Goal: Information Seeking & Learning: Find specific fact

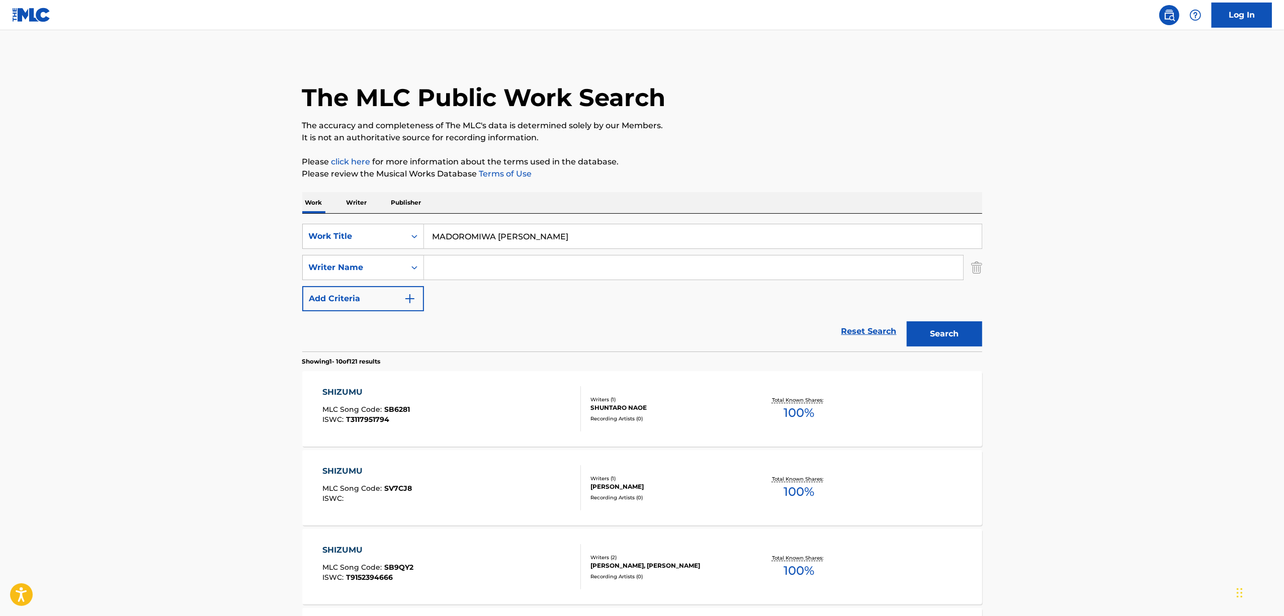
drag, startPoint x: 622, startPoint y: 238, endPoint x: 597, endPoint y: 21, distance: 218.6
click at [612, 220] on div "SearchWithCriteria61ed7d02-a23f-494d-82be-06f4a2dc12f5 Work Title MADOROMIWA JI…" at bounding box center [642, 283] width 680 height 138
click at [410, 240] on icon "Search Form" at bounding box center [414, 236] width 10 height 10
click at [359, 264] on div "ISWC" at bounding box center [363, 261] width 121 height 25
click at [499, 237] on input "Search Form" at bounding box center [703, 236] width 558 height 24
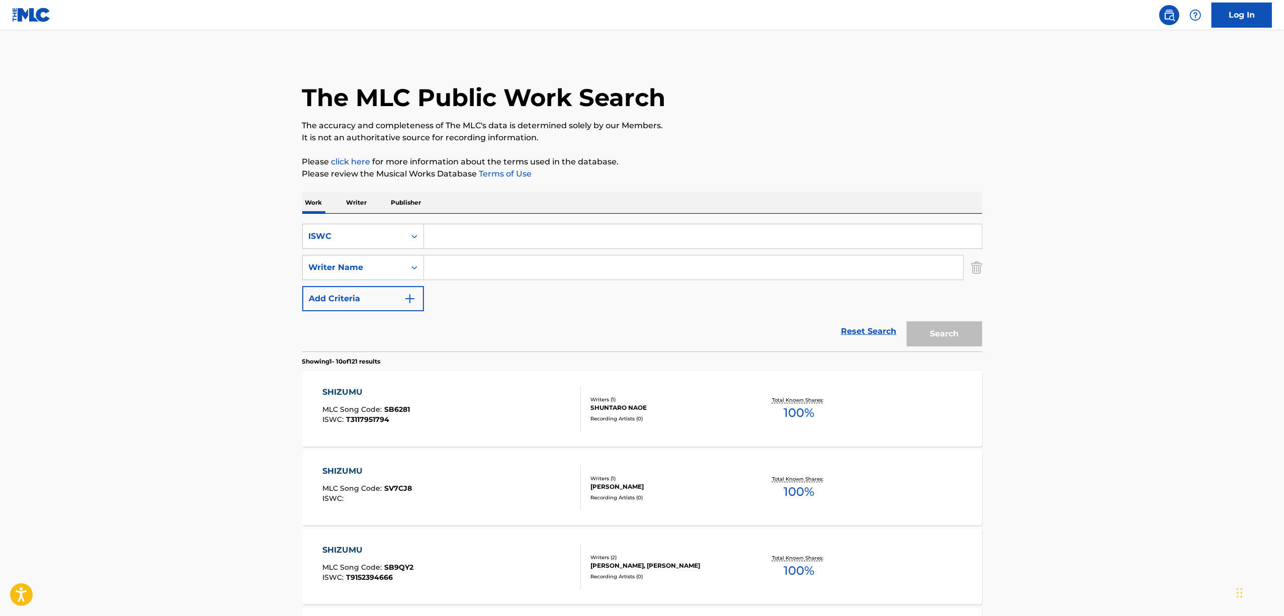
paste input "T3216794553"
type input "T3216794553"
click at [933, 329] on button "Search" at bounding box center [944, 333] width 75 height 25
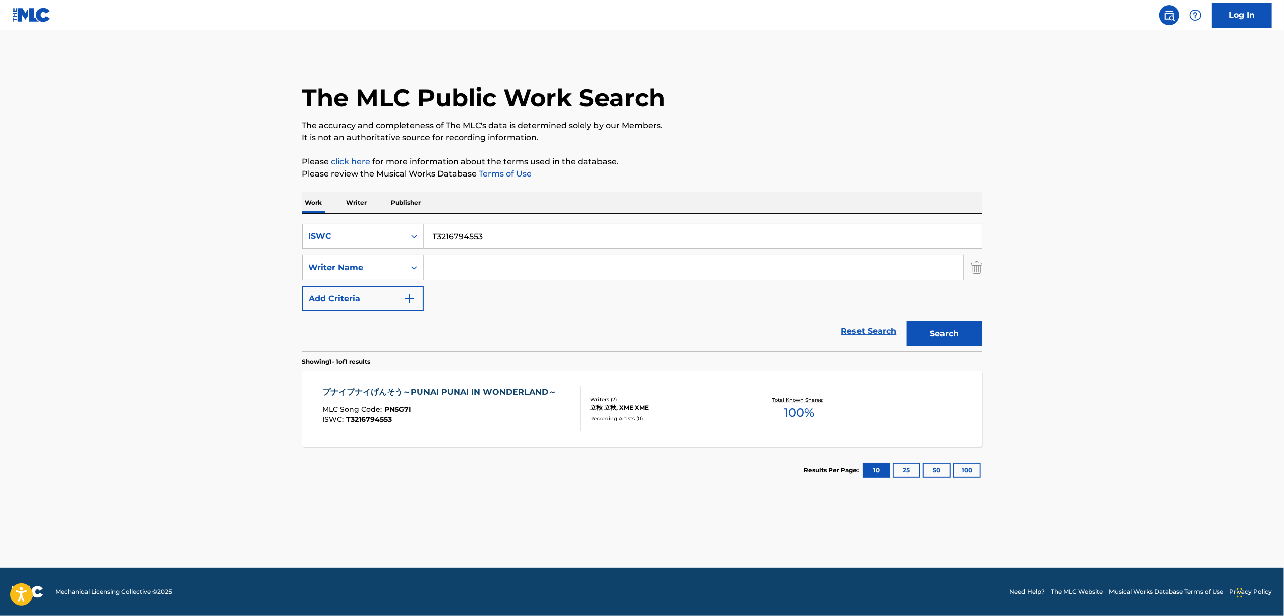
click at [384, 391] on div "プナイプナイげんそう～PUNAI PUNAI IN WONDERLAND～" at bounding box center [441, 392] width 239 height 12
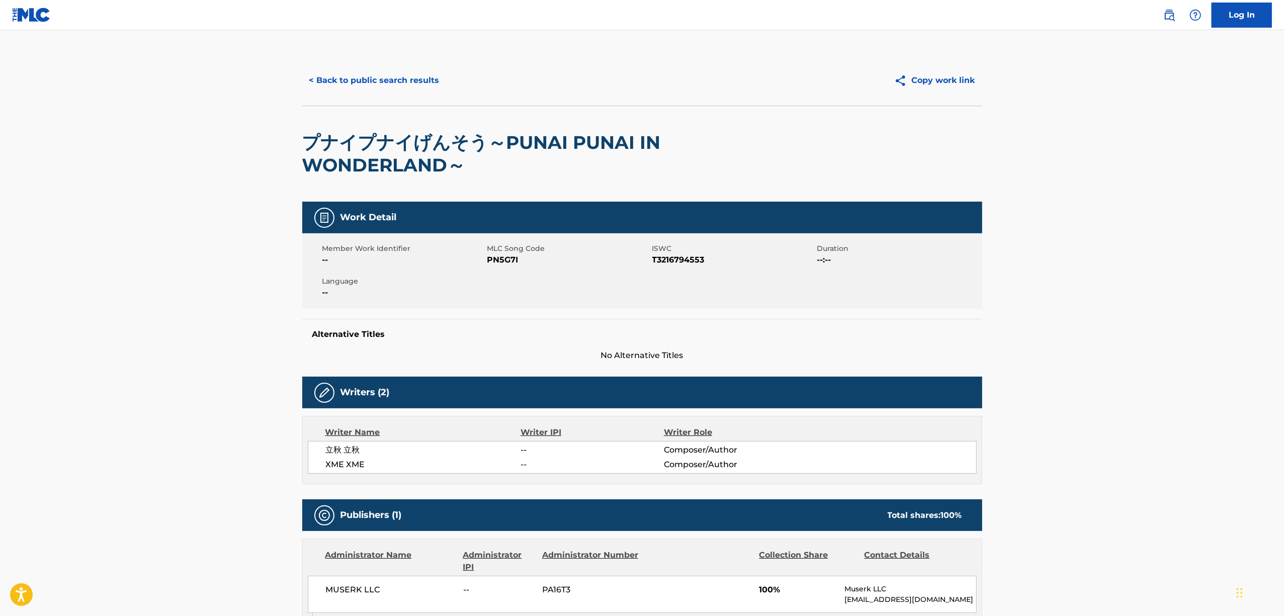
click at [507, 255] on span "PN5G7I" at bounding box center [568, 260] width 162 height 12
copy span "PN5G7I"
click at [344, 73] on button "< Back to public search results" at bounding box center [374, 80] width 144 height 25
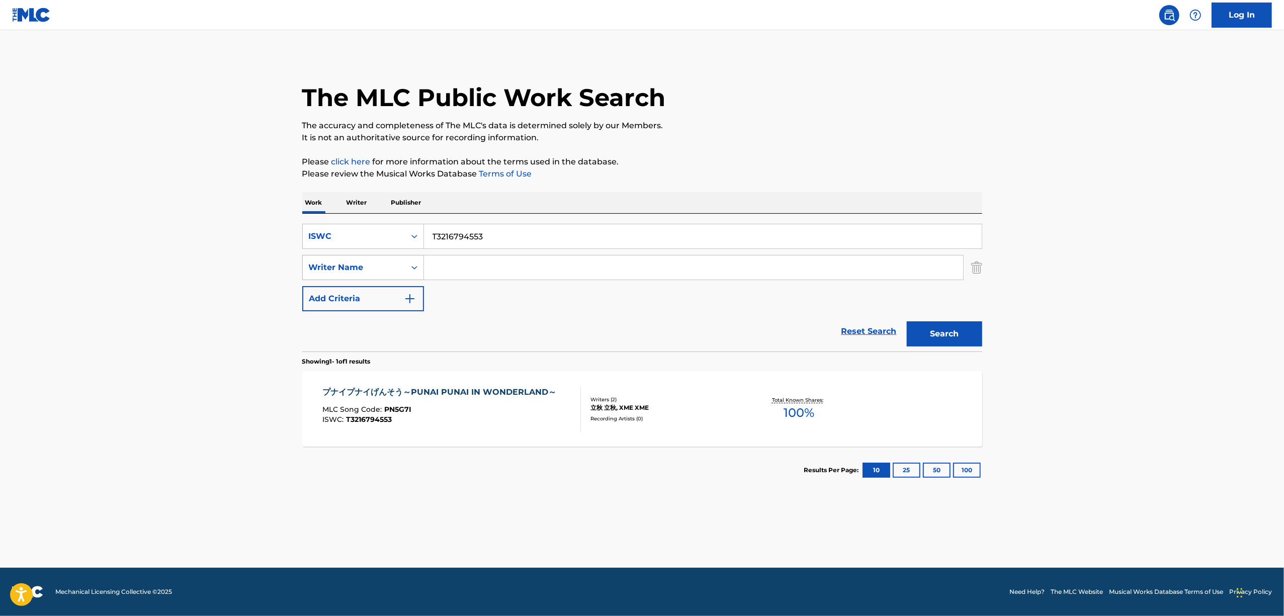
drag, startPoint x: 492, startPoint y: 240, endPoint x: 353, endPoint y: 256, distance: 139.8
click at [355, 256] on div "SearchWithCriteria36917f03-c20f-4484-9171-514af9b5b01f ISWC T3216794553 SearchW…" at bounding box center [642, 267] width 680 height 87
paste input "3276"
type input "T3216793276"
click at [948, 330] on button "Search" at bounding box center [944, 333] width 75 height 25
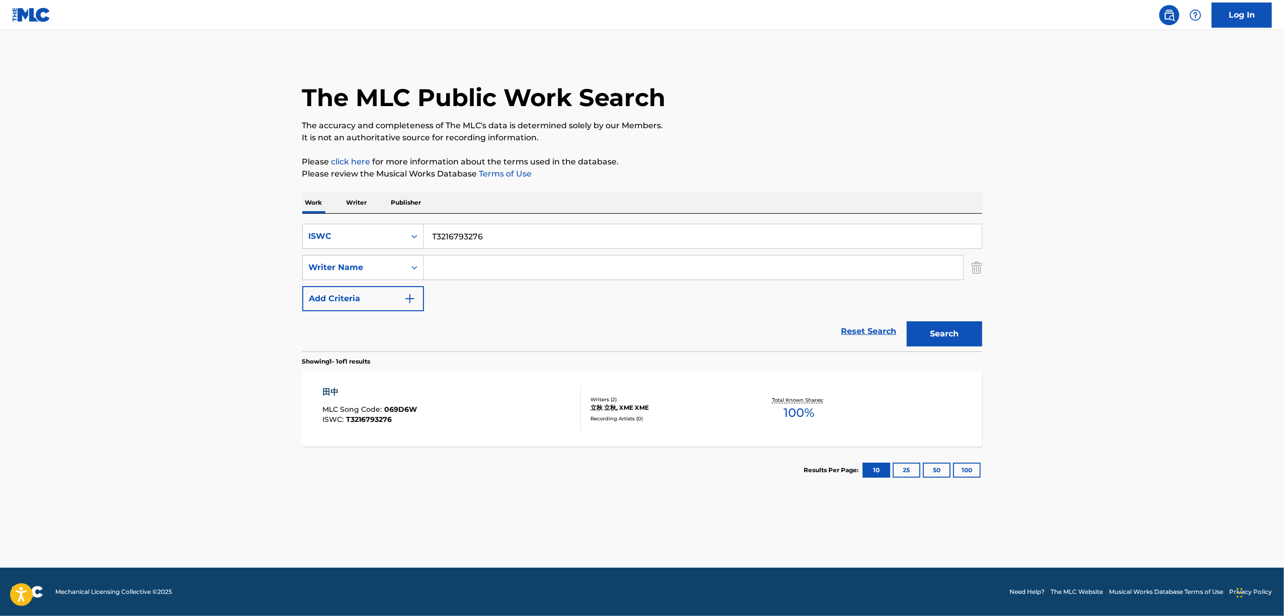
click at [344, 393] on div "田中" at bounding box center [369, 392] width 95 height 12
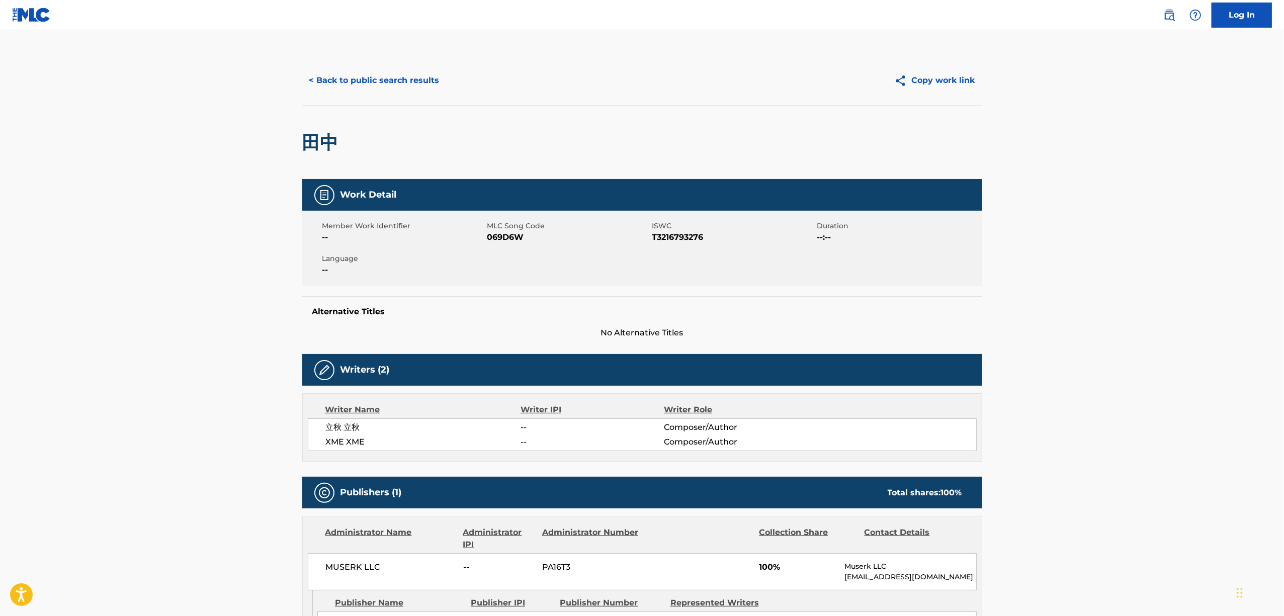
click at [491, 241] on span "069D6W" at bounding box center [568, 237] width 162 height 12
click at [491, 240] on span "069D6W" at bounding box center [568, 237] width 162 height 12
copy span "069D6W"
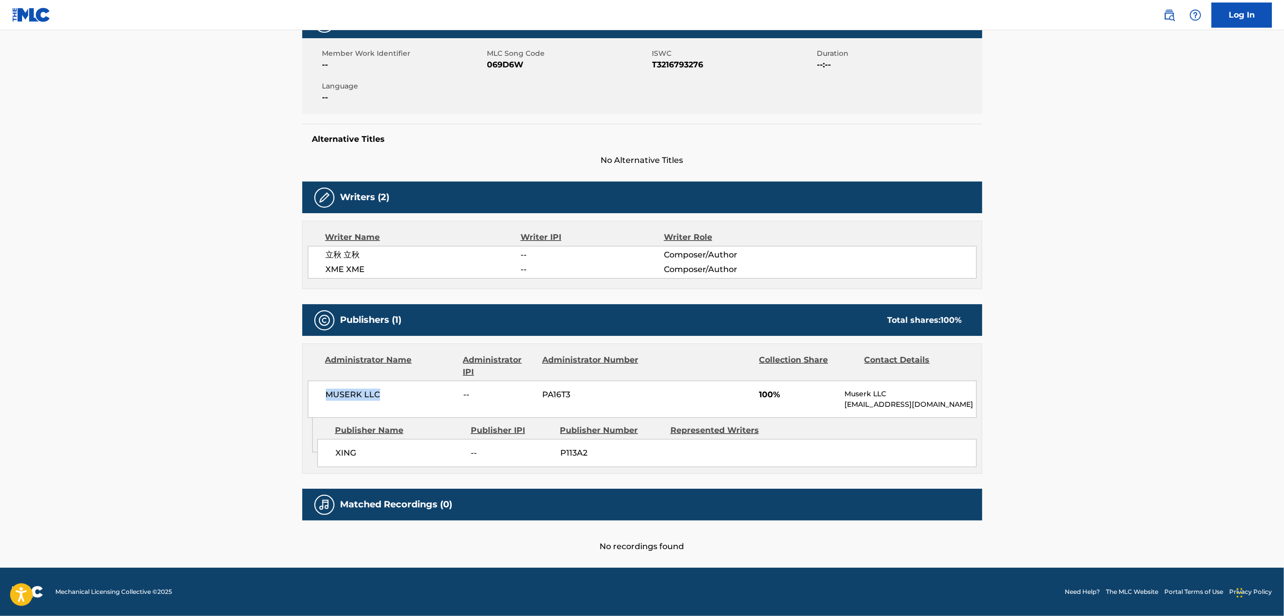
drag, startPoint x: 359, startPoint y: 406, endPoint x: 322, endPoint y: 409, distance: 36.8
click at [322, 409] on div "MUSERK LLC -- PA16T3 100% Muserk LLC info@muserk.com" at bounding box center [642, 399] width 669 height 37
copy span "MUSERK LLC"
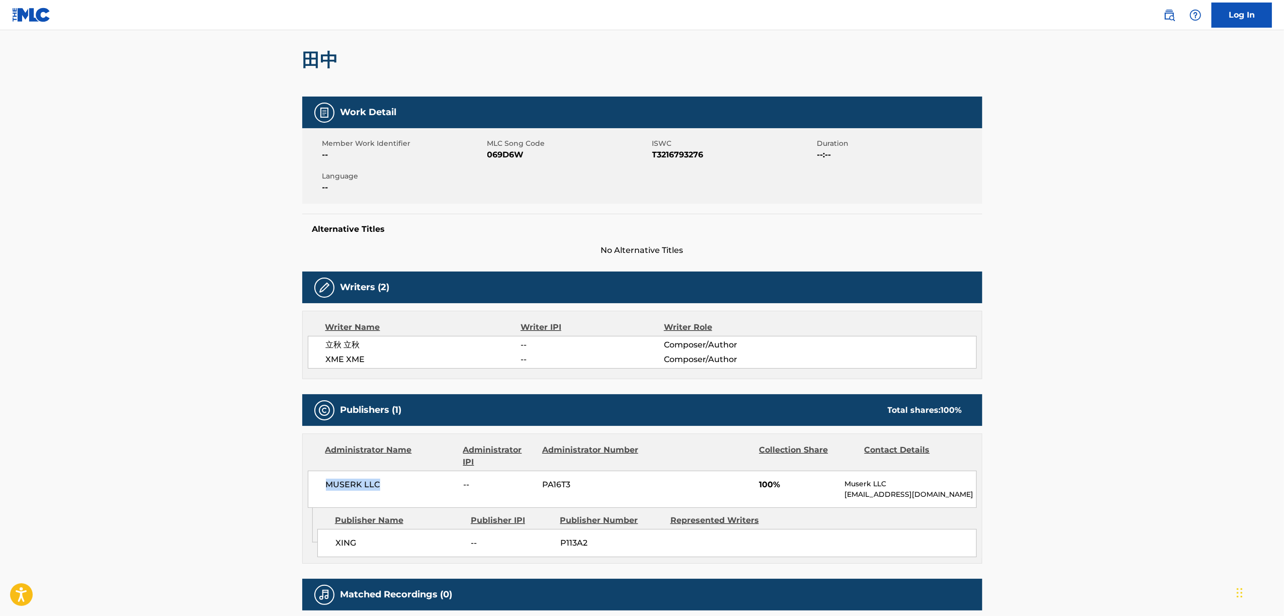
scroll to position [0, 0]
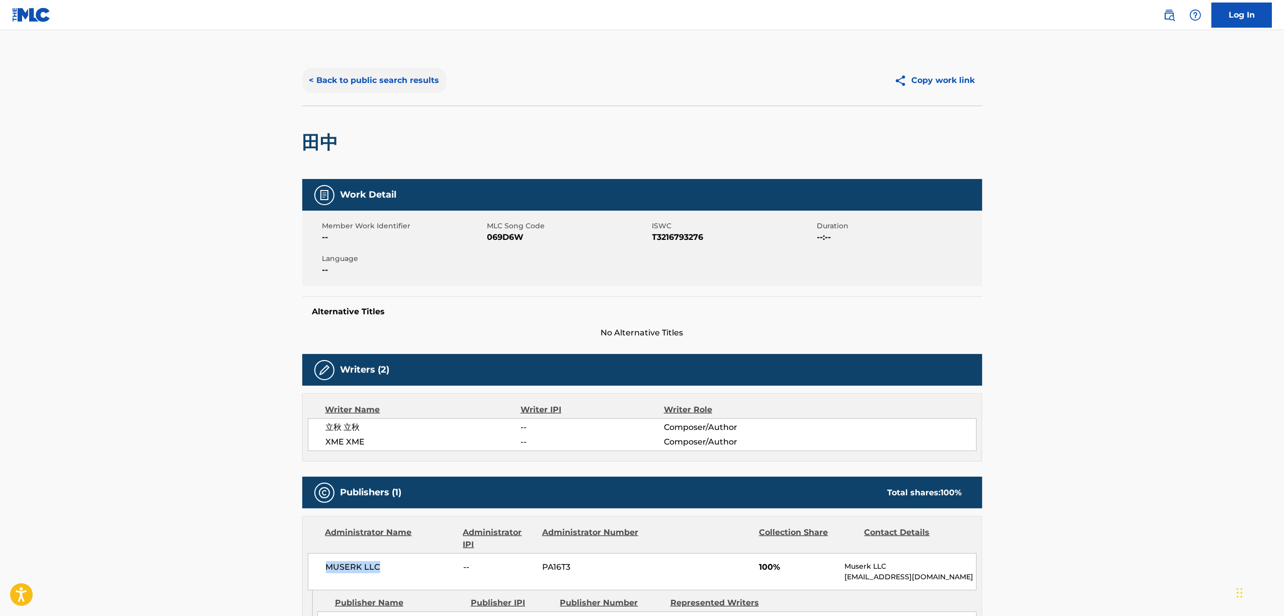
click at [383, 77] on button "< Back to public search results" at bounding box center [374, 80] width 144 height 25
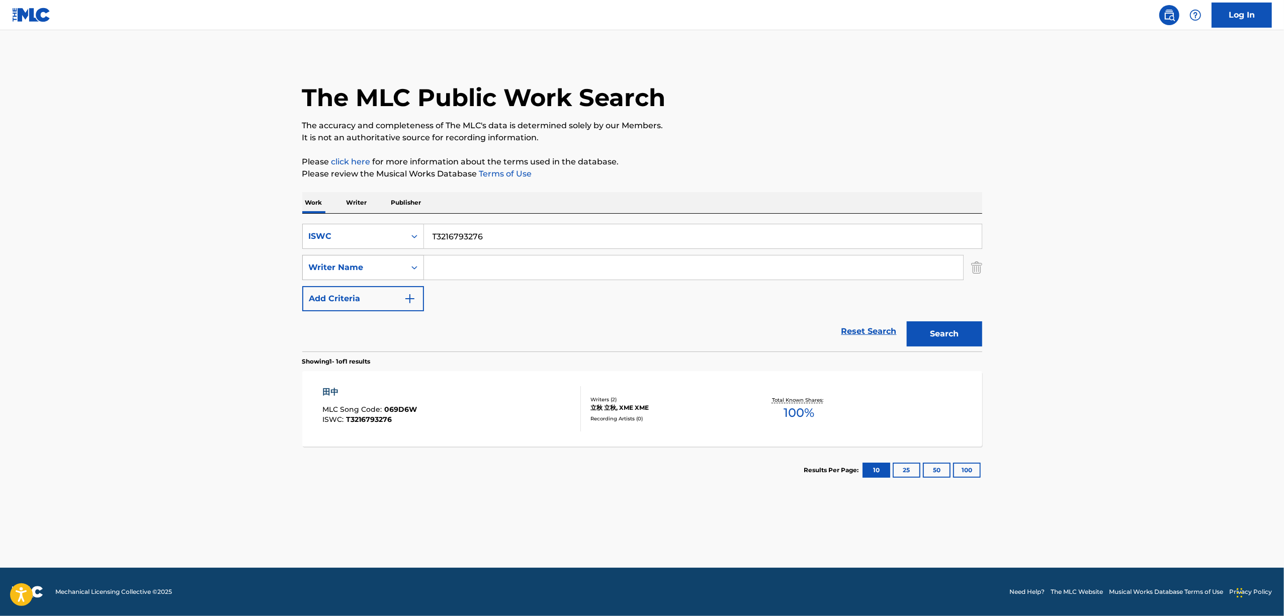
drag, startPoint x: 529, startPoint y: 246, endPoint x: 352, endPoint y: 268, distance: 178.3
click at [352, 268] on div "SearchWithCriteria36917f03-c20f-4484-9171-514af9b5b01f ISWC T3216793276 SearchW…" at bounding box center [642, 267] width 680 height 87
paste input "4677"
type input "T3216794677"
click at [956, 332] on button "Search" at bounding box center [944, 333] width 75 height 25
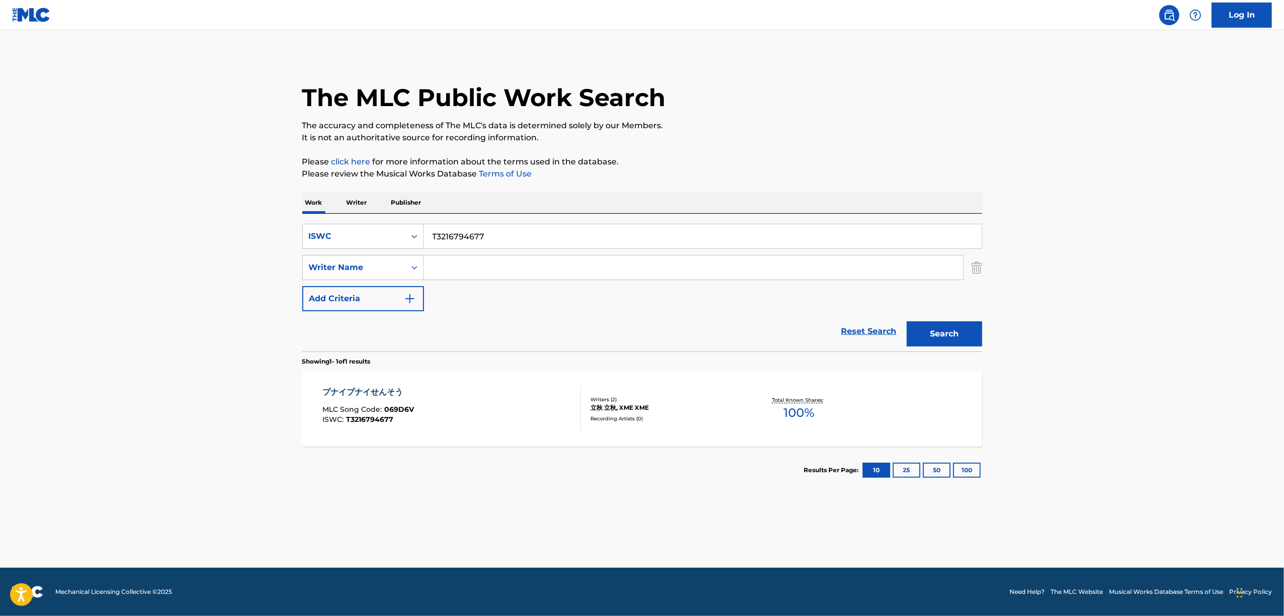
click at [354, 395] on div "プナイプナイせんそう" at bounding box center [368, 392] width 92 height 12
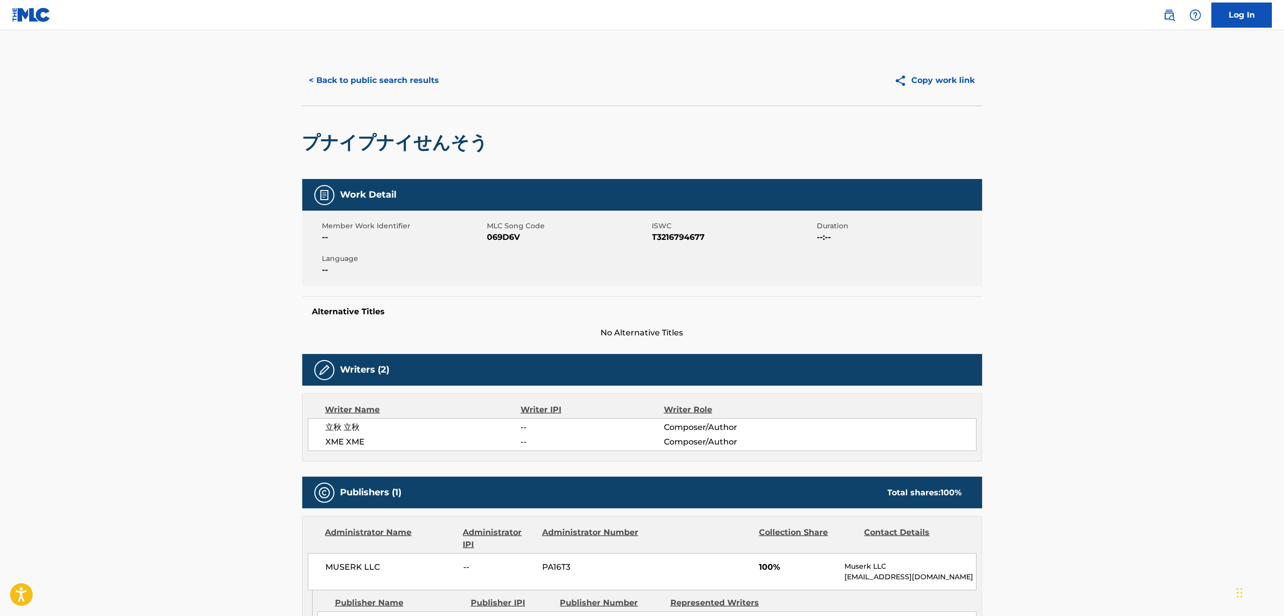
click at [503, 234] on span "069D6V" at bounding box center [568, 237] width 162 height 12
copy span "069D6V"
click at [391, 78] on button "< Back to public search results" at bounding box center [374, 80] width 144 height 25
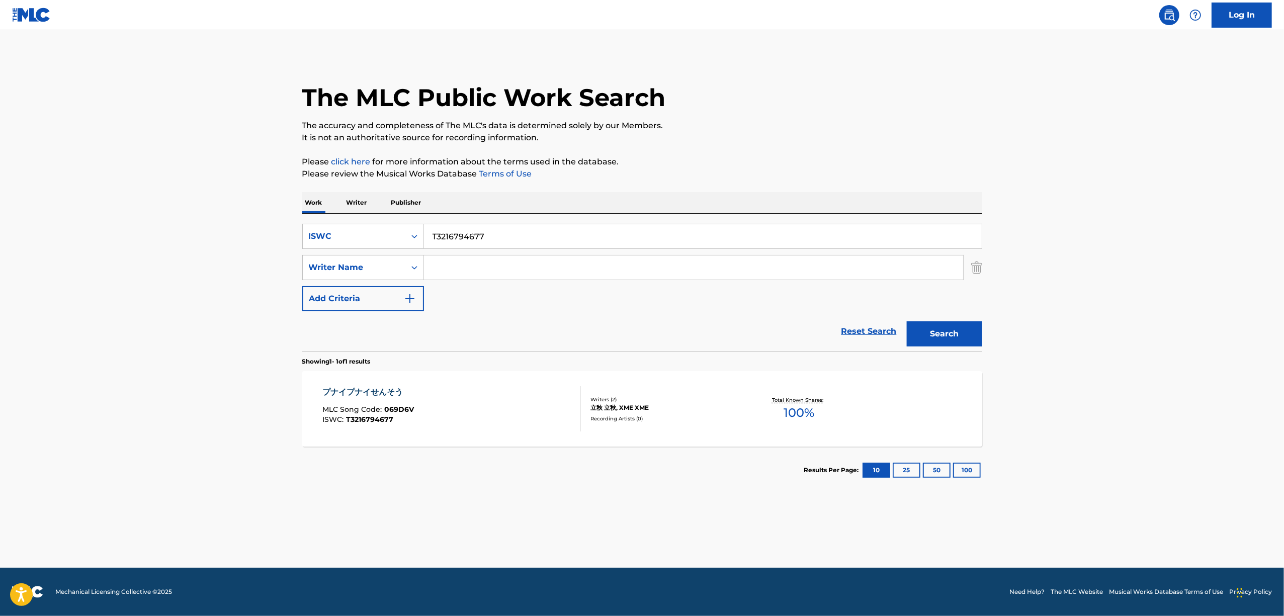
drag, startPoint x: 517, startPoint y: 232, endPoint x: 235, endPoint y: 256, distance: 283.1
click at [235, 257] on main "The MLC Public Work Search The accuracy and completeness of The MLC's data is d…" at bounding box center [642, 299] width 1284 height 538
paste input "495"
type input "T3216794495"
click at [930, 338] on button "Search" at bounding box center [944, 333] width 75 height 25
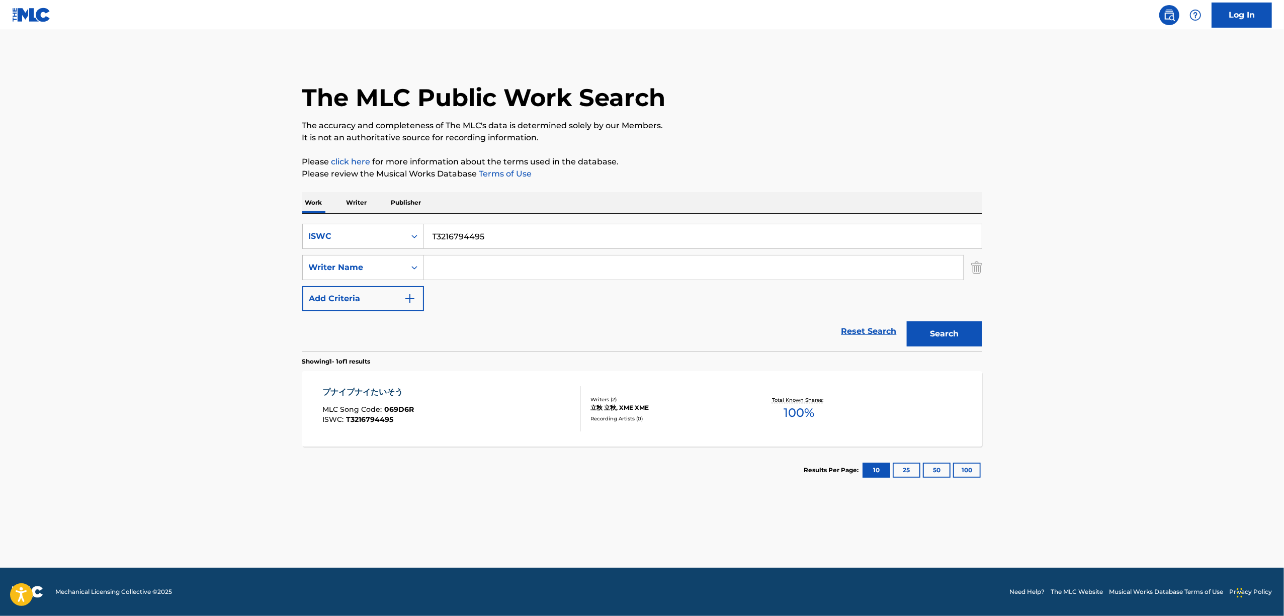
click at [373, 391] on div "プナイプナイたいそう" at bounding box center [368, 392] width 92 height 12
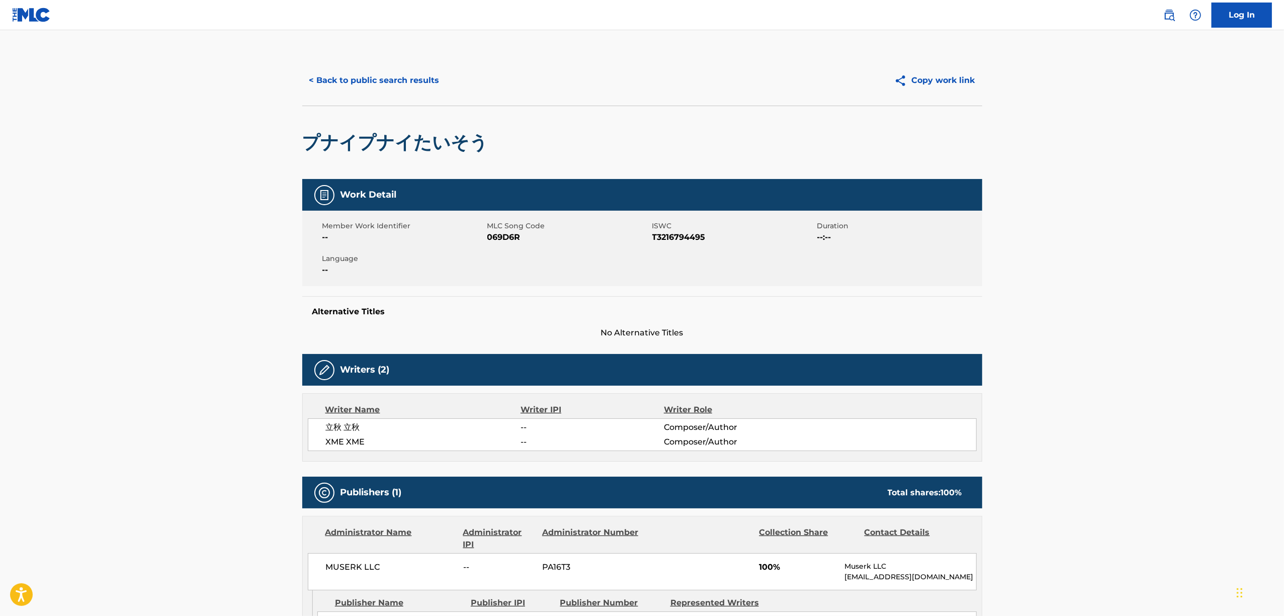
click at [500, 234] on span "069D6R" at bounding box center [568, 237] width 162 height 12
copy span "069D6R"
click at [403, 75] on button "< Back to public search results" at bounding box center [374, 80] width 144 height 25
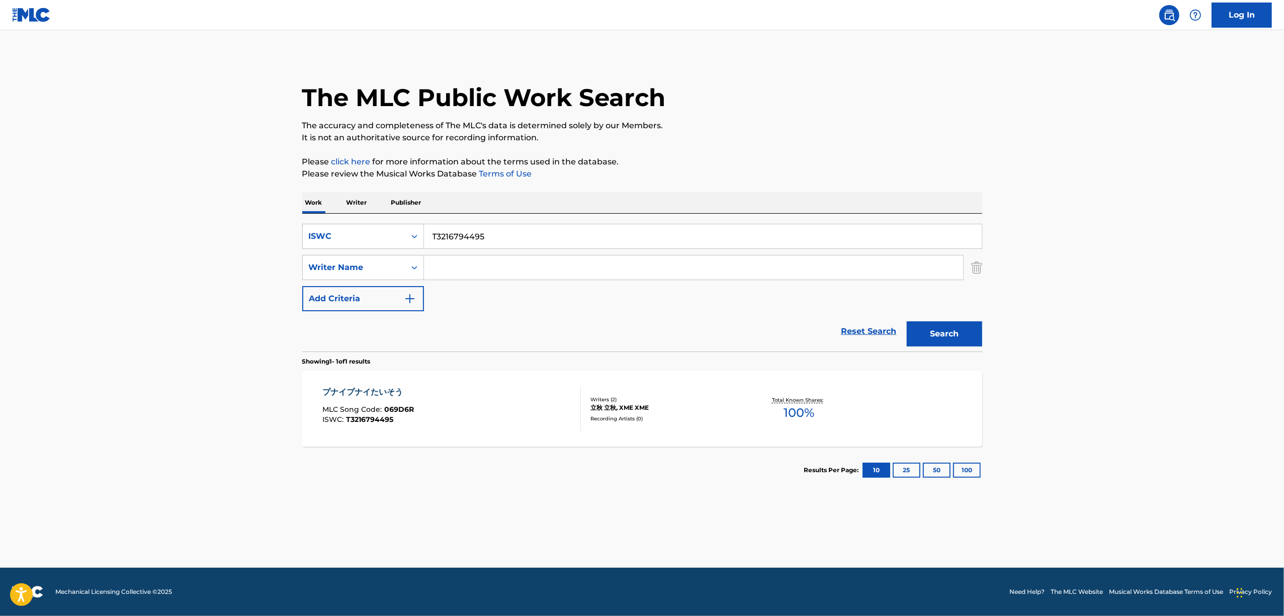
drag, startPoint x: 487, startPoint y: 233, endPoint x: 241, endPoint y: 258, distance: 246.7
click at [241, 258] on main "The MLC Public Work Search The accuracy and completeness of The MLC's data is d…" at bounding box center [642, 299] width 1284 height 538
paste input "3890"
type input "T3216793890"
click at [938, 331] on button "Search" at bounding box center [944, 333] width 75 height 25
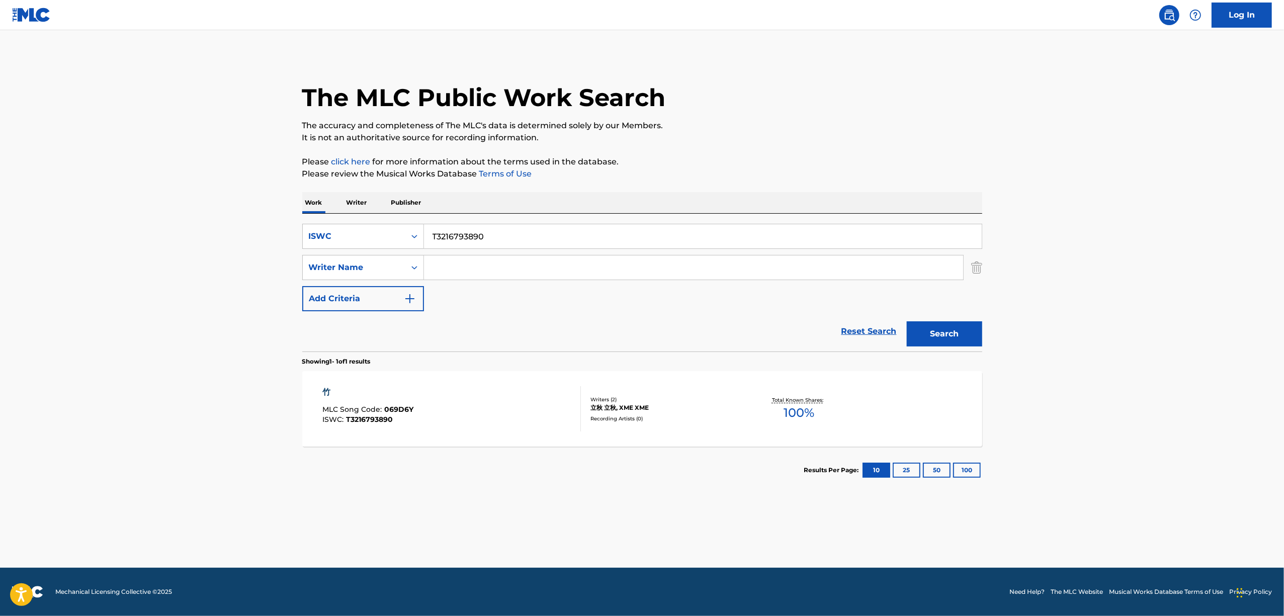
click at [323, 389] on div "竹" at bounding box center [367, 392] width 91 height 12
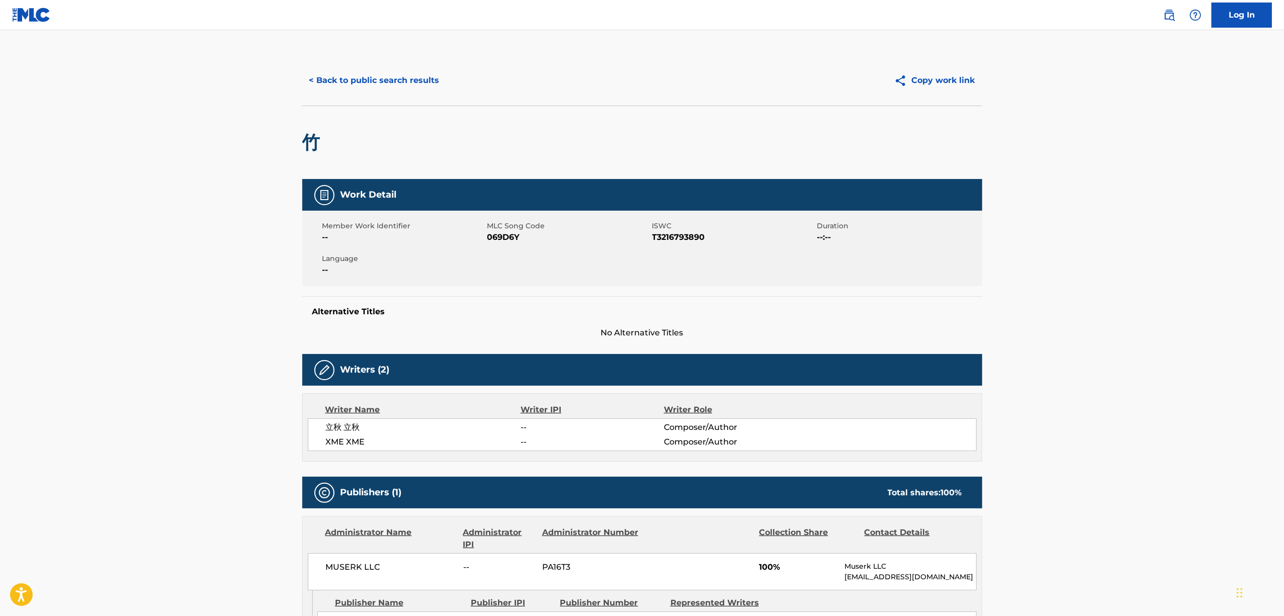
click at [499, 242] on span "069D6Y" at bounding box center [568, 237] width 162 height 12
click at [499, 241] on span "069D6Y" at bounding box center [568, 237] width 162 height 12
copy span "069D6Y"
click at [391, 83] on button "< Back to public search results" at bounding box center [374, 80] width 144 height 25
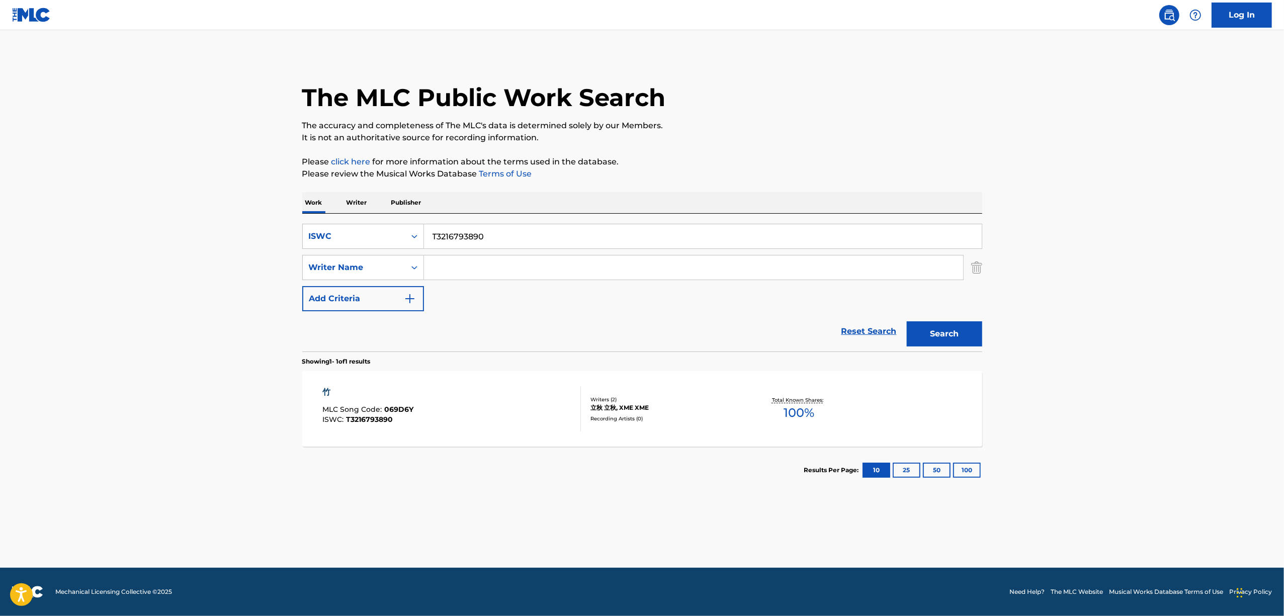
drag, startPoint x: 505, startPoint y: 230, endPoint x: 238, endPoint y: 308, distance: 277.8
click at [238, 308] on main "The MLC Public Work Search The accuracy and completeness of The MLC's data is d…" at bounding box center [642, 299] width 1284 height 538
paste input "1441"
type input "T3216791441"
click at [941, 332] on button "Search" at bounding box center [944, 333] width 75 height 25
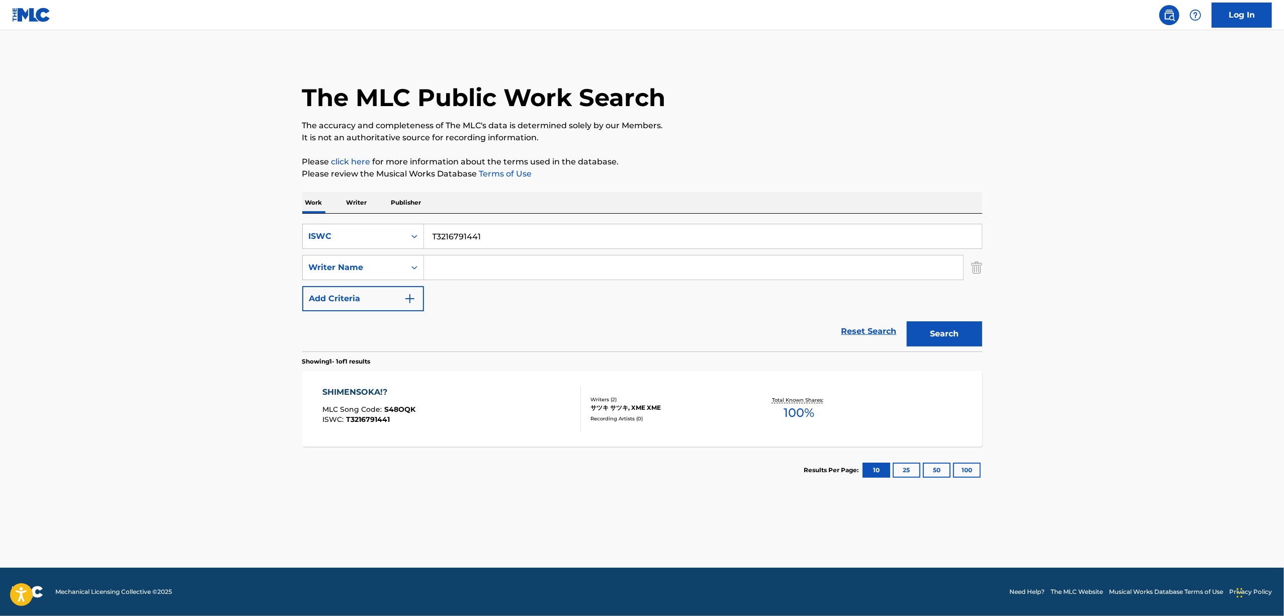
click at [378, 389] on div "SHIMENSOKA!?" at bounding box center [368, 392] width 93 height 12
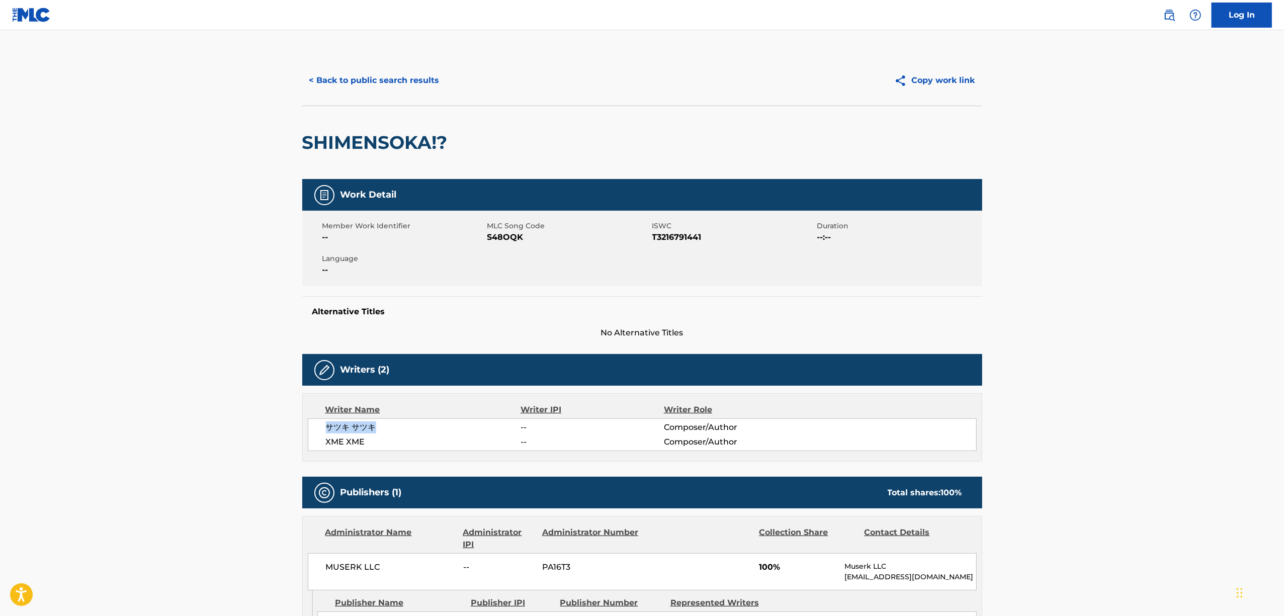
drag, startPoint x: 385, startPoint y: 425, endPoint x: 324, endPoint y: 432, distance: 60.8
click at [324, 432] on div "サツキ サツキ -- Composer/Author XME XME -- Composer/Author" at bounding box center [642, 434] width 669 height 33
copy span "サツキ サツキ"
click at [510, 235] on span "S48OQK" at bounding box center [568, 237] width 162 height 12
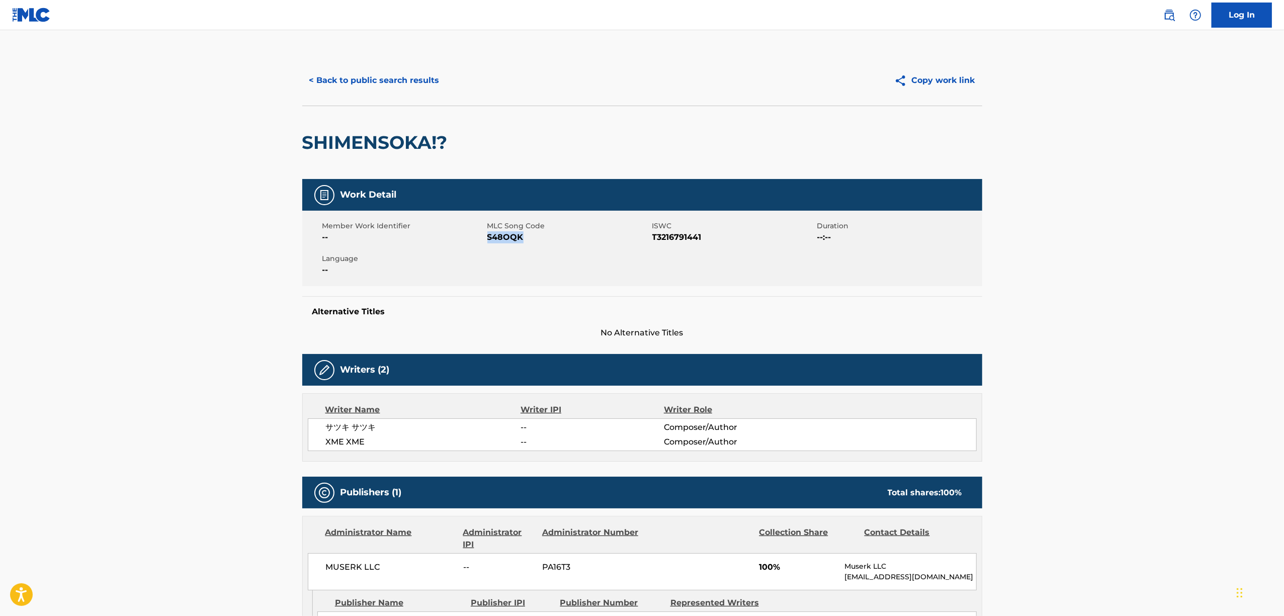
copy span "S48OQK"
click at [422, 79] on button "< Back to public search results" at bounding box center [374, 80] width 144 height 25
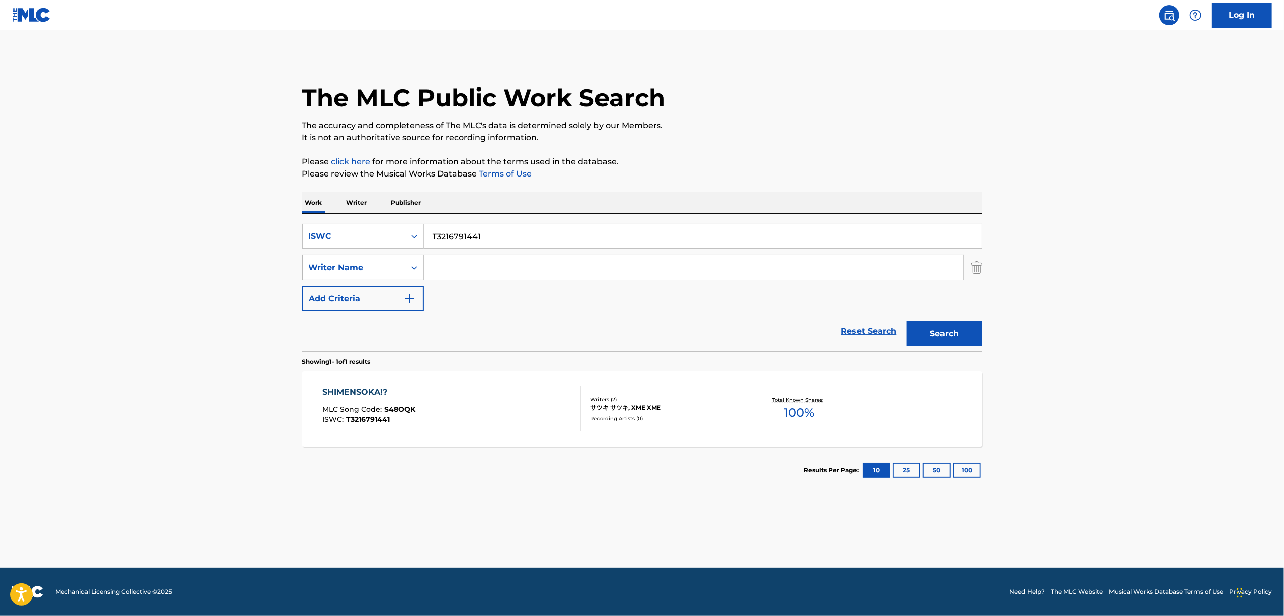
drag, startPoint x: 395, startPoint y: 252, endPoint x: 363, endPoint y: 259, distance: 32.9
click at [363, 259] on div "SearchWithCriteria36917f03-c20f-4484-9171-514af9b5b01f ISWC T3216791441 SearchW…" at bounding box center [642, 267] width 680 height 87
paste input "63"
type input "T3216791463"
click at [955, 331] on button "Search" at bounding box center [944, 333] width 75 height 25
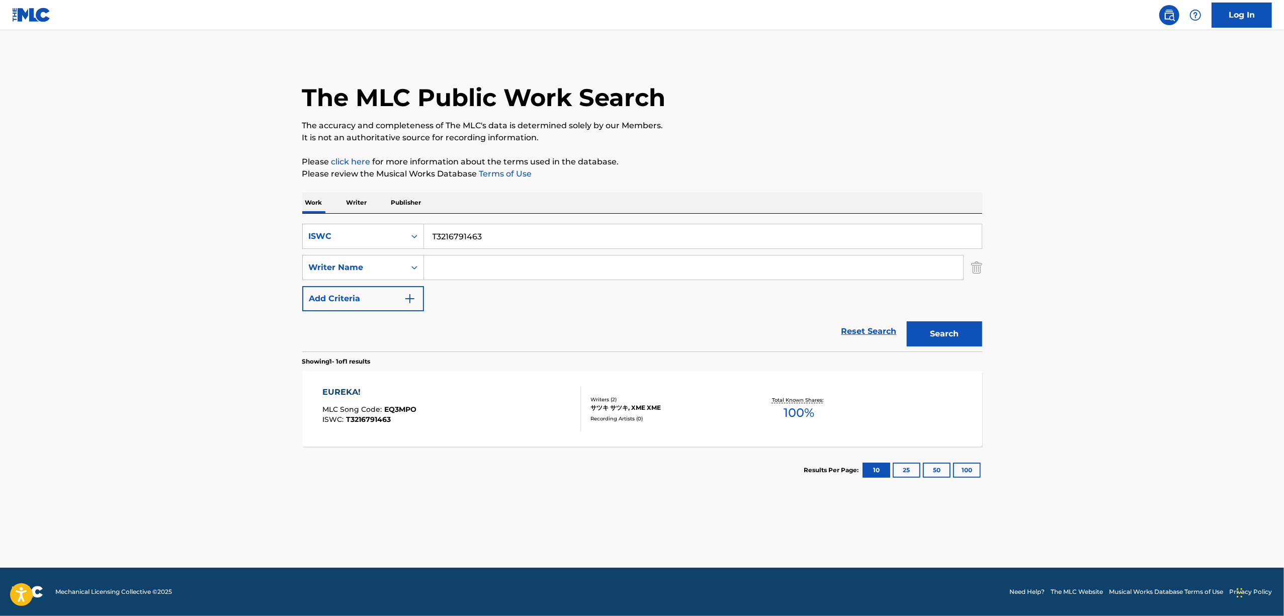
click at [341, 391] on div "EUREKA!" at bounding box center [369, 392] width 94 height 12
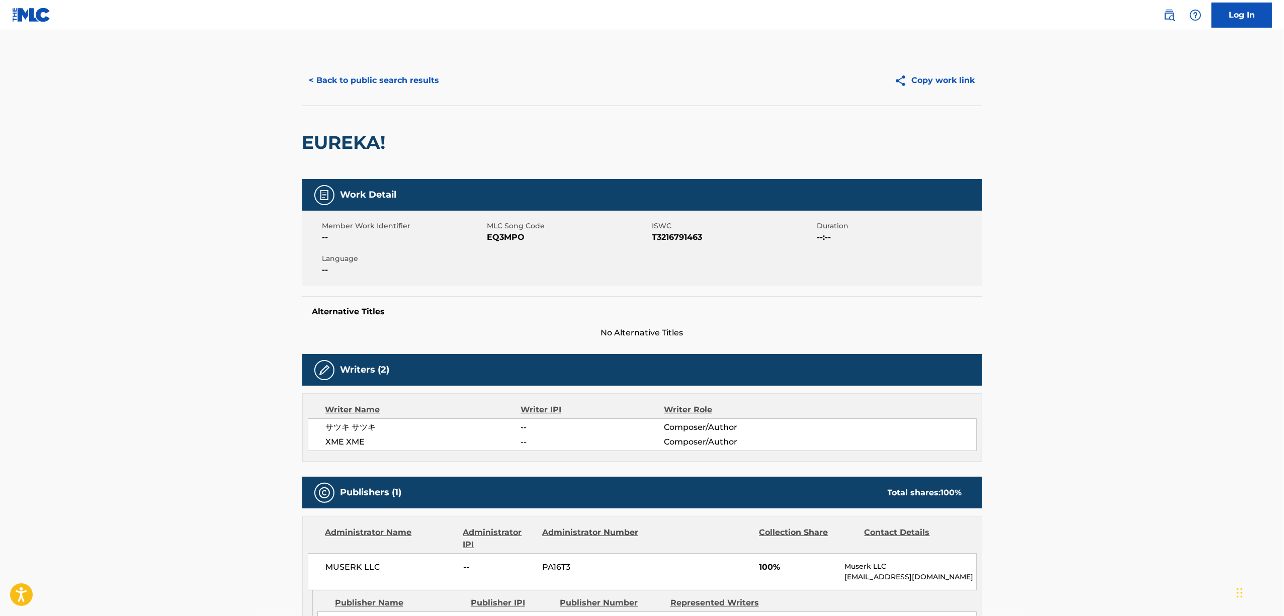
click at [487, 238] on span "EQ3MPO" at bounding box center [568, 237] width 162 height 12
copy span "EQ3MPO"
click at [371, 74] on button "< Back to public search results" at bounding box center [374, 80] width 144 height 25
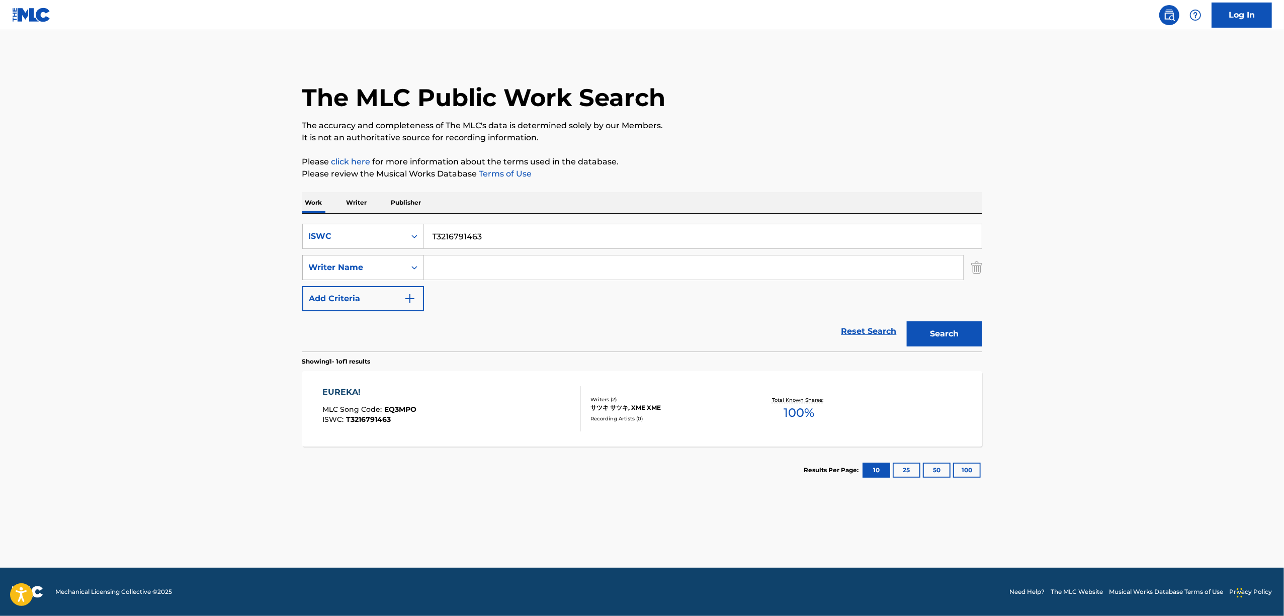
drag, startPoint x: 503, startPoint y: 236, endPoint x: 366, endPoint y: 264, distance: 140.0
click at [366, 264] on div "SearchWithCriteria36917f03-c20f-4484-9171-514af9b5b01f ISWC T3216791463 SearchW…" at bounding box center [642, 267] width 680 height 87
paste input "509"
type input "T3216791509"
click at [939, 336] on button "Search" at bounding box center [944, 333] width 75 height 25
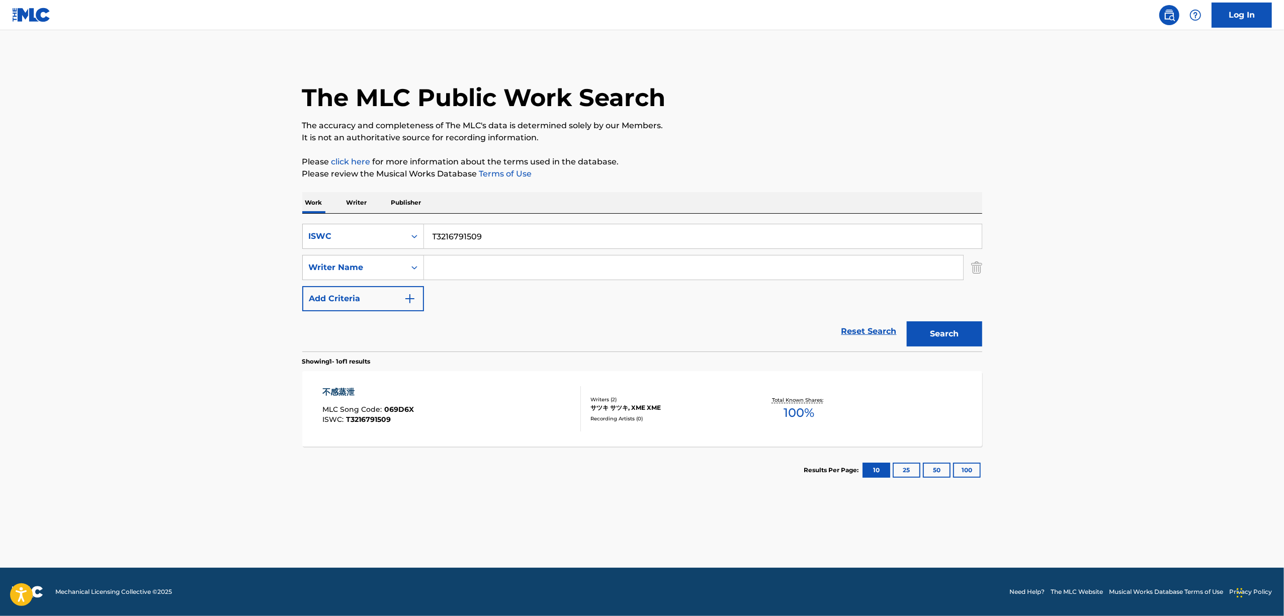
click at [353, 395] on div "不感蒸泄" at bounding box center [368, 392] width 92 height 12
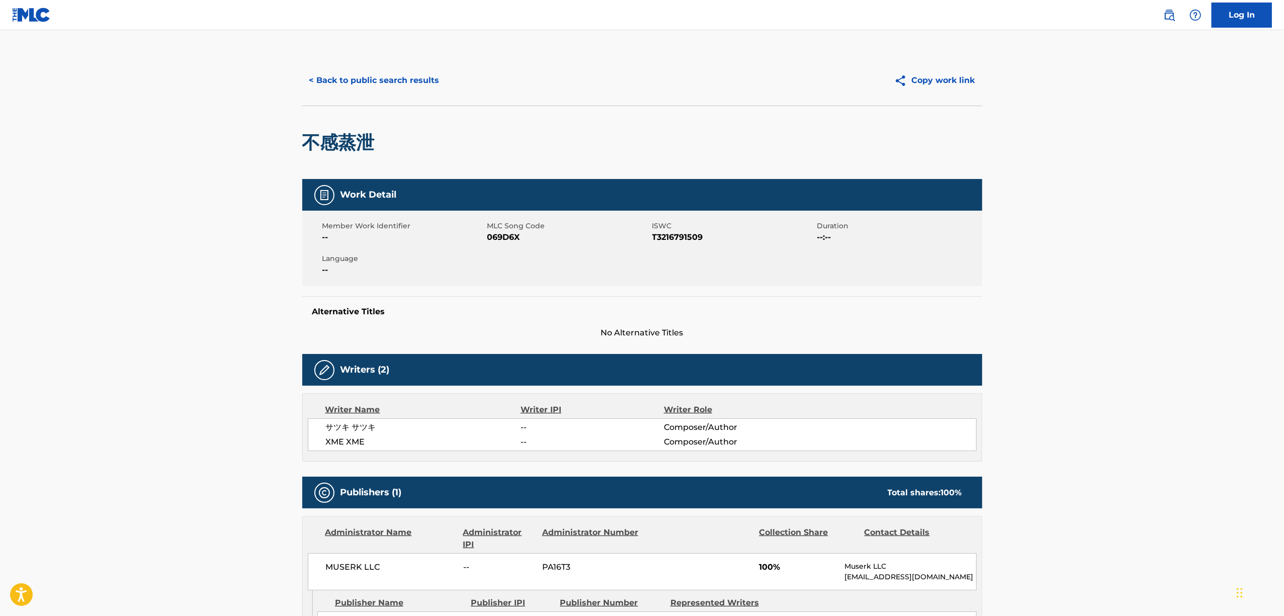
click at [501, 237] on span "069D6X" at bounding box center [568, 237] width 162 height 12
click at [380, 91] on button "< Back to public search results" at bounding box center [374, 80] width 144 height 25
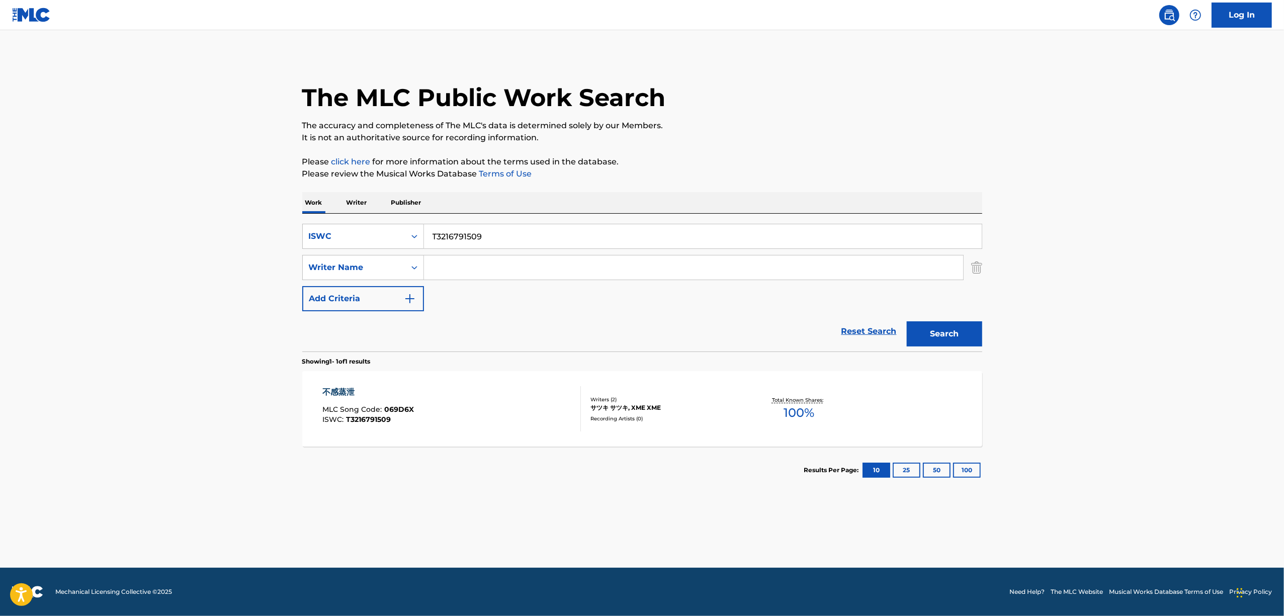
drag, startPoint x: 469, startPoint y: 238, endPoint x: 388, endPoint y: 251, distance: 82.0
click at [388, 251] on div "SearchWithCriteria36917f03-c20f-4484-9171-514af9b5b01f ISWC T3216791509 SearchW…" at bounding box center [642, 267] width 680 height 87
paste input "54"
type input "T3216791554"
click at [934, 336] on button "Search" at bounding box center [944, 333] width 75 height 25
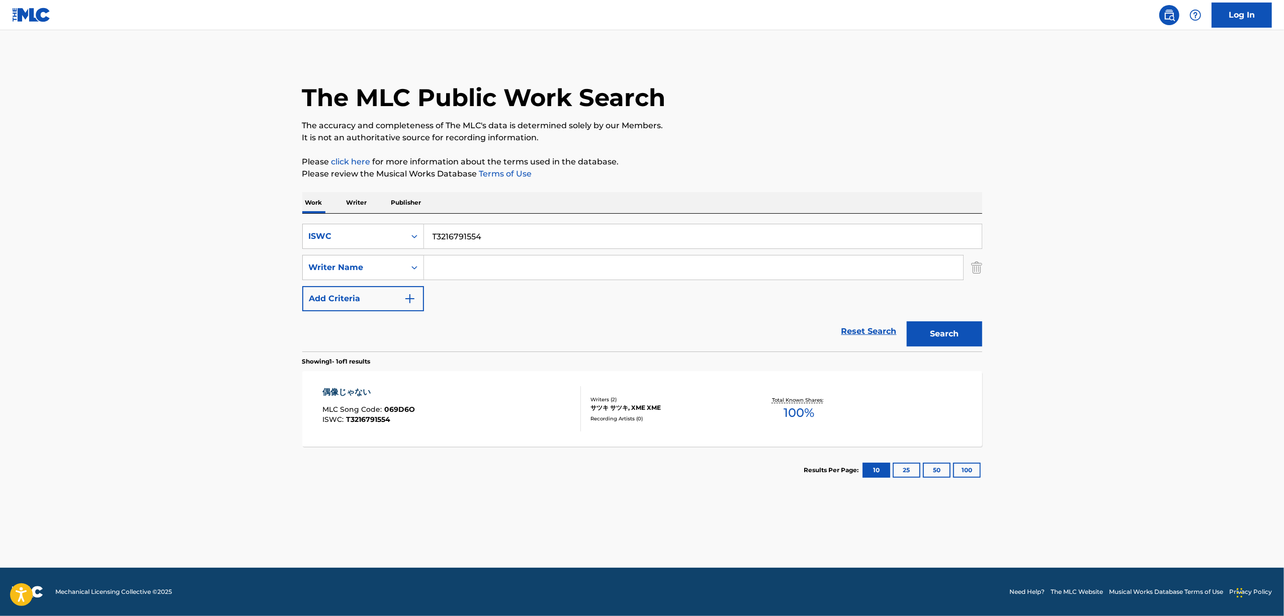
click at [336, 388] on div "偶像じゃない" at bounding box center [368, 392] width 93 height 12
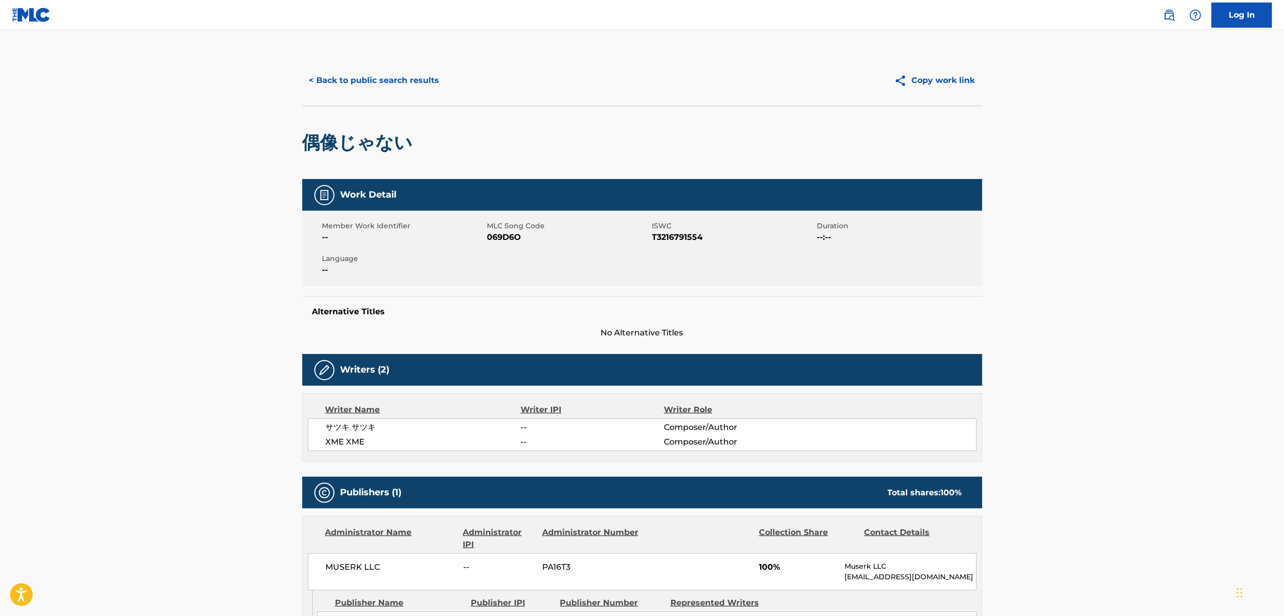
click at [492, 240] on span "069D6O" at bounding box center [568, 237] width 162 height 12
click at [368, 79] on button "< Back to public search results" at bounding box center [374, 80] width 144 height 25
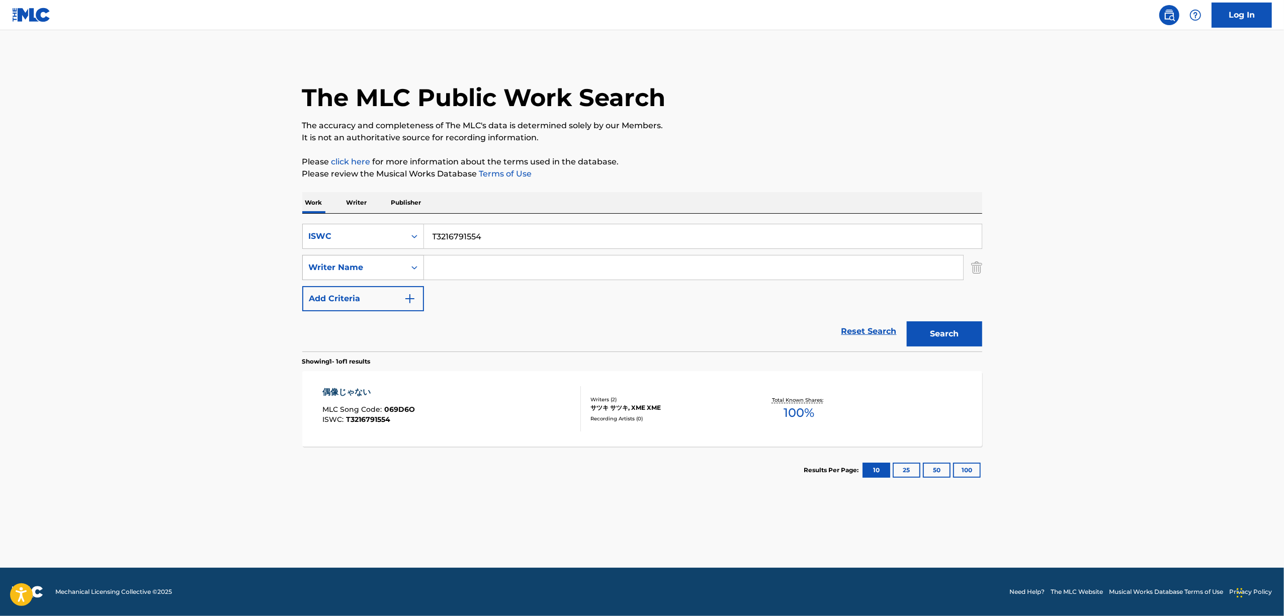
drag, startPoint x: 485, startPoint y: 240, endPoint x: 345, endPoint y: 262, distance: 141.5
click at [345, 262] on div "SearchWithCriteria36917f03-c20f-4484-9171-514af9b5b01f ISWC T3216791554 SearchW…" at bounding box center [642, 267] width 680 height 87
paste input "2320"
type input "T3216792320"
drag, startPoint x: 934, startPoint y: 332, endPoint x: 483, endPoint y: 30, distance: 542.5
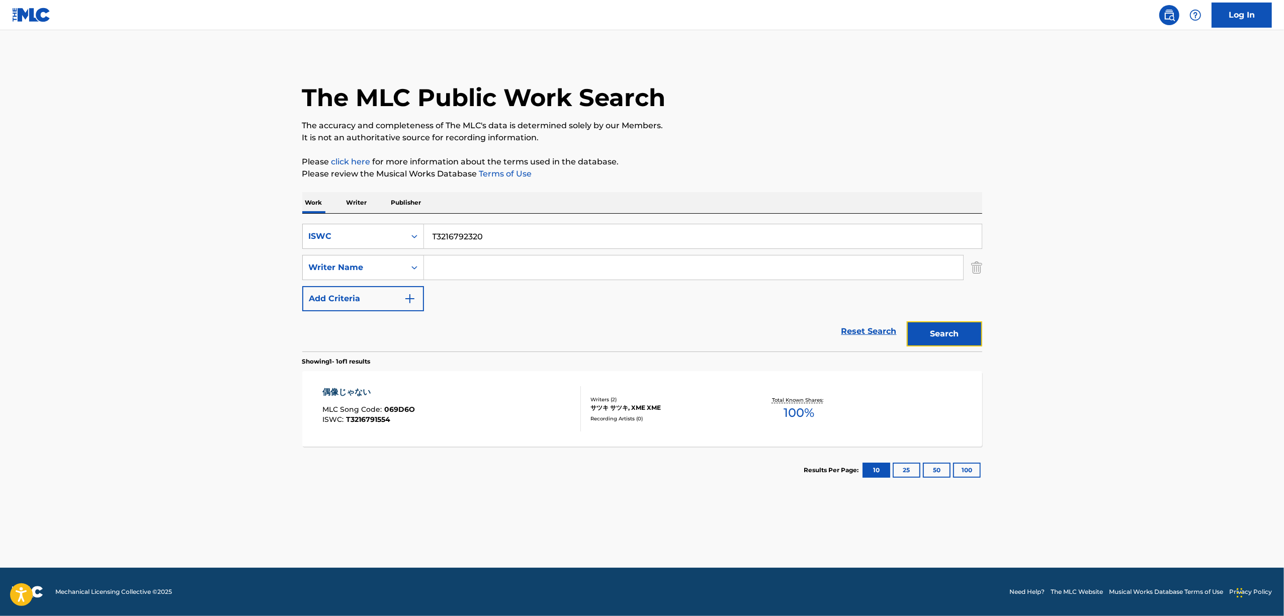
click at [932, 330] on button "Search" at bounding box center [944, 333] width 75 height 25
click at [334, 387] on div "ターミナルケア" at bounding box center [368, 392] width 93 height 12
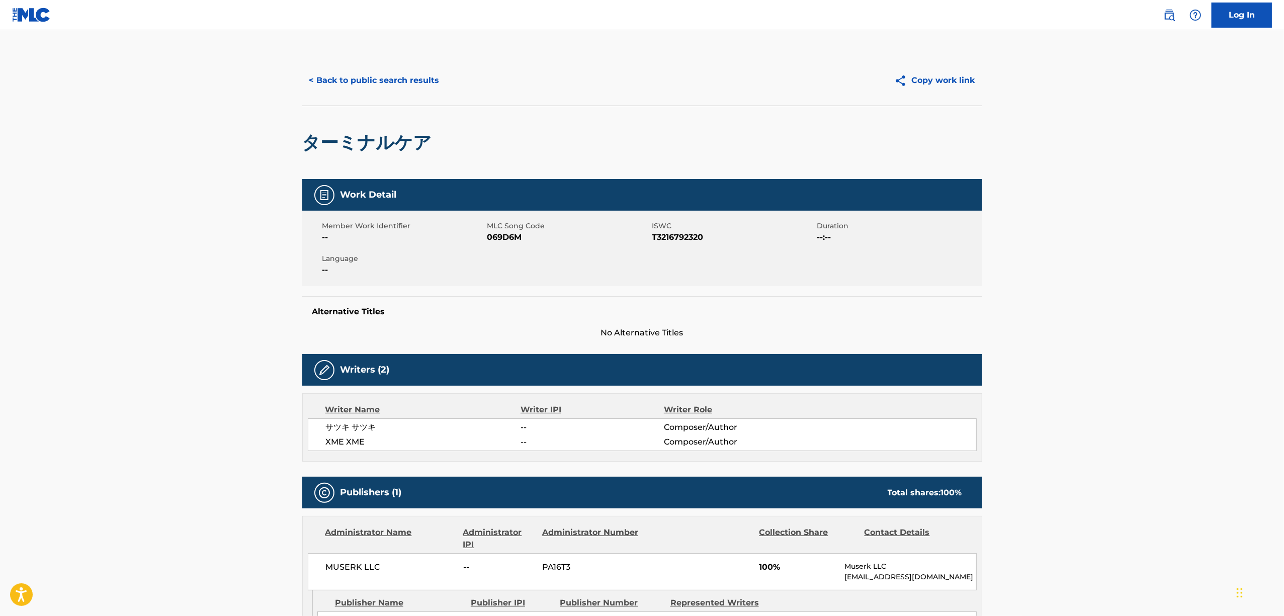
click at [510, 232] on span "069D6M" at bounding box center [568, 237] width 162 height 12
click at [409, 78] on button "< Back to public search results" at bounding box center [374, 80] width 144 height 25
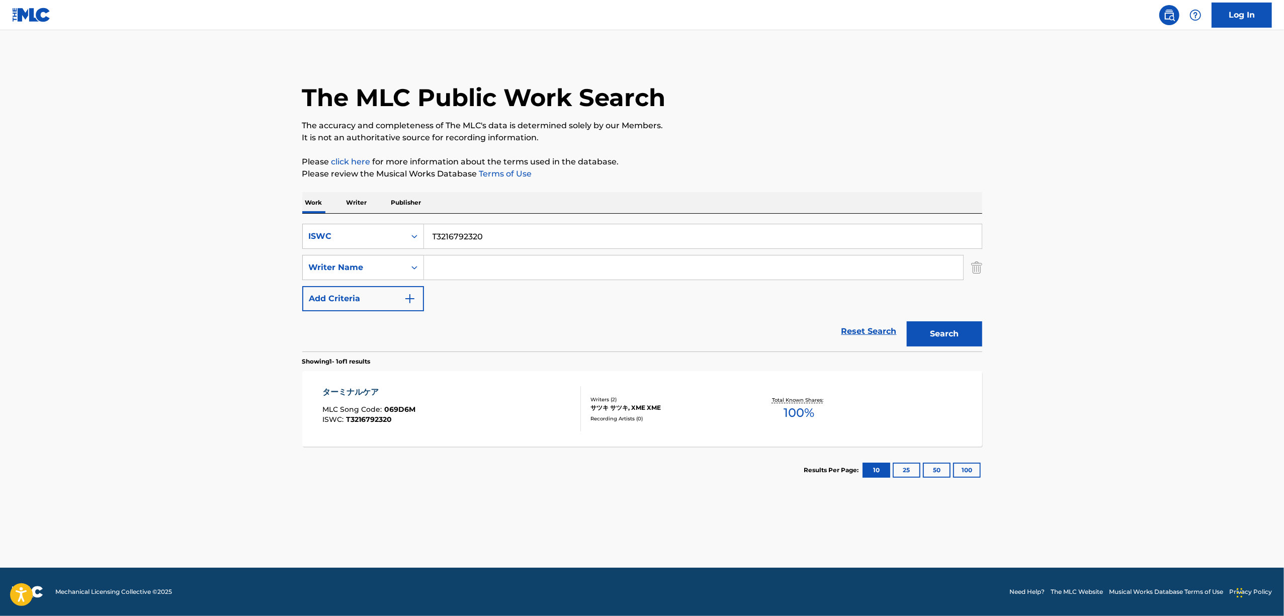
drag, startPoint x: 465, startPoint y: 240, endPoint x: 324, endPoint y: 283, distance: 147.1
click at [324, 283] on div "SearchWithCriteria36917f03-c20f-4484-9171-514af9b5b01f ISWC T3216792320 SearchW…" at bounding box center [642, 267] width 680 height 87
paste input "3334"
type input "T3216793334"
click at [949, 328] on button "Search" at bounding box center [944, 333] width 75 height 25
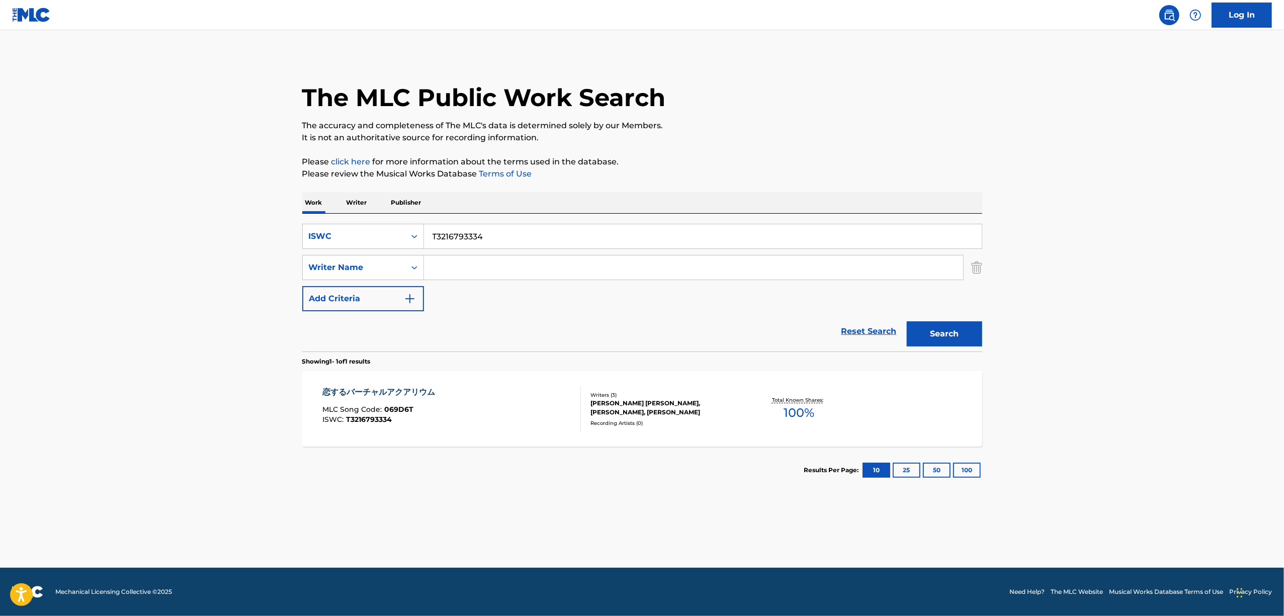
click at [380, 391] on div "恋するバーチャルアクアリウム" at bounding box center [381, 392] width 118 height 12
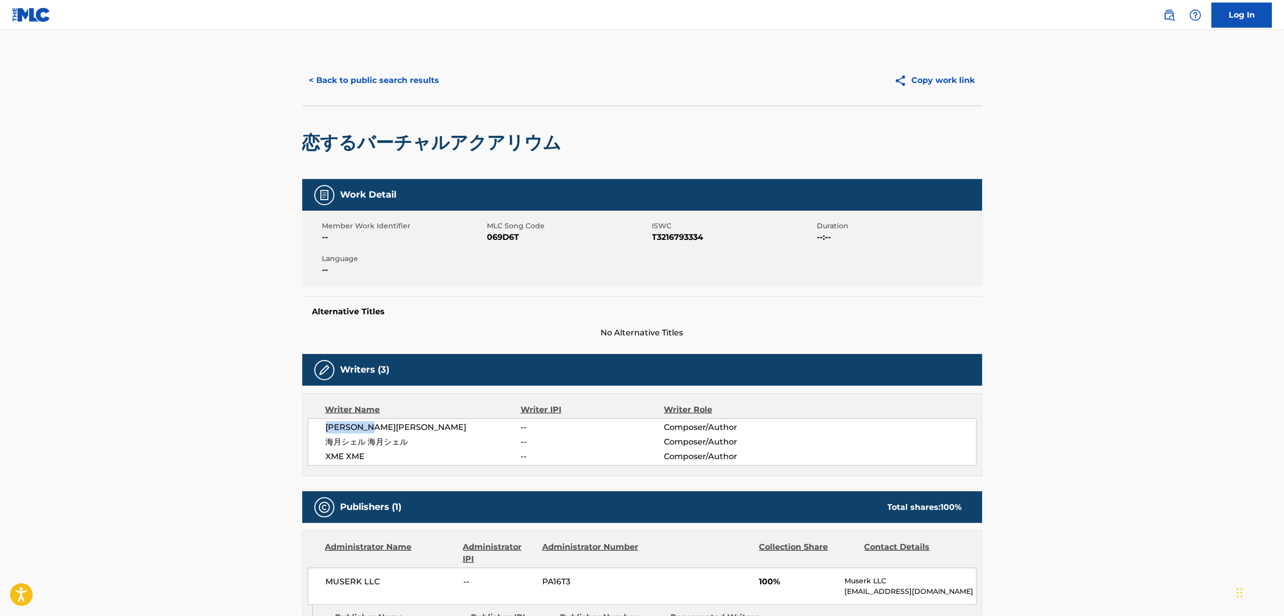
drag, startPoint x: 411, startPoint y: 417, endPoint x: 318, endPoint y: 433, distance: 93.9
click at [318, 433] on div "Writer Name Writer IPI Writer Role 桜奈ミキ 桜奈ミキ -- Composer/Author 海月シェル 海月シェル -- …" at bounding box center [642, 434] width 680 height 83
click at [504, 236] on span "069D6T" at bounding box center [568, 237] width 162 height 12
click at [391, 83] on button "< Back to public search results" at bounding box center [374, 80] width 144 height 25
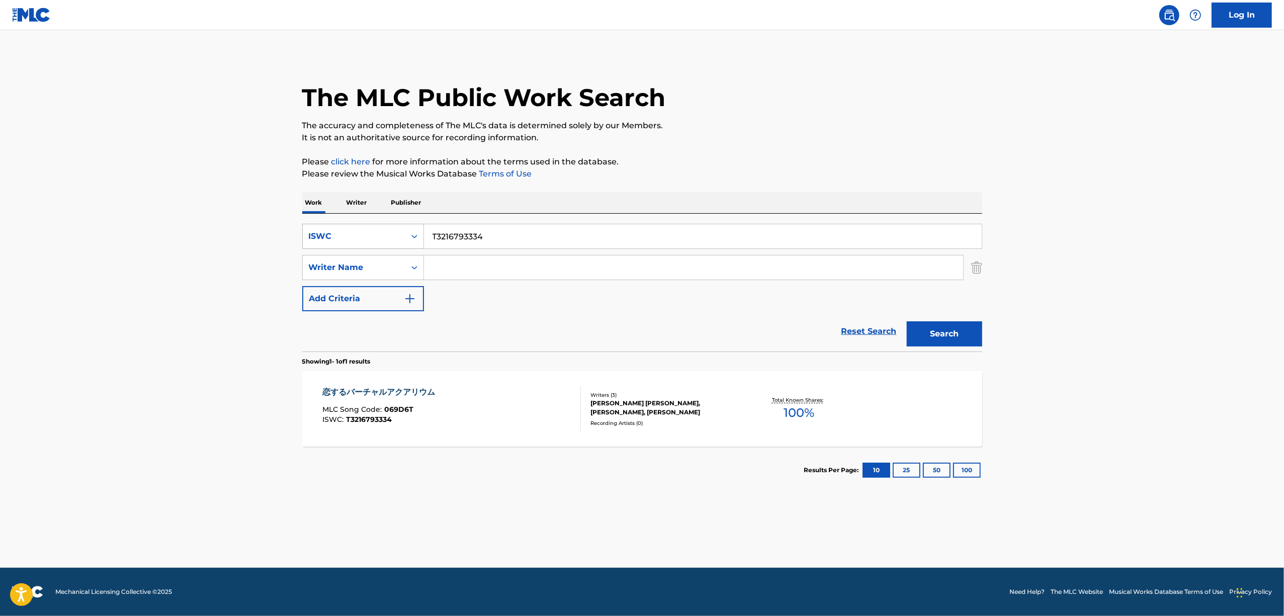
click at [419, 236] on div "Search Form" at bounding box center [414, 236] width 18 height 18
click at [383, 257] on div "Work Title" at bounding box center [363, 261] width 121 height 25
click at [455, 242] on input "Search Form" at bounding box center [703, 236] width 558 height 24
paste input "KOISURU BAACHARU AKUARIUMU"
type input "KOISURU BAACHARU AKUARIUMU"
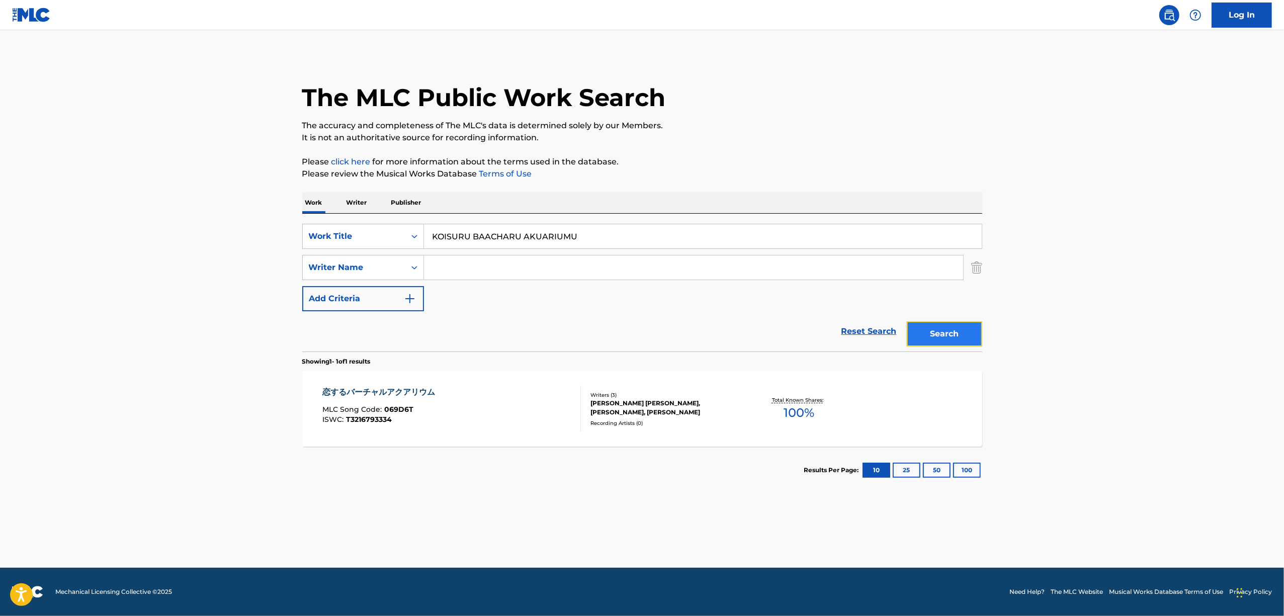
click at [946, 335] on button "Search" at bounding box center [944, 333] width 75 height 25
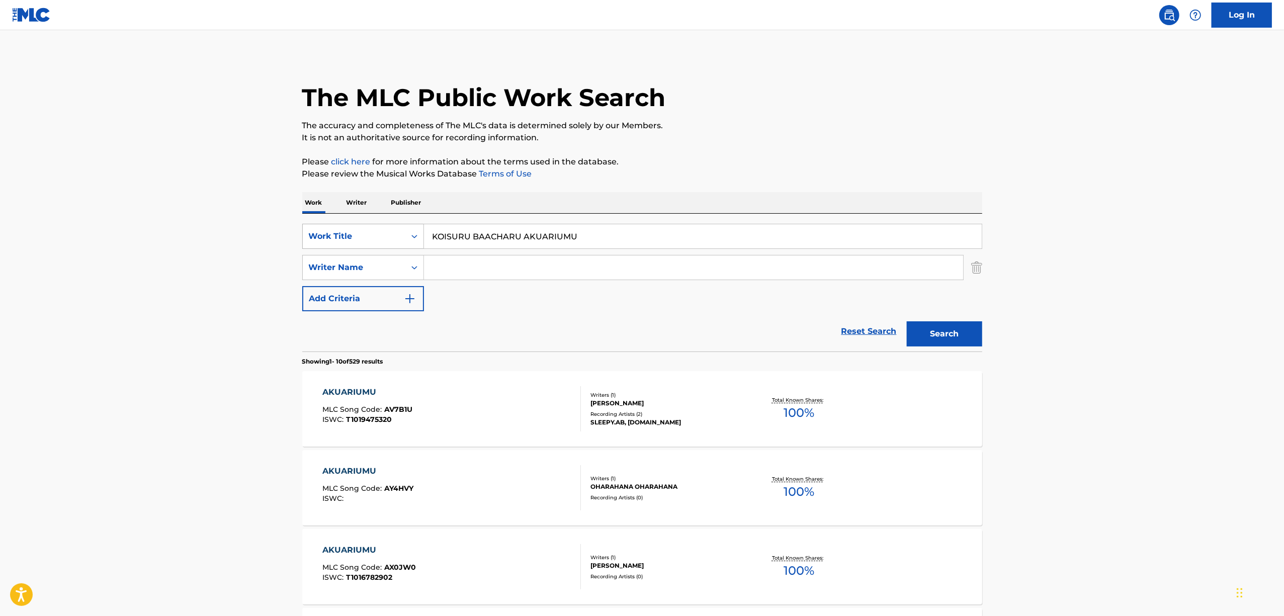
click at [415, 240] on icon "Search Form" at bounding box center [414, 236] width 10 height 10
click at [365, 264] on div "ISWC" at bounding box center [363, 261] width 121 height 25
click at [463, 239] on input "Search Form" at bounding box center [703, 236] width 558 height 24
paste input "T3216793334"
type input "T3216793334"
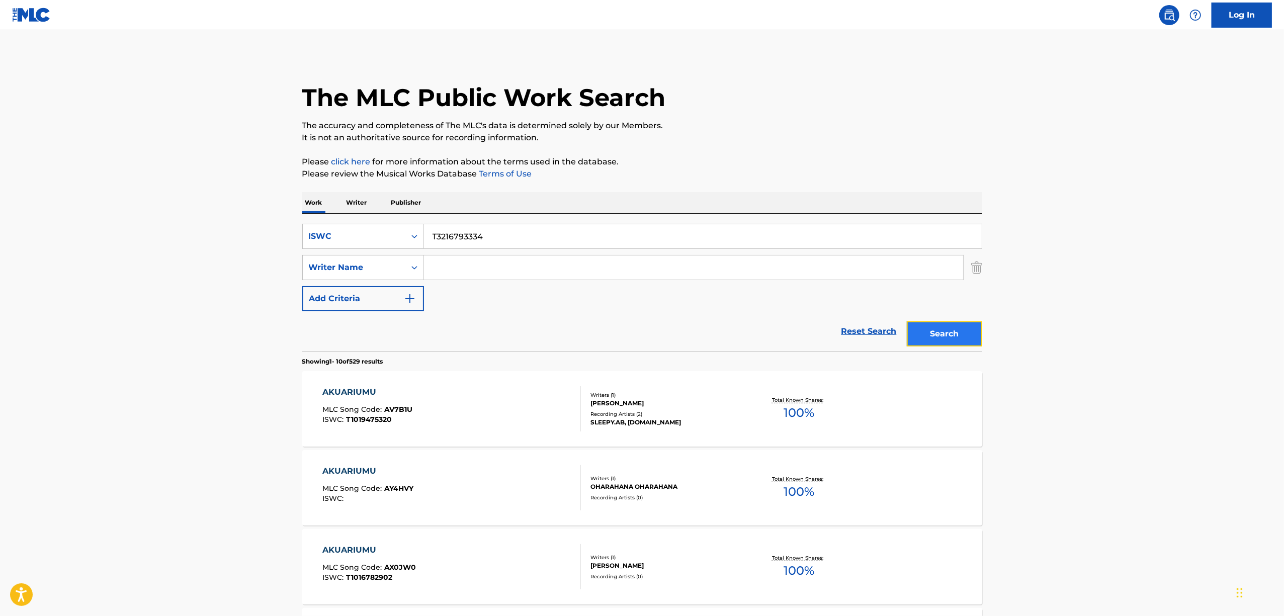
click at [939, 330] on button "Search" at bounding box center [944, 333] width 75 height 25
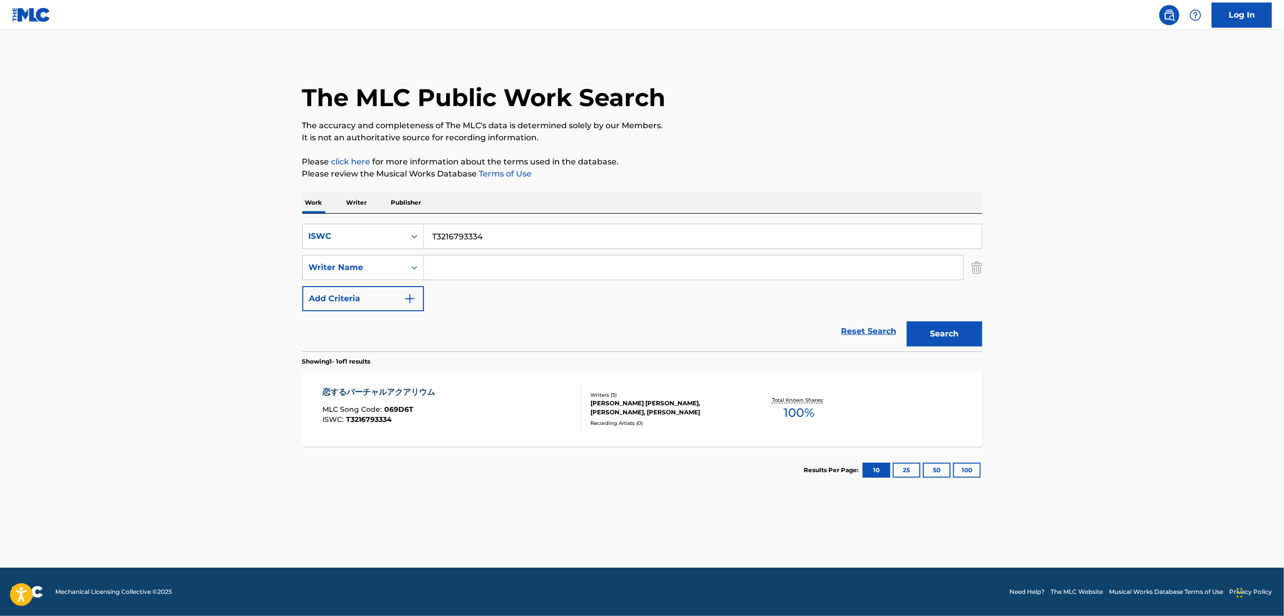
click at [361, 392] on div "恋するバーチャルアクアリウム" at bounding box center [381, 392] width 118 height 12
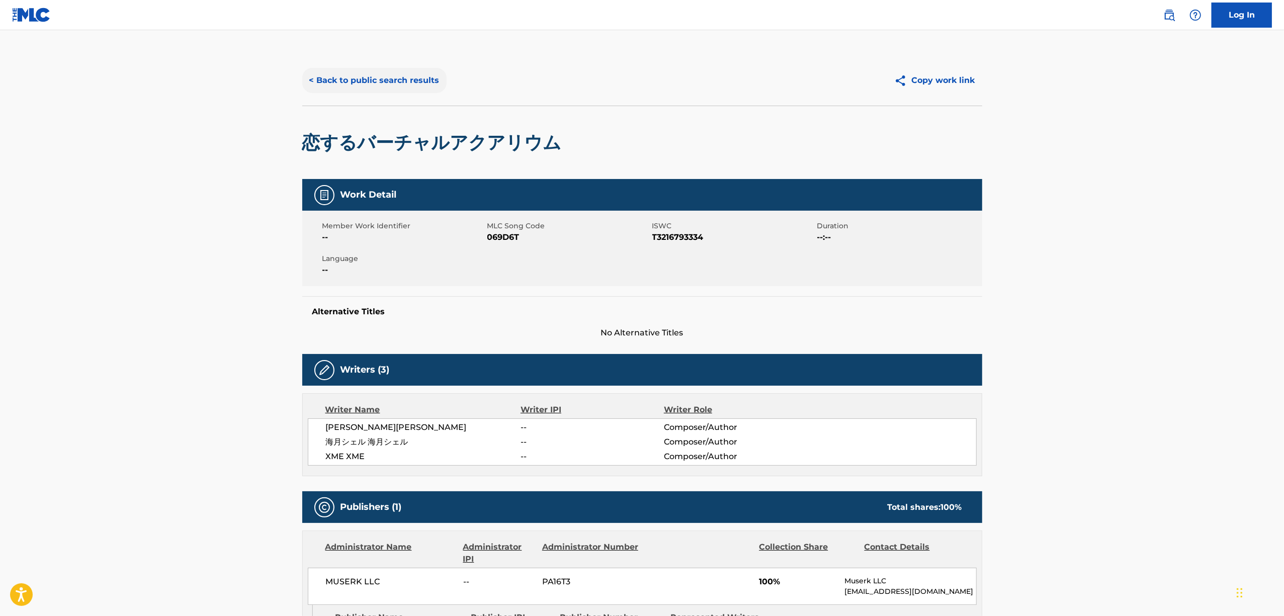
click at [335, 77] on button "< Back to public search results" at bounding box center [374, 80] width 144 height 25
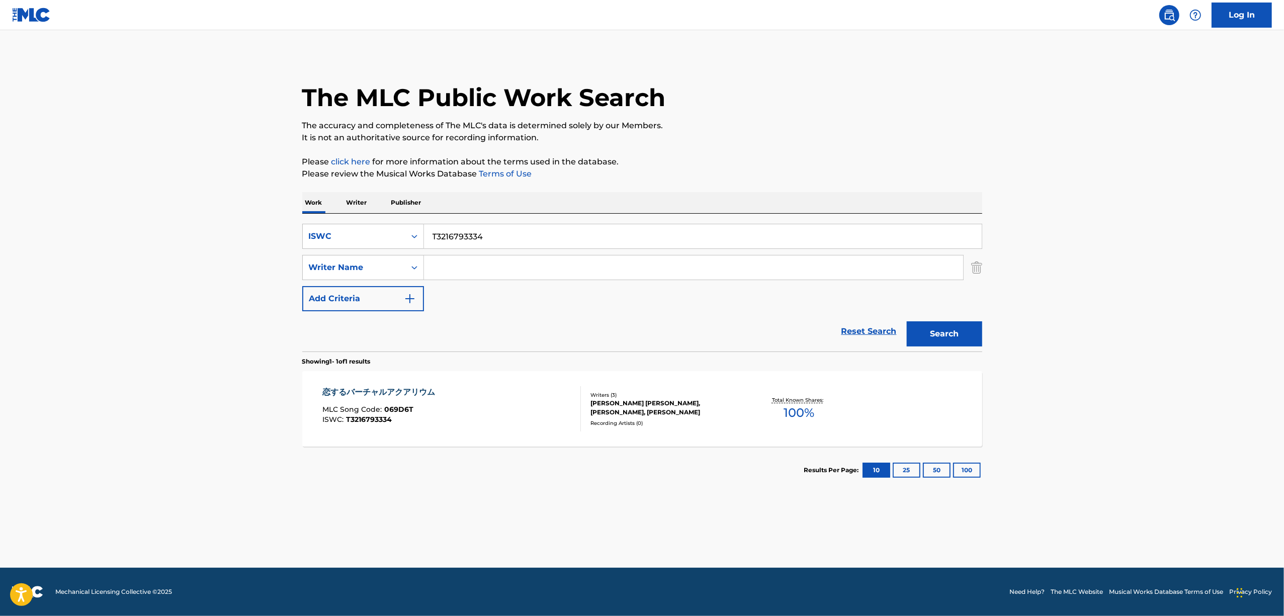
drag, startPoint x: 493, startPoint y: 234, endPoint x: 324, endPoint y: 253, distance: 169.5
click at [326, 254] on div "SearchWithCriteria9f5e40d9-4a88-4085-bfcd-386b26968e7e ISWC T3216793334 SearchW…" at bounding box center [642, 267] width 680 height 87
paste input "2046"
type input "T3216792046"
click at [936, 328] on button "Search" at bounding box center [944, 333] width 75 height 25
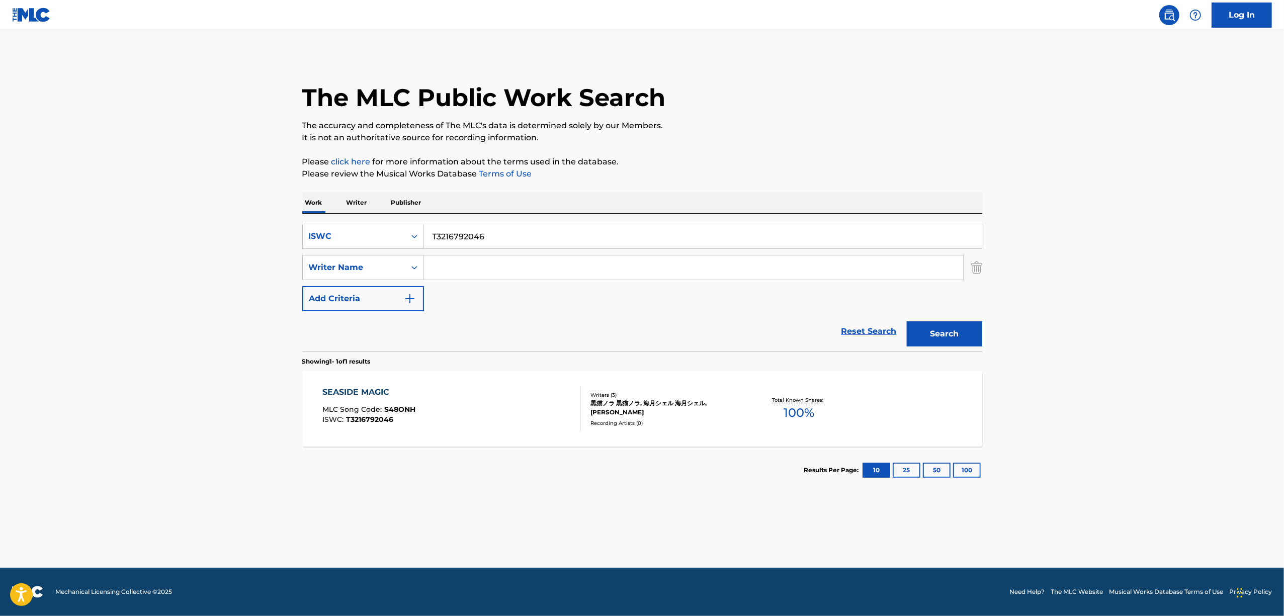
click at [378, 391] on div "SEASIDE MAGIC" at bounding box center [368, 392] width 93 height 12
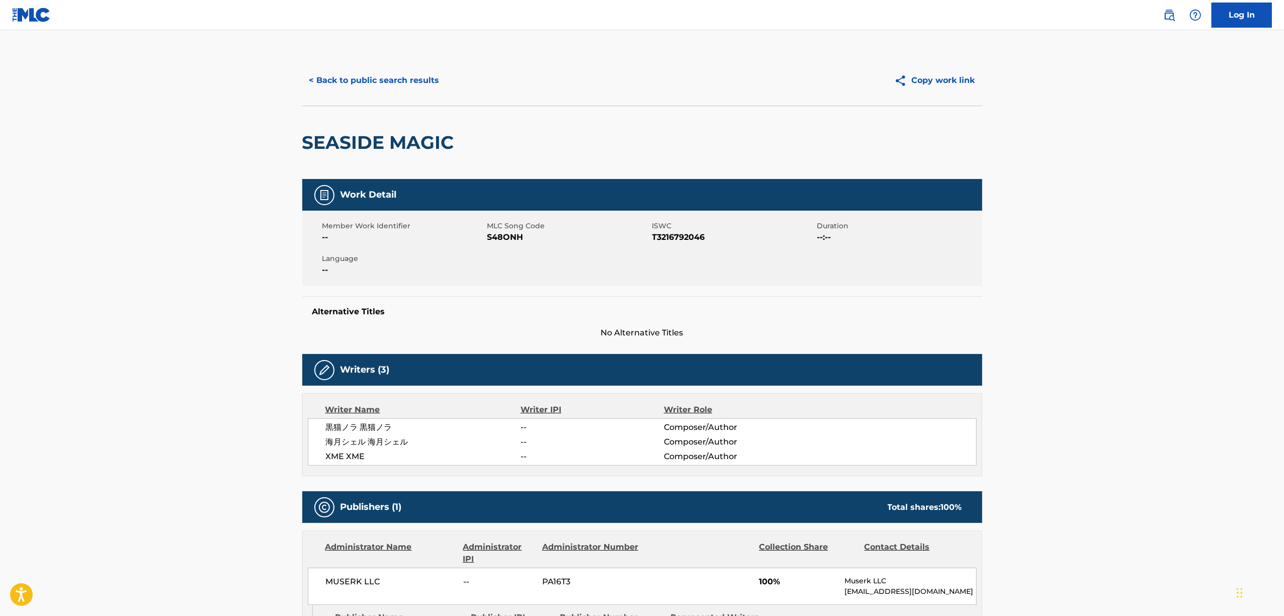
click at [509, 238] on span "S48ONH" at bounding box center [568, 237] width 162 height 12
drag, startPoint x: 417, startPoint y: 445, endPoint x: 324, endPoint y: 445, distance: 93.0
click at [324, 445] on div "黒猫ノラ 黒猫ノラ -- Composer/Author 海月シェル 海月シェル -- Composer/Author XME XME -- Composer…" at bounding box center [642, 441] width 669 height 47
click at [423, 79] on button "< Back to public search results" at bounding box center [374, 80] width 144 height 25
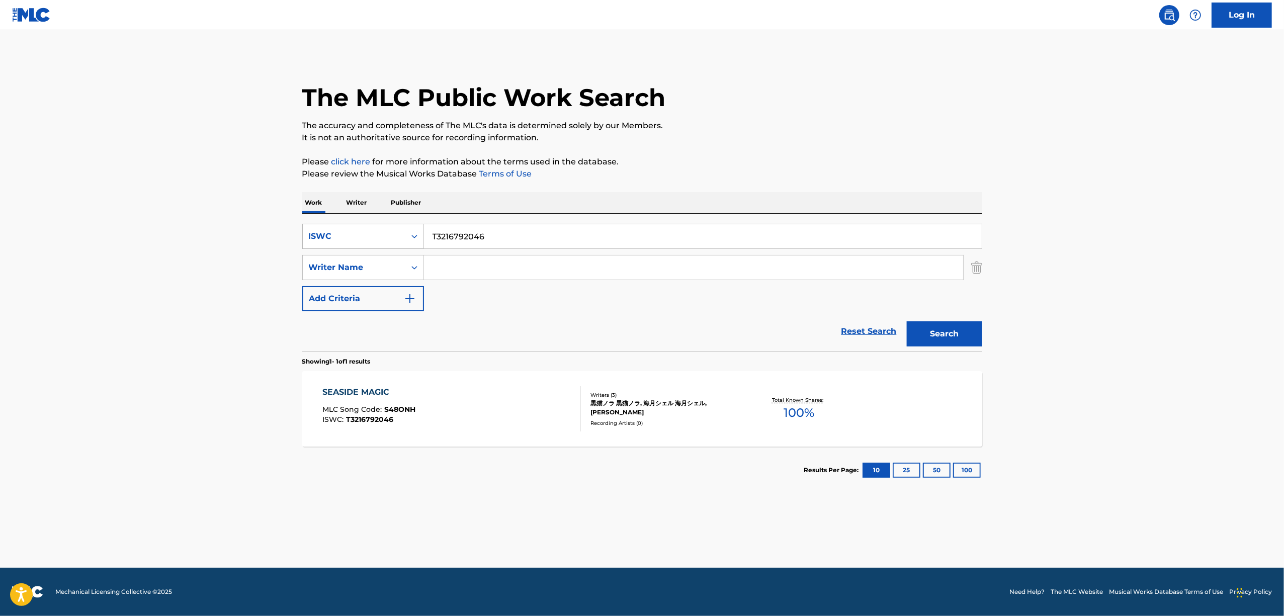
click at [417, 235] on icon "Search Form" at bounding box center [414, 236] width 10 height 10
click at [385, 266] on div "MLC Song Code" at bounding box center [363, 261] width 121 height 25
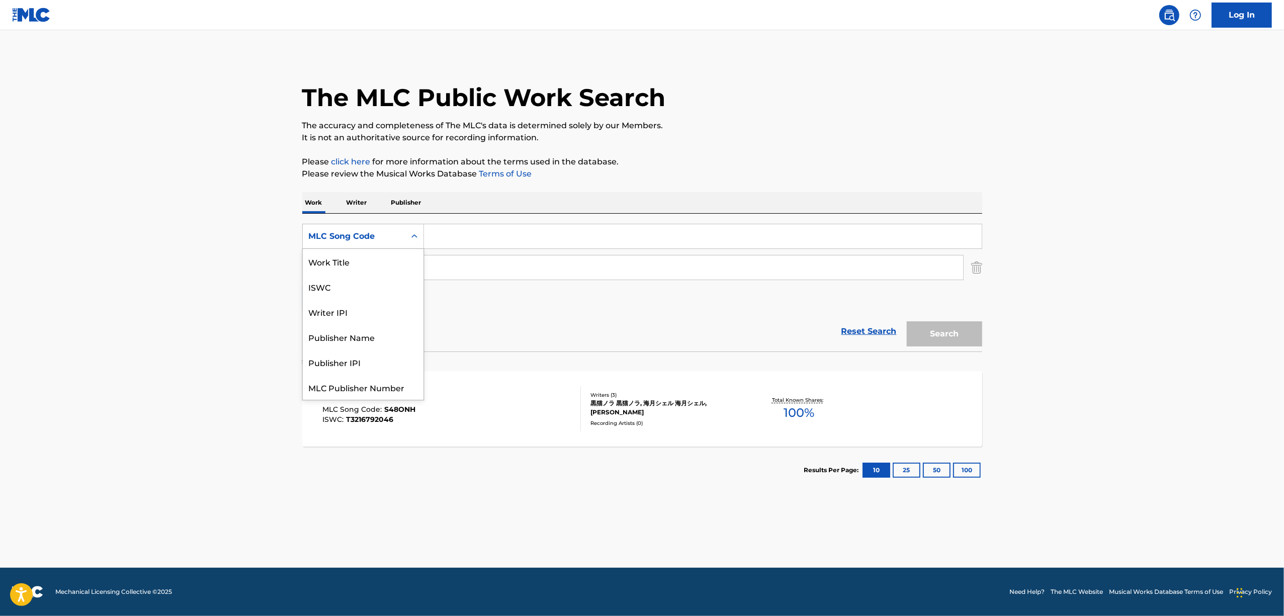
click at [417, 234] on icon "Search Form" at bounding box center [414, 236] width 10 height 10
click at [367, 274] on div "Work Title" at bounding box center [363, 261] width 121 height 25
click at [456, 228] on input "Search Form" at bounding box center [703, 236] width 558 height 24
paste input "LUCE"
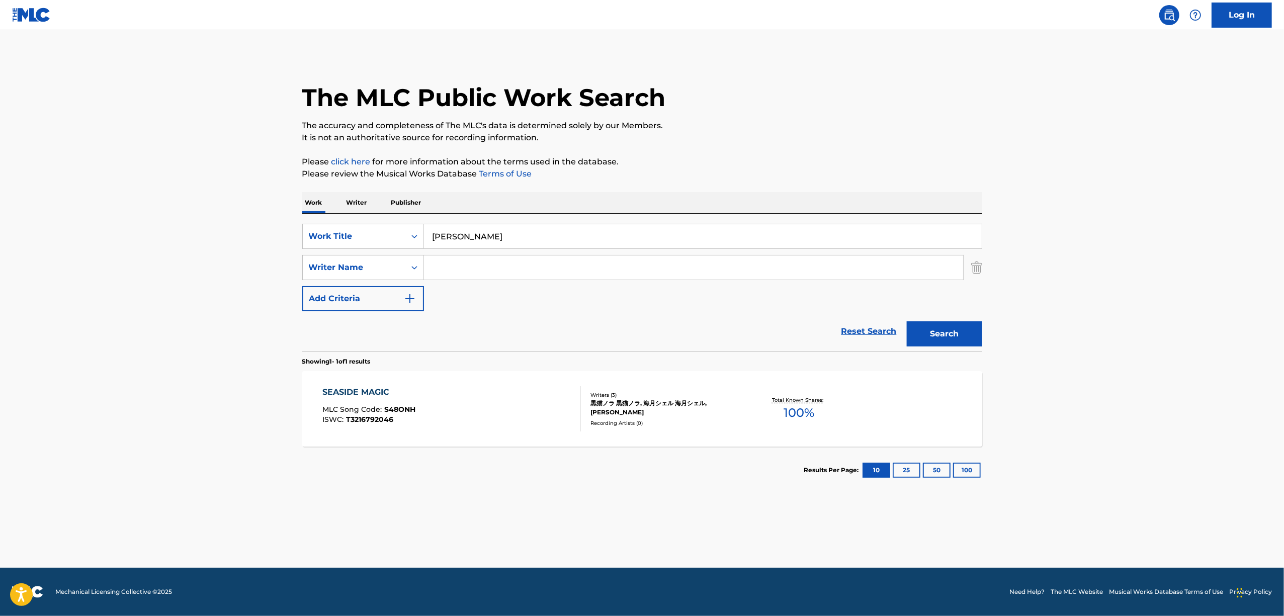
type input "LUCE"
click at [445, 265] on input "Search Form" at bounding box center [693, 267] width 539 height 24
paste input "Mashita Otonari"
click at [940, 336] on button "Search" at bounding box center [944, 333] width 75 height 25
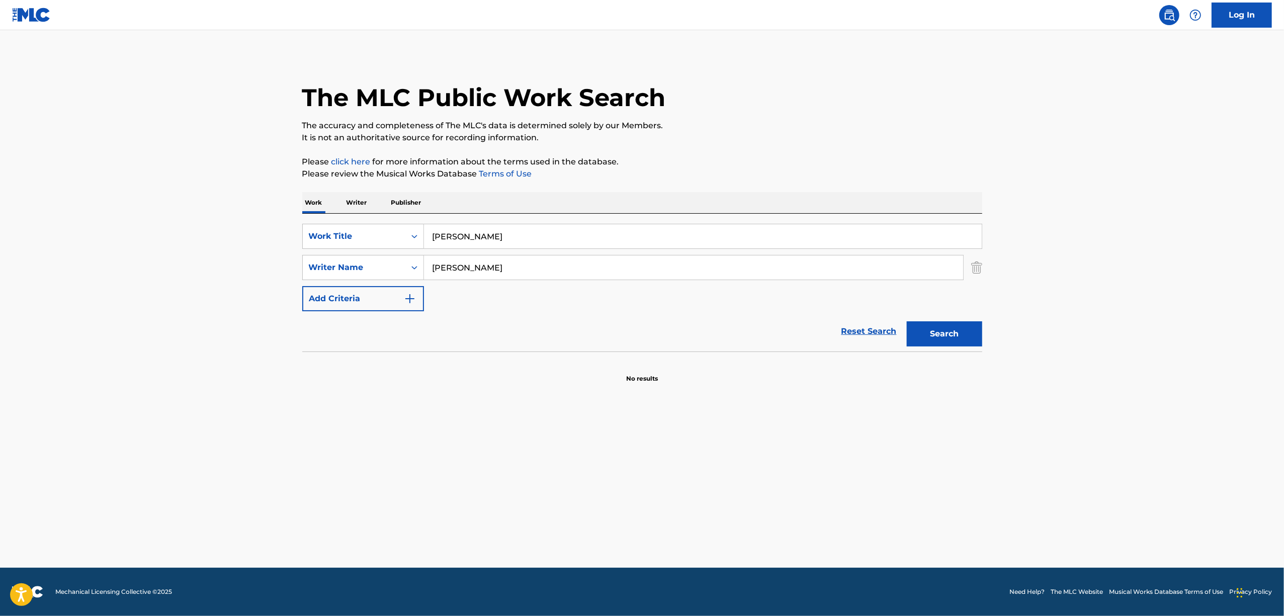
drag, startPoint x: 312, startPoint y: 315, endPoint x: 259, endPoint y: 324, distance: 53.2
click at [259, 324] on main "The MLC Public Work Search The accuracy and completeness of The MLC's data is d…" at bounding box center [642, 299] width 1284 height 538
paste input "音鳴マシタ"
type input "音鳴マシタ"
click at [962, 334] on button "Search" at bounding box center [944, 333] width 75 height 25
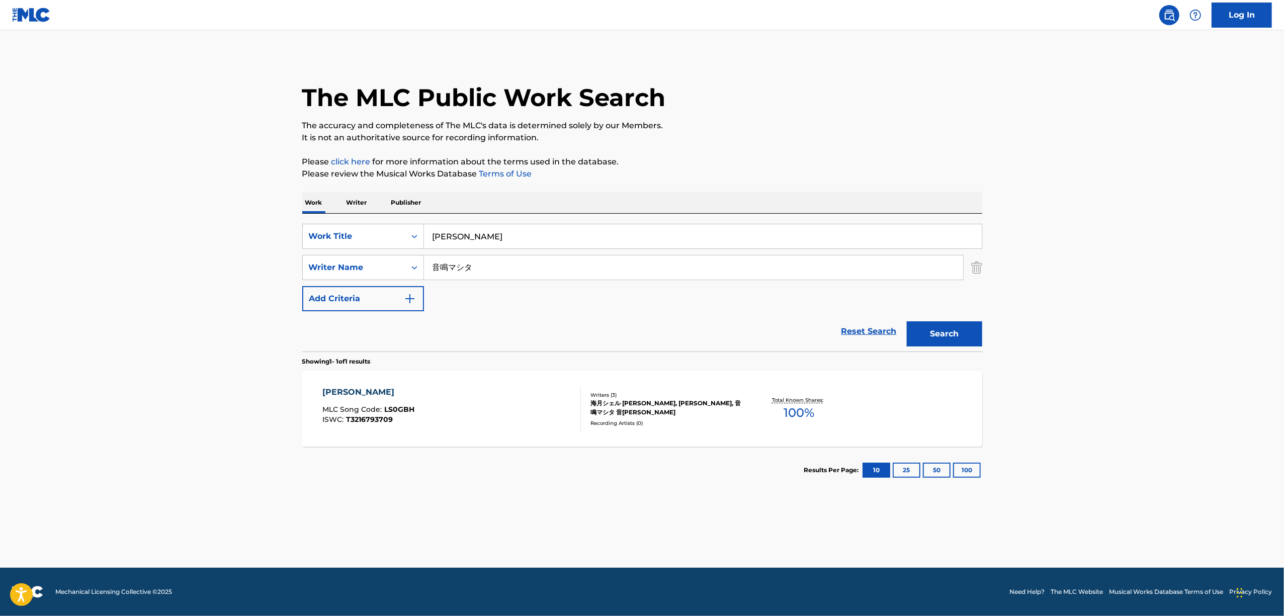
click at [333, 388] on div "LUCE" at bounding box center [368, 392] width 92 height 12
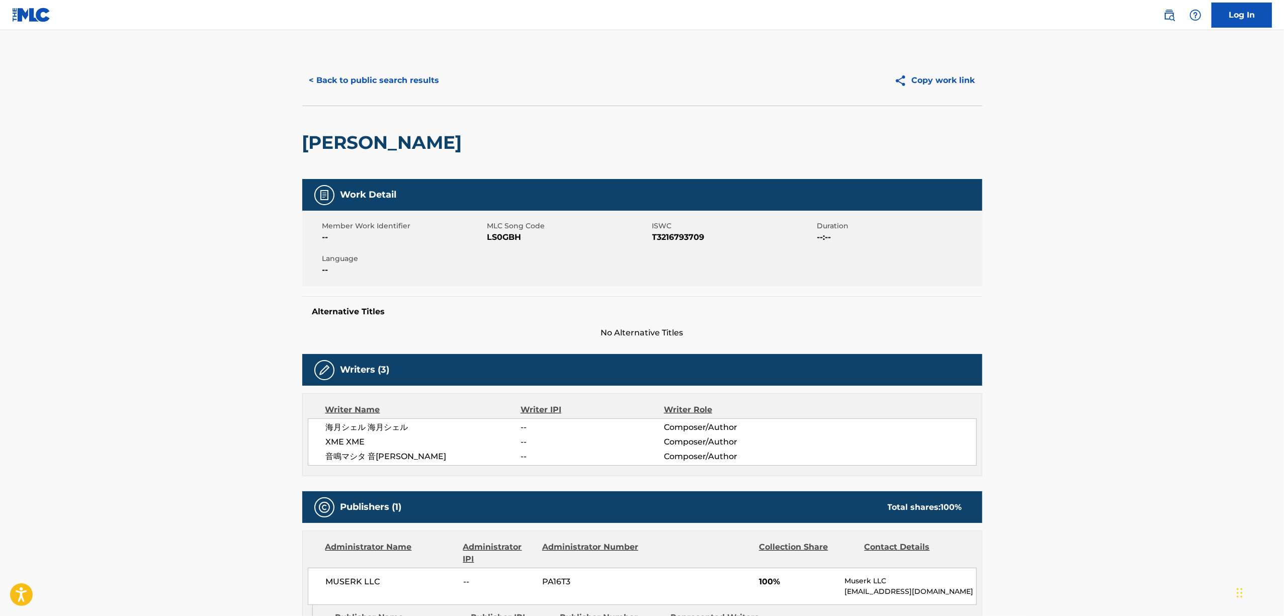
click at [674, 237] on span "T3216793709" at bounding box center [733, 237] width 162 height 12
click at [496, 241] on span "LS0GBH" at bounding box center [568, 237] width 162 height 12
click at [397, 79] on button "< Back to public search results" at bounding box center [374, 80] width 144 height 25
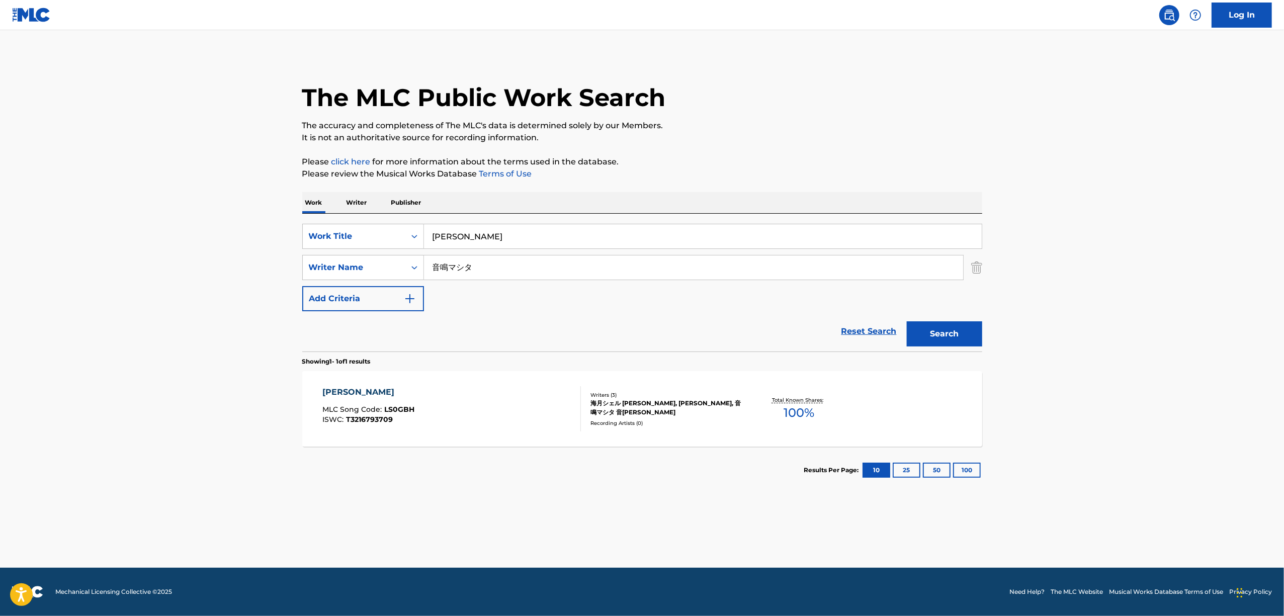
drag, startPoint x: 479, startPoint y: 240, endPoint x: 369, endPoint y: 250, distance: 111.1
click at [369, 250] on div "SearchWithCriteria57ecffa5-a098-4dfd-b2fb-5228e53e4c16 Work Title LUCE SearchWi…" at bounding box center [642, 267] width 680 height 87
paste input "PARARISHISU"
type input "PARARISHISU"
drag, startPoint x: 379, startPoint y: 286, endPoint x: 354, endPoint y: 288, distance: 24.7
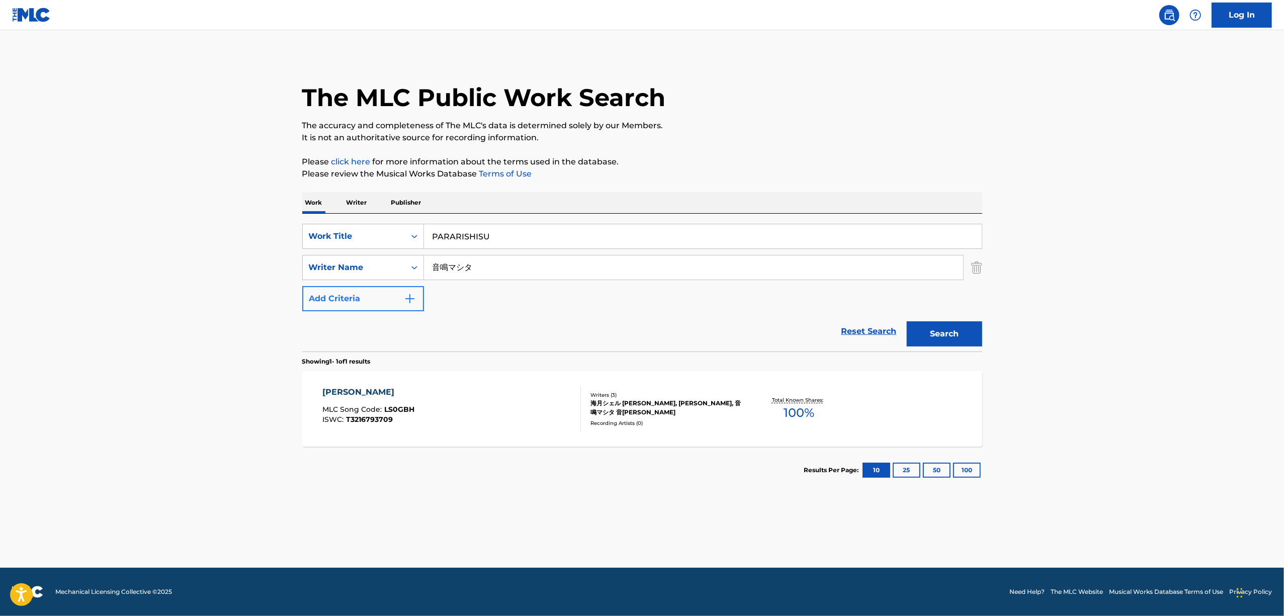
click at [354, 288] on div "SearchWithCriteria57ecffa5-a098-4dfd-b2fb-5228e53e4c16 Work Title PARARISHISU S…" at bounding box center [642, 267] width 680 height 87
paste input "Yugica"
type input "Yugica"
click at [948, 328] on button "Search" at bounding box center [944, 333] width 75 height 25
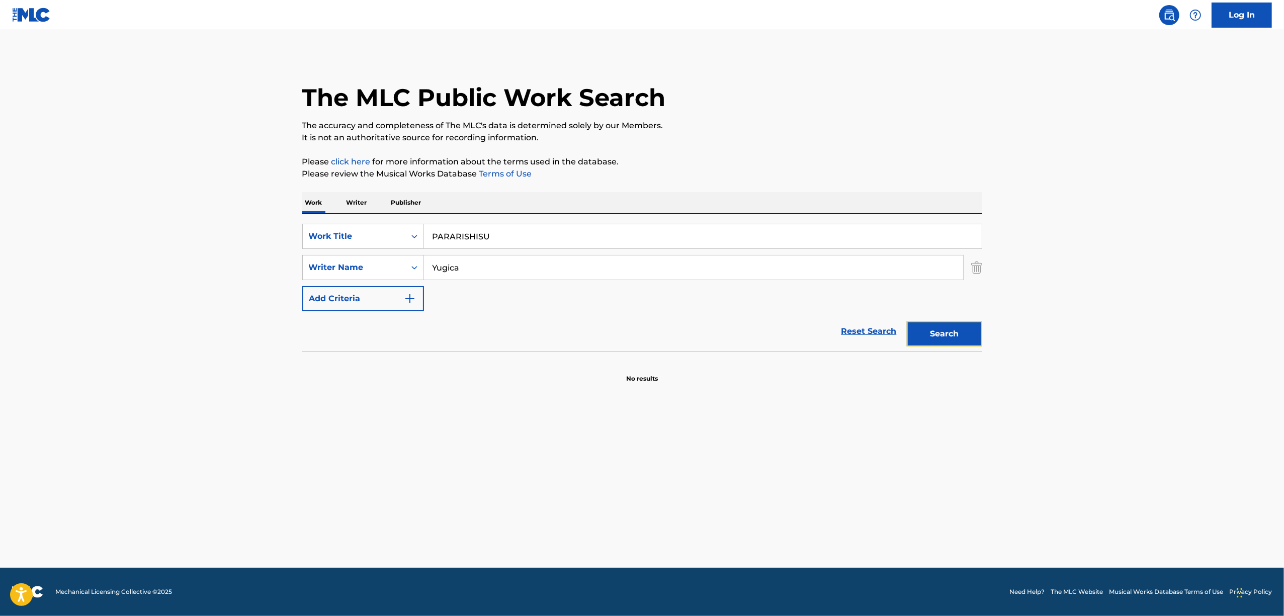
click at [943, 330] on button "Search" at bounding box center [944, 333] width 75 height 25
drag, startPoint x: 520, startPoint y: 234, endPoint x: 284, endPoint y: 244, distance: 236.5
click at [284, 248] on main "The MLC Public Work Search The accuracy and completeness of The MLC's data is d…" at bounding box center [642, 299] width 1284 height 538
drag, startPoint x: 477, startPoint y: 274, endPoint x: 383, endPoint y: 263, distance: 94.6
click at [384, 265] on div "SearchWithCriteriae6ca8568-0c91-4a43-9288-84fe17572025 Writer Name Yugica" at bounding box center [642, 267] width 680 height 25
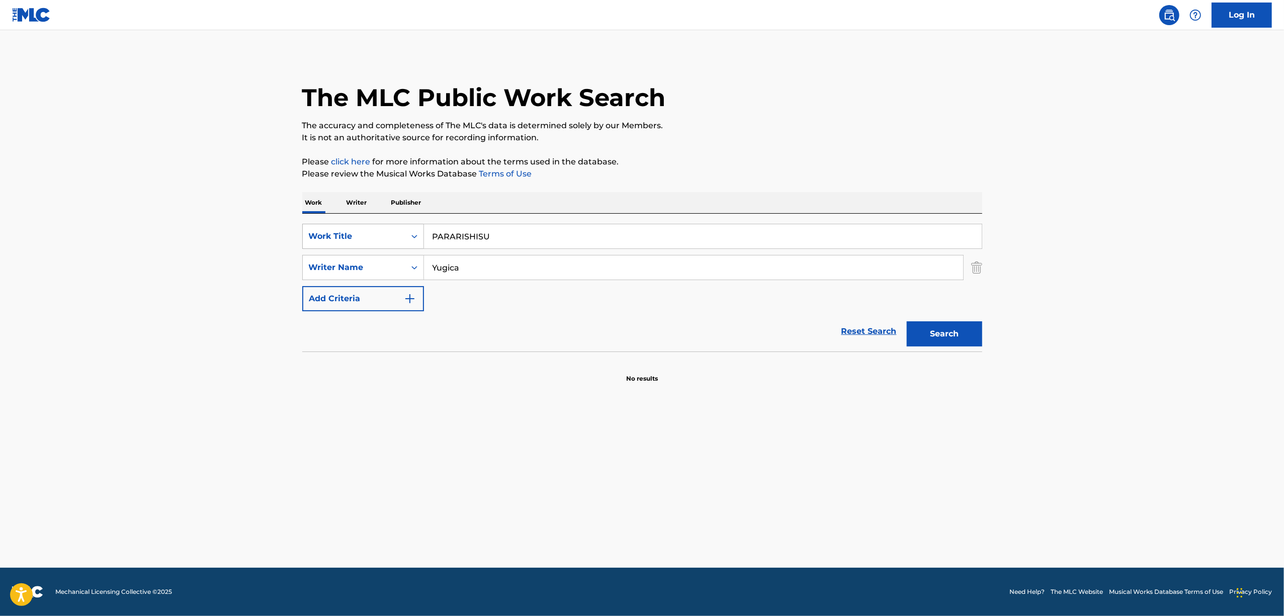
click at [412, 233] on icon "Search Form" at bounding box center [414, 236] width 10 height 10
click at [374, 258] on div "ISWC" at bounding box center [363, 261] width 121 height 25
click at [469, 240] on input "Search Form" at bounding box center [703, 236] width 558 height 24
paste input "T3216789452"
type input "T3216789452"
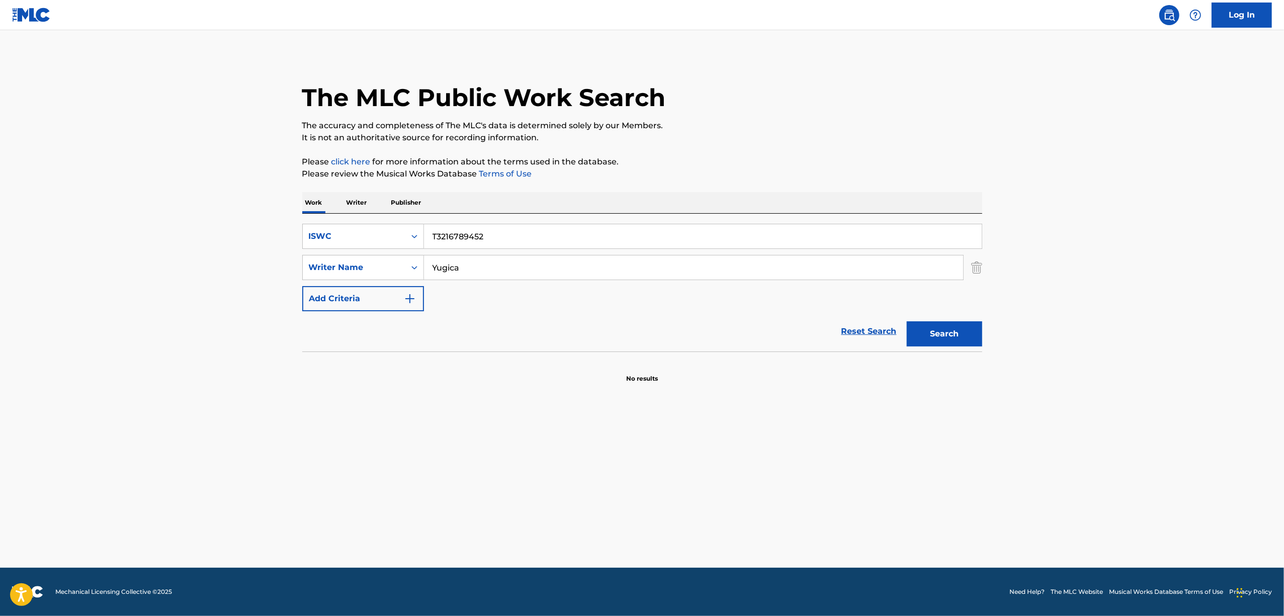
drag, startPoint x: 178, startPoint y: 321, endPoint x: 169, endPoint y: 322, distance: 8.6
click at [169, 322] on main "The MLC Public Work Search The accuracy and completeness of The MLC's data is d…" at bounding box center [642, 299] width 1284 height 538
click at [907, 321] on button "Search" at bounding box center [944, 333] width 75 height 25
click at [935, 328] on button "Search" at bounding box center [944, 333] width 75 height 25
click at [1127, 212] on main "The MLC Public Work Search The accuracy and completeness of The MLC's data is d…" at bounding box center [642, 299] width 1284 height 538
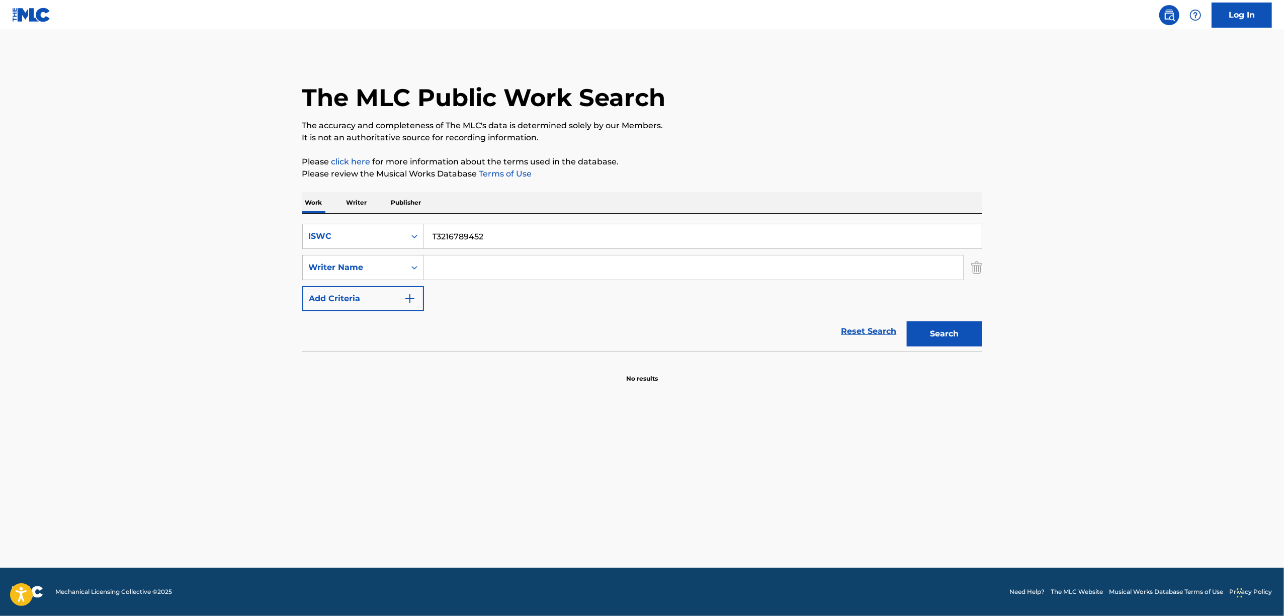
click at [1126, 235] on main "The MLC Public Work Search The accuracy and completeness of The MLC's data is d…" at bounding box center [642, 299] width 1284 height 538
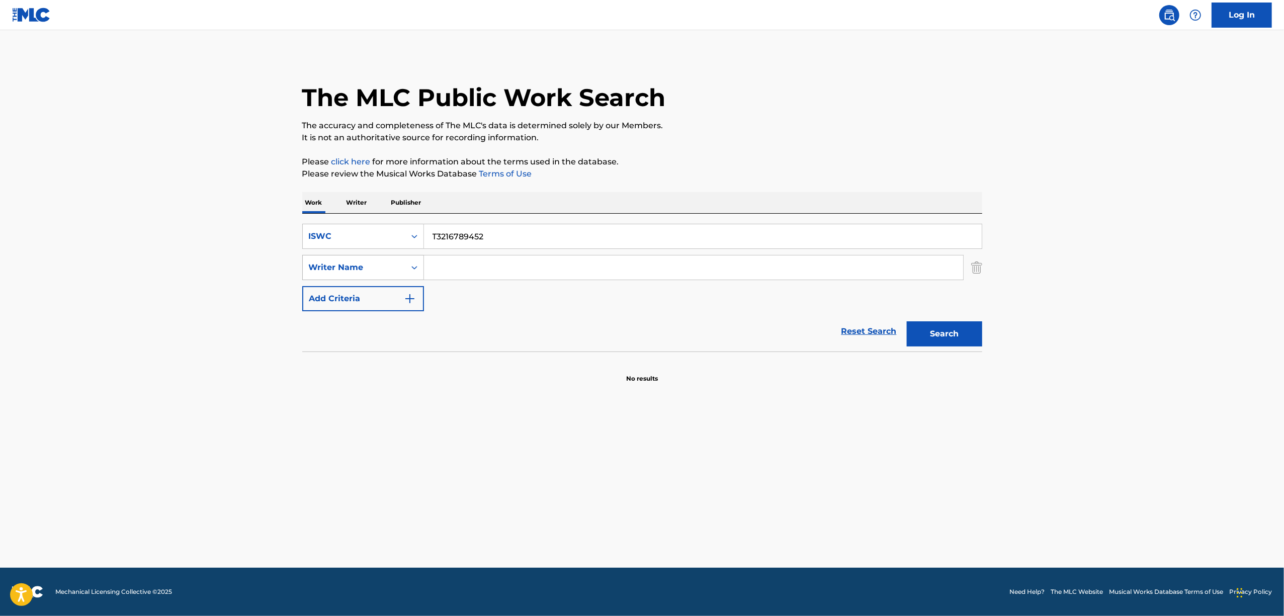
drag, startPoint x: 508, startPoint y: 232, endPoint x: 340, endPoint y: 266, distance: 170.8
click at [340, 266] on div "SearchWithCriteria1374b182-226e-4687-8fb8-c518c26dea04 ISWC T3216789452 SearchW…" at bounding box center [642, 267] width 680 height 87
click at [404, 232] on div "ISWC" at bounding box center [354, 236] width 103 height 19
click at [347, 265] on div "Work Title" at bounding box center [363, 261] width 121 height 25
click at [484, 217] on div "SearchWithCriteriacc5b8bea-b532-48c3-889f-f06cebb9ca7c Work Title SearchWithCri…" at bounding box center [642, 283] width 680 height 138
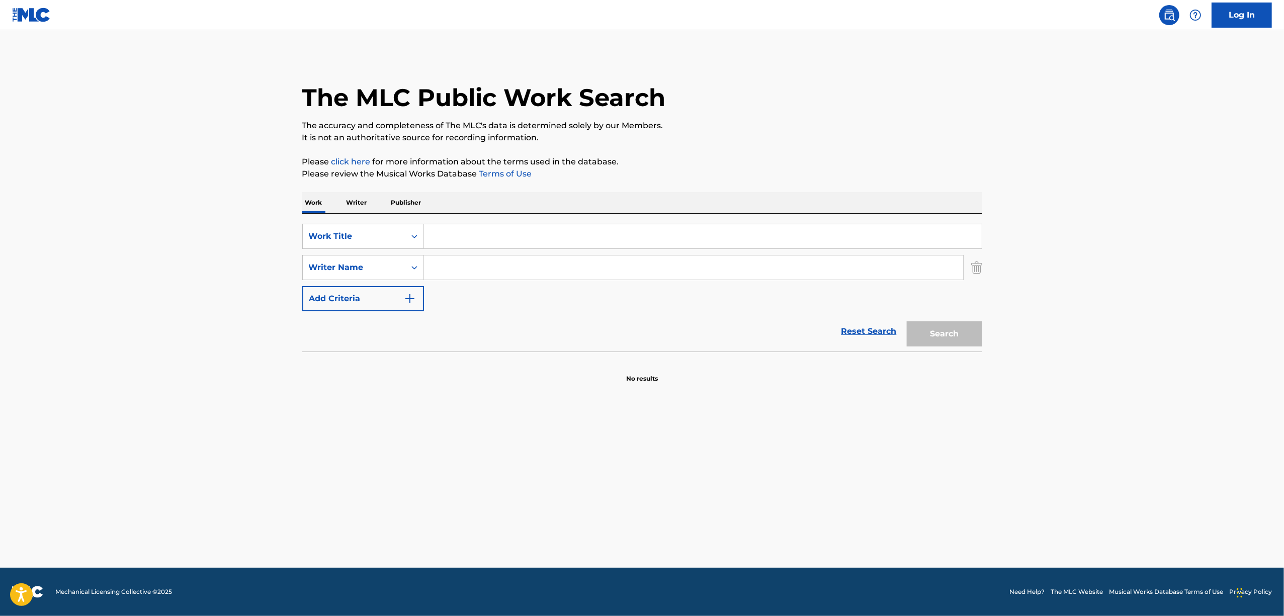
click at [467, 241] on input "Search Form" at bounding box center [703, 236] width 558 height 24
paste input "PARARISHISU"
type input "PARARISHISU"
click at [946, 323] on button "Search" at bounding box center [944, 333] width 75 height 25
click at [956, 332] on button "Search" at bounding box center [944, 333] width 75 height 25
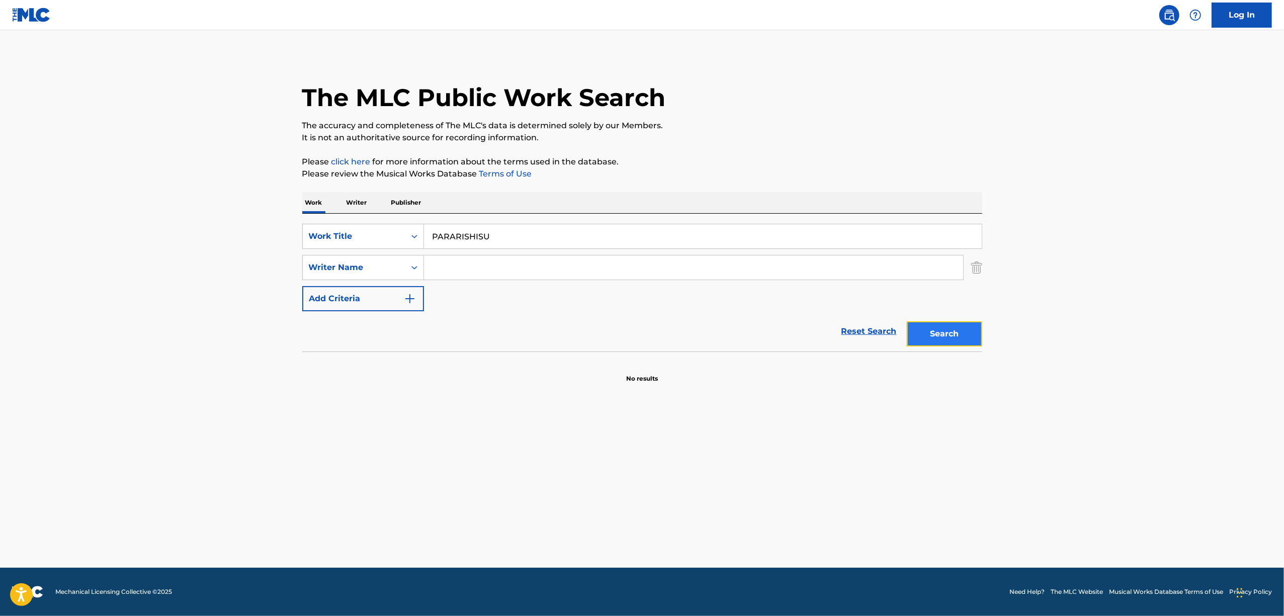
click at [955, 339] on button "Search" at bounding box center [944, 333] width 75 height 25
click at [962, 321] on button "Search" at bounding box center [944, 333] width 75 height 25
click at [936, 337] on button "Search" at bounding box center [944, 333] width 75 height 25
drag, startPoint x: 472, startPoint y: 431, endPoint x: 284, endPoint y: 41, distance: 433.2
click at [467, 411] on main "The MLC Public Work Search The accuracy and completeness of The MLC's data is d…" at bounding box center [642, 299] width 1284 height 538
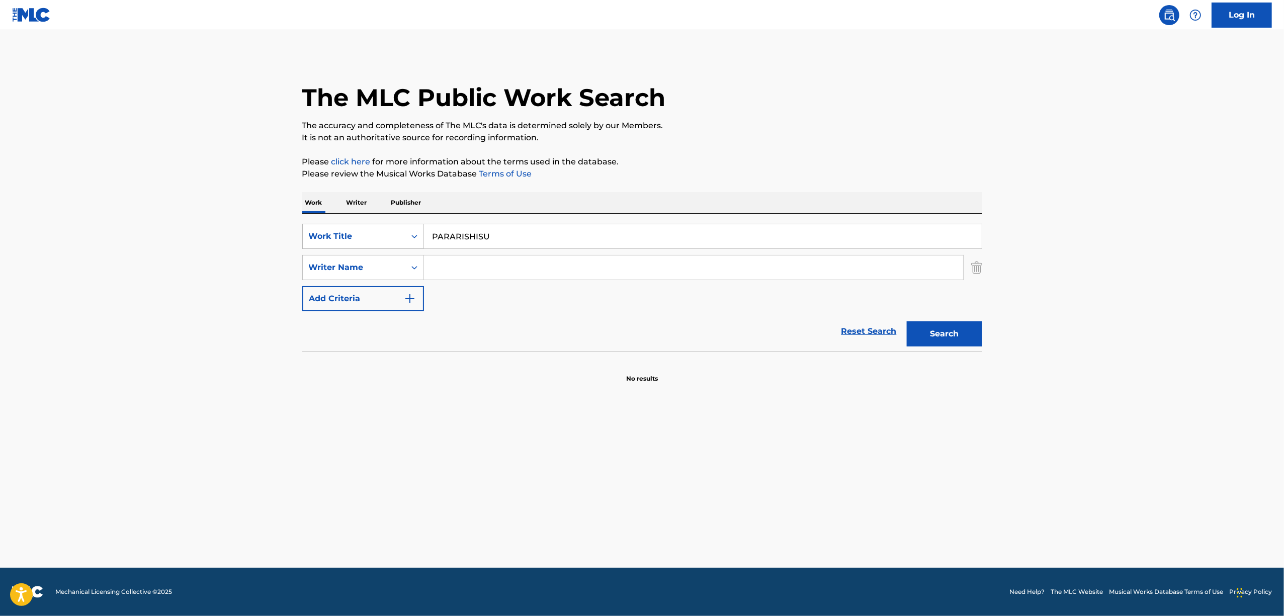
drag, startPoint x: 515, startPoint y: 235, endPoint x: 386, endPoint y: 231, distance: 128.8
click at [377, 230] on div "SearchWithCriteriacc5b8bea-b532-48c3-889f-f06cebb9ca7c Work Title PARARISHISU" at bounding box center [642, 236] width 680 height 25
click at [407, 237] on div "Search Form" at bounding box center [414, 236] width 18 height 18
click at [346, 270] on div "ISWC" at bounding box center [363, 261] width 121 height 25
click at [459, 240] on input "Search Form" at bounding box center [703, 236] width 558 height 24
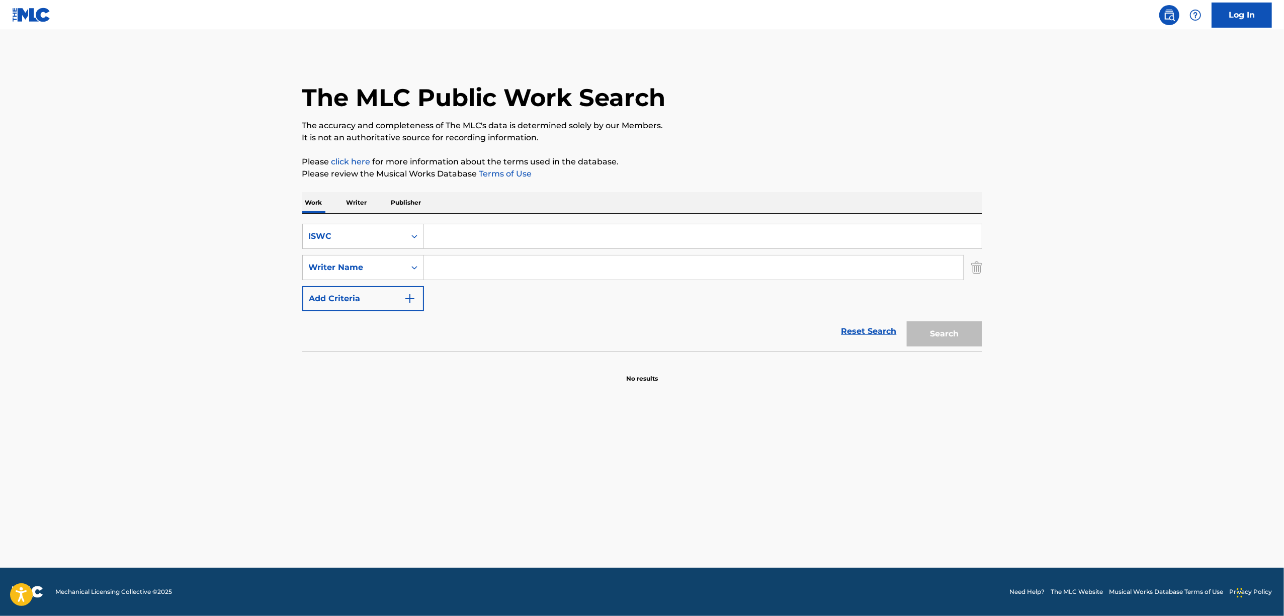
paste input "T3196727767"
type input "T3196727767"
click at [954, 329] on button "Search" at bounding box center [944, 333] width 75 height 25
click at [950, 342] on button "Search" at bounding box center [944, 333] width 75 height 25
drag, startPoint x: 934, startPoint y: 336, endPoint x: 928, endPoint y: 336, distance: 5.6
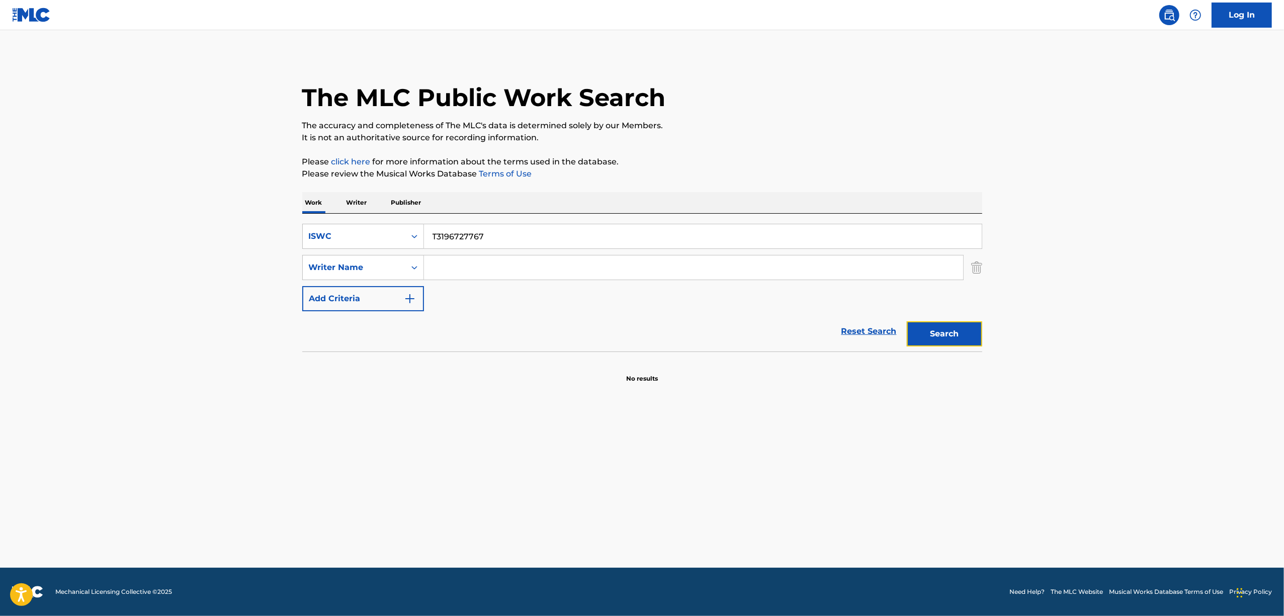
click at [928, 336] on button "Search" at bounding box center [944, 333] width 75 height 25
click at [935, 334] on button "Search" at bounding box center [944, 333] width 75 height 25
click at [389, 411] on main "The MLC Public Work Search The accuracy and completeness of The MLC's data is d…" at bounding box center [642, 299] width 1284 height 538
drag, startPoint x: 519, startPoint y: 244, endPoint x: 298, endPoint y: 253, distance: 221.4
click at [298, 253] on div "The MLC Public Work Search The accuracy and completeness of The MLC's data is d…" at bounding box center [642, 219] width 704 height 328
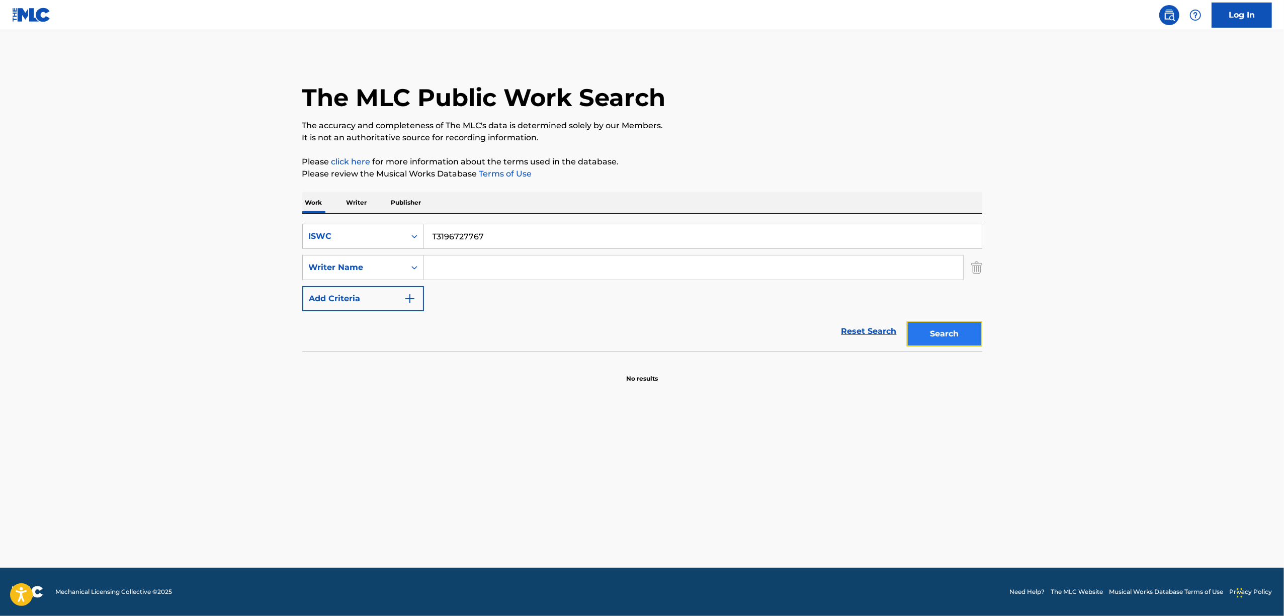
click at [952, 340] on button "Search" at bounding box center [944, 333] width 75 height 25
click at [952, 339] on button "Search" at bounding box center [944, 333] width 75 height 25
drag, startPoint x: 262, startPoint y: 268, endPoint x: 201, endPoint y: 266, distance: 61.4
click at [201, 266] on main "The MLC Public Work Search The accuracy and completeness of The MLC's data is d…" at bounding box center [642, 299] width 1284 height 538
drag, startPoint x: 948, startPoint y: 328, endPoint x: 940, endPoint y: 338, distance: 13.0
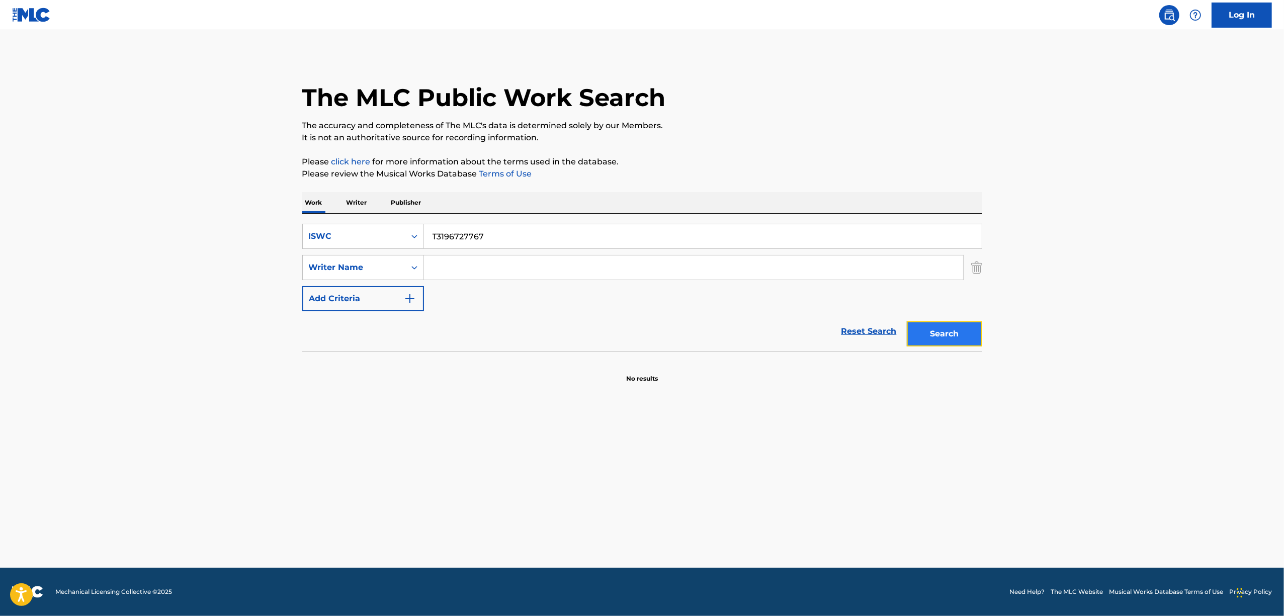
click at [940, 338] on button "Search" at bounding box center [944, 333] width 75 height 25
drag, startPoint x: 509, startPoint y: 239, endPoint x: 356, endPoint y: 259, distance: 154.7
click at [357, 259] on div "SearchWithCriteriae724d672-4554-479e-8c58-3b5eea70982a ISWC T3196727767 SearchW…" at bounding box center [642, 267] width 680 height 87
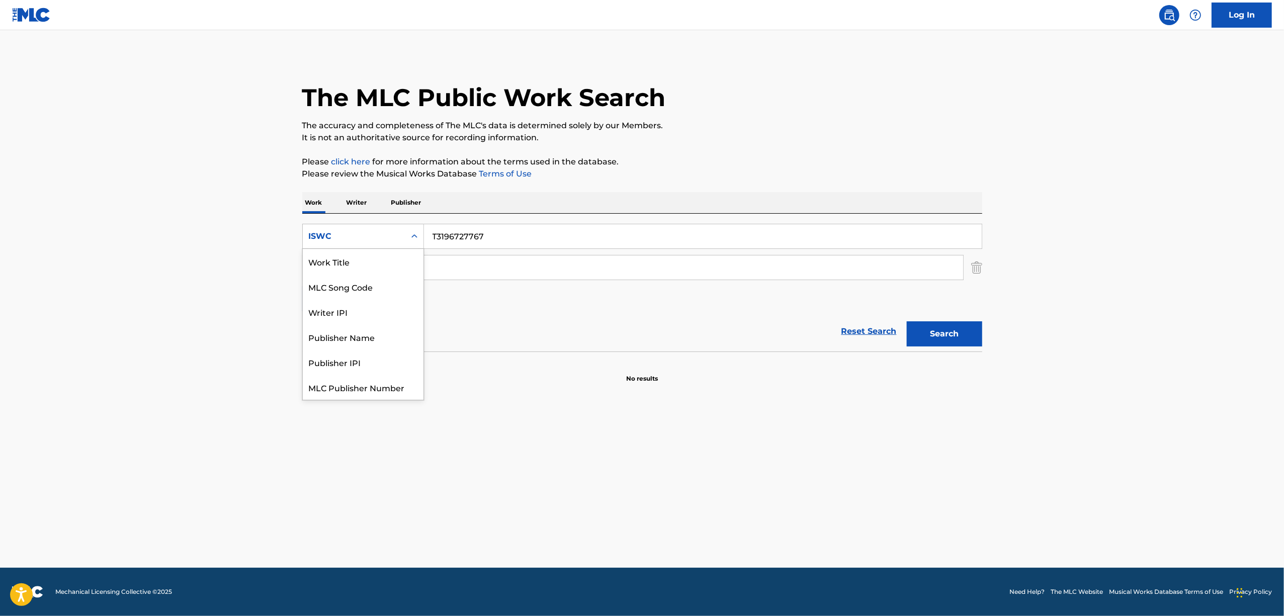
click at [417, 236] on icon "Search Form" at bounding box center [414, 236] width 10 height 10
click at [364, 260] on div "Work Title" at bounding box center [363, 261] width 121 height 25
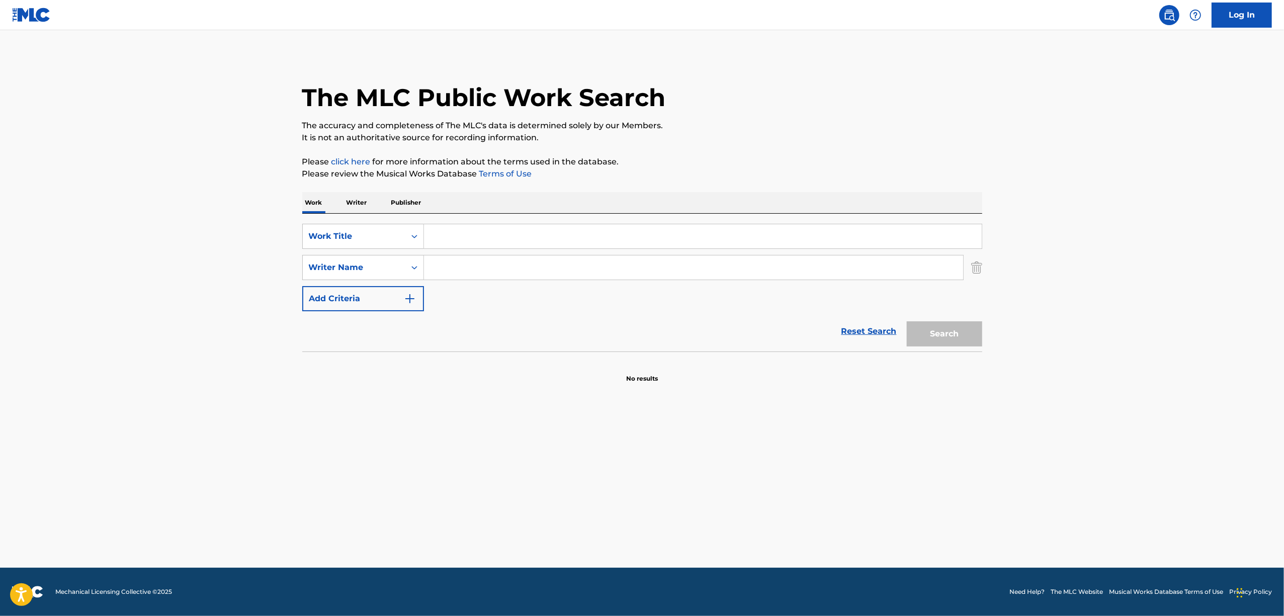
click at [456, 242] on input "Search Form" at bounding box center [703, 236] width 558 height 24
paste input "造花魔"
click at [949, 327] on button "Search" at bounding box center [944, 333] width 75 height 25
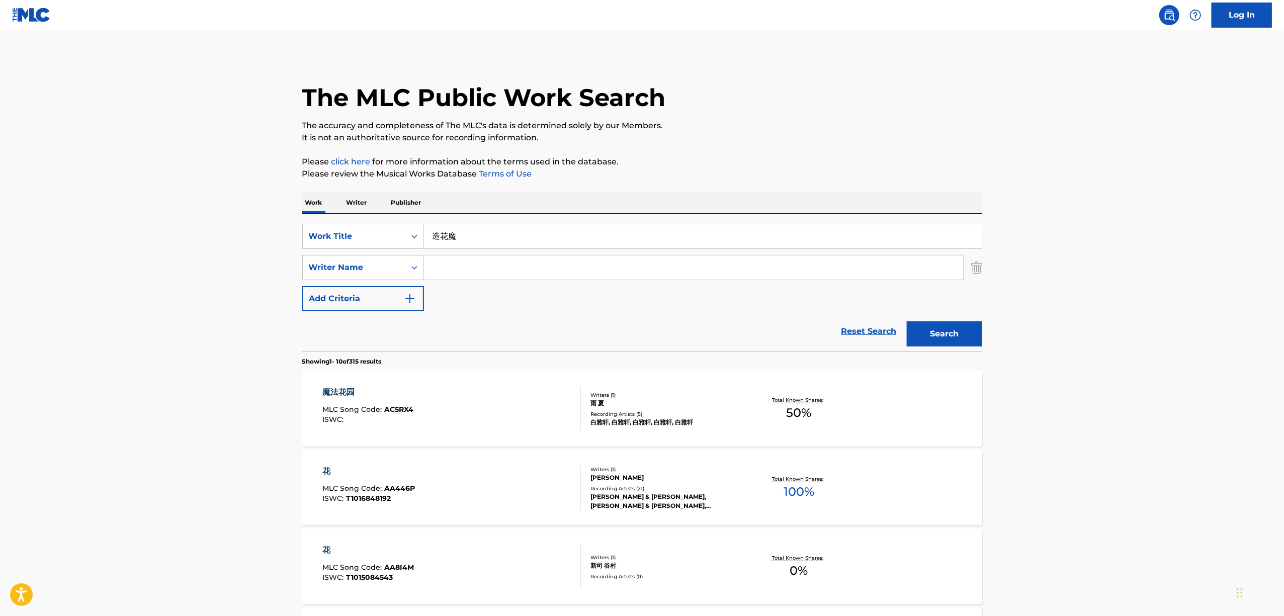
drag, startPoint x: 514, startPoint y: 240, endPoint x: 236, endPoint y: 250, distance: 278.2
click at [236, 250] on main "The MLC Public Work Search The accuracy and completeness of The MLC's data is d…" at bounding box center [642, 622] width 1284 height 1184
paste input "ZOUKAMA"
click at [957, 330] on button "Search" at bounding box center [944, 333] width 75 height 25
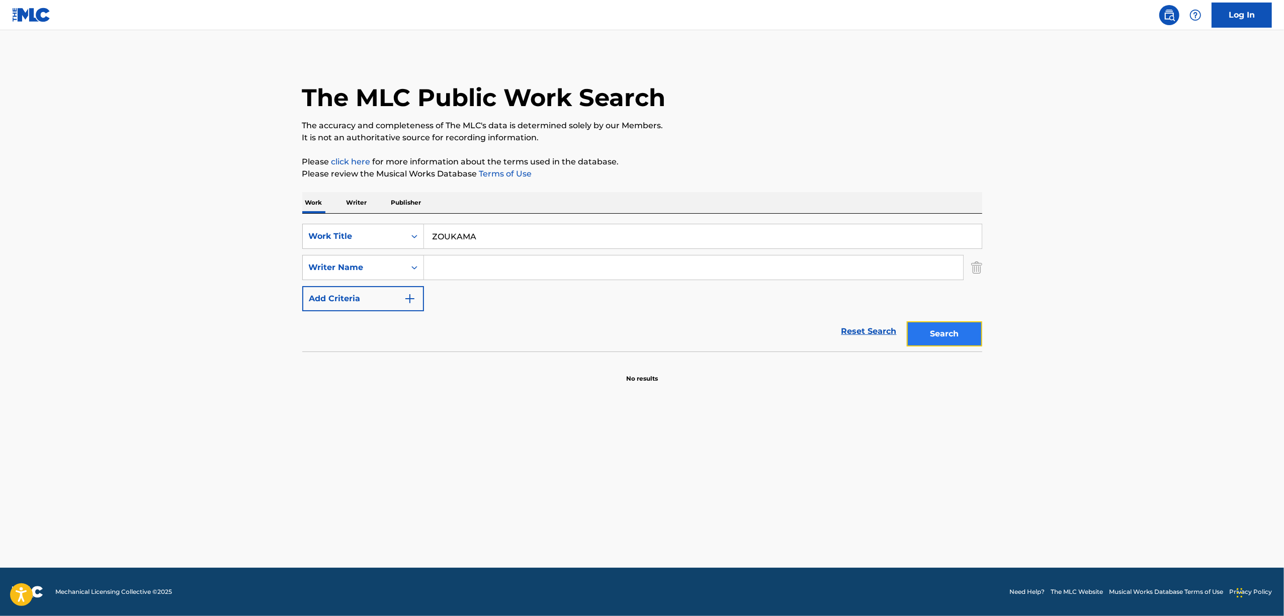
click at [947, 338] on button "Search" at bounding box center [944, 333] width 75 height 25
drag, startPoint x: 413, startPoint y: 247, endPoint x: 400, endPoint y: 246, distance: 13.1
click at [400, 246] on div "SearchWithCriteriae83270e6-f6b0-4a80-93c4-df144bcf4d53 Work Title ZOUKAMA" at bounding box center [642, 236] width 680 height 25
paste input "T3196614361"
type input "T3196614361"
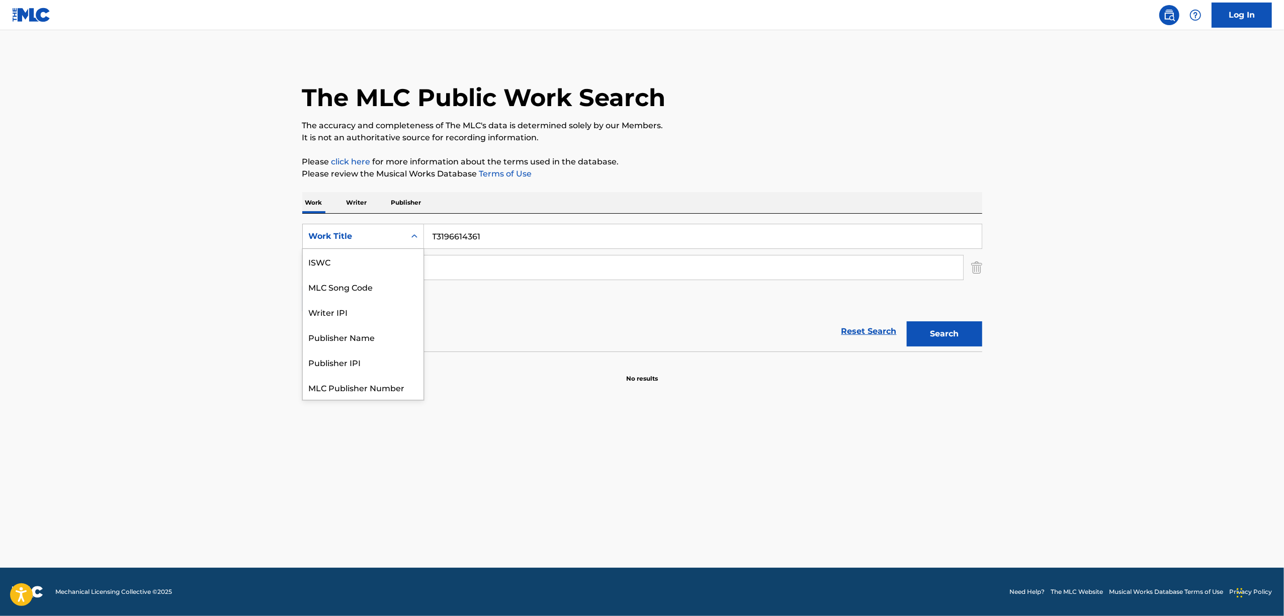
click at [419, 246] on div "Search Form" at bounding box center [414, 236] width 18 height 24
click at [344, 262] on div "ISWC" at bounding box center [363, 261] width 121 height 25
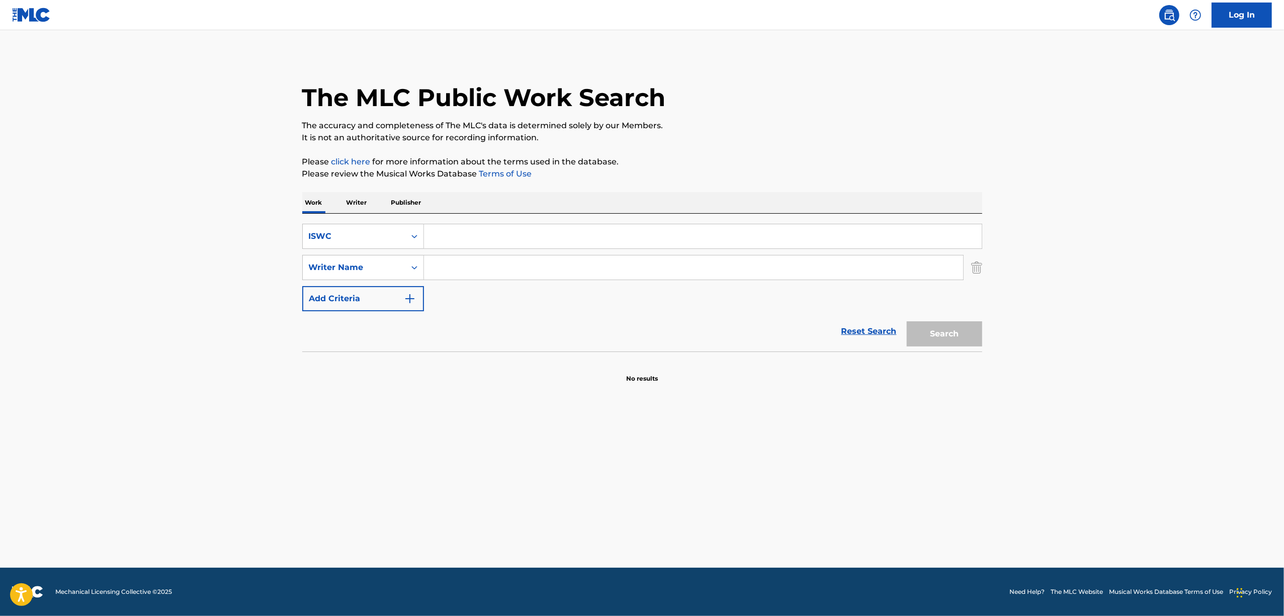
click at [525, 242] on input "Search Form" at bounding box center [703, 236] width 558 height 24
paste input "T3196614361"
click at [962, 342] on button "Search" at bounding box center [944, 333] width 75 height 25
click at [962, 341] on button "Search" at bounding box center [944, 333] width 75 height 25
click at [962, 340] on button "Search" at bounding box center [944, 333] width 75 height 25
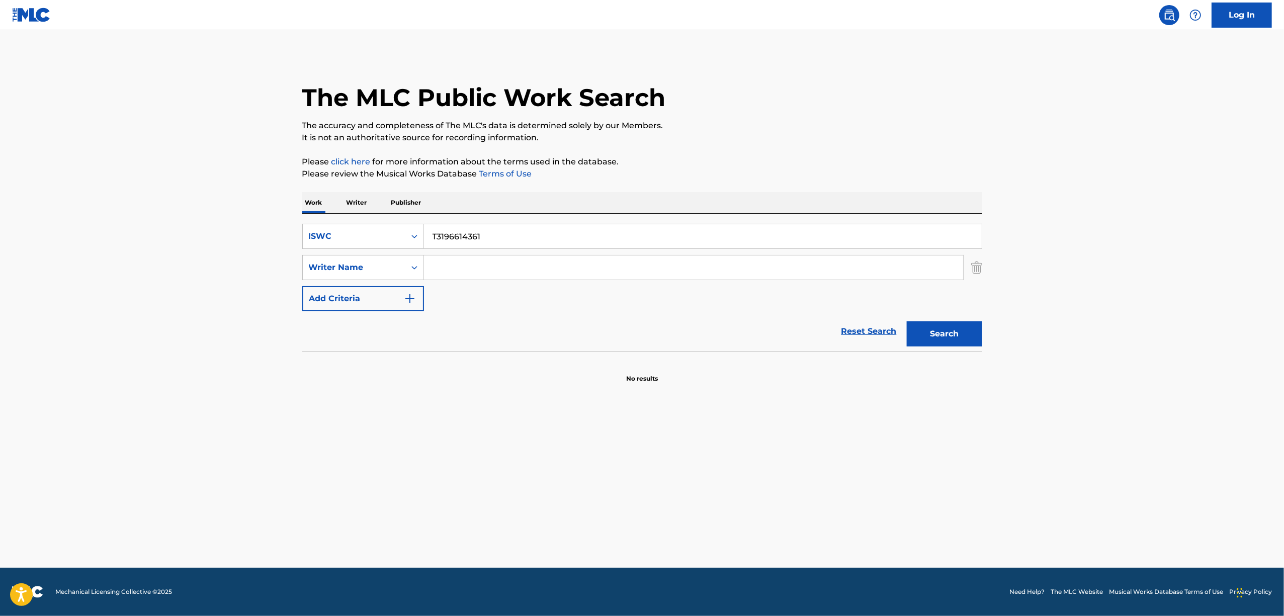
click at [560, 470] on main "The MLC Public Work Search The accuracy and completeness of The MLC's data is d…" at bounding box center [642, 299] width 1284 height 538
click at [560, 469] on main "The MLC Public Work Search The accuracy and completeness of The MLC's data is d…" at bounding box center [642, 299] width 1284 height 538
click at [552, 424] on main "The MLC Public Work Search The accuracy and completeness of The MLC's data is d…" at bounding box center [642, 299] width 1284 height 538
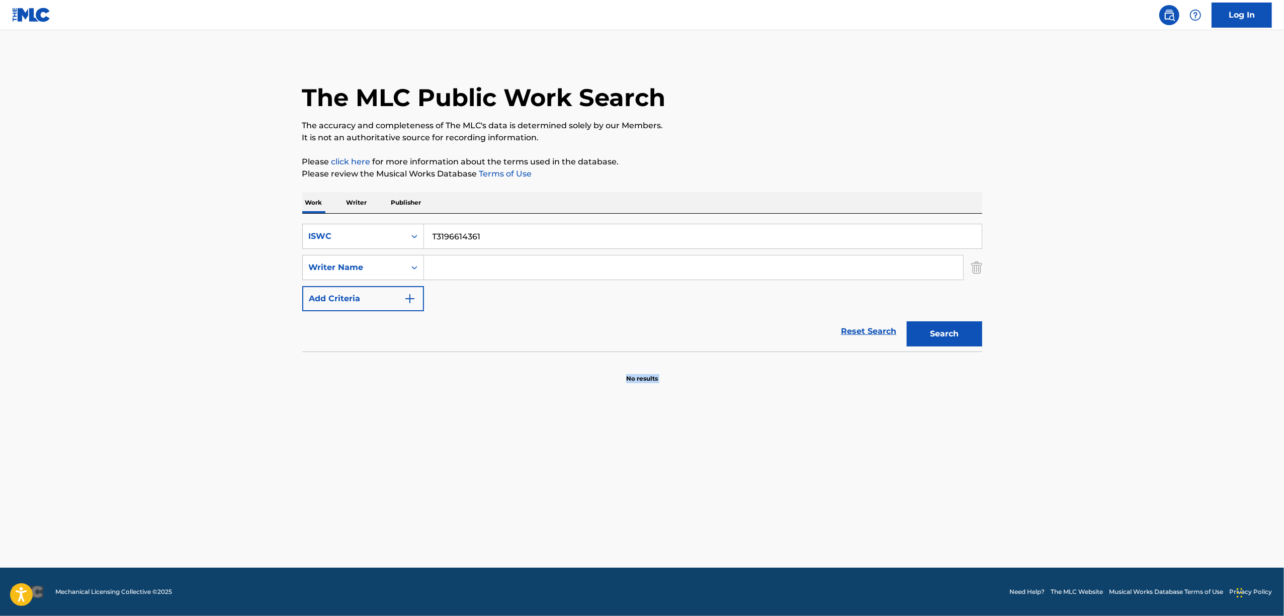
click at [552, 424] on main "The MLC Public Work Search The accuracy and completeness of The MLC's data is d…" at bounding box center [642, 299] width 1284 height 538
click at [948, 341] on button "Search" at bounding box center [944, 333] width 75 height 25
click at [1115, 430] on main "The MLC Public Work Search The accuracy and completeness of The MLC's data is d…" at bounding box center [642, 299] width 1284 height 538
click at [945, 329] on button "Search" at bounding box center [944, 333] width 75 height 25
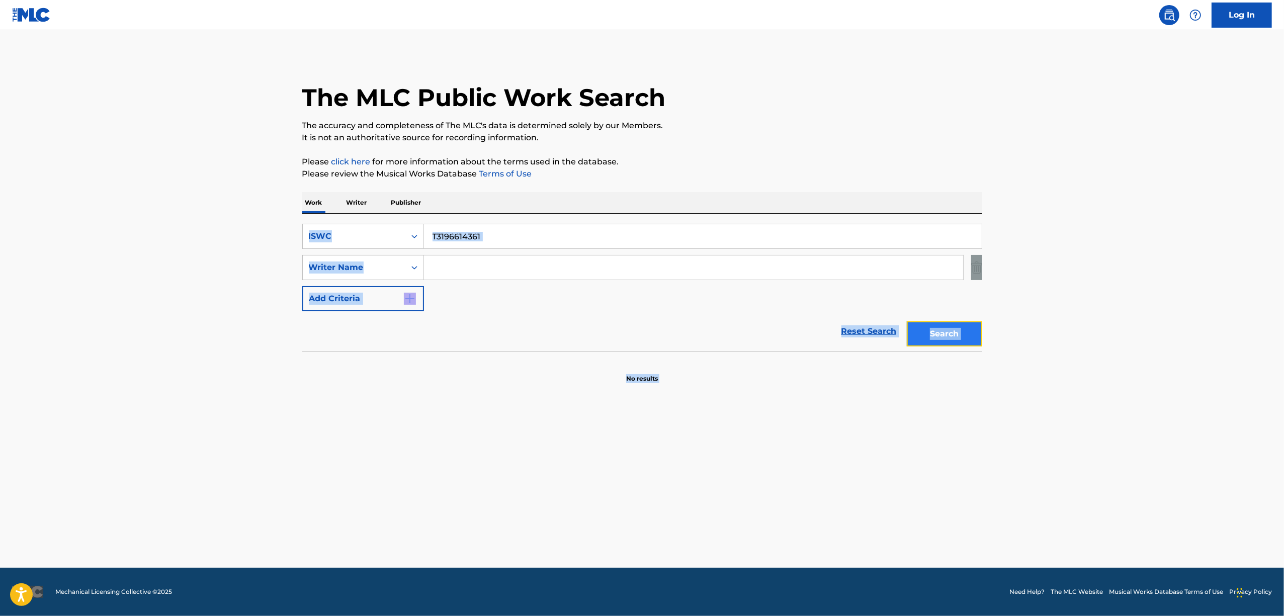
click at [945, 329] on button "Search" at bounding box center [944, 333] width 75 height 25
click at [947, 328] on button "Search" at bounding box center [944, 333] width 75 height 25
drag, startPoint x: 505, startPoint y: 224, endPoint x: 348, endPoint y: 273, distance: 164.3
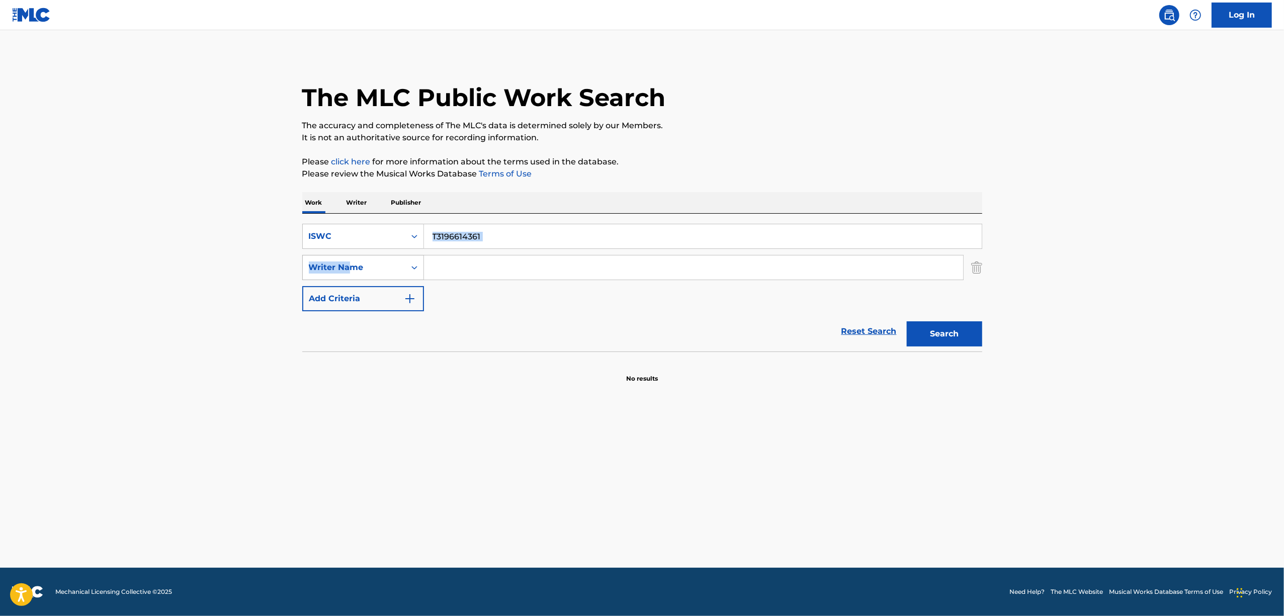
click at [348, 273] on div "SearchWithCriteria01070df4-59b4-4734-97cd-ed527864e748 ISWC T3196614361 SearchW…" at bounding box center [642, 283] width 680 height 138
drag, startPoint x: 540, startPoint y: 279, endPoint x: 894, endPoint y: 273, distance: 354.1
click at [545, 276] on input "Search Form" at bounding box center [693, 267] width 539 height 24
click at [947, 332] on button "Search" at bounding box center [944, 333] width 75 height 25
drag, startPoint x: 518, startPoint y: 228, endPoint x: 396, endPoint y: 254, distance: 124.5
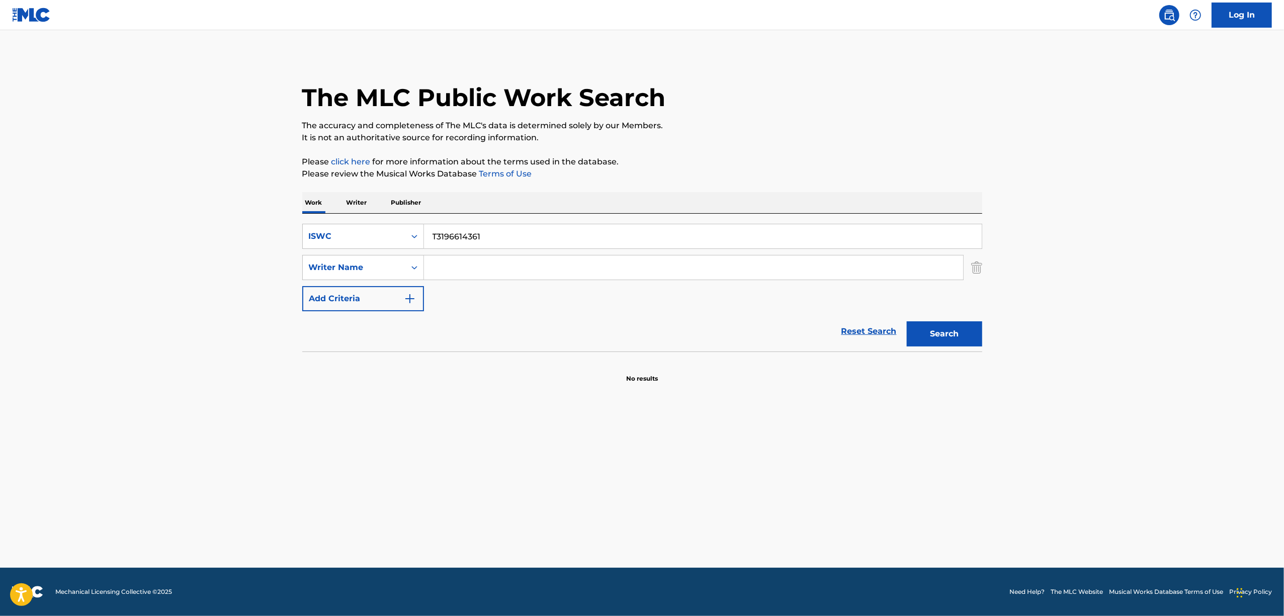
click at [397, 254] on div "SearchWithCriteria01070df4-59b4-4734-97cd-ed527864e748 ISWC T3196614361 SearchW…" at bounding box center [642, 267] width 680 height 87
paste input "847840"
drag, startPoint x: 955, startPoint y: 321, endPoint x: 952, endPoint y: 327, distance: 7.0
click at [952, 327] on button "Search" at bounding box center [944, 333] width 75 height 25
click at [952, 327] on div "Search" at bounding box center [942, 331] width 80 height 40
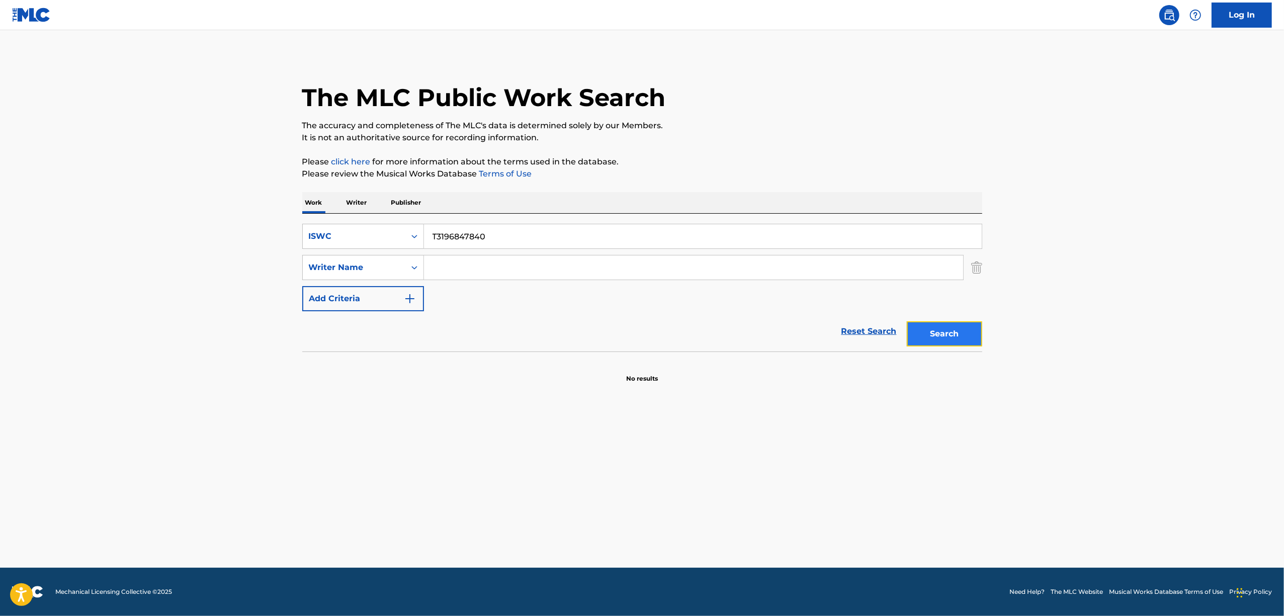
click at [952, 326] on button "Search" at bounding box center [944, 333] width 75 height 25
click at [930, 335] on button "Search" at bounding box center [944, 333] width 75 height 25
click at [532, 439] on main "The MLC Public Work Search The accuracy and completeness of The MLC's data is d…" at bounding box center [642, 299] width 1284 height 538
click at [952, 330] on button "Search" at bounding box center [944, 333] width 75 height 25
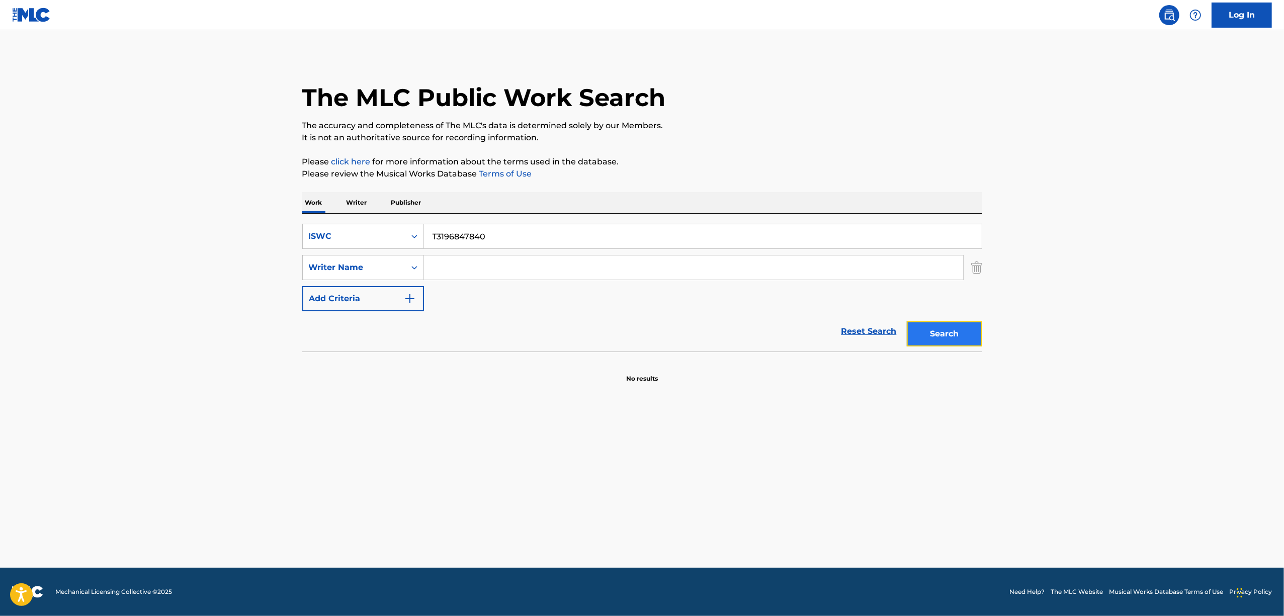
click at [952, 330] on button "Search" at bounding box center [944, 333] width 75 height 25
click at [956, 334] on button "Search" at bounding box center [944, 333] width 75 height 25
click at [949, 330] on button "Search" at bounding box center [944, 333] width 75 height 25
click at [948, 331] on div "Search" at bounding box center [942, 331] width 80 height 40
click at [946, 335] on button "Search" at bounding box center [944, 333] width 75 height 25
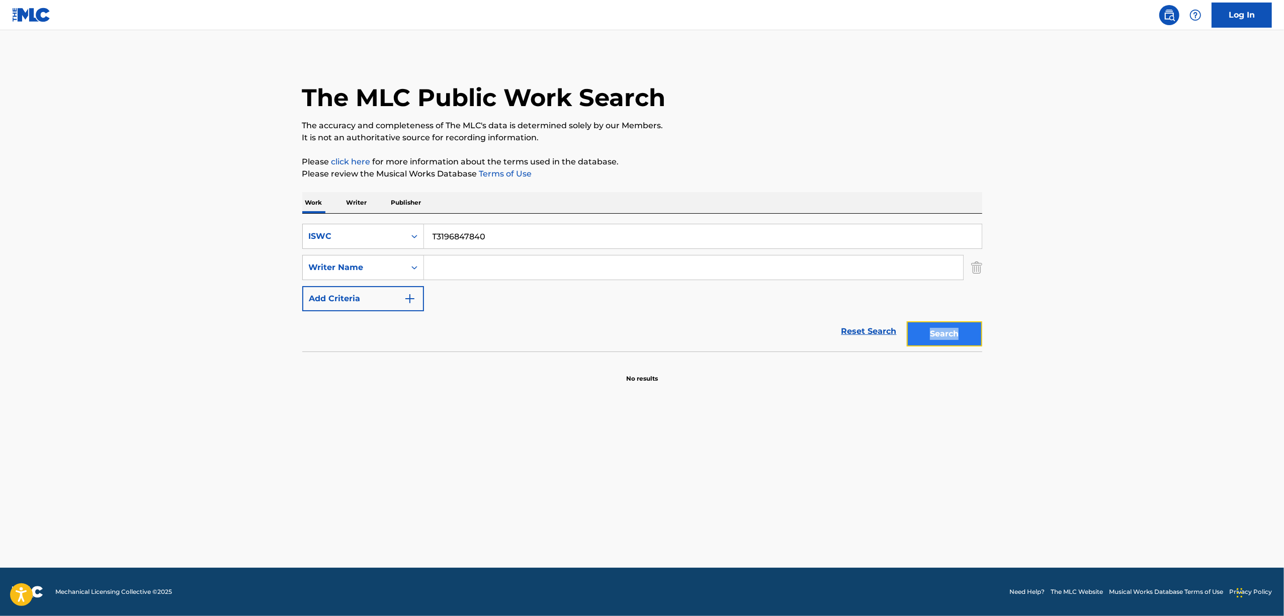
click at [932, 329] on button "Search" at bounding box center [944, 333] width 75 height 25
drag, startPoint x: 505, startPoint y: 235, endPoint x: 346, endPoint y: 252, distance: 159.3
click at [346, 252] on div "SearchWithCriteria01070df4-59b4-4734-97cd-ed527864e748 ISWC T3196847840 SearchW…" at bounding box center [642, 267] width 680 height 87
paste input "604594"
click at [941, 330] on button "Search" at bounding box center [944, 333] width 75 height 25
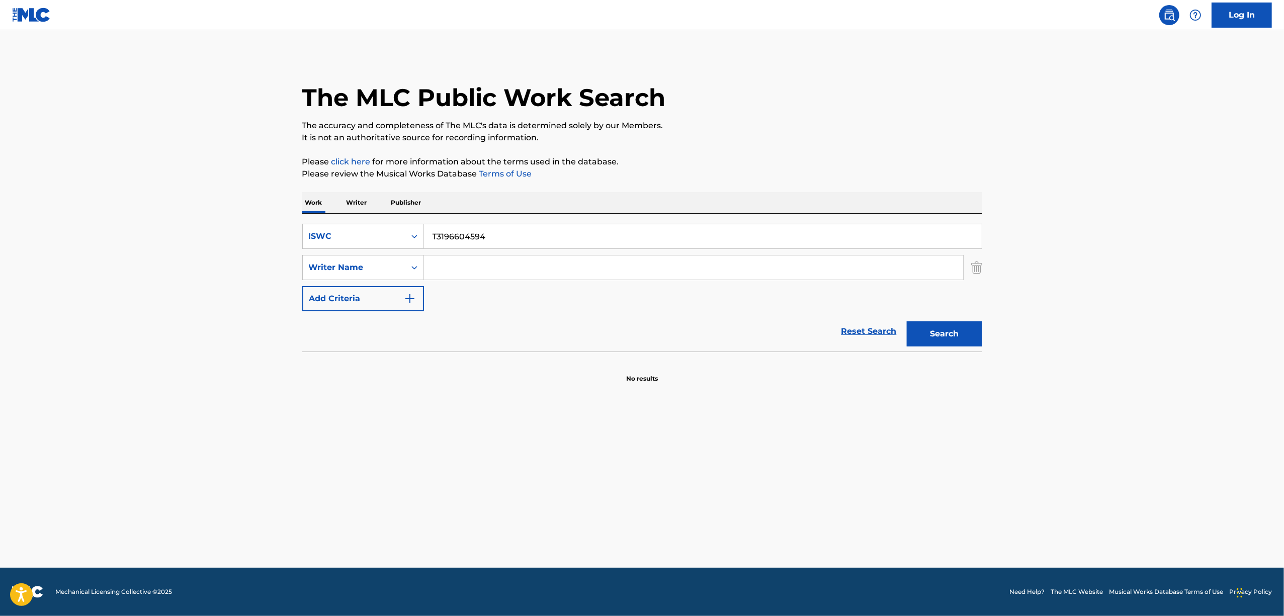
click at [472, 436] on main "The MLC Public Work Search The accuracy and completeness of The MLC's data is d…" at bounding box center [642, 299] width 1284 height 538
click at [952, 329] on button "Search" at bounding box center [944, 333] width 75 height 25
drag, startPoint x: 452, startPoint y: 250, endPoint x: 346, endPoint y: 259, distance: 105.5
click at [346, 259] on div "SearchWithCriteria01070df4-59b4-4734-97cd-ed527864e748 ISWC T3196604594 SearchW…" at bounding box center [642, 267] width 680 height 87
paste input "9088"
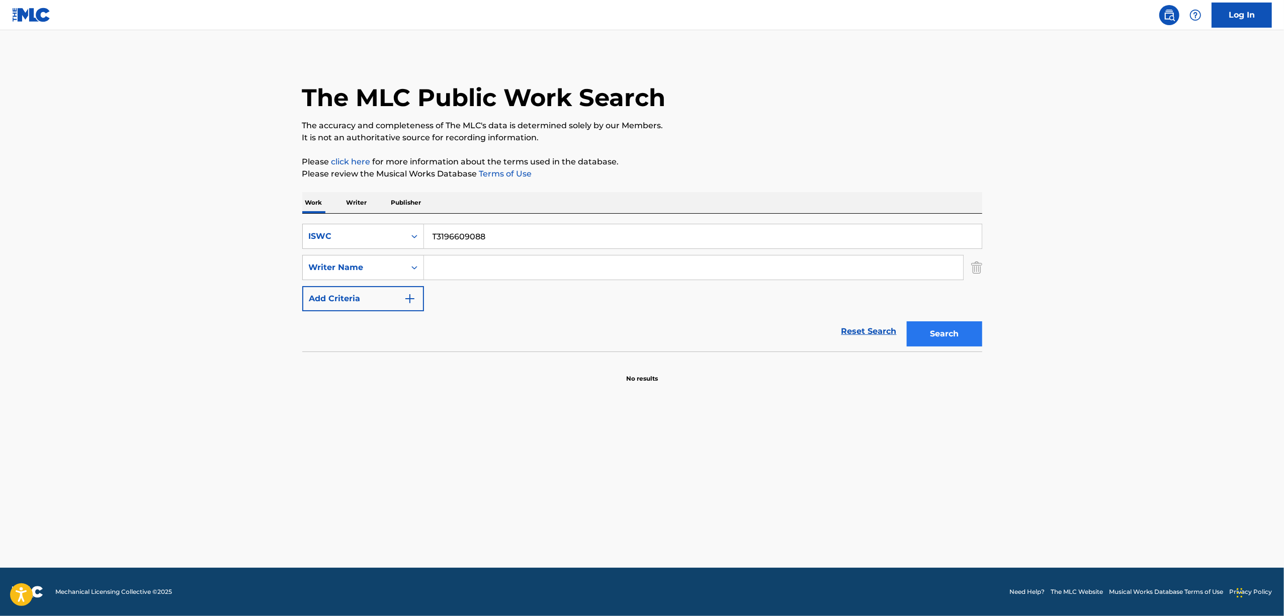
type input "T3196609088"
click at [918, 334] on button "Search" at bounding box center [944, 333] width 75 height 25
click at [964, 334] on button "Search" at bounding box center [944, 333] width 75 height 25
drag, startPoint x: 445, startPoint y: 446, endPoint x: 429, endPoint y: 385, distance: 62.3
click at [445, 447] on main "The MLC Public Work Search The accuracy and completeness of The MLC's data is d…" at bounding box center [642, 299] width 1284 height 538
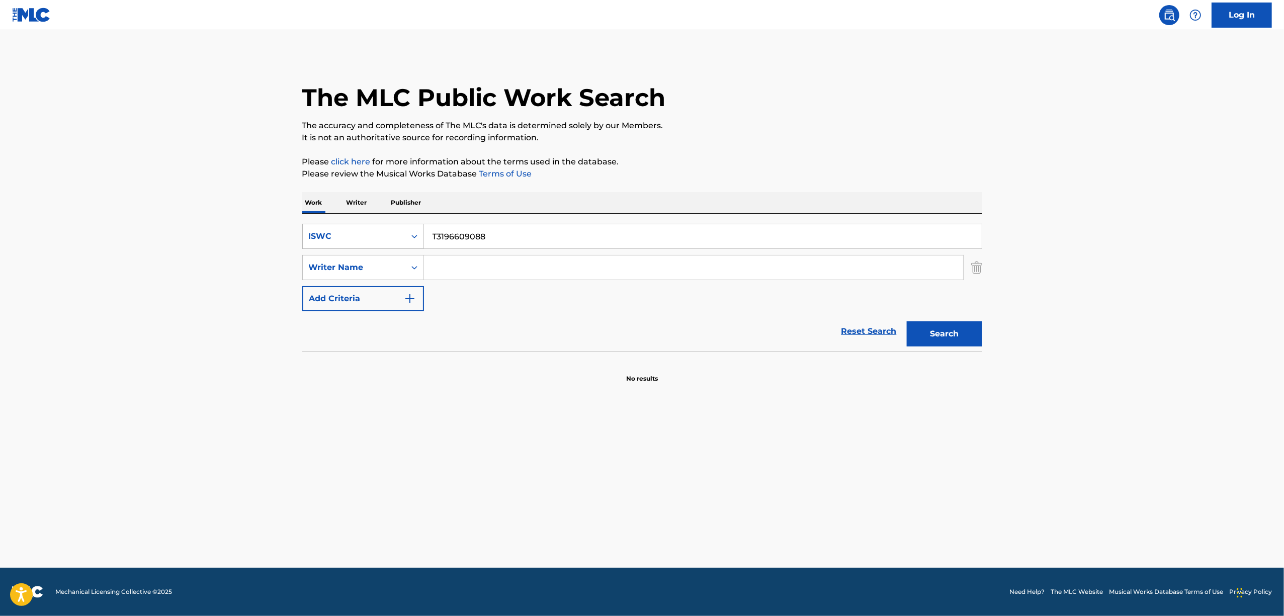
click at [413, 227] on div "Search Form" at bounding box center [414, 236] width 18 height 18
click at [376, 253] on div "Work Title" at bounding box center [363, 261] width 121 height 25
drag, startPoint x: 405, startPoint y: 249, endPoint x: 474, endPoint y: 237, distance: 69.9
click at [474, 237] on input "Search Form" at bounding box center [703, 236] width 558 height 24
paste input "KODOMOBEYANO ECHUUDO"
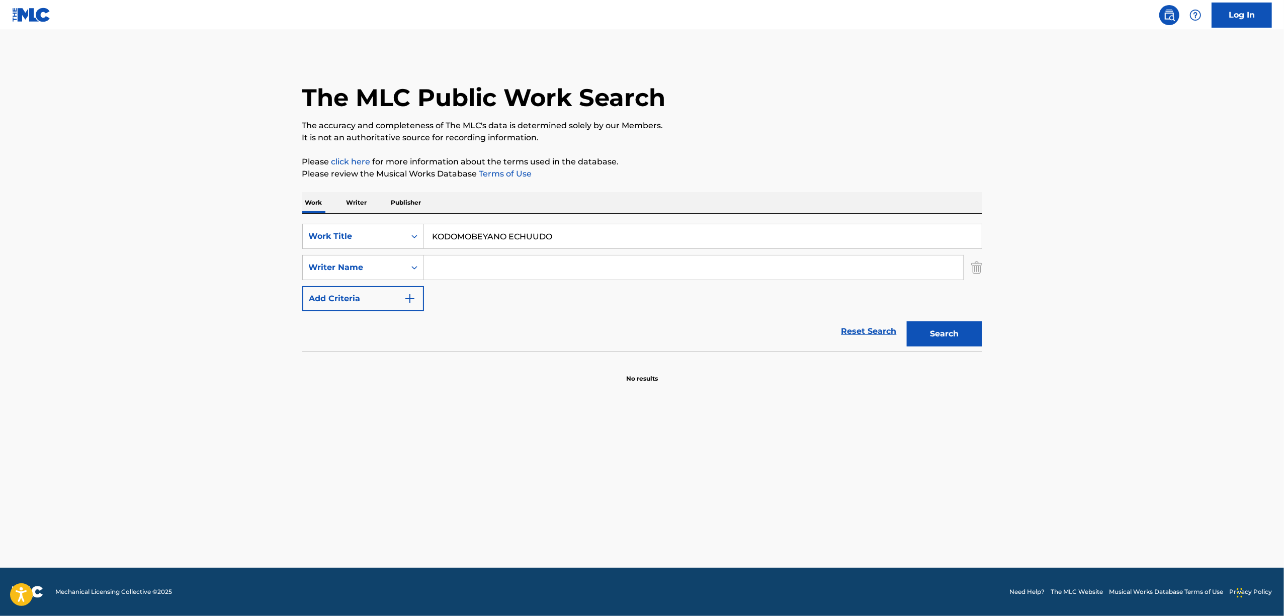
click at [938, 350] on div "Search" at bounding box center [942, 331] width 80 height 40
click at [946, 330] on button "Search" at bounding box center [944, 333] width 75 height 25
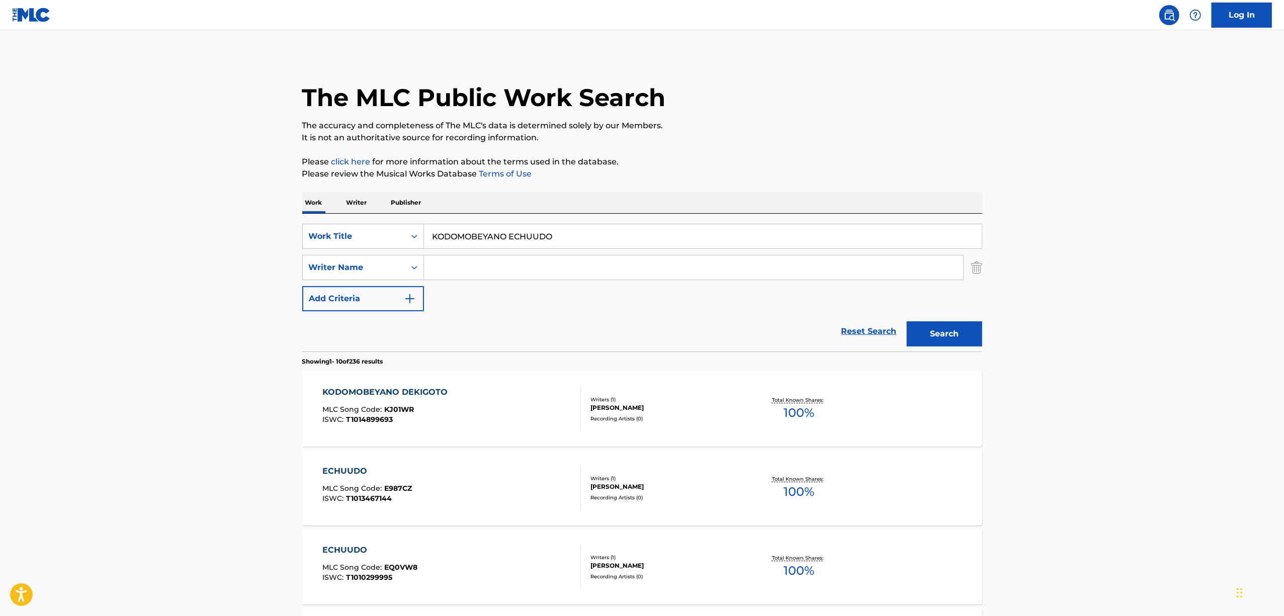
drag, startPoint x: 570, startPoint y: 234, endPoint x: 236, endPoint y: 325, distance: 345.6
click at [236, 325] on main "The MLC Public Work Search The accuracy and completeness of The MLC's data is d…" at bounding box center [642, 622] width 1284 height 1184
paste input "Search Form"
click at [451, 236] on input "KODOMOBEYANO ECHUUDO" at bounding box center [703, 236] width 558 height 24
click at [960, 336] on button "Search" at bounding box center [944, 333] width 75 height 25
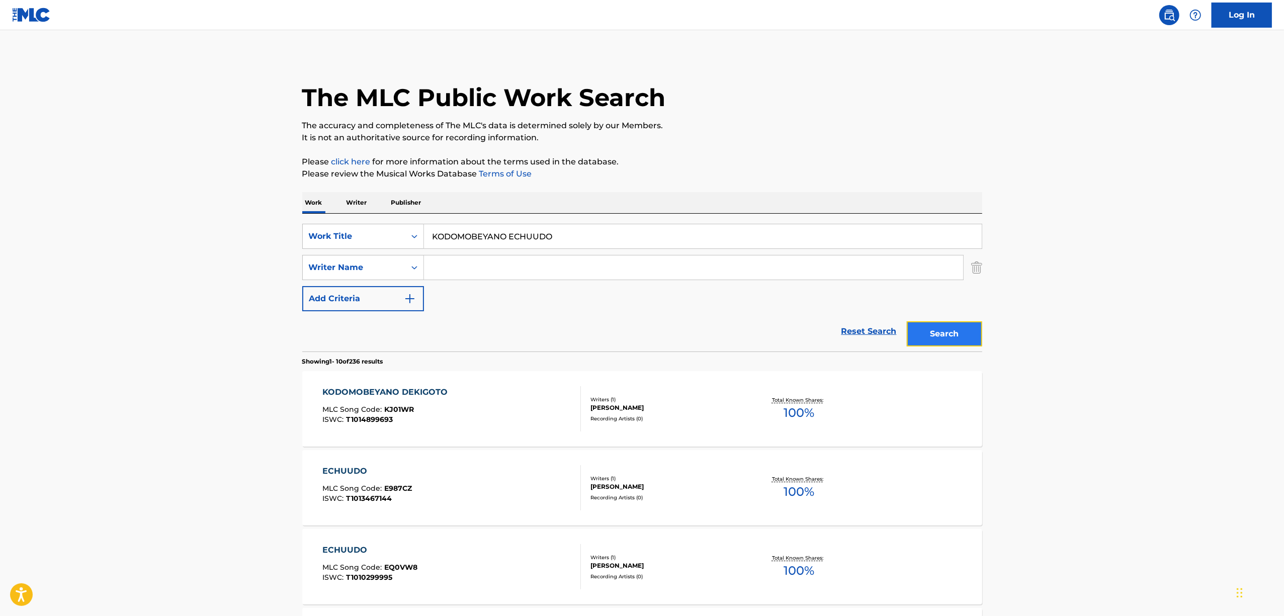
click at [927, 335] on button "Search" at bounding box center [944, 333] width 75 height 25
drag, startPoint x: 580, startPoint y: 222, endPoint x: 310, endPoint y: 311, distance: 283.8
click at [310, 311] on div "SearchWithCriteria9c8b75a0-e634-4a91-804d-25f9dec7d8a5 Work Title KODOMOBEYANO …" at bounding box center [642, 283] width 680 height 138
click at [572, 236] on input "KODOMOBEYANO ECHUUDO" at bounding box center [703, 236] width 558 height 24
drag, startPoint x: 569, startPoint y: 244, endPoint x: 331, endPoint y: 282, distance: 241.3
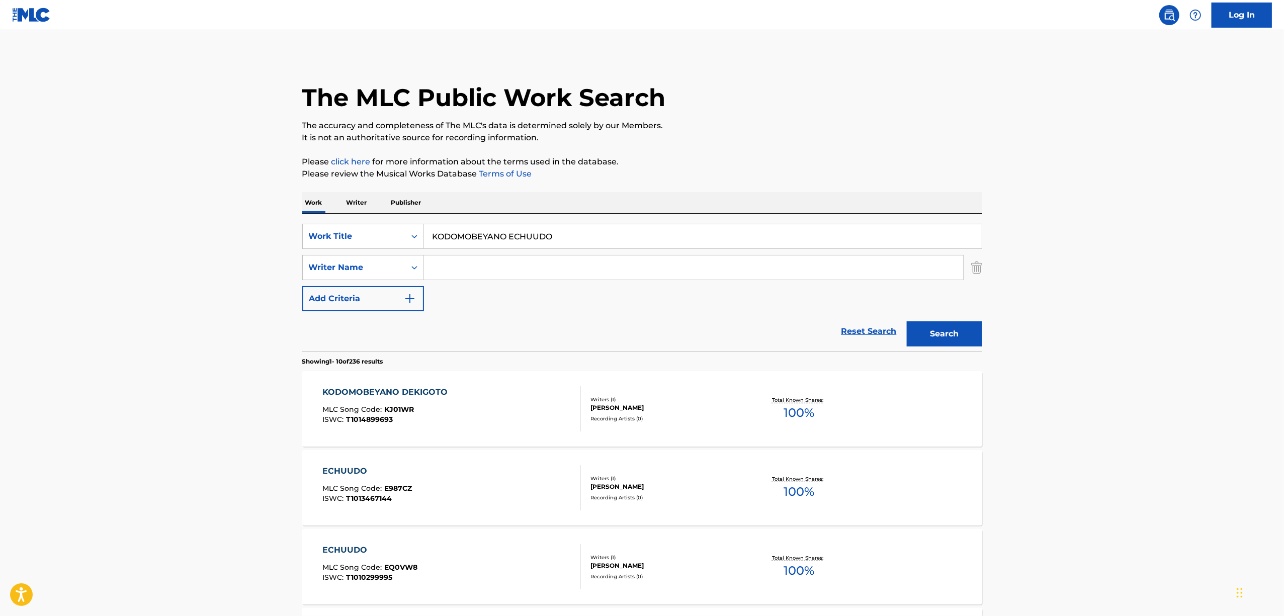
click at [331, 282] on div "SearchWithCriteria9c8b75a0-e634-4a91-804d-25f9dec7d8a5 Work Title KODOMOBEYANO …" at bounding box center [642, 267] width 680 height 87
paste input "子供部屋のエチュード"
type input "子供部屋のエチュード"
click at [932, 328] on button "Search" at bounding box center [944, 333] width 75 height 25
click at [1167, 325] on main "The MLC Public Work Search The accuracy and completeness of The MLC's data is d…" at bounding box center [642, 622] width 1284 height 1184
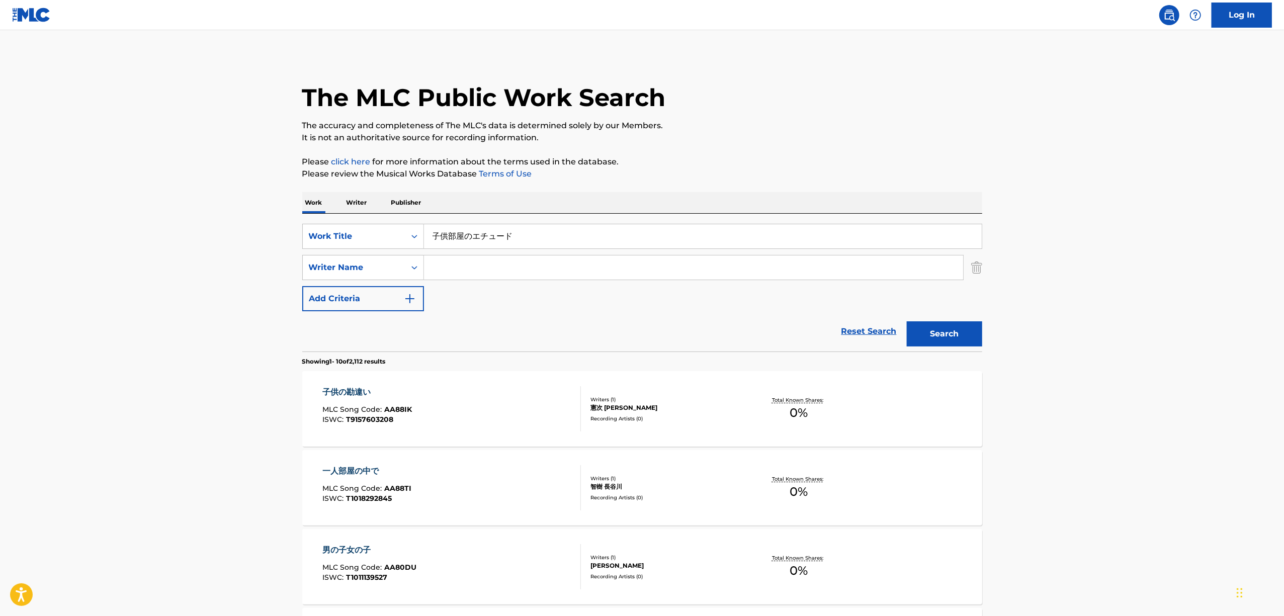
click at [1167, 325] on main "The MLC Public Work Search The accuracy and completeness of The MLC's data is d…" at bounding box center [642, 622] width 1284 height 1184
click at [1167, 326] on main "The MLC Public Work Search The accuracy and completeness of The MLC's data is d…" at bounding box center [642, 622] width 1284 height 1184
click at [1165, 326] on main "The MLC Public Work Search The accuracy and completeness of The MLC's data is d…" at bounding box center [642, 622] width 1284 height 1184
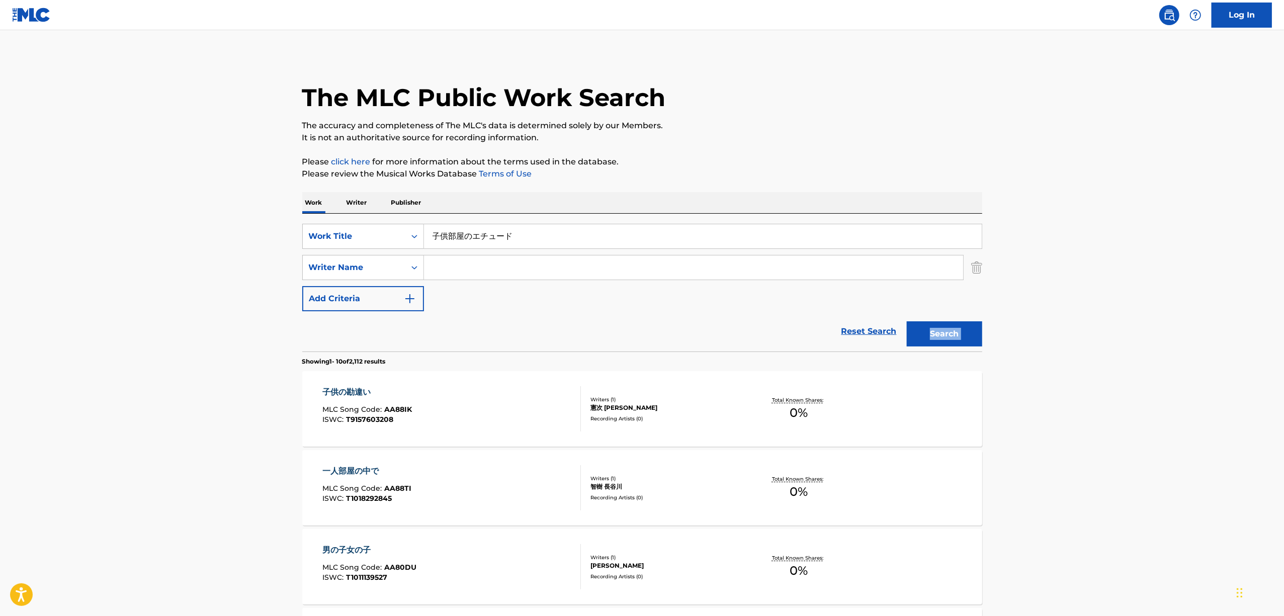
click at [1165, 326] on main "The MLC Public Work Search The accuracy and completeness of The MLC's data is d…" at bounding box center [642, 622] width 1284 height 1184
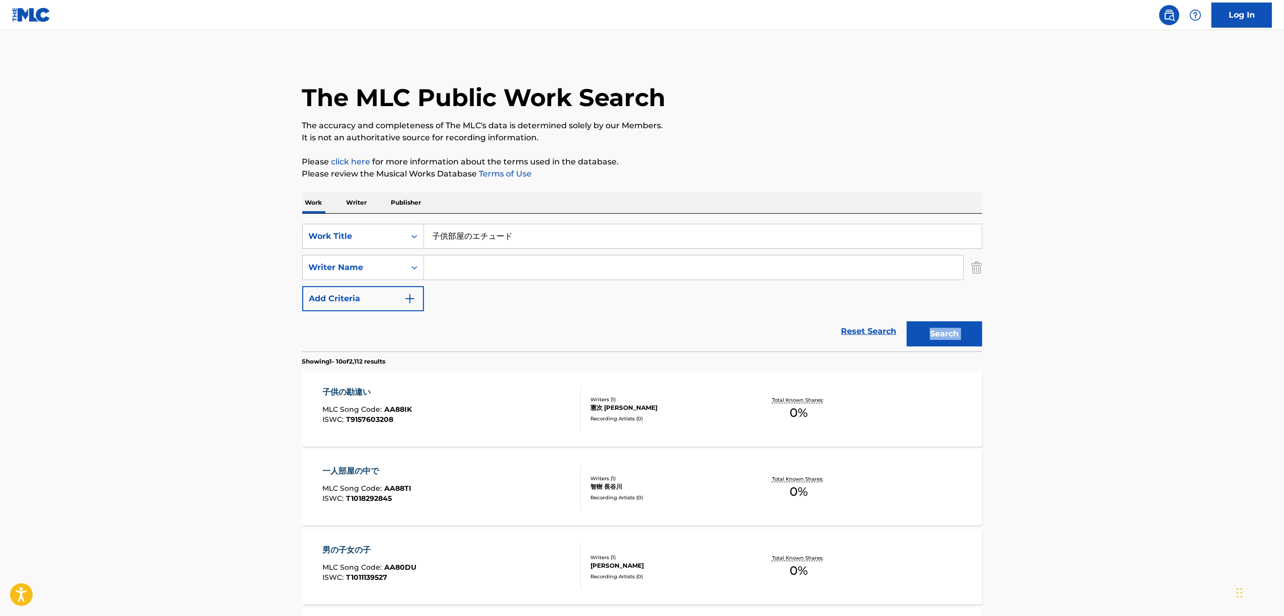
click at [1165, 326] on main "The MLC Public Work Search The accuracy and completeness of The MLC's data is d…" at bounding box center [642, 622] width 1284 height 1184
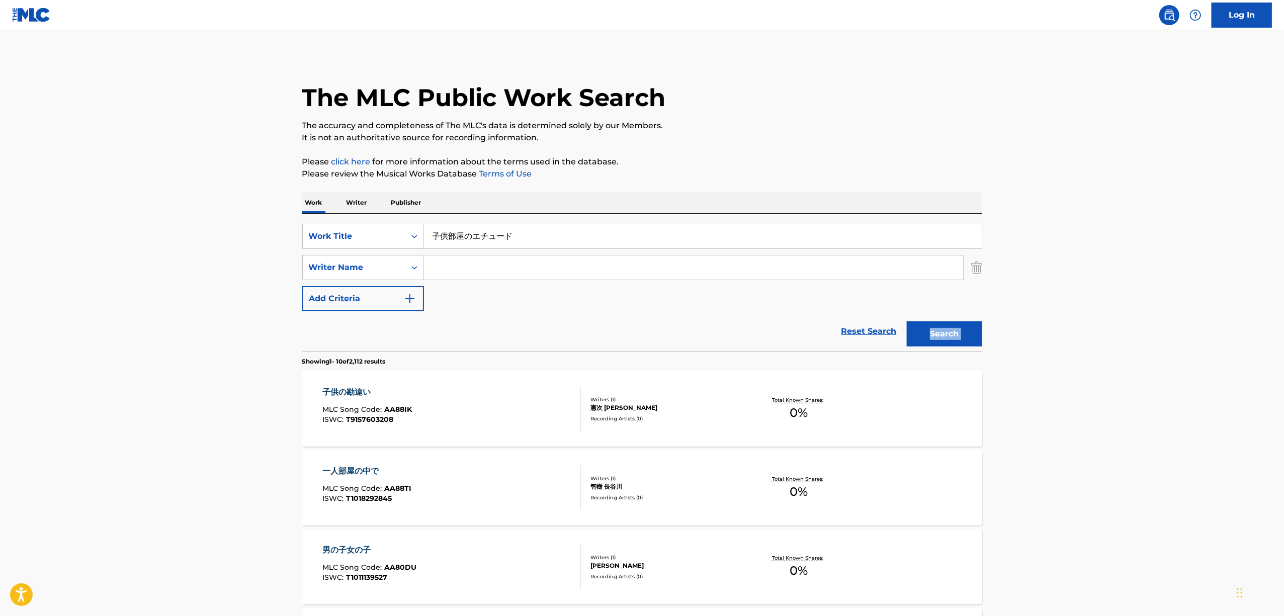
click at [1165, 326] on main "The MLC Public Work Search The accuracy and completeness of The MLC's data is d…" at bounding box center [642, 622] width 1284 height 1184
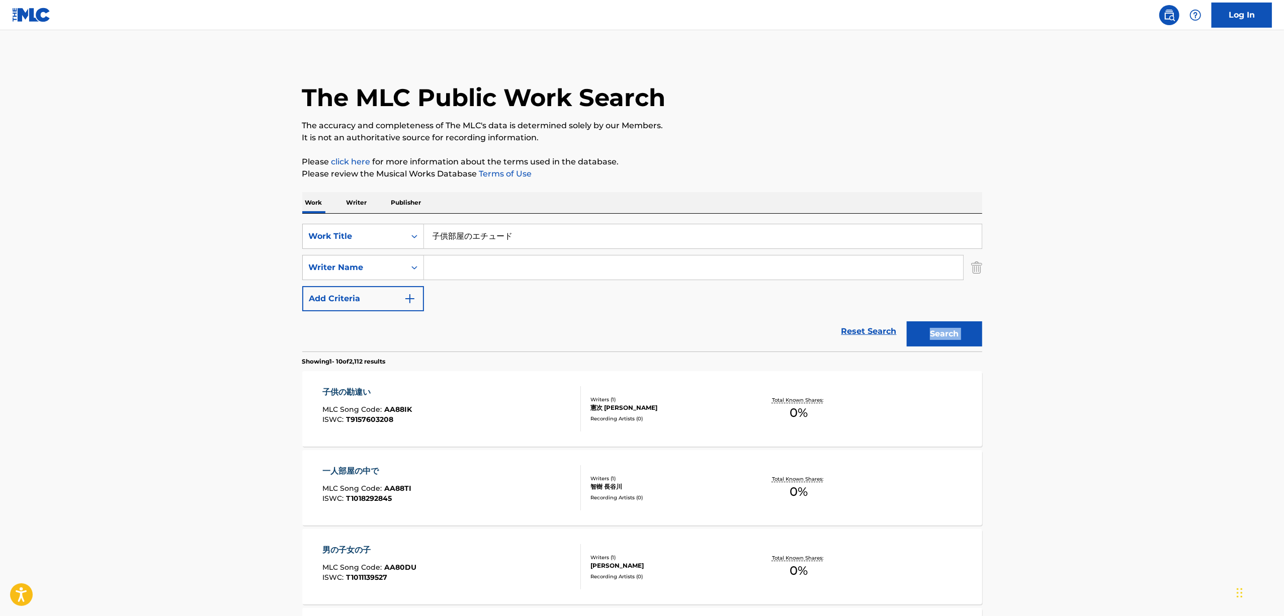
click at [1165, 326] on main "The MLC Public Work Search The accuracy and completeness of The MLC's data is d…" at bounding box center [642, 622] width 1284 height 1184
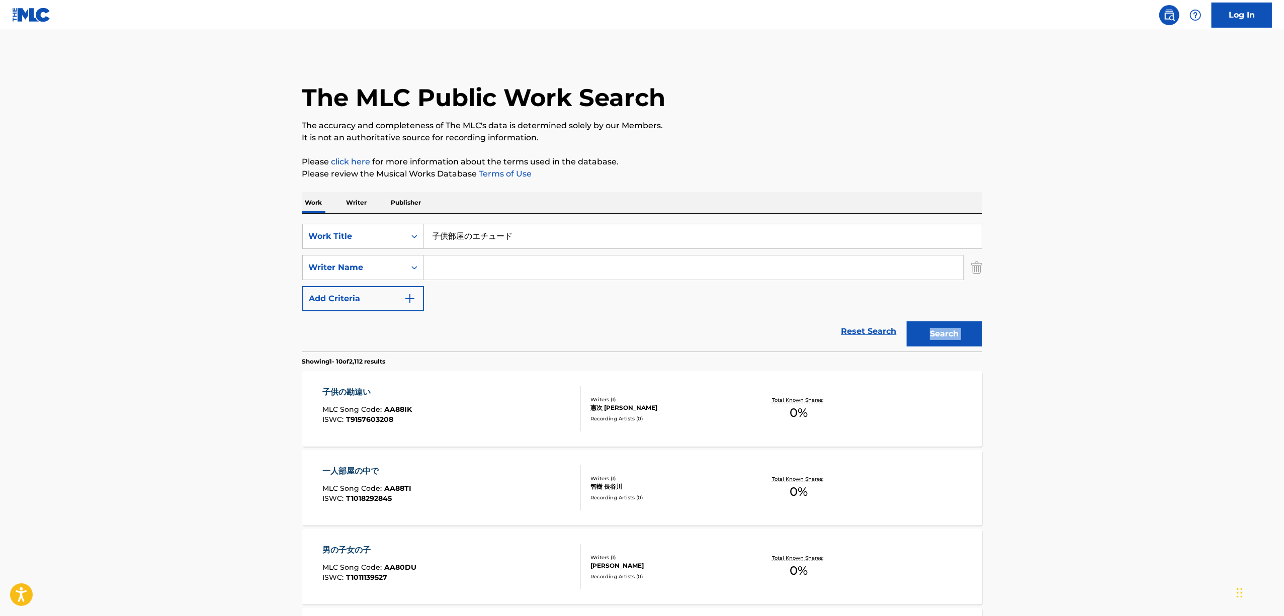
click at [1165, 326] on main "The MLC Public Work Search The accuracy and completeness of The MLC's data is d…" at bounding box center [642, 622] width 1284 height 1184
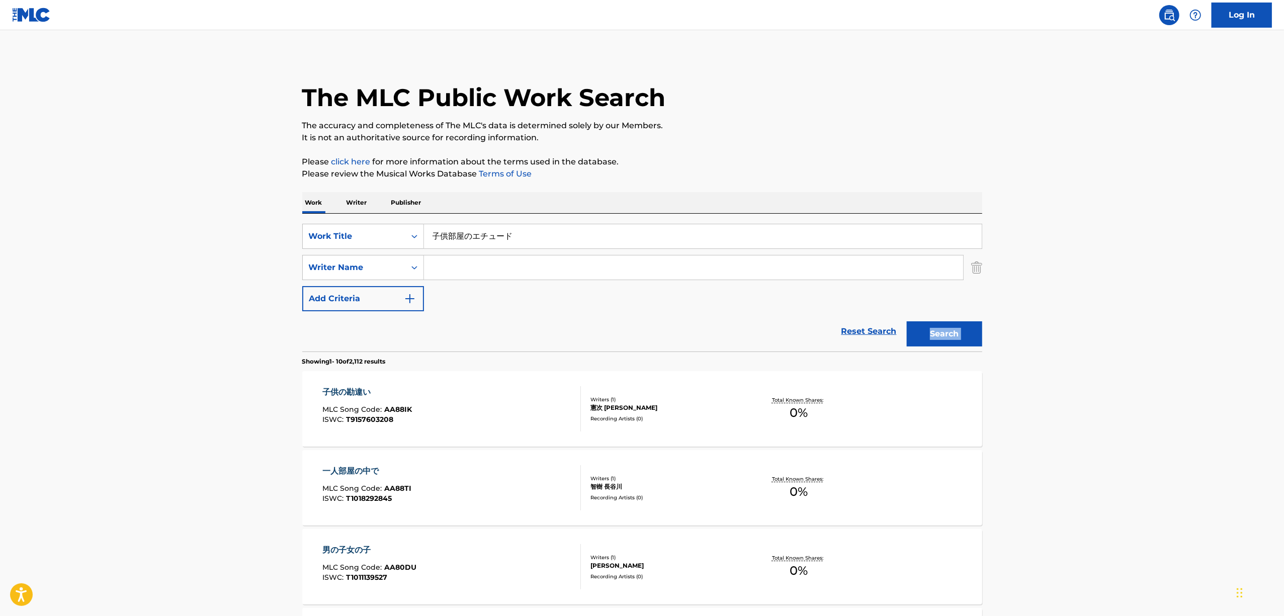
click at [1165, 326] on main "The MLC Public Work Search The accuracy and completeness of The MLC's data is d…" at bounding box center [642, 622] width 1284 height 1184
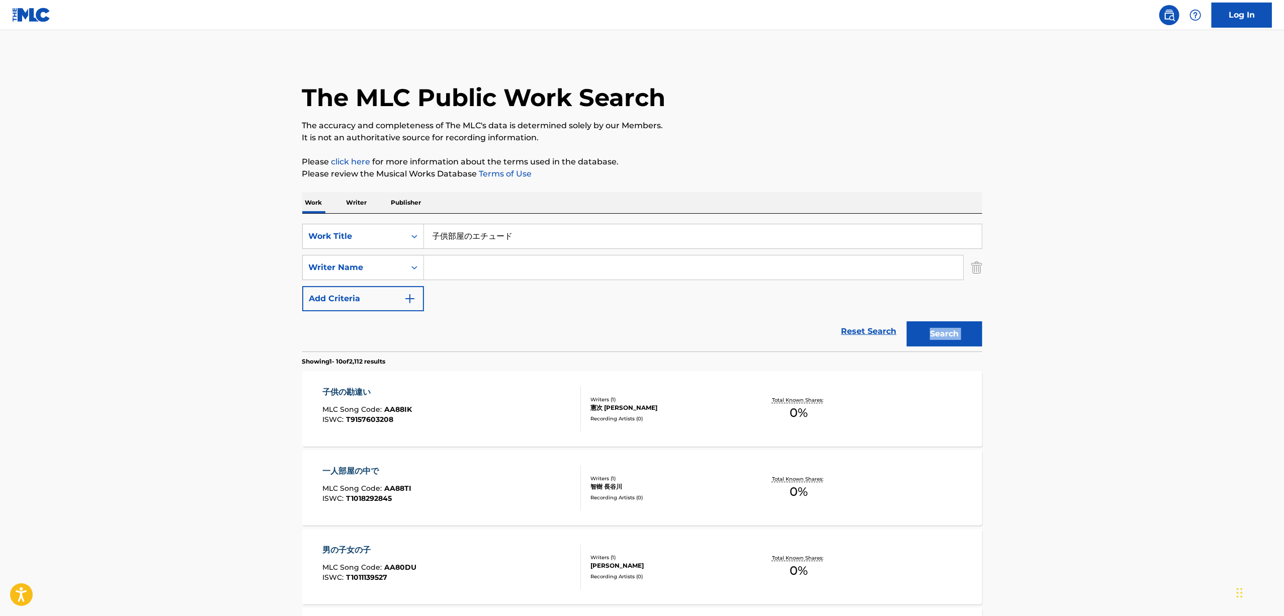
click at [1165, 326] on main "The MLC Public Work Search The accuracy and completeness of The MLC's data is d…" at bounding box center [642, 622] width 1284 height 1184
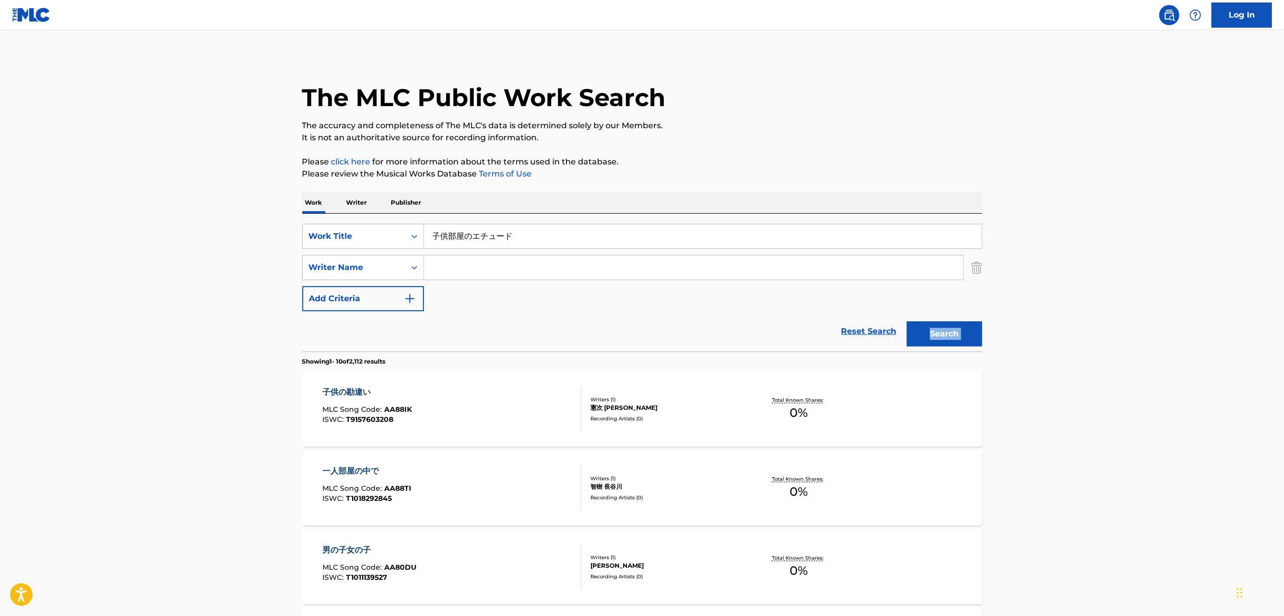
click at [1165, 325] on main "The MLC Public Work Search The accuracy and completeness of The MLC's data is d…" at bounding box center [642, 622] width 1284 height 1184
click at [1165, 326] on main "The MLC Public Work Search The accuracy and completeness of The MLC's data is d…" at bounding box center [642, 622] width 1284 height 1184
click at [1165, 325] on main "The MLC Public Work Search The accuracy and completeness of The MLC's data is d…" at bounding box center [642, 622] width 1284 height 1184
click at [1154, 371] on main "The MLC Public Work Search The accuracy and completeness of The MLC's data is d…" at bounding box center [642, 622] width 1284 height 1184
click at [1145, 374] on main "The MLC Public Work Search The accuracy and completeness of The MLC's data is d…" at bounding box center [642, 622] width 1284 height 1184
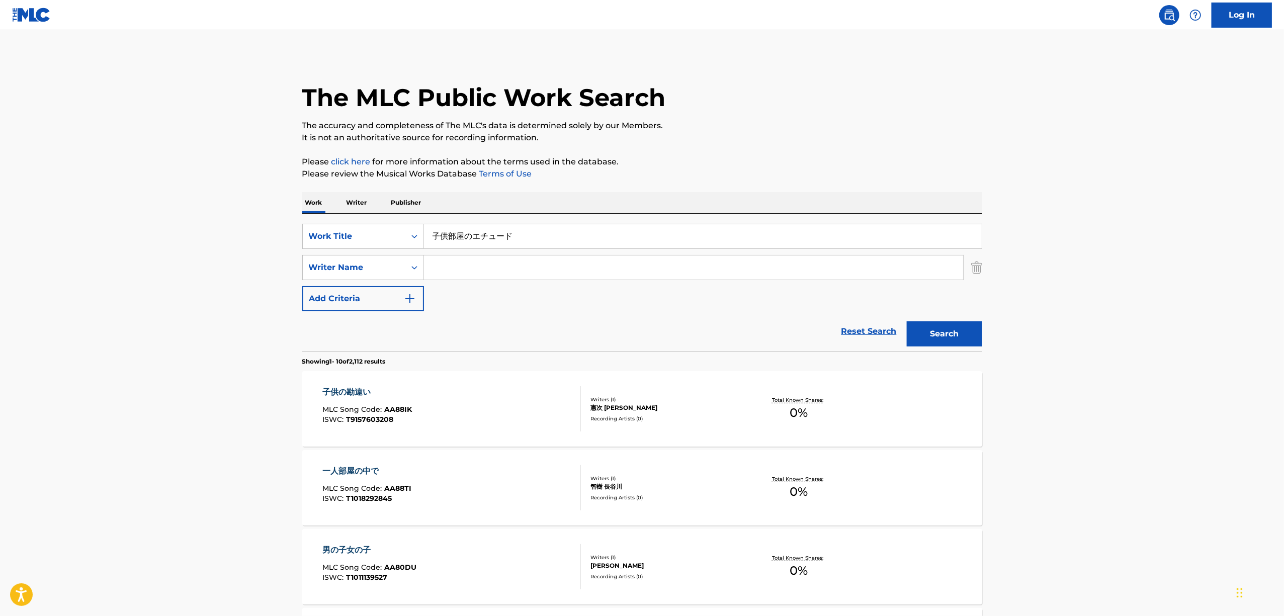
click at [1145, 374] on main "The MLC Public Work Search The accuracy and completeness of The MLC's data is d…" at bounding box center [642, 622] width 1284 height 1184
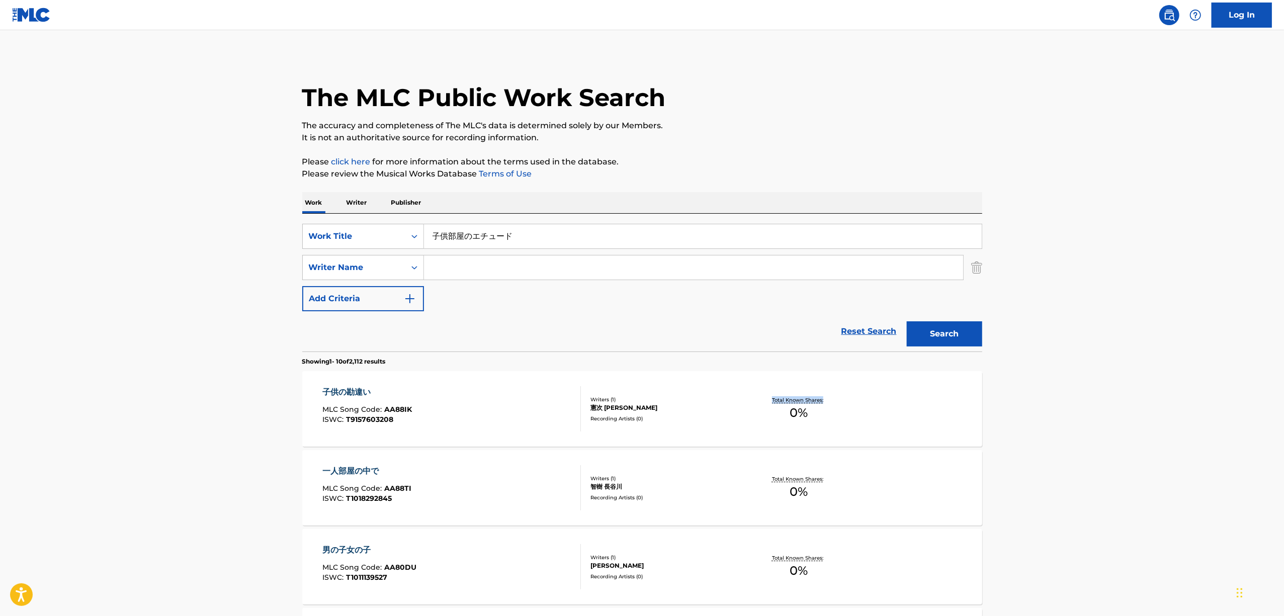
click at [1148, 371] on main "The MLC Public Work Search The accuracy and completeness of The MLC's data is d…" at bounding box center [642, 622] width 1284 height 1184
click at [956, 336] on button "Search" at bounding box center [944, 333] width 75 height 25
click at [242, 379] on main "The MLC Public Work Search The accuracy and completeness of The MLC's data is d…" at bounding box center [642, 622] width 1284 height 1184
click at [489, 276] on input "Search Form" at bounding box center [693, 267] width 539 height 24
click at [410, 240] on icon "Search Form" at bounding box center [414, 236] width 10 height 10
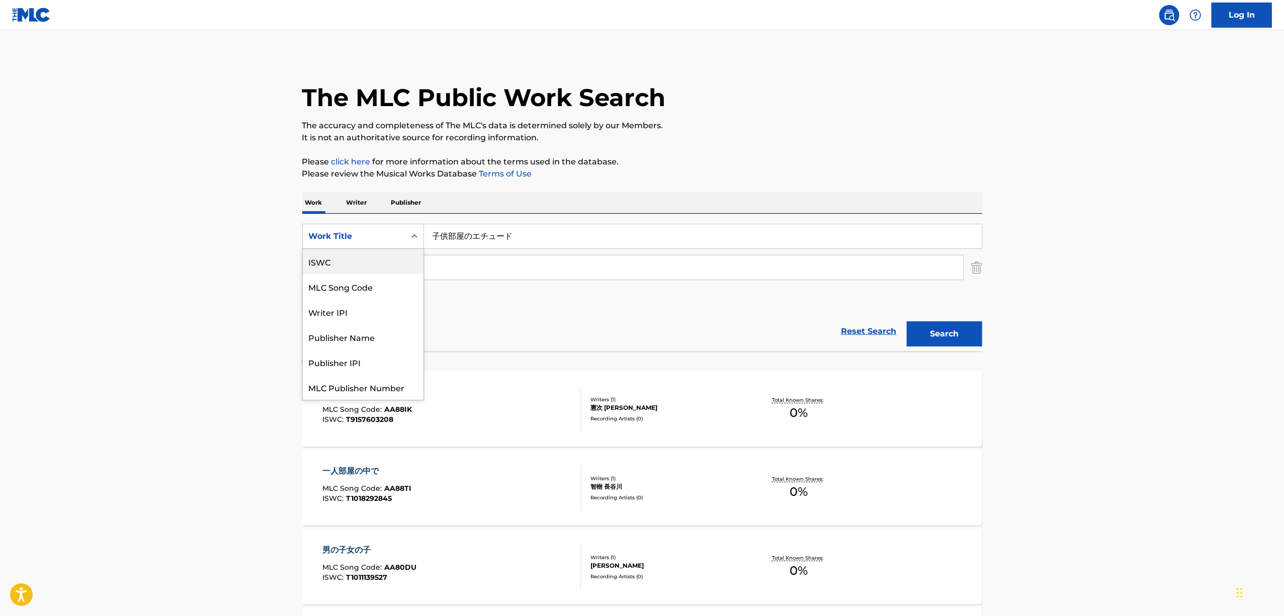
click at [348, 272] on div "ISWC" at bounding box center [363, 261] width 121 height 25
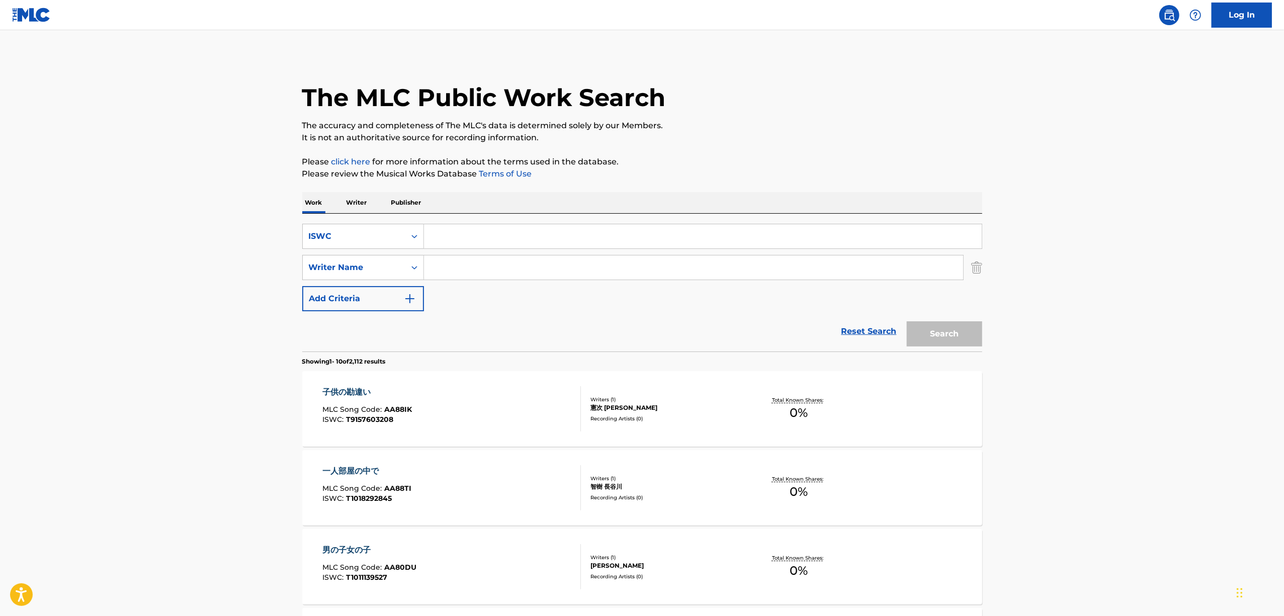
click at [499, 232] on input "Search Form" at bounding box center [703, 236] width 558 height 24
paste input "T3196847793"
type input "T3196847793"
click at [955, 332] on button "Search" at bounding box center [944, 333] width 75 height 25
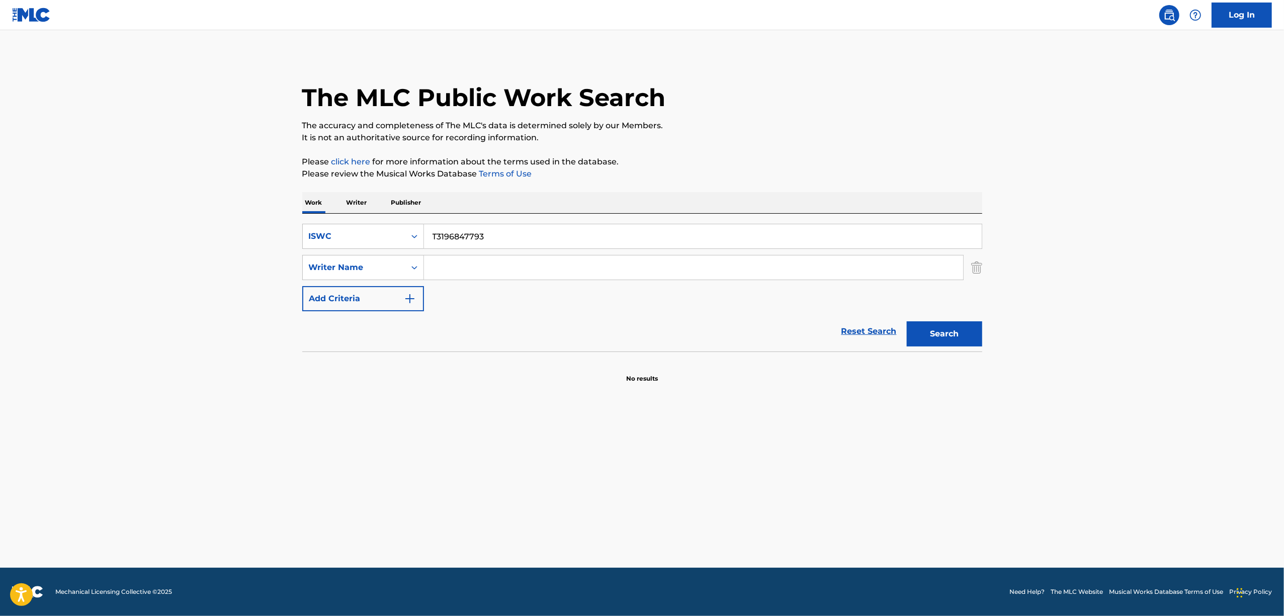
drag, startPoint x: 509, startPoint y: 236, endPoint x: 278, endPoint y: 265, distance: 232.5
click at [278, 265] on main "The MLC Public Work Search The accuracy and completeness of The MLC's data is d…" at bounding box center [642, 299] width 1284 height 538
drag, startPoint x: 471, startPoint y: 275, endPoint x: 451, endPoint y: 268, distance: 21.1
click at [464, 273] on input "Search Form" at bounding box center [693, 267] width 539 height 24
click at [416, 239] on icon "Search Form" at bounding box center [414, 236] width 10 height 10
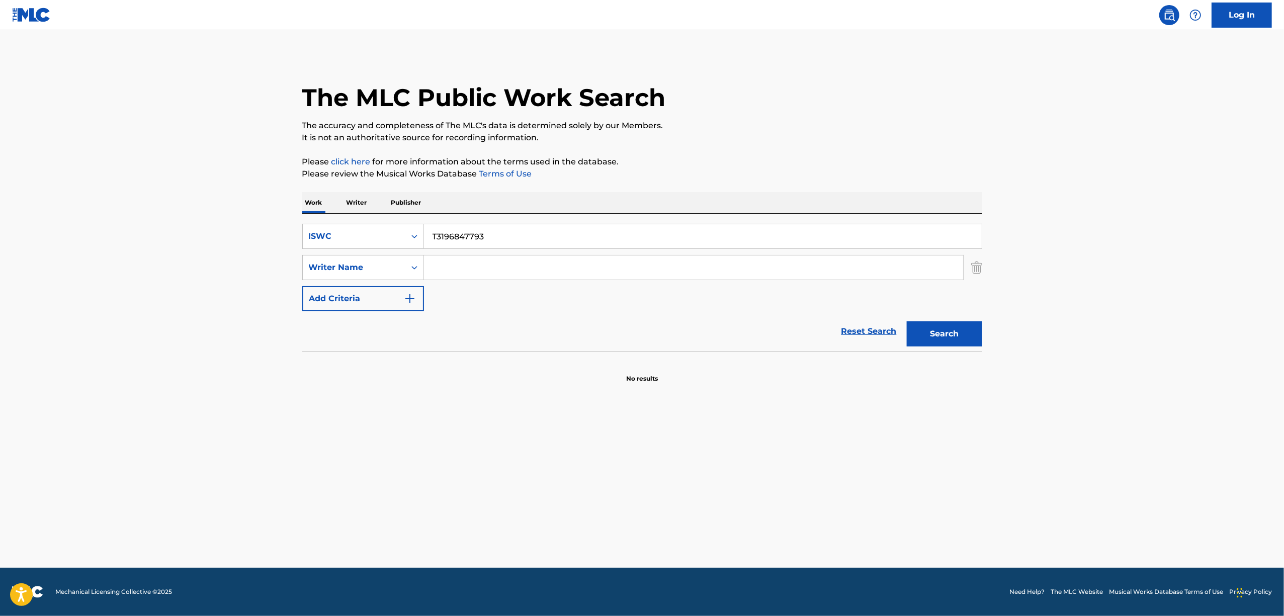
click at [389, 246] on div "ISWC" at bounding box center [363, 236] width 122 height 25
click at [414, 234] on icon "Search Form" at bounding box center [414, 236] width 10 height 10
click at [396, 268] on div "Work Title" at bounding box center [363, 261] width 121 height 25
click at [464, 244] on input "Search Form" at bounding box center [703, 236] width 558 height 24
paste input "MONSUTAAZU"
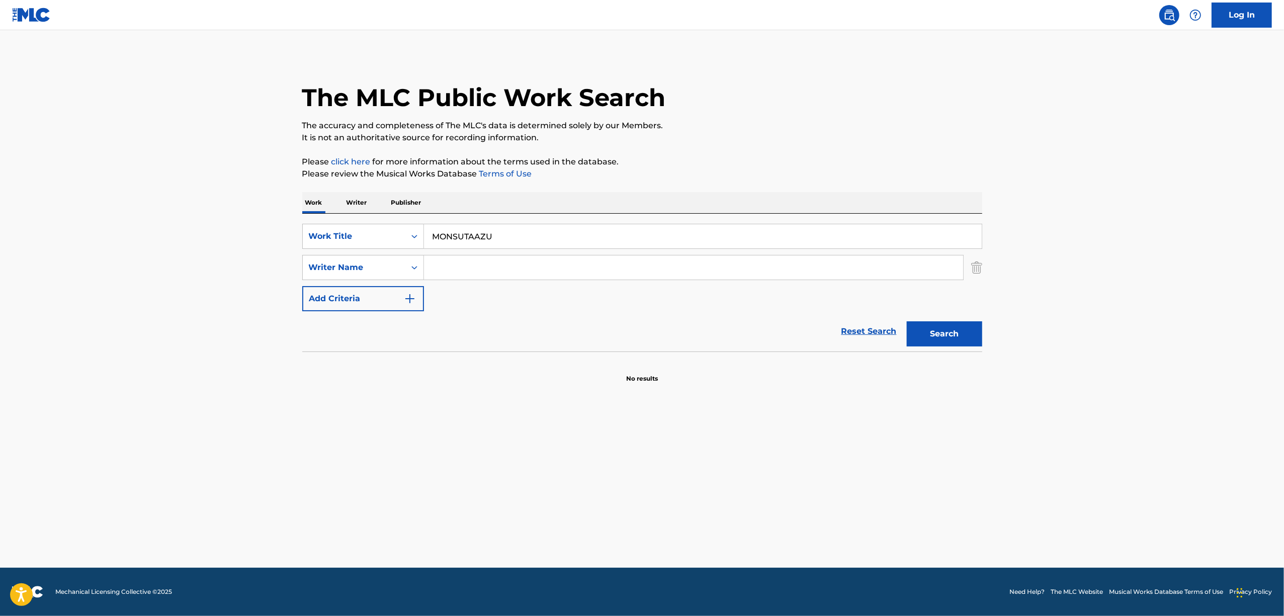
type input "MONSUTAAZU"
click at [437, 259] on input "Search Form" at bounding box center [693, 267] width 539 height 24
paste input "buzzG"
type input "buzzG"
click at [964, 330] on button "Search" at bounding box center [944, 333] width 75 height 25
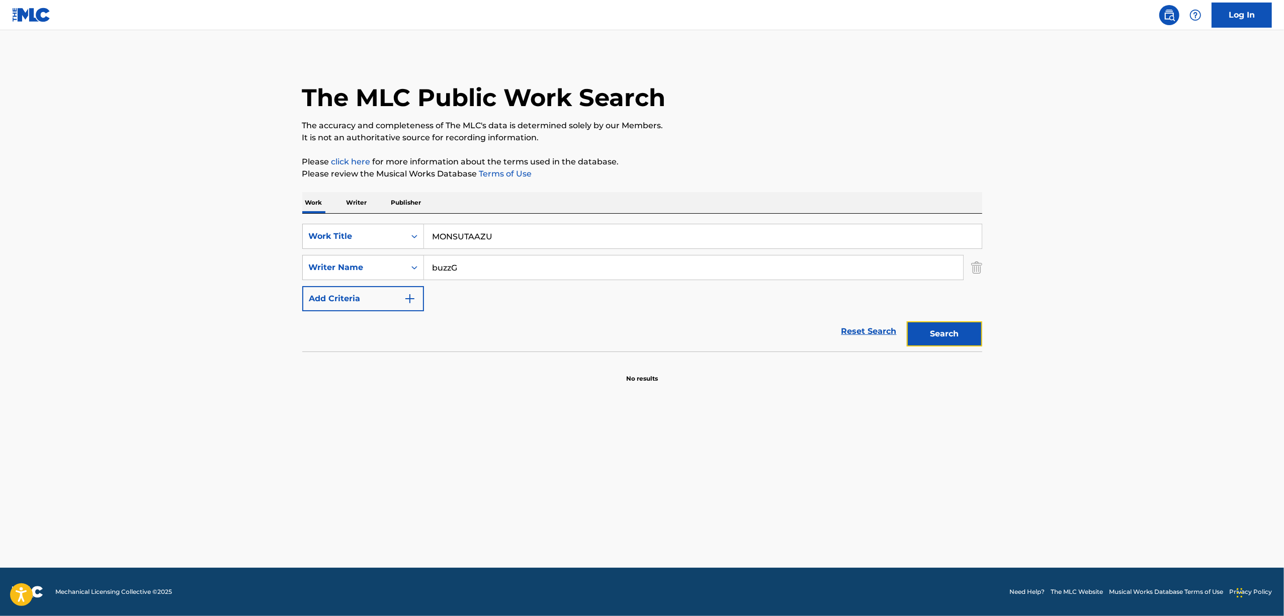
drag, startPoint x: 964, startPoint y: 330, endPoint x: 654, endPoint y: 21, distance: 437.7
click at [944, 336] on button "Search" at bounding box center [944, 333] width 75 height 25
drag, startPoint x: 437, startPoint y: 242, endPoint x: 393, endPoint y: 242, distance: 44.3
click at [393, 242] on div "SearchWithCriteriab8afe401-dff8-4e98-aa5a-200e45e760a2 Work Title MONSUTAAZU" at bounding box center [642, 236] width 680 height 25
click at [487, 391] on main "The MLC Public Work Search The accuracy and completeness of The MLC's data is d…" at bounding box center [642, 299] width 1284 height 538
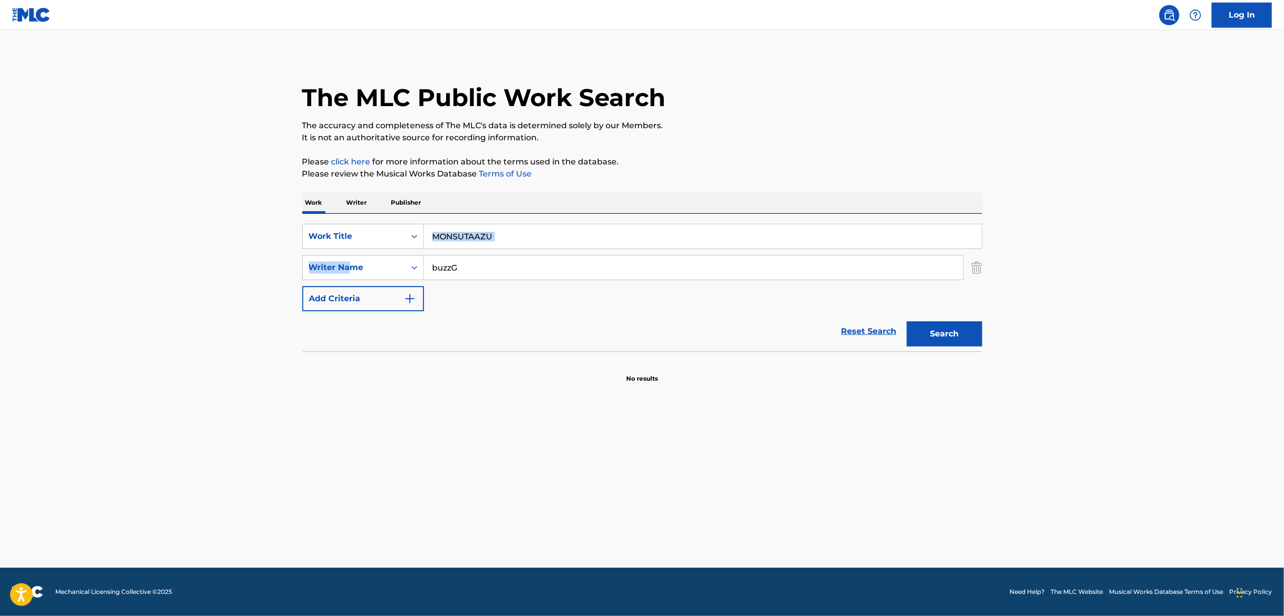
drag, startPoint x: 517, startPoint y: 216, endPoint x: 346, endPoint y: 281, distance: 182.2
click at [346, 281] on div "SearchWithCriteriab8afe401-dff8-4e98-aa5a-200e45e760a2 Work Title MONSUTAAZU Se…" at bounding box center [642, 283] width 680 height 138
drag, startPoint x: 437, startPoint y: 282, endPoint x: 475, endPoint y: 251, distance: 48.3
click at [451, 272] on div "SearchWithCriteriab8afe401-dff8-4e98-aa5a-200e45e760a2 Work Title MONSUTAAZU Se…" at bounding box center [642, 267] width 680 height 87
drag, startPoint x: 496, startPoint y: 237, endPoint x: 366, endPoint y: 270, distance: 133.7
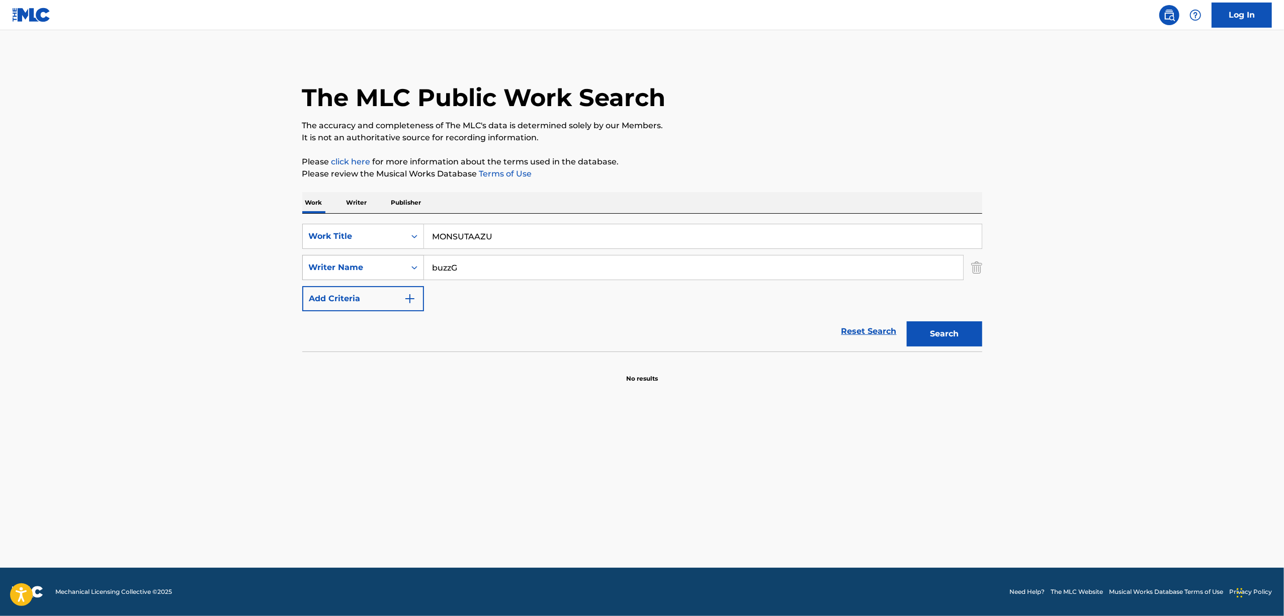
click at [366, 270] on div "SearchWithCriteriab8afe401-dff8-4e98-aa5a-200e45e760a2 Work Title MONSUTAAZU Se…" at bounding box center [642, 267] width 680 height 87
paste input "TSUGIHAGIBIITO"
type input "TSUGIHAGIBIITO"
drag, startPoint x: 194, startPoint y: 350, endPoint x: 132, endPoint y: 359, distance: 62.9
click at [133, 359] on main "The MLC Public Work Search The accuracy and completeness of The MLC's data is d…" at bounding box center [642, 299] width 1284 height 538
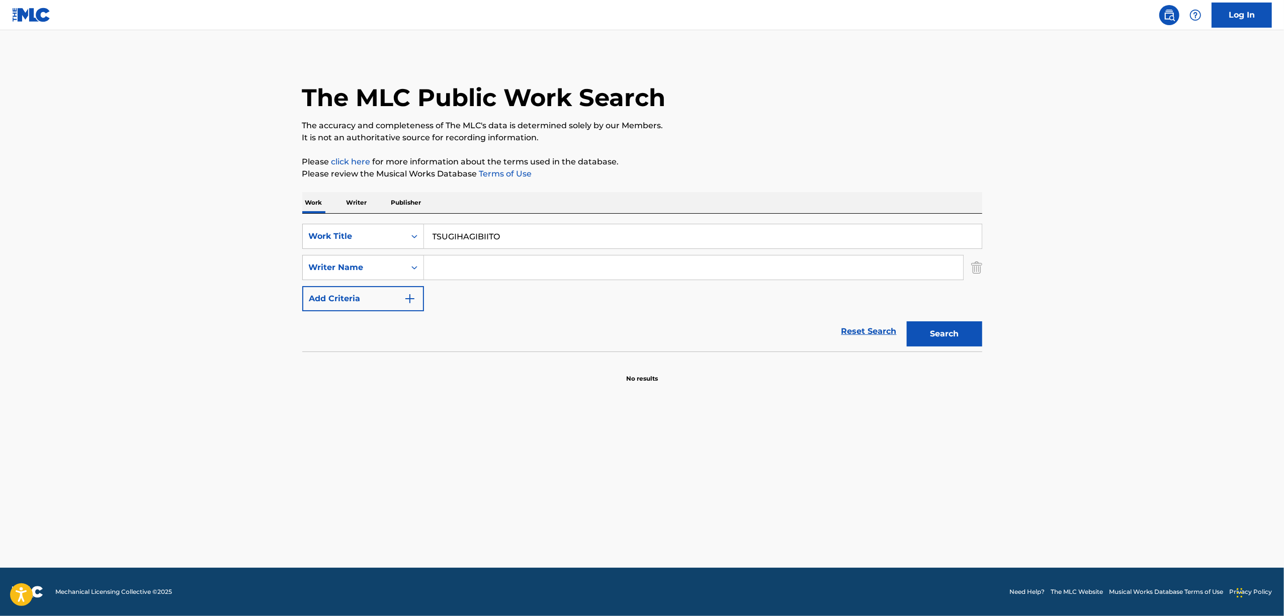
click at [907, 321] on button "Search" at bounding box center [944, 333] width 75 height 25
click at [419, 234] on div "Search Form" at bounding box center [414, 236] width 18 height 18
click at [349, 268] on div "ISWC" at bounding box center [363, 261] width 121 height 25
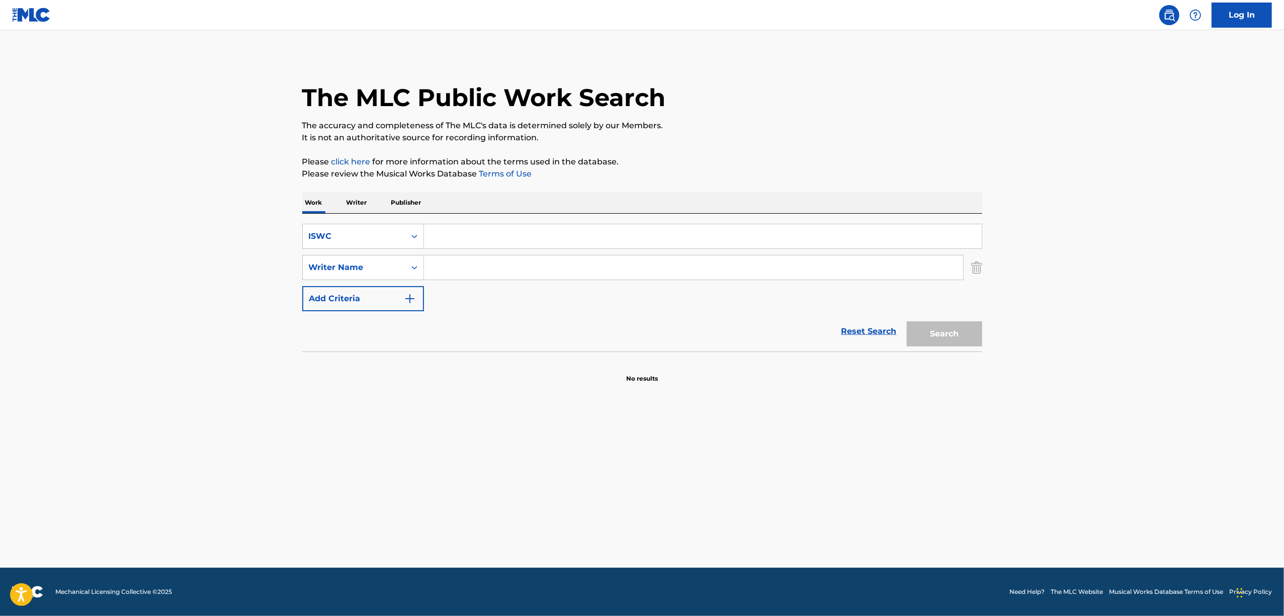
click at [459, 230] on input "Search Form" at bounding box center [703, 236] width 558 height 24
paste input "T-319.661.046-1"
click at [966, 332] on button "Search" at bounding box center [944, 333] width 75 height 25
drag, startPoint x: 403, startPoint y: 250, endPoint x: 374, endPoint y: 254, distance: 28.9
click at [375, 254] on div "SearchWithCriteriad4d3af91-15e4-46a0-b6dc-496d72cba770 ISWC T3196610461 SearchW…" at bounding box center [642, 267] width 680 height 87
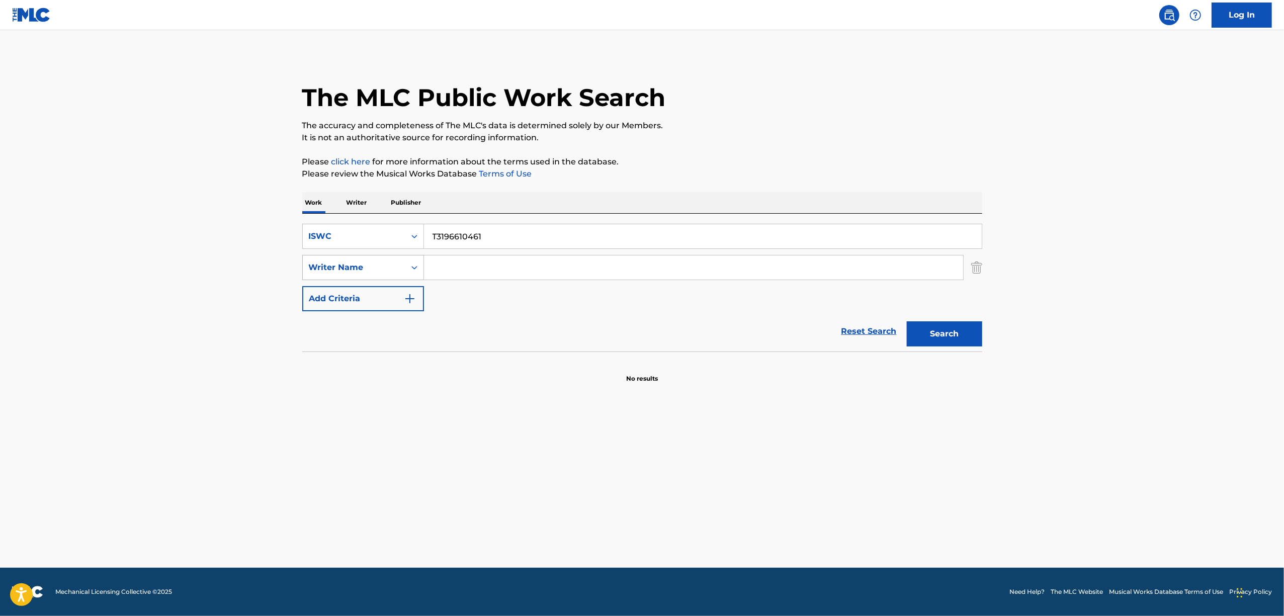
paste input "518"
click at [956, 329] on button "Search" at bounding box center [944, 333] width 75 height 25
drag, startPoint x: 503, startPoint y: 230, endPoint x: 350, endPoint y: 269, distance: 157.6
click at [350, 269] on div "SearchWithCriteriad4d3af91-15e4-46a0-b6dc-496d72cba770 ISWC T3196610518 SearchW…" at bounding box center [642, 267] width 680 height 87
paste input "0380"
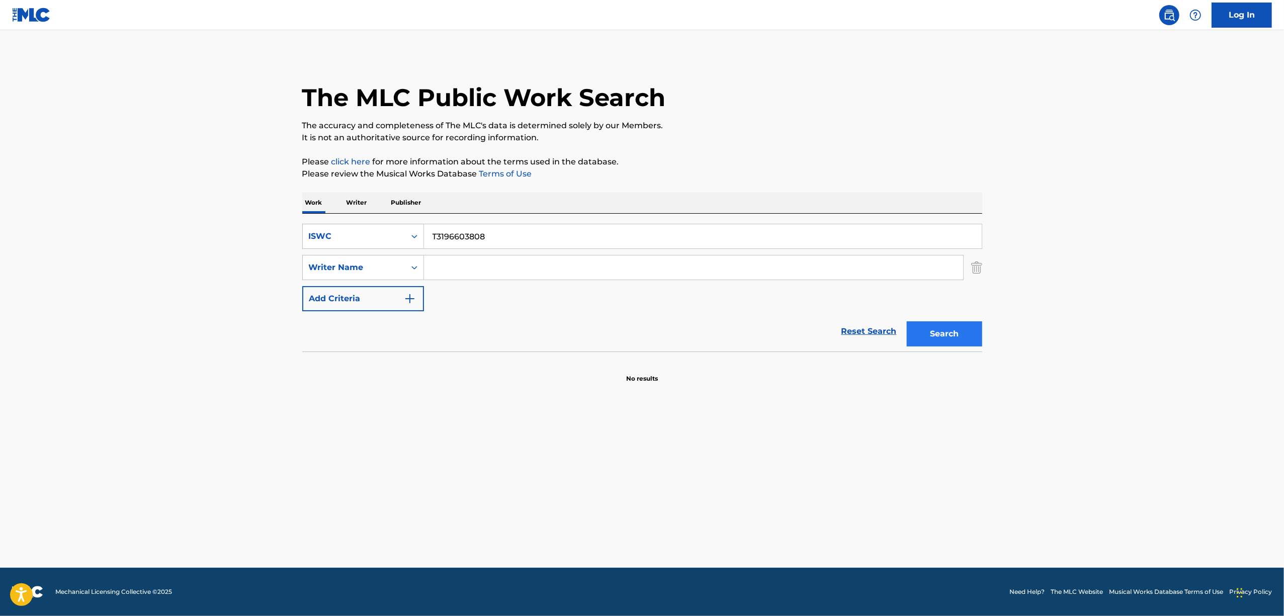
type input "T3196603808"
click at [962, 336] on button "Search" at bounding box center [944, 333] width 75 height 25
click at [475, 353] on section at bounding box center [642, 354] width 680 height 6
click at [419, 230] on div "Search Form" at bounding box center [414, 236] width 18 height 18
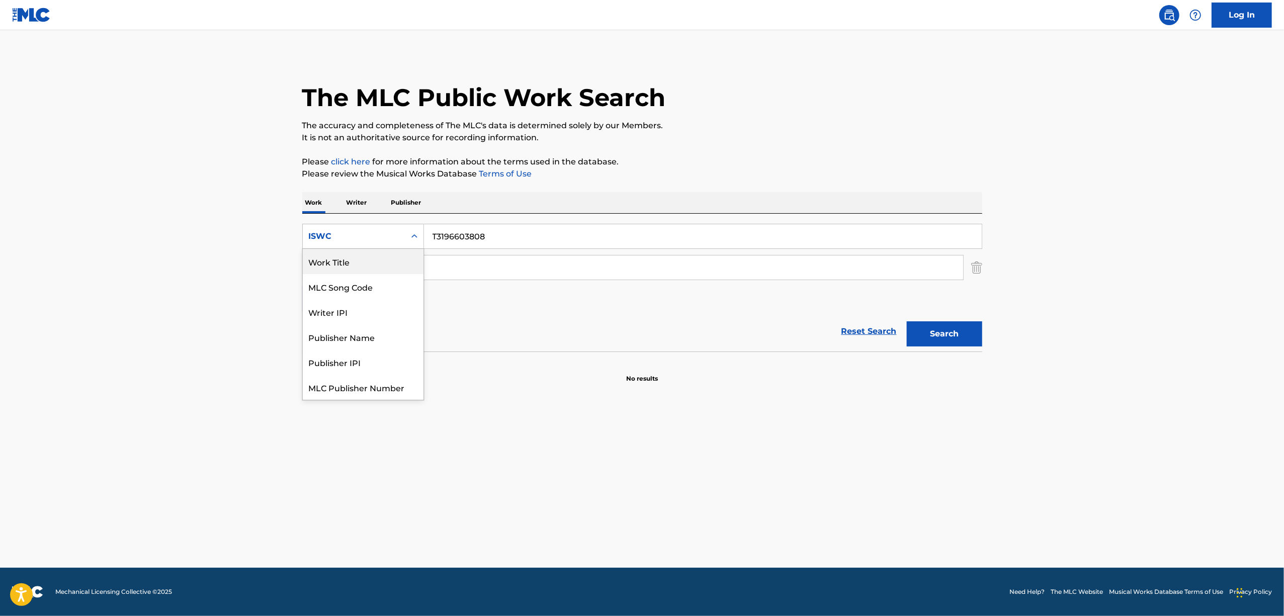
click at [396, 257] on div "Work Title" at bounding box center [363, 261] width 121 height 25
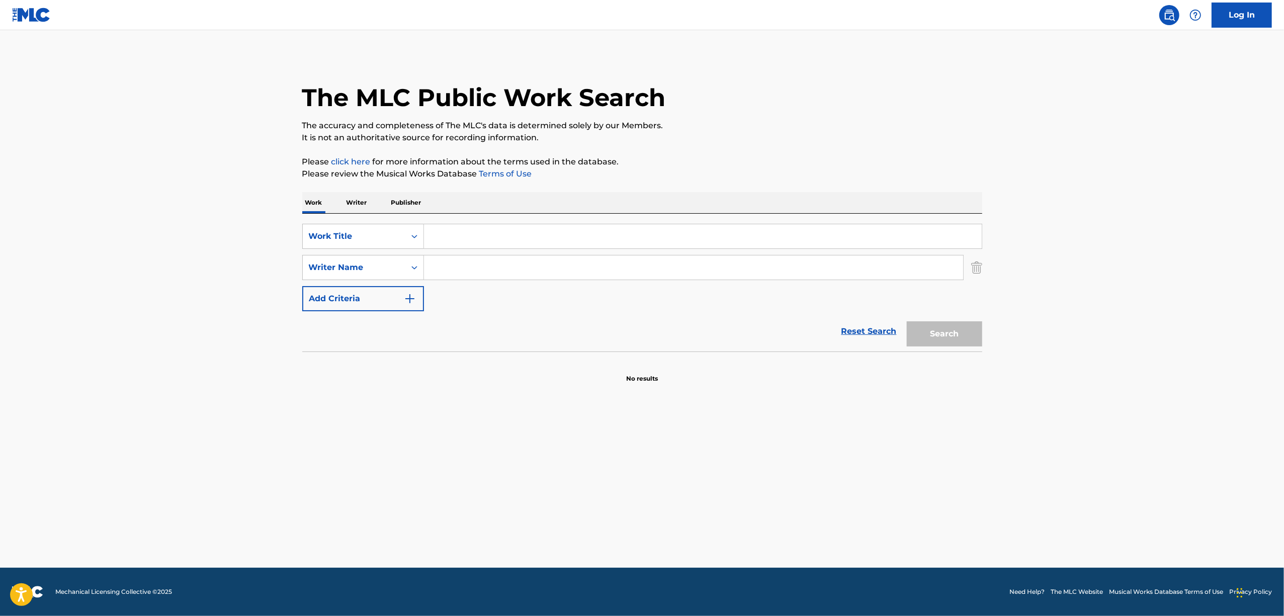
click at [487, 241] on input "Search Form" at bounding box center [703, 236] width 558 height 24
click at [940, 334] on button "Search" at bounding box center [944, 333] width 75 height 25
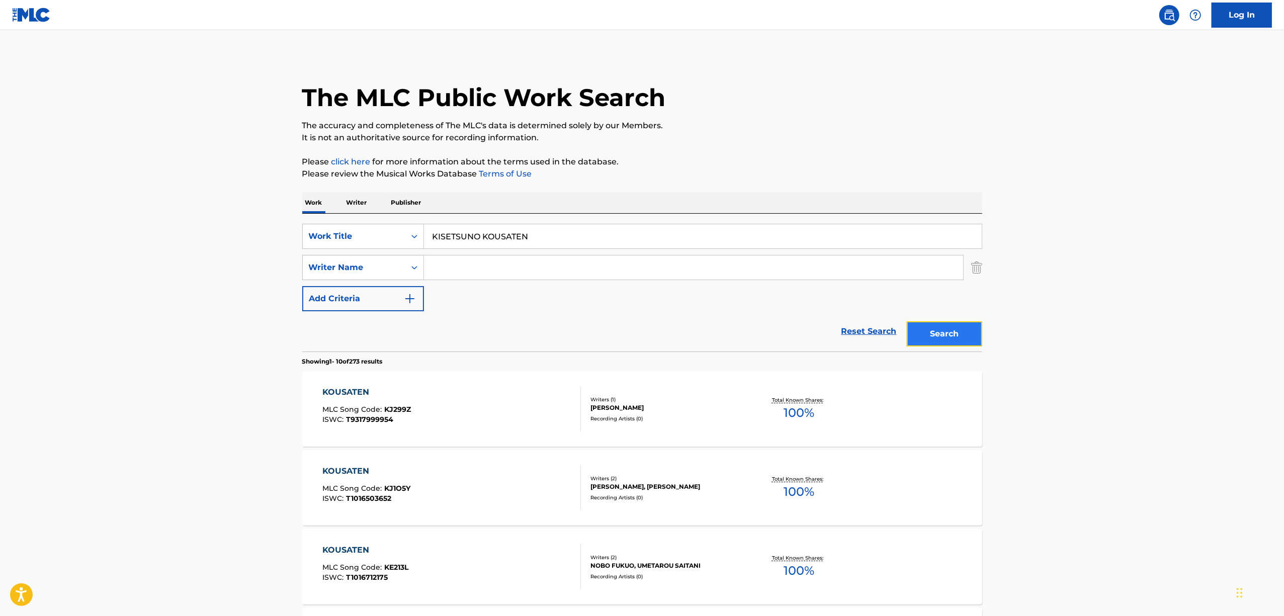
click at [922, 334] on button "Search" at bounding box center [944, 333] width 75 height 25
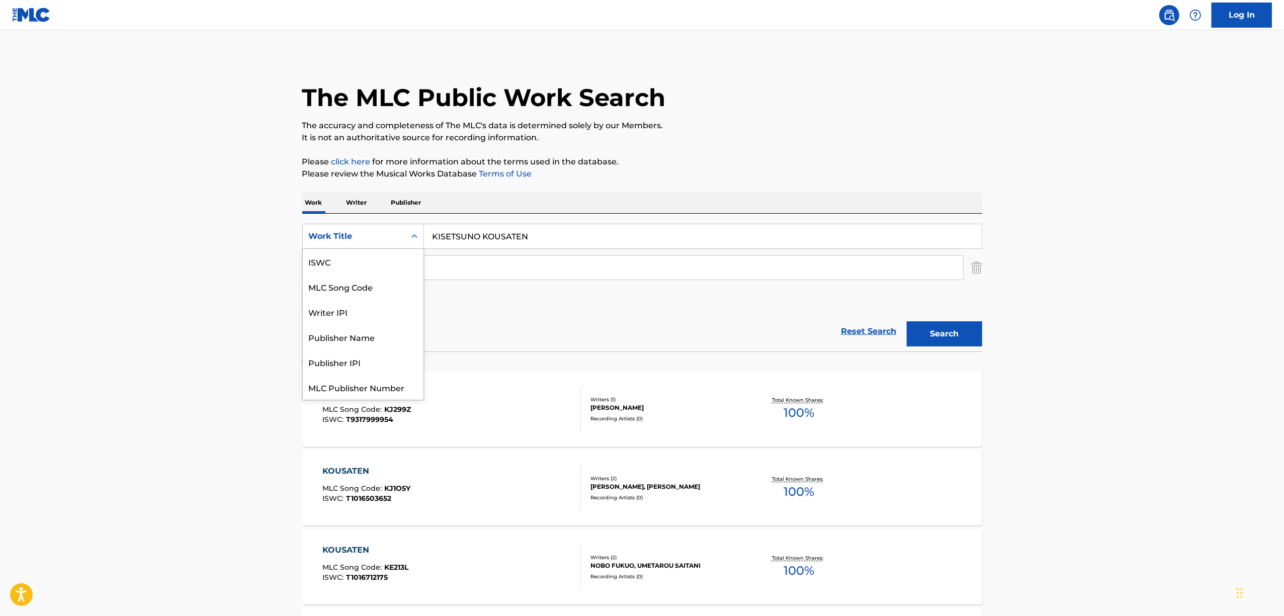
scroll to position [25, 0]
click at [407, 235] on div "Search Form" at bounding box center [414, 236] width 18 height 18
drag, startPoint x: 559, startPoint y: 234, endPoint x: 337, endPoint y: 250, distance: 222.8
click at [338, 251] on div "SearchWithCriteria42533ecc-75cf-4ac9-88f7-510cb8ef7d42 Work Title KISETSUNO KOU…" at bounding box center [642, 267] width 680 height 87
paste input "ISHU"
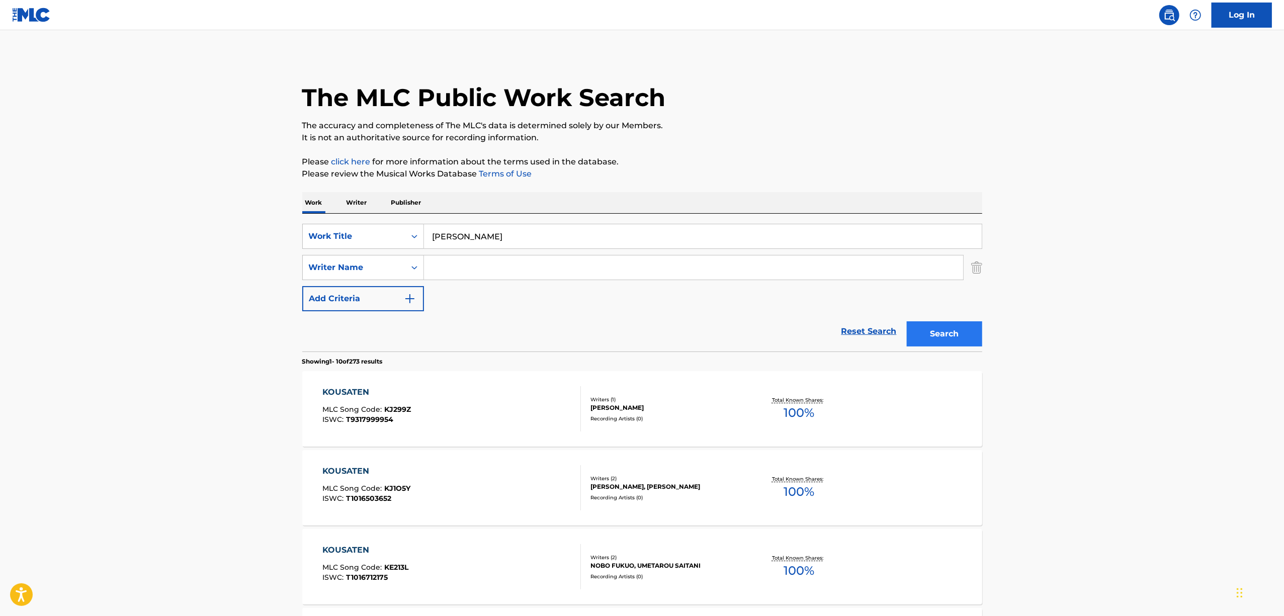
type input "ISHU"
click at [946, 334] on button "Search" at bounding box center [944, 333] width 75 height 25
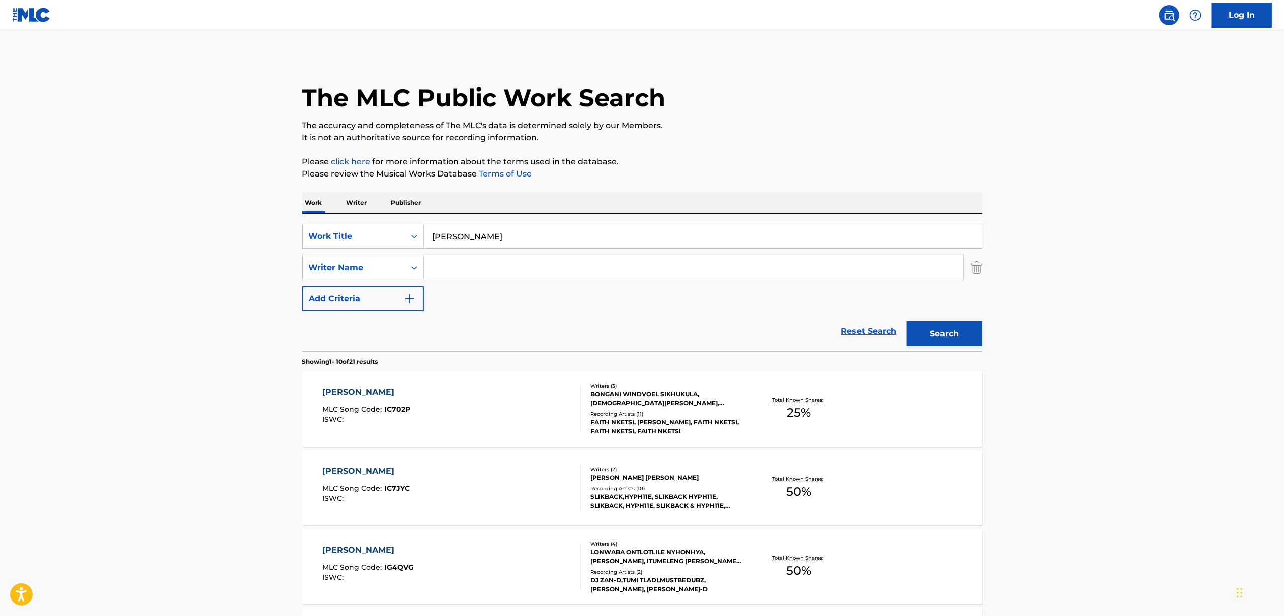
click at [445, 263] on input "Search Form" at bounding box center [693, 267] width 539 height 24
paste input "Rinri"
type input "Rinri"
click at [932, 332] on button "Search" at bounding box center [944, 333] width 75 height 25
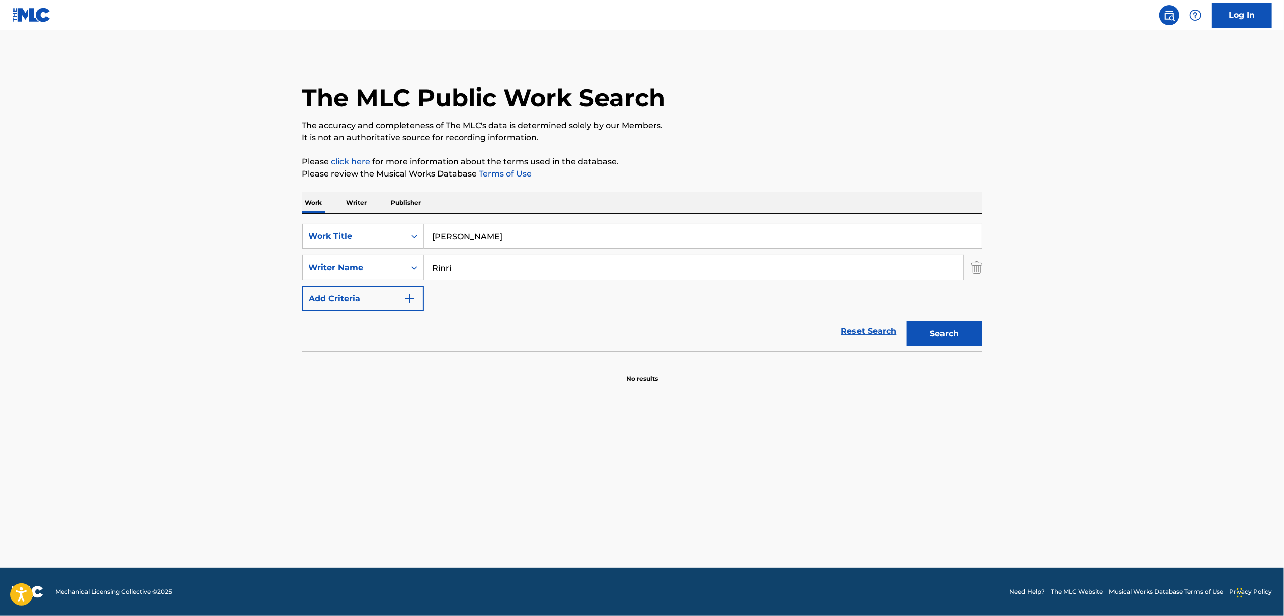
drag, startPoint x: 450, startPoint y: 419, endPoint x: 433, endPoint y: 441, distance: 27.3
click at [449, 421] on main "The MLC Public Work Search The accuracy and completeness of The MLC's data is d…" at bounding box center [642, 299] width 1284 height 538
click at [413, 239] on icon "Search Form" at bounding box center [414, 236] width 10 height 10
click at [355, 266] on div "ISWC" at bounding box center [363, 261] width 121 height 25
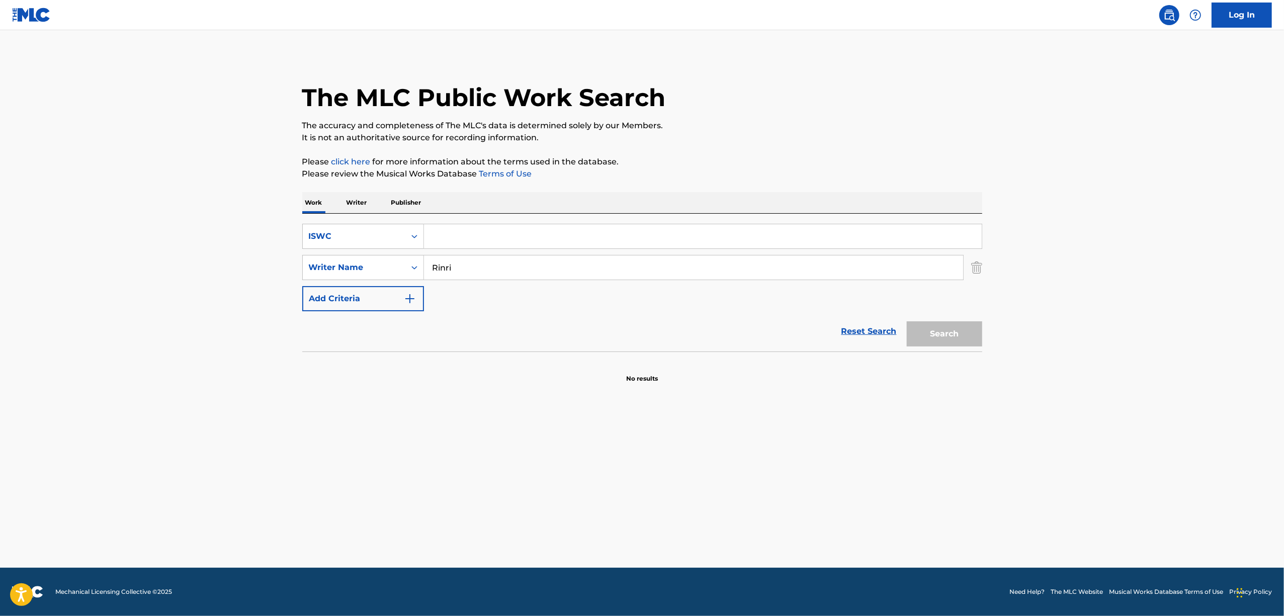
click at [485, 224] on div "Search Form" at bounding box center [703, 236] width 558 height 25
click at [474, 247] on input "Search Form" at bounding box center [703, 236] width 558 height 24
paste input "T3174838387"
type input "T3174838387"
drag, startPoint x: 468, startPoint y: 271, endPoint x: 310, endPoint y: 314, distance: 163.4
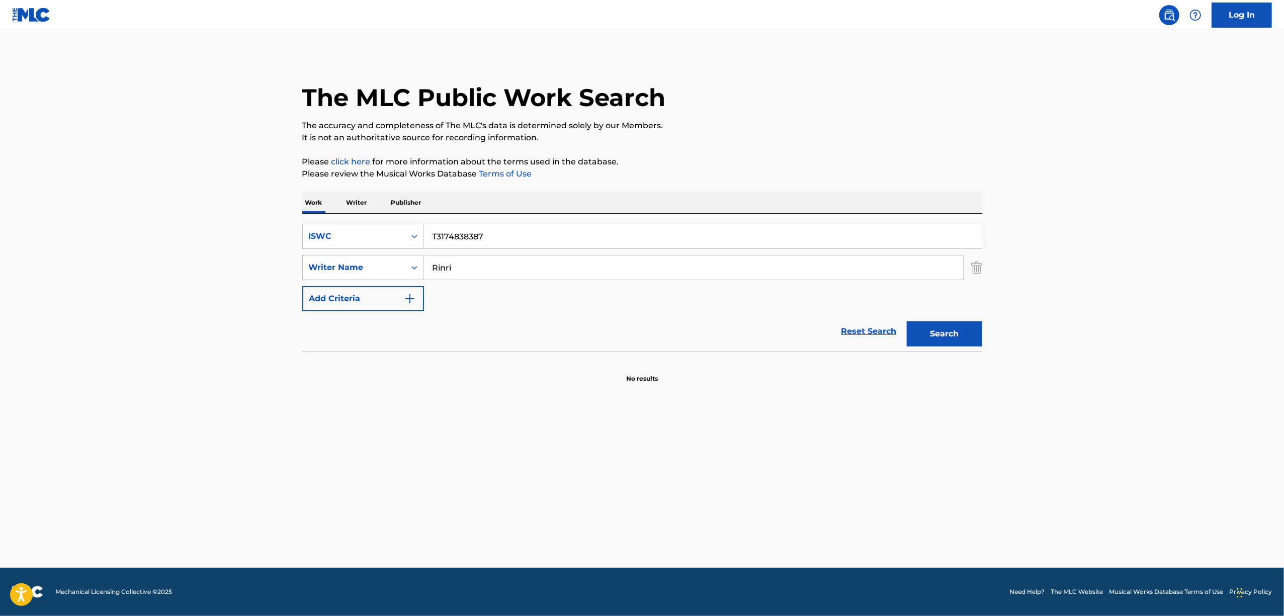
click at [310, 314] on form "SearchWithCriteriab4acd9ec-8f16-4009-8f9c-d545edf8e9df ISWC T3174838387 SearchW…" at bounding box center [642, 288] width 680 height 128
click at [907, 321] on button "Search" at bounding box center [944, 333] width 75 height 25
click at [951, 334] on button "Search" at bounding box center [944, 333] width 75 height 25
drag, startPoint x: 507, startPoint y: 234, endPoint x: 328, endPoint y: 260, distance: 181.0
click at [328, 260] on div "SearchWithCriteriab4acd9ec-8f16-4009-8f9c-d545edf8e9df ISWC T3174838387 SearchW…" at bounding box center [642, 267] width 680 height 87
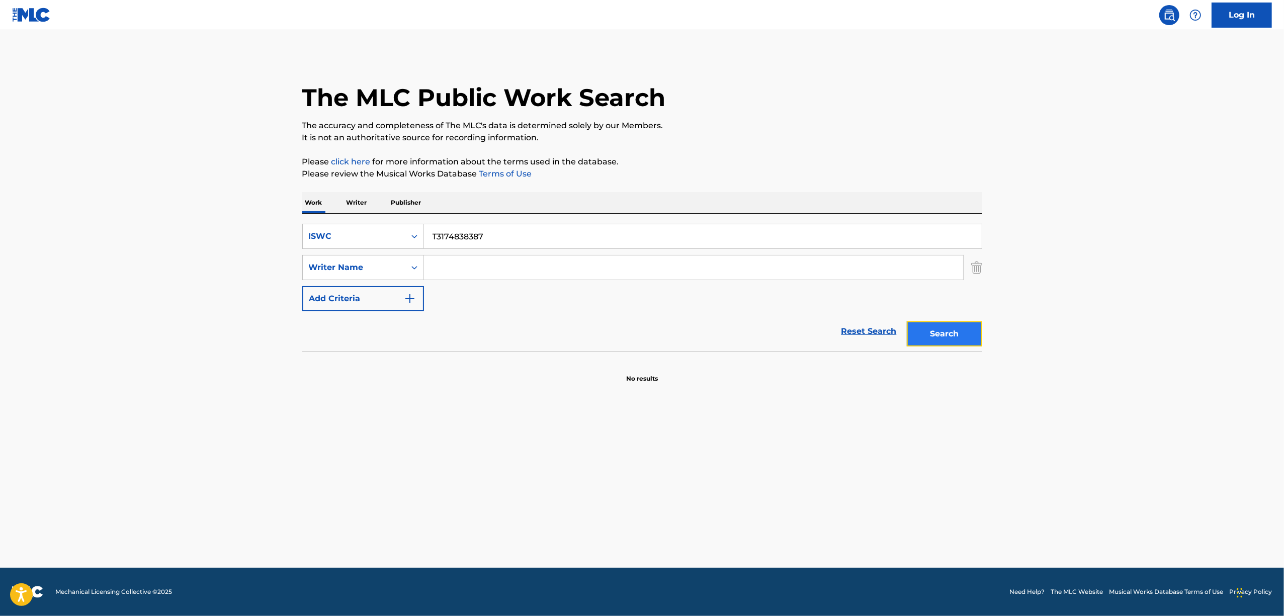
click at [954, 322] on button "Search" at bounding box center [944, 333] width 75 height 25
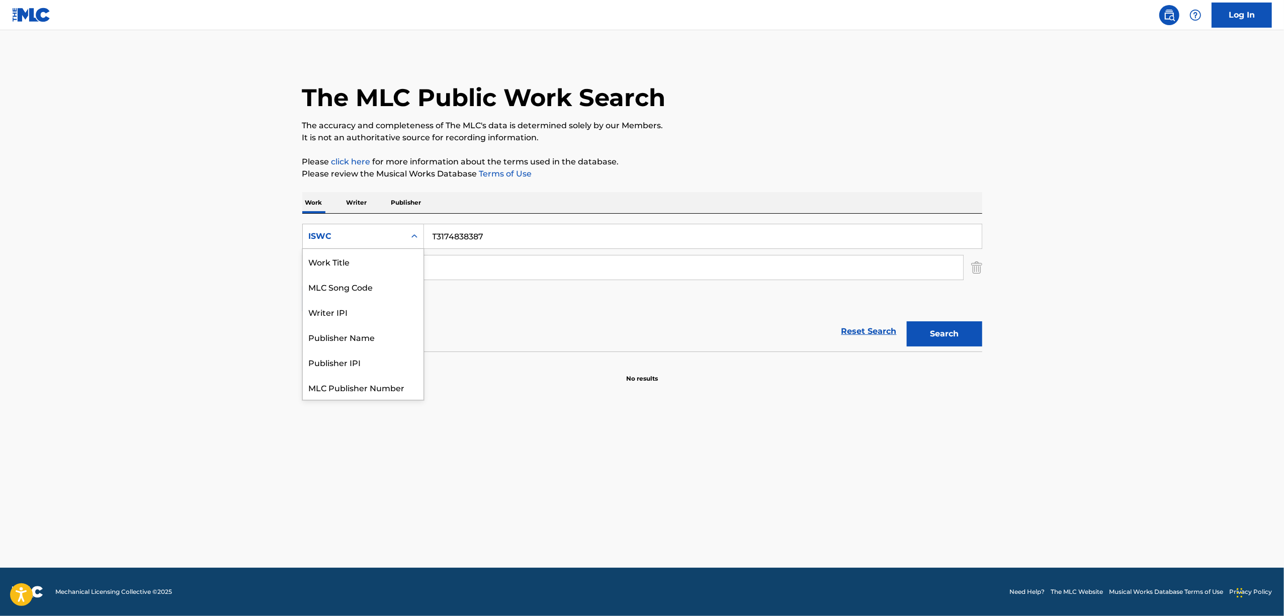
click at [413, 240] on icon "Search Form" at bounding box center [414, 236] width 10 height 10
click at [383, 264] on div "Work Title" at bounding box center [363, 261] width 121 height 25
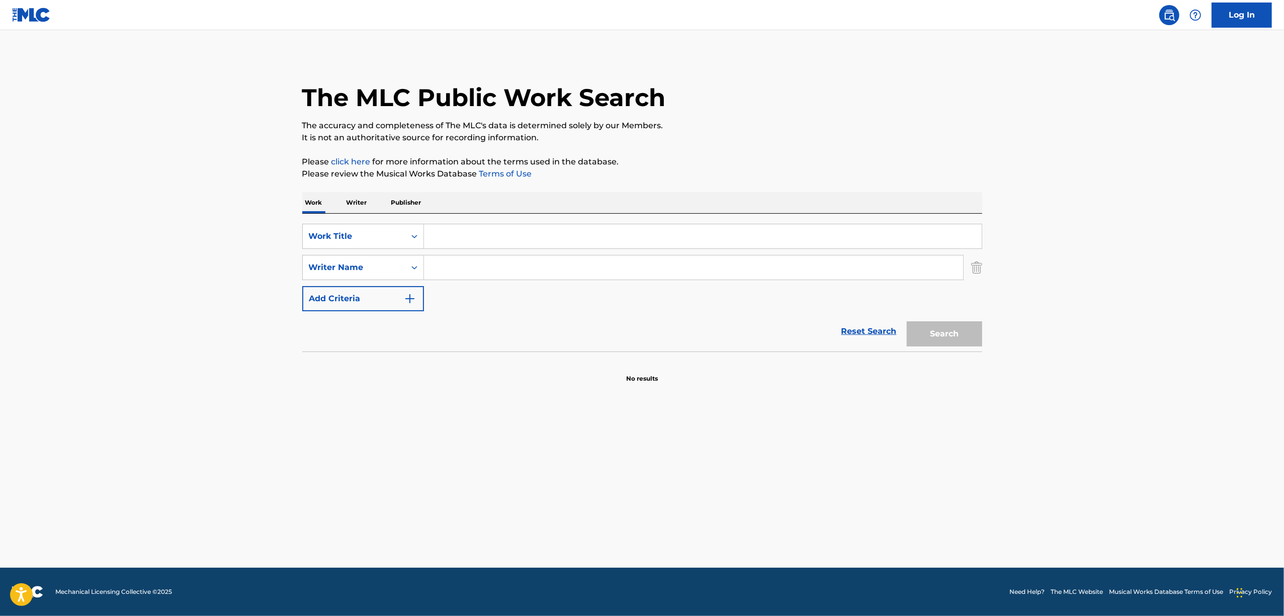
click at [464, 232] on input "Search Form" at bounding box center [703, 236] width 558 height 24
paste input "INASENASHOTTO"
type input "INASENASHOTTO"
click at [955, 346] on div "Search" at bounding box center [942, 331] width 80 height 40
click at [956, 337] on button "Search" at bounding box center [944, 333] width 75 height 25
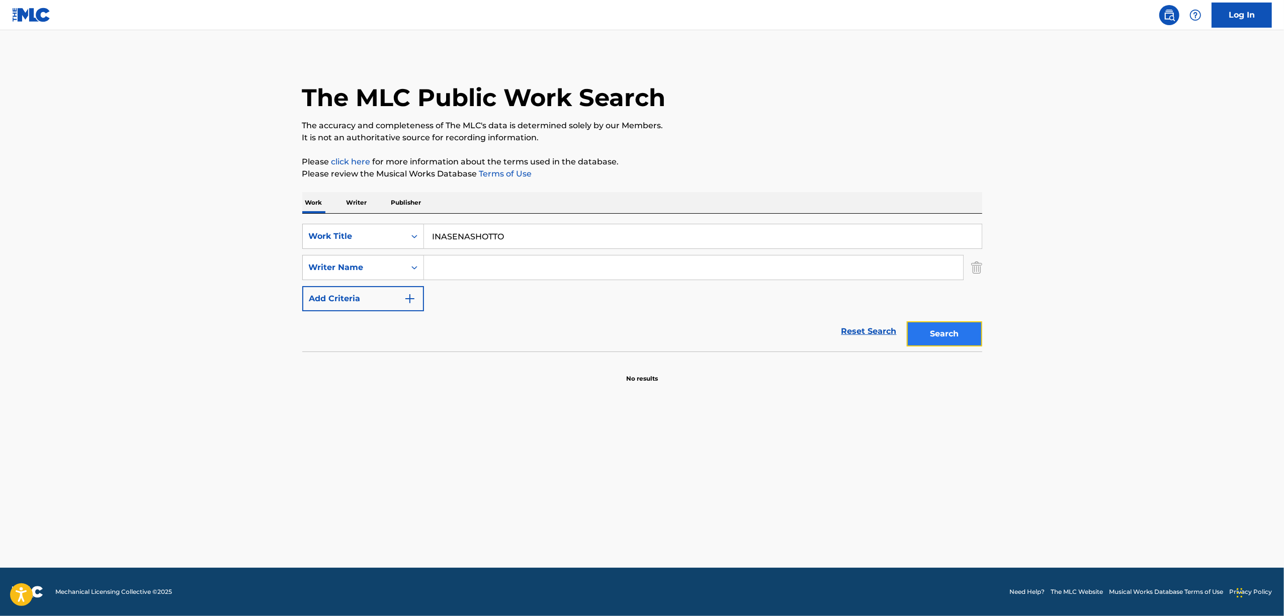
click at [958, 337] on button "Search" at bounding box center [944, 333] width 75 height 25
click at [491, 262] on input "Search Form" at bounding box center [693, 267] width 539 height 24
paste input "Shaito"
type input "Shaito"
click at [914, 337] on button "Search" at bounding box center [944, 333] width 75 height 25
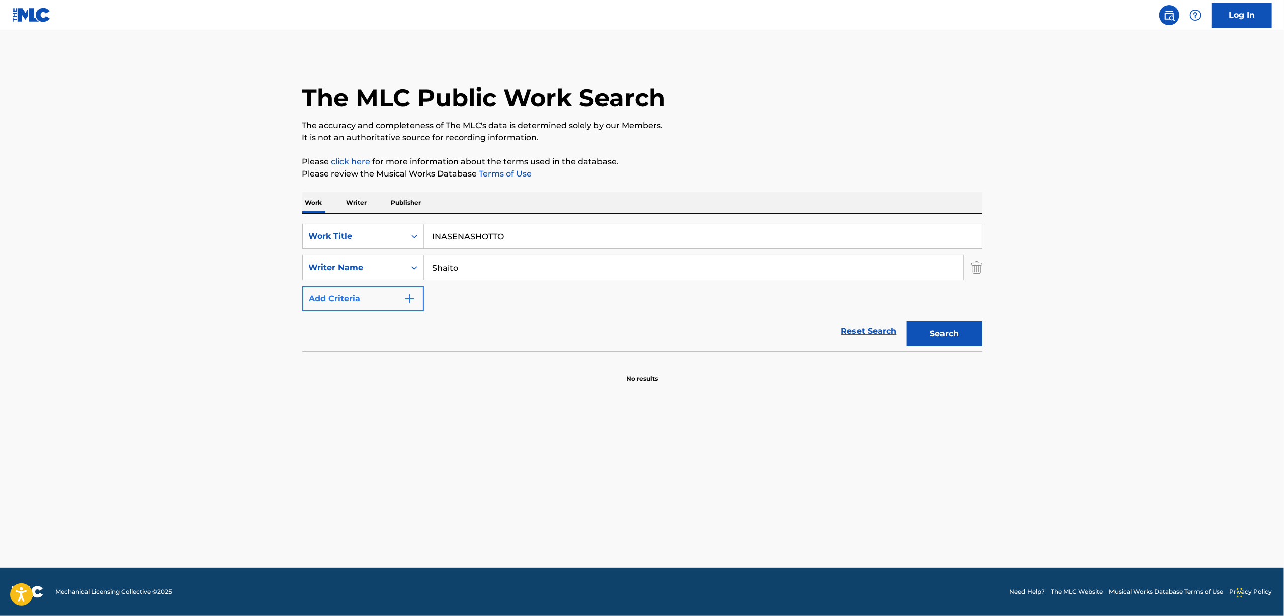
drag, startPoint x: 421, startPoint y: 279, endPoint x: 373, endPoint y: 294, distance: 50.1
click at [373, 294] on div "SearchWithCriteria55a2e5b5-ea8d-489e-88e7-3fa25e367a25 Work Title INASENASHOTTO…" at bounding box center [642, 267] width 680 height 87
paste input "SAIGONO TOMODACHI"
type input "SAIGONO TOMODACHI"
drag, startPoint x: 304, startPoint y: 322, endPoint x: 272, endPoint y: 329, distance: 32.3
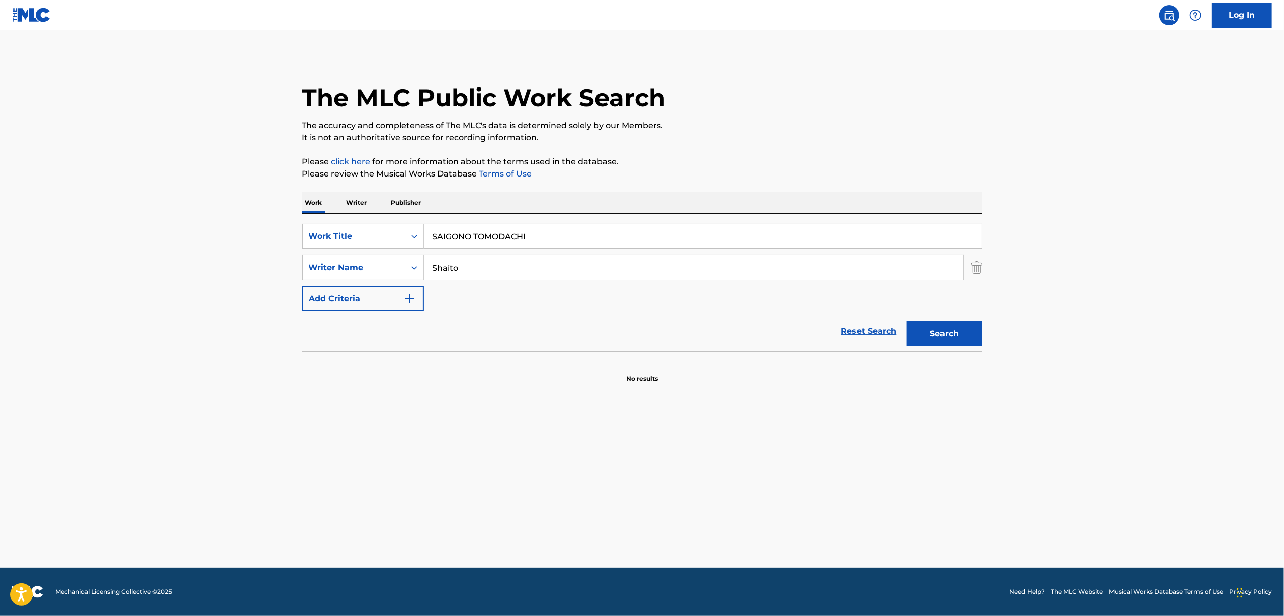
click at [274, 329] on main "The MLC Public Work Search The accuracy and completeness of The MLC's data is d…" at bounding box center [642, 299] width 1284 height 538
click at [907, 321] on button "Search" at bounding box center [944, 333] width 75 height 25
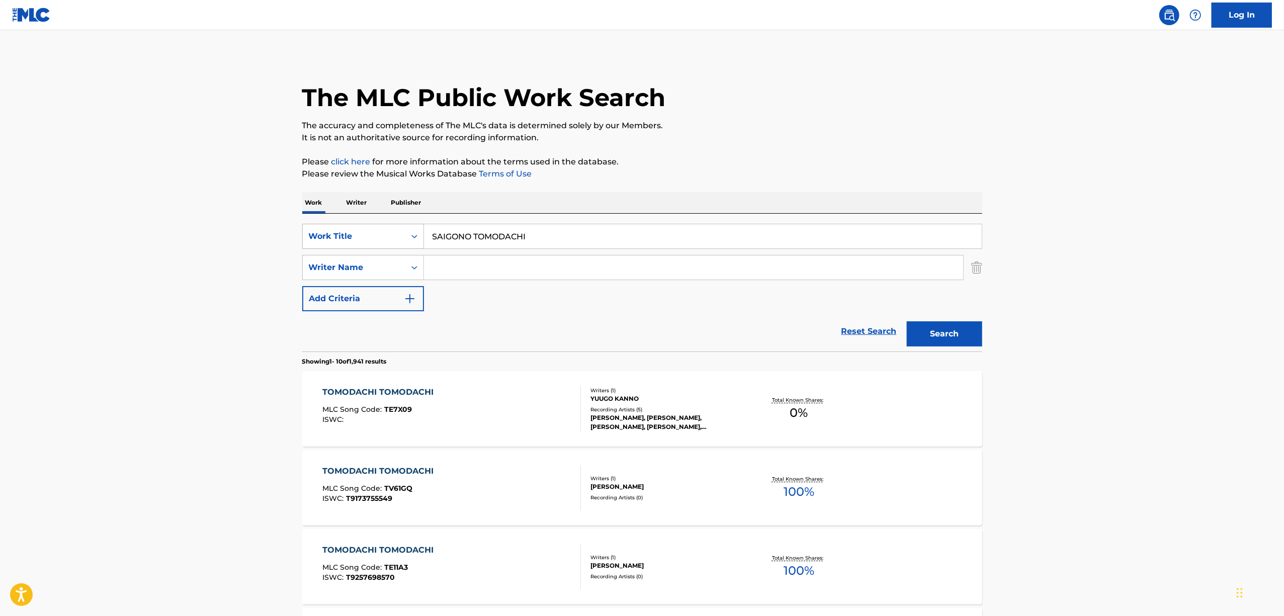
drag, startPoint x: 521, startPoint y: 234, endPoint x: 413, endPoint y: 245, distance: 108.7
click at [413, 245] on div "SearchWithCriteria55a2e5b5-ea8d-489e-88e7-3fa25e367a25 Work Title SAIGONO TOMOD…" at bounding box center [642, 236] width 680 height 25
drag, startPoint x: 584, startPoint y: 212, endPoint x: 532, endPoint y: 231, distance: 56.3
drag, startPoint x: 534, startPoint y: 233, endPoint x: 362, endPoint y: 248, distance: 172.1
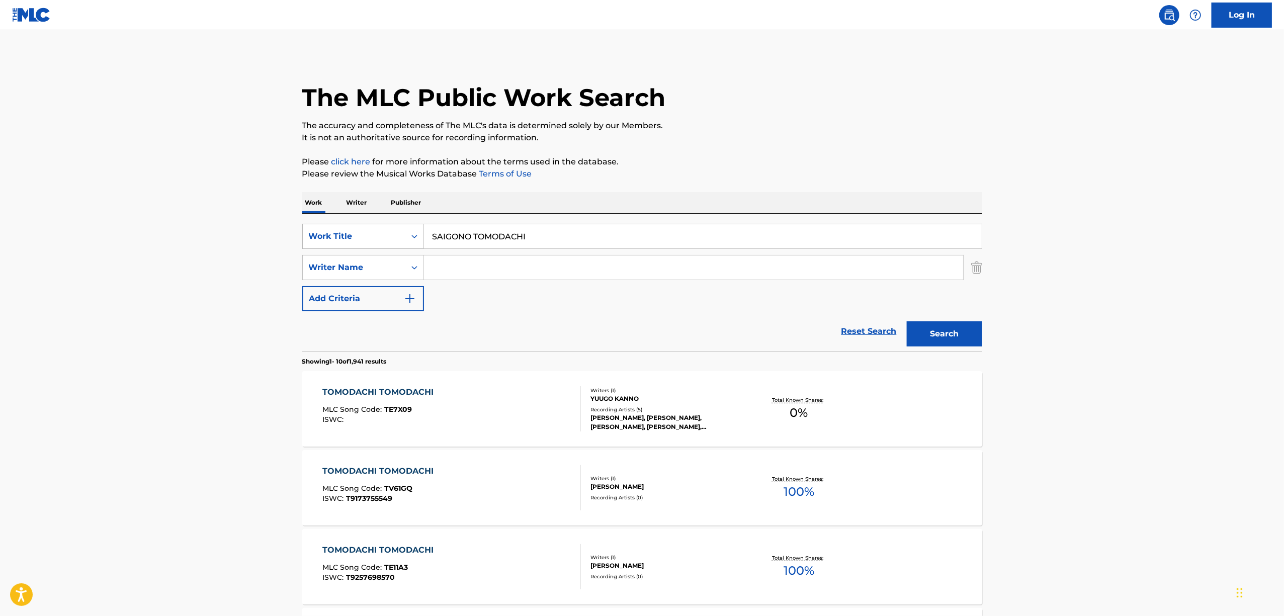
click at [362, 248] on div "SearchWithCriteria55a2e5b5-ea8d-489e-88e7-3fa25e367a25 Work Title SAIGONO TOMOD…" at bounding box center [642, 236] width 680 height 25
paste input "NOERUNO ASAN"
type input "NOERUNO ASANI"
click at [962, 331] on button "Search" at bounding box center [944, 333] width 75 height 25
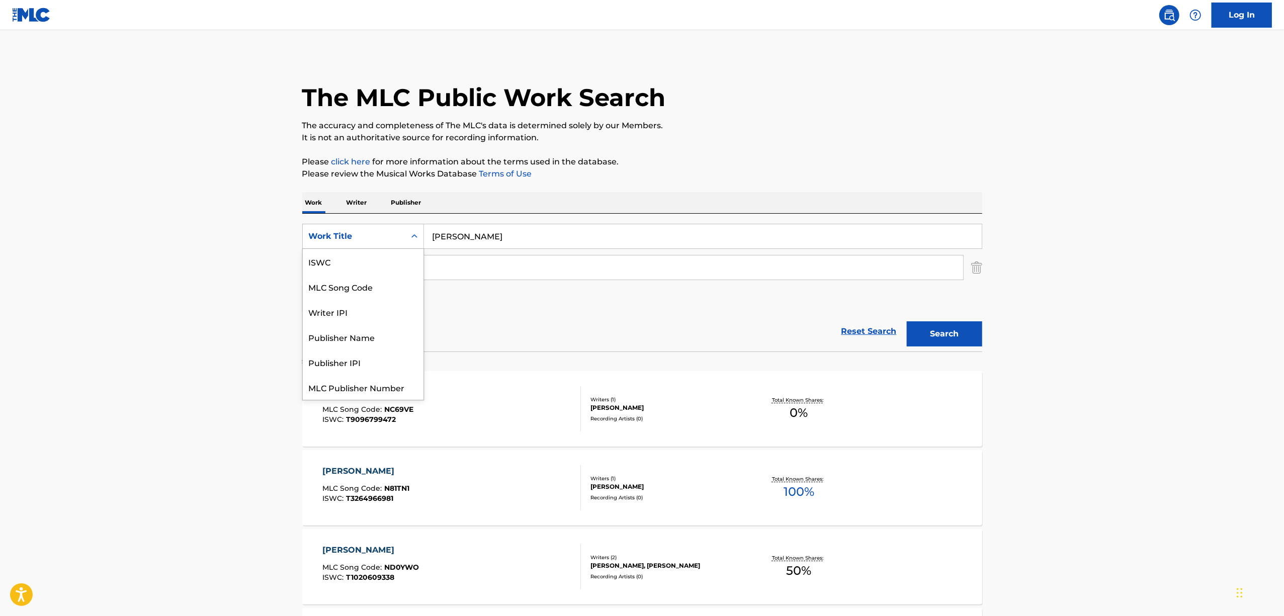
click at [415, 246] on div "Search Form" at bounding box center [414, 236] width 18 height 24
drag, startPoint x: 361, startPoint y: 265, endPoint x: 476, endPoint y: 217, distance: 124.0
click at [361, 266] on div "ISWC" at bounding box center [363, 261] width 121 height 25
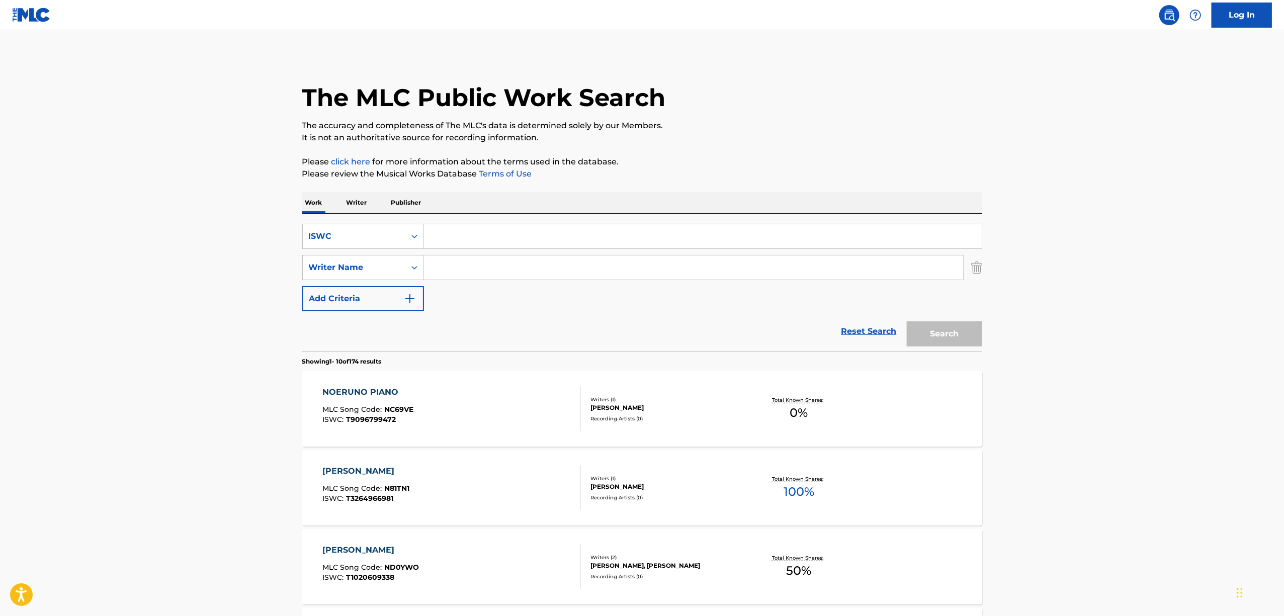
click at [479, 217] on div "SearchWithCriteria7c5fd152-10a0-423d-9737-13be9571b72f ISWC SearchWithCriteriae…" at bounding box center [642, 283] width 680 height 138
click at [473, 240] on input "Search Form" at bounding box center [703, 236] width 558 height 24
paste input "T3174928366"
click at [942, 330] on button "Search" at bounding box center [944, 333] width 75 height 25
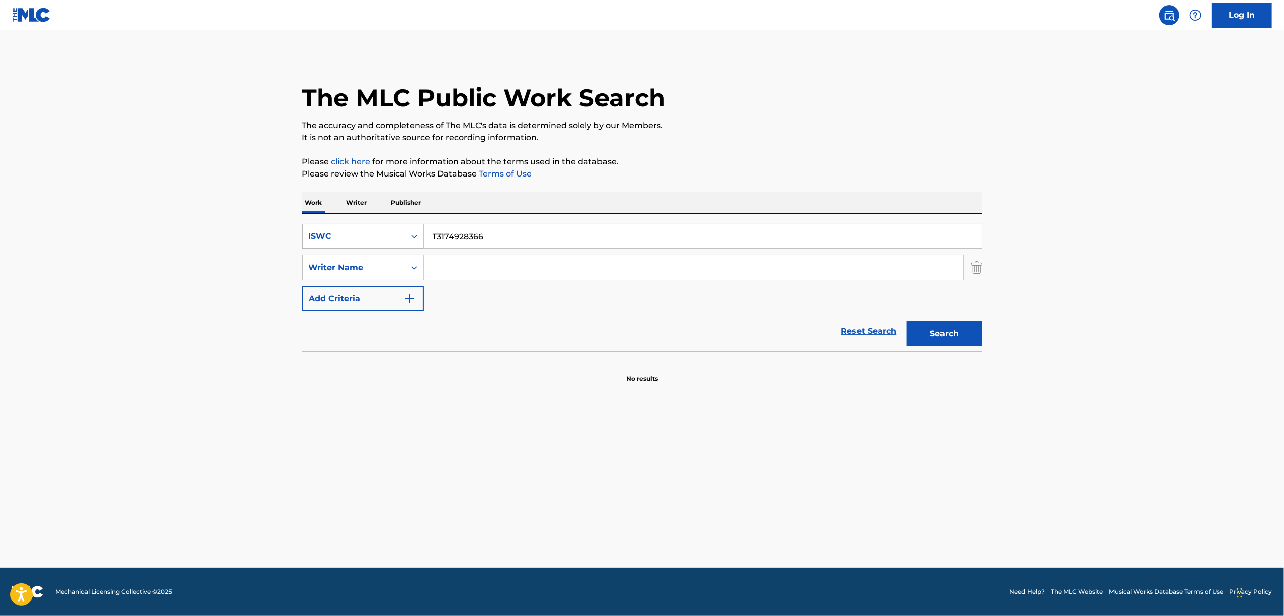
drag, startPoint x: 507, startPoint y: 243, endPoint x: 381, endPoint y: 224, distance: 127.7
click at [381, 224] on div "SearchWithCriteria7c5fd152-10a0-423d-9737-13be9571b72f ISWC T3174928366" at bounding box center [642, 236] width 680 height 25
paste input "5213802"
type input "T3175213802"
drag, startPoint x: 952, startPoint y: 335, endPoint x: 497, endPoint y: 243, distance: 464.2
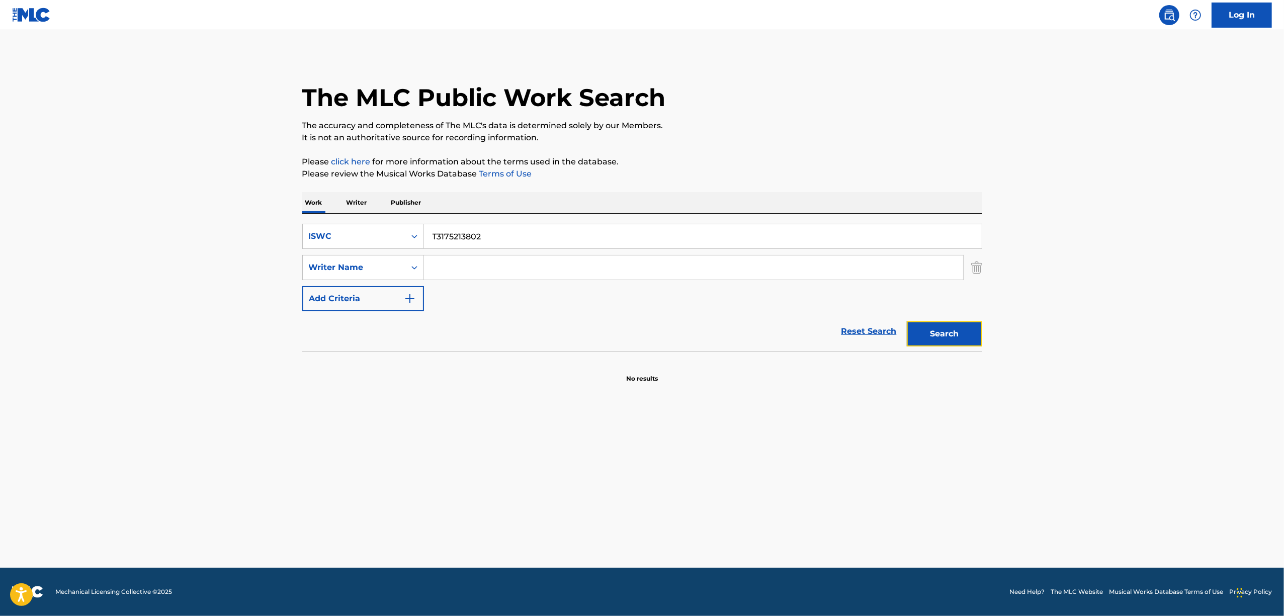
click at [952, 335] on button "Search" at bounding box center [944, 333] width 75 height 25
drag, startPoint x: 339, startPoint y: 248, endPoint x: 328, endPoint y: 245, distance: 11.3
click at [328, 246] on div "SearchWithCriteria7c5fd152-10a0-423d-9737-13be9571b72f ISWC T3175213802" at bounding box center [642, 236] width 680 height 25
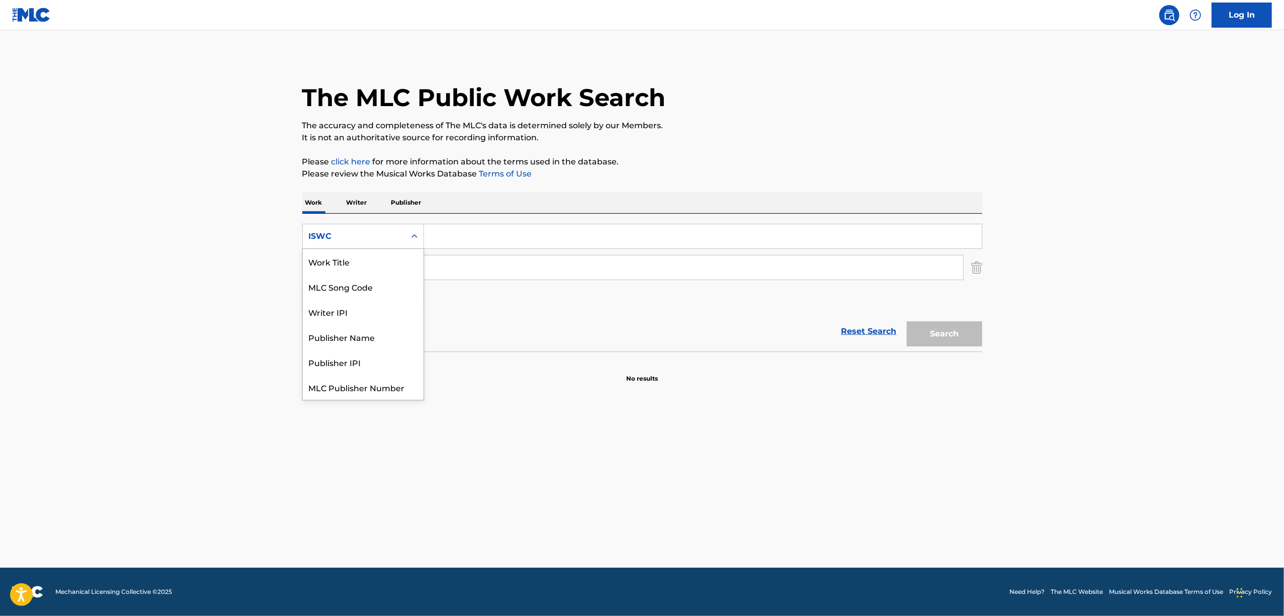
click at [417, 229] on div "Search Form" at bounding box center [414, 236] width 18 height 18
click at [372, 268] on div "Work Title" at bounding box center [363, 261] width 121 height 25
click at [475, 251] on div "SearchWithCriteriac5ea8ad6-a9fa-440c-b38b-a61274d9fab8 Work Title SearchWithCri…" at bounding box center [642, 267] width 680 height 87
click at [476, 242] on input "Search Form" at bounding box center [703, 236] width 558 height 24
paste input "AKUMA NAITO DISUKO FEAT SATOU NOZOMI"
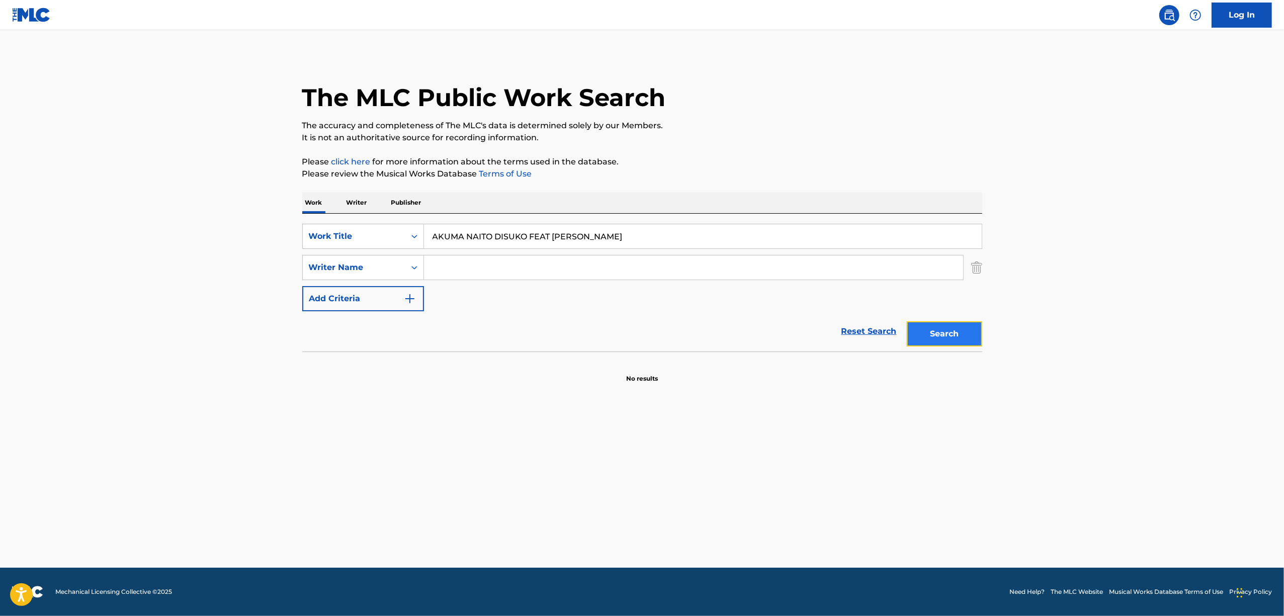
click at [936, 327] on button "Search" at bounding box center [944, 333] width 75 height 25
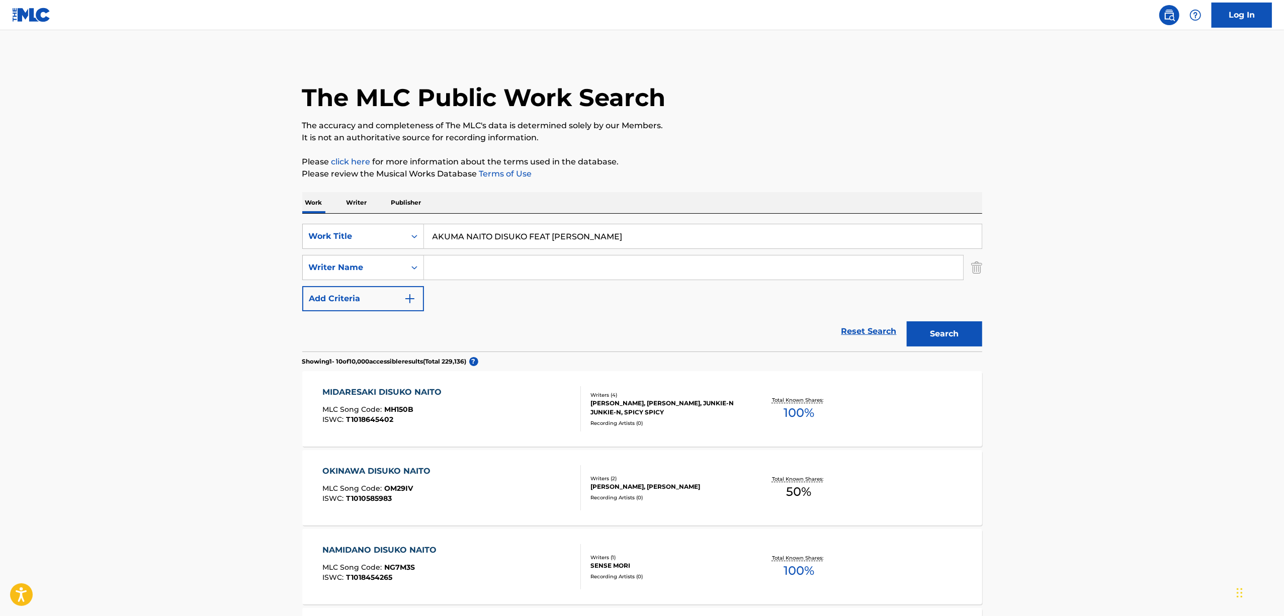
drag, startPoint x: 364, startPoint y: 278, endPoint x: 318, endPoint y: 286, distance: 46.9
click at [319, 286] on div "SearchWithCriteriac5ea8ad6-a9fa-440c-b38b-a61274d9fab8 Work Title AKUMA NAITO D…" at bounding box center [642, 267] width 680 height 87
paste input "HIMETARUNE"
click at [955, 333] on button "Search" at bounding box center [944, 333] width 75 height 25
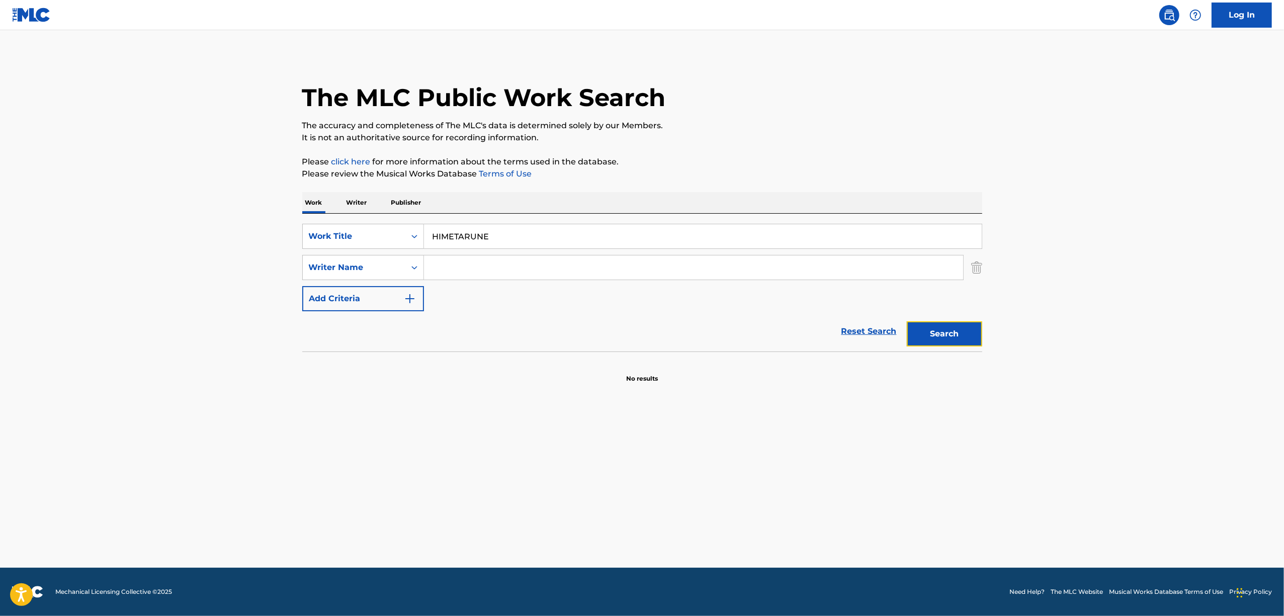
click at [956, 332] on button "Search" at bounding box center [944, 333] width 75 height 25
drag, startPoint x: 506, startPoint y: 236, endPoint x: 292, endPoint y: 272, distance: 217.2
click at [292, 272] on div "The MLC Public Work Search The accuracy and completeness of The MLC's data is d…" at bounding box center [642, 219] width 704 height 328
paste input "SEIKATSUWA KANTANJA NAI"
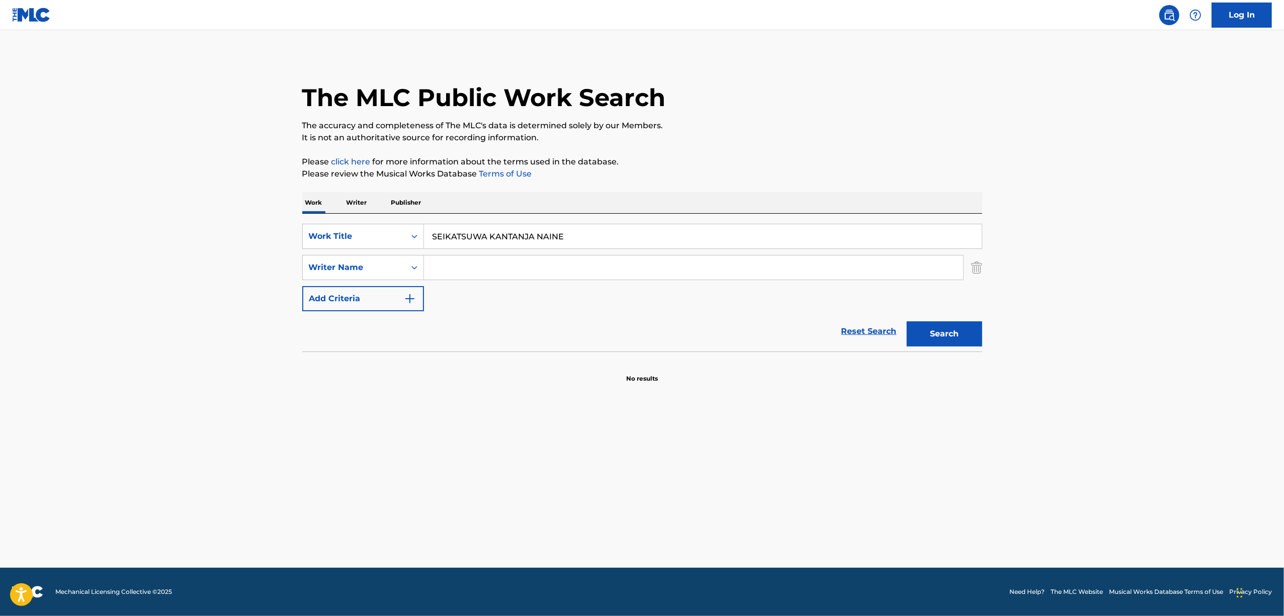
drag, startPoint x: 953, startPoint y: 347, endPoint x: 775, endPoint y: 296, distance: 185.3
click at [952, 347] on div "Search" at bounding box center [942, 331] width 80 height 40
click at [961, 333] on button "Search" at bounding box center [944, 333] width 75 height 25
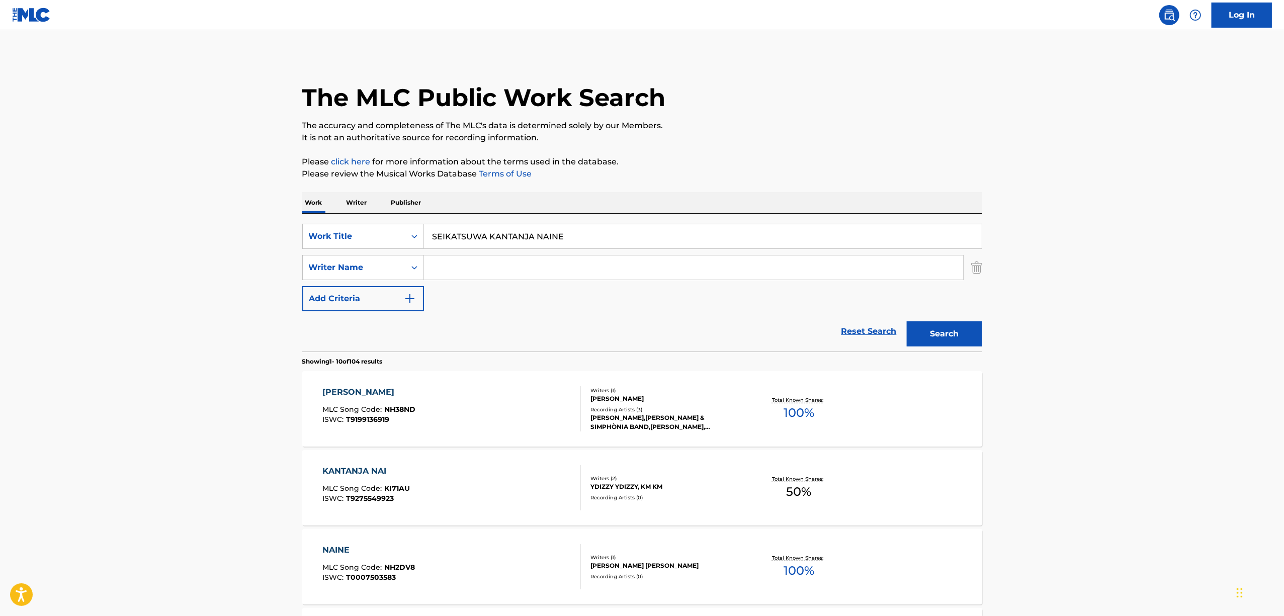
drag, startPoint x: 354, startPoint y: 280, endPoint x: 156, endPoint y: 310, distance: 200.4
click at [156, 310] on main "The MLC Public Work Search The accuracy and completeness of The MLC's data is d…" at bounding box center [642, 622] width 1284 height 1184
paste input "生活は簡単じゃないね"
click at [941, 326] on button "Search" at bounding box center [944, 333] width 75 height 25
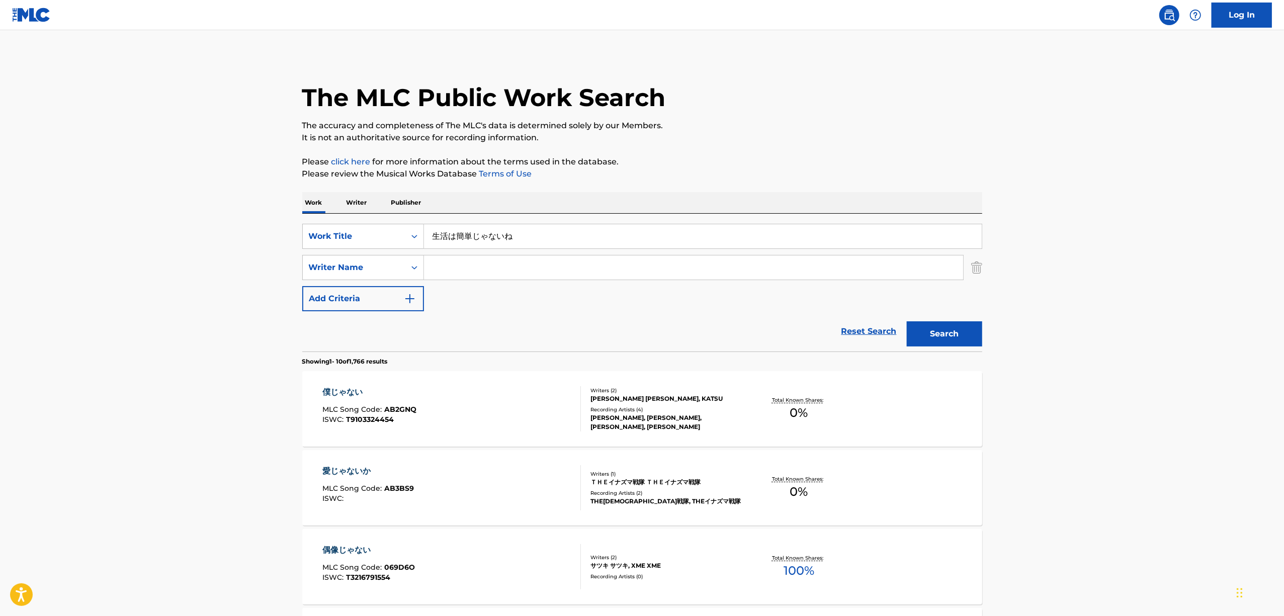
drag, startPoint x: 501, startPoint y: 256, endPoint x: 521, endPoint y: 244, distance: 23.3
click at [515, 248] on div "SearchWithCriteriac5ea8ad6-a9fa-440c-b38b-a61274d9fab8 Work Title 生活は簡単じゃないね Se…" at bounding box center [642, 267] width 680 height 87
drag, startPoint x: 548, startPoint y: 228, endPoint x: 454, endPoint y: 245, distance: 96.1
click at [395, 252] on div "SearchWithCriteriac5ea8ad6-a9fa-440c-b38b-a61274d9fab8 Work Title 生活は簡単じゃないね Se…" at bounding box center [642, 267] width 680 height 87
click at [495, 256] on input "Search Form" at bounding box center [693, 267] width 539 height 24
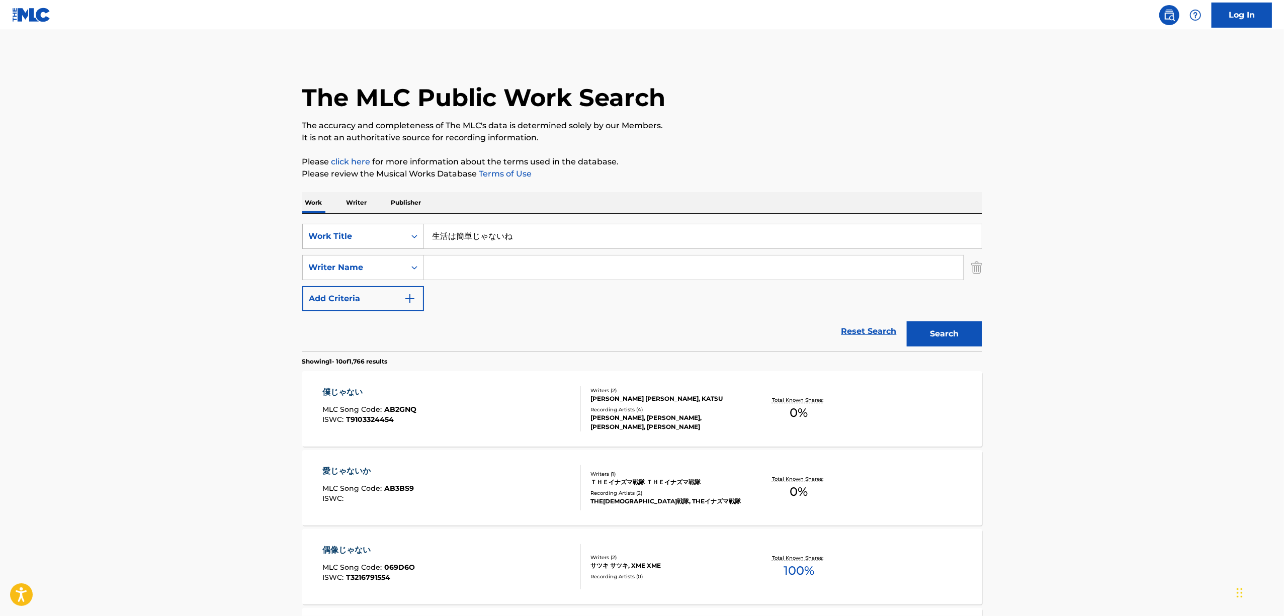
drag, startPoint x: 532, startPoint y: 242, endPoint x: 346, endPoint y: 237, distance: 185.6
click at [346, 237] on div "SearchWithCriteriac5ea8ad6-a9fa-440c-b38b-a61274d9fab8 Work Title 生活は簡単じゃないね" at bounding box center [642, 236] width 680 height 25
paste input "KIMINO SUKINA UTA"
drag, startPoint x: 948, startPoint y: 322, endPoint x: 585, endPoint y: 175, distance: 391.4
click at [939, 320] on div "Search" at bounding box center [942, 331] width 80 height 40
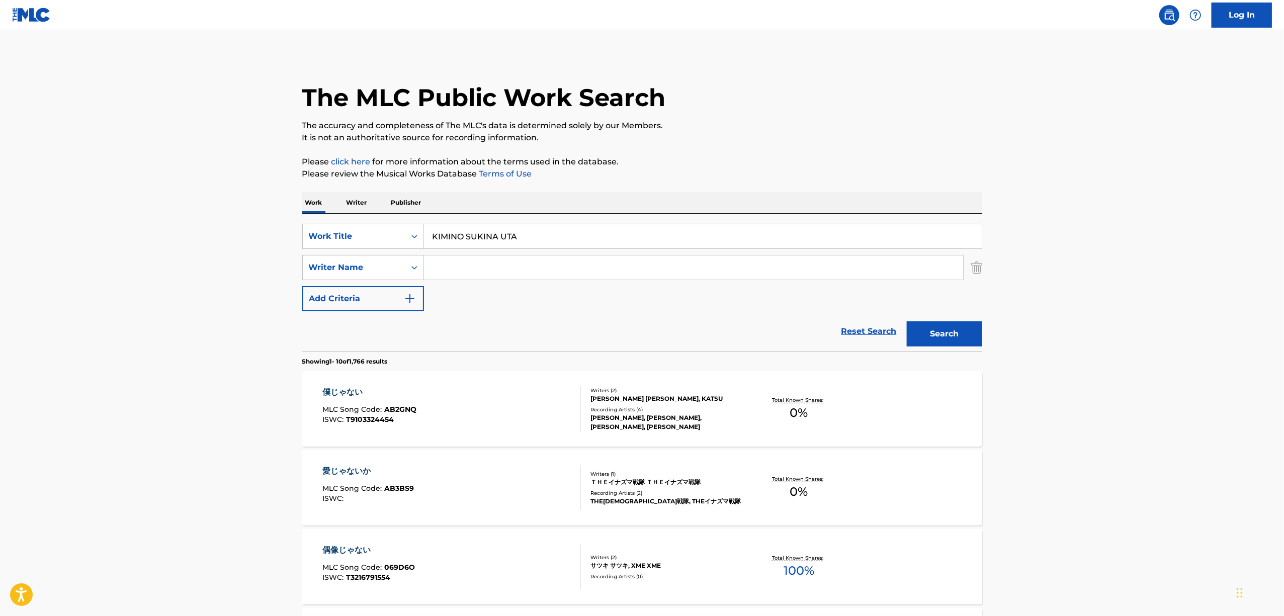
drag, startPoint x: 532, startPoint y: 235, endPoint x: 211, endPoint y: 260, distance: 321.8
click at [211, 260] on main "The MLC Public Work Search The accuracy and completeness of The MLC's data is d…" at bounding box center [642, 622] width 1284 height 1184
paste input "君の好きな唄"
type input "君の好きな唄"
click at [952, 326] on button "Search" at bounding box center [944, 333] width 75 height 25
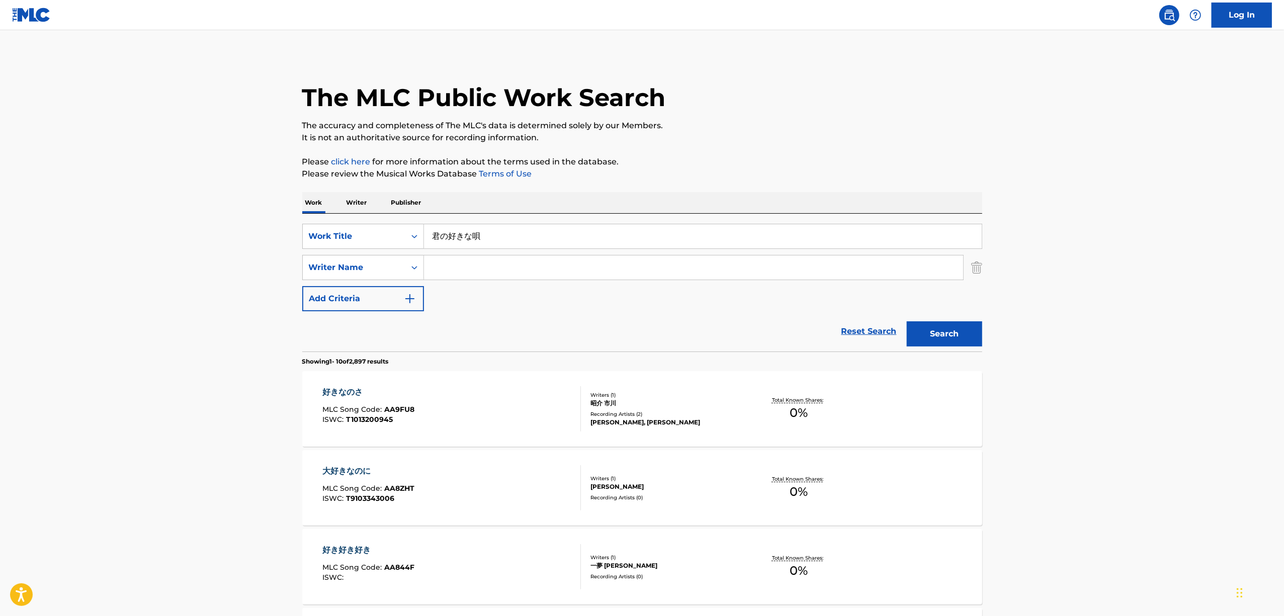
drag, startPoint x: 464, startPoint y: 276, endPoint x: 497, endPoint y: 252, distance: 41.0
click at [465, 276] on input "Search Form" at bounding box center [693, 267] width 539 height 24
click at [420, 232] on div "Search Form" at bounding box center [414, 236] width 18 height 18
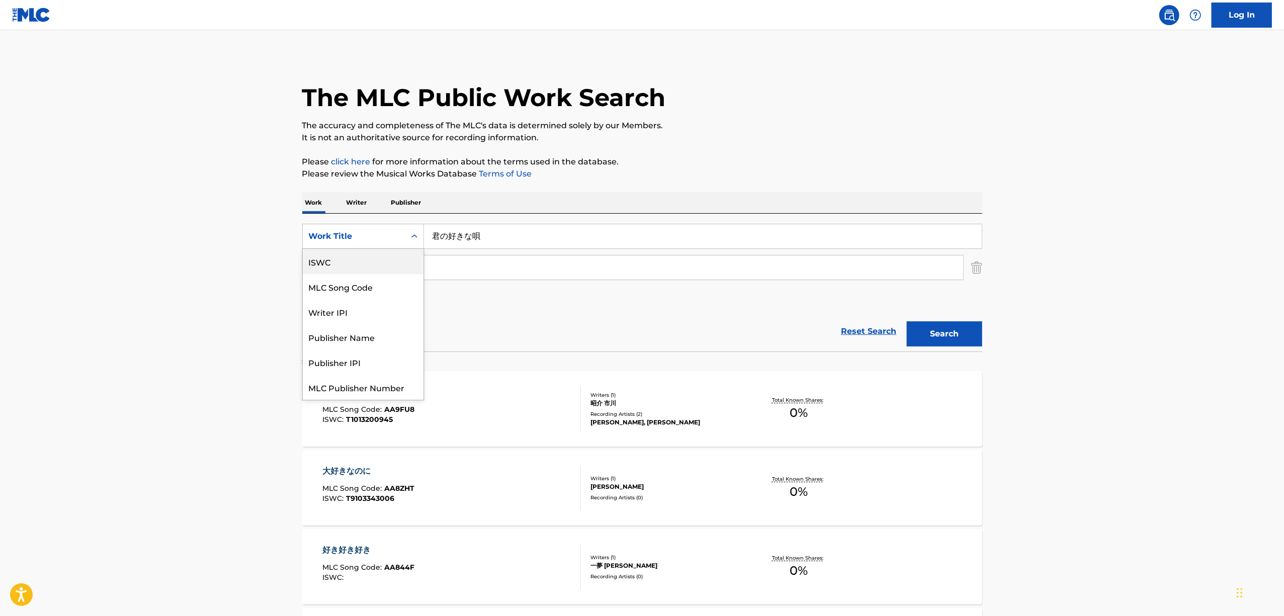
click at [334, 267] on div "ISWC" at bounding box center [363, 261] width 121 height 25
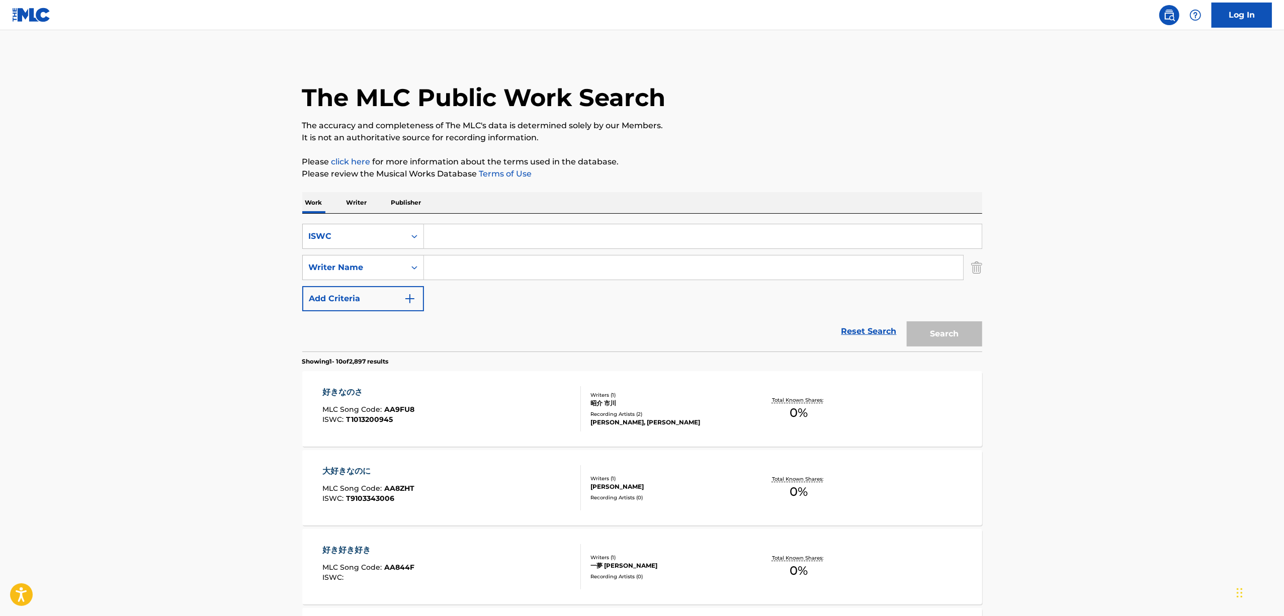
click at [464, 243] on input "Search Form" at bounding box center [703, 236] width 558 height 24
paste input "T3174954015"
click at [953, 335] on button "Search" at bounding box center [944, 333] width 75 height 25
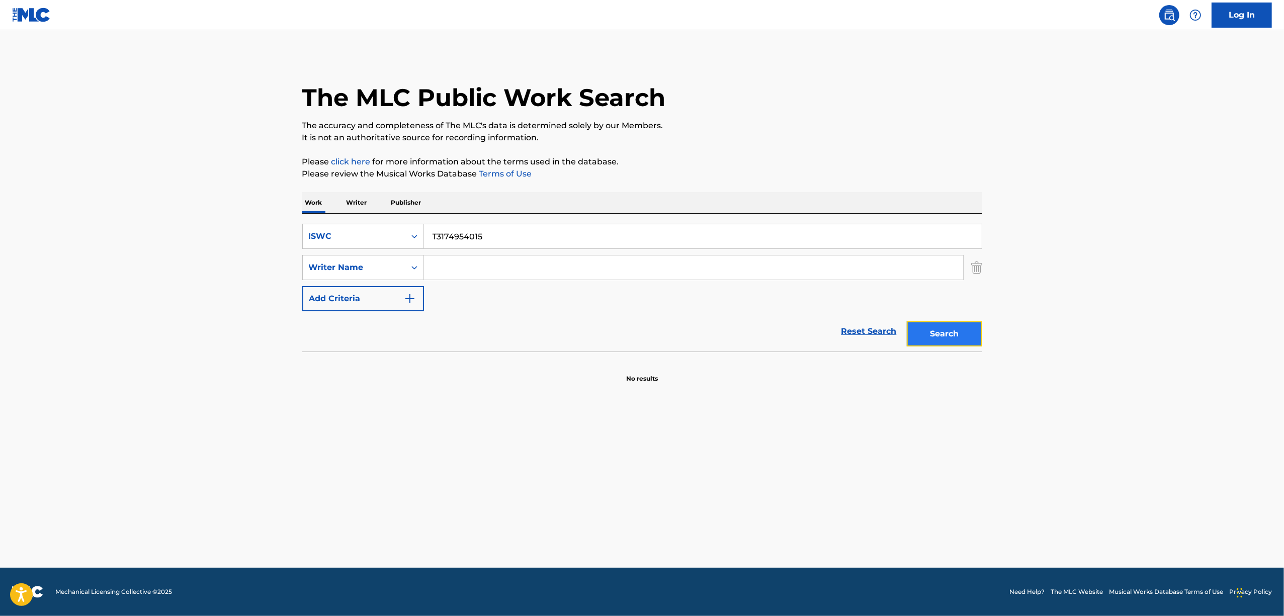
click at [918, 326] on button "Search" at bounding box center [944, 333] width 75 height 25
click at [150, 268] on main "The MLC Public Work Search The accuracy and completeness of The MLC's data is d…" at bounding box center [642, 299] width 1284 height 538
drag, startPoint x: 484, startPoint y: 242, endPoint x: 324, endPoint y: 270, distance: 162.3
click at [324, 270] on div "SearchWithCriteria7f9148eb-58e5-47aa-9953-11cade6da6ff ISWC T3174954015 SearchW…" at bounding box center [642, 267] width 680 height 87
paste input "-317.476.461-1"
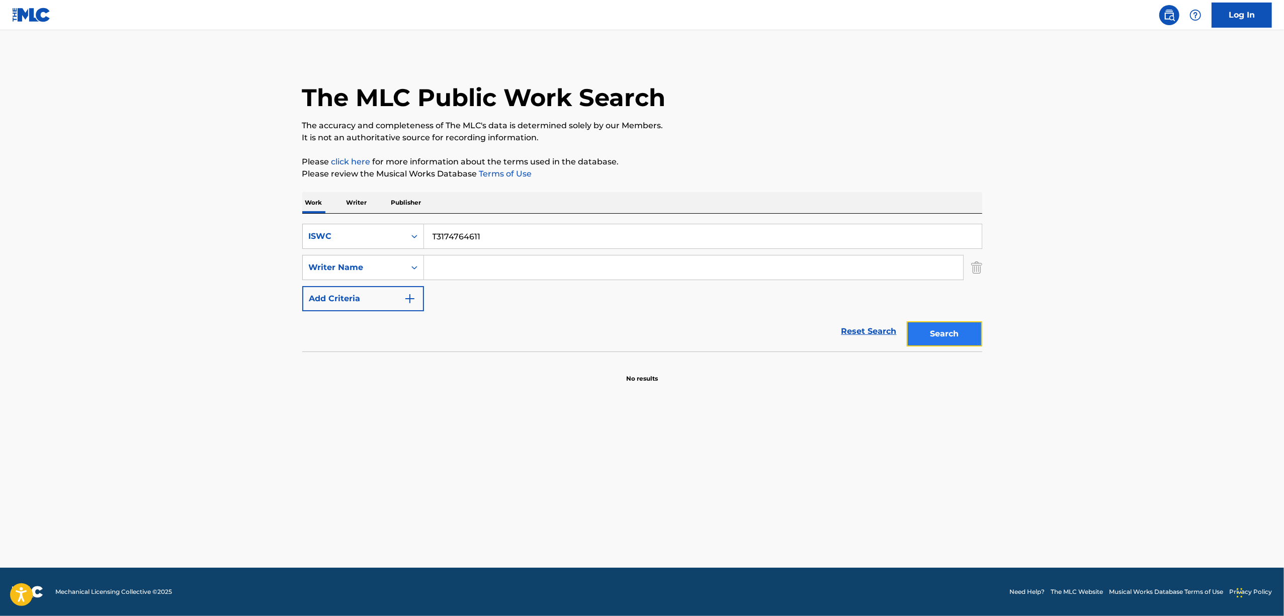
click at [970, 329] on button "Search" at bounding box center [944, 333] width 75 height 25
click at [970, 328] on button "Search" at bounding box center [944, 333] width 75 height 25
click at [950, 338] on button "Search" at bounding box center [944, 333] width 75 height 25
drag, startPoint x: 382, startPoint y: 253, endPoint x: 375, endPoint y: 252, distance: 7.1
click at [377, 253] on div "SearchWithCriteria7f9148eb-58e5-47aa-9953-11cade6da6ff ISWC T3174764611 SearchW…" at bounding box center [642, 267] width 680 height 87
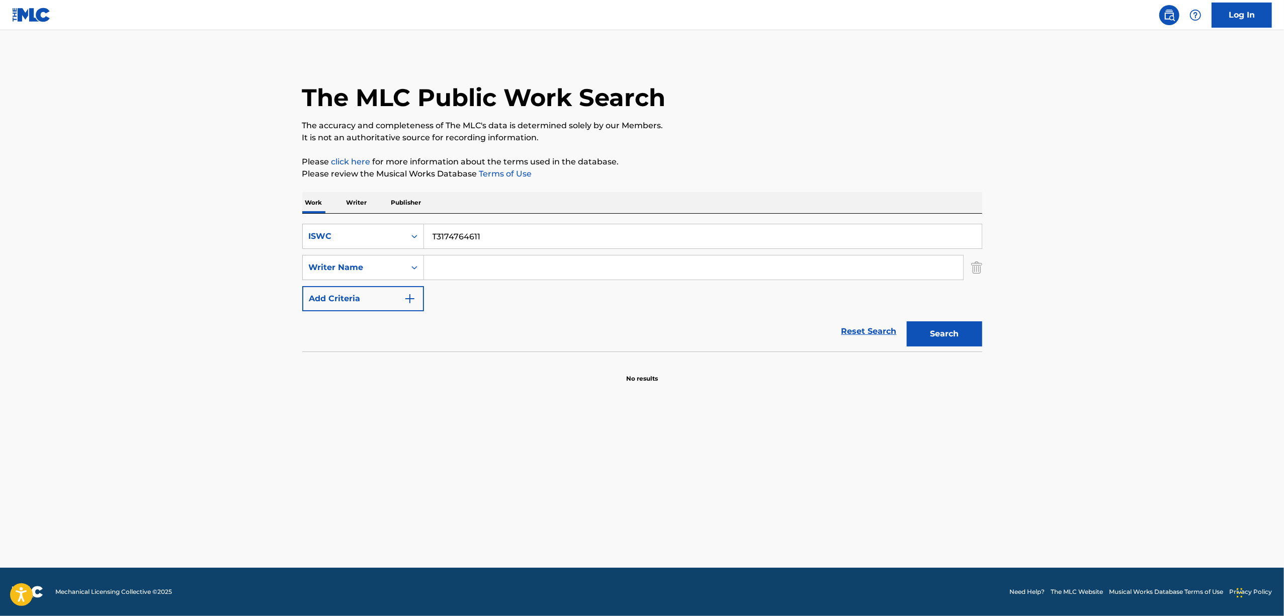
paste input "95407"
click at [933, 342] on button "Search" at bounding box center [944, 333] width 75 height 25
drag, startPoint x: 499, startPoint y: 222, endPoint x: 492, endPoint y: 234, distance: 14.7
click at [460, 240] on div "SearchWithCriteria7f9148eb-58e5-47aa-9953-11cade6da6ff ISWC T3174954071 SearchW…" at bounding box center [642, 283] width 680 height 138
drag, startPoint x: 479, startPoint y: 240, endPoint x: 338, endPoint y: 266, distance: 143.5
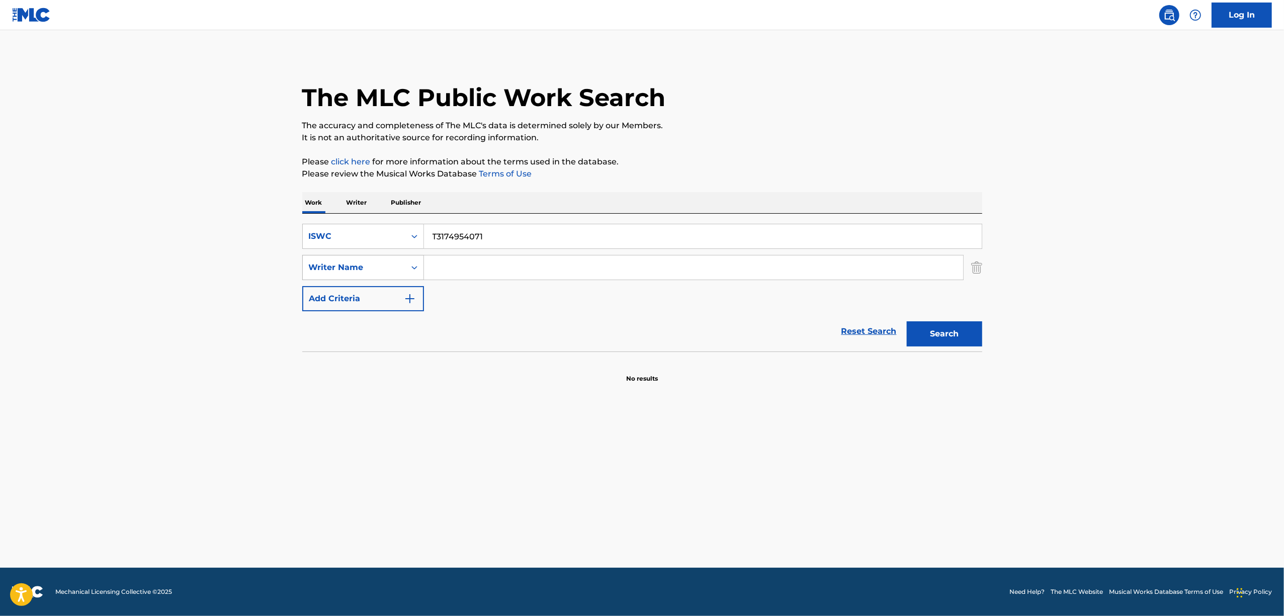
click at [338, 266] on div "SearchWithCriteria7f9148eb-58e5-47aa-9953-11cade6da6ff ISWC T3174954071 SearchW…" at bounding box center [642, 267] width 680 height 87
paste input "SUKITOOSHITA USO"
type input "TSUKITOOSHITA USO"
drag, startPoint x: 277, startPoint y: 294, endPoint x: 268, endPoint y: 296, distance: 8.7
click at [268, 296] on main "The MLC Public Work Search The accuracy and completeness of The MLC's data is d…" at bounding box center [642, 299] width 1284 height 538
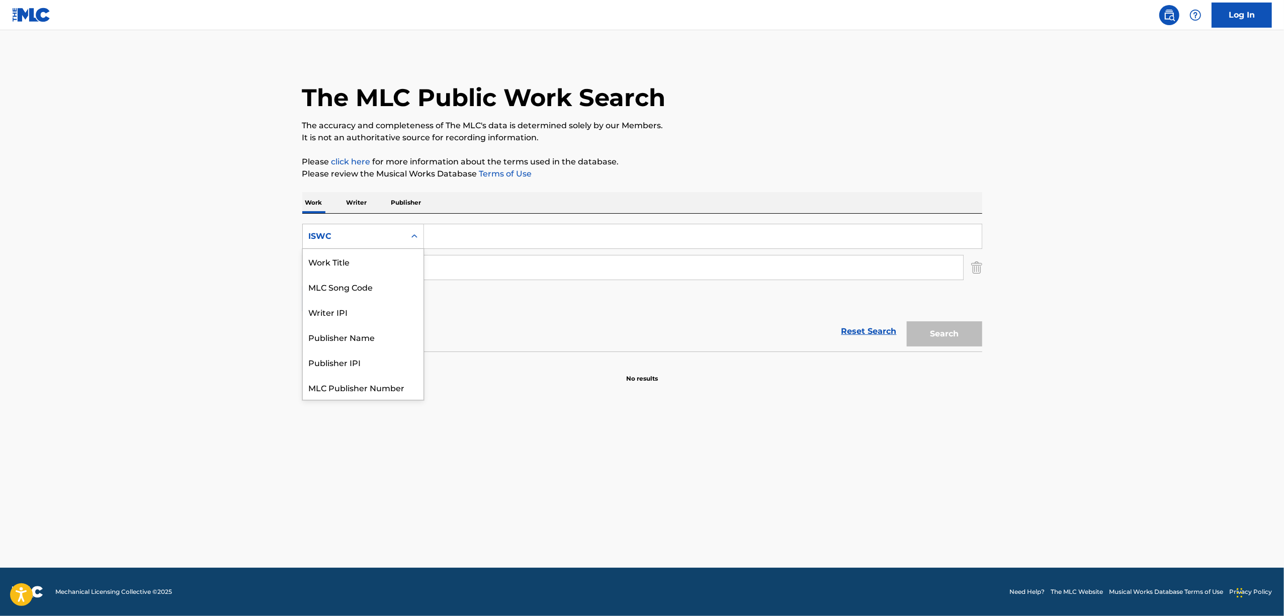
click at [414, 234] on icon "Search Form" at bounding box center [414, 236] width 10 height 10
click at [389, 265] on div "Work Title" at bounding box center [363, 261] width 121 height 25
click at [445, 242] on input "Search Form" at bounding box center [703, 236] width 558 height 24
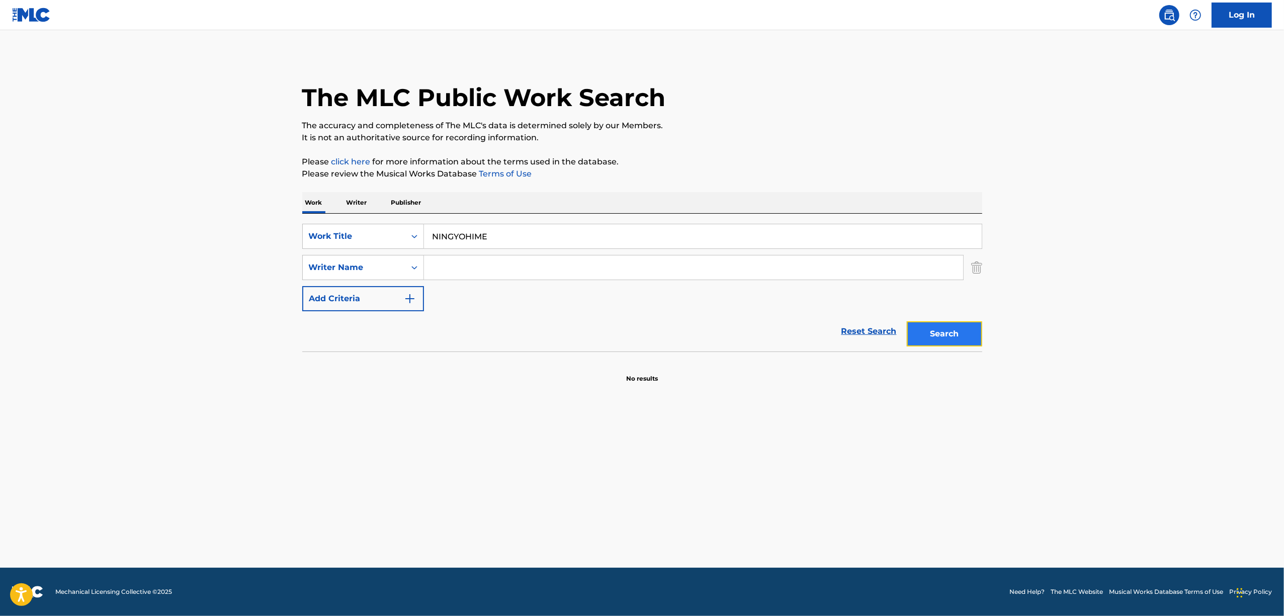
click at [950, 339] on button "Search" at bounding box center [944, 333] width 75 height 25
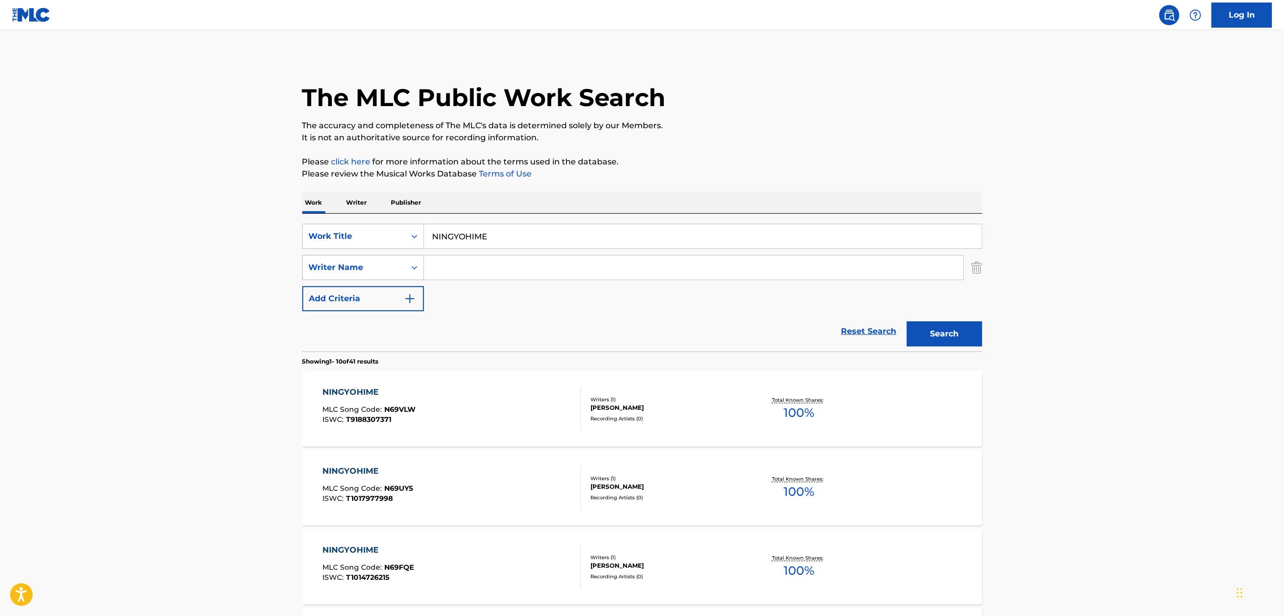
drag, startPoint x: 514, startPoint y: 224, endPoint x: 363, endPoint y: 261, distance: 155.5
click at [364, 261] on div "SearchWithCriteriabb9d1c8a-7688-4aea-b79d-62581c74c3d9 Work Title NINGYOHIME Se…" at bounding box center [642, 267] width 680 height 87
paste input "人魚姫"
click at [936, 336] on button "Search" at bounding box center [944, 333] width 75 height 25
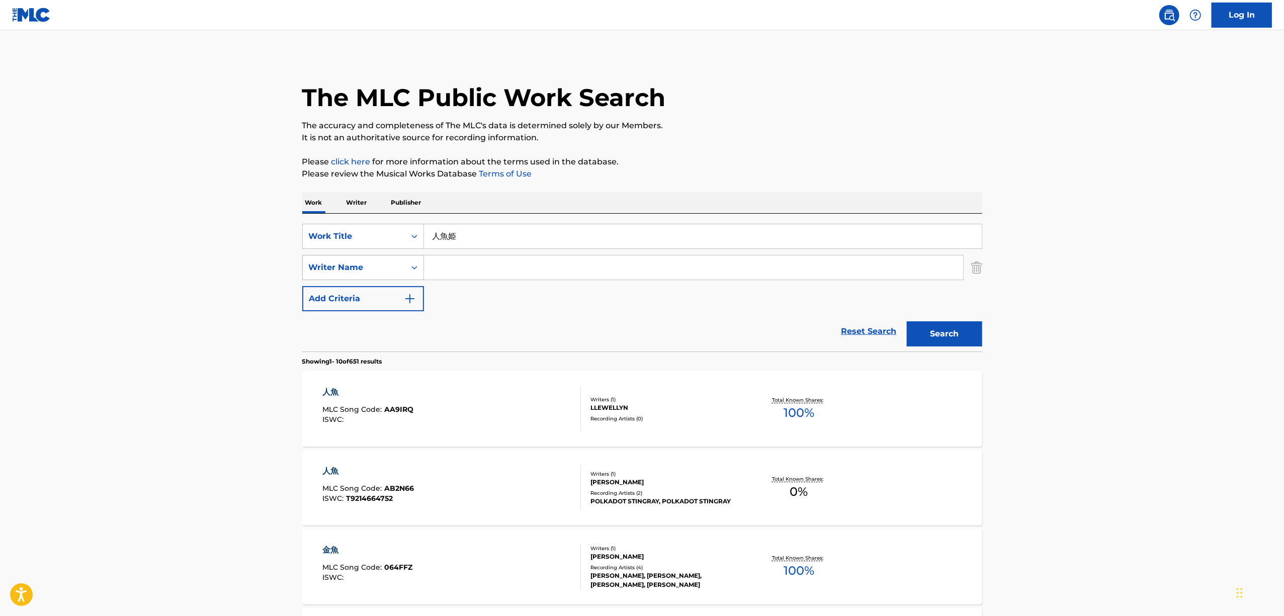
drag, startPoint x: 484, startPoint y: 228, endPoint x: 340, endPoint y: 266, distance: 148.6
click at [340, 266] on div "SearchWithCriteriabb9d1c8a-7688-4aea-b79d-62581c74c3d9 Work Title 人魚姫 SearchWit…" at bounding box center [642, 267] width 680 height 87
paste input "NINGYOHIME"
type input "NINGYOHIME"
click at [462, 262] on input "Search Form" at bounding box center [693, 267] width 539 height 24
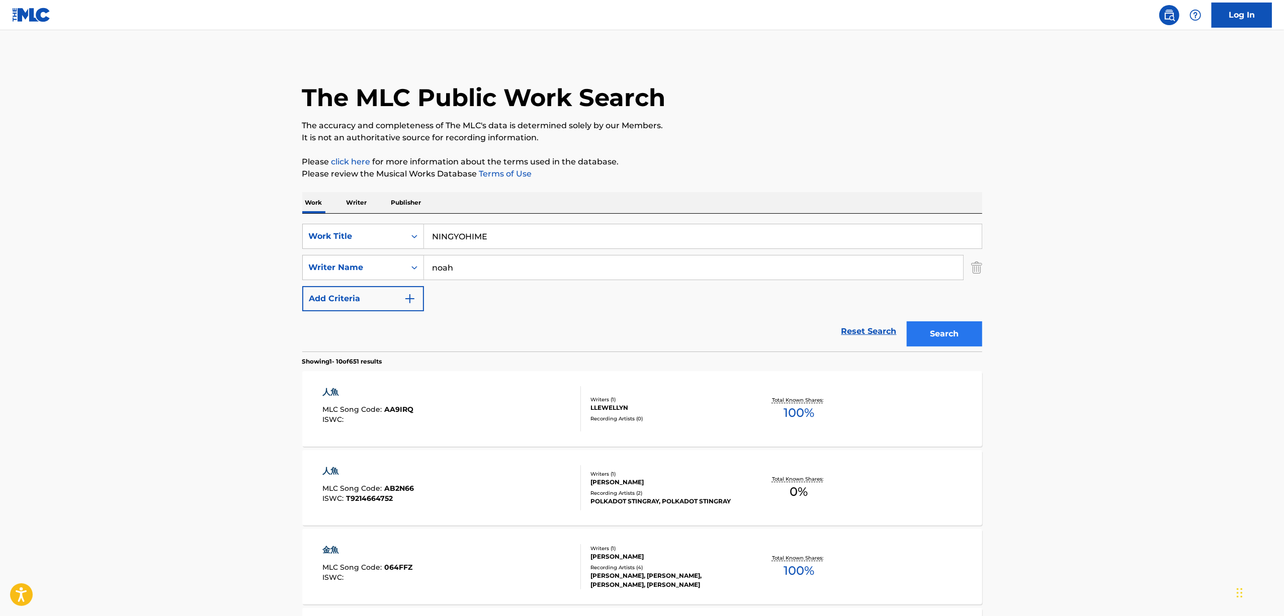
type input "noah"
click at [955, 332] on button "Search" at bounding box center [944, 333] width 75 height 25
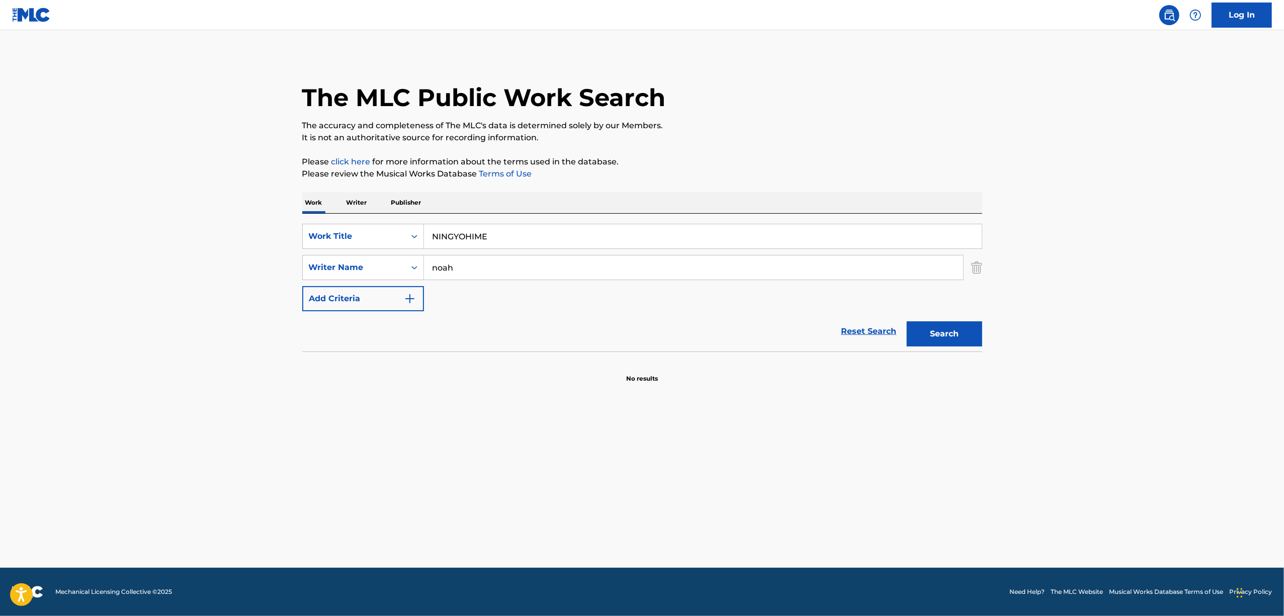
drag, startPoint x: 488, startPoint y: 241, endPoint x: 441, endPoint y: 289, distance: 66.8
click at [316, 273] on div "SearchWithCriteriabb9d1c8a-7688-4aea-b79d-62581c74c3d9 Work Title NINGYOHIME Se…" at bounding box center [642, 267] width 680 height 87
paste input "HOME THEATER"
type input "HOME THEATER"
drag, startPoint x: 451, startPoint y: 280, endPoint x: 244, endPoint y: 335, distance: 213.9
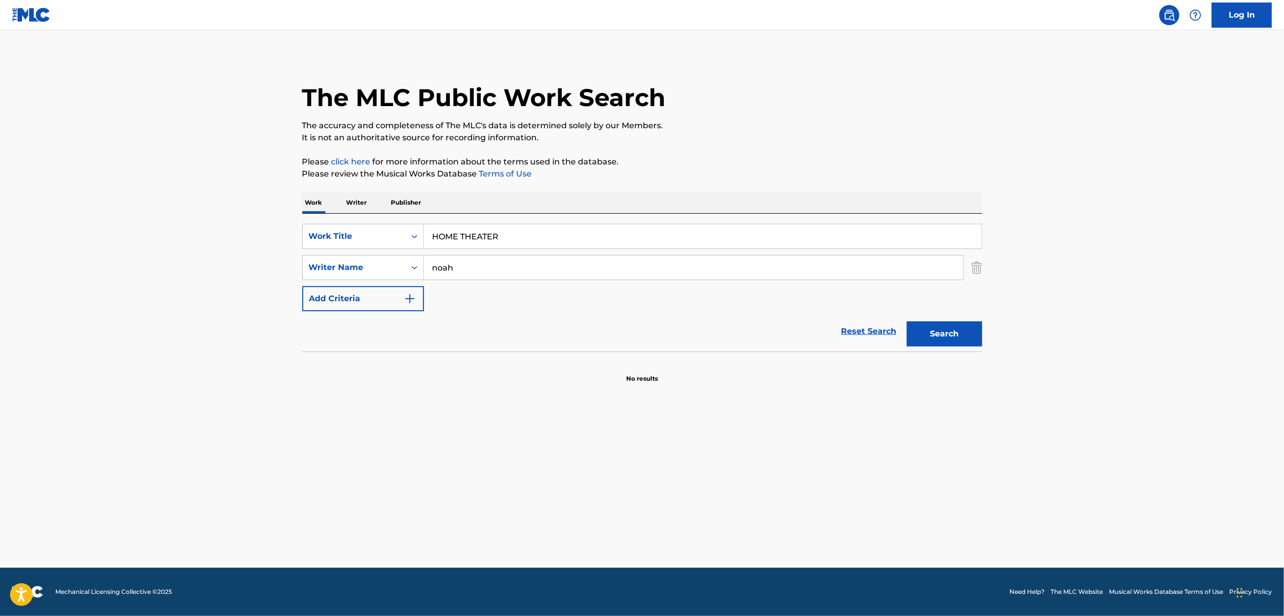
click at [244, 335] on main "The MLC Public Work Search The accuracy and completeness of The MLC's data is d…" at bounding box center [642, 299] width 1284 height 538
click at [472, 274] on input "Search Form" at bounding box center [693, 267] width 539 height 24
paste input "[PERSON_NAME]"
type input "[PERSON_NAME]"
click at [942, 322] on button "Search" at bounding box center [944, 333] width 75 height 25
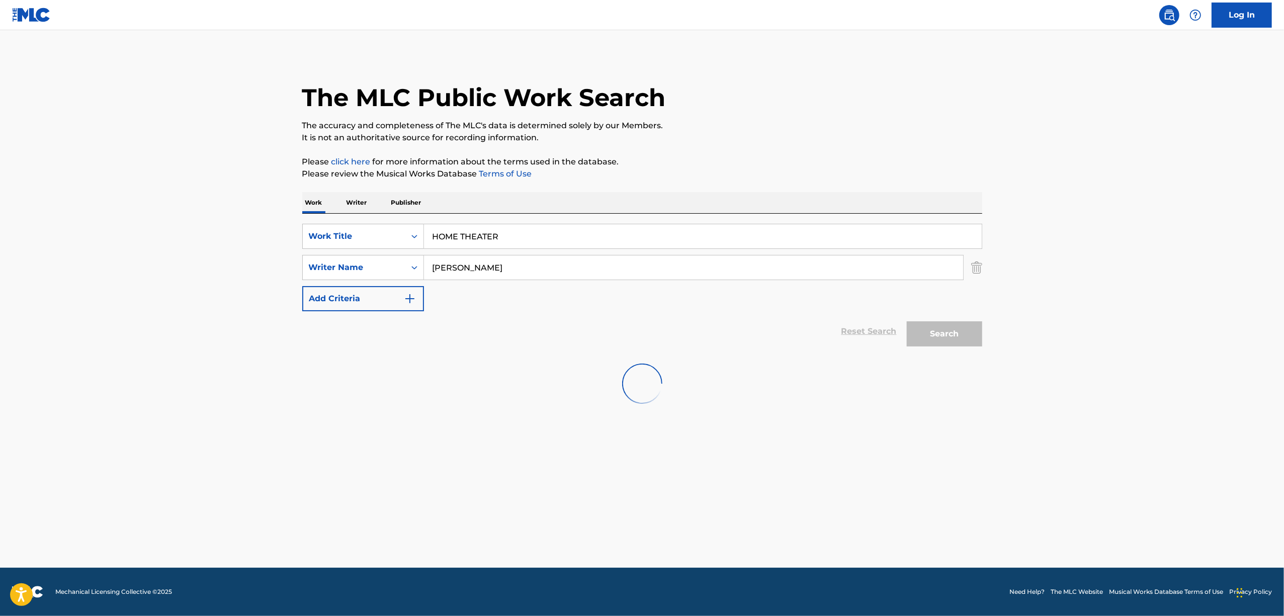
click at [931, 338] on div "Search" at bounding box center [942, 331] width 80 height 40
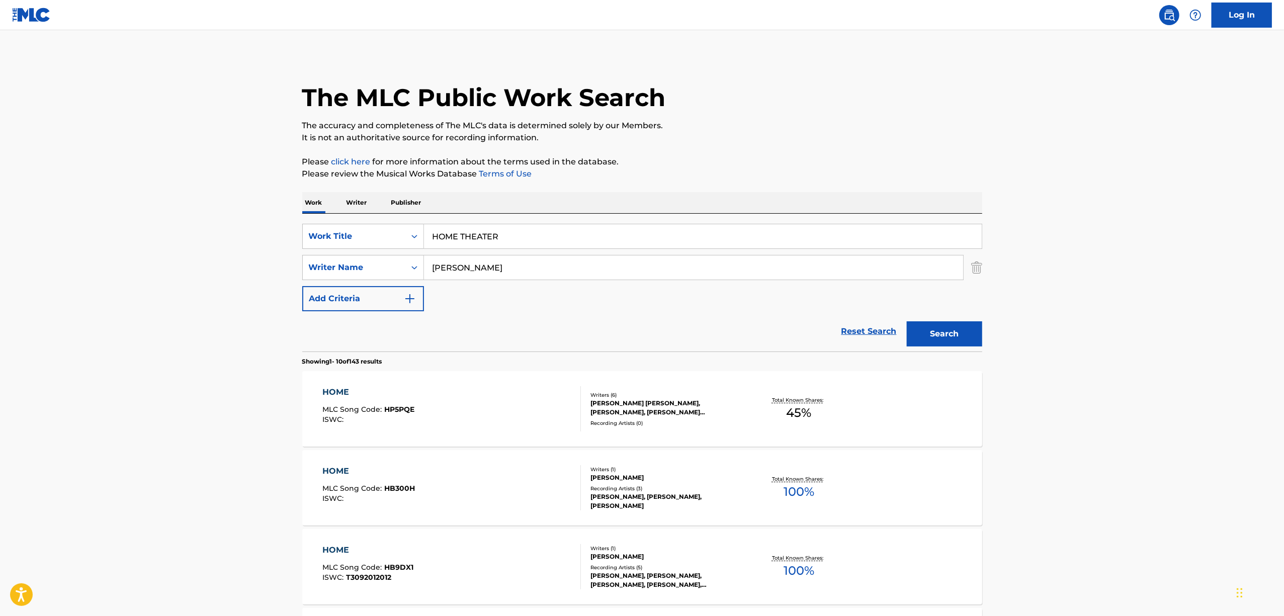
drag, startPoint x: 548, startPoint y: 230, endPoint x: 295, endPoint y: 294, distance: 261.4
paste input "YUUGURE TOTANYANENO SHITADE"
type input "YUUGURE TOTANYANENO SHITADE"
drag, startPoint x: 459, startPoint y: 274, endPoint x: 190, endPoint y: 332, distance: 275.4
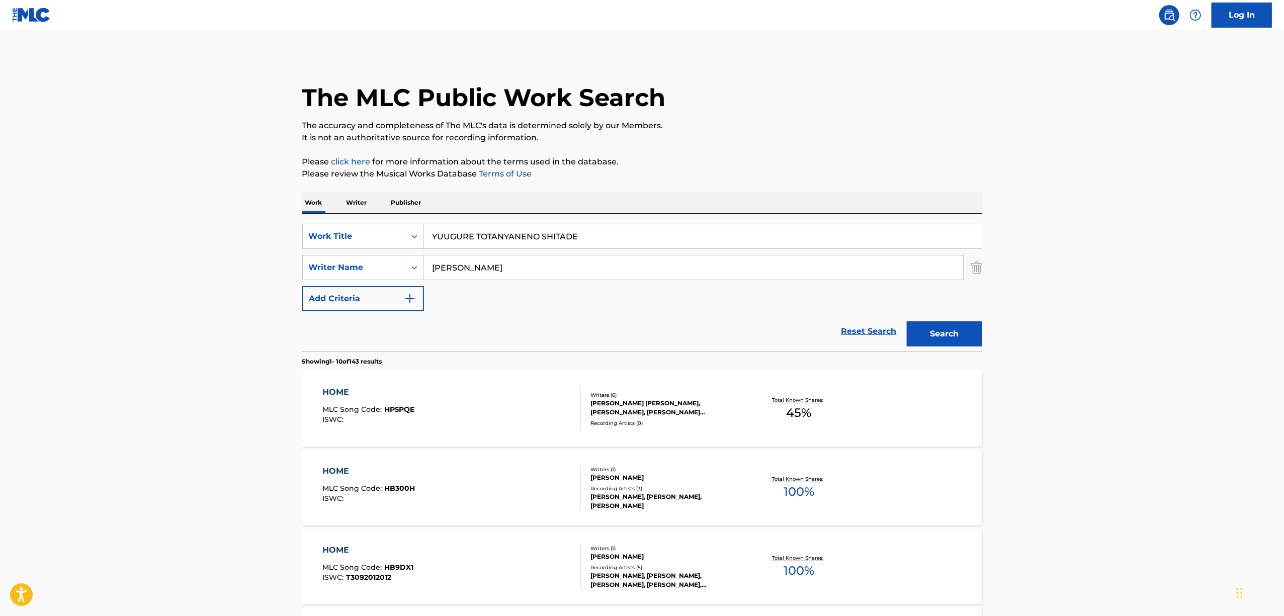
click at [190, 332] on main "The MLC Public Work Search The accuracy and completeness of The MLC's data is d…" at bounding box center [642, 622] width 1284 height 1184
click at [907, 321] on button "Search" at bounding box center [944, 333] width 75 height 25
type input "\"
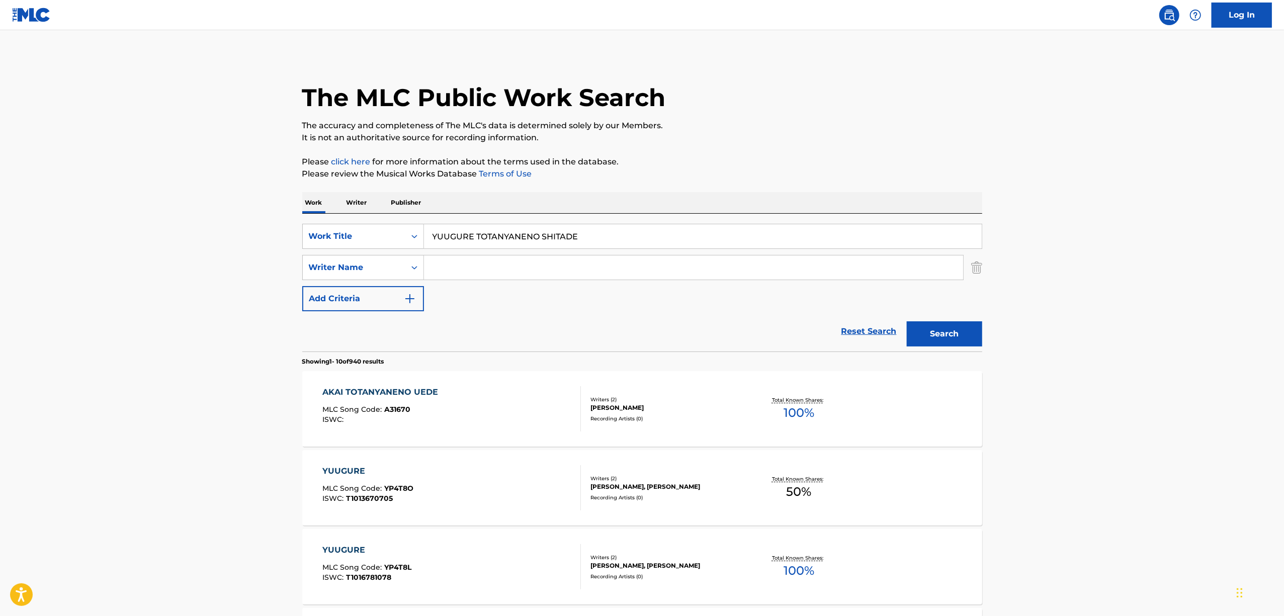
click at [907, 321] on button "Search" at bounding box center [944, 333] width 75 height 25
drag, startPoint x: 590, startPoint y: 241, endPoint x: 308, endPoint y: 284, distance: 285.2
click at [309, 284] on div "SearchWithCriteriabb9d1c8a-7688-4aea-b79d-62581c74c3d9 Work Title YUUGURE TOTAN…" at bounding box center [642, 267] width 680 height 87
paste input "夕暮れ、トタン屋根の下で。"
click at [930, 340] on button "Search" at bounding box center [944, 333] width 75 height 25
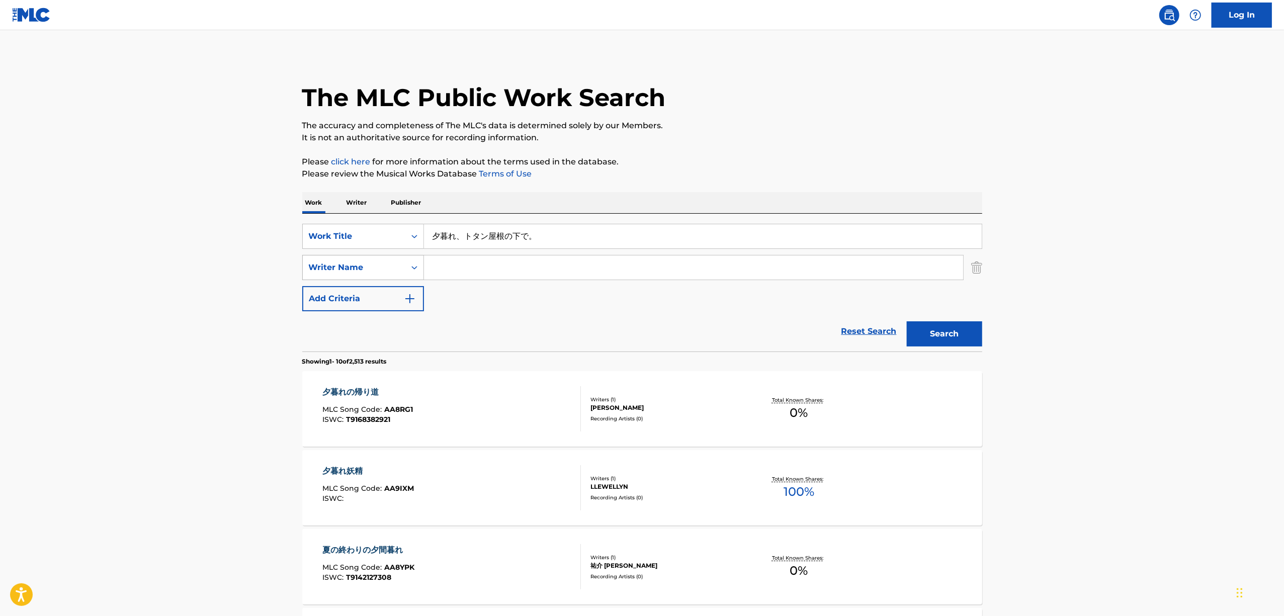
drag, startPoint x: 573, startPoint y: 231, endPoint x: 316, endPoint y: 269, distance: 259.6
click at [317, 270] on div "SearchWithCriteriabb9d1c8a-7688-4aea-b79d-62581c74c3d9 Work Title 夕暮れ、トタン屋根の下で。…" at bounding box center [642, 267] width 680 height 87
paste input "OMAJINAI"
type input "OMAJINAI"
drag, startPoint x: 948, startPoint y: 338, endPoint x: 896, endPoint y: 319, distance: 55.9
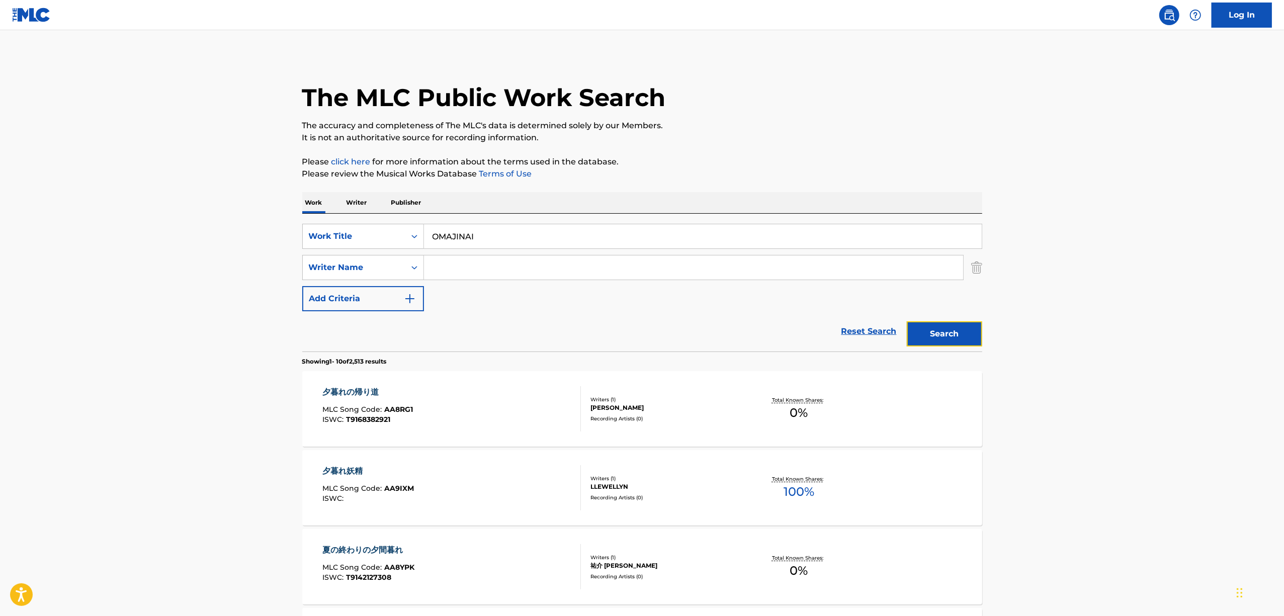
click at [946, 337] on button "Search" at bounding box center [944, 333] width 75 height 25
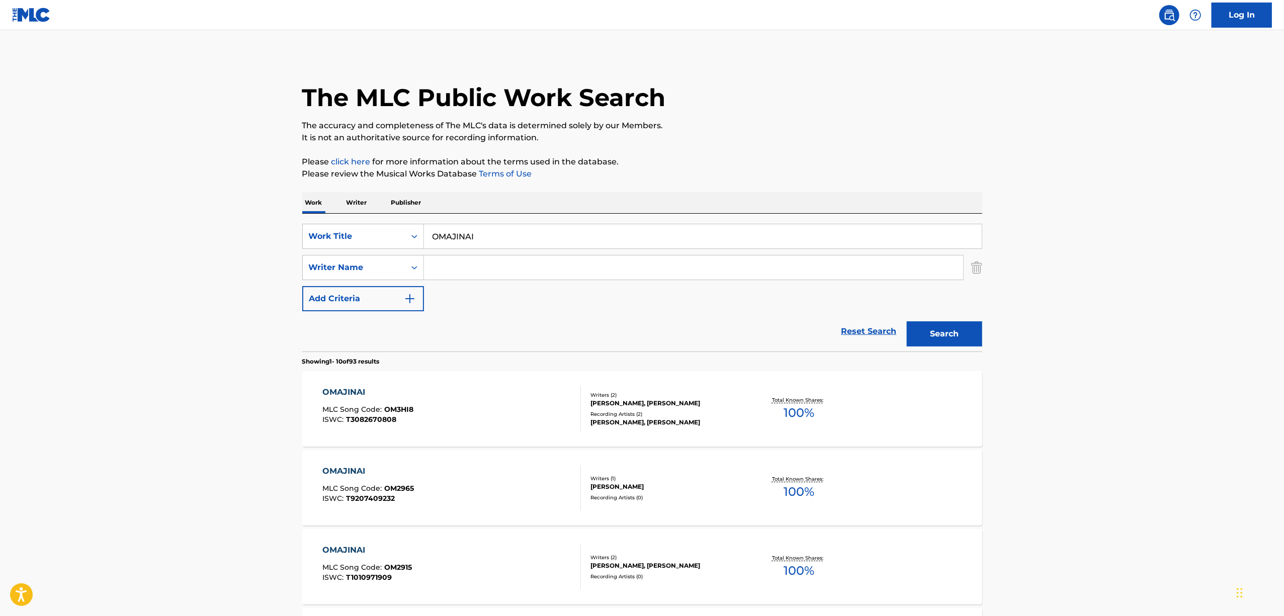
click at [515, 262] on input "Search Form" at bounding box center [693, 267] width 539 height 24
paste input "Nakiso"
type input "Nakiso"
click at [934, 334] on button "Search" at bounding box center [944, 333] width 75 height 25
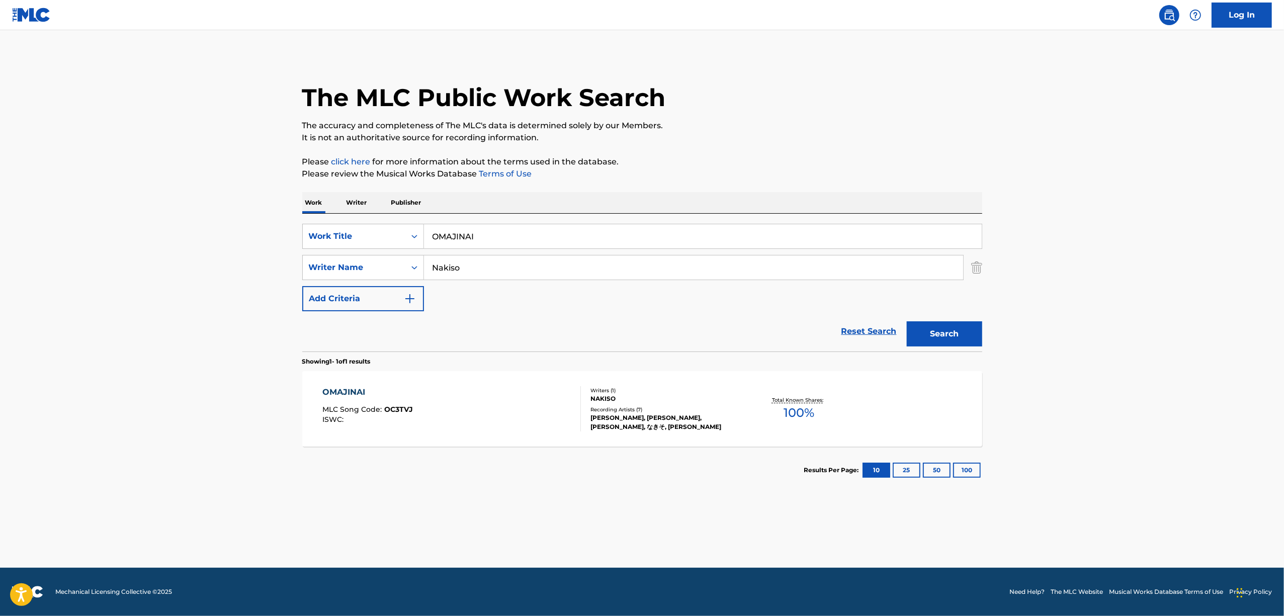
click at [342, 393] on div "OMAJINAI" at bounding box center [367, 392] width 91 height 12
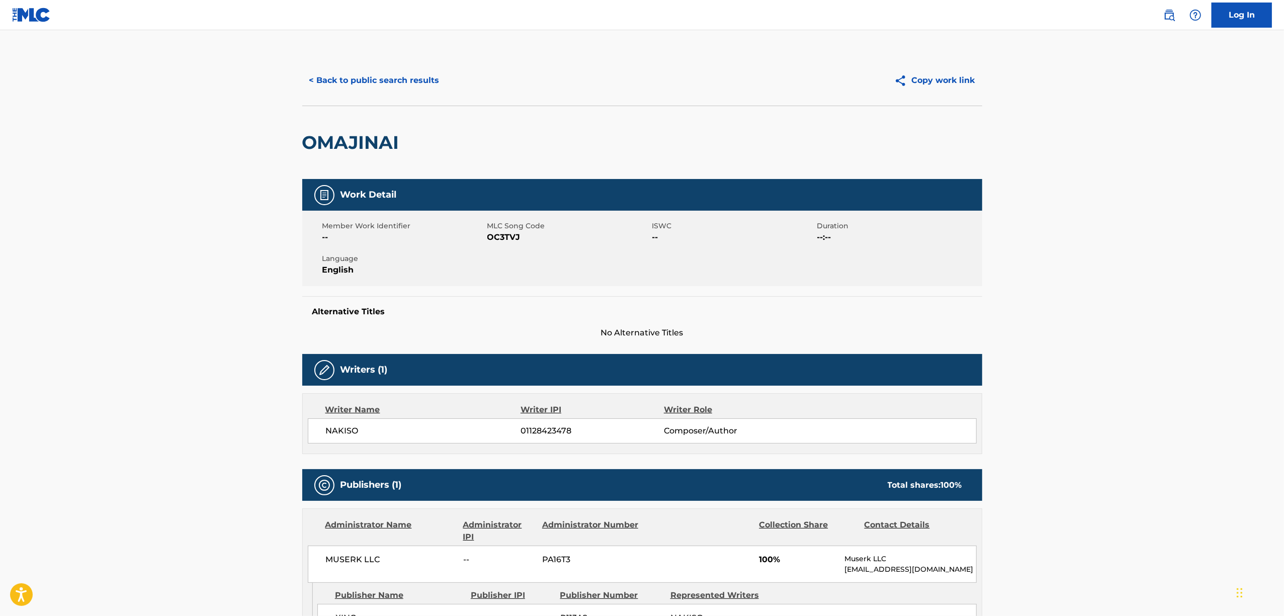
click at [498, 238] on span "OC3TVJ" at bounding box center [568, 237] width 162 height 12
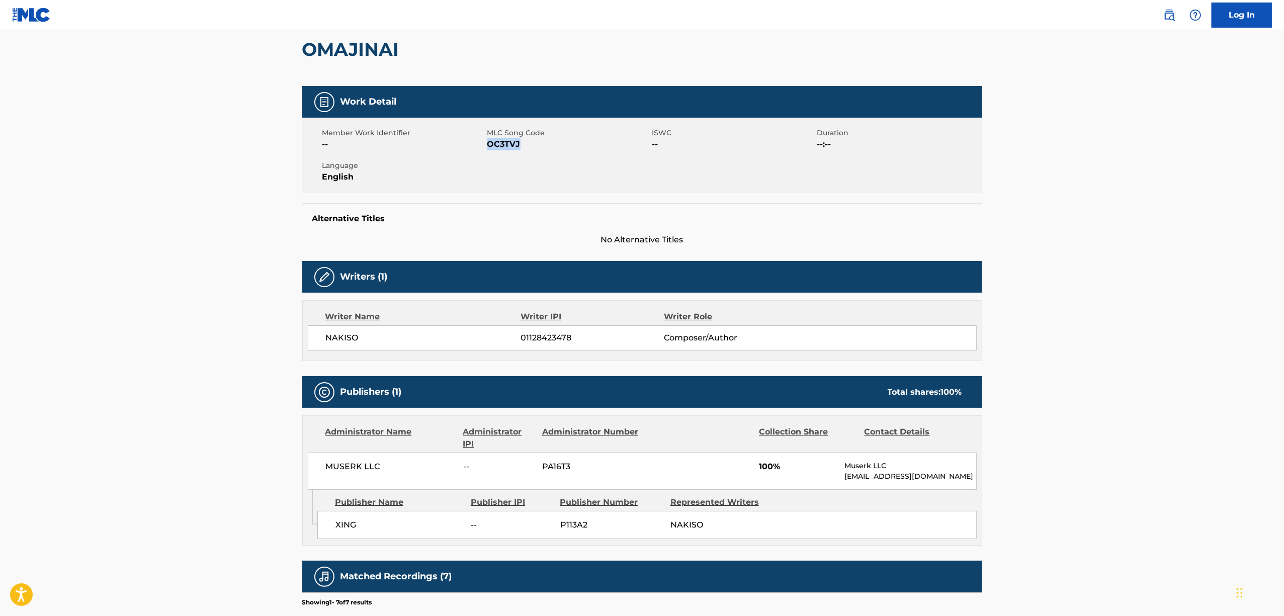
scroll to position [134, 0]
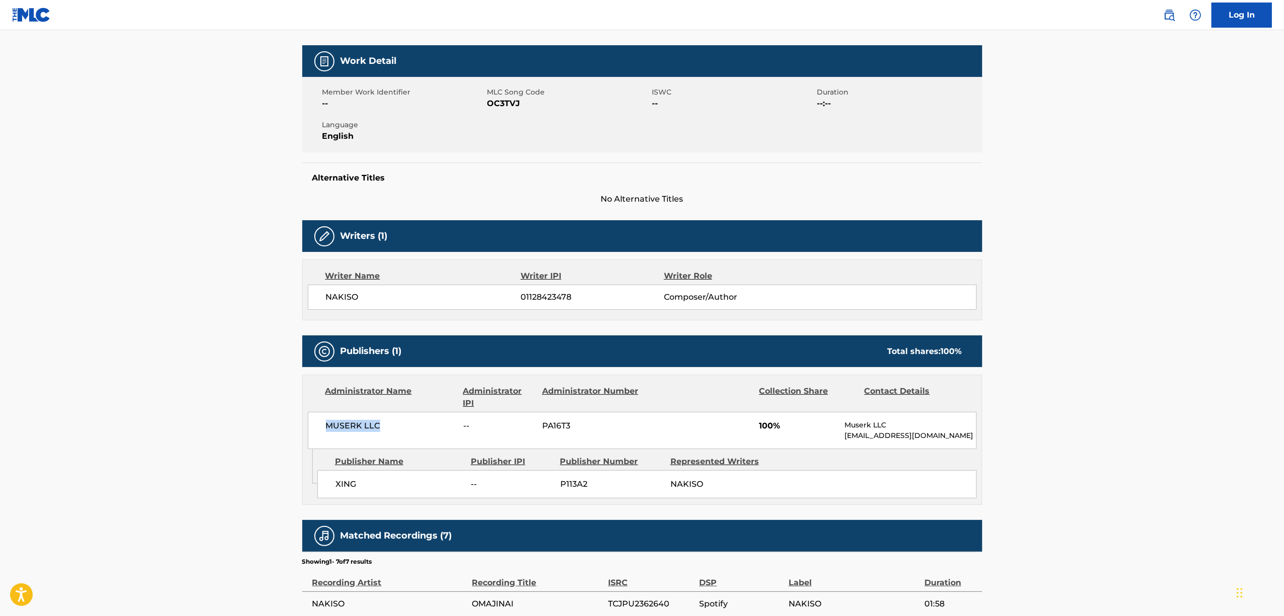
drag, startPoint x: 351, startPoint y: 431, endPoint x: 313, endPoint y: 435, distance: 38.4
click at [313, 435] on div "MUSERK LLC -- PA16T3 100% Muserk LLC info@muserk.com" at bounding box center [642, 430] width 669 height 37
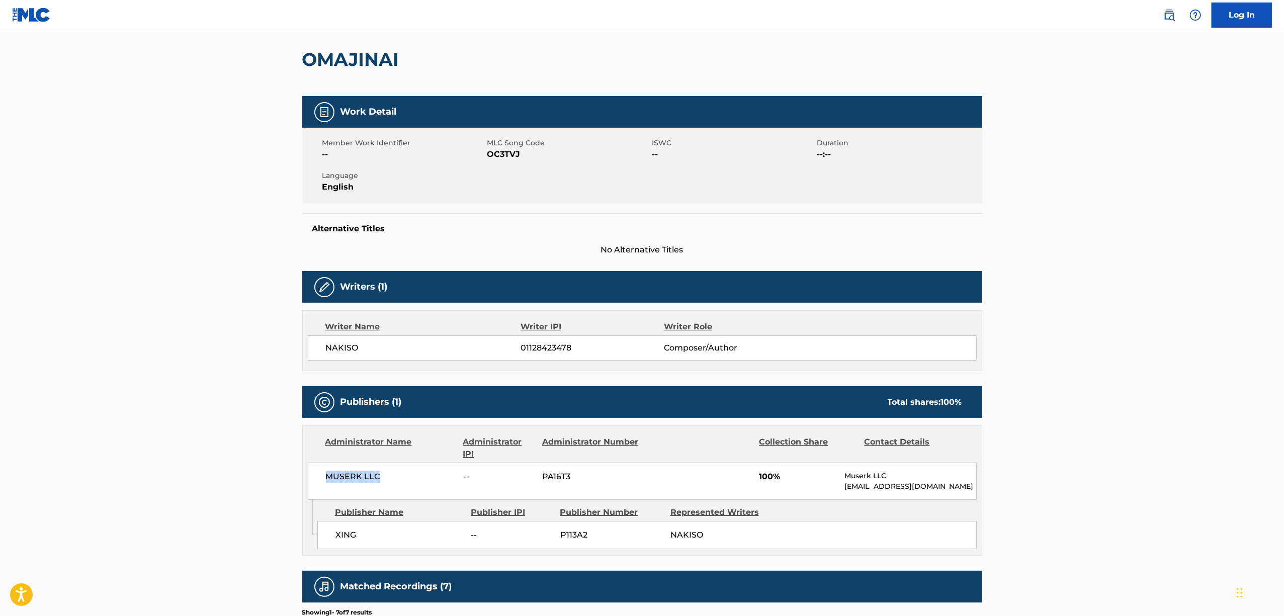
scroll to position [0, 0]
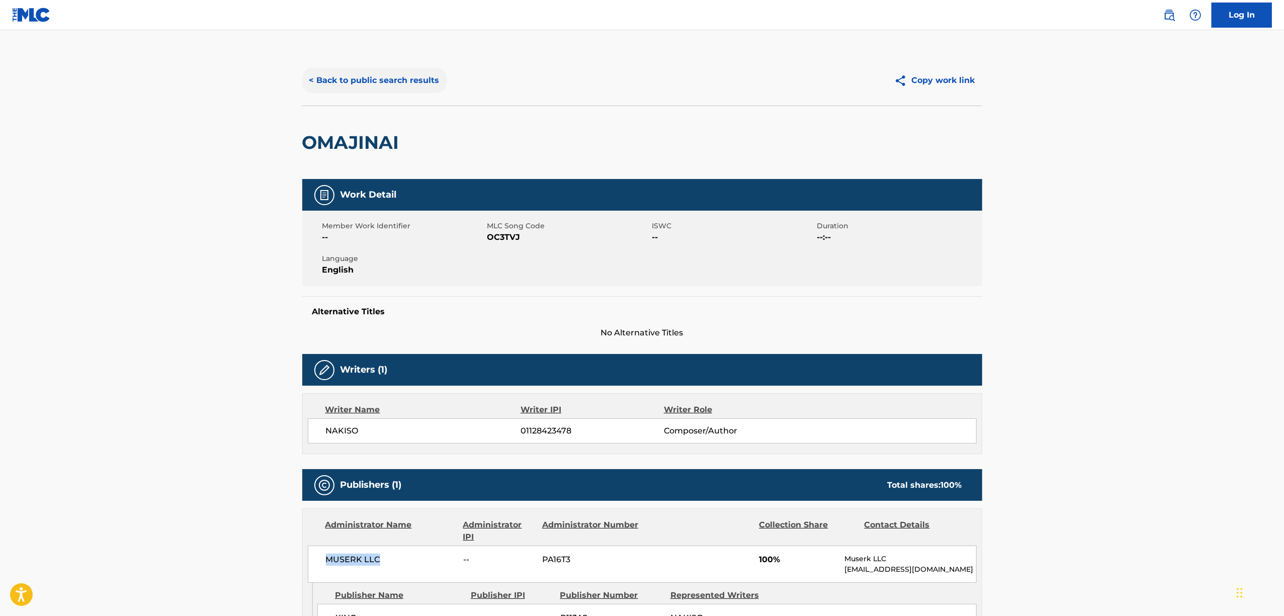
click at [343, 77] on button "< Back to public search results" at bounding box center [374, 80] width 144 height 25
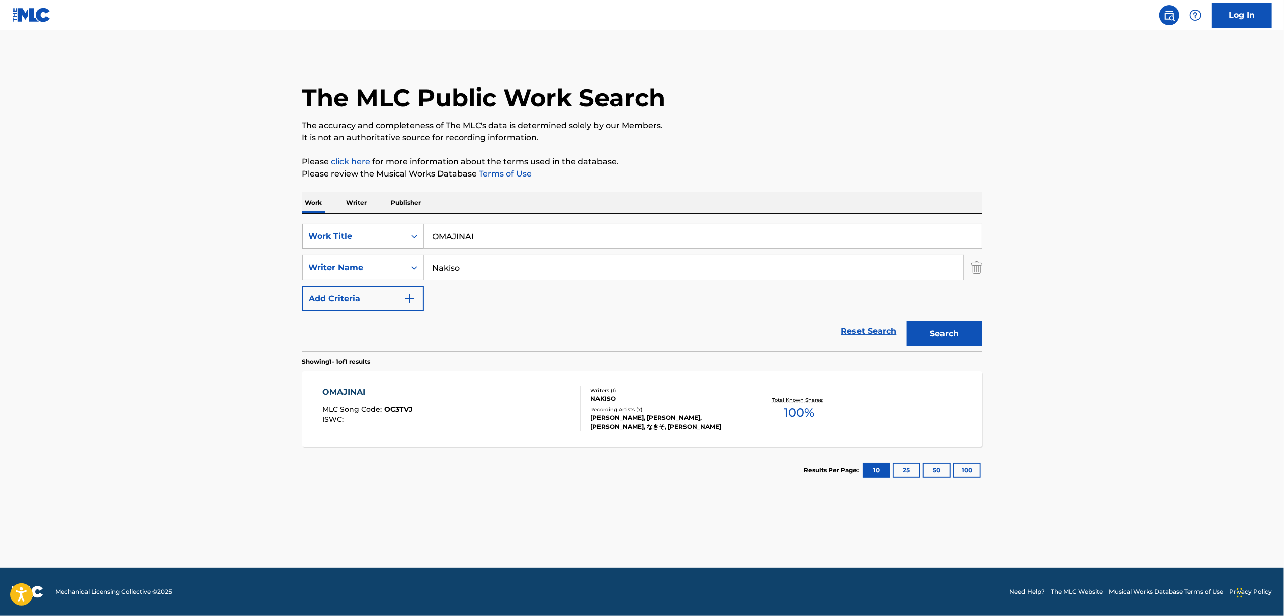
drag, startPoint x: 508, startPoint y: 230, endPoint x: 383, endPoint y: 236, distance: 124.9
click at [383, 236] on div "SearchWithCriteriabb9d1c8a-7688-4aea-b79d-62581c74c3d9 Work Title OMAJINAI" at bounding box center [642, 236] width 680 height 25
drag, startPoint x: 471, startPoint y: 268, endPoint x: 367, endPoint y: 272, distance: 104.7
click at [367, 272] on div "SearchWithCriteriae6ca8568-0c91-4a43-9288-84fe17572025 Writer Name" at bounding box center [642, 267] width 680 height 25
click at [468, 232] on input "Search Form" at bounding box center [703, 236] width 558 height 24
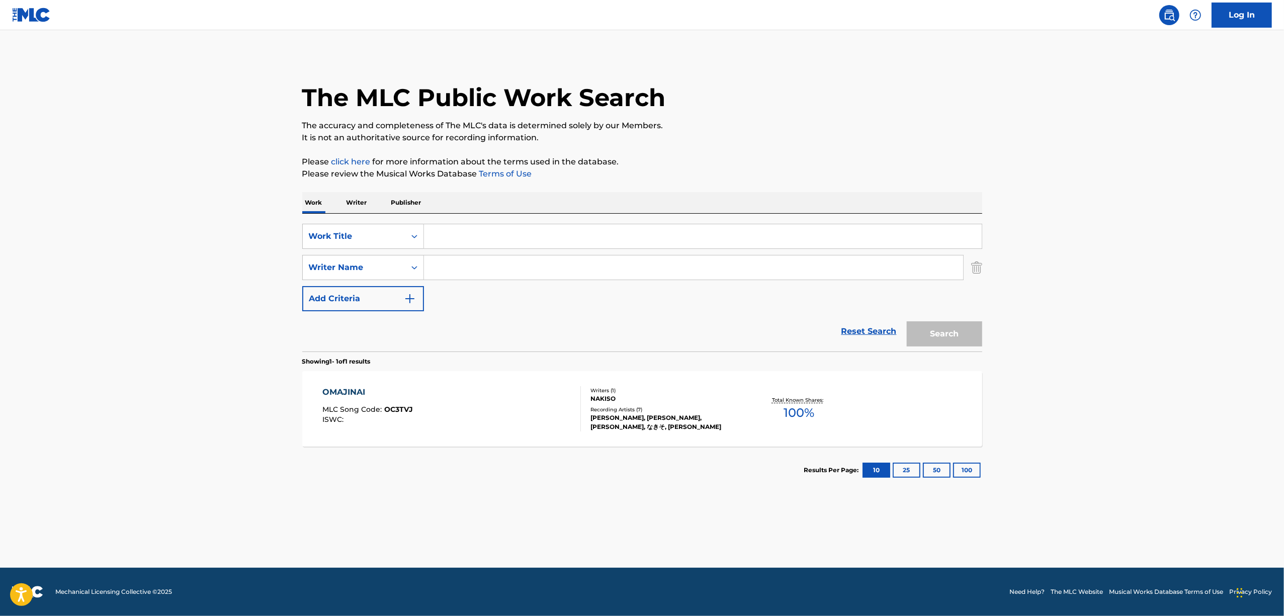
paste input "ANFITTO ANDAAGURAUNDO"
type input "ANFITTO ANDAAGURAUNDO"
click at [951, 330] on button "Search" at bounding box center [944, 333] width 75 height 25
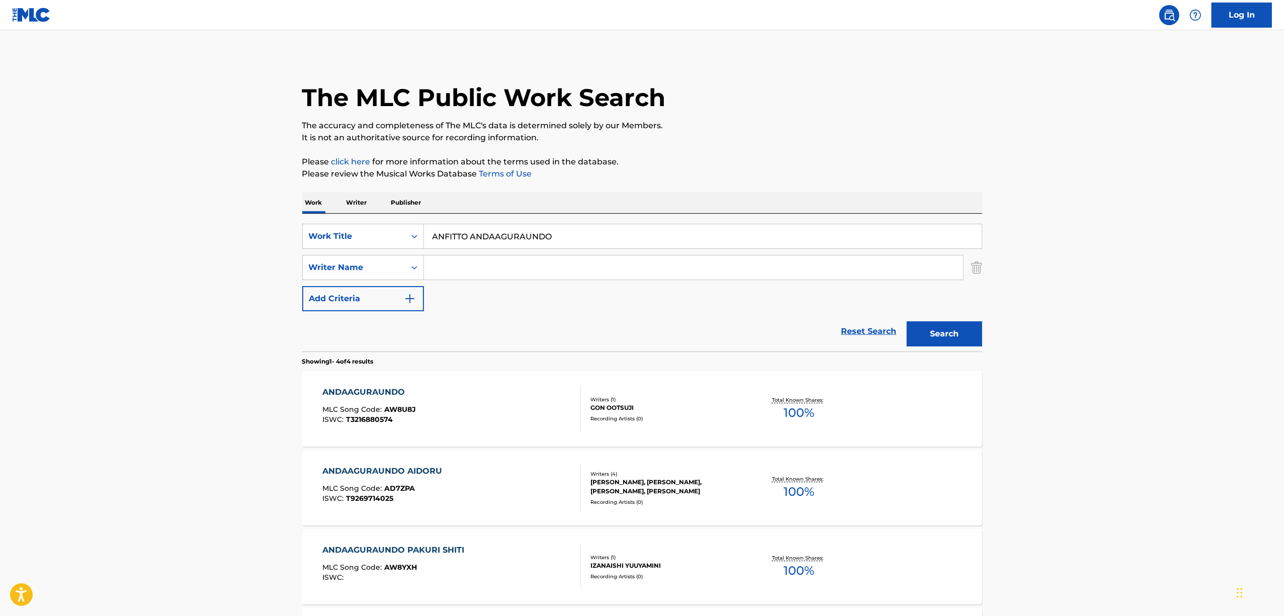
drag, startPoint x: 453, startPoint y: 270, endPoint x: 465, endPoint y: 270, distance: 11.6
click at [455, 270] on input "Search Form" at bounding box center [693, 267] width 539 height 24
paste input "Oop"
type input "Oop"
click at [942, 341] on button "Search" at bounding box center [944, 333] width 75 height 25
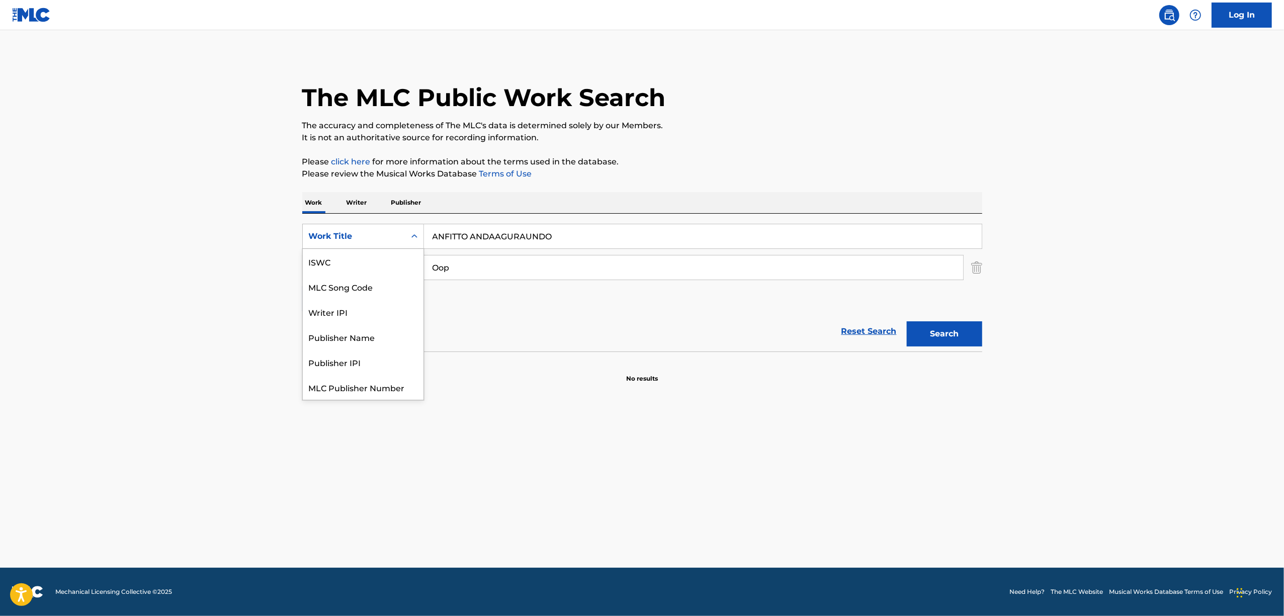
scroll to position [25, 0]
click at [413, 234] on icon "Search Form" at bounding box center [414, 236] width 10 height 10
drag, startPoint x: 574, startPoint y: 236, endPoint x: 396, endPoint y: 278, distance: 182.2
click at [320, 268] on div "SearchWithCriteriabb9d1c8a-7688-4aea-b79d-62581c74c3d9 Work Title ANFITTO ANDAA…" at bounding box center [642, 267] width 680 height 87
paste input "バ美肉レンくん"
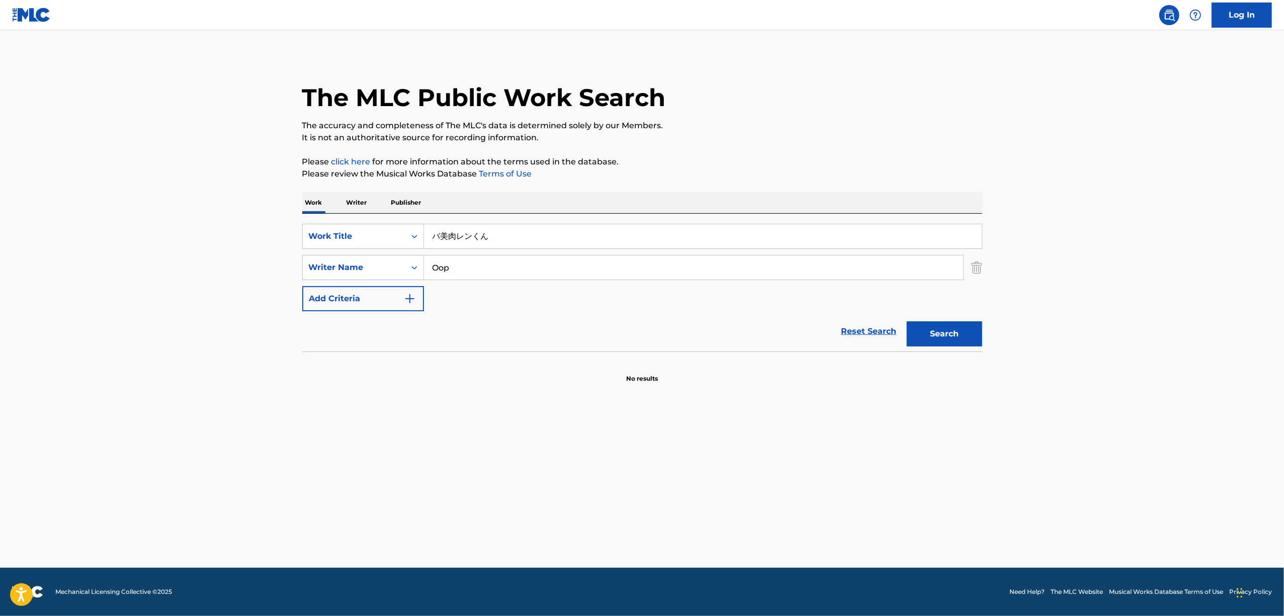
type input "バ美肉レンくん"
drag, startPoint x: 491, startPoint y: 267, endPoint x: 96, endPoint y: 335, distance: 401.6
click at [103, 335] on main "The MLC Public Work Search The accuracy and completeness of The MLC's data is d…" at bounding box center [642, 299] width 1284 height 538
type input "."
click at [907, 321] on button "Search" at bounding box center [944, 333] width 75 height 25
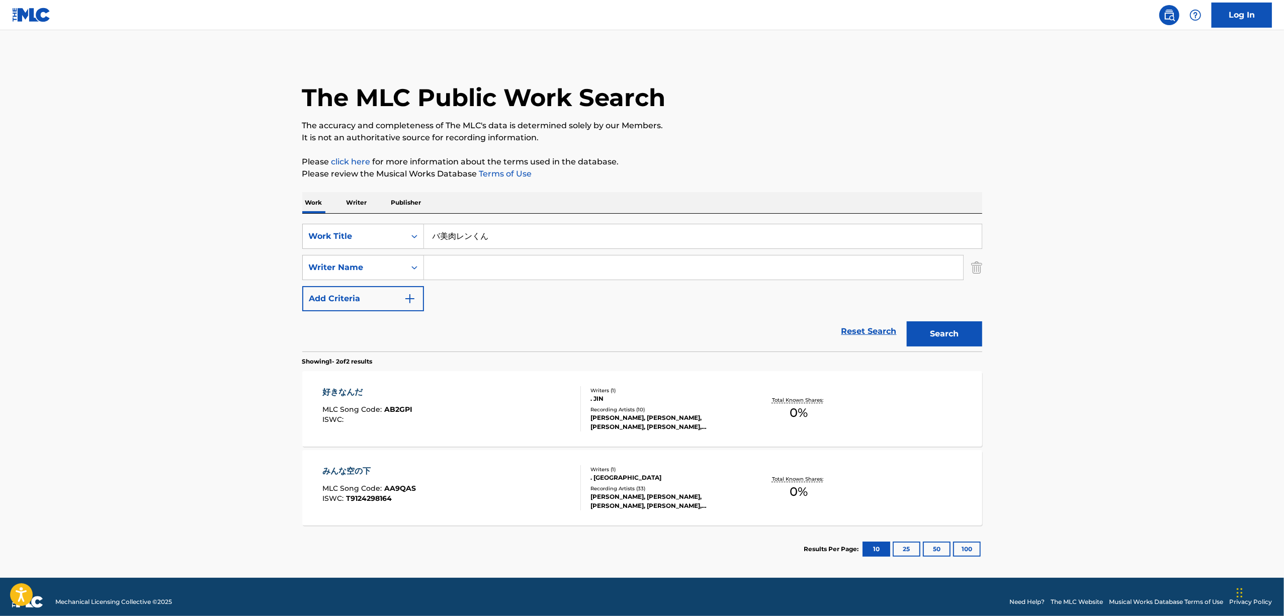
click at [907, 321] on button "Search" at bounding box center [944, 333] width 75 height 25
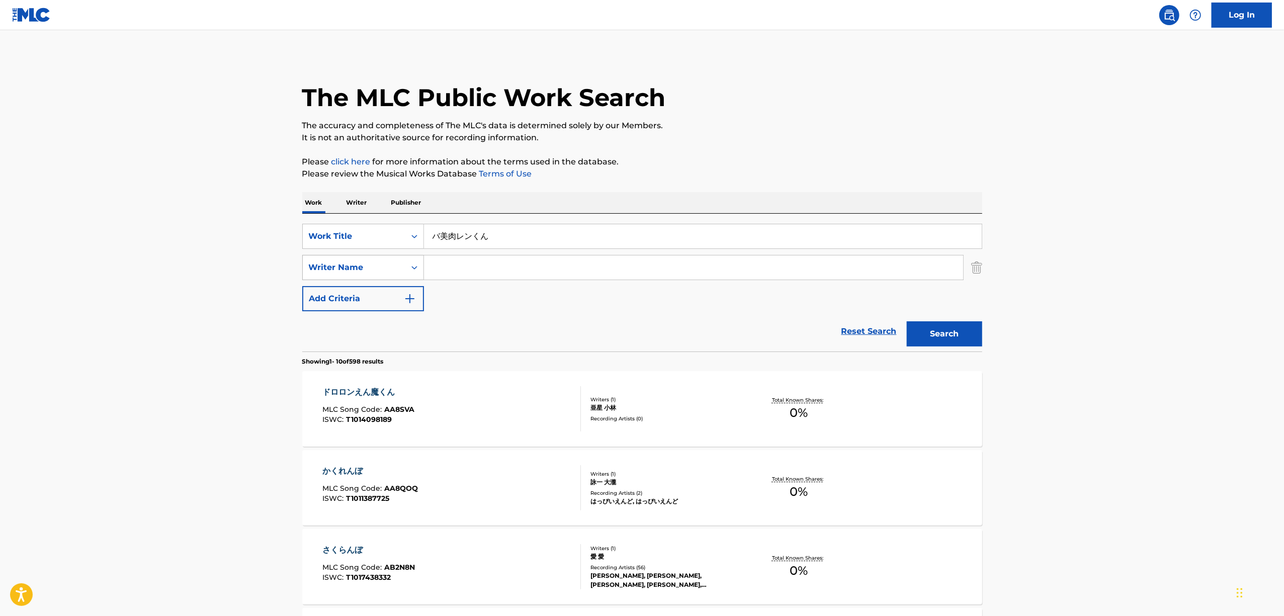
drag, startPoint x: 517, startPoint y: 230, endPoint x: 342, endPoint y: 259, distance: 176.9
click at [344, 259] on div "SearchWithCriteriabb9d1c8a-7688-4aea-b79d-62581c74c3d9 Work Title バ美肉レンくん Searc…" at bounding box center [642, 267] width 680 height 87
paste input "BABINIKU RENKUN"
type input "BABINIKU RENKUN"
drag, startPoint x: 938, startPoint y: 331, endPoint x: 916, endPoint y: 342, distance: 24.7
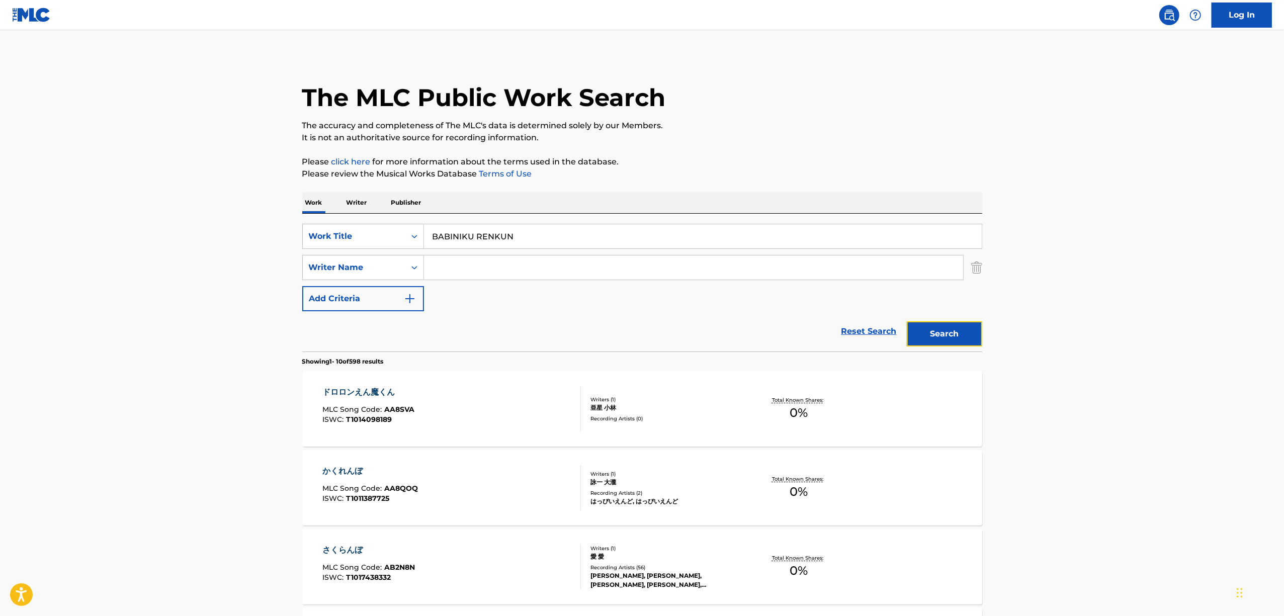
click at [933, 332] on button "Search" at bounding box center [944, 333] width 75 height 25
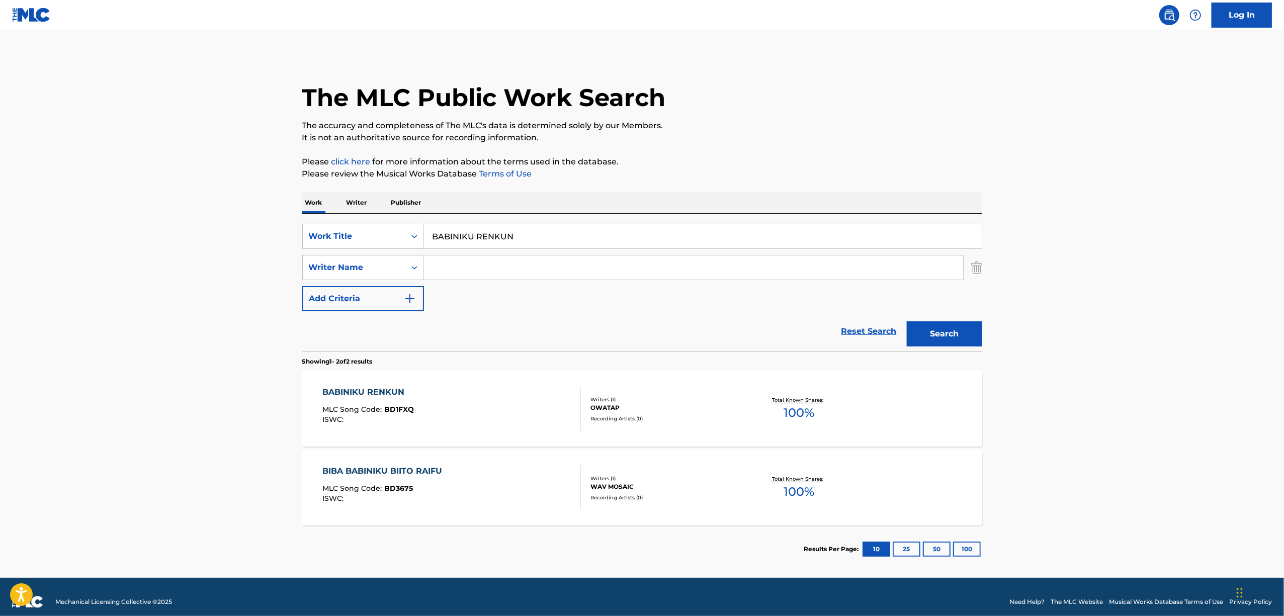
click at [355, 395] on div "BABINIKU RENKUN" at bounding box center [368, 392] width 92 height 12
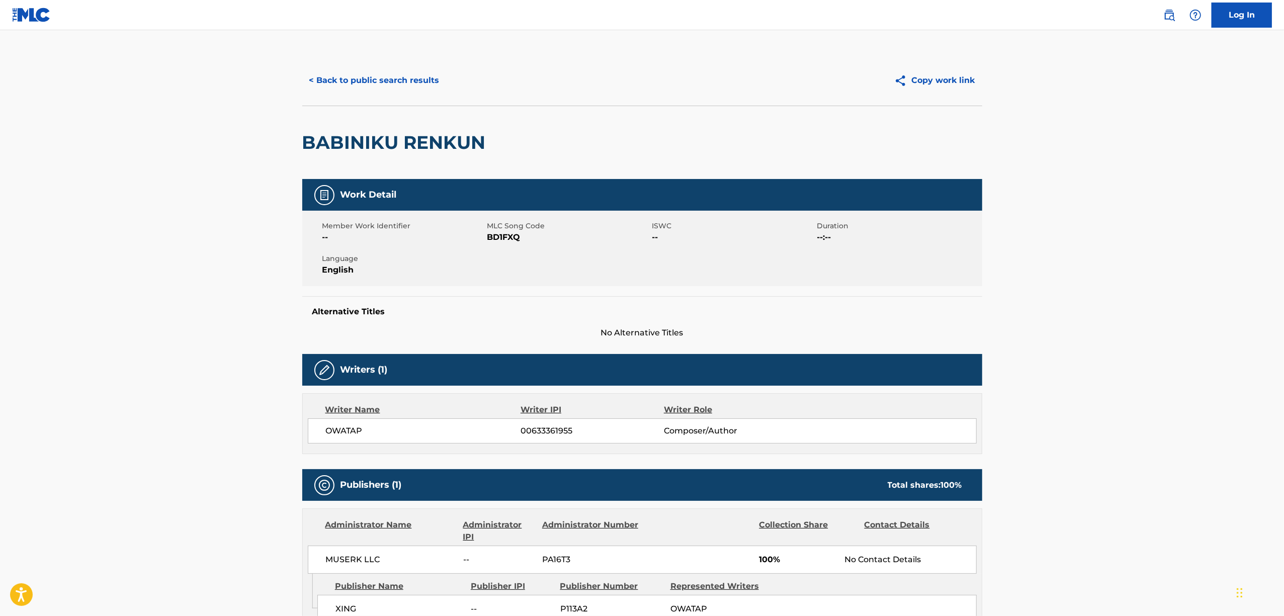
click at [499, 239] on span "BD1FXQ" at bounding box center [568, 237] width 162 height 12
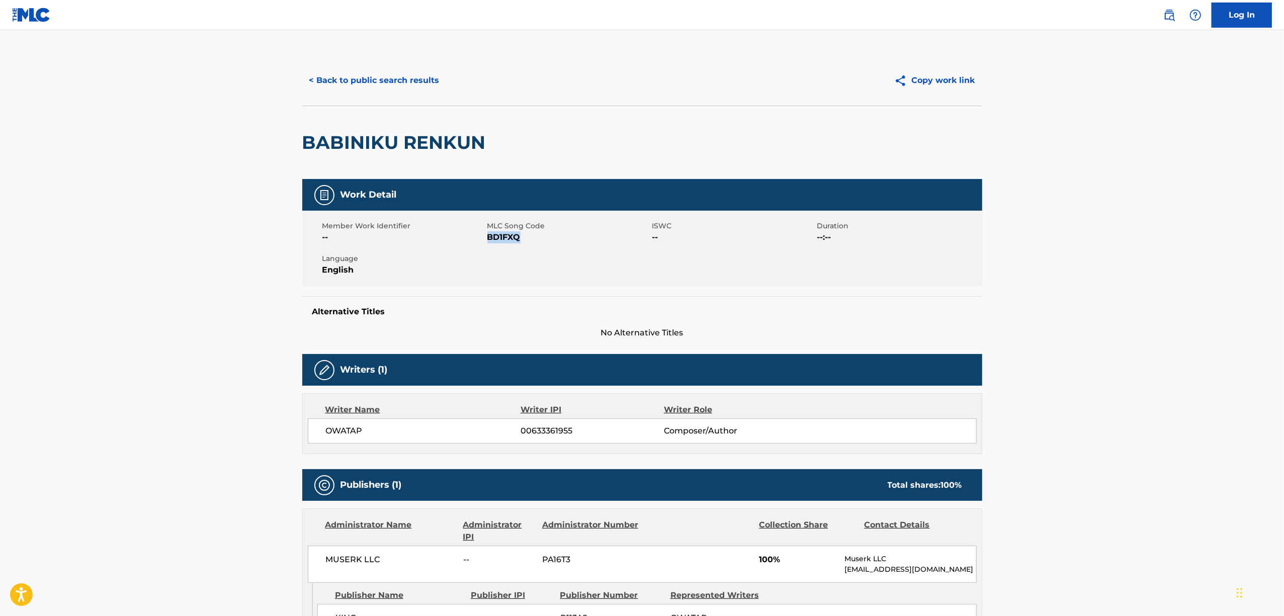
click at [499, 239] on span "BD1FXQ" at bounding box center [568, 237] width 162 height 12
click at [395, 83] on button "< Back to public search results" at bounding box center [374, 80] width 144 height 25
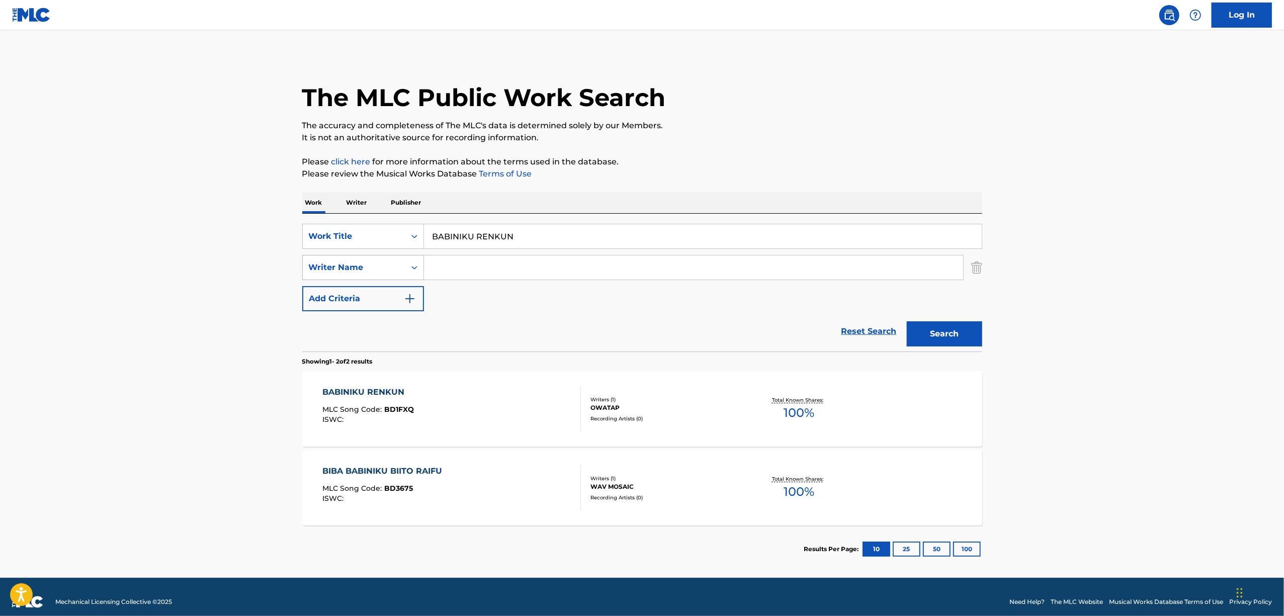
drag, startPoint x: 530, startPoint y: 230, endPoint x: 305, endPoint y: 262, distance: 227.0
click at [306, 262] on div "SearchWithCriteriabb9d1c8a-7688-4aea-b79d-62581c74c3d9 Work Title BABINIKU RENK…" at bounding box center [642, 267] width 680 height 87
paste input "NETABARE SHICHOU BOKAROPO TETSUAREIDE NAGURITSUZUKERUTO SHINU"
type input "NETABARE SHICHOU BOKAROPO TETSUAREIDE NAGURITSUZUKERUTO SHINU"
click at [595, 411] on div "OWATAP" at bounding box center [666, 407] width 152 height 9
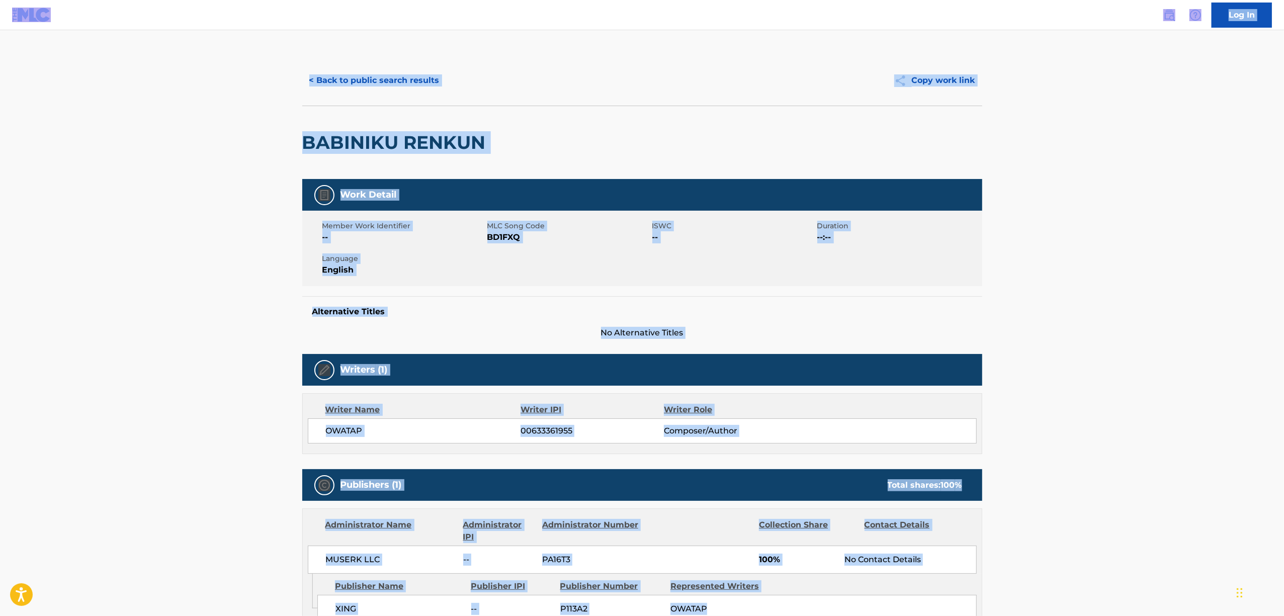
click at [595, 410] on div "Writer IPI" at bounding box center [591, 410] width 143 height 12
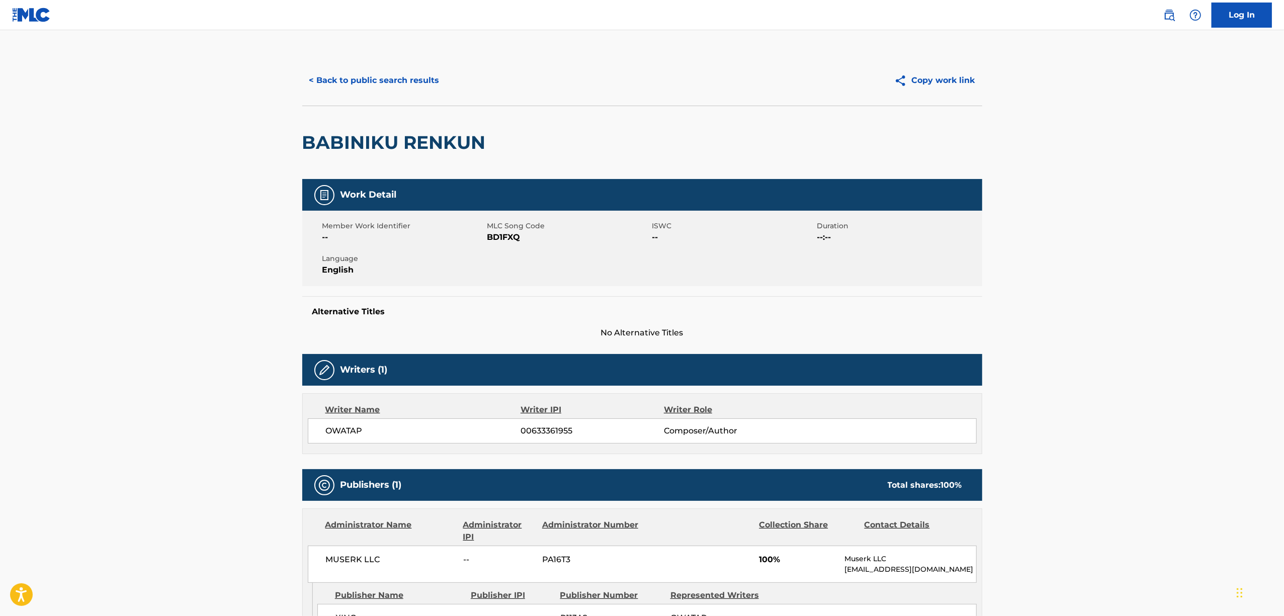
click at [345, 435] on span "OWATAP" at bounding box center [423, 431] width 195 height 12
click at [322, 81] on button "< Back to public search results" at bounding box center [374, 80] width 144 height 25
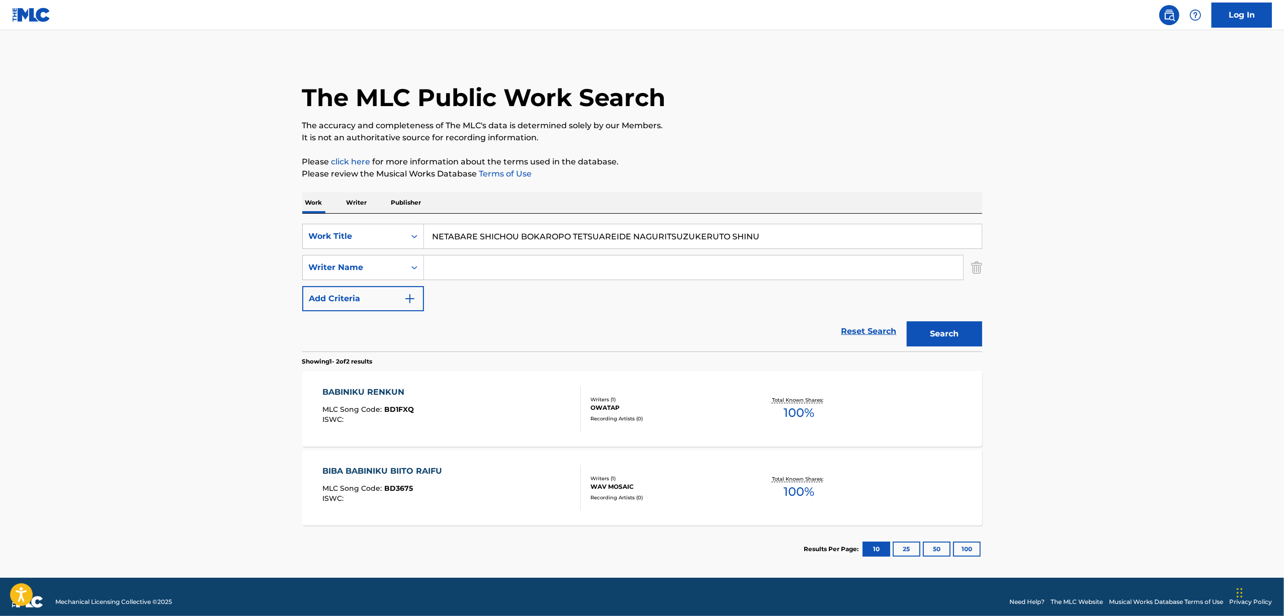
click at [459, 265] on input "Search Form" at bounding box center [693, 267] width 539 height 24
paste input "OWATAP"
type input "OWATAP"
click at [950, 328] on button "Search" at bounding box center [944, 333] width 75 height 25
click at [358, 402] on div "NETABARE SHICHOU BOKAROPO TETSUAREIDE NAGURITSUZUKU TO SHINU" at bounding box center [447, 396] width 250 height 24
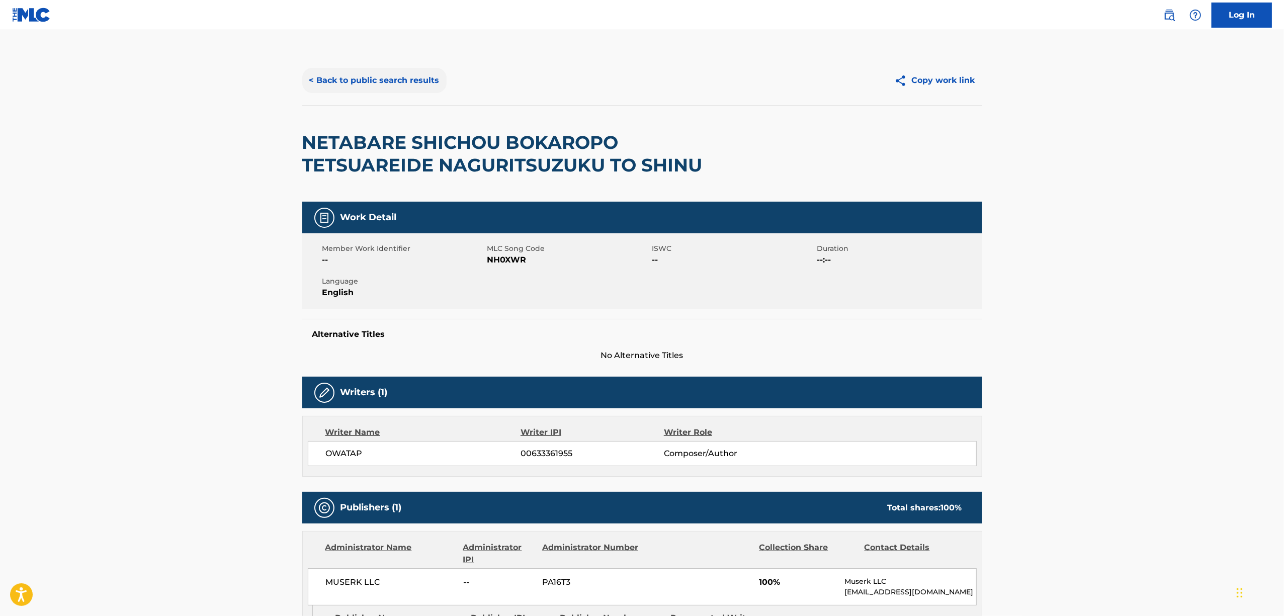
click at [393, 89] on button "< Back to public search results" at bounding box center [374, 80] width 144 height 25
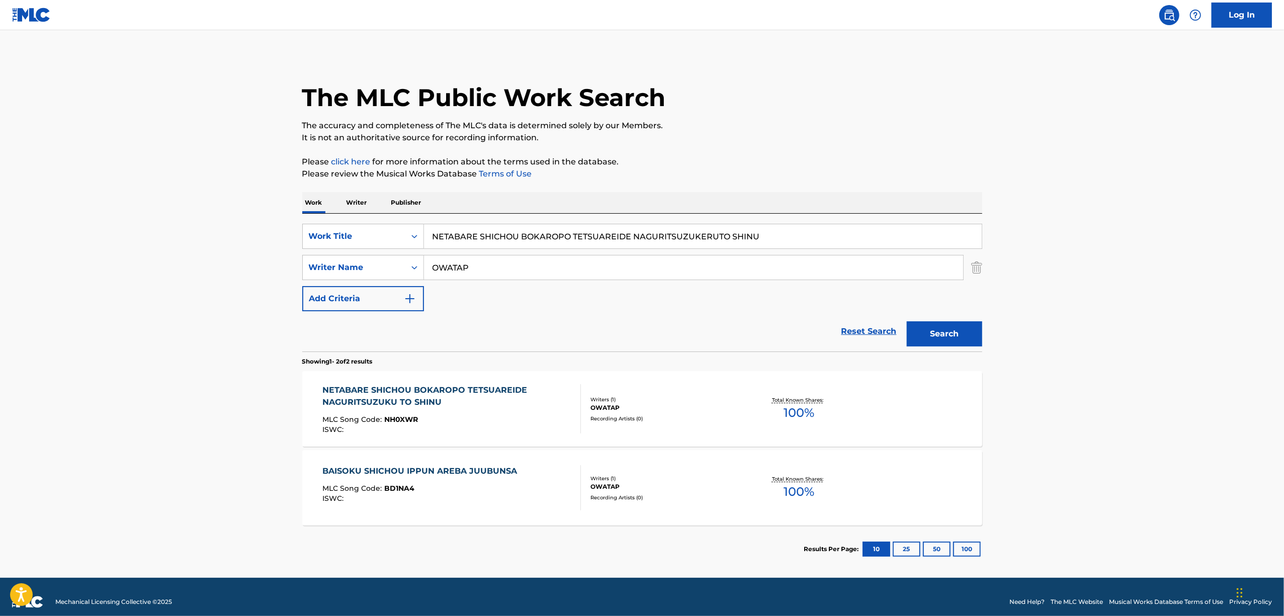
click at [401, 421] on span "NH0XWR" at bounding box center [401, 419] width 34 height 9
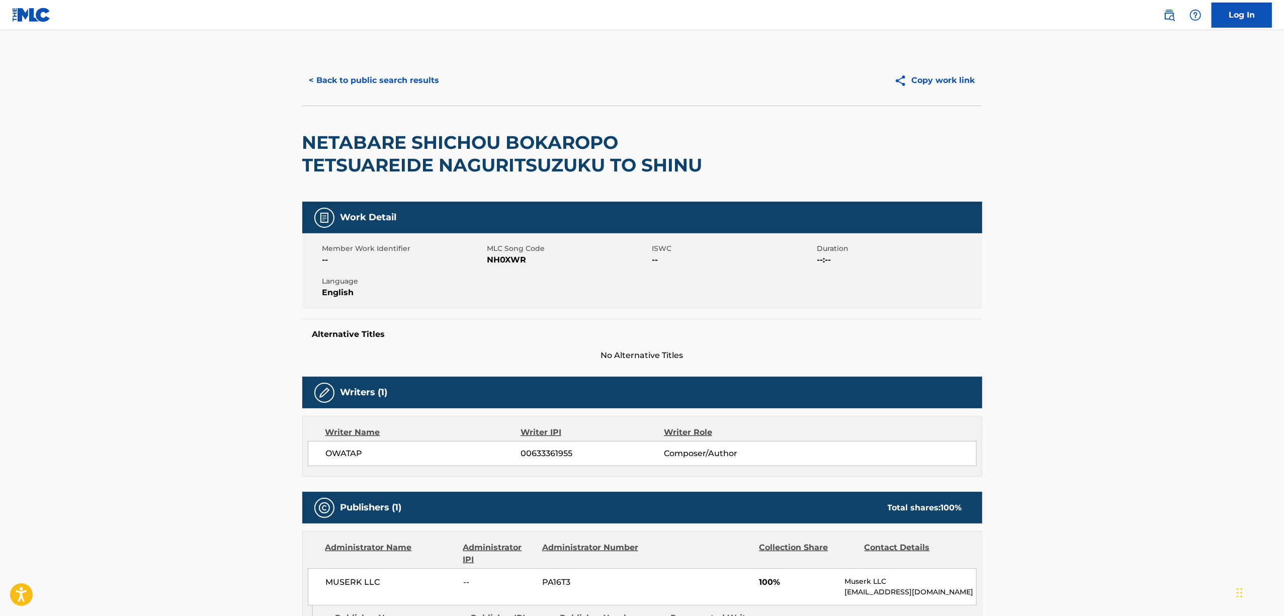
click at [502, 268] on div "Member Work Identifier -- MLC Song Code NH0XWR ISWC -- Duration --:-- Language …" at bounding box center [642, 270] width 680 height 75
drag, startPoint x: 324, startPoint y: 82, endPoint x: 272, endPoint y: 6, distance: 92.6
click at [315, 77] on button "< Back to public search results" at bounding box center [374, 80] width 144 height 25
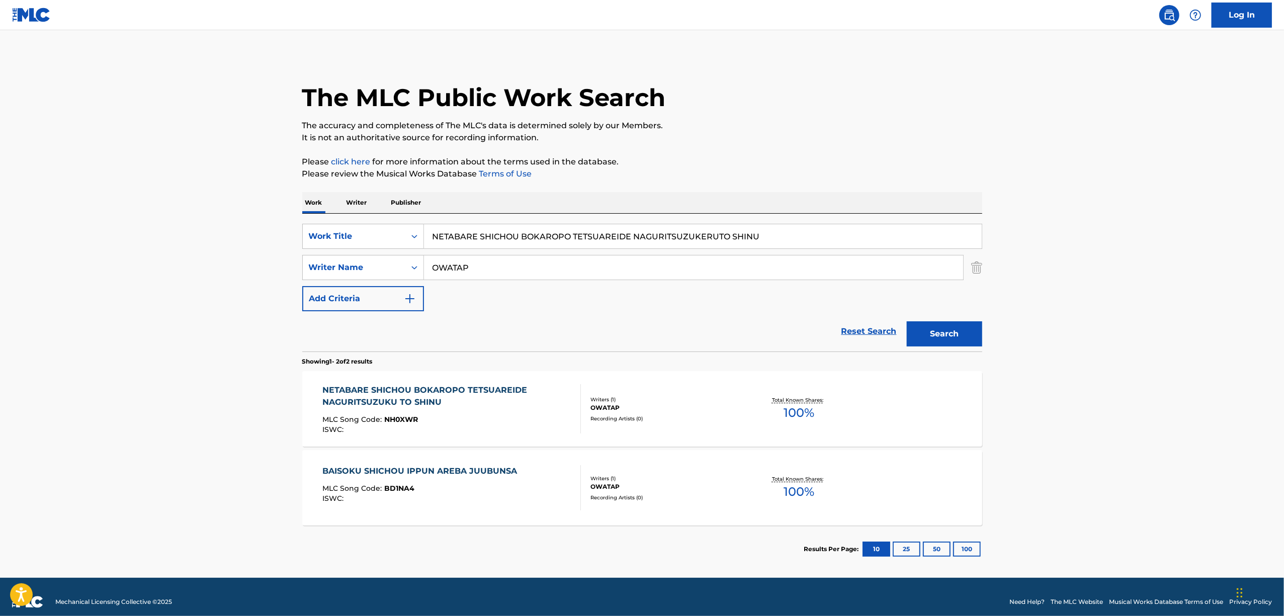
click at [516, 223] on div "SearchWithCriteriabb9d1c8a-7688-4aea-b79d-62581c74c3d9 Work Title NETABARE SHIC…" at bounding box center [642, 283] width 680 height 138
click at [507, 233] on input "NETABARE SHICHOU BOKAROPO TETSUAREIDE NAGURITSUZUKERUTO SHINU" at bounding box center [703, 236] width 558 height 24
paste input "BAISOKU SHICHOU IPPUN AREBA JUUBUNSA"
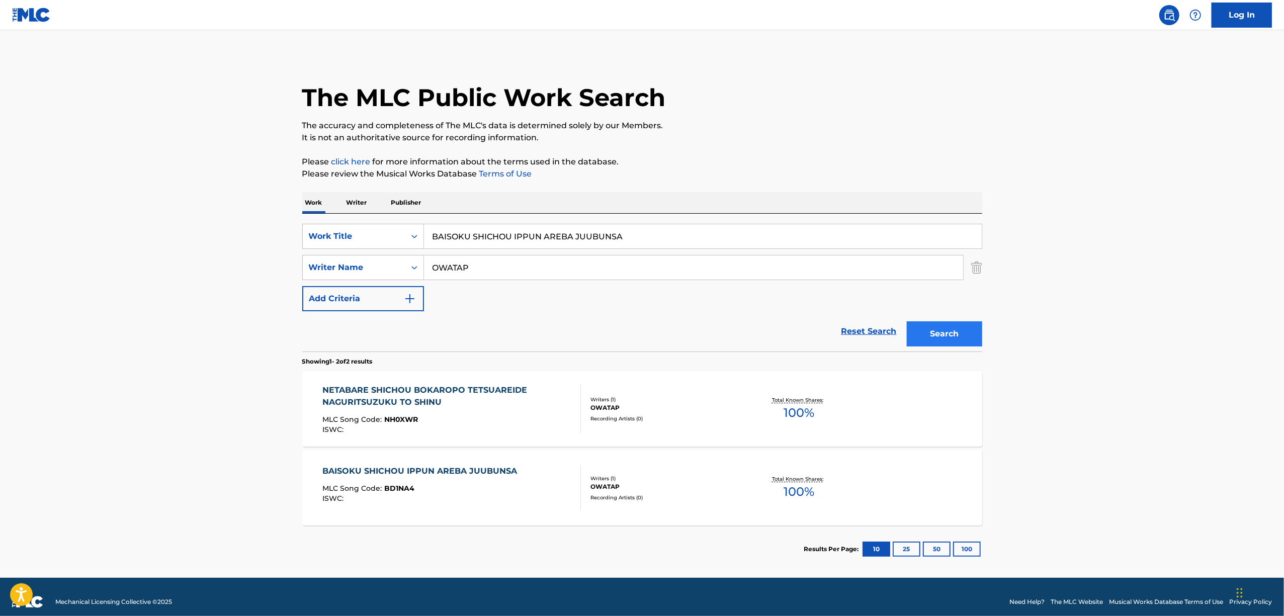
type input "BAISOKU SHICHOU IPPUN AREBA JUUBUNSA"
drag, startPoint x: 931, startPoint y: 332, endPoint x: 435, endPoint y: 306, distance: 496.5
click at [930, 331] on button "Search" at bounding box center [944, 333] width 75 height 25
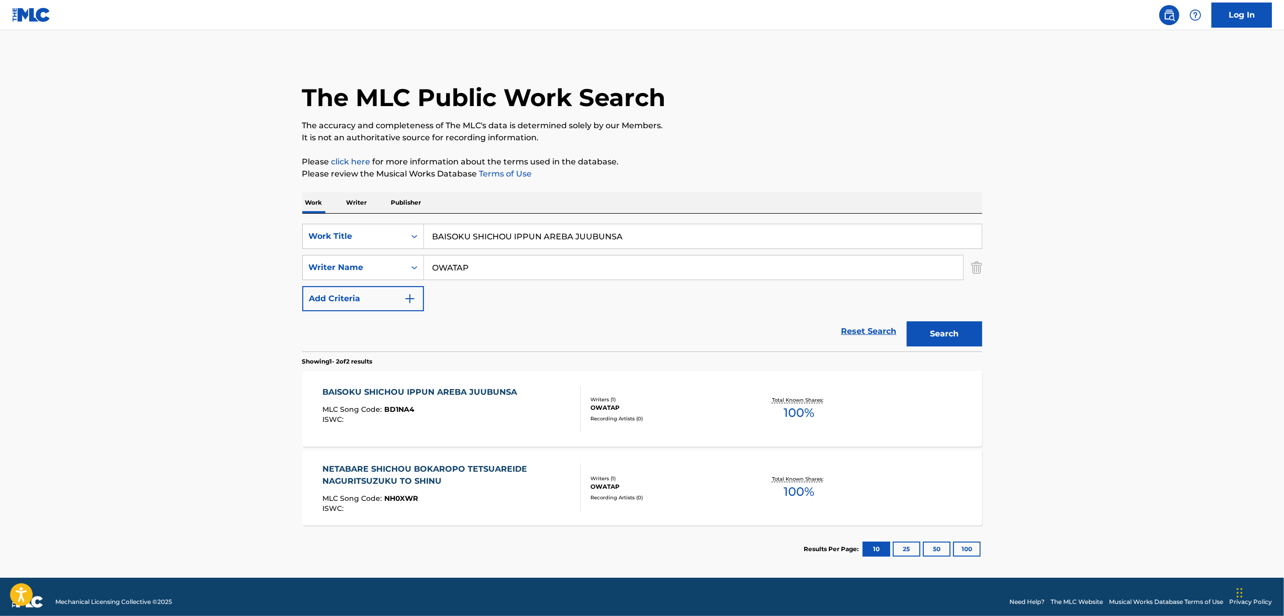
click at [405, 411] on span "BD1NA4" at bounding box center [399, 409] width 30 height 9
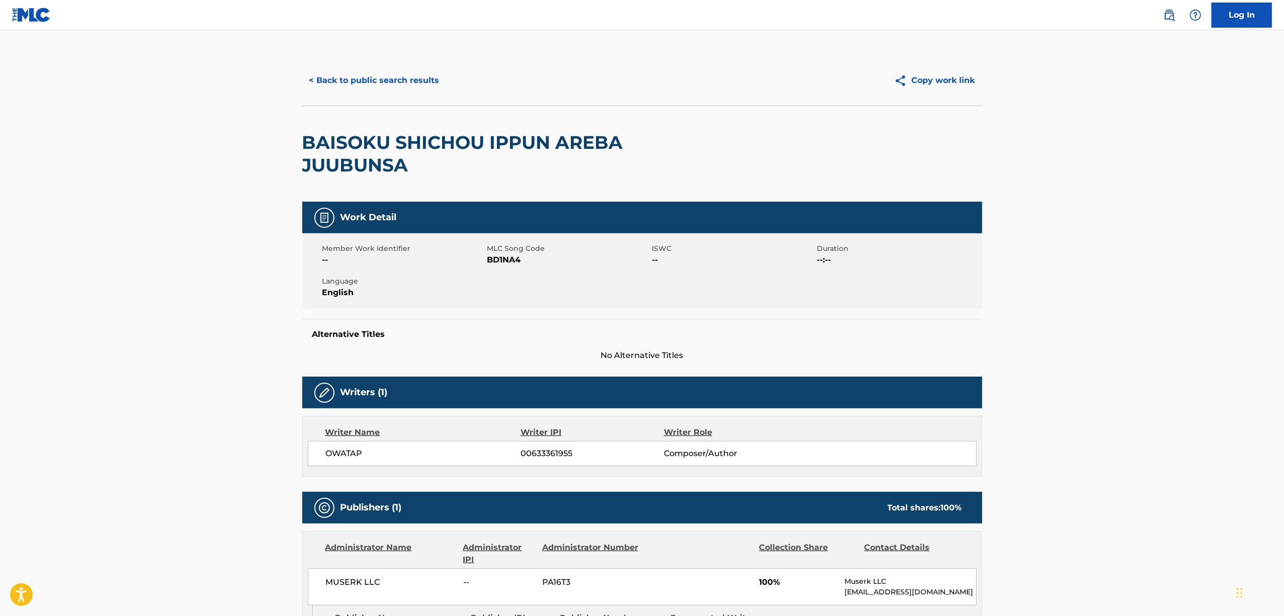
click at [496, 261] on span "BD1NA4" at bounding box center [568, 260] width 162 height 12
click at [385, 83] on button "< Back to public search results" at bounding box center [374, 80] width 144 height 25
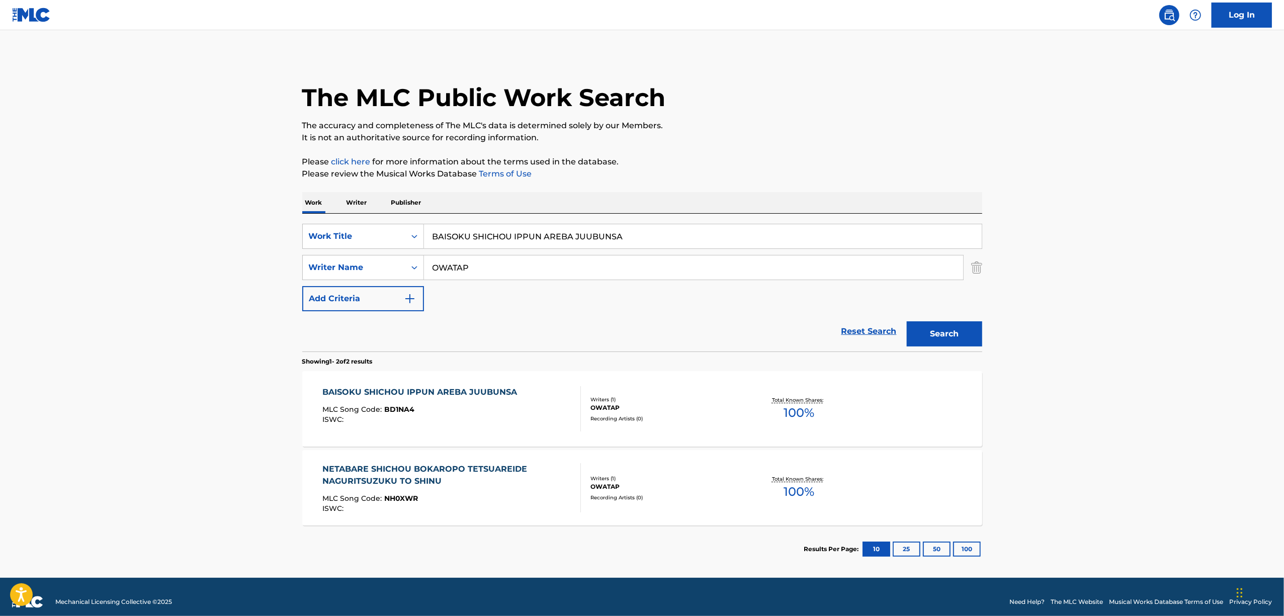
drag, startPoint x: 635, startPoint y: 236, endPoint x: 230, endPoint y: 285, distance: 407.7
click at [230, 285] on main "The MLC Public Work Search The accuracy and completeness of The MLC's data is d…" at bounding box center [642, 304] width 1284 height 548
paste input "MEISAI KAMEREON"
type input "MEISAI KAMEREON"
drag, startPoint x: 942, startPoint y: 331, endPoint x: 334, endPoint y: 33, distance: 677.1
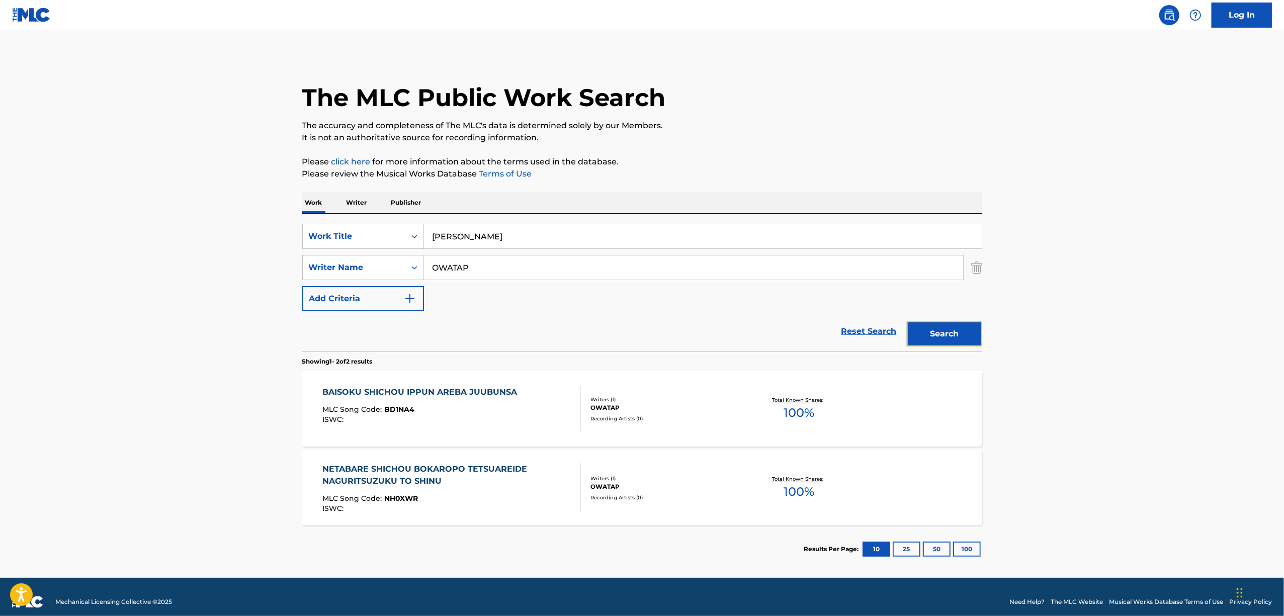
click at [938, 331] on button "Search" at bounding box center [944, 333] width 75 height 25
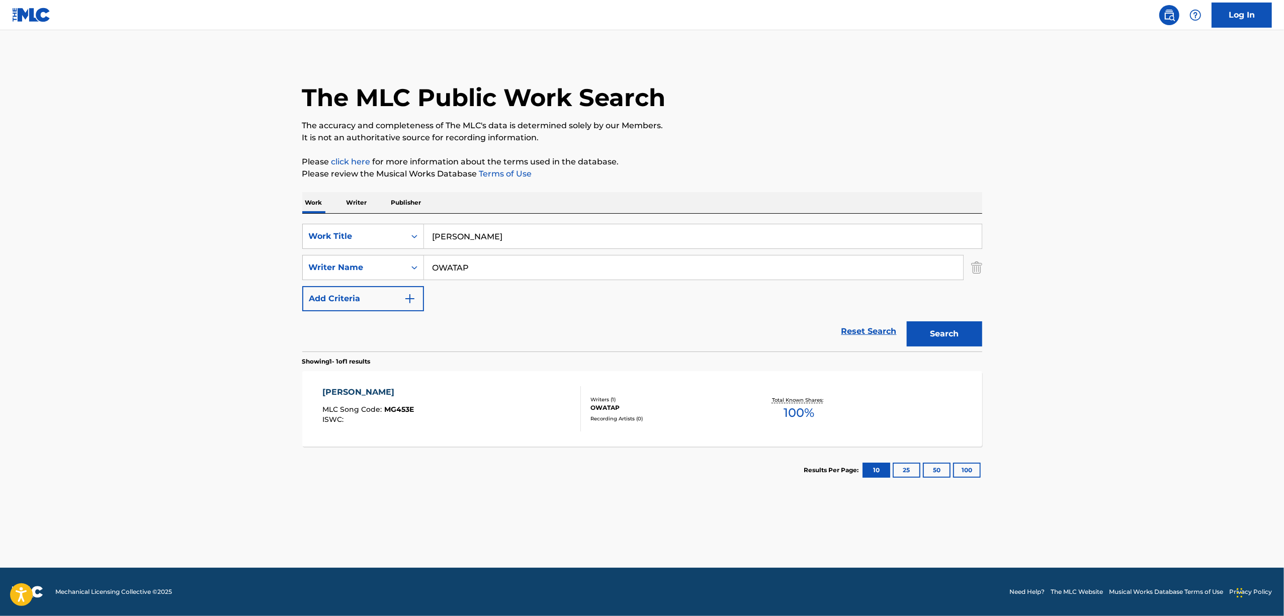
click at [346, 392] on div "MEISAI KAMEREON" at bounding box center [368, 392] width 92 height 12
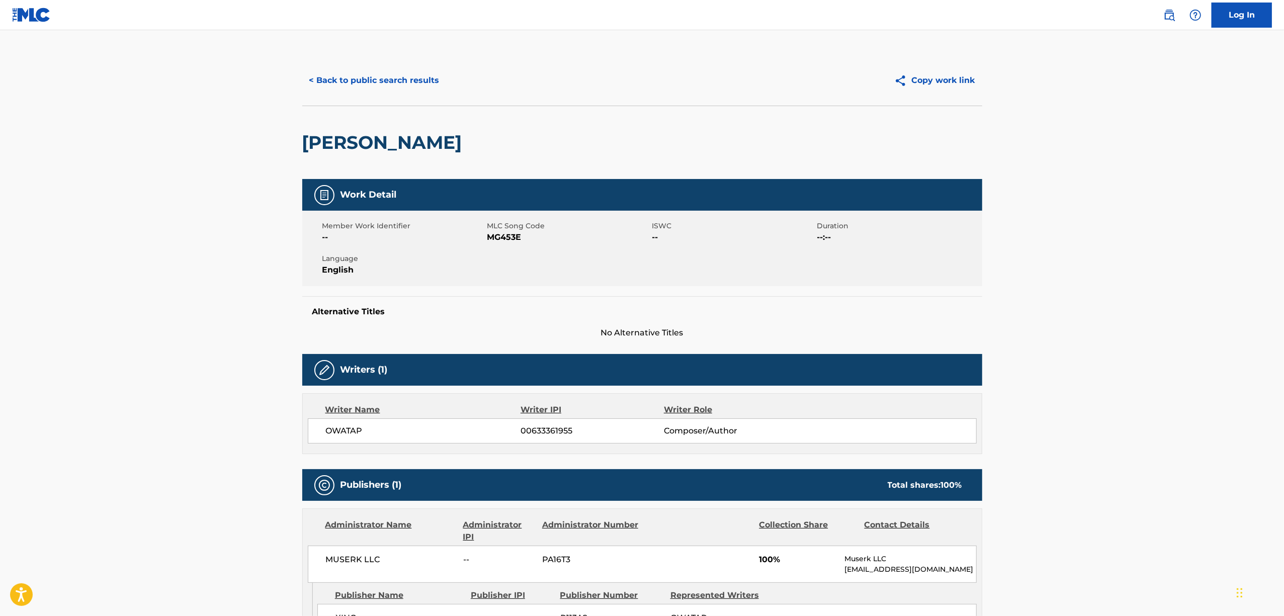
click at [508, 240] on span "MG453E" at bounding box center [568, 237] width 162 height 12
drag, startPoint x: 401, startPoint y: 77, endPoint x: 407, endPoint y: 82, distance: 7.9
click at [403, 80] on button "< Back to public search results" at bounding box center [374, 80] width 144 height 25
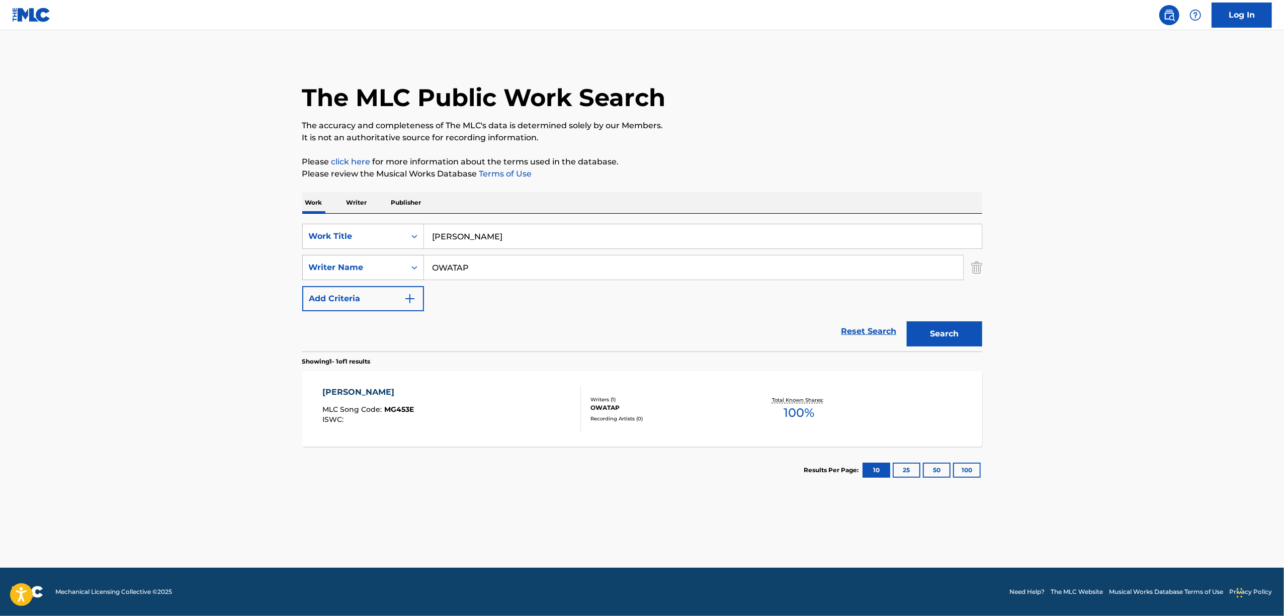
drag, startPoint x: 419, startPoint y: 262, endPoint x: 373, endPoint y: 273, distance: 47.8
click at [375, 272] on div "SearchWithCriteriabb9d1c8a-7688-4aea-b79d-62581c74c3d9 Work Title MEISAI KAMERE…" at bounding box center [642, 267] width 680 height 87
paste input "RIBIRUDO SAIKOUCHIKU"
type input "RIBIRUDO SAIKOUCHIKU"
click at [951, 330] on button "Search" at bounding box center [944, 333] width 75 height 25
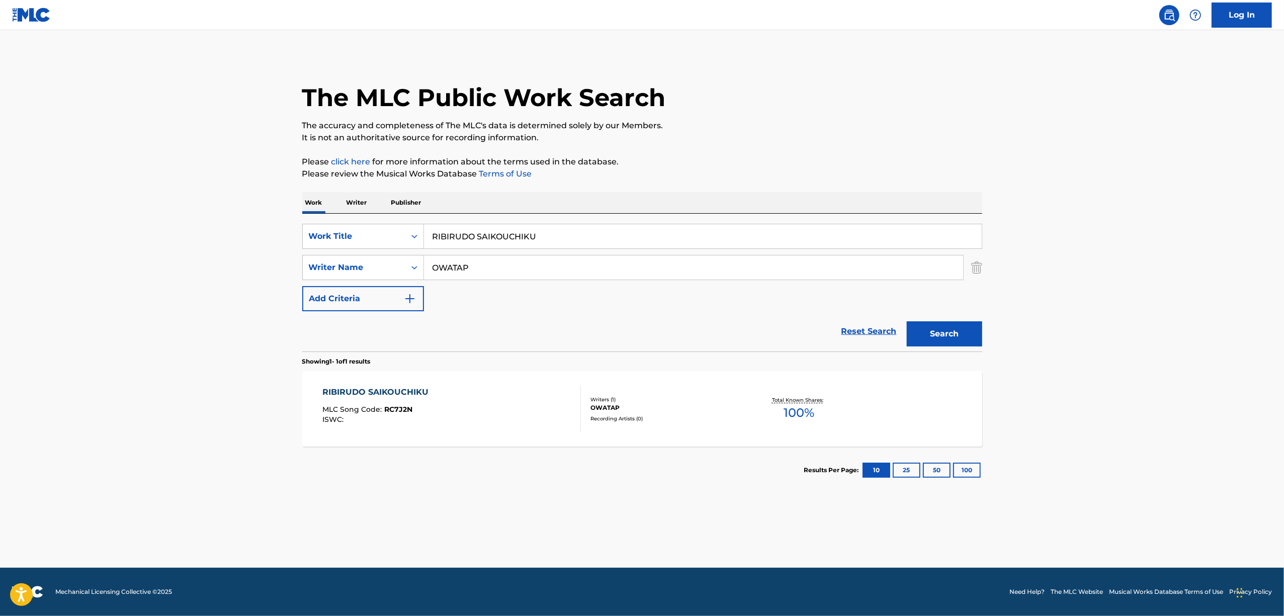
click at [376, 393] on div "RIBIRUDO SAIKOUCHIKU" at bounding box center [377, 392] width 111 height 12
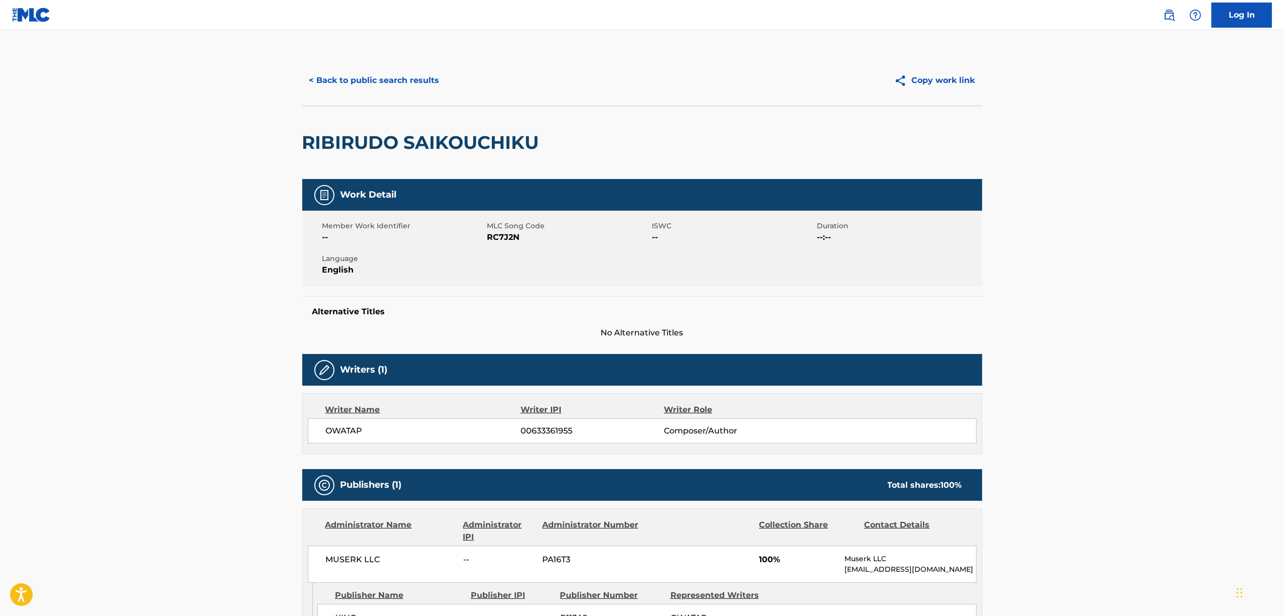
click at [500, 234] on span "RC7J2N" at bounding box center [568, 237] width 162 height 12
click at [403, 84] on button "< Back to public search results" at bounding box center [374, 80] width 144 height 25
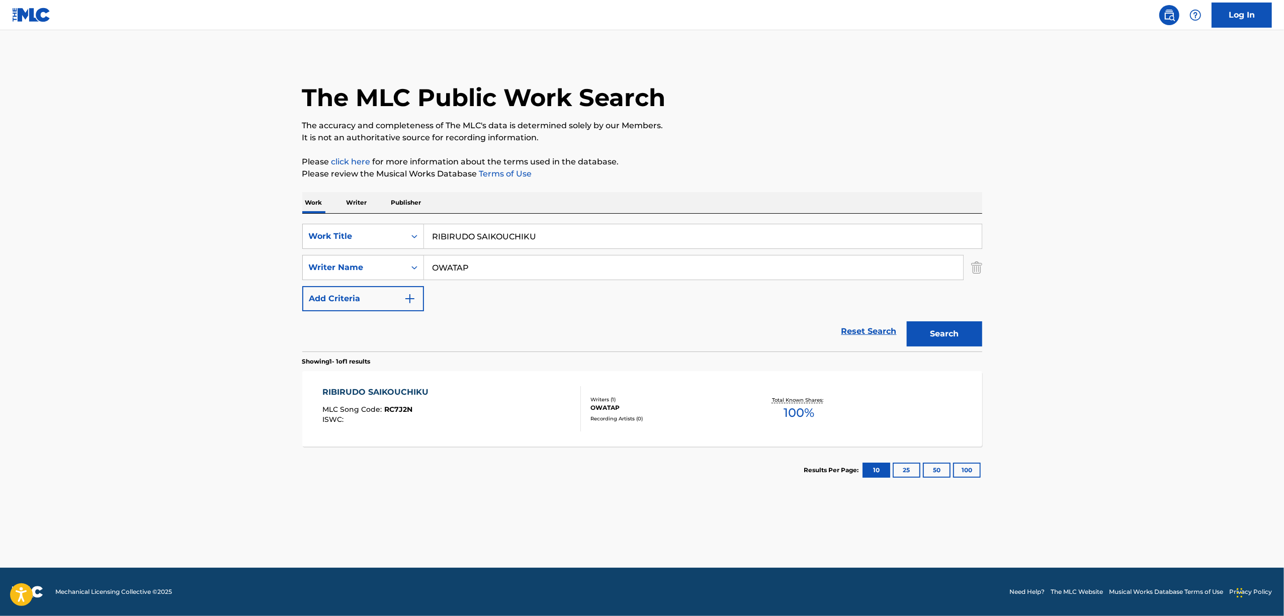
drag, startPoint x: 558, startPoint y: 232, endPoint x: 245, endPoint y: 314, distance: 322.9
click at [245, 314] on main "The MLC Public Work Search The accuracy and completeness of The MLC's data is d…" at bounding box center [642, 299] width 1284 height 538
paste input "BOKUWA SHUYAKUJA NAI"
type input "BOKUWA SHUYAKUJA NAI"
click at [923, 328] on button "Search" at bounding box center [944, 333] width 75 height 25
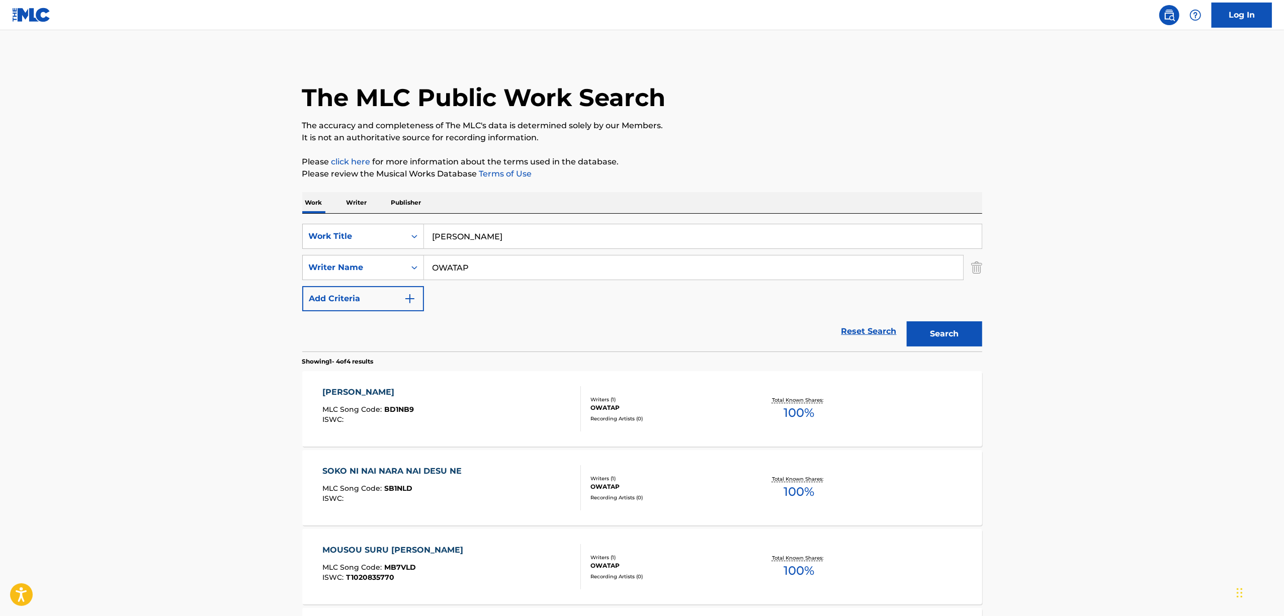
click at [391, 396] on div "BOKUWA SHUYAKUJA NAI" at bounding box center [368, 392] width 92 height 12
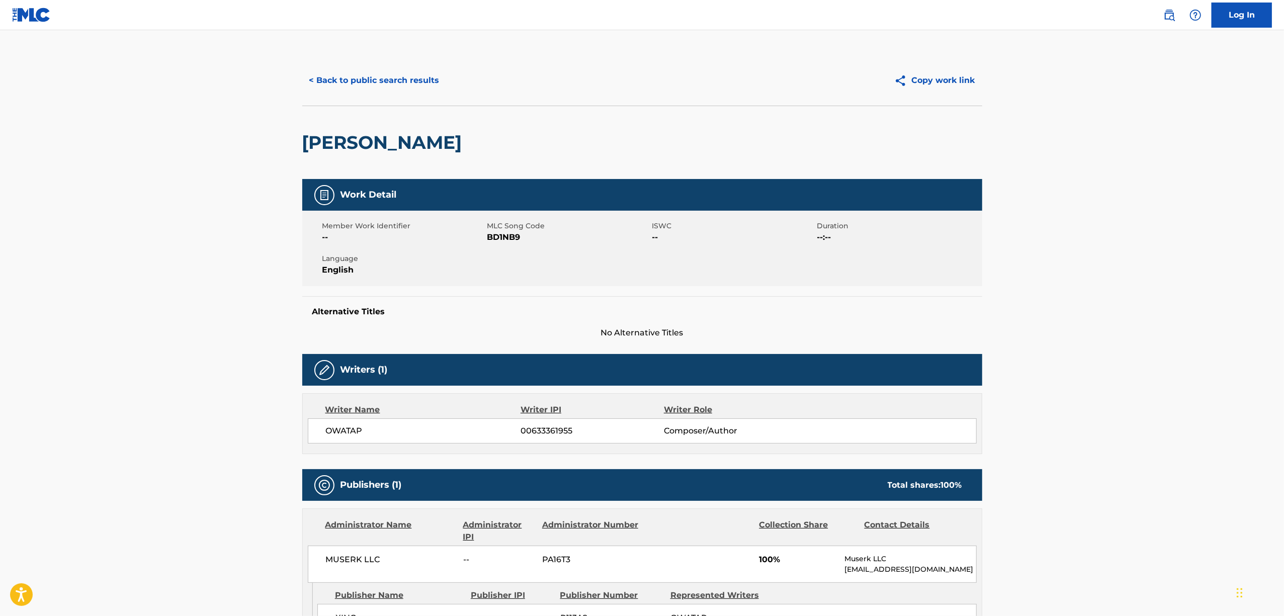
click at [497, 239] on span "BD1NB9" at bounding box center [568, 237] width 162 height 12
click at [409, 86] on button "< Back to public search results" at bounding box center [374, 80] width 144 height 25
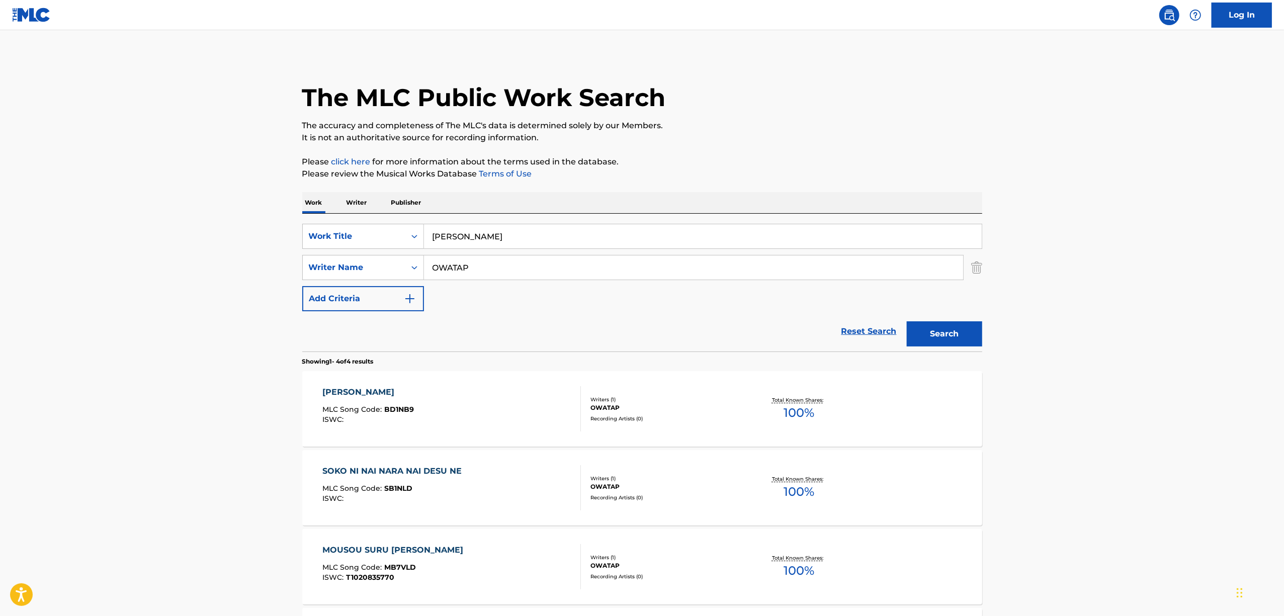
drag, startPoint x: 284, startPoint y: 297, endPoint x: 236, endPoint y: 306, distance: 48.7
click at [236, 306] on main "The MLC Public Work Search The accuracy and completeness of The MLC's data is d…" at bounding box center [642, 383] width 1284 height 706
paste input "OREWA YAKINIKUGA TABET"
type input "OREWA YAKINIKUGA TABETAI"
drag, startPoint x: 382, startPoint y: 312, endPoint x: 250, endPoint y: 336, distance: 133.9
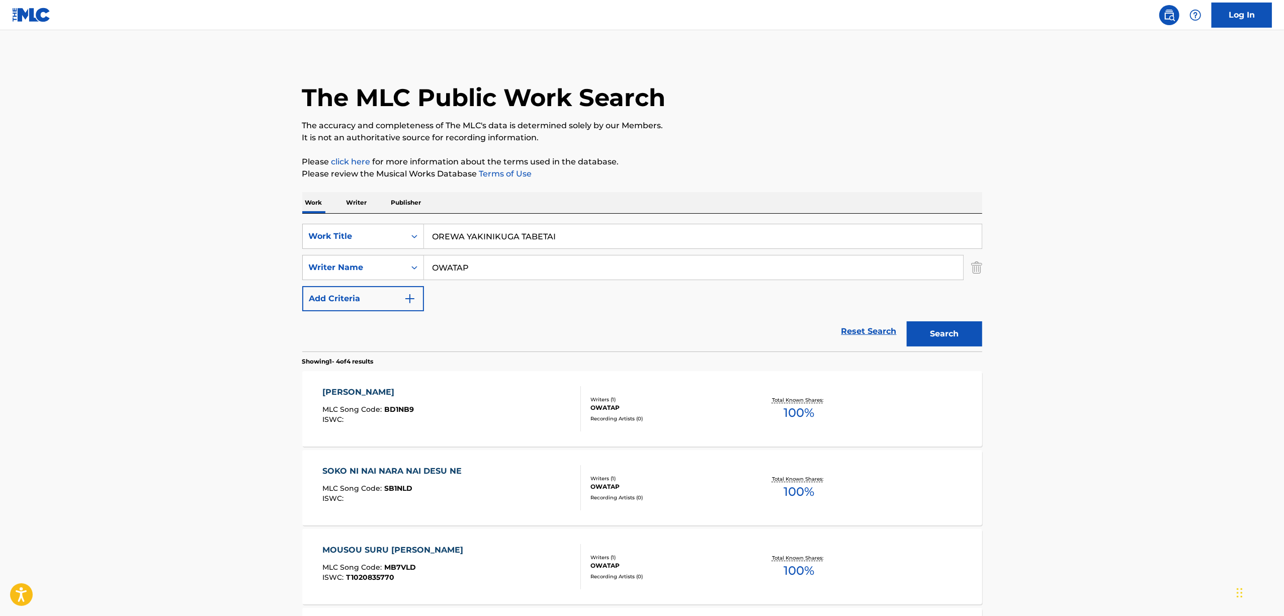
click at [250, 336] on main "The MLC Public Work Search The accuracy and completeness of The MLC's data is d…" at bounding box center [642, 383] width 1284 height 706
click at [907, 321] on button "Search" at bounding box center [944, 333] width 75 height 25
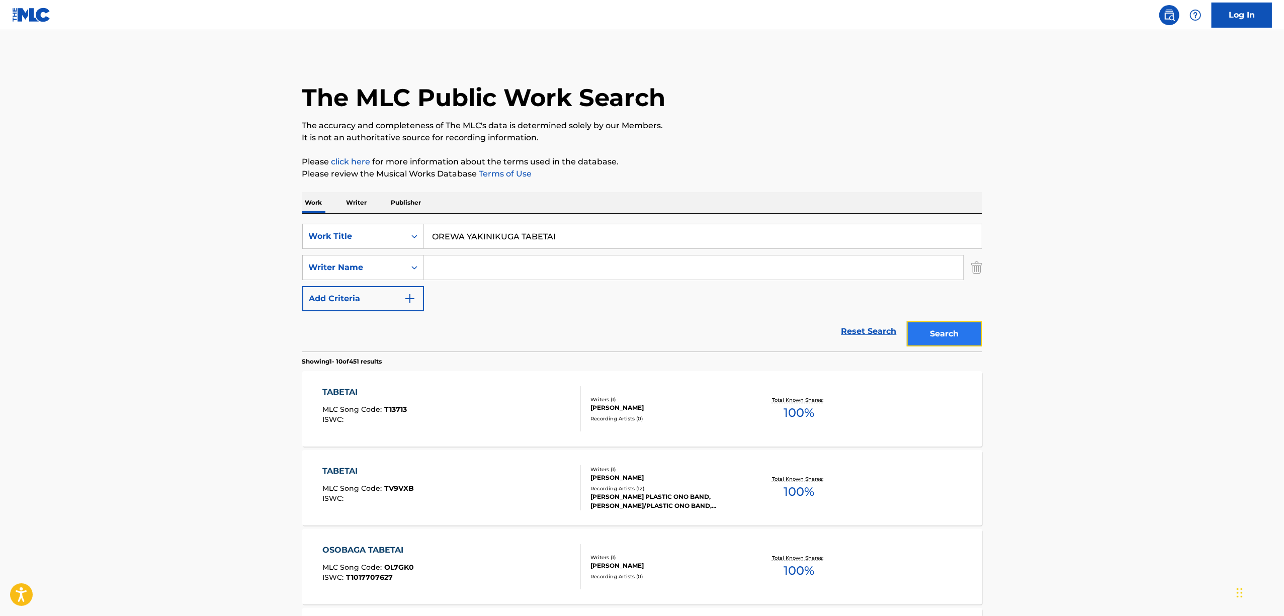
click at [952, 338] on button "Search" at bounding box center [944, 333] width 75 height 25
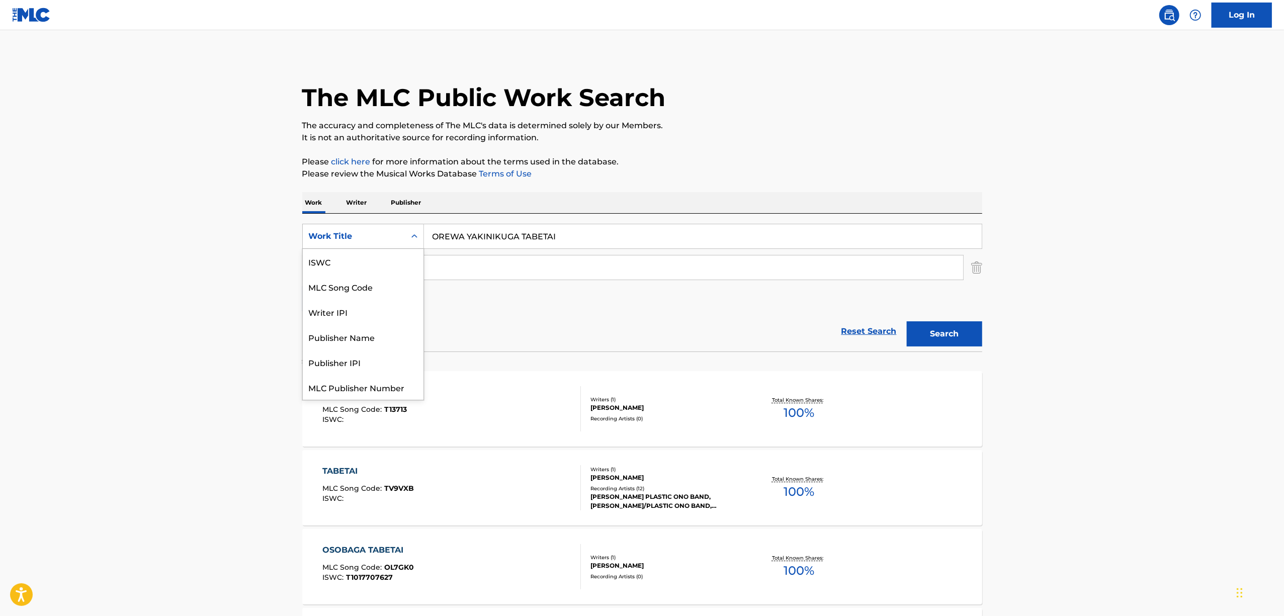
scroll to position [25, 0]
click at [413, 232] on icon "Search Form" at bounding box center [414, 236] width 10 height 10
click at [385, 268] on div "ISWC" at bounding box center [363, 261] width 121 height 25
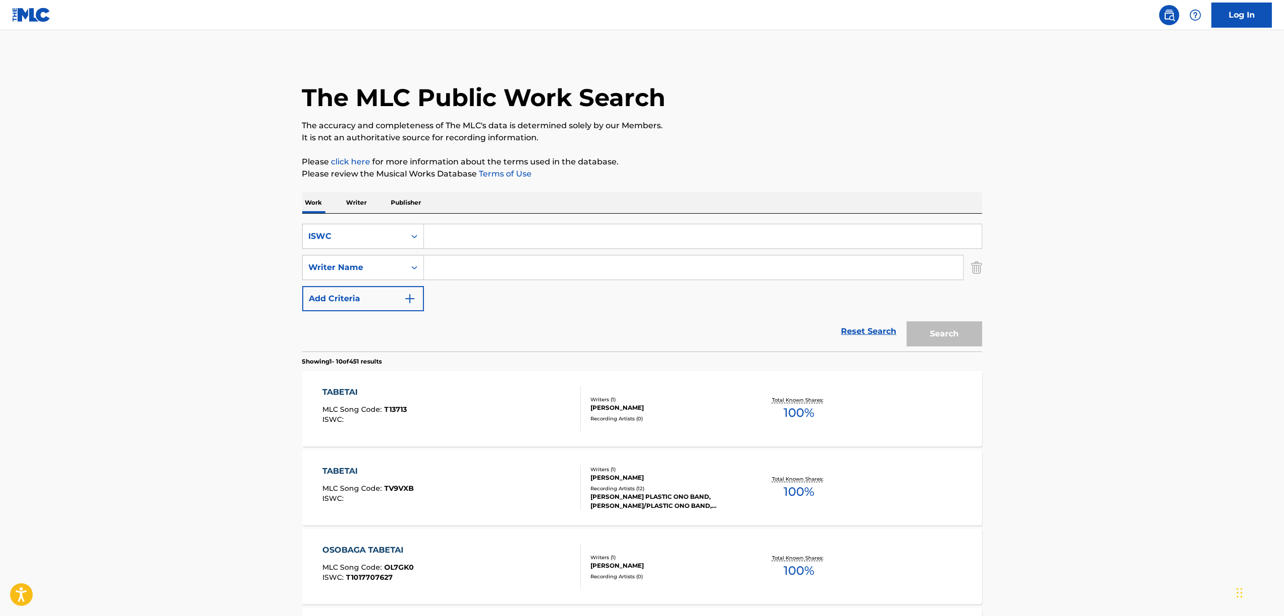
click at [449, 241] on input "Search Form" at bounding box center [703, 236] width 558 height 24
paste input "T3174977125"
type input "T3174977125"
click at [954, 333] on button "Search" at bounding box center [944, 333] width 75 height 25
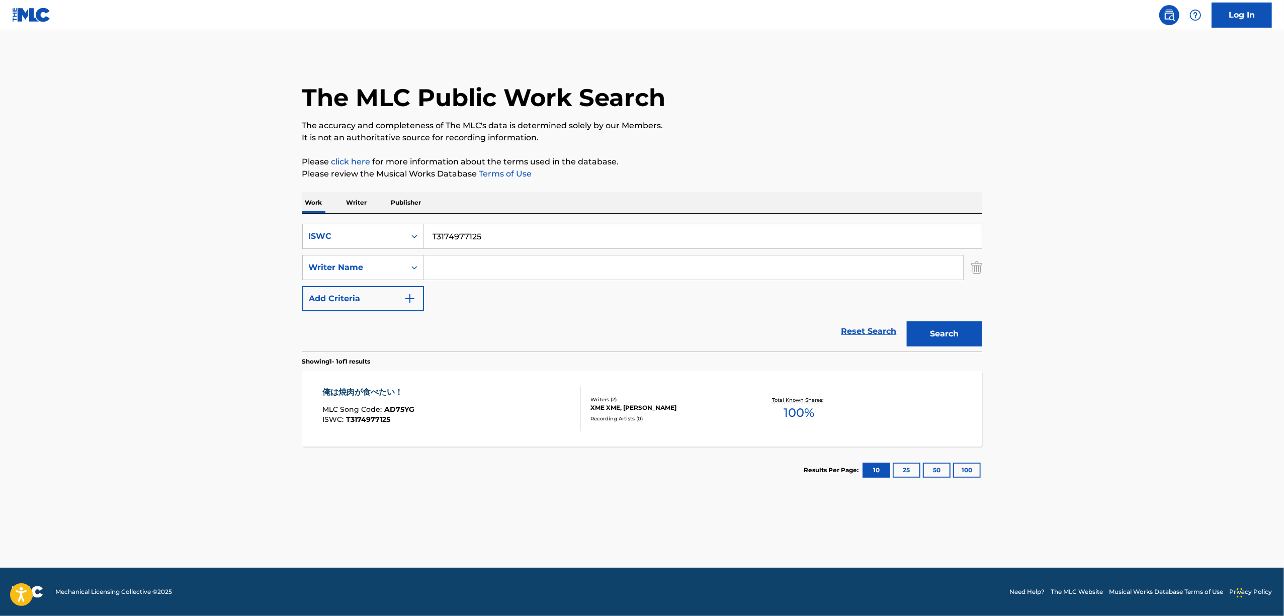
click at [389, 494] on main "The MLC Public Work Search The accuracy and completeness of The MLC's data is d…" at bounding box center [642, 299] width 1284 height 538
click at [377, 391] on div "俺は焼肉が食べたい！" at bounding box center [368, 392] width 92 height 12
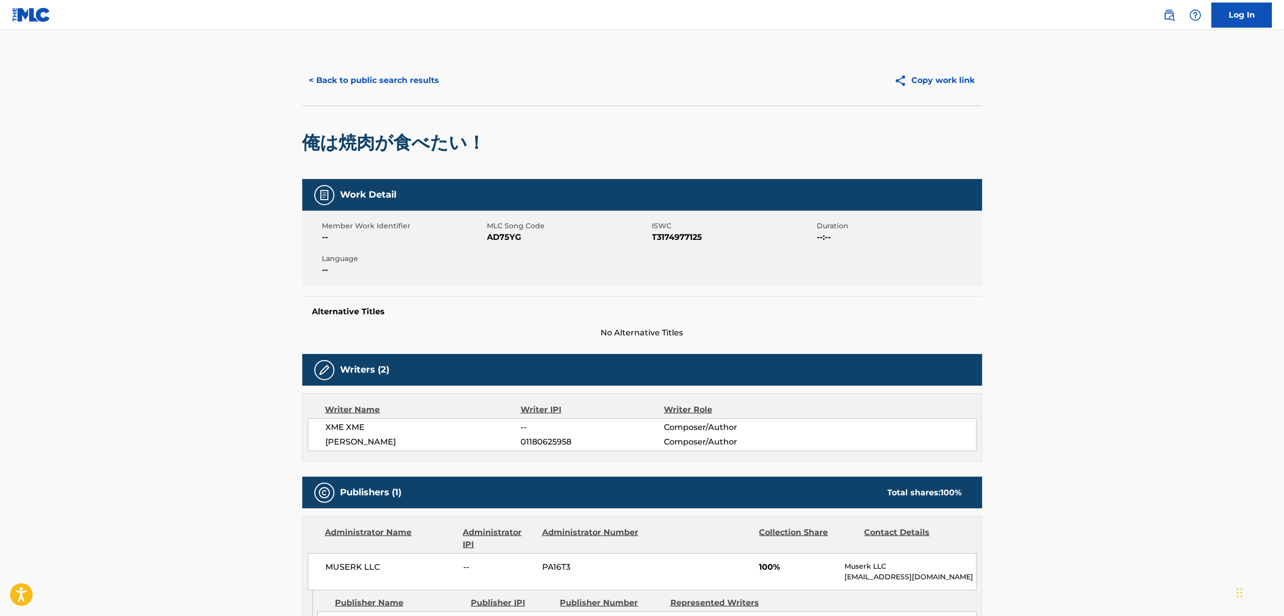
click at [1032, 288] on main "< Back to public search results Copy work link 俺は焼肉が食べたい！ Work Detail Member Wo…" at bounding box center [642, 385] width 1284 height 710
click at [1040, 276] on main "< Back to public search results Copy work link 俺は焼肉が食べたい！ Work Detail Member Wo…" at bounding box center [642, 385] width 1284 height 710
click at [1041, 276] on main "< Back to public search results Copy work link 俺は焼肉が食べたい！ Work Detail Member Wo…" at bounding box center [642, 385] width 1284 height 710
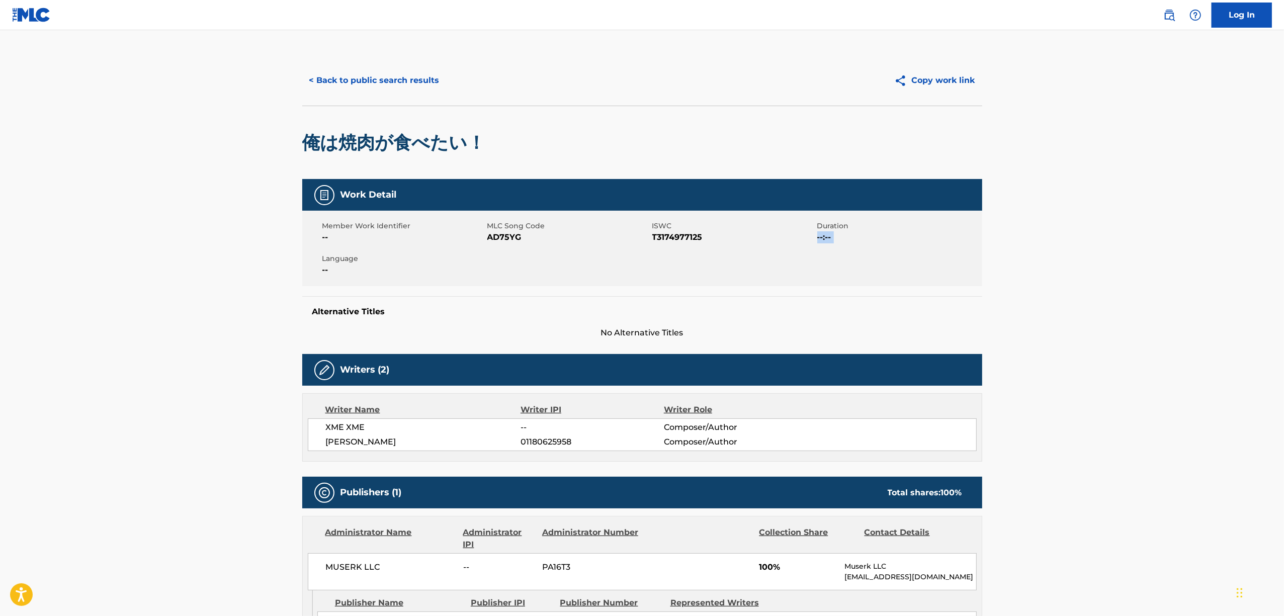
click at [1041, 276] on main "< Back to public search results Copy work link 俺は焼肉が食べたい！ Work Detail Member Wo…" at bounding box center [642, 385] width 1284 height 710
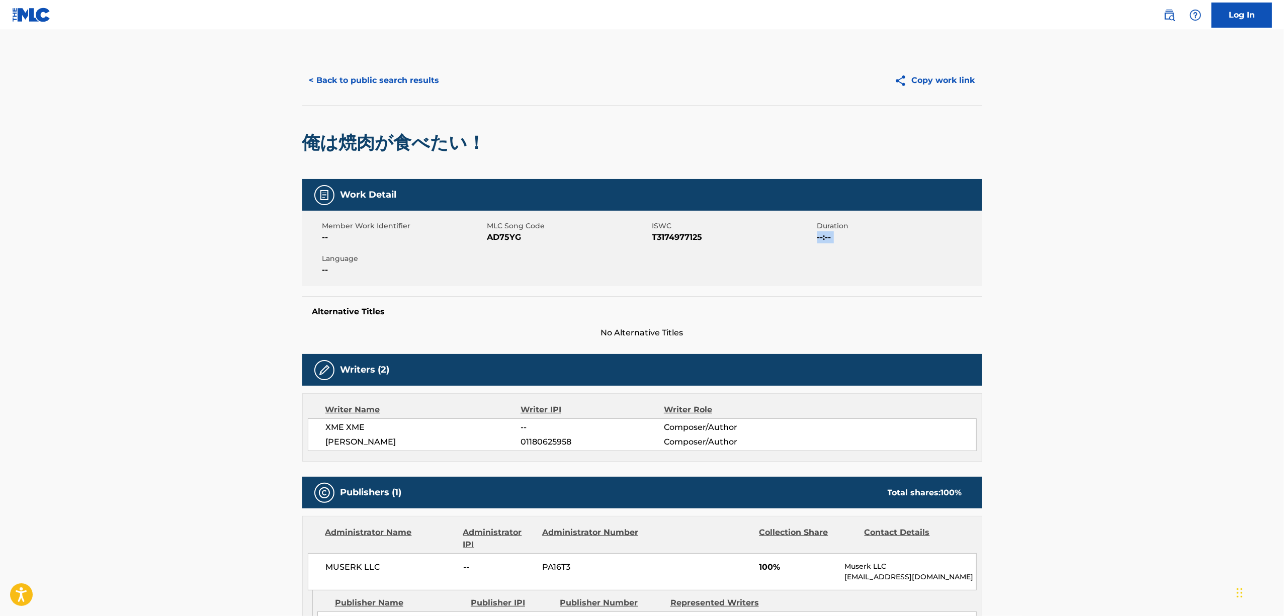
click at [1041, 276] on main "< Back to public search results Copy work link 俺は焼肉が食べたい！ Work Detail Member Wo…" at bounding box center [642, 385] width 1284 height 710
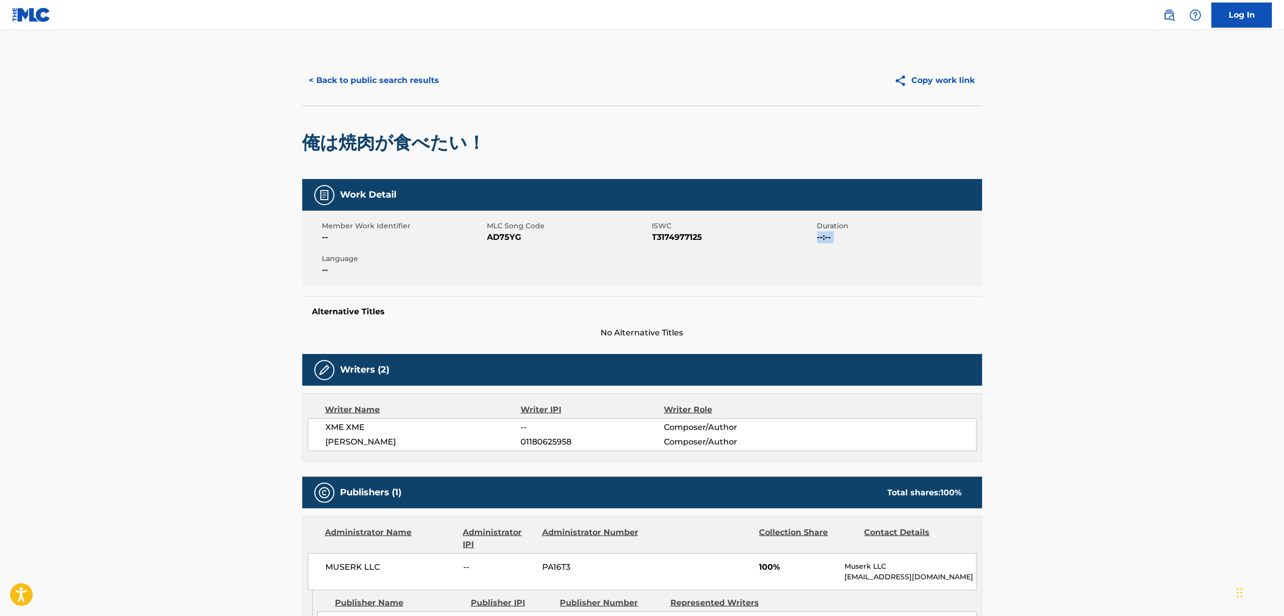
click at [1041, 276] on main "< Back to public search results Copy work link 俺は焼肉が食べたい！ Work Detail Member Wo…" at bounding box center [642, 385] width 1284 height 710
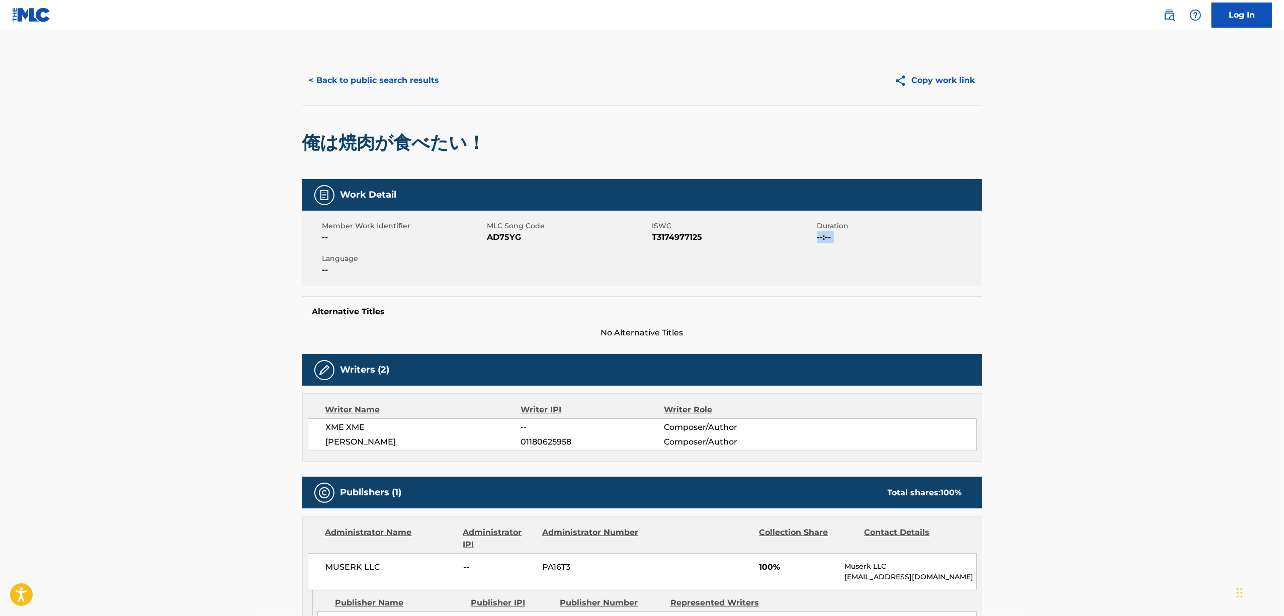
click at [1041, 276] on main "< Back to public search results Copy work link 俺は焼肉が食べたい！ Work Detail Member Wo…" at bounding box center [642, 385] width 1284 height 710
click at [1041, 277] on main "< Back to public search results Copy work link 俺は焼肉が食べたい！ Work Detail Member Wo…" at bounding box center [642, 385] width 1284 height 710
click at [500, 240] on span "AD75YG" at bounding box center [568, 237] width 162 height 12
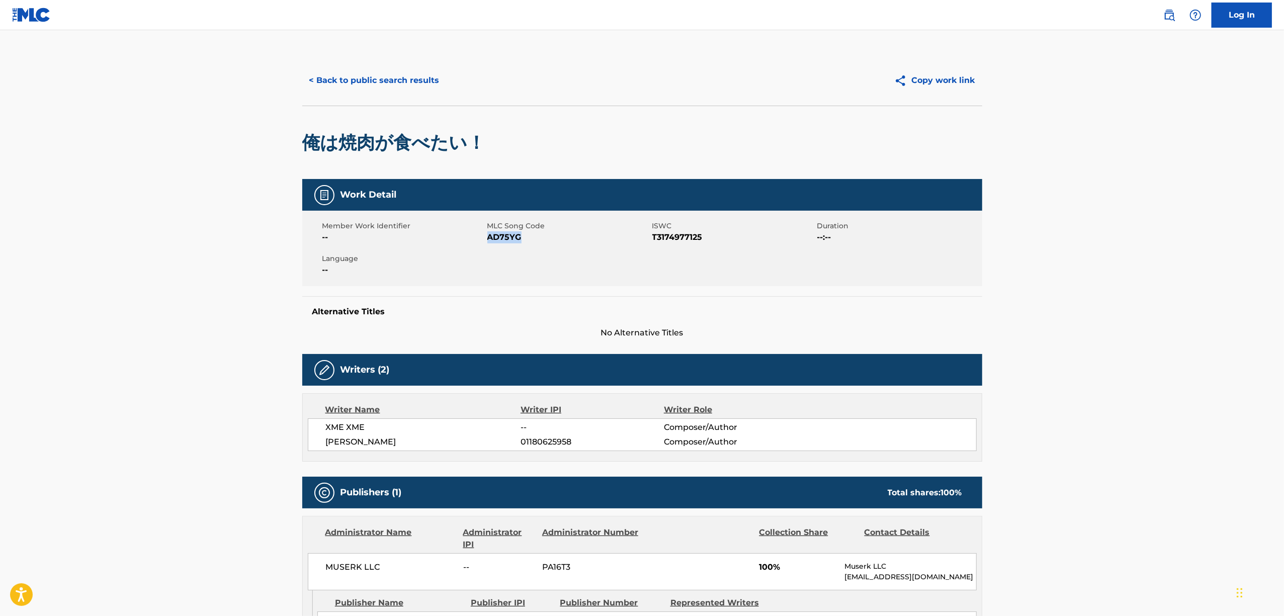
click at [500, 240] on span "AD75YG" at bounding box center [568, 237] width 162 height 12
click at [342, 77] on button "< Back to public search results" at bounding box center [374, 80] width 144 height 25
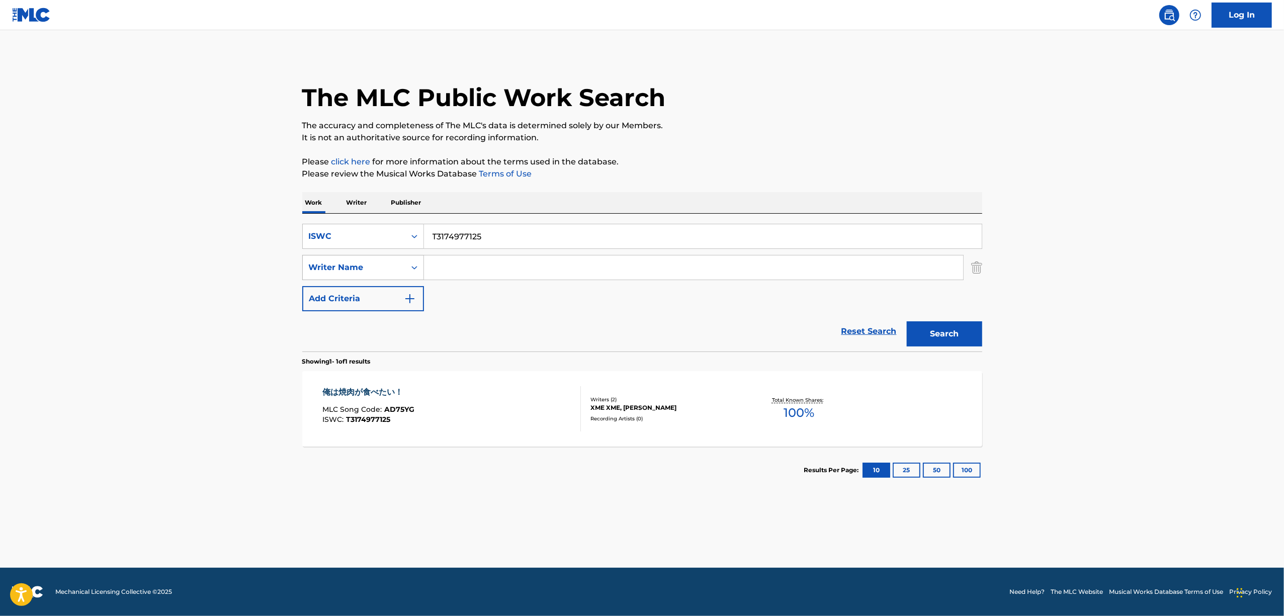
drag, startPoint x: 340, startPoint y: 270, endPoint x: 304, endPoint y: 273, distance: 36.8
click at [304, 273] on div "SearchWithCriteria75c83ea0-f43b-4d15-916f-b09d15fb67fe ISWC T3174977125 SearchW…" at bounding box center [642, 267] width 680 height 87
paste input "6519"
type input "T3174976519"
click at [936, 336] on button "Search" at bounding box center [944, 333] width 75 height 25
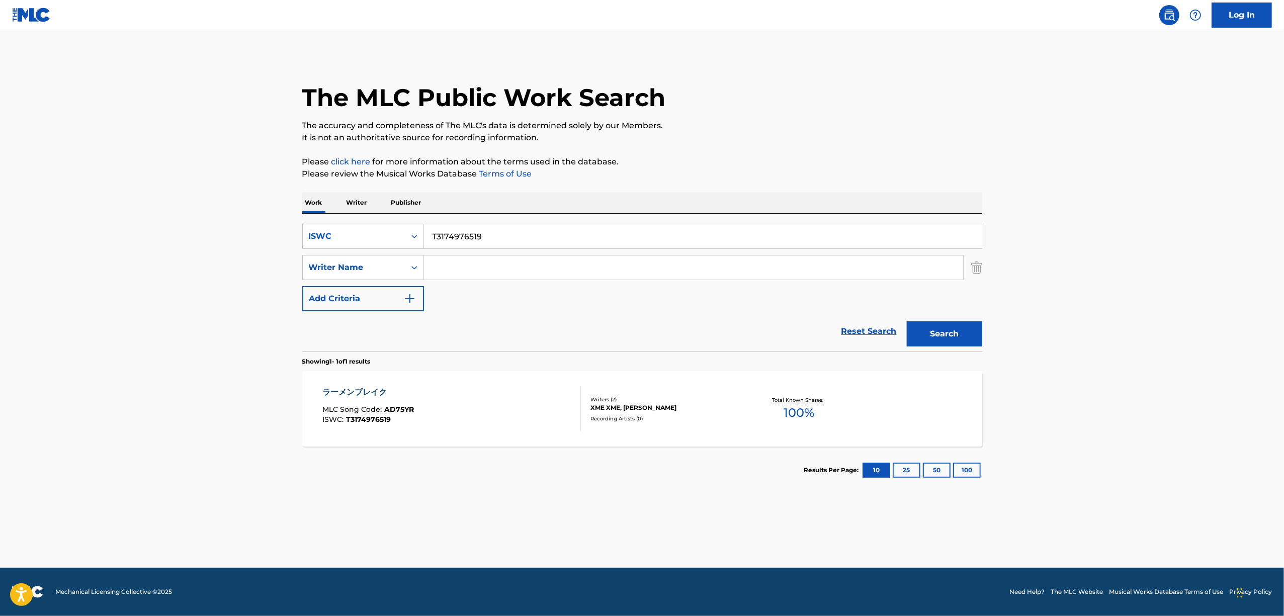
click at [392, 390] on div "ラーメンブレイク" at bounding box center [368, 392] width 92 height 12
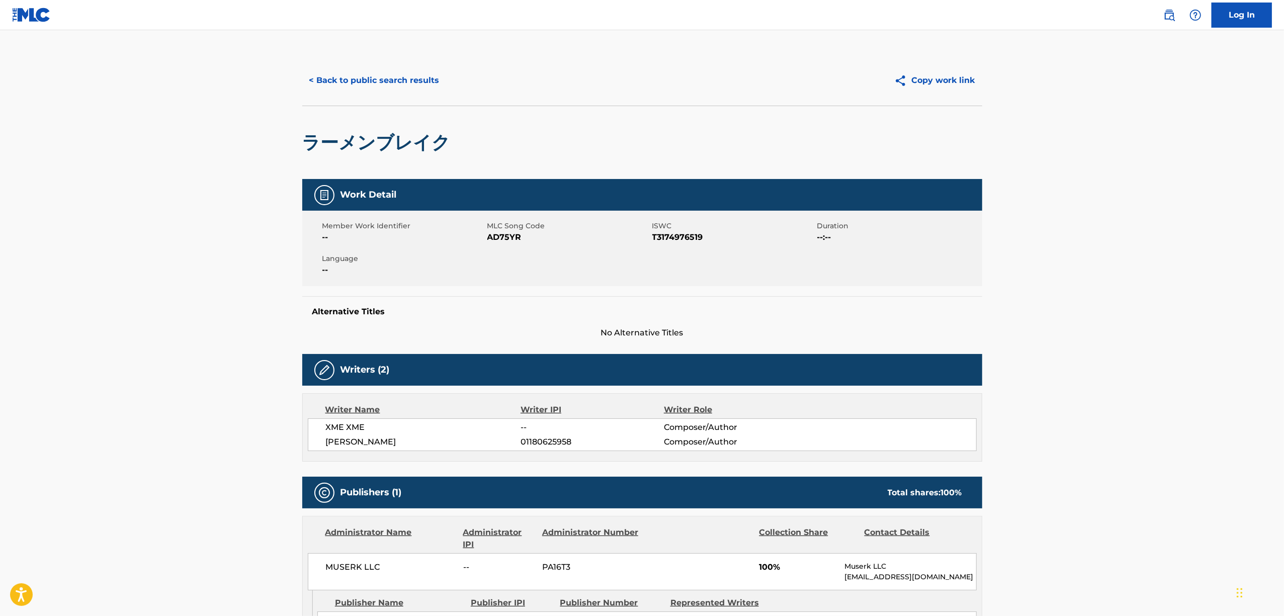
click at [499, 239] on span "AD75YR" at bounding box center [568, 237] width 162 height 12
click at [383, 82] on button "< Back to public search results" at bounding box center [374, 80] width 144 height 25
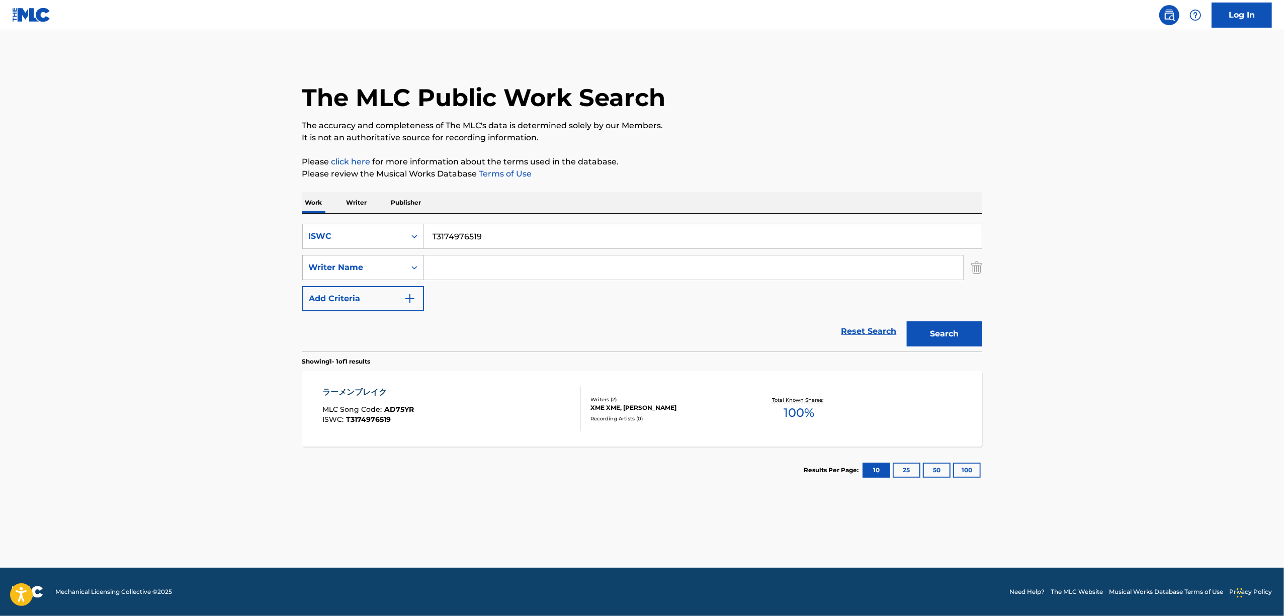
drag, startPoint x: 515, startPoint y: 230, endPoint x: 347, endPoint y: 270, distance: 173.2
click at [348, 270] on div "SearchWithCriteria75c83ea0-f43b-4d15-916f-b09d15fb67fe ISWC T3174976519 SearchW…" at bounding box center [642, 267] width 680 height 87
paste input "611"
type input "T3174976611"
click at [936, 334] on button "Search" at bounding box center [944, 333] width 75 height 25
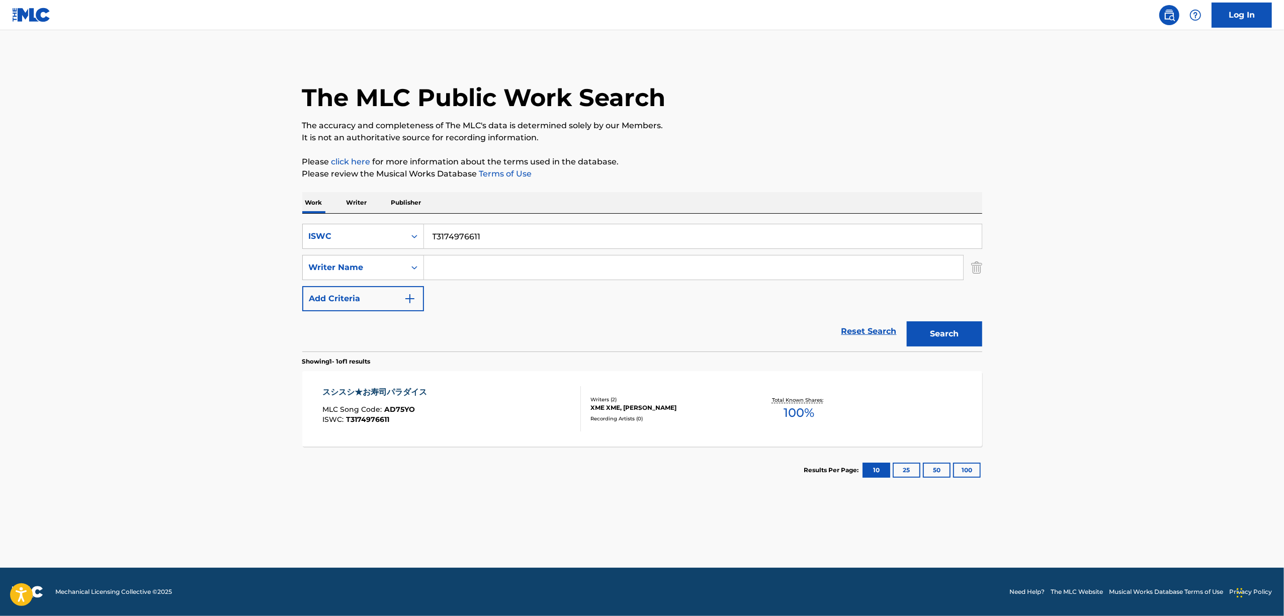
click at [375, 393] on div "スシスシ★お寿司パラダイス" at bounding box center [377, 392] width 110 height 12
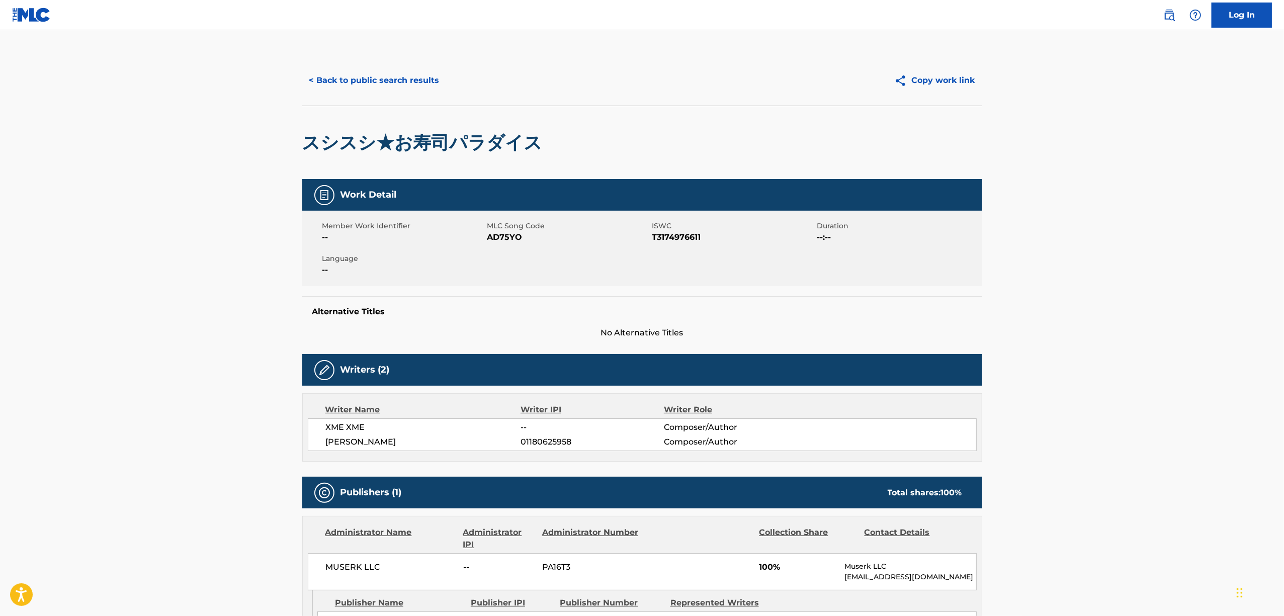
click at [494, 238] on span "AD75YO" at bounding box center [568, 237] width 162 height 12
click at [403, 79] on button "< Back to public search results" at bounding box center [374, 80] width 144 height 25
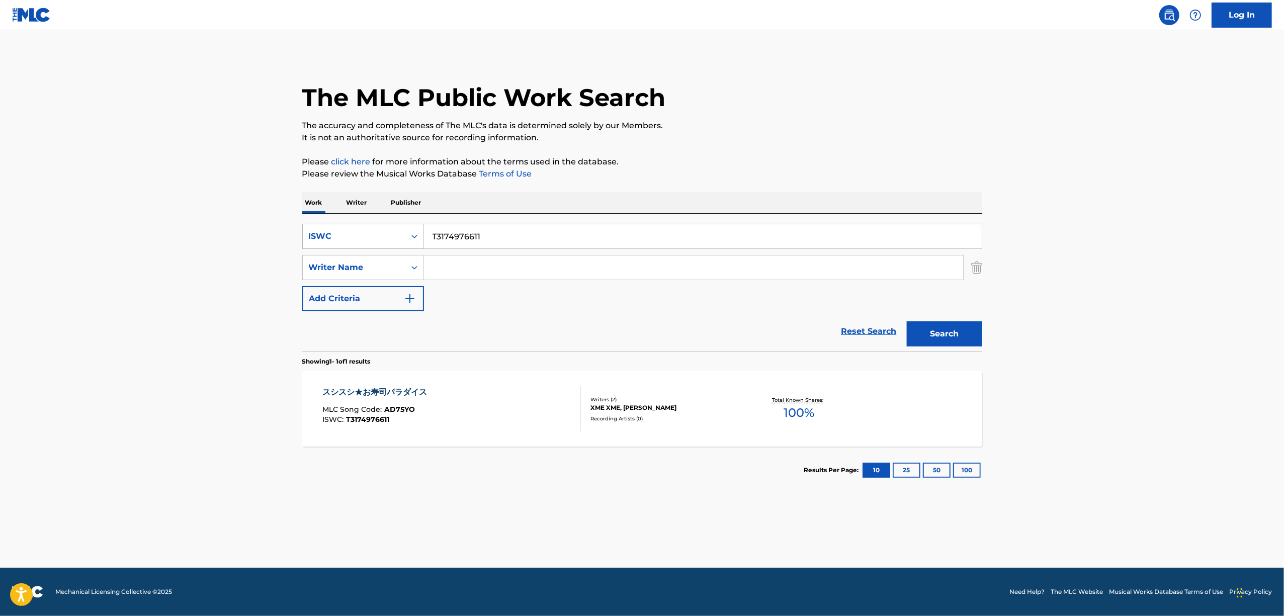
drag, startPoint x: 493, startPoint y: 236, endPoint x: 363, endPoint y: 245, distance: 130.1
click at [364, 246] on div "SearchWithCriteria75c83ea0-f43b-4d15-916f-b09d15fb67fe ISWC T3174976611" at bounding box center [642, 236] width 680 height 25
paste input "85549428"
click at [937, 333] on button "Search" at bounding box center [944, 333] width 75 height 25
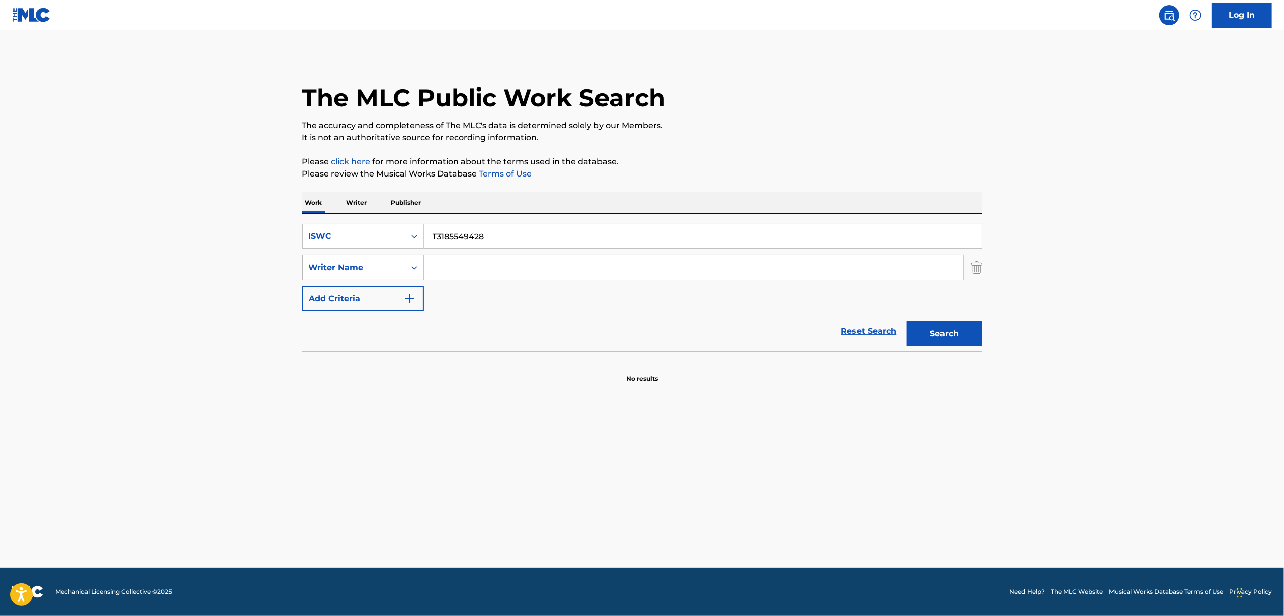
drag, startPoint x: 495, startPoint y: 231, endPoint x: 359, endPoint y: 256, distance: 138.5
click at [359, 256] on div "SearchWithCriteria75c83ea0-f43b-4d15-916f-b09d15fb67fe ISWC T3185549428 SearchW…" at bounding box center [642, 267] width 680 height 87
paste input "75141712"
click at [938, 333] on button "Search" at bounding box center [944, 333] width 75 height 25
click at [941, 336] on button "Search" at bounding box center [944, 333] width 75 height 25
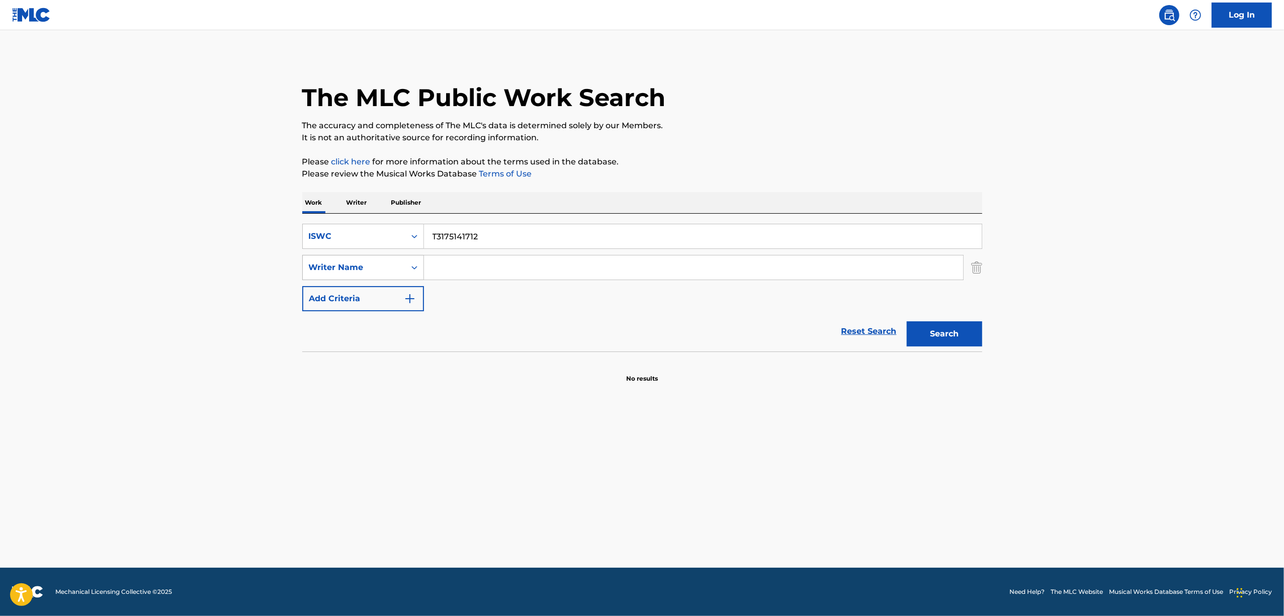
drag, startPoint x: 493, startPoint y: 242, endPoint x: 353, endPoint y: 270, distance: 143.6
click at [359, 269] on div "SearchWithCriteria75c83ea0-f43b-4d15-916f-b09d15fb67fe ISWC T3175141712 SearchW…" at bounding box center [642, 267] width 680 height 87
paste input "78"
click at [943, 332] on button "Search" at bounding box center [944, 333] width 75 height 25
drag, startPoint x: 383, startPoint y: 256, endPoint x: 377, endPoint y: 254, distance: 6.8
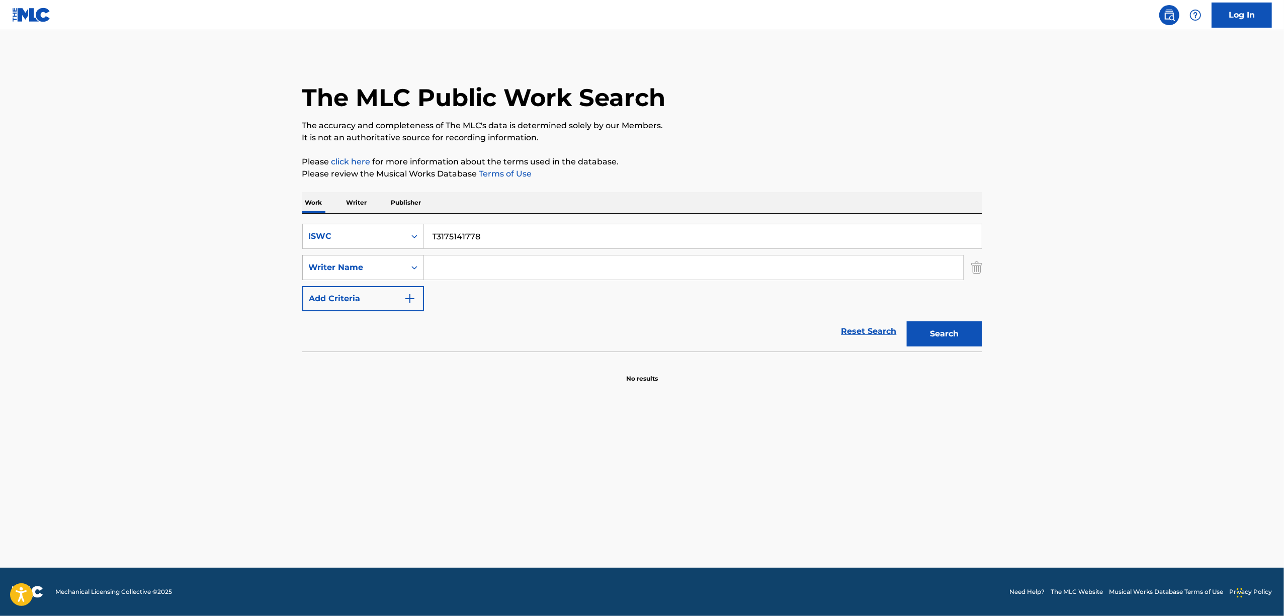
click at [377, 254] on div "SearchWithCriteria75c83ea0-f43b-4d15-916f-b09d15fb67fe ISWC T3175141778 SearchW…" at bounding box center [642, 267] width 680 height 87
paste input "-317.514.119-"
click at [484, 240] on input "T-317.514.119-8" at bounding box center [703, 236] width 558 height 24
click at [940, 322] on button "Search" at bounding box center [944, 333] width 75 height 25
click at [934, 338] on div "Search" at bounding box center [942, 331] width 80 height 40
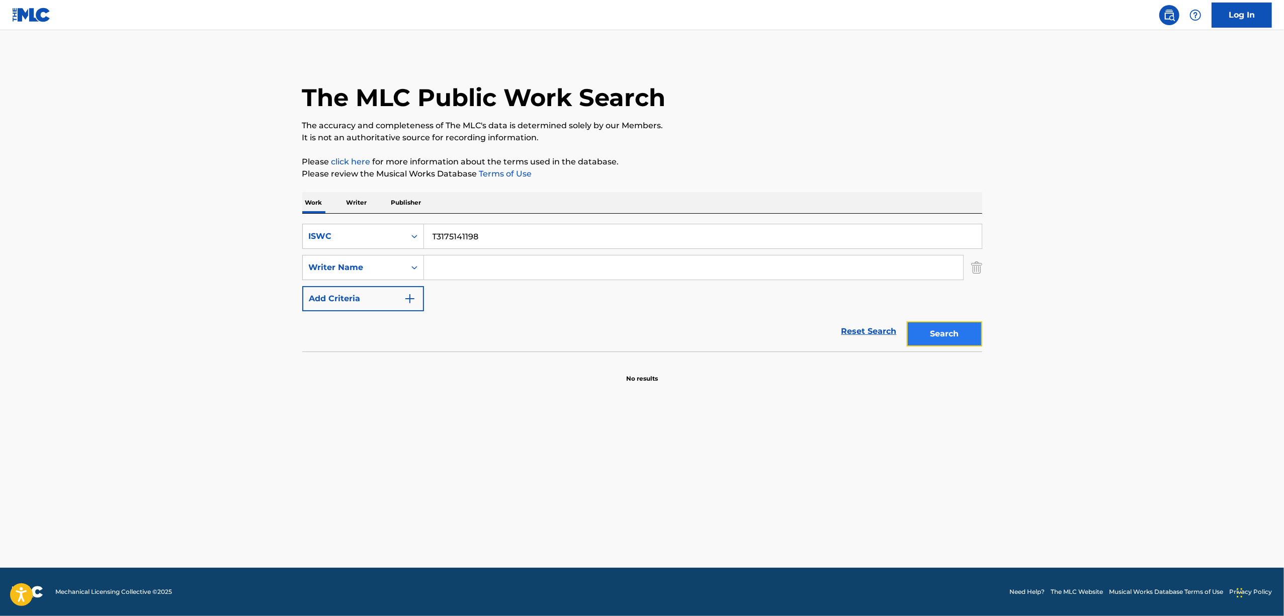
drag, startPoint x: 940, startPoint y: 341, endPoint x: 949, endPoint y: 348, distance: 12.2
click at [940, 341] on button "Search" at bounding box center [944, 333] width 75 height 25
drag, startPoint x: 415, startPoint y: 238, endPoint x: 358, endPoint y: 238, distance: 56.8
click at [358, 238] on div "SearchWithCriteria75c83ea0-f43b-4d15-916f-b09d15fb67fe ISWC T3175141198" at bounding box center [642, 236] width 680 height 25
paste input "87261"
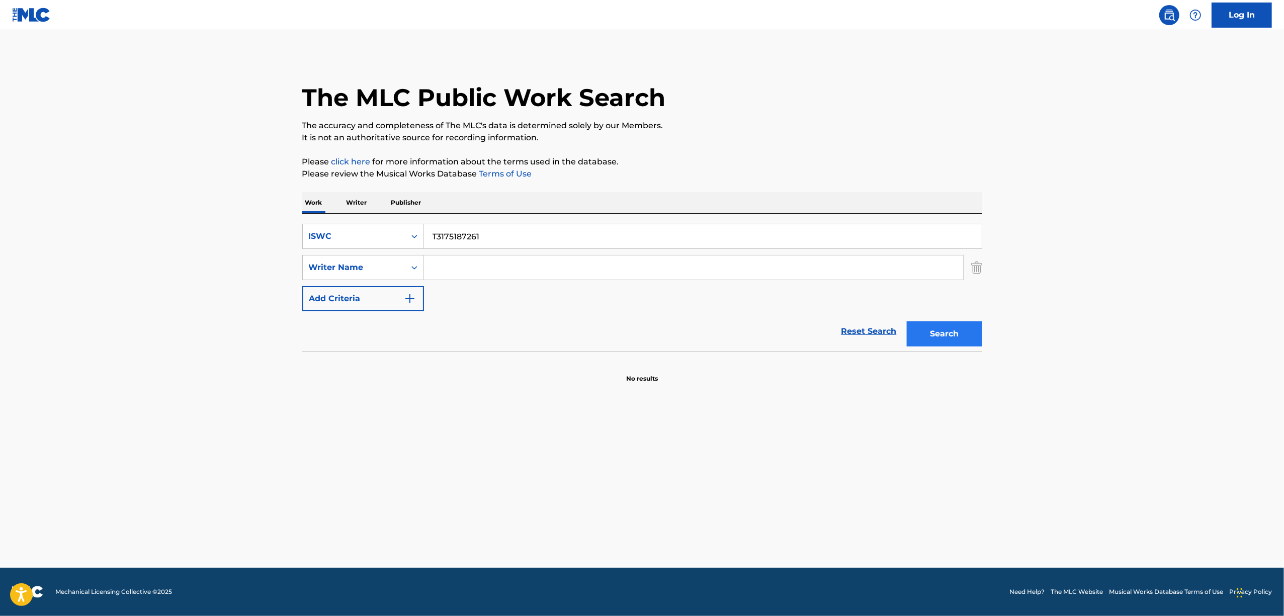
type input "T3175187261"
click at [950, 334] on button "Search" at bounding box center [944, 333] width 75 height 25
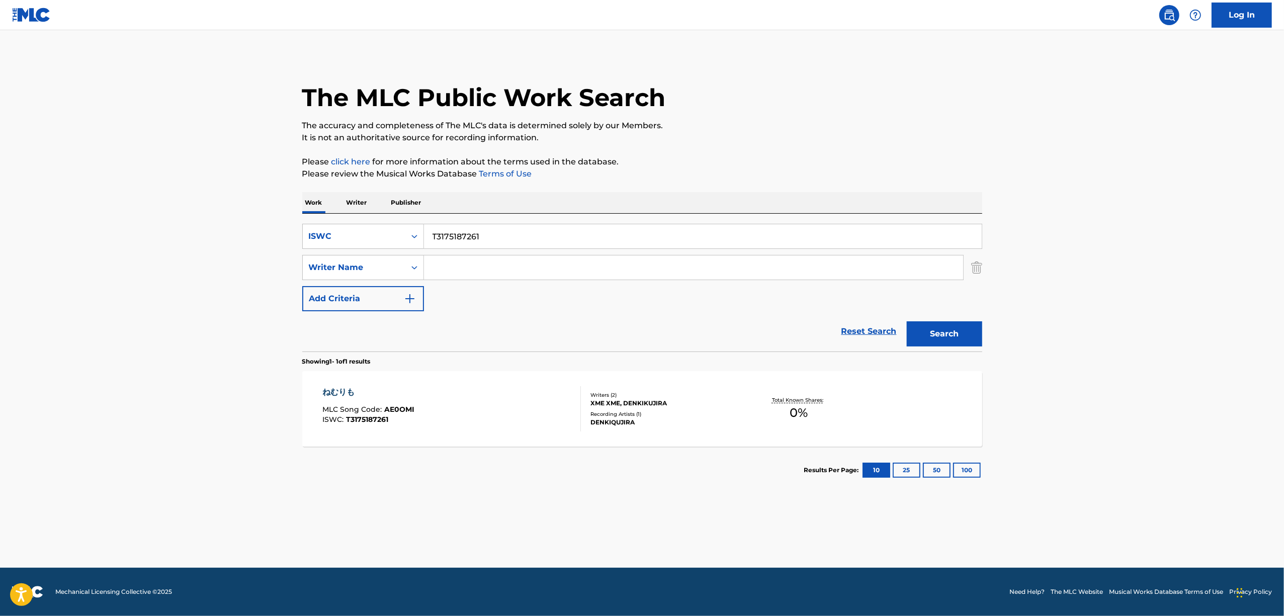
click at [336, 394] on div "ねむりも" at bounding box center [368, 392] width 92 height 12
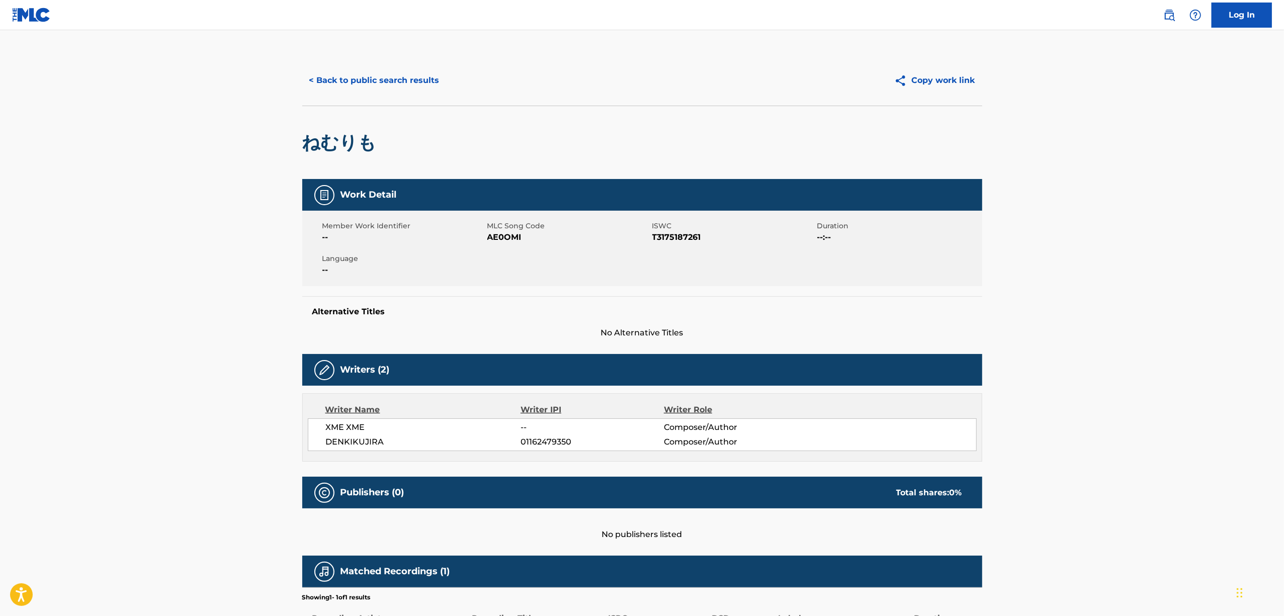
click at [502, 236] on span "AE0OMI" at bounding box center [568, 237] width 162 height 12
drag, startPoint x: 407, startPoint y: 77, endPoint x: 411, endPoint y: 85, distance: 9.2
click at [411, 85] on button "< Back to public search results" at bounding box center [374, 80] width 144 height 25
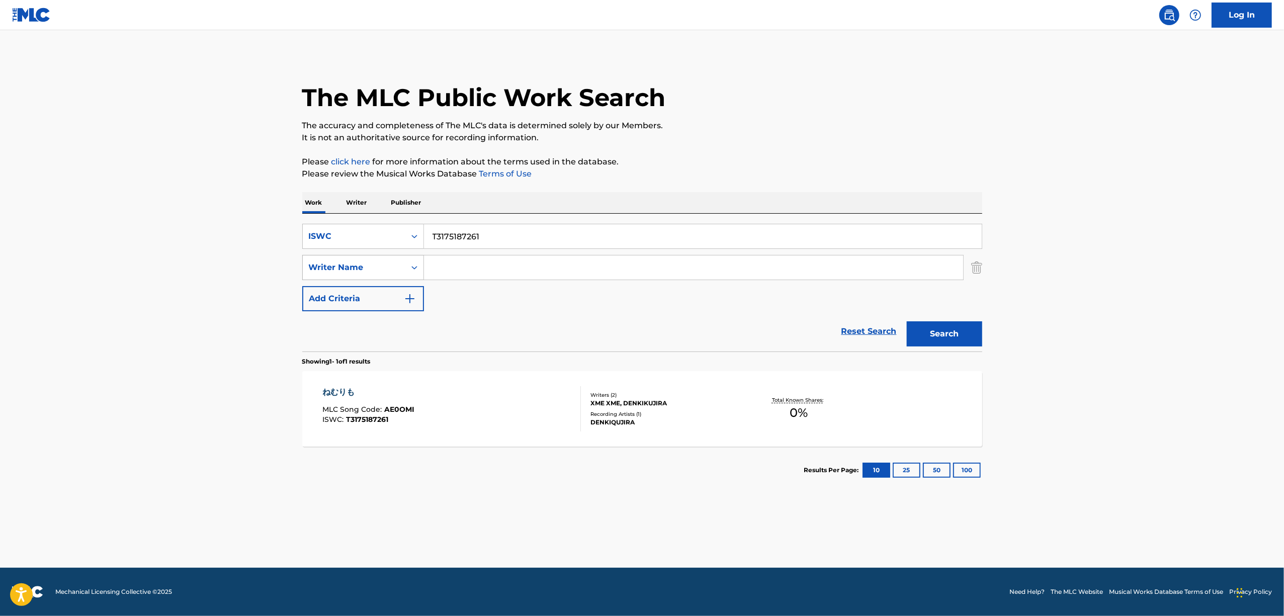
drag, startPoint x: 525, startPoint y: 230, endPoint x: 331, endPoint y: 257, distance: 196.6
click at [332, 257] on div "SearchWithCriteria75c83ea0-f43b-4d15-916f-b09d15fb67fe ISWC T3175187261 SearchW…" at bounding box center [642, 267] width 680 height 87
paste input "34"
type input "T3175187341"
click at [938, 329] on button "Search" at bounding box center [944, 333] width 75 height 25
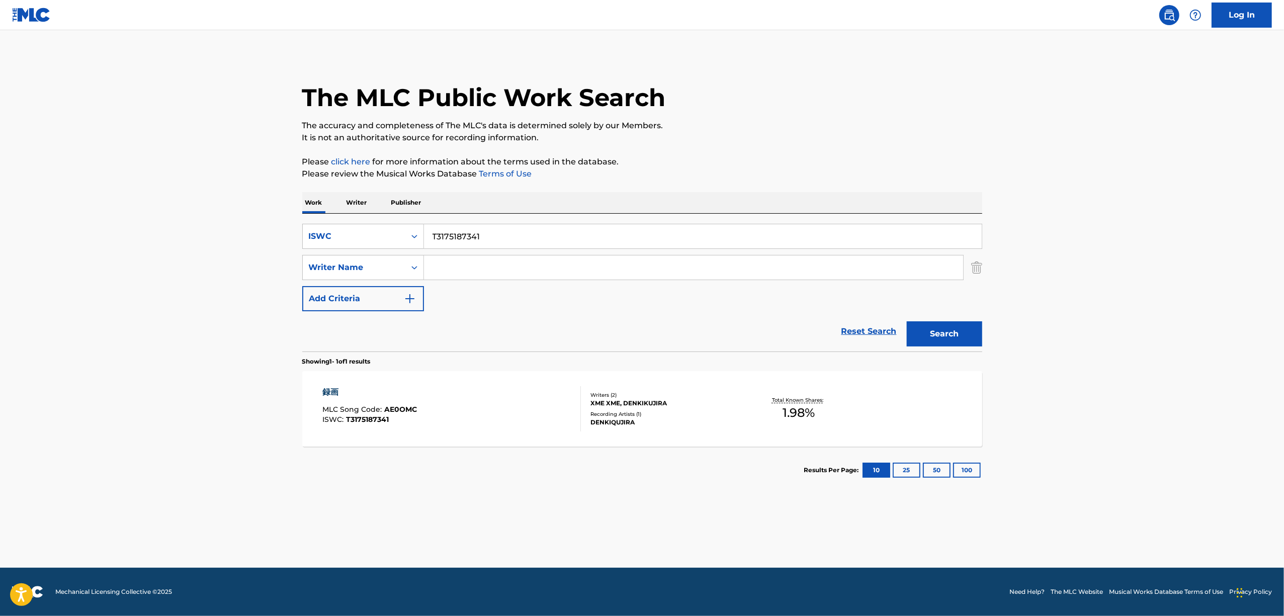
click at [328, 395] on div "録画" at bounding box center [369, 392] width 95 height 12
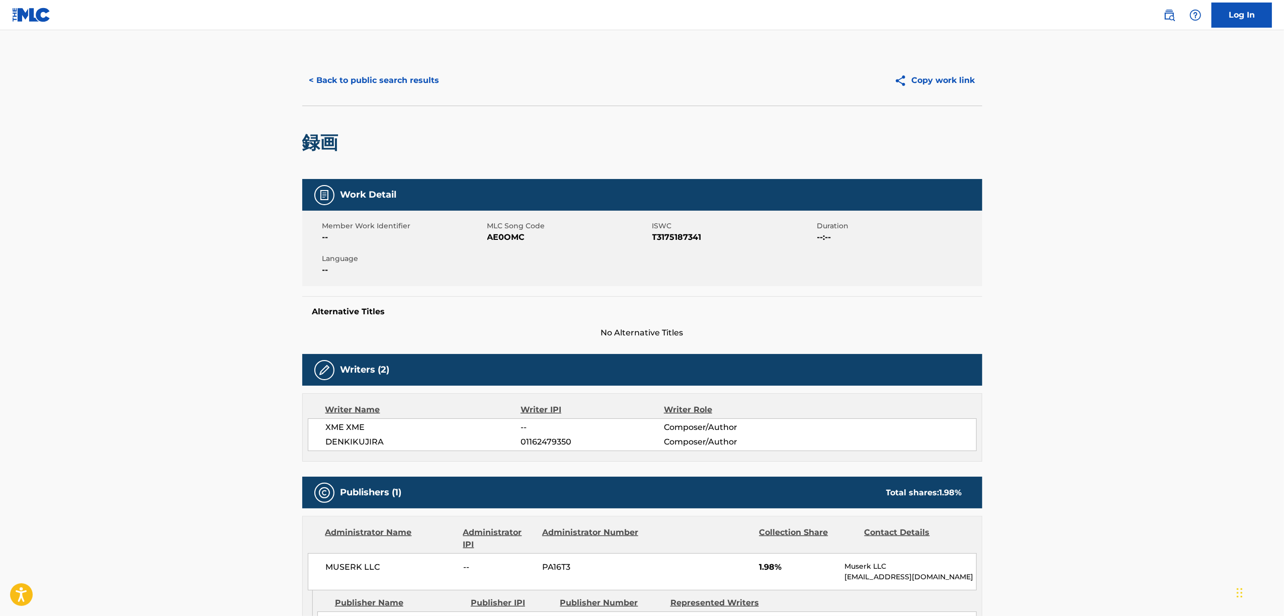
click at [509, 236] on span "AE0OMC" at bounding box center [568, 237] width 162 height 12
click at [416, 83] on button "< Back to public search results" at bounding box center [374, 80] width 144 height 25
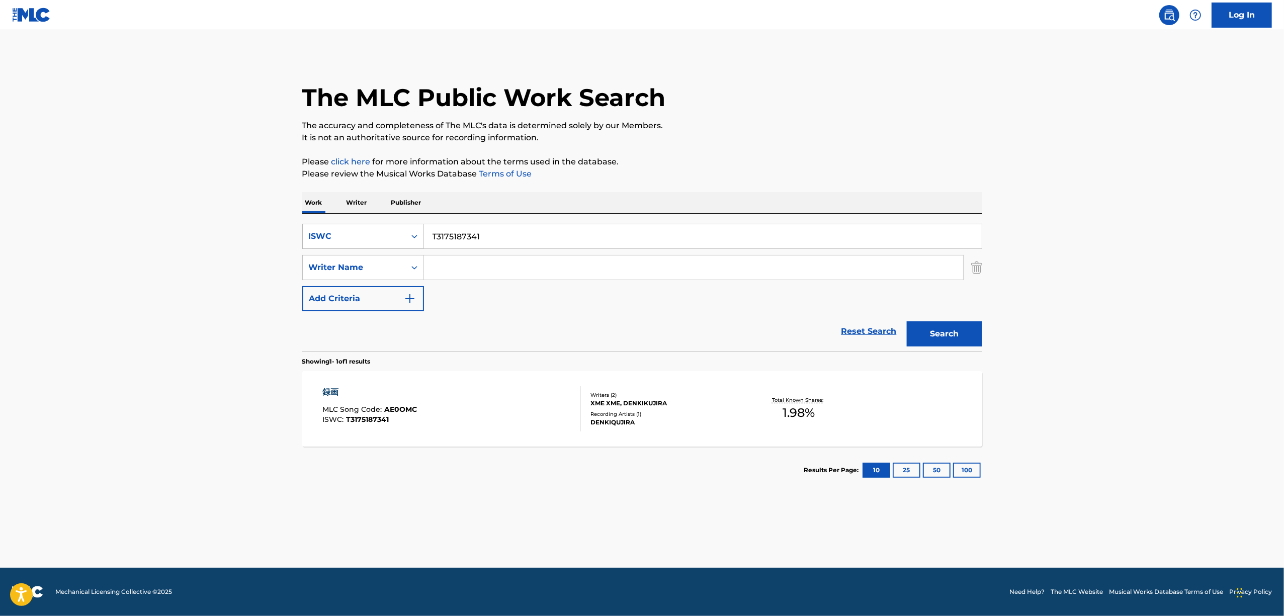
drag, startPoint x: 496, startPoint y: 228, endPoint x: 368, endPoint y: 247, distance: 129.2
click at [369, 247] on div "SearchWithCriteria75c83ea0-f43b-4d15-916f-b09d15fb67fe ISWC T3175187341" at bounding box center [642, 236] width 680 height 25
paste input "4770840"
type input "T3174770840"
drag, startPoint x: 942, startPoint y: 333, endPoint x: 946, endPoint y: 328, distance: 6.4
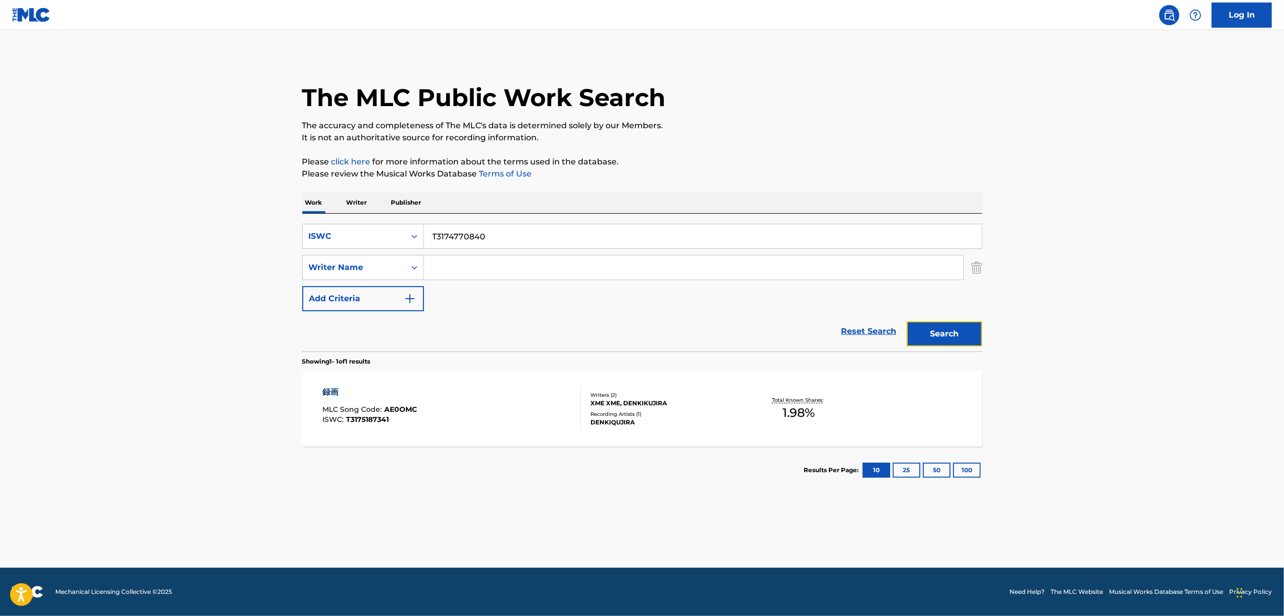
click at [946, 328] on button "Search" at bounding box center [944, 333] width 75 height 25
click at [335, 391] on div "とるりり" at bounding box center [370, 392] width 96 height 12
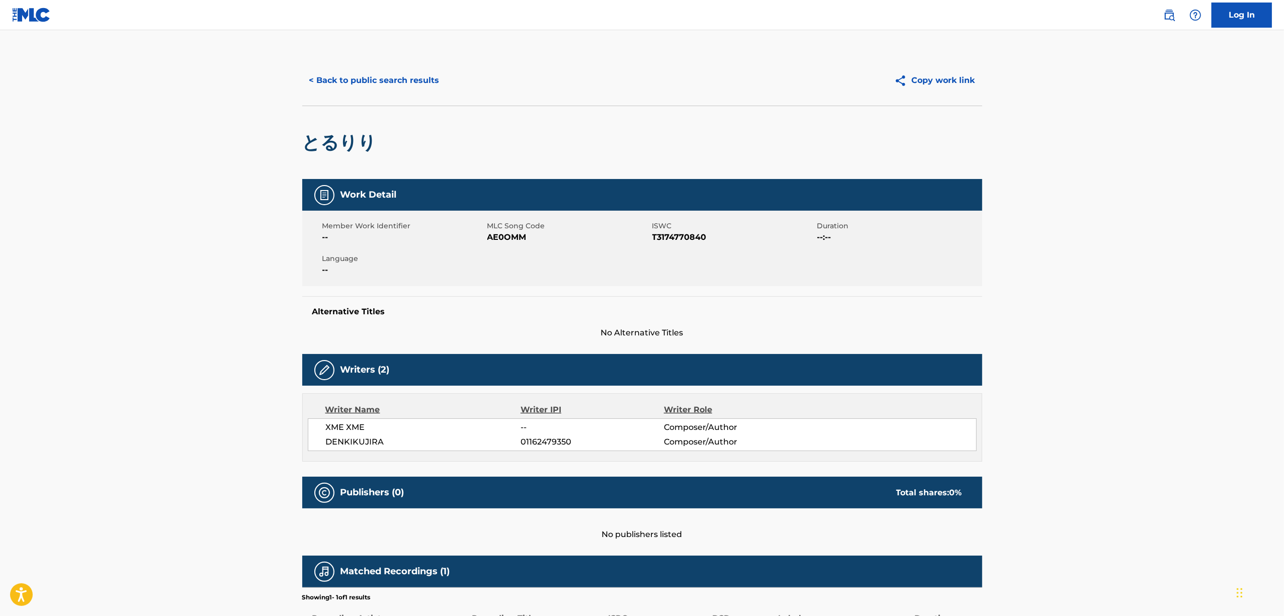
click at [500, 243] on span "AE0OMM" at bounding box center [568, 237] width 162 height 12
click at [397, 75] on button "< Back to public search results" at bounding box center [374, 80] width 144 height 25
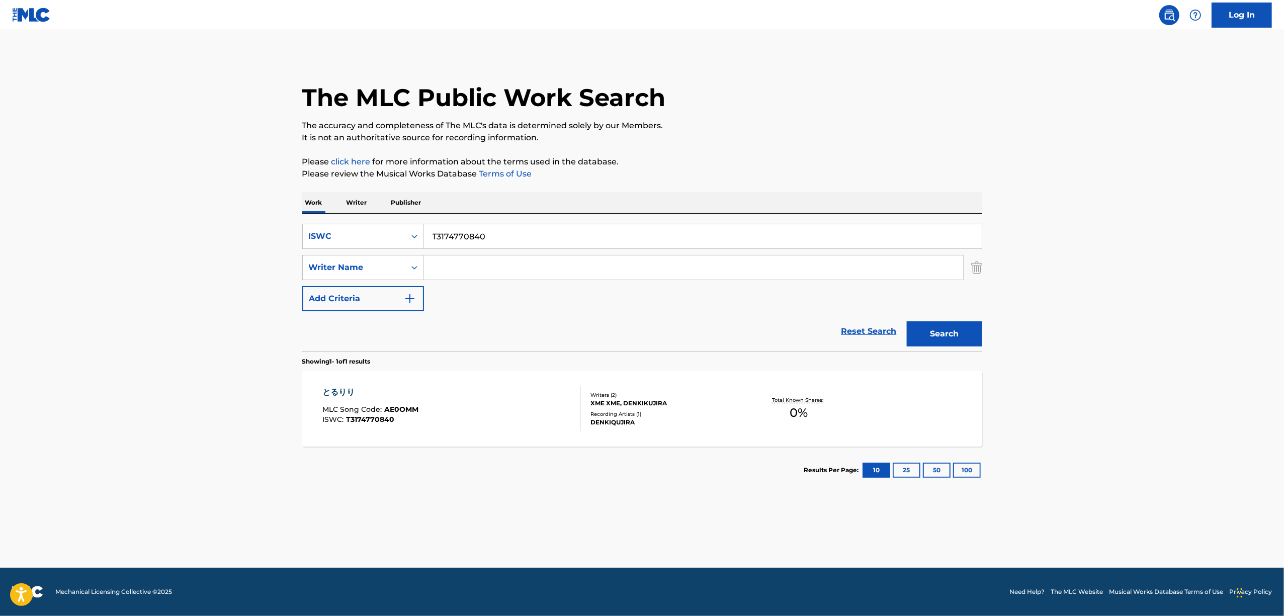
drag, startPoint x: 520, startPoint y: 229, endPoint x: 348, endPoint y: 253, distance: 173.7
click at [348, 253] on div "SearchWithCriteria75c83ea0-f43b-4d15-916f-b09d15fb67fe ISWC T3174770840 SearchW…" at bounding box center [642, 267] width 680 height 87
paste input "5187396"
drag, startPoint x: 946, startPoint y: 314, endPoint x: 942, endPoint y: 320, distance: 7.0
click at [945, 316] on div "Search" at bounding box center [942, 331] width 80 height 40
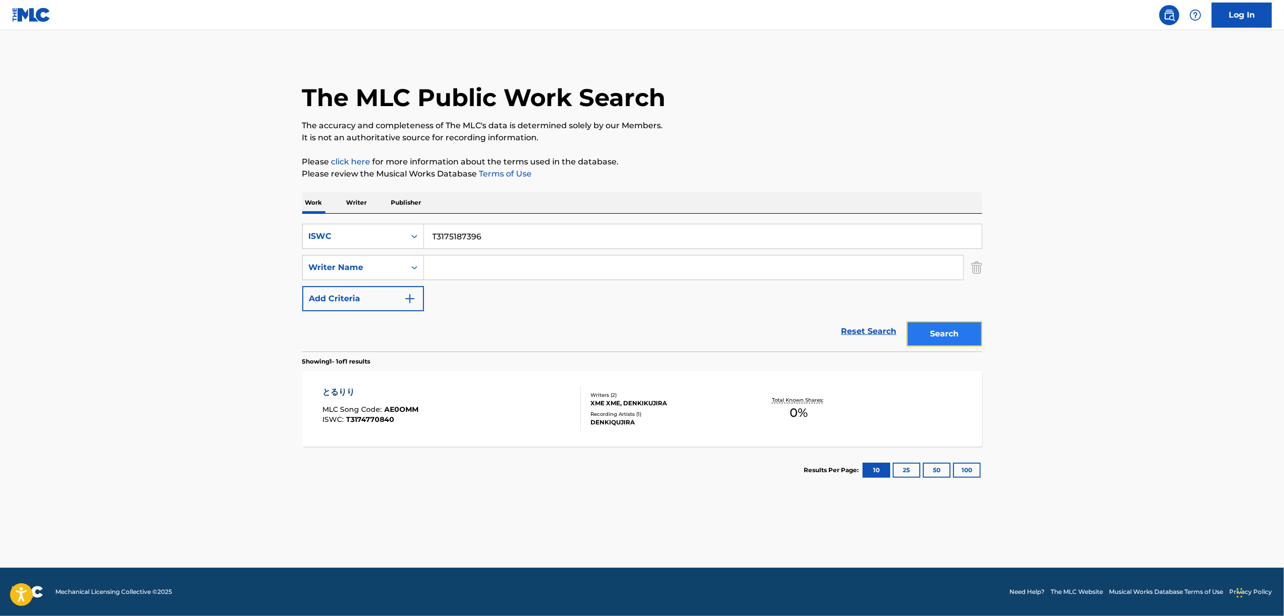
click at [937, 327] on button "Search" at bounding box center [944, 333] width 75 height 25
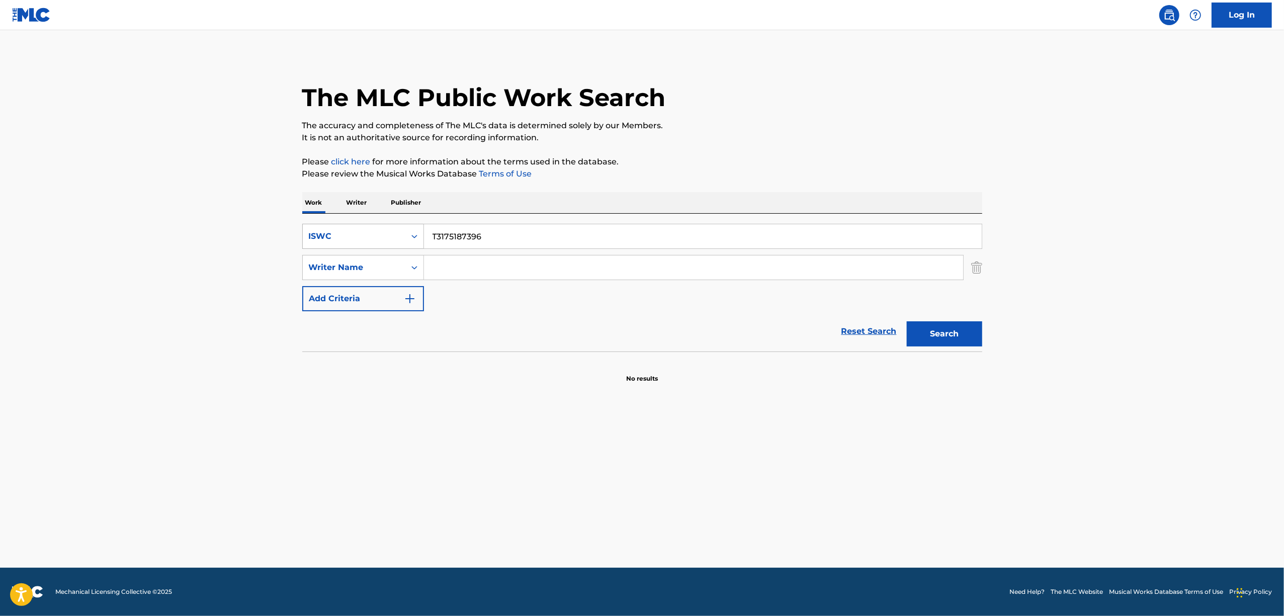
drag, startPoint x: 491, startPoint y: 239, endPoint x: 364, endPoint y: 248, distance: 127.5
click at [366, 249] on div "SearchWithCriteria75c83ea0-f43b-4d15-916f-b09d15fb67fe ISWC T3175187396 SearchW…" at bounding box center [642, 267] width 680 height 87
paste input "4757661"
click at [931, 332] on button "Search" at bounding box center [944, 333] width 75 height 25
drag, startPoint x: 503, startPoint y: 233, endPoint x: 288, endPoint y: 274, distance: 219.5
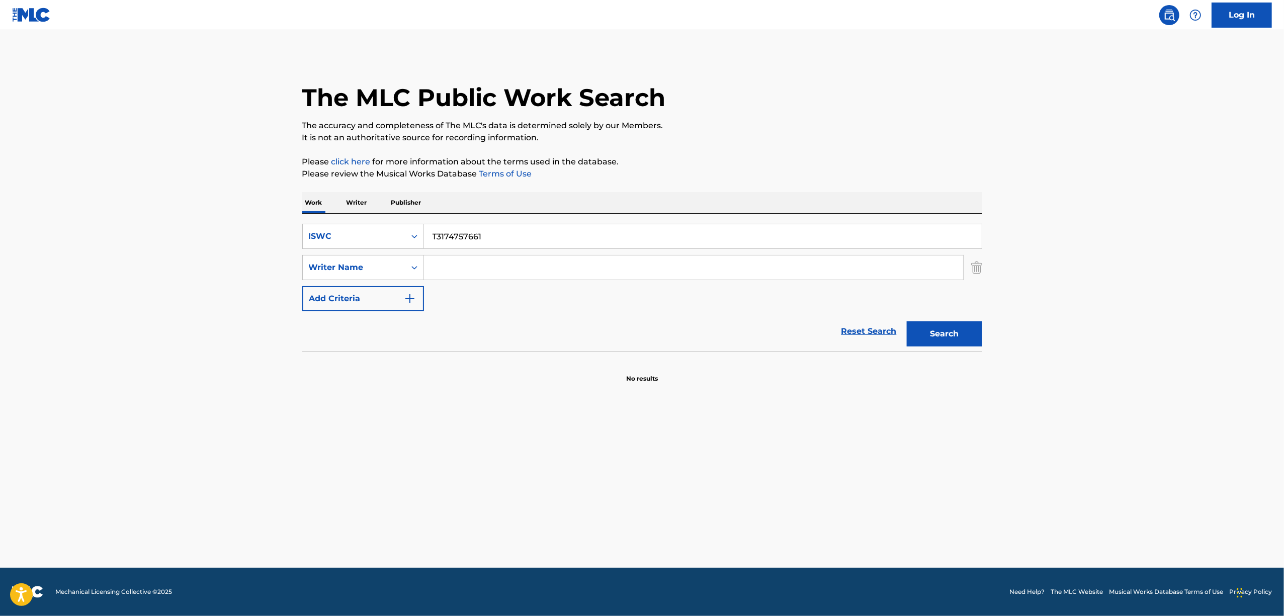
click at [288, 274] on main "The MLC Public Work Search The accuracy and completeness of The MLC's data is d…" at bounding box center [642, 299] width 1284 height 538
paste input "39909103"
click at [947, 324] on button "Search" at bounding box center [944, 333] width 75 height 25
click at [952, 320] on div "Search" at bounding box center [942, 331] width 80 height 40
click at [945, 332] on button "Search" at bounding box center [944, 333] width 75 height 25
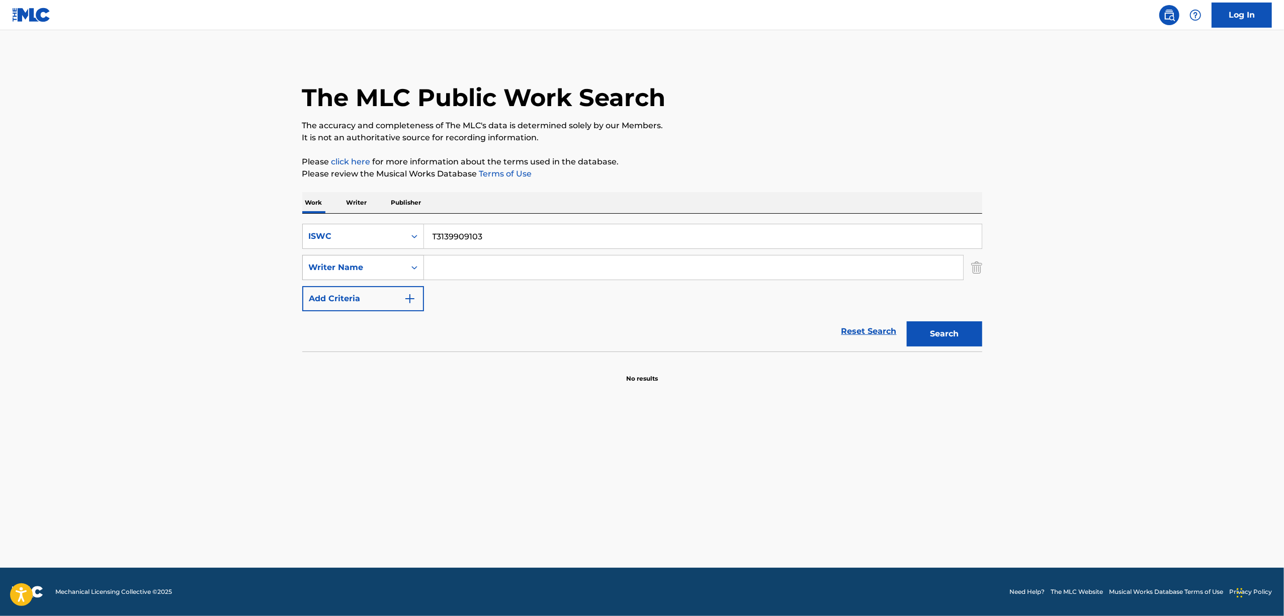
drag, startPoint x: 494, startPoint y: 235, endPoint x: 352, endPoint y: 258, distance: 143.7
click at [353, 258] on div "SearchWithCriteria75c83ea0-f43b-4d15-916f-b09d15fb67fe ISWC T3139909103 SearchW…" at bounding box center [642, 267] width 680 height 87
paste input "89595"
type input "T3139895953"
click at [958, 339] on button "Search" at bounding box center [944, 333] width 75 height 25
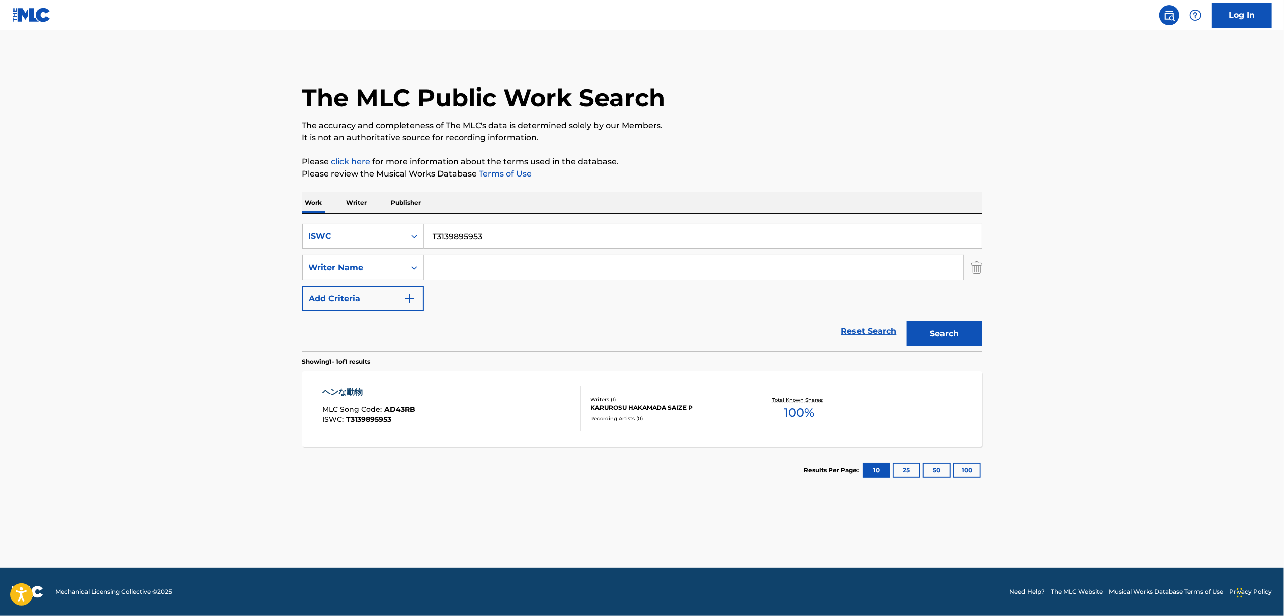
click at [342, 392] on div "ヘンな動物" at bounding box center [368, 392] width 93 height 12
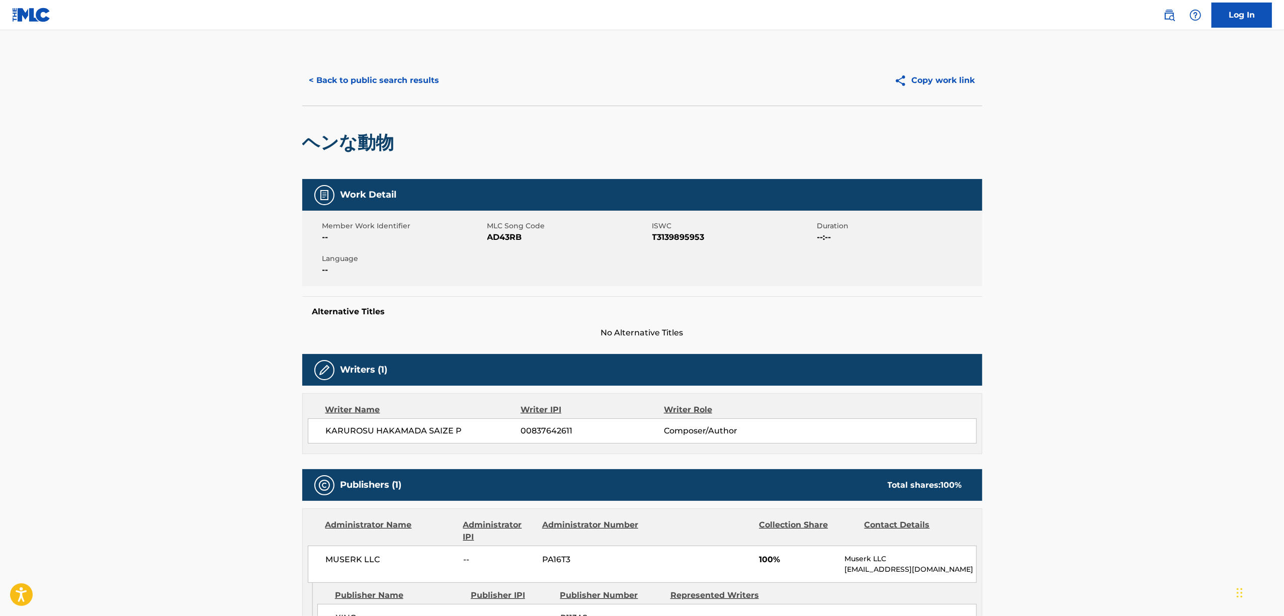
click at [511, 240] on span "AD43RB" at bounding box center [568, 237] width 162 height 12
click at [205, 387] on main "< Back to public search results Copy work link ヘンな動物 Work Detail Member Work Id…" at bounding box center [642, 381] width 1284 height 702
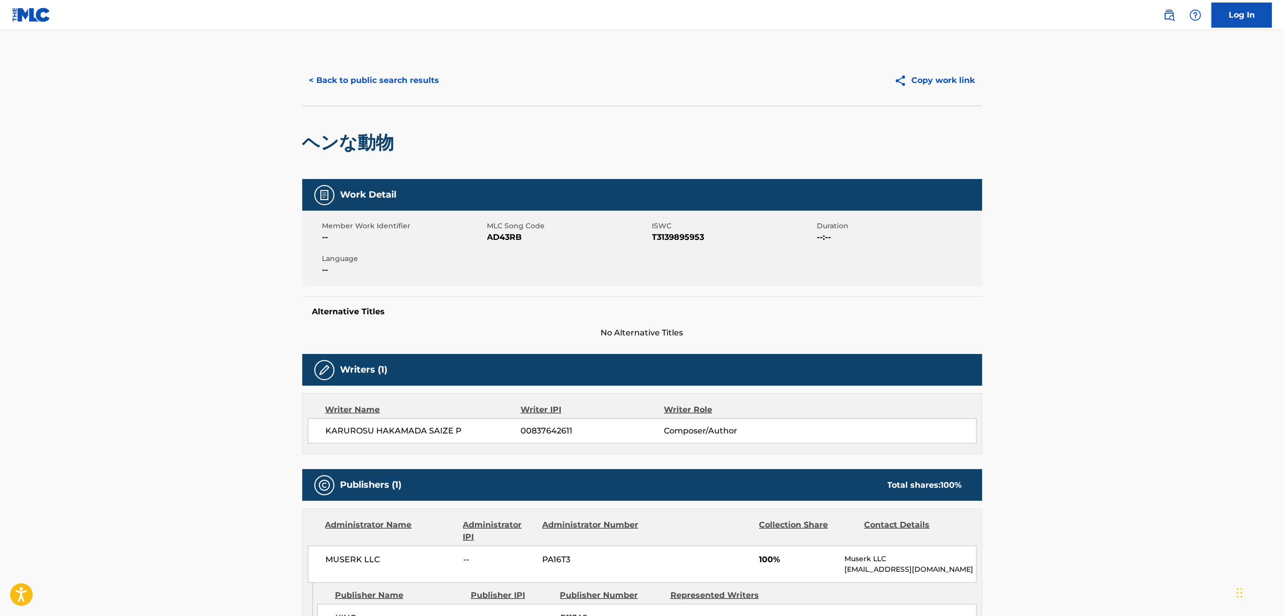
click at [205, 387] on main "< Back to public search results Copy work link ヘンな動物 Work Detail Member Work Id…" at bounding box center [642, 381] width 1284 height 702
click at [489, 232] on span "AD43RB" at bounding box center [568, 237] width 162 height 12
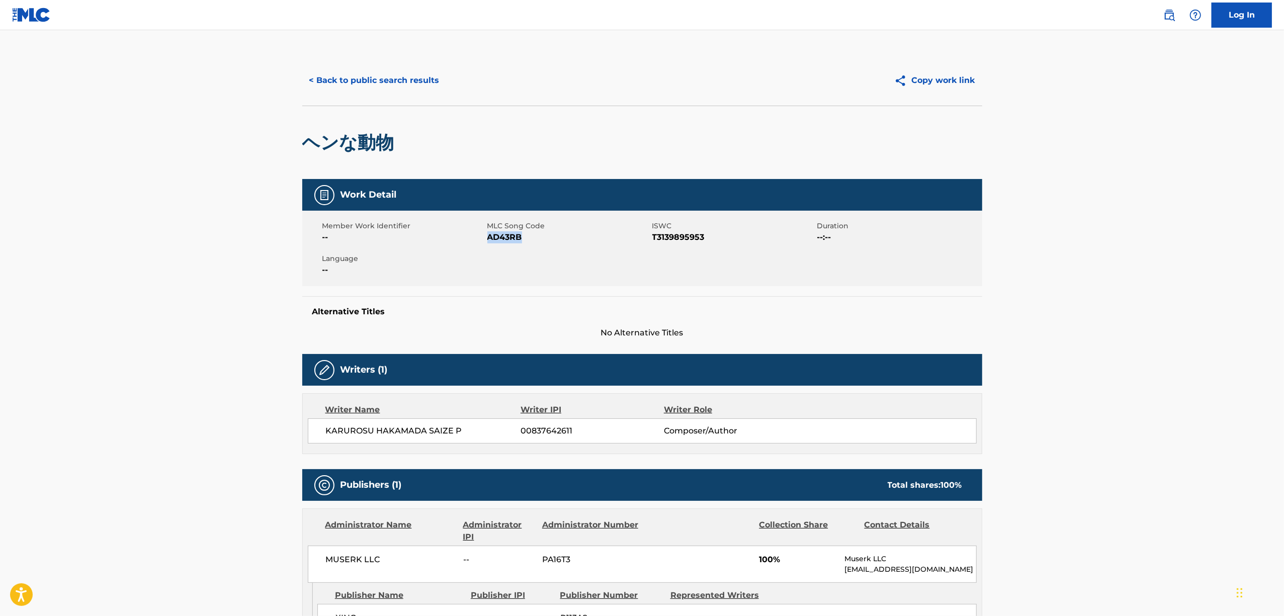
click at [489, 232] on span "AD43RB" at bounding box center [568, 237] width 162 height 12
click at [369, 81] on button "< Back to public search results" at bounding box center [374, 80] width 144 height 25
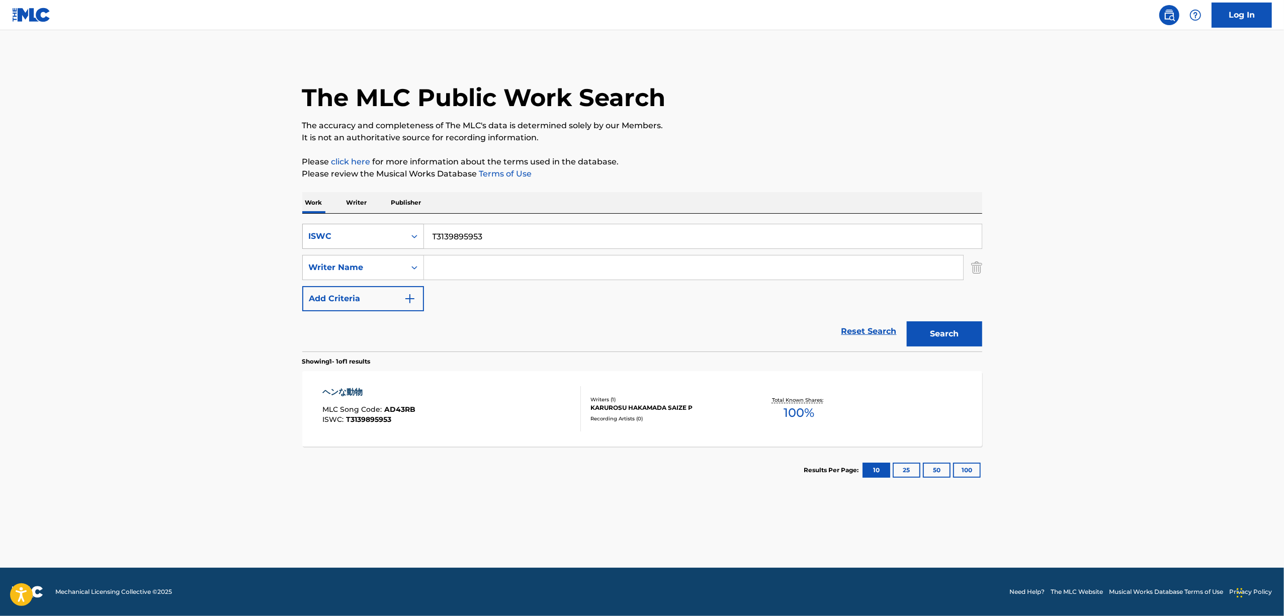
drag, startPoint x: 515, startPoint y: 246, endPoint x: 369, endPoint y: 247, distance: 146.8
click at [369, 247] on div "SearchWithCriteria75c83ea0-f43b-4d15-916f-b09d15fb67fe ISWC T3139895953" at bounding box center [642, 236] width 680 height 25
paste input "911216"
type input "T3139911216"
click at [942, 337] on button "Search" at bounding box center [944, 333] width 75 height 25
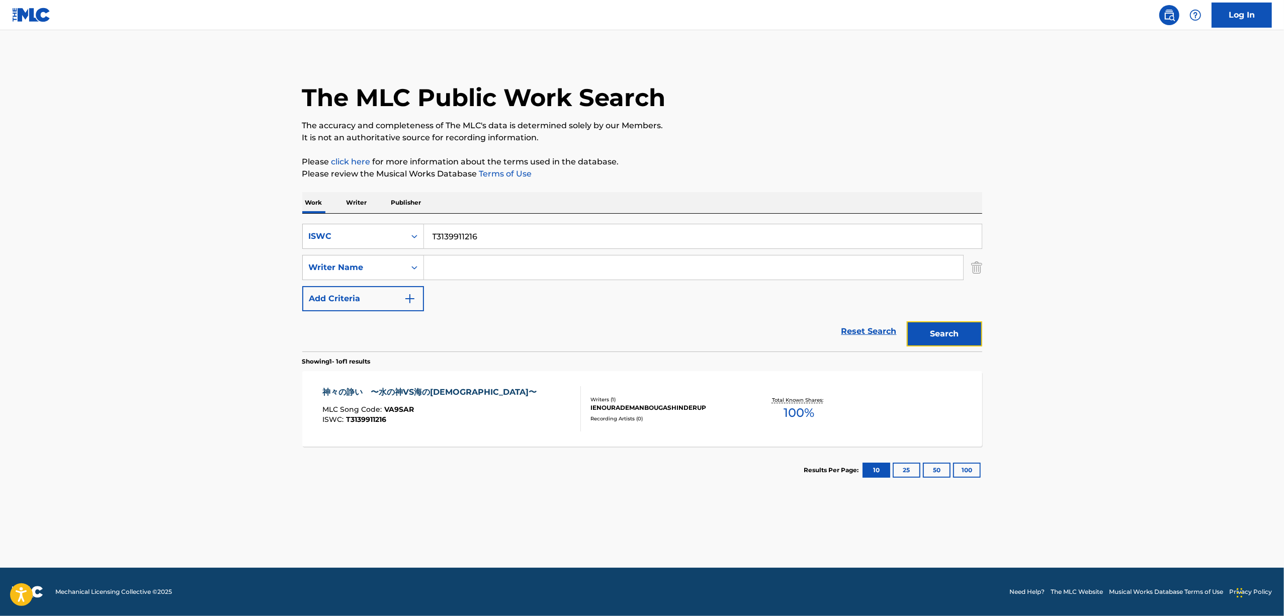
click at [943, 337] on button "Search" at bounding box center [944, 333] width 75 height 25
click at [351, 391] on div "神々の諍い　〜水の神VS海の神〜" at bounding box center [431, 392] width 219 height 12
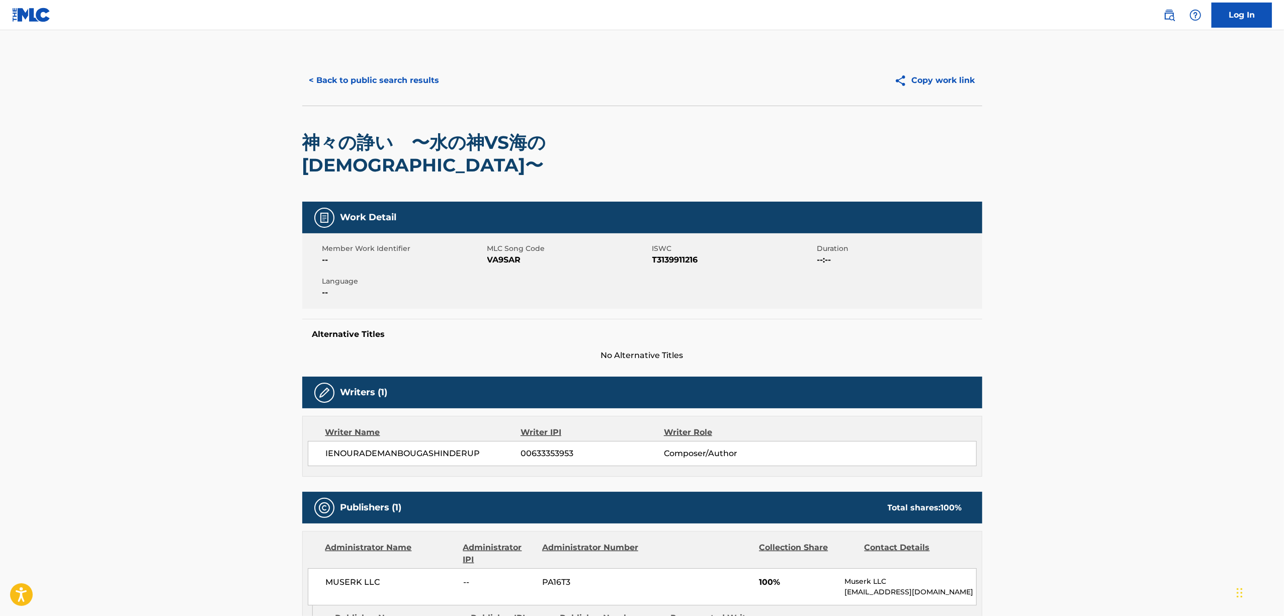
click at [493, 254] on span "VA9SAR" at bounding box center [568, 260] width 162 height 12
click at [387, 73] on button "< Back to public search results" at bounding box center [374, 80] width 144 height 25
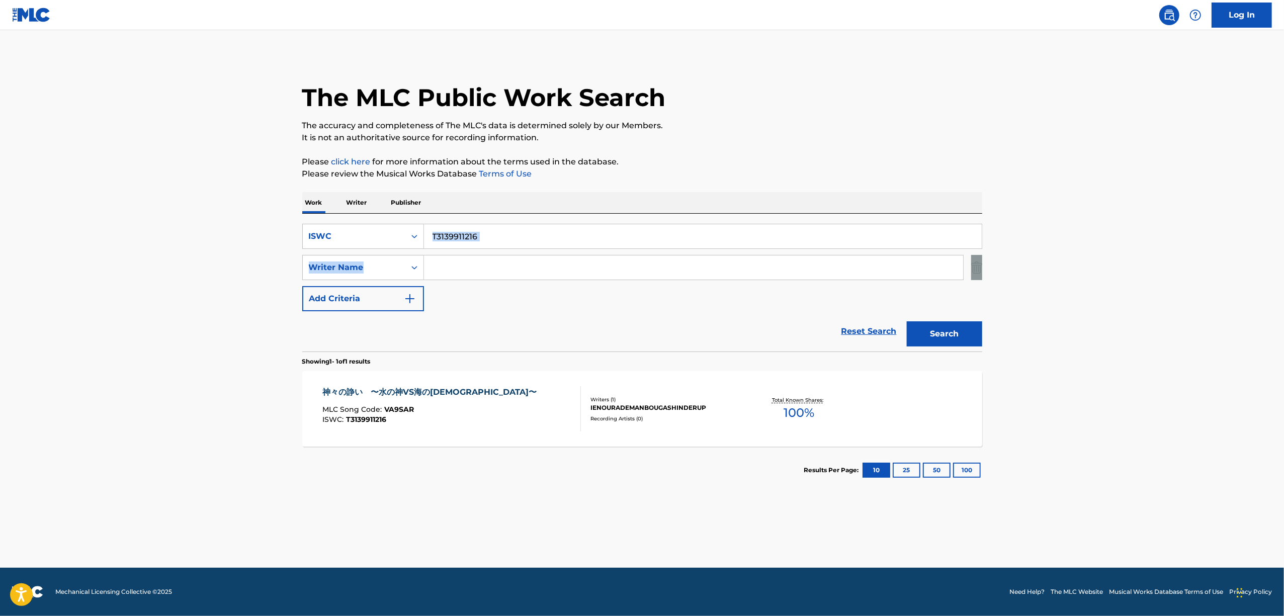
drag, startPoint x: 515, startPoint y: 223, endPoint x: 272, endPoint y: 299, distance: 255.3
click at [272, 299] on main "The MLC Public Work Search The accuracy and completeness of The MLC's data is d…" at bounding box center [642, 299] width 1284 height 538
drag, startPoint x: 471, startPoint y: 289, endPoint x: 495, endPoint y: 245, distance: 49.5
click at [476, 279] on div "SearchWithCriteria75c83ea0-f43b-4d15-916f-b09d15fb67fe ISWC T3139911216 SearchW…" at bounding box center [642, 267] width 680 height 87
drag, startPoint x: 477, startPoint y: 238, endPoint x: 350, endPoint y: 259, distance: 128.5
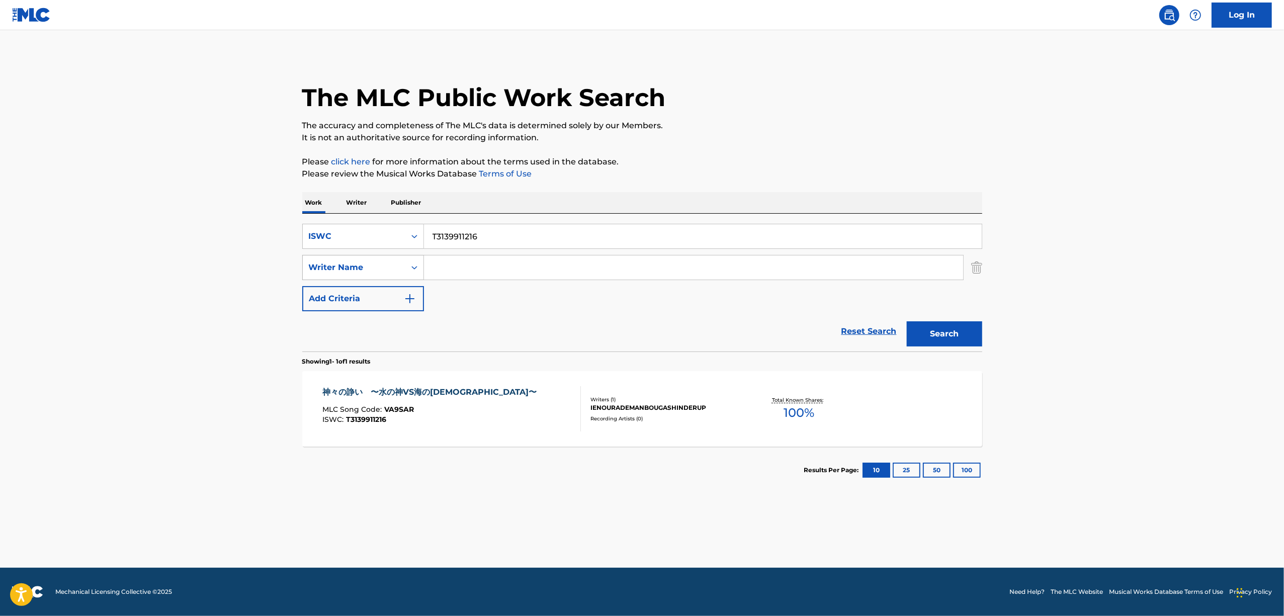
click at [350, 258] on div "SearchWithCriteria75c83ea0-f43b-4d15-916f-b09d15fb67fe ISWC T3139911216 SearchW…" at bounding box center [642, 267] width 680 height 87
paste input "432"
type input "T3139911432"
click at [951, 339] on button "Search" at bounding box center [944, 333] width 75 height 25
click at [367, 393] on div "世界のアンインストールを開始します" at bounding box center [393, 392] width 142 height 12
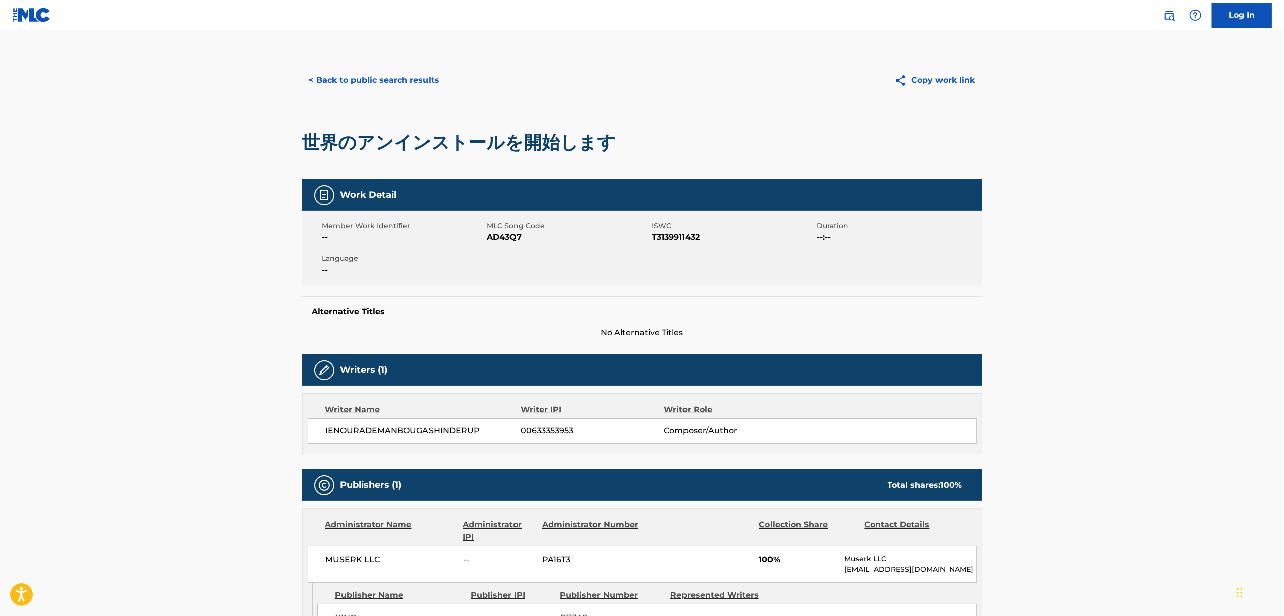
click at [503, 246] on div "Member Work Identifier -- MLC Song Code AD43Q7 ISWC T3139911432 Duration --:-- …" at bounding box center [642, 248] width 680 height 75
click at [503, 235] on span "AD43Q7" at bounding box center [568, 237] width 162 height 12
click at [361, 83] on button "< Back to public search results" at bounding box center [374, 80] width 144 height 25
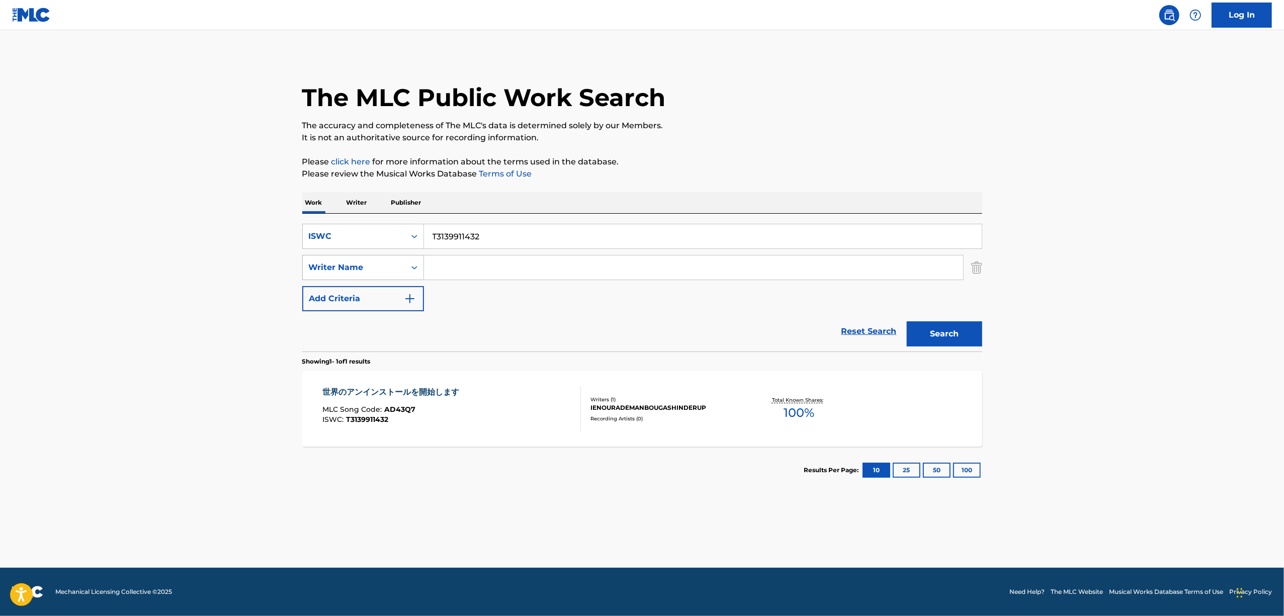
drag, startPoint x: 345, startPoint y: 258, endPoint x: 308, endPoint y: 262, distance: 37.4
click at [308, 262] on div "SearchWithCriteria75c83ea0-f43b-4d15-916f-b09d15fb67fe ISWC T3139911432 SearchW…" at bounding box center [642, 267] width 680 height 87
paste input "216"
type input "T3139911216"
click at [932, 342] on button "Search" at bounding box center [944, 333] width 75 height 25
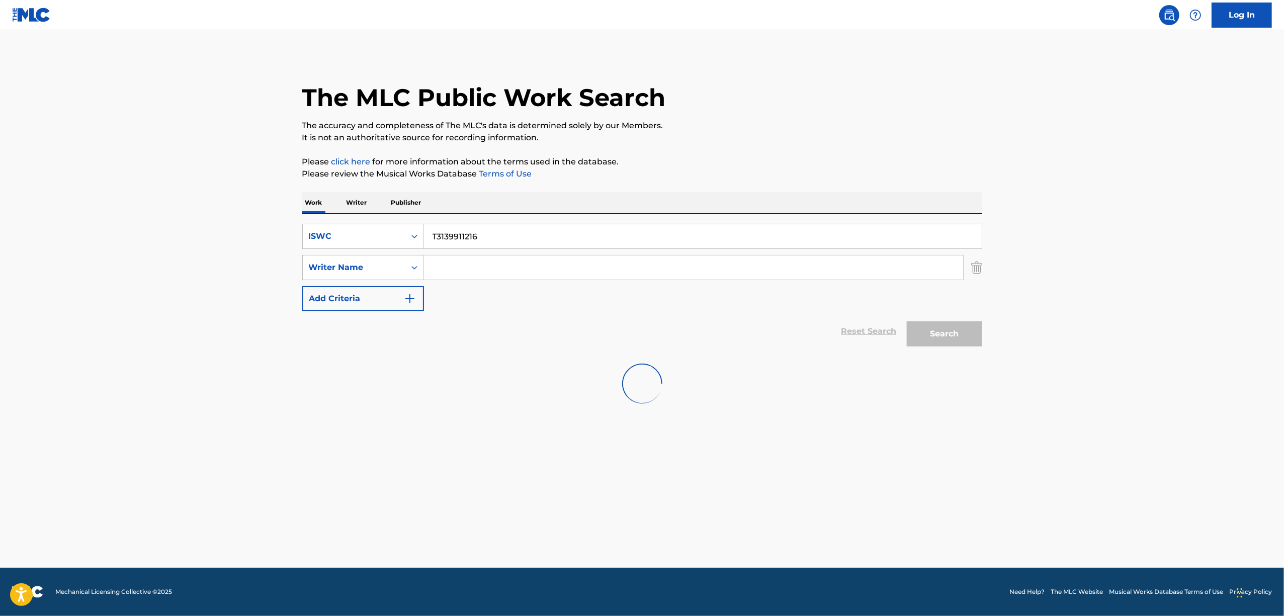
click at [934, 338] on div "Search" at bounding box center [942, 331] width 80 height 40
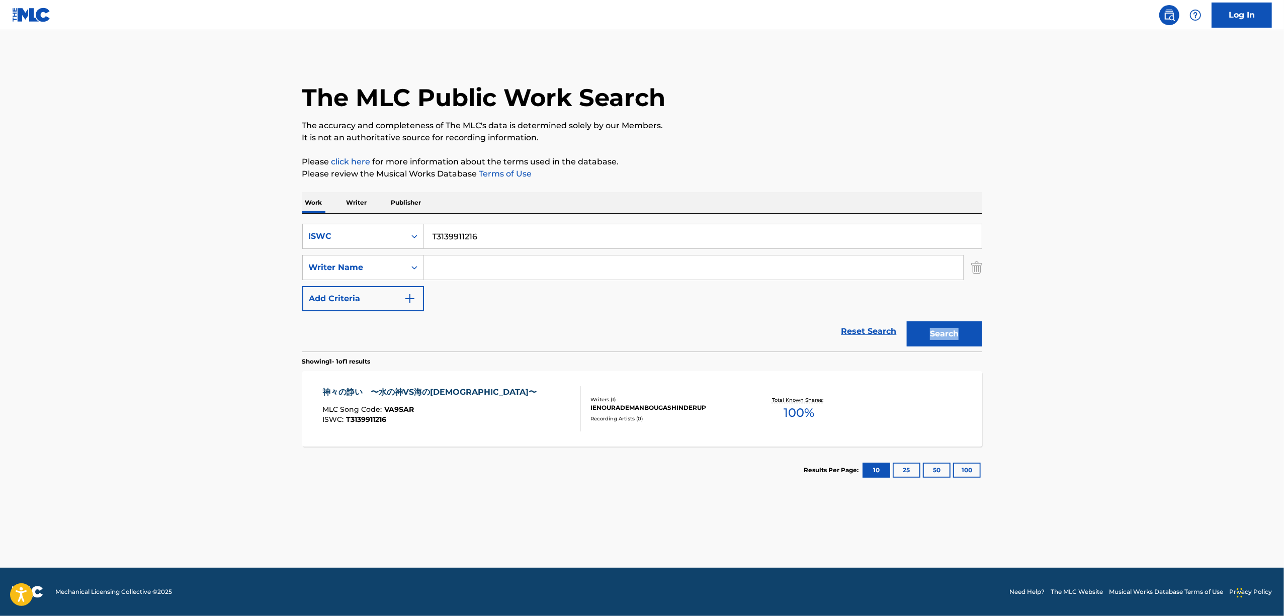
click at [934, 338] on div "Search" at bounding box center [942, 331] width 80 height 40
click at [425, 391] on div "神々の諍い　〜水の神VS海の神〜" at bounding box center [431, 392] width 219 height 12
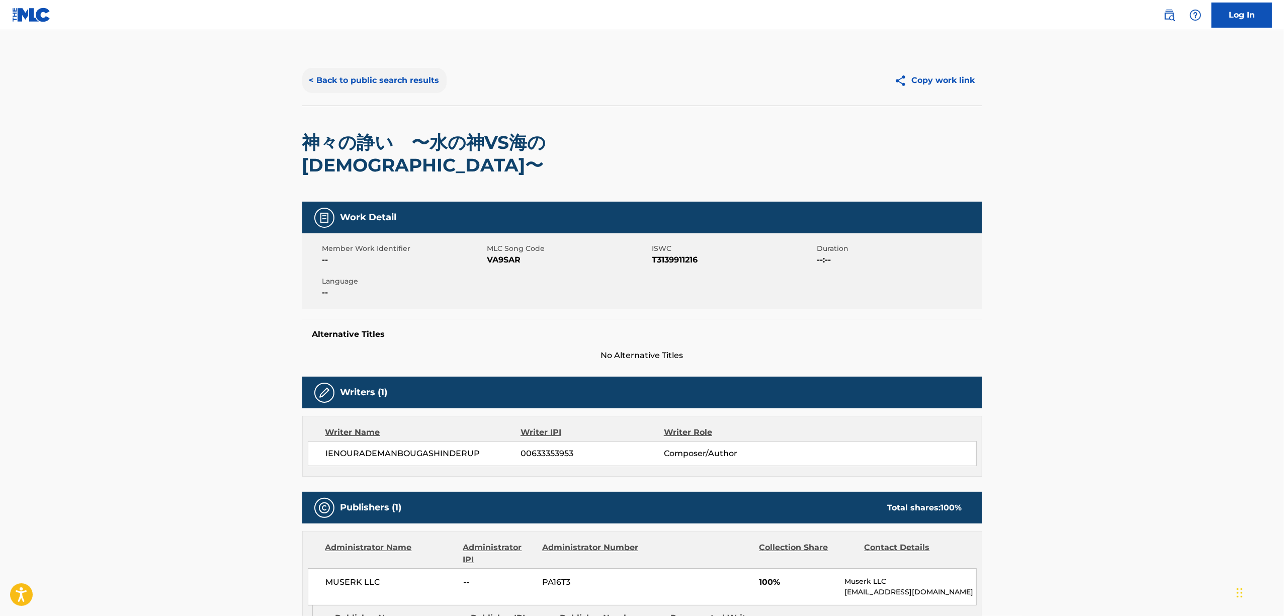
click at [392, 77] on button "< Back to public search results" at bounding box center [374, 80] width 144 height 25
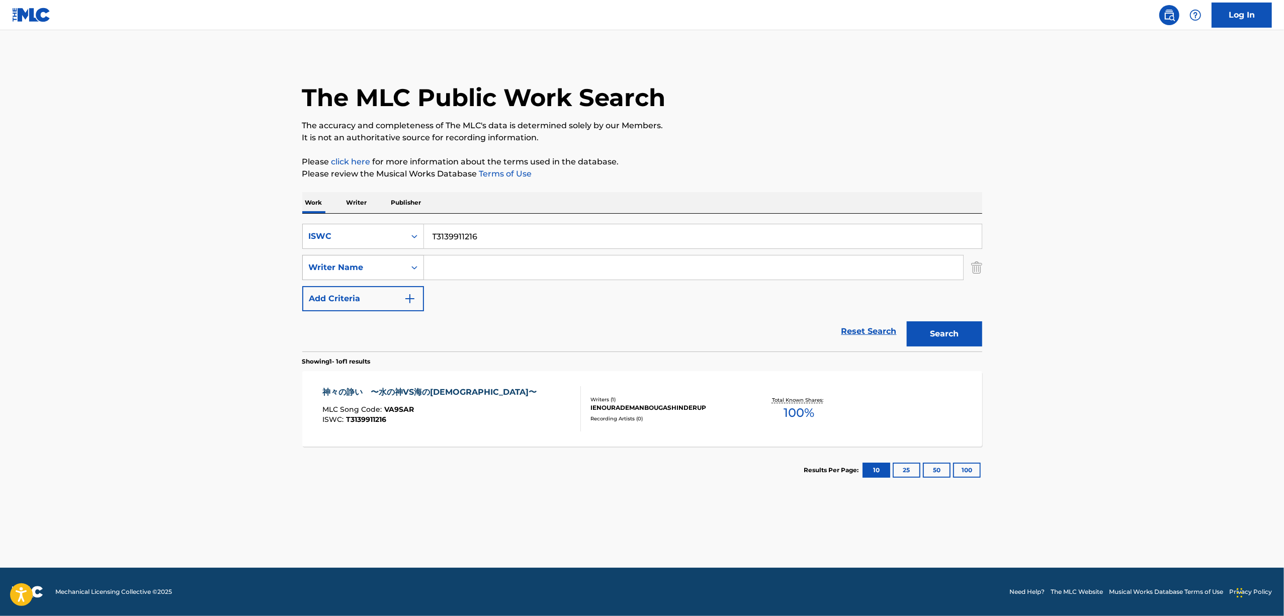
drag, startPoint x: 511, startPoint y: 230, endPoint x: 339, endPoint y: 264, distance: 175.2
click at [340, 264] on div "SearchWithCriteria75c83ea0-f43b-4d15-916f-b09d15fb67fe ISWC T3139911216 SearchW…" at bounding box center [642, 267] width 680 height 87
paste input "890174"
type input "T3139890174"
click at [936, 330] on button "Search" at bounding box center [944, 333] width 75 height 25
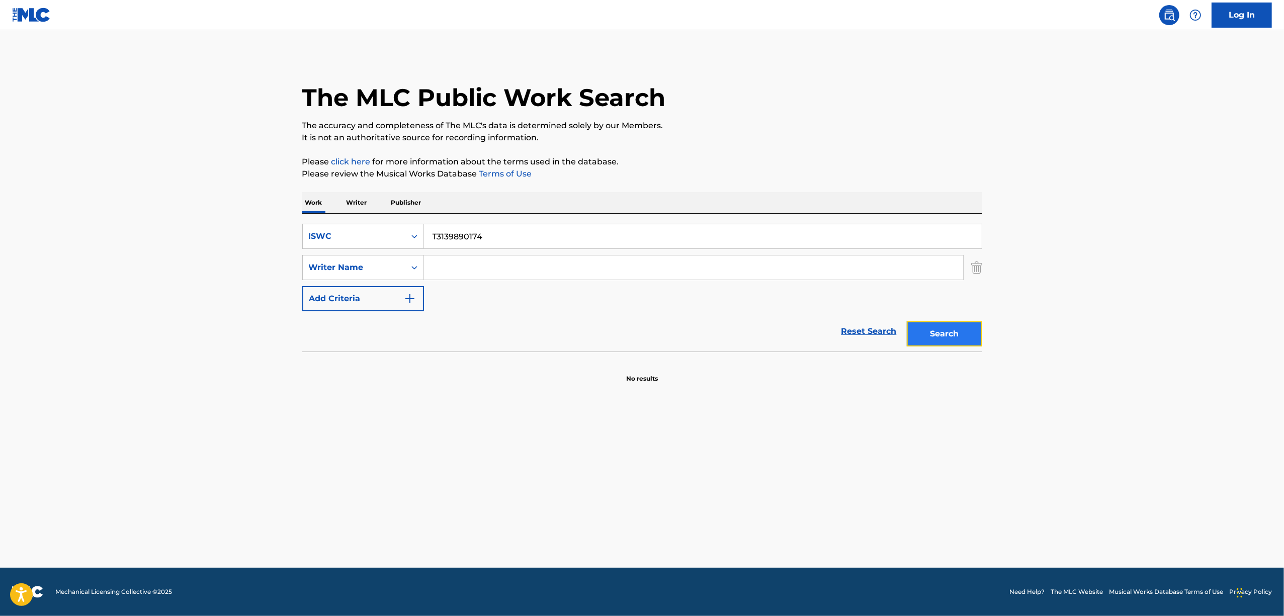
click at [936, 329] on button "Search" at bounding box center [944, 333] width 75 height 25
click at [475, 463] on main "The MLC Public Work Search The accuracy and completeness of The MLC's data is d…" at bounding box center [642, 299] width 1284 height 538
click at [475, 462] on main "The MLC Public Work Search The accuracy and completeness of The MLC's data is d…" at bounding box center [642, 299] width 1284 height 538
click at [944, 314] on div "Search" at bounding box center [942, 331] width 80 height 40
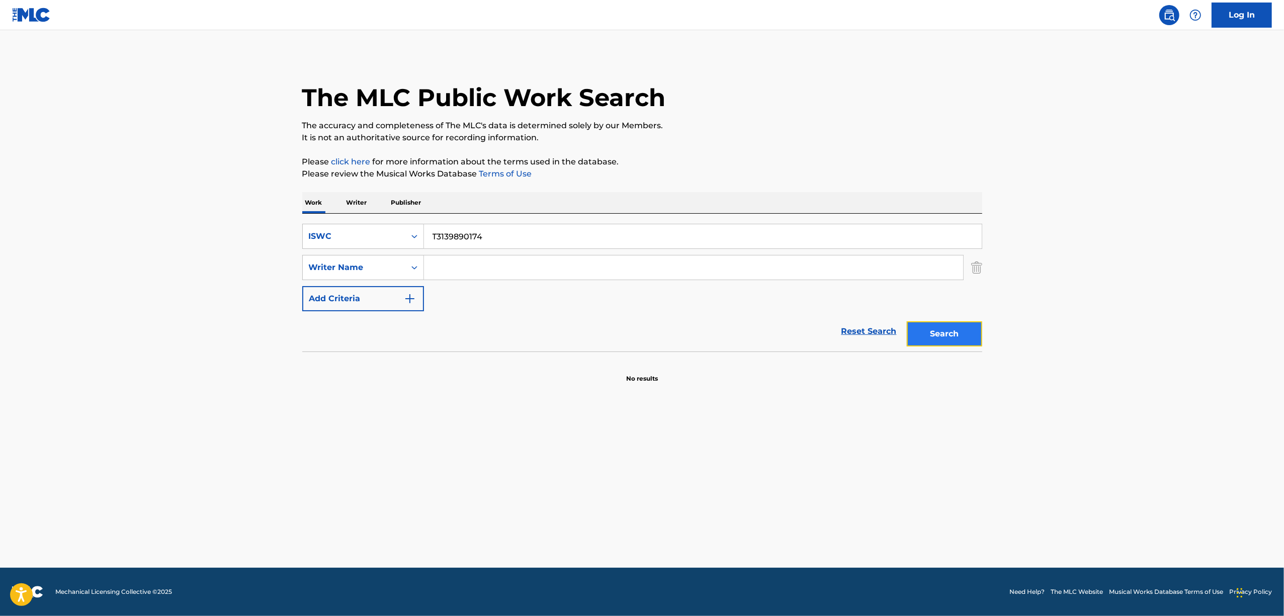
click at [940, 326] on button "Search" at bounding box center [944, 333] width 75 height 25
click at [417, 242] on div "Search Form" at bounding box center [414, 236] width 18 height 18
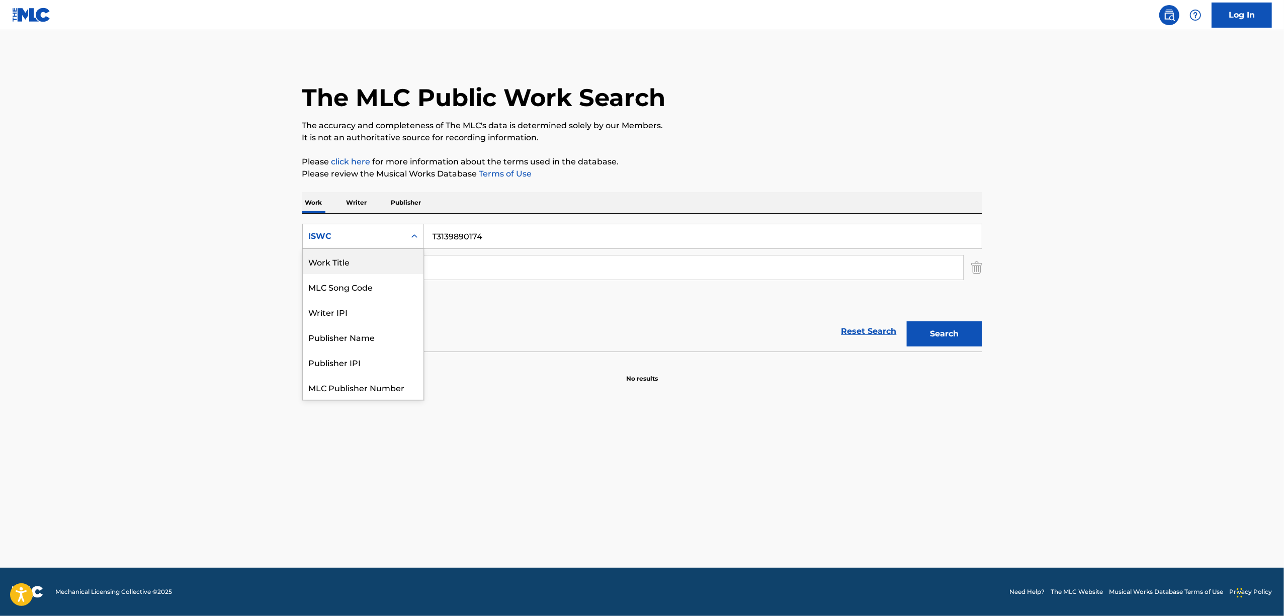
click at [403, 262] on div "Work Title" at bounding box center [363, 261] width 121 height 25
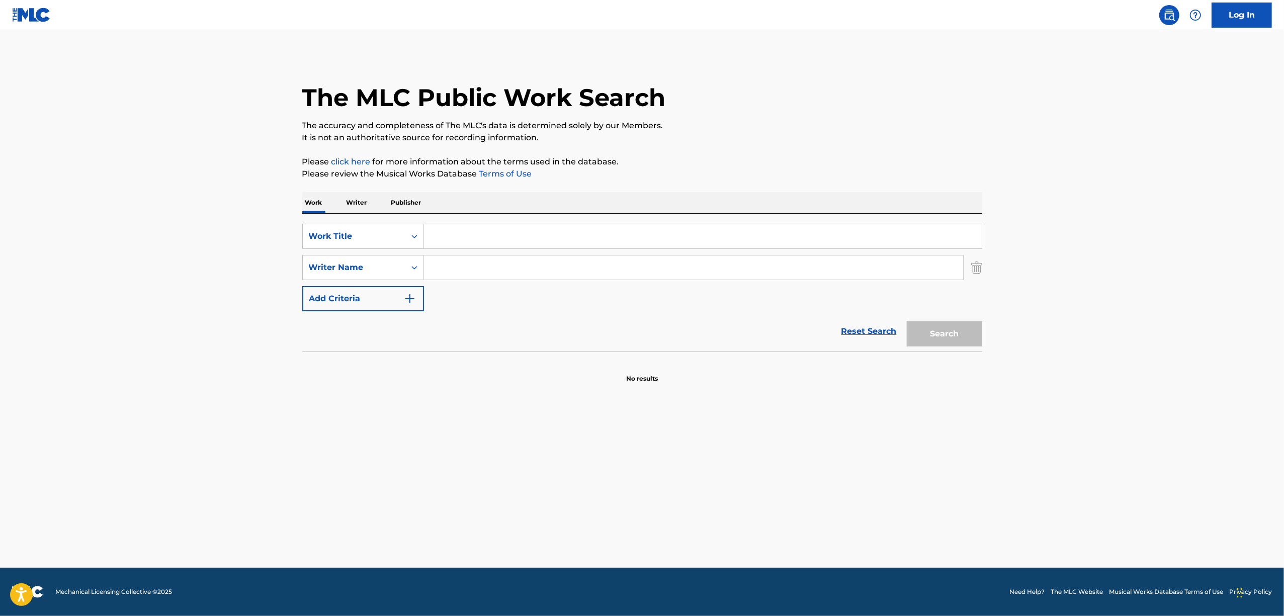
click at [481, 227] on input "Search Form" at bounding box center [703, 236] width 558 height 24
paste input "KANBEN SHITE KUDASAI"
type input "KANBEN SHITE KUDASAI"
click at [923, 331] on button "Search" at bounding box center [944, 333] width 75 height 25
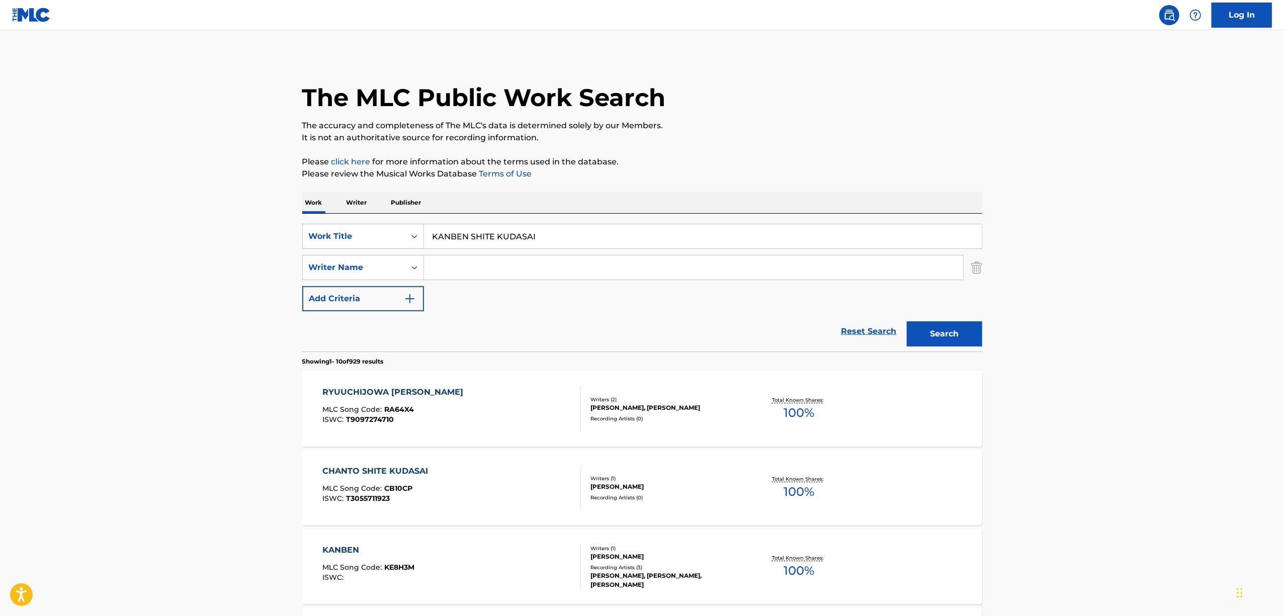
click at [1147, 346] on main "The MLC Public Work Search The accuracy and completeness of The MLC's data is d…" at bounding box center [642, 622] width 1284 height 1184
click at [1146, 346] on main "The MLC Public Work Search The accuracy and completeness of The MLC's data is d…" at bounding box center [642, 622] width 1284 height 1184
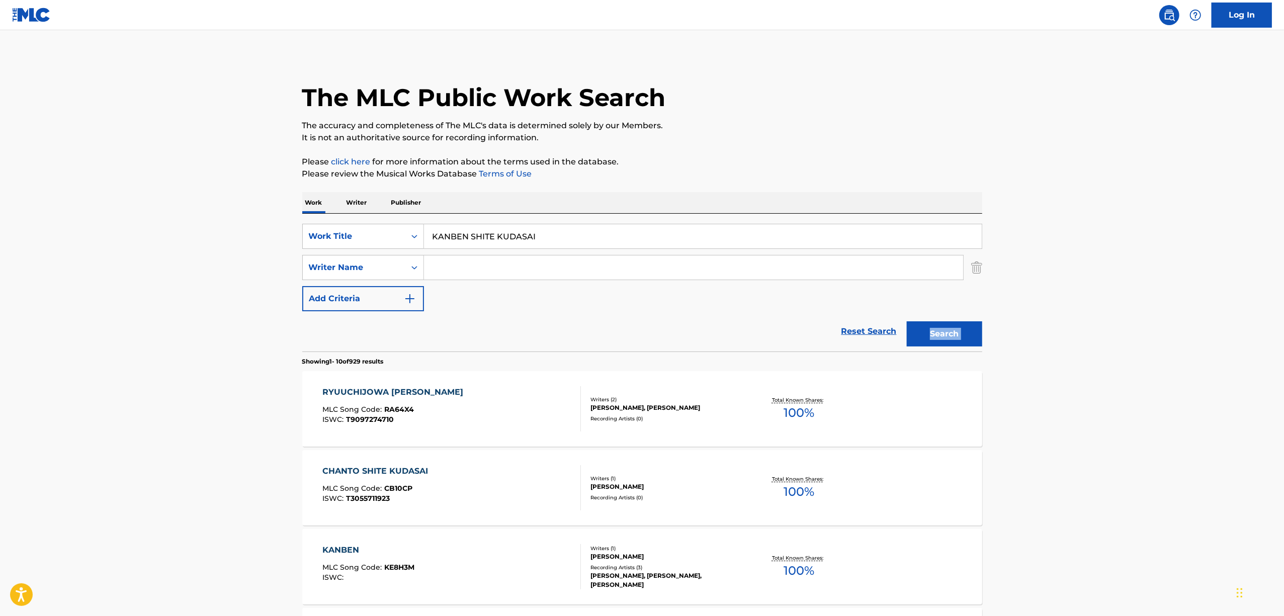
click at [1146, 346] on main "The MLC Public Work Search The accuracy and completeness of The MLC's data is d…" at bounding box center [642, 622] width 1284 height 1184
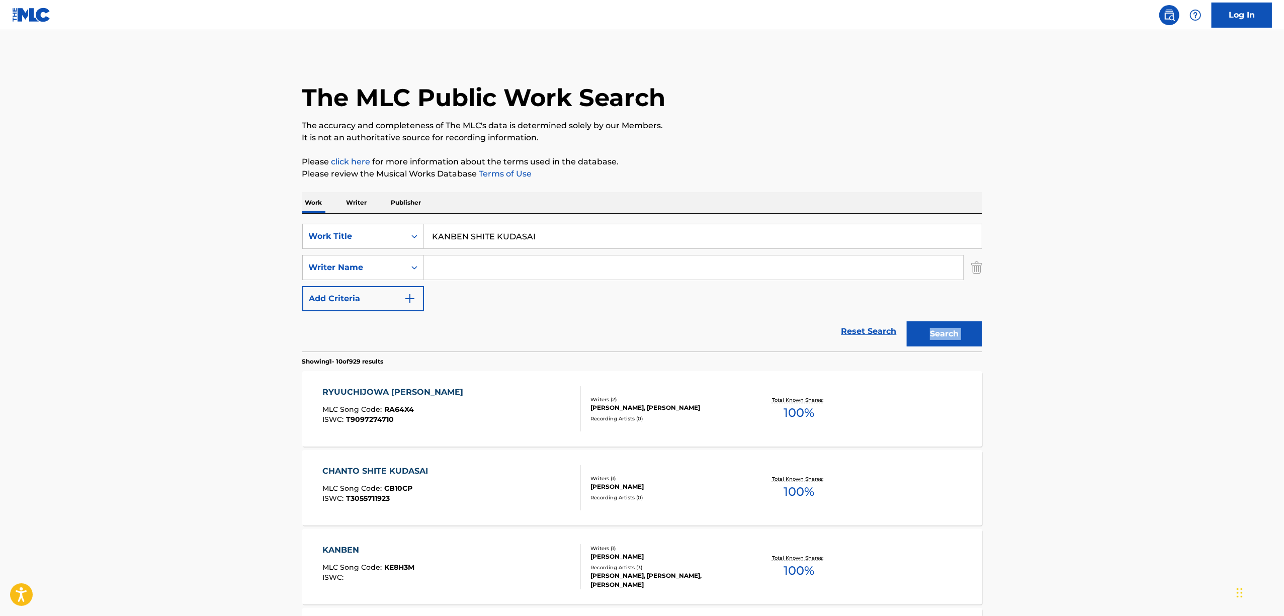
click at [1146, 346] on main "The MLC Public Work Search The accuracy and completeness of The MLC's data is d…" at bounding box center [642, 622] width 1284 height 1184
click at [1146, 344] on main "The MLC Public Work Search The accuracy and completeness of The MLC's data is d…" at bounding box center [642, 622] width 1284 height 1184
click at [1091, 377] on main "The MLC Public Work Search The accuracy and completeness of The MLC's data is d…" at bounding box center [642, 622] width 1284 height 1184
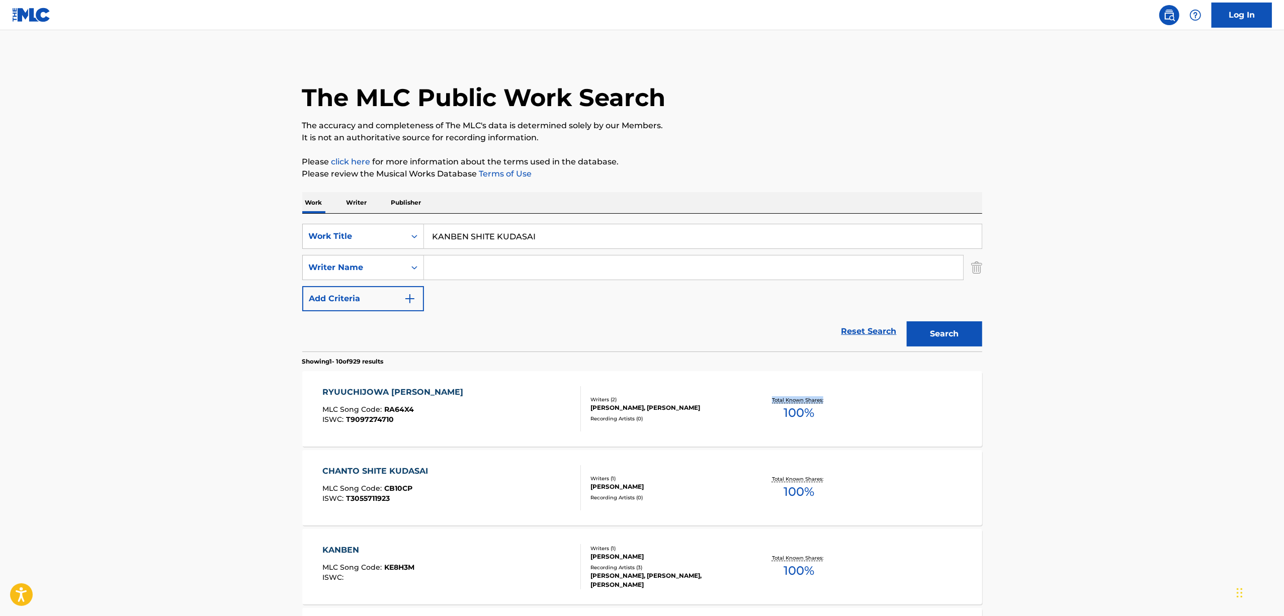
click at [1091, 377] on main "The MLC Public Work Search The accuracy and completeness of The MLC's data is d…" at bounding box center [642, 622] width 1284 height 1184
click at [1107, 463] on main "The MLC Public Work Search The accuracy and completeness of The MLC's data is d…" at bounding box center [642, 622] width 1284 height 1184
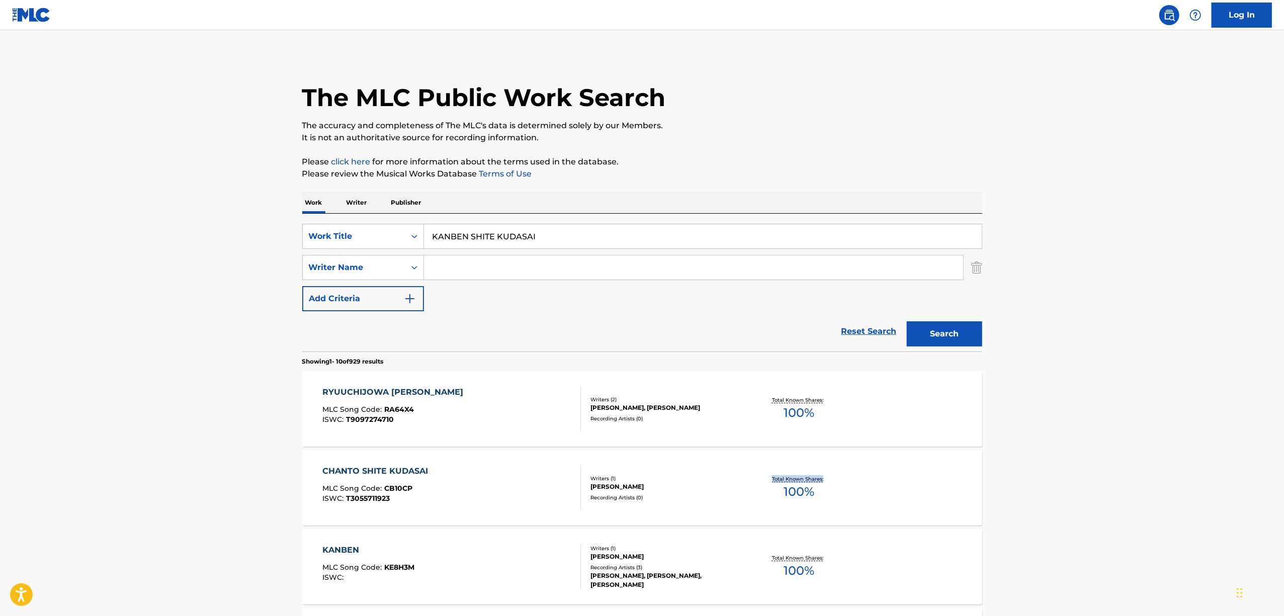
click at [1107, 462] on main "The MLC Public Work Search The accuracy and completeness of The MLC's data is d…" at bounding box center [642, 622] width 1284 height 1184
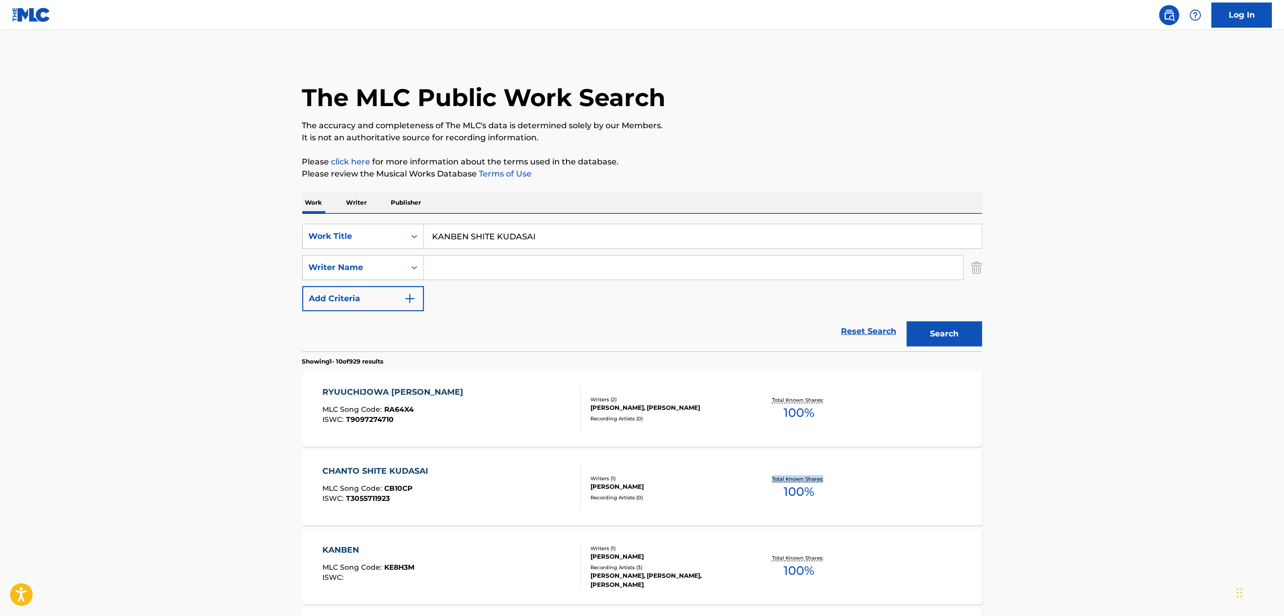
click at [1107, 462] on main "The MLC Public Work Search The accuracy and completeness of The MLC's data is d…" at bounding box center [642, 622] width 1284 height 1184
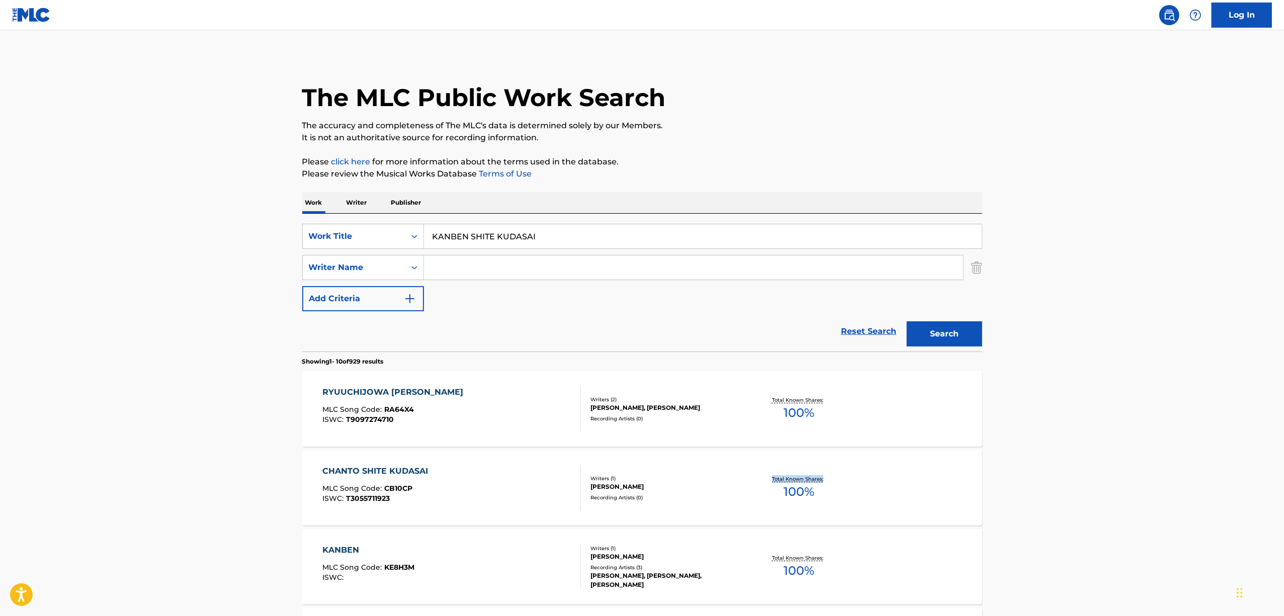
click at [1107, 462] on main "The MLC Public Work Search The accuracy and completeness of The MLC's data is d…" at bounding box center [642, 622] width 1284 height 1184
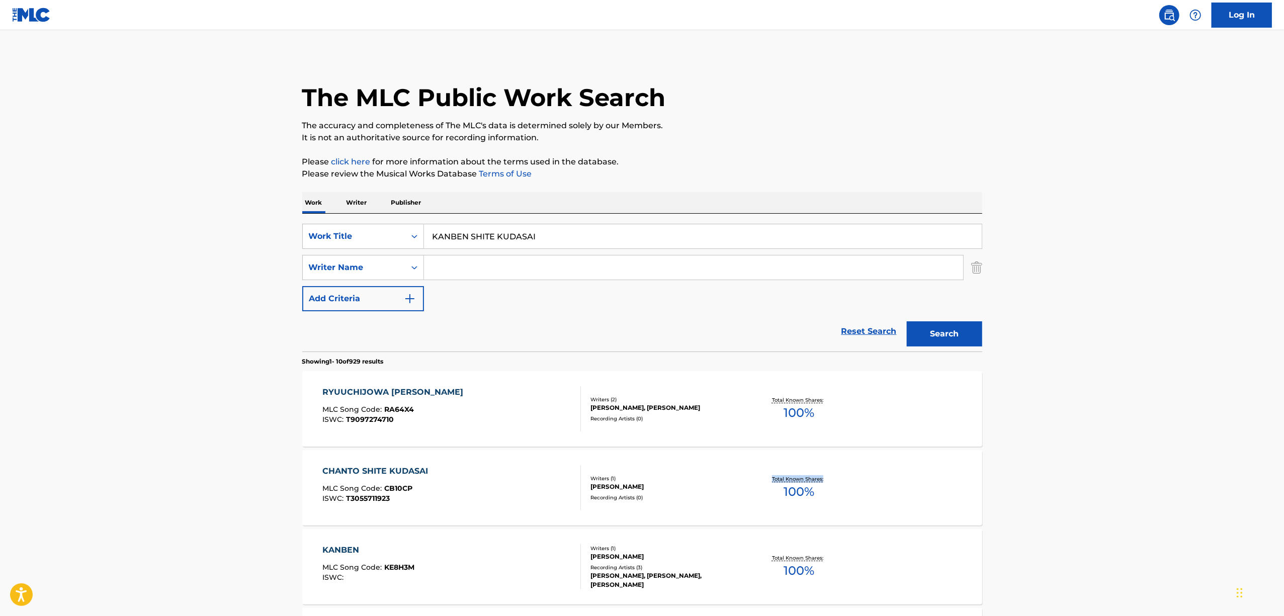
click at [1107, 462] on main "The MLC Public Work Search The accuracy and completeness of The MLC's data is d…" at bounding box center [642, 622] width 1284 height 1184
click at [962, 323] on button "Search" at bounding box center [944, 333] width 75 height 25
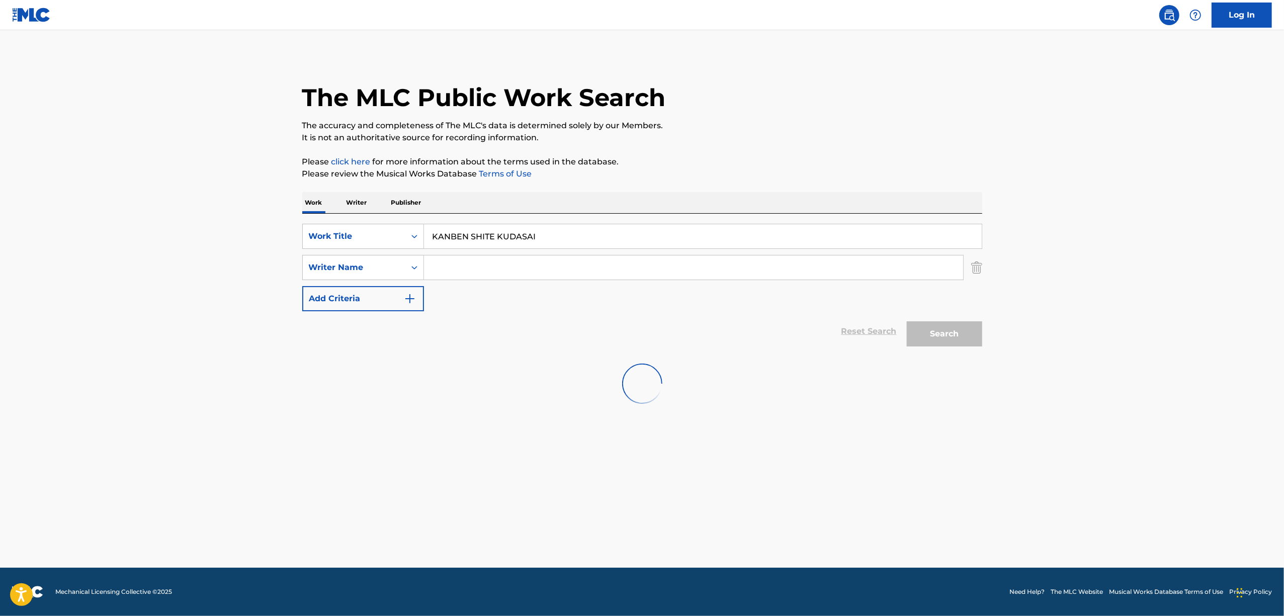
click at [1090, 340] on main "The MLC Public Work Search The accuracy and completeness of The MLC's data is d…" at bounding box center [642, 299] width 1284 height 538
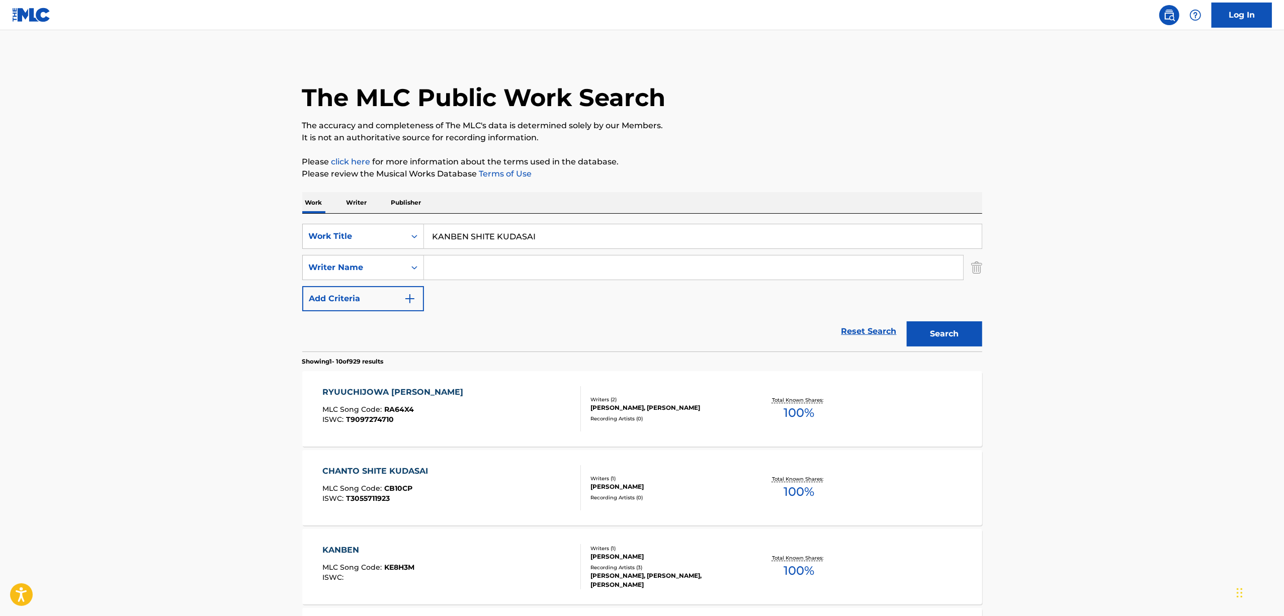
click at [1129, 249] on main "The MLC Public Work Search The accuracy and completeness of The MLC's data is d…" at bounding box center [642, 622] width 1284 height 1184
click at [1129, 248] on main "The MLC Public Work Search The accuracy and completeness of The MLC's data is d…" at bounding box center [642, 622] width 1284 height 1184
click at [1163, 314] on main "The MLC Public Work Search The accuracy and completeness of The MLC's data is d…" at bounding box center [642, 622] width 1284 height 1184
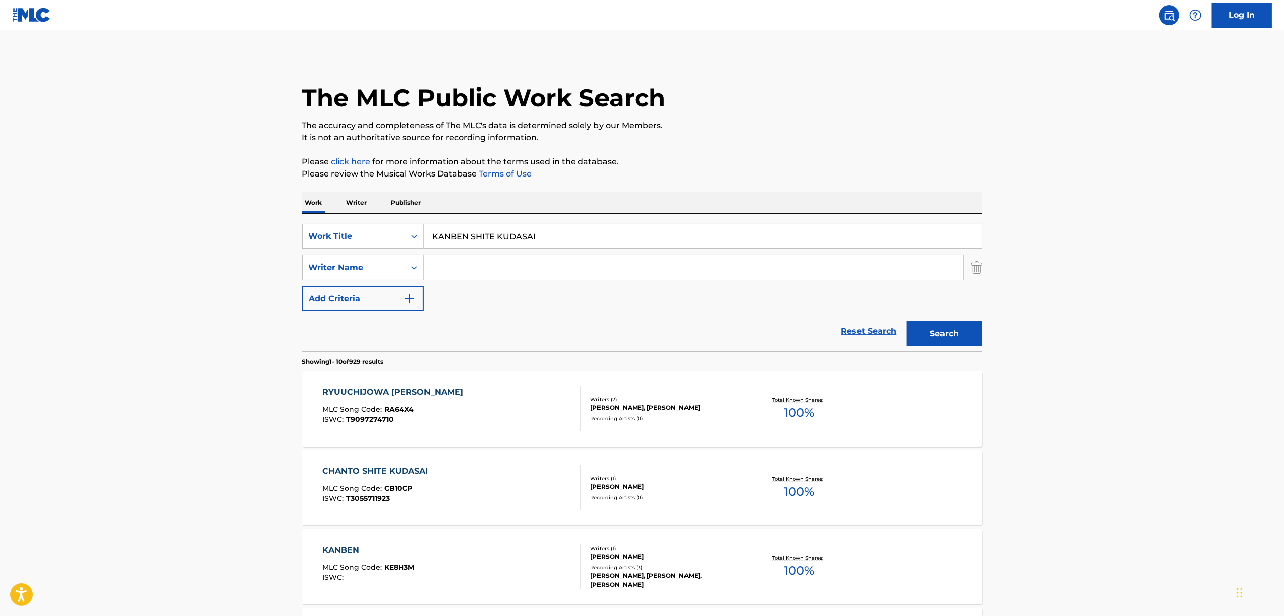
click at [1164, 317] on main "The MLC Public Work Search The accuracy and completeness of The MLC's data is d…" at bounding box center [642, 622] width 1284 height 1184
click at [1164, 320] on main "The MLC Public Work Search The accuracy and completeness of The MLC's data is d…" at bounding box center [642, 622] width 1284 height 1184
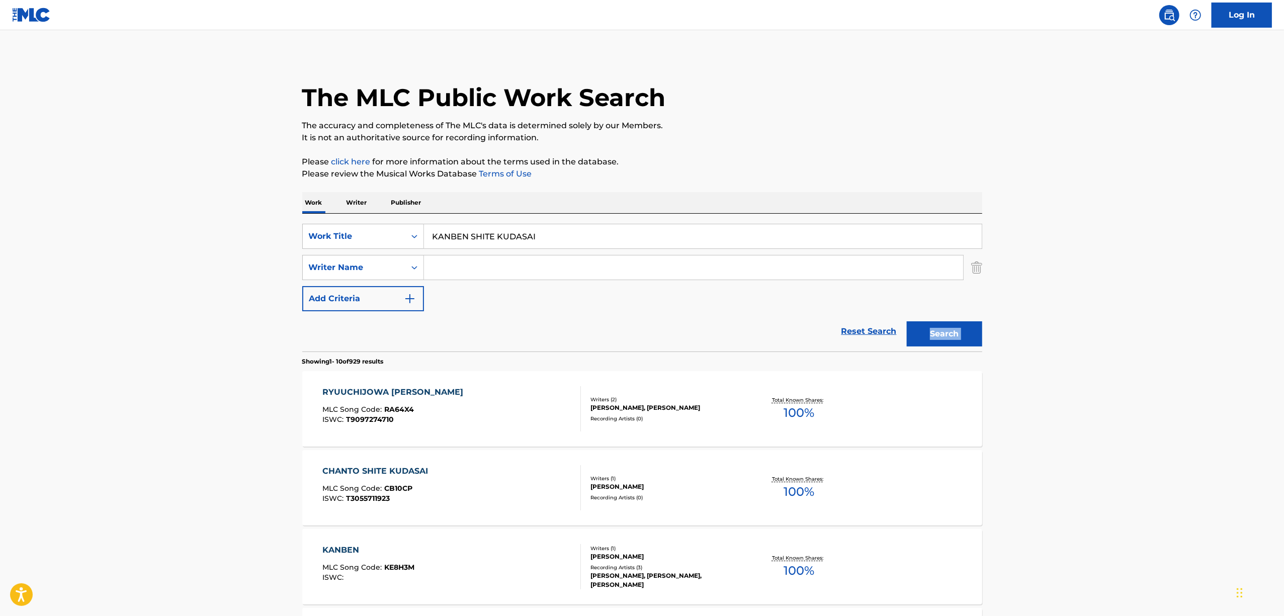
click at [1164, 320] on main "The MLC Public Work Search The accuracy and completeness of The MLC's data is d…" at bounding box center [642, 622] width 1284 height 1184
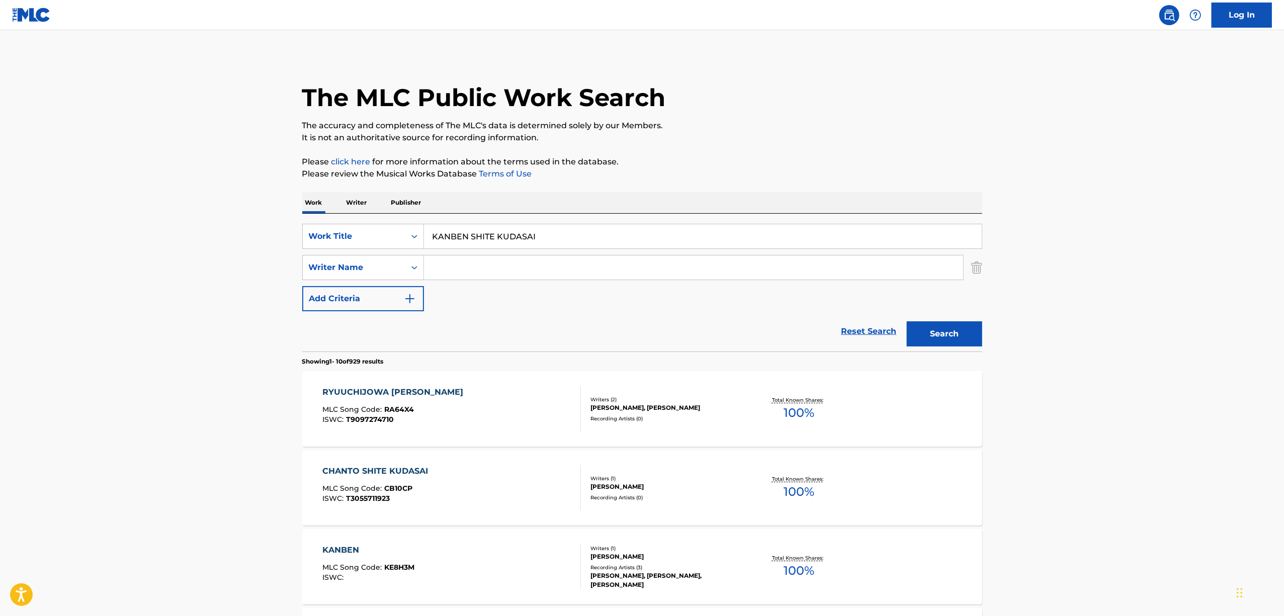
click at [1164, 320] on main "The MLC Public Work Search The accuracy and completeness of The MLC's data is d…" at bounding box center [642, 622] width 1284 height 1184
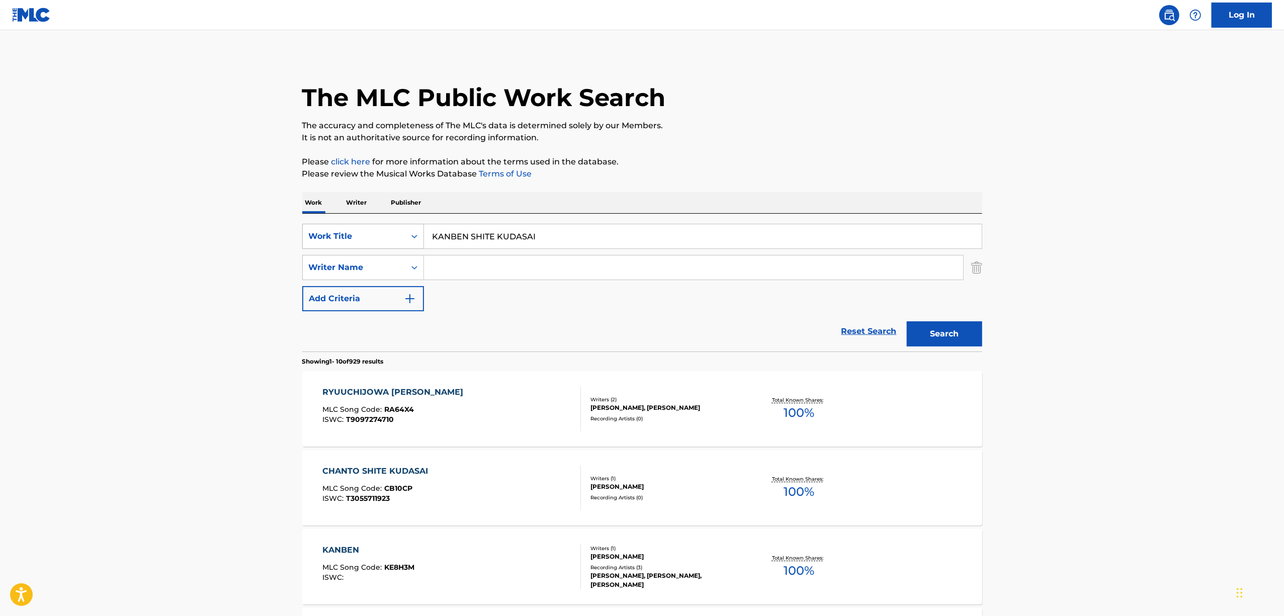
click at [416, 238] on icon "Search Form" at bounding box center [414, 236] width 10 height 10
click at [388, 249] on div "ISWC" at bounding box center [363, 261] width 121 height 25
click at [466, 240] on input "Search Form" at bounding box center [703, 236] width 558 height 24
paste input "T3139890174"
type input "T3139890174"
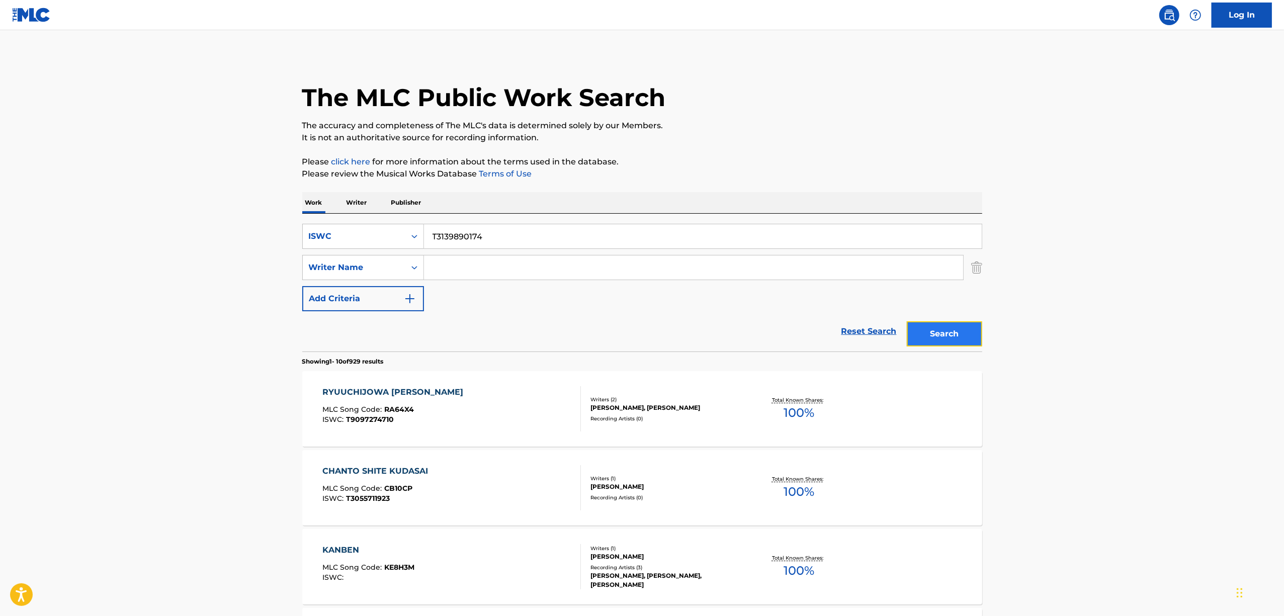
click at [948, 340] on button "Search" at bounding box center [944, 333] width 75 height 25
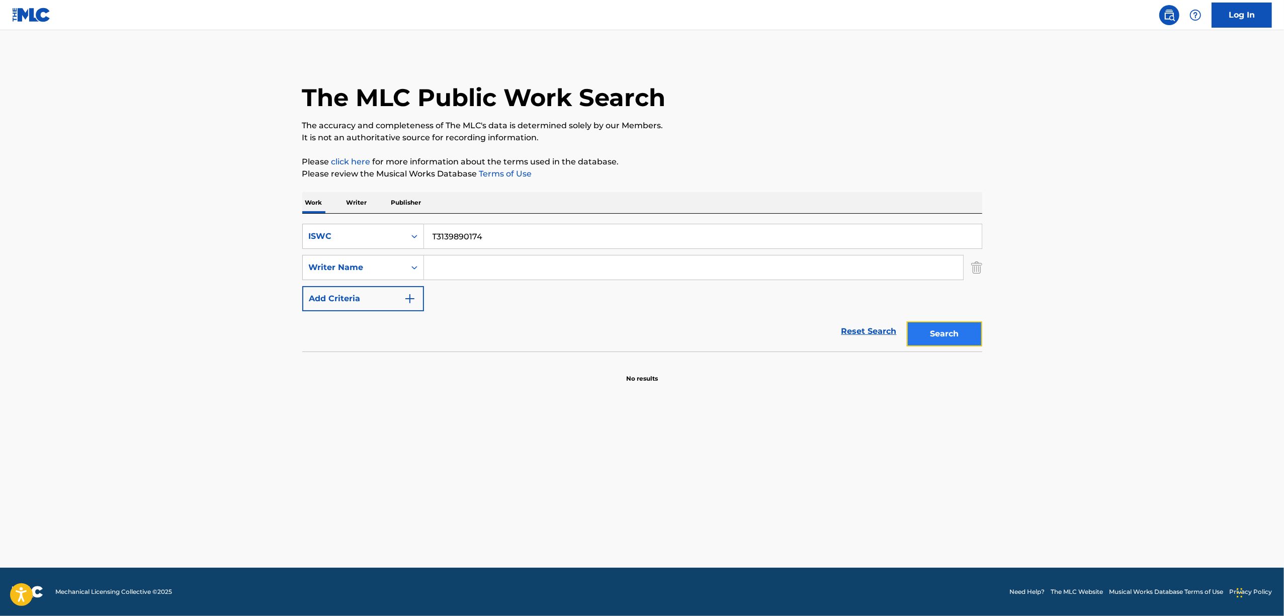
click at [945, 332] on button "Search" at bounding box center [944, 333] width 75 height 25
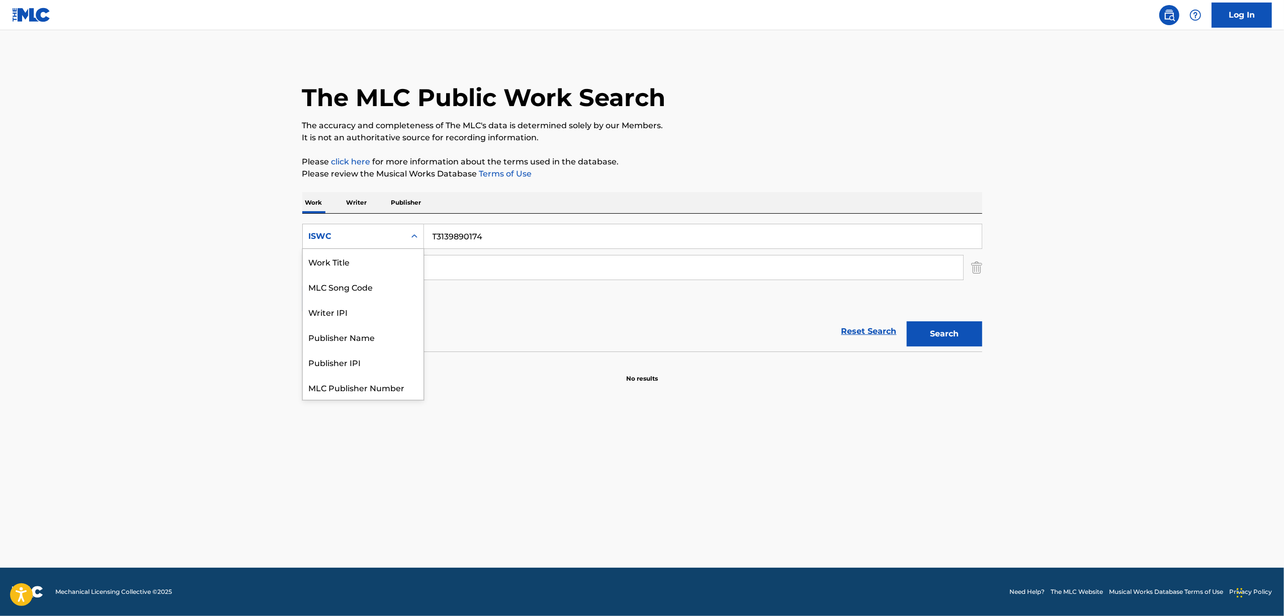
click at [411, 230] on div "Search Form" at bounding box center [414, 236] width 18 height 18
click at [394, 260] on div "Work Title" at bounding box center [363, 261] width 121 height 25
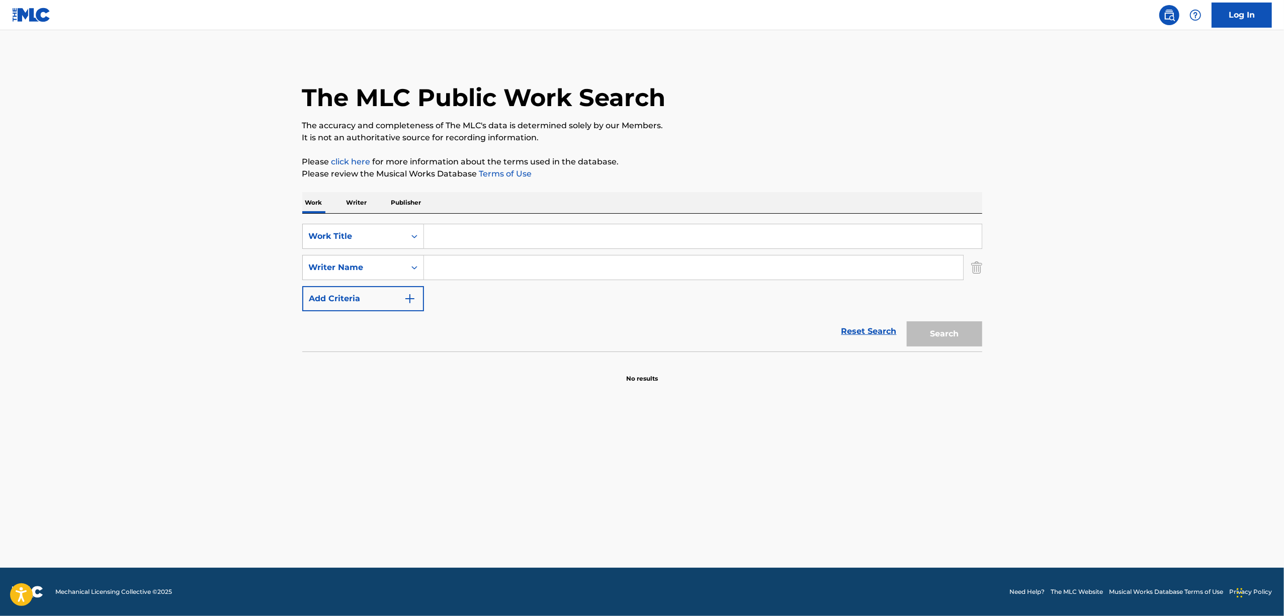
click at [456, 244] on input "Search Form" at bounding box center [703, 236] width 558 height 24
paste input "SHIRO DOMINA"
drag, startPoint x: 940, startPoint y: 328, endPoint x: 945, endPoint y: 316, distance: 12.6
click at [943, 323] on button "Search" at bounding box center [944, 333] width 75 height 25
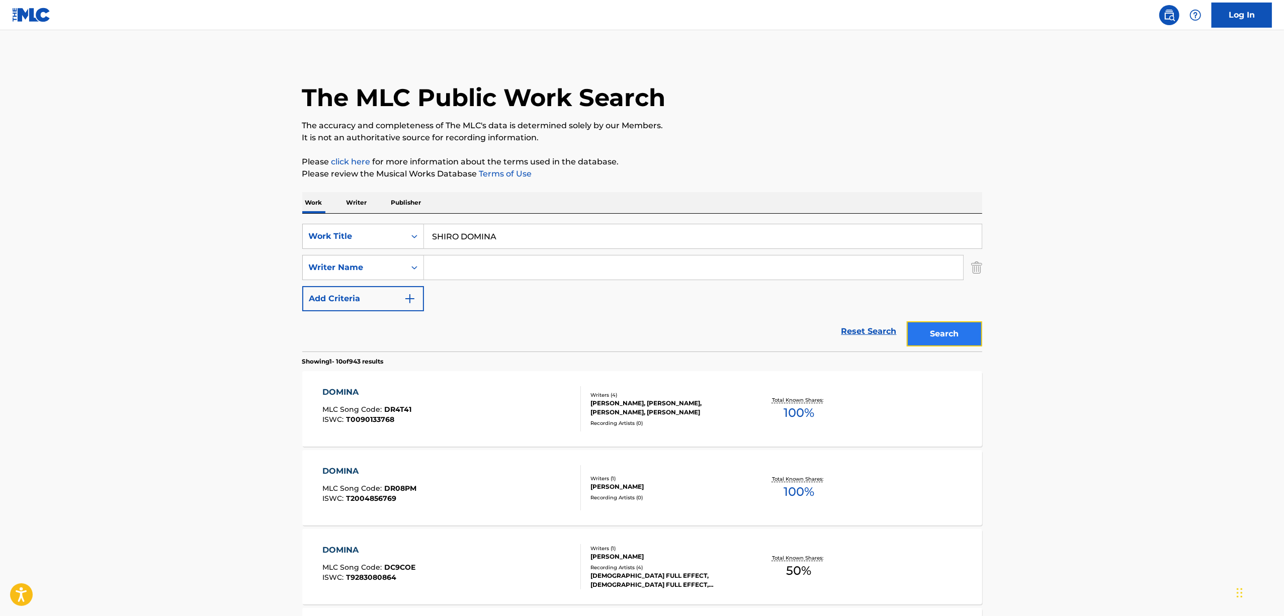
click at [939, 344] on button "Search" at bounding box center [944, 333] width 75 height 25
drag, startPoint x: 521, startPoint y: 238, endPoint x: 332, endPoint y: 250, distance: 190.0
click at [332, 250] on div "SearchWithCriteria25a01bb2-dc3d-4cb0-8808-e095908ba839 Work Title SHIRO DOMINA …" at bounding box center [642, 267] width 680 height 87
paste input "T3139905521"
type input "T3139905521"
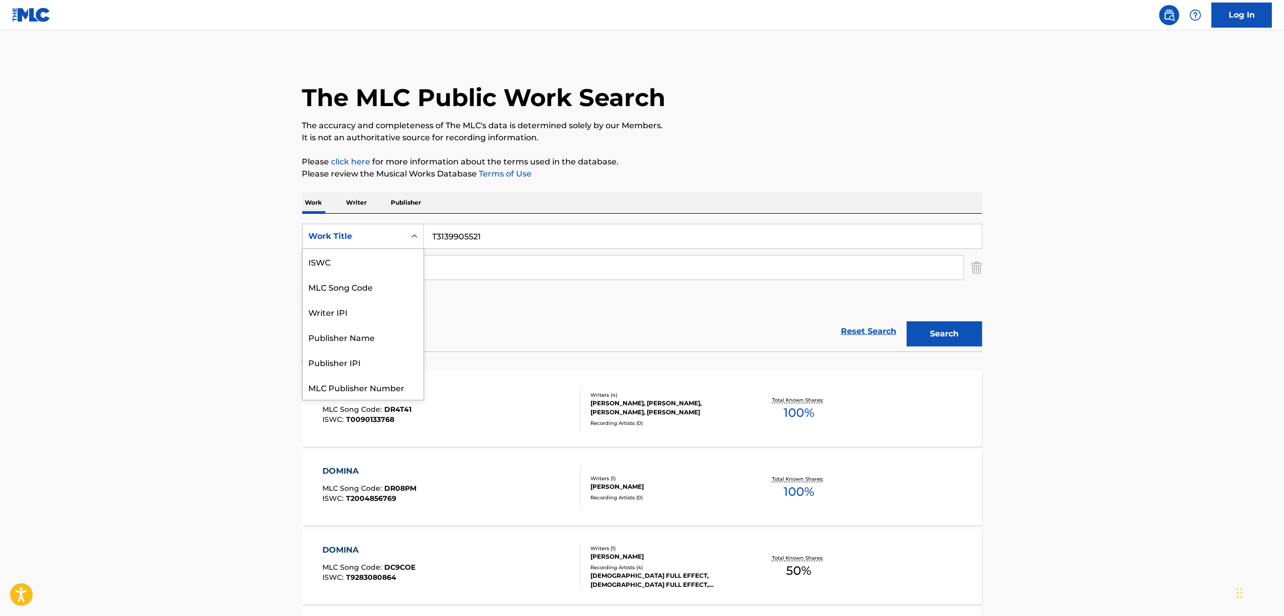
scroll to position [25, 0]
click at [417, 238] on icon "Search Form" at bounding box center [414, 236] width 10 height 10
click at [346, 266] on div "ISWC" at bounding box center [363, 261] width 121 height 25
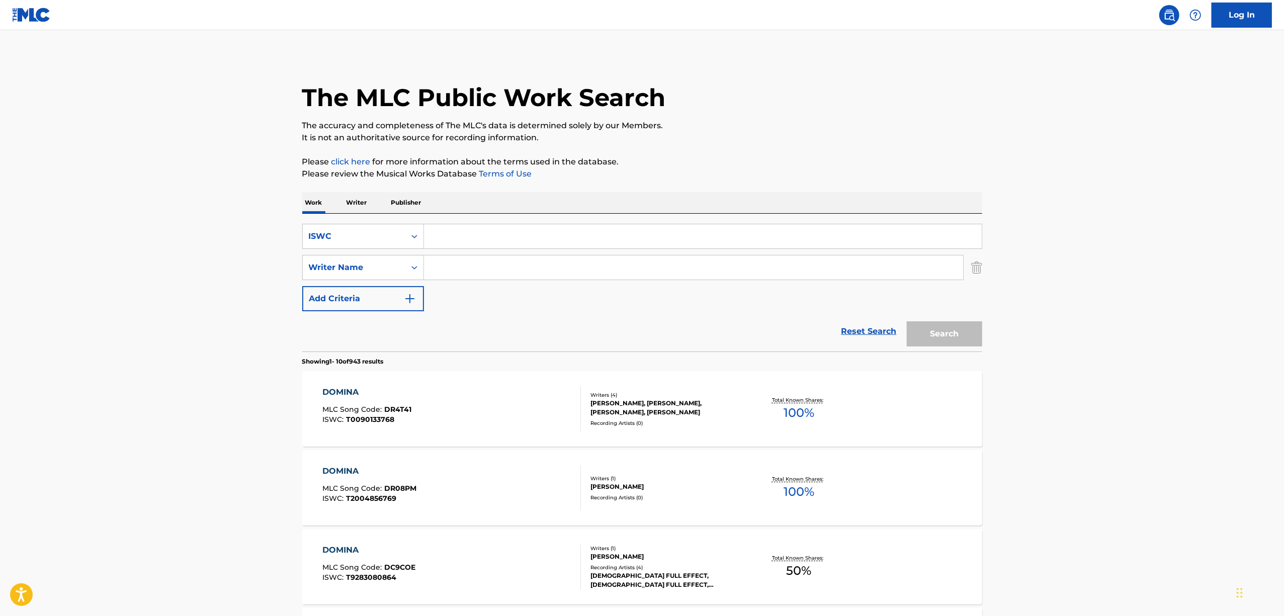
click at [451, 226] on input "Search Form" at bounding box center [703, 236] width 558 height 24
paste input "T3139905521"
click at [950, 338] on button "Search" at bounding box center [944, 333] width 75 height 25
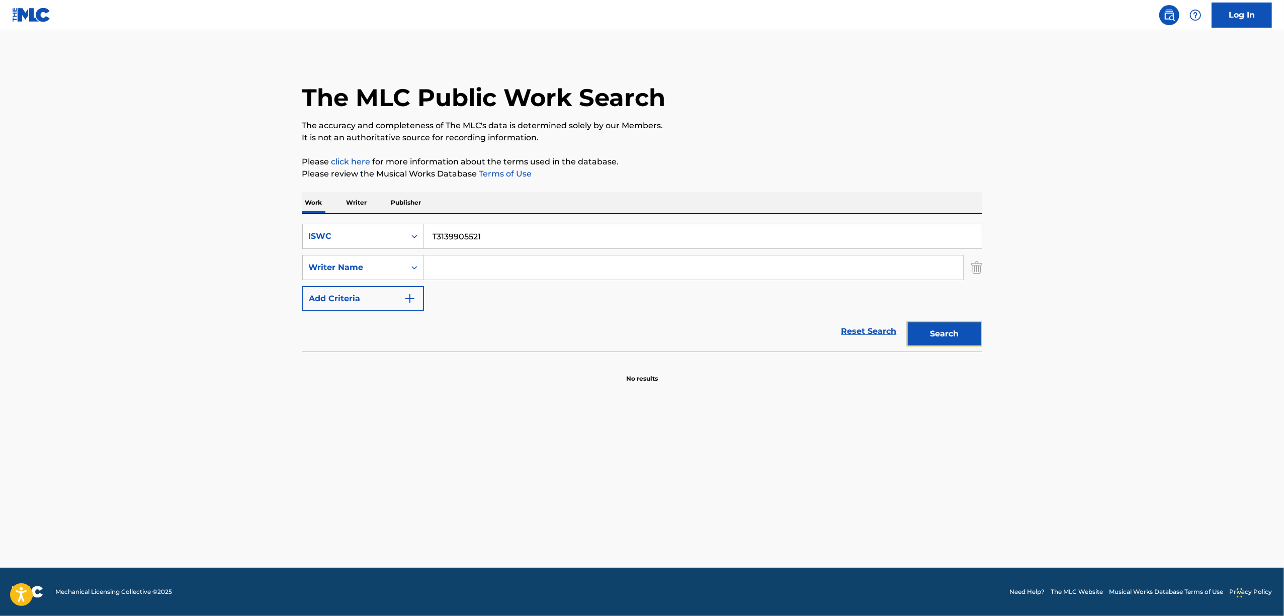
click at [944, 324] on button "Search" at bounding box center [944, 333] width 75 height 25
click at [962, 490] on main "The MLC Public Work Search The accuracy and completeness of The MLC's data is d…" at bounding box center [642, 299] width 1284 height 538
click at [956, 484] on main "The MLC Public Work Search The accuracy and completeness of The MLC's data is d…" at bounding box center [642, 299] width 1284 height 538
click at [965, 333] on button "Search" at bounding box center [944, 333] width 75 height 25
click at [952, 335] on button "Search" at bounding box center [944, 333] width 75 height 25
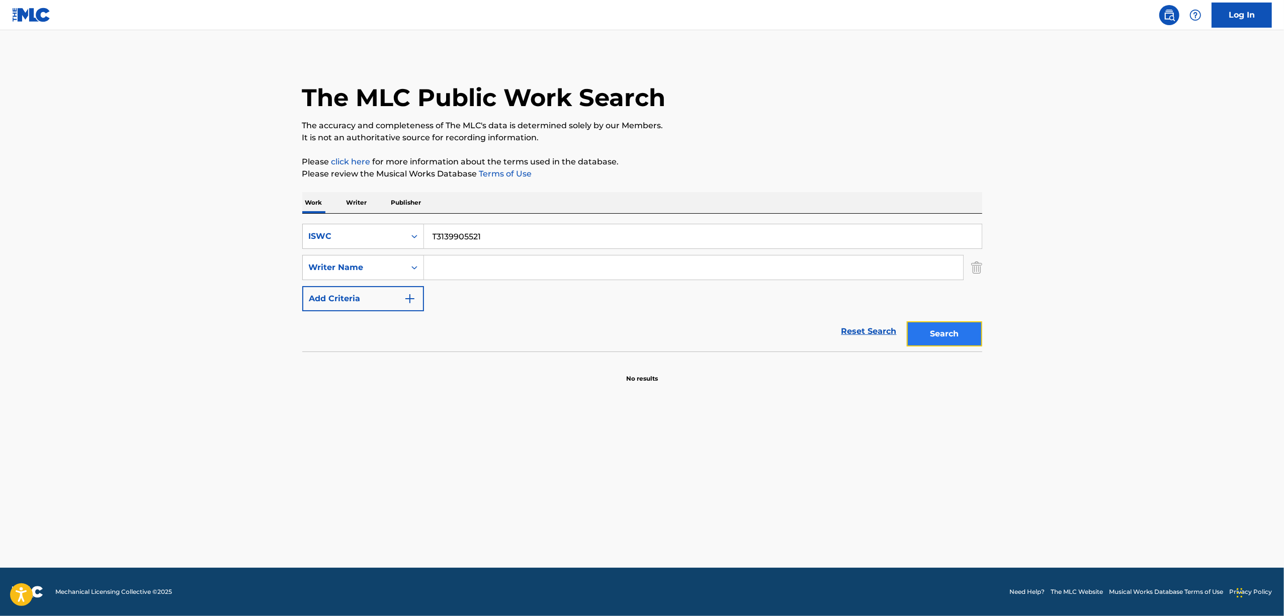
click at [952, 334] on button "Search" at bounding box center [944, 333] width 75 height 25
click at [952, 334] on div "Search" at bounding box center [942, 331] width 80 height 40
click at [952, 335] on button "Search" at bounding box center [944, 333] width 75 height 25
click at [952, 336] on button "Search" at bounding box center [944, 333] width 75 height 25
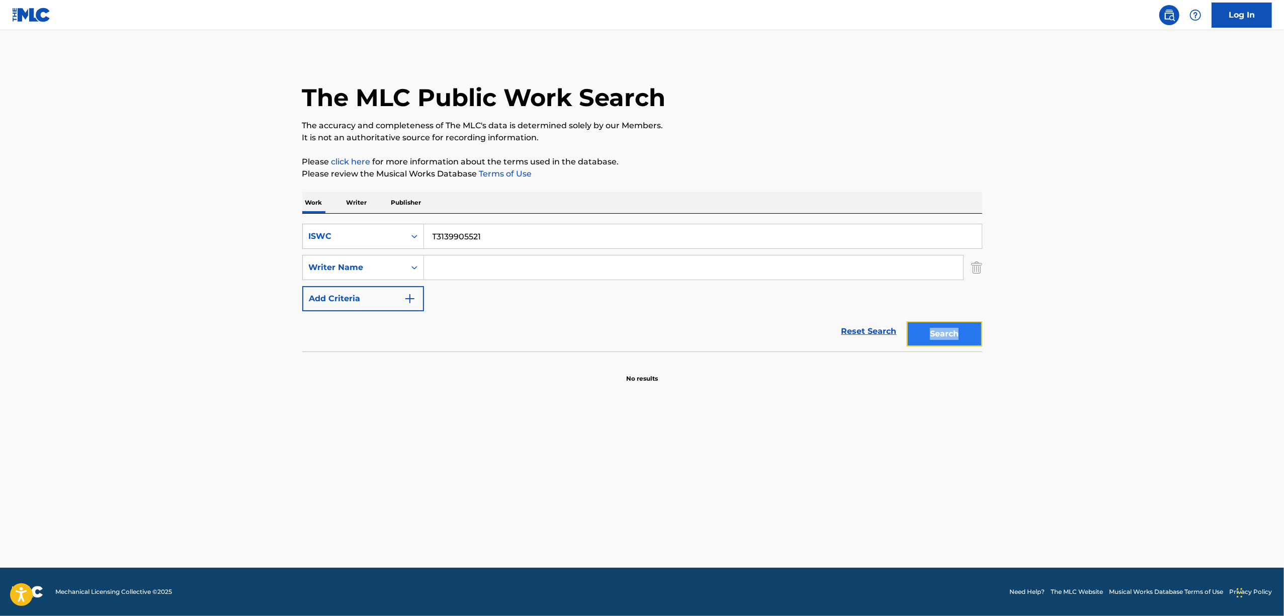
click at [931, 328] on button "Search" at bounding box center [944, 333] width 75 height 25
click at [930, 328] on div "Search" at bounding box center [942, 331] width 80 height 40
click at [930, 328] on button "Search" at bounding box center [944, 333] width 75 height 25
drag, startPoint x: 502, startPoint y: 240, endPoint x: 320, endPoint y: 266, distance: 183.8
click at [320, 266] on div "SearchWithCriteria0beaf5d7-d6b3-45c4-8172-a83e49b63781 ISWC T3139905521 SearchW…" at bounding box center [642, 267] width 680 height 87
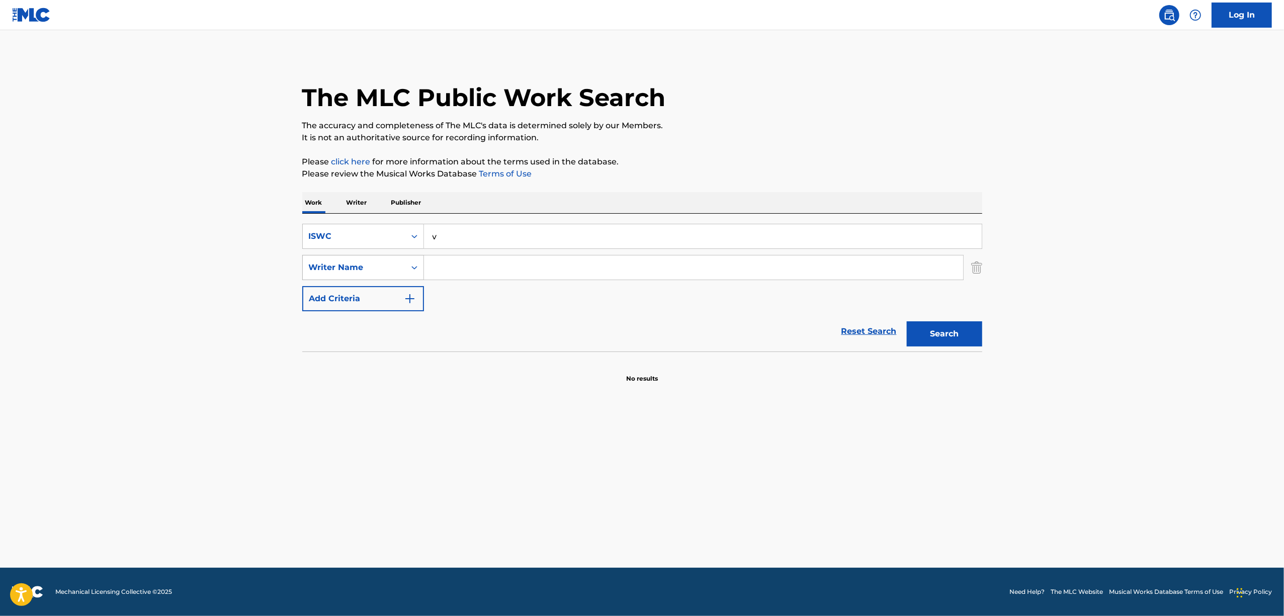
drag, startPoint x: 337, startPoint y: 263, endPoint x: 322, endPoint y: 262, distance: 15.1
click at [322, 262] on div "SearchWithCriteria0beaf5d7-d6b3-45c4-8172-a83e49b63781 ISWC v SearchWithCriteri…" at bounding box center [642, 267] width 680 height 87
paste
type input "T3139896309"
click at [925, 330] on button "Search" at bounding box center [944, 333] width 75 height 25
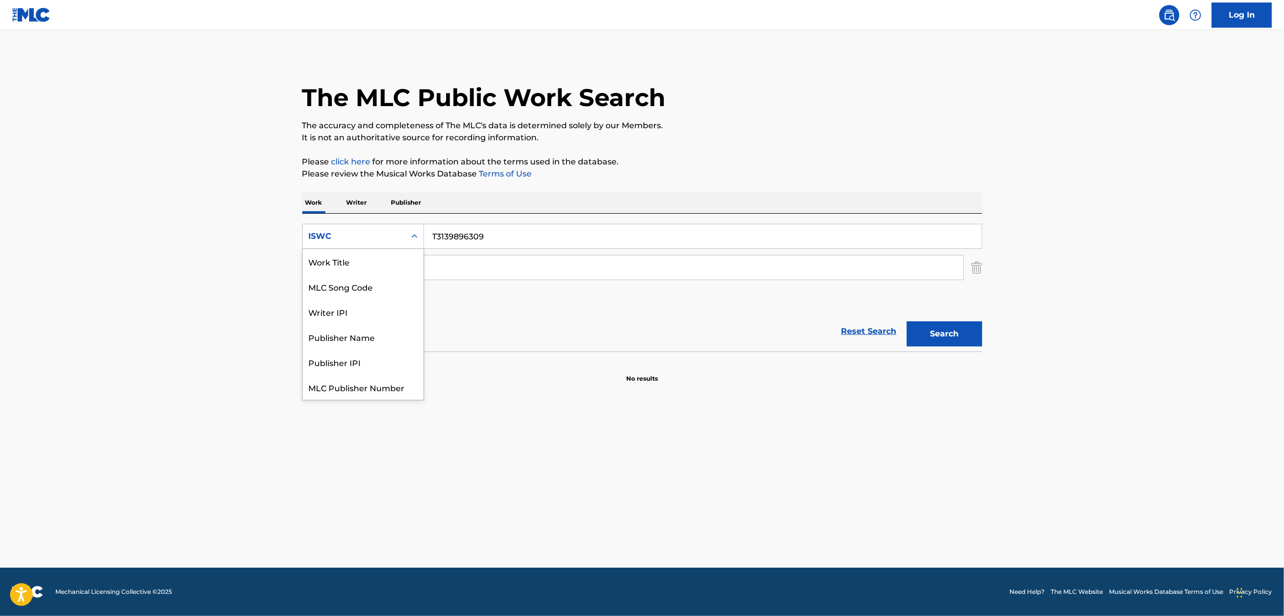
click at [418, 238] on icon "Search Form" at bounding box center [414, 236] width 10 height 10
click at [370, 272] on div "Work Title" at bounding box center [363, 261] width 121 height 25
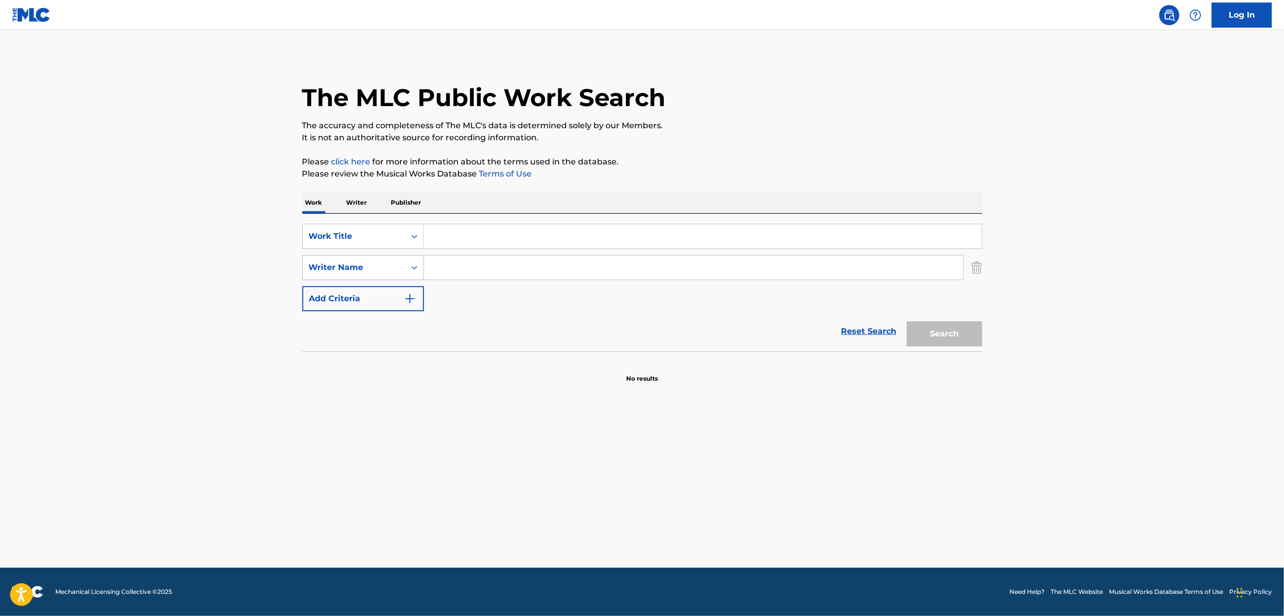
click at [467, 226] on input "Search Form" at bounding box center [703, 236] width 558 height 24
click at [930, 330] on button "Search" at bounding box center [944, 333] width 75 height 25
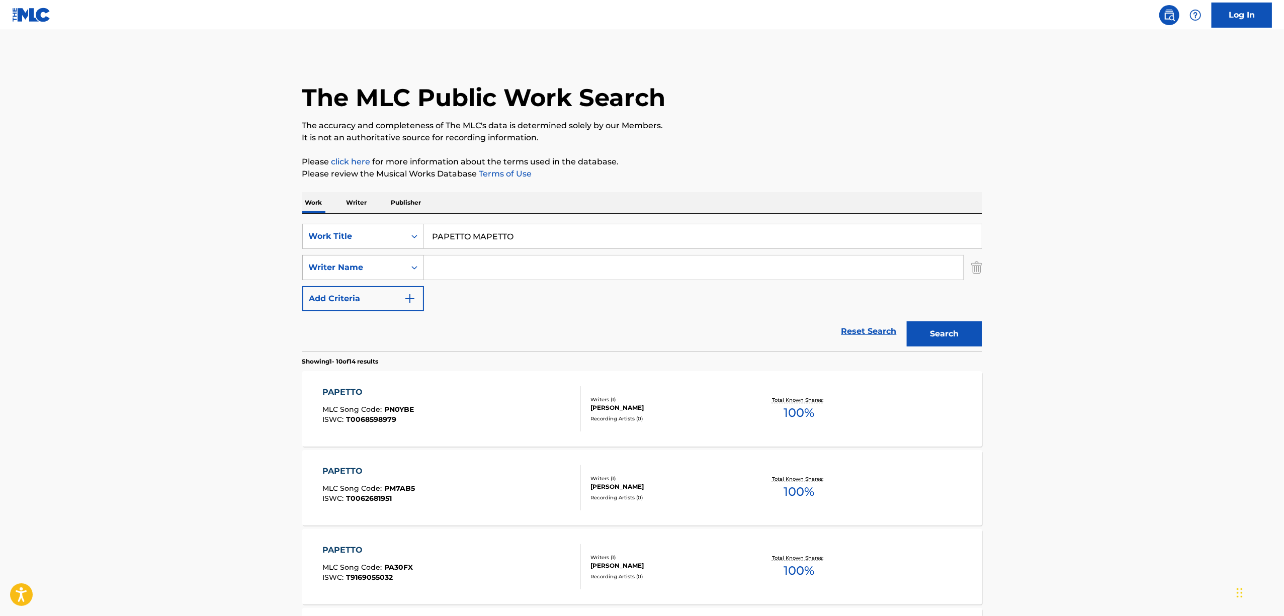
drag, startPoint x: 377, startPoint y: 266, endPoint x: 316, endPoint y: 275, distance: 60.9
click at [316, 275] on div "SearchWithCriteria3a2fe573-6309-48f0-a87b-b00ebedeafbf Work Title PAPETTO MAPET…" at bounding box center [642, 267] width 680 height 87
type input "DISUTORESU"
click at [925, 332] on button "Search" at bounding box center [944, 333] width 75 height 25
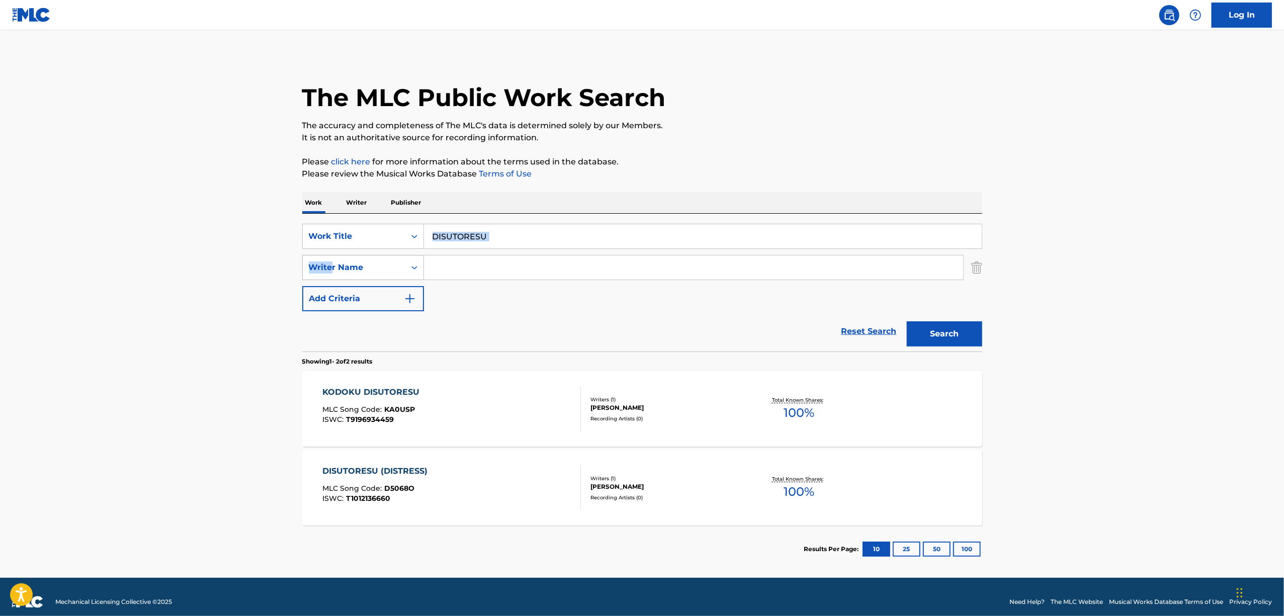
drag, startPoint x: 534, startPoint y: 220, endPoint x: 330, endPoint y: 266, distance: 208.6
click at [330, 266] on div "SearchWithCriteria3a2fe573-6309-48f0-a87b-b00ebedeafbf Work Title DISUTORESU Se…" at bounding box center [642, 283] width 680 height 138
click at [516, 262] on input "Search Form" at bounding box center [693, 267] width 539 height 24
click at [489, 295] on div "SearchWithCriteria3a2fe573-6309-48f0-a87b-b00ebedeafbf Work Title DISUTORESU Se…" at bounding box center [642, 267] width 680 height 87
click at [419, 239] on div "Search Form" at bounding box center [414, 236] width 18 height 18
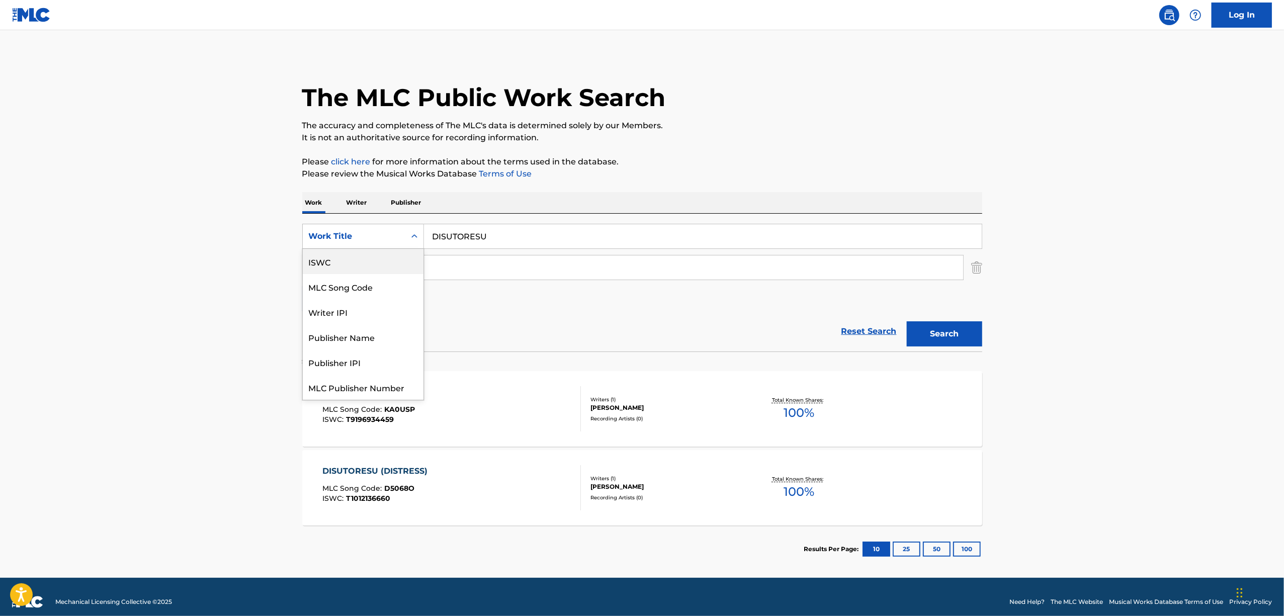
drag, startPoint x: 373, startPoint y: 266, endPoint x: 388, endPoint y: 258, distance: 16.9
click at [373, 266] on div "ISWC" at bounding box center [363, 261] width 121 height 25
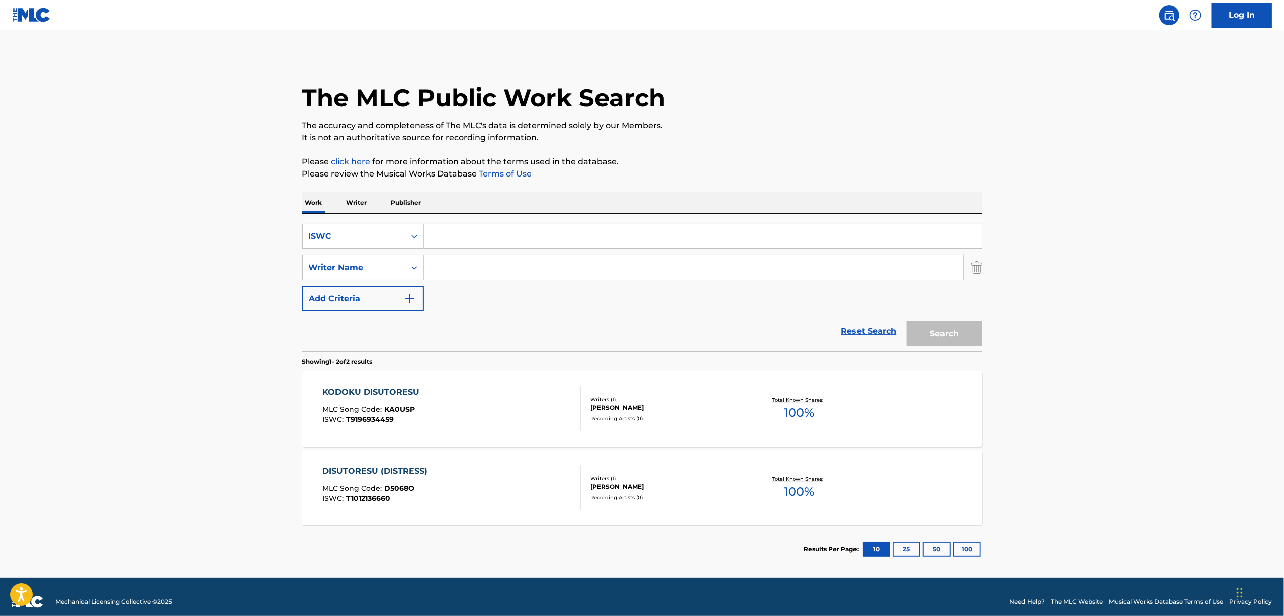
click at [478, 228] on input "Search Form" at bounding box center [703, 236] width 558 height 24
click at [952, 330] on button "Search" at bounding box center [944, 333] width 75 height 25
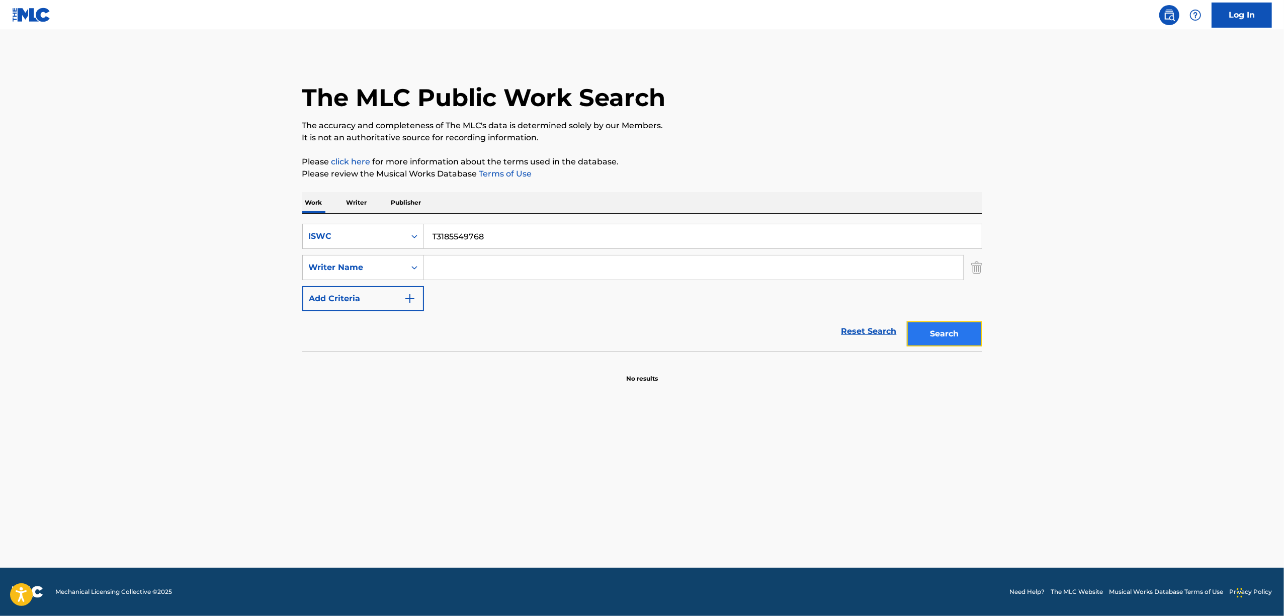
click at [950, 324] on button "Search" at bounding box center [944, 333] width 75 height 25
drag, startPoint x: 305, startPoint y: 282, endPoint x: 242, endPoint y: 290, distance: 63.4
click at [242, 290] on main "The MLC Public Work Search The accuracy and completeness of The MLC's data is d…" at bounding box center [642, 299] width 1284 height 538
type input "OODOASUTI"
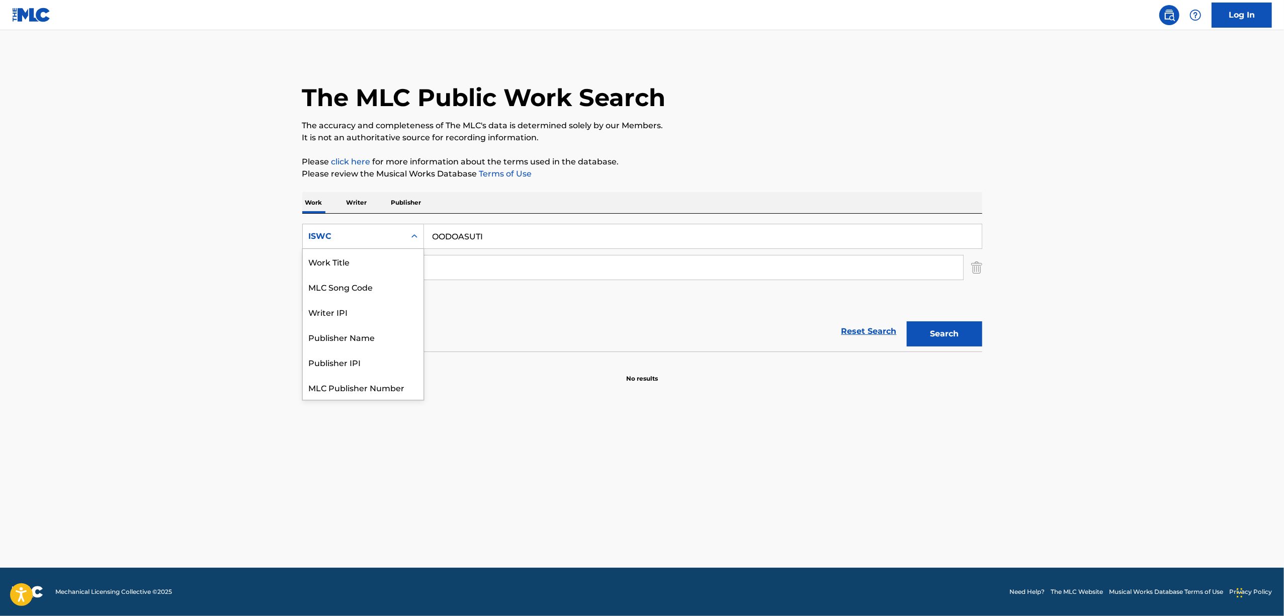
click at [421, 242] on div "Search Form" at bounding box center [414, 236] width 18 height 18
click at [484, 274] on input "Search Form" at bounding box center [693, 267] width 539 height 24
click at [490, 307] on div "SearchWithCriteria0ba910ad-12cc-48da-b2cd-7f9e1475ffe4 ISWC OODOASUTI SearchWit…" at bounding box center [642, 267] width 680 height 87
click at [497, 273] on input "Search Form" at bounding box center [693, 267] width 539 height 24
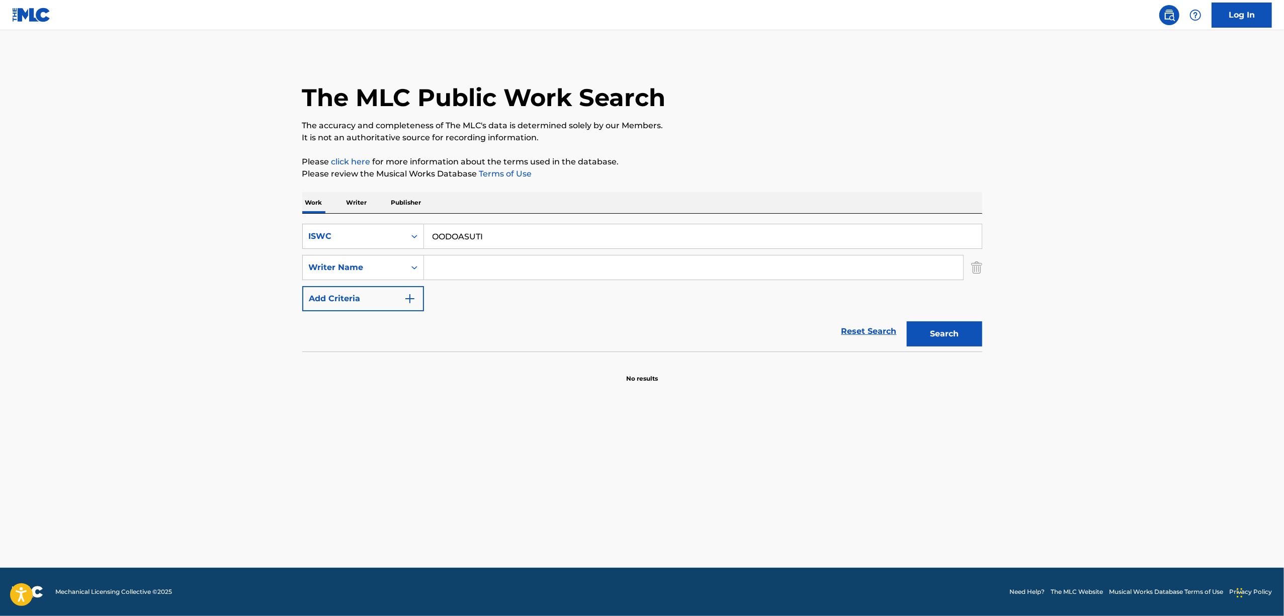
click at [521, 319] on div "Reset Search Search" at bounding box center [642, 331] width 680 height 40
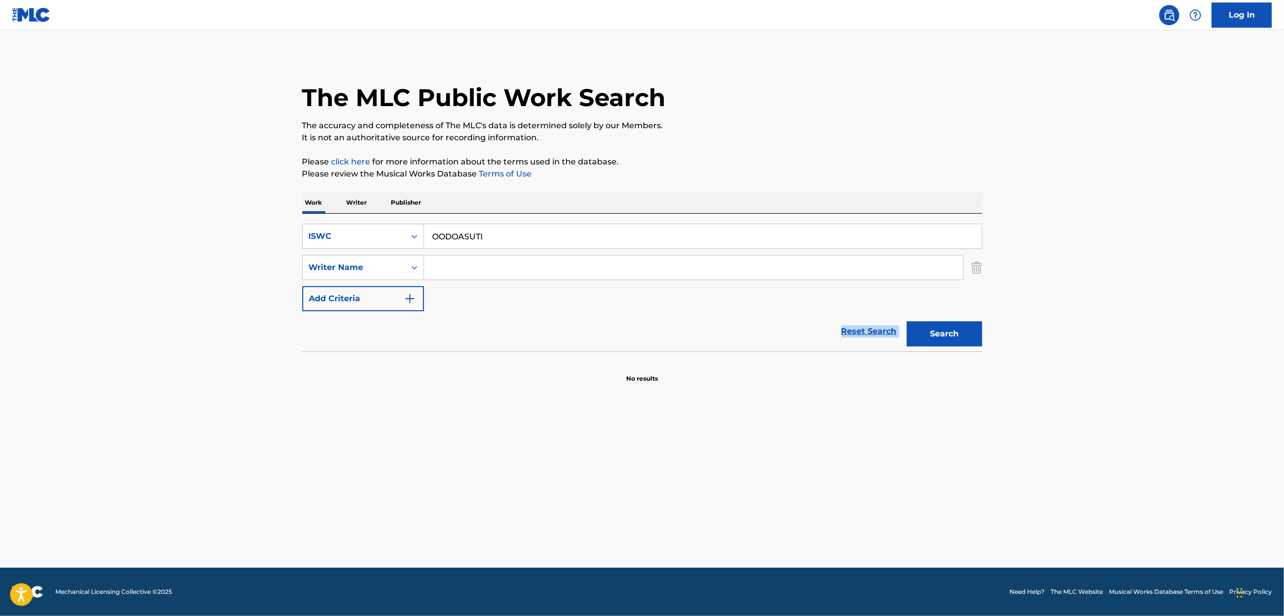
click at [521, 319] on div "Reset Search Search" at bounding box center [642, 331] width 680 height 40
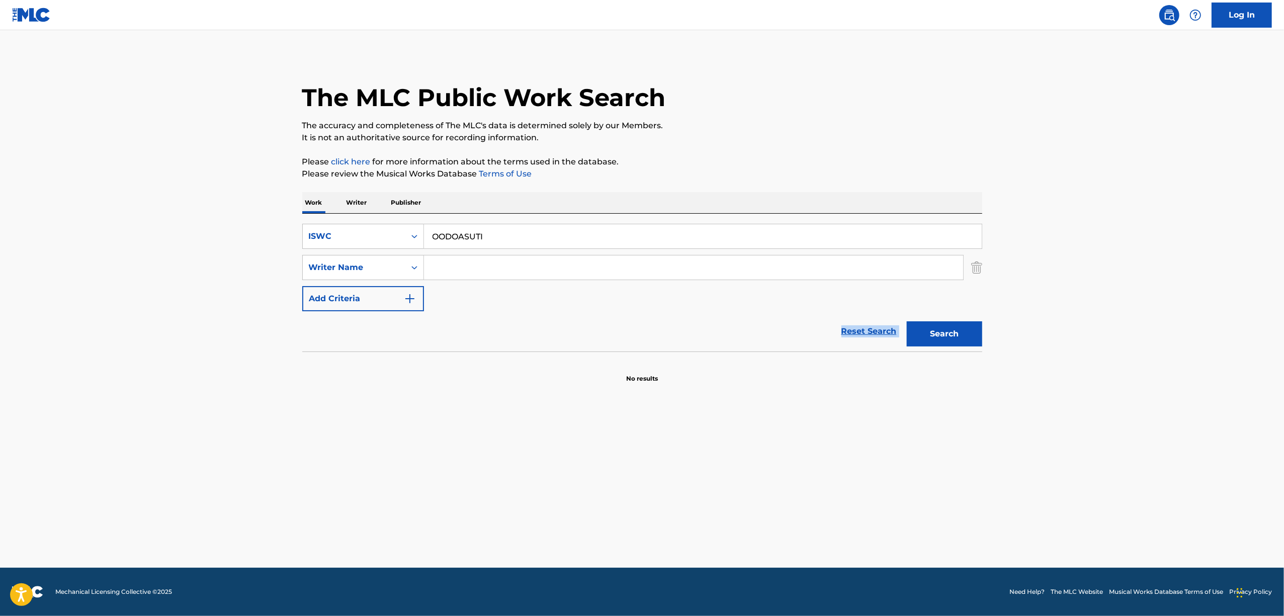
click at [521, 319] on div "Reset Search Search" at bounding box center [642, 331] width 680 height 40
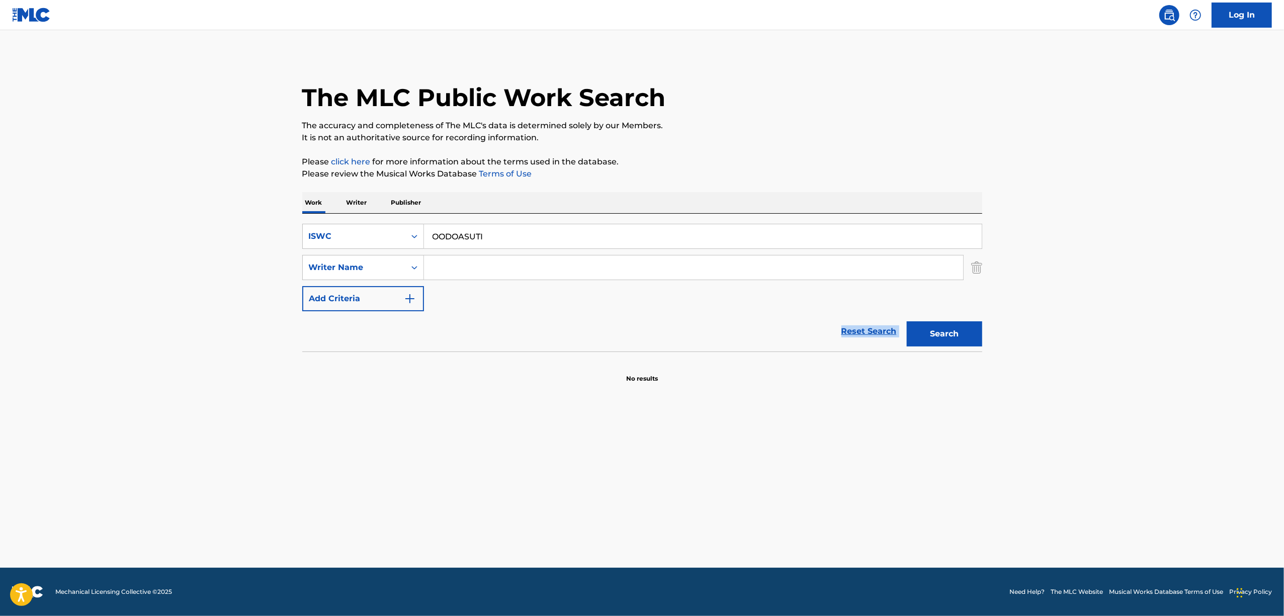
click at [521, 319] on div "Reset Search Search" at bounding box center [642, 331] width 680 height 40
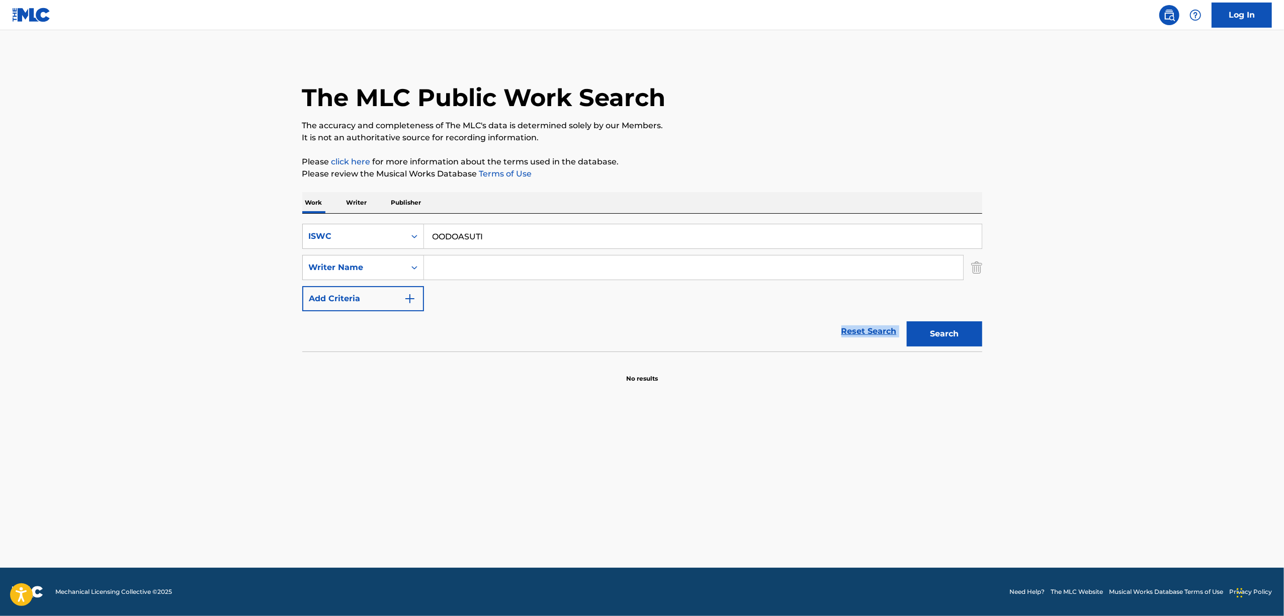
click at [521, 319] on div "Reset Search Search" at bounding box center [642, 331] width 680 height 40
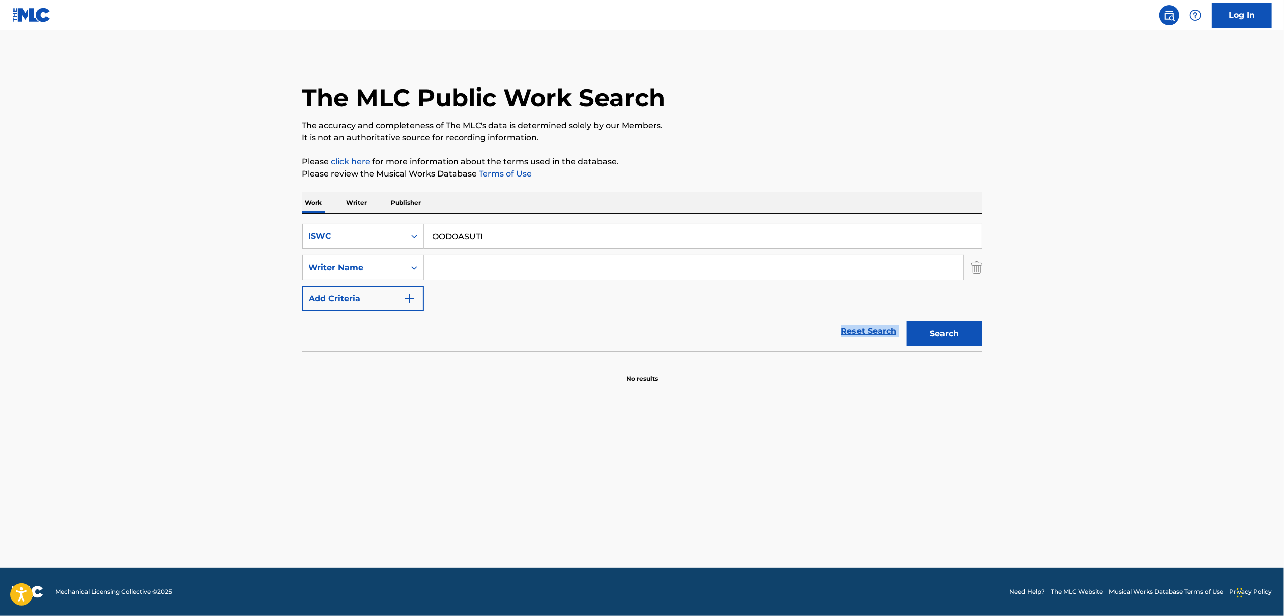
click at [521, 319] on div "Reset Search Search" at bounding box center [642, 331] width 680 height 40
click at [523, 320] on div "Reset Search Search" at bounding box center [642, 331] width 680 height 40
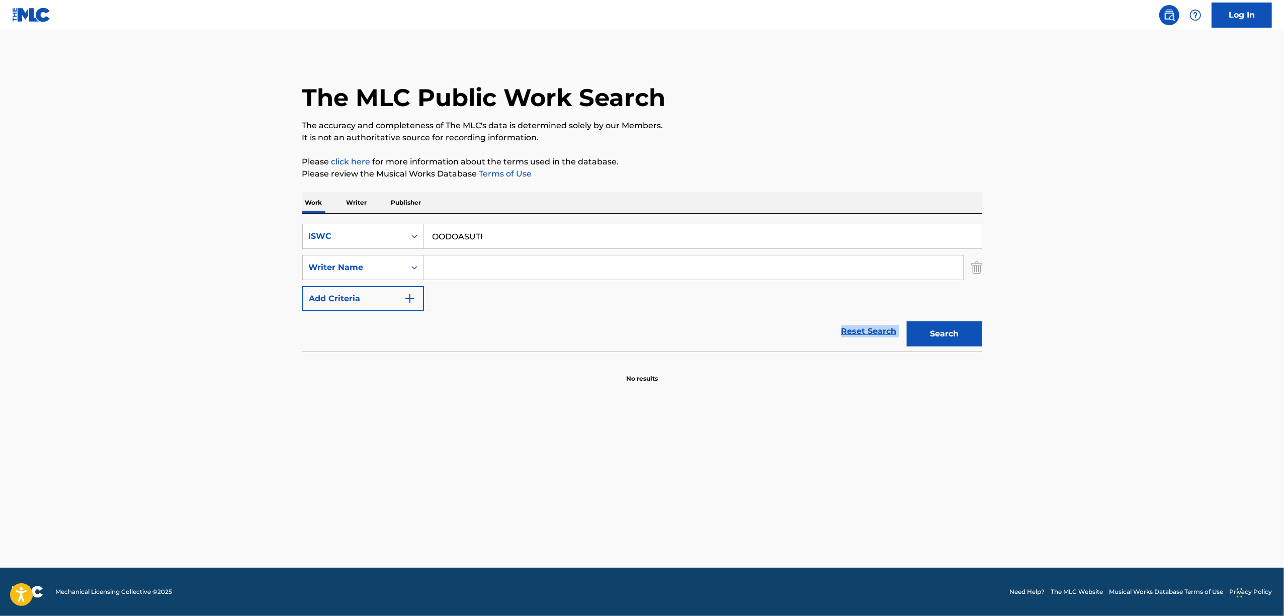
click at [523, 320] on div "Reset Search Search" at bounding box center [642, 331] width 680 height 40
click at [946, 340] on button "Search" at bounding box center [944, 333] width 75 height 25
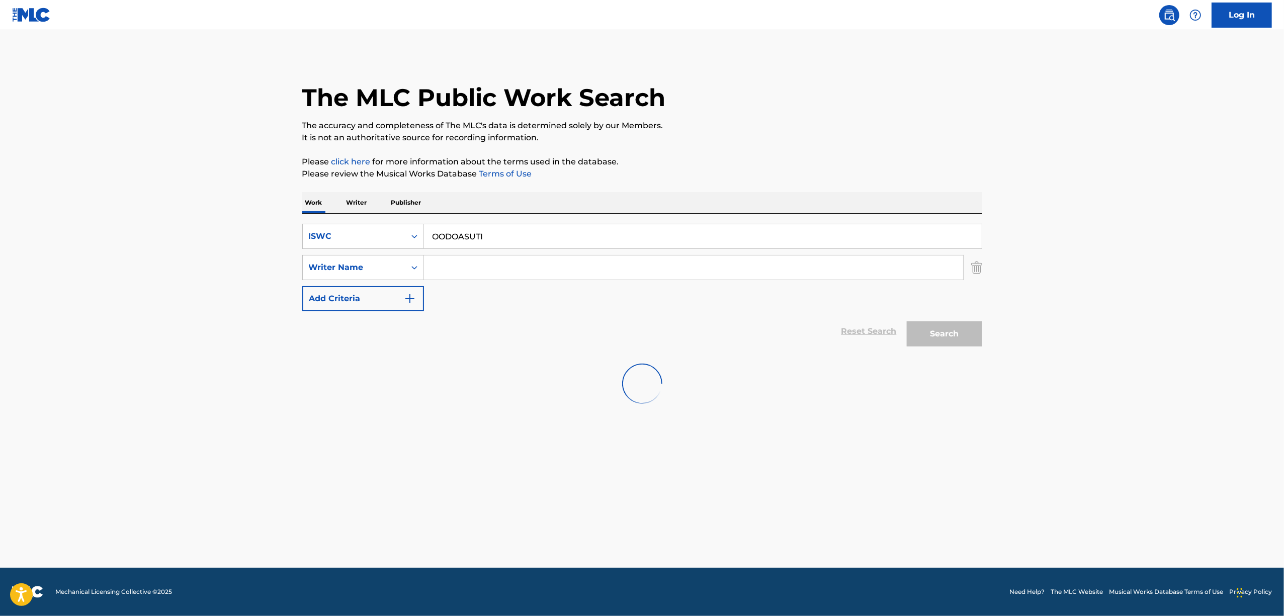
click at [180, 429] on main "The MLC Public Work Search The accuracy and completeness of The MLC's data is d…" at bounding box center [642, 299] width 1284 height 538
click at [419, 238] on div "Search Form" at bounding box center [414, 236] width 18 height 18
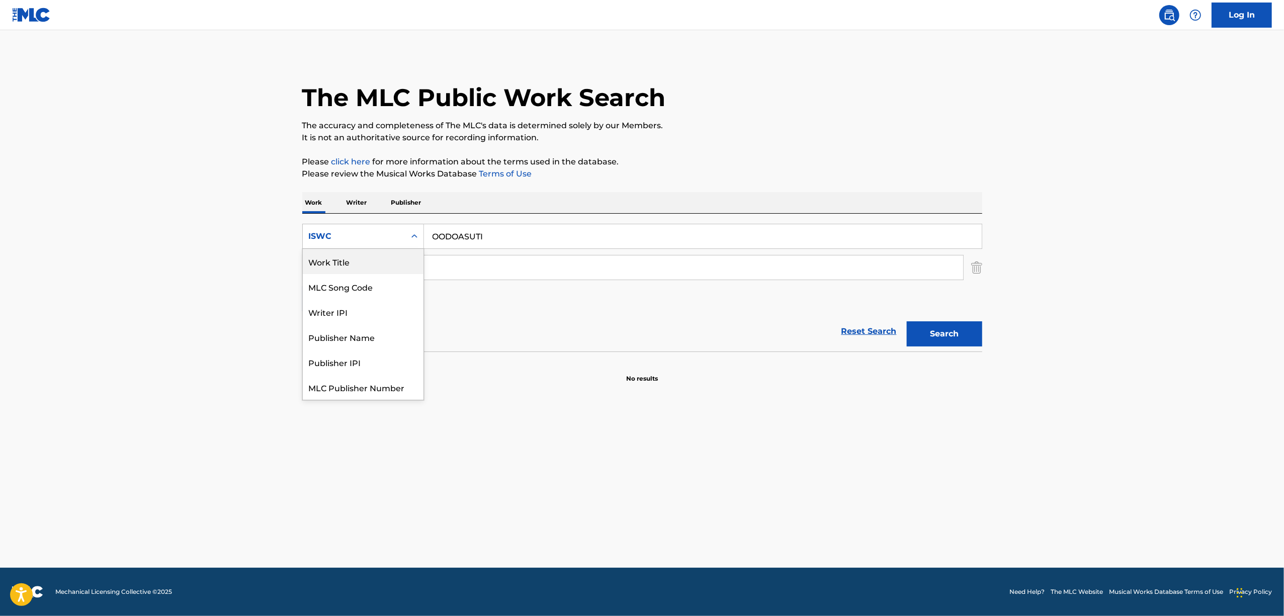
click at [391, 261] on div "Work Title" at bounding box center [363, 261] width 121 height 25
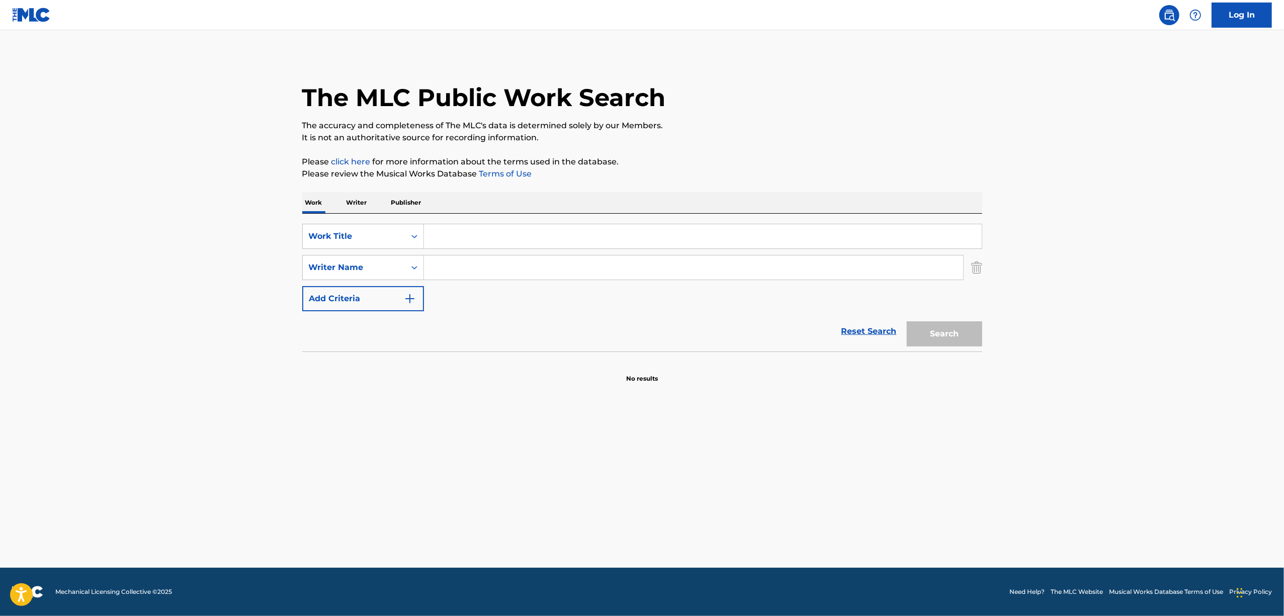
click at [512, 240] on input "Search Form" at bounding box center [703, 236] width 558 height 24
click at [958, 344] on button "Search" at bounding box center [944, 333] width 75 height 25
drag, startPoint x: 515, startPoint y: 234, endPoint x: 254, endPoint y: 324, distance: 276.5
click at [254, 324] on main "The MLC Public Work Search The accuracy and completeness of The MLC's data is d…" at bounding box center [642, 299] width 1284 height 538
type input "OTORE SUTOREI SHIIPU"
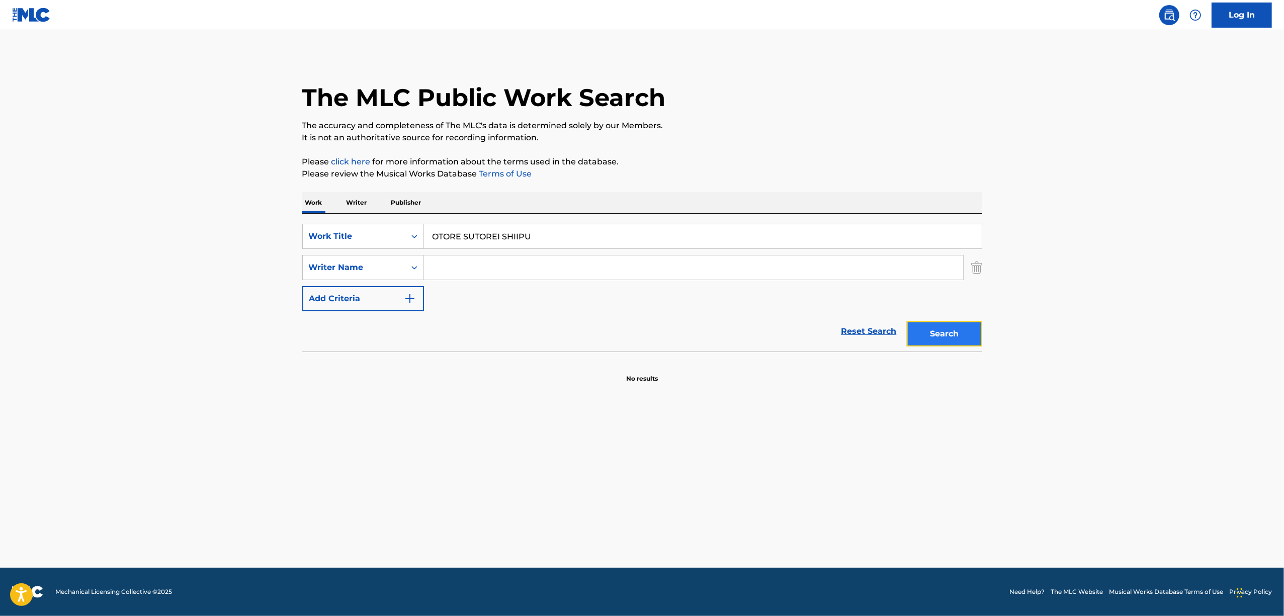
click at [926, 345] on button "Search" at bounding box center [944, 333] width 75 height 25
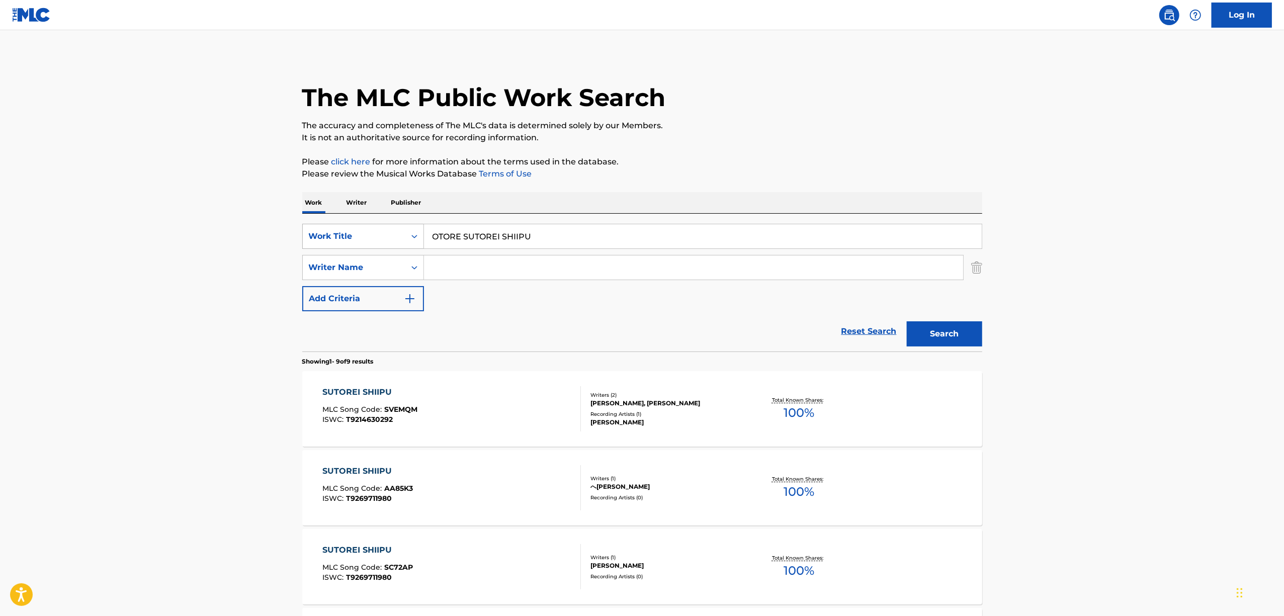
drag, startPoint x: 414, startPoint y: 231, endPoint x: 417, endPoint y: 240, distance: 8.9
click at [414, 232] on icon "Search Form" at bounding box center [414, 236] width 10 height 10
click at [361, 273] on div "ISWC" at bounding box center [363, 261] width 121 height 25
click at [508, 233] on input "Search Form" at bounding box center [703, 236] width 558 height 24
drag, startPoint x: 954, startPoint y: 330, endPoint x: 673, endPoint y: 231, distance: 298.0
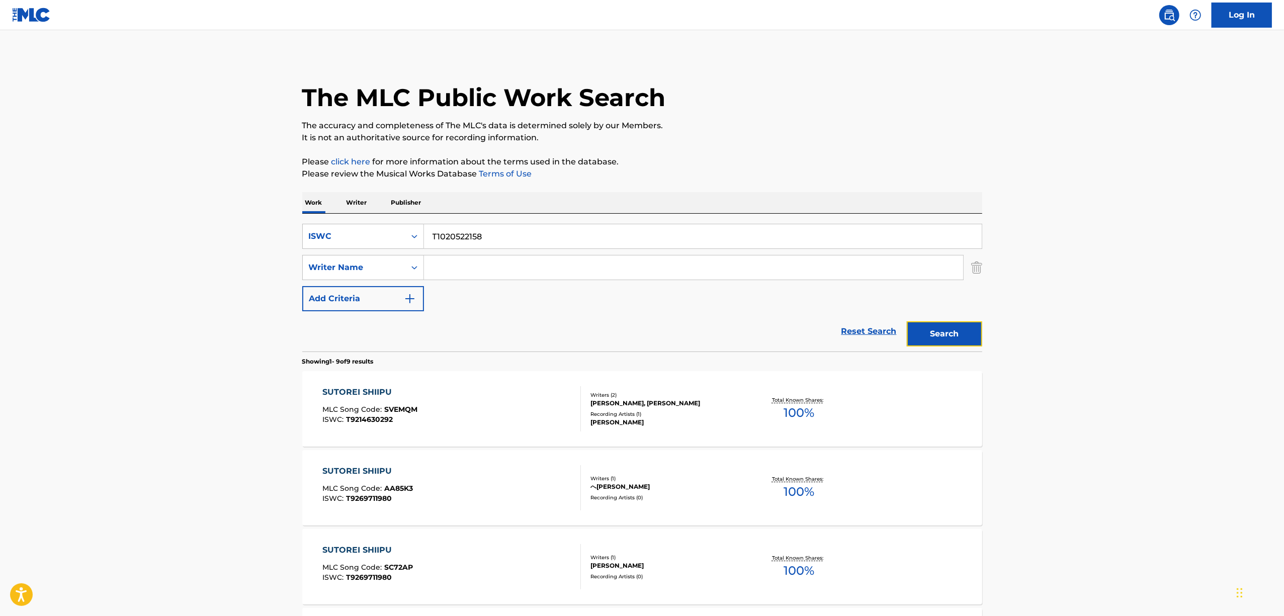
click at [952, 327] on button "Search" at bounding box center [944, 333] width 75 height 25
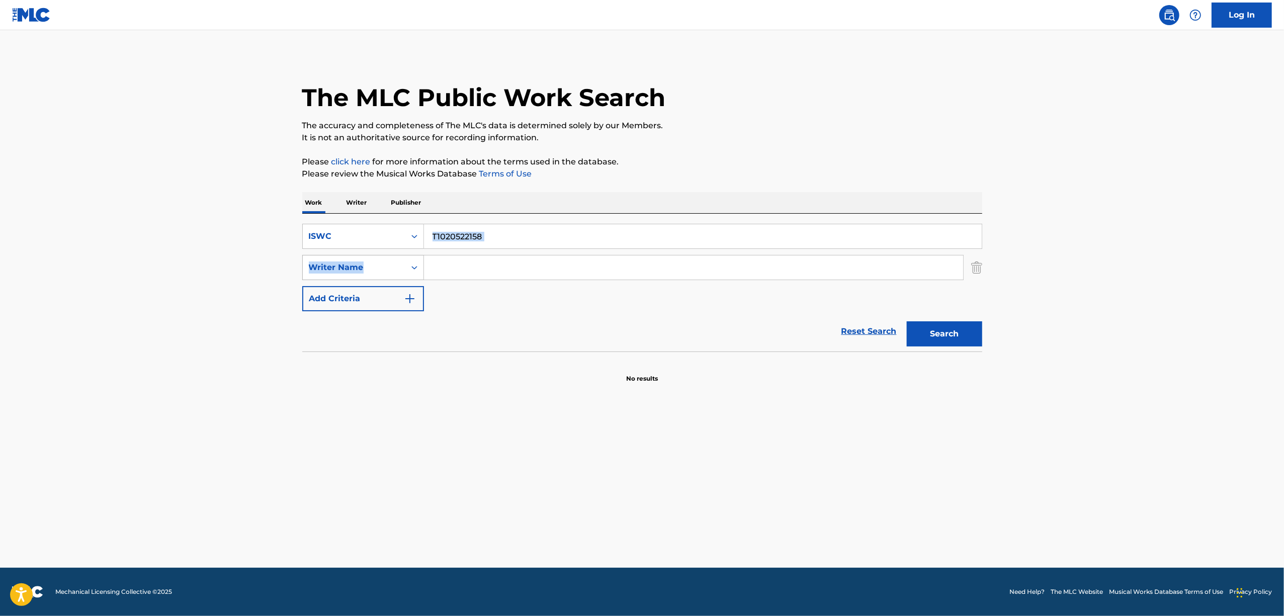
drag, startPoint x: 460, startPoint y: 239, endPoint x: 373, endPoint y: 259, distance: 88.8
click at [374, 259] on div "SearchWithCriteriae03b35f3-f778-4f56-a41a-aa3d431d496e ISWC T1020522158 SearchW…" at bounding box center [642, 283] width 680 height 138
click at [485, 261] on input "Search Form" at bounding box center [693, 267] width 539 height 24
drag, startPoint x: 495, startPoint y: 238, endPoint x: 320, endPoint y: 283, distance: 180.1
click at [322, 282] on div "SearchWithCriteriae03b35f3-f778-4f56-a41a-aa3d431d496e ISWC T1020522158 SearchW…" at bounding box center [642, 267] width 680 height 87
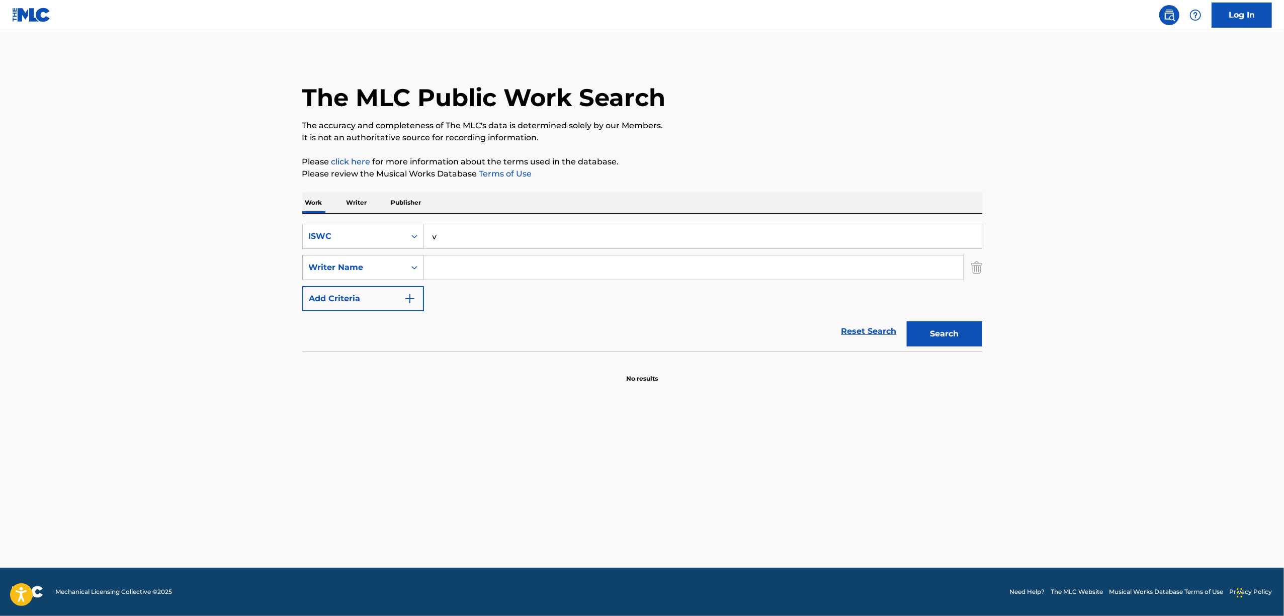
drag, startPoint x: 449, startPoint y: 245, endPoint x: 377, endPoint y: 259, distance: 73.3
click at [379, 258] on div "SearchWithCriteriae03b35f3-f778-4f56-a41a-aa3d431d496e ISWC v SearchWithCriteri…" at bounding box center [642, 267] width 680 height 87
click at [958, 337] on button "Search" at bounding box center [944, 333] width 75 height 25
click at [554, 453] on main "The MLC Public Work Search The accuracy and completeness of The MLC's data is d…" at bounding box center [642, 299] width 1284 height 538
click at [388, 468] on main "The MLC Public Work Search The accuracy and completeness of The MLC's data is d…" at bounding box center [642, 299] width 1284 height 538
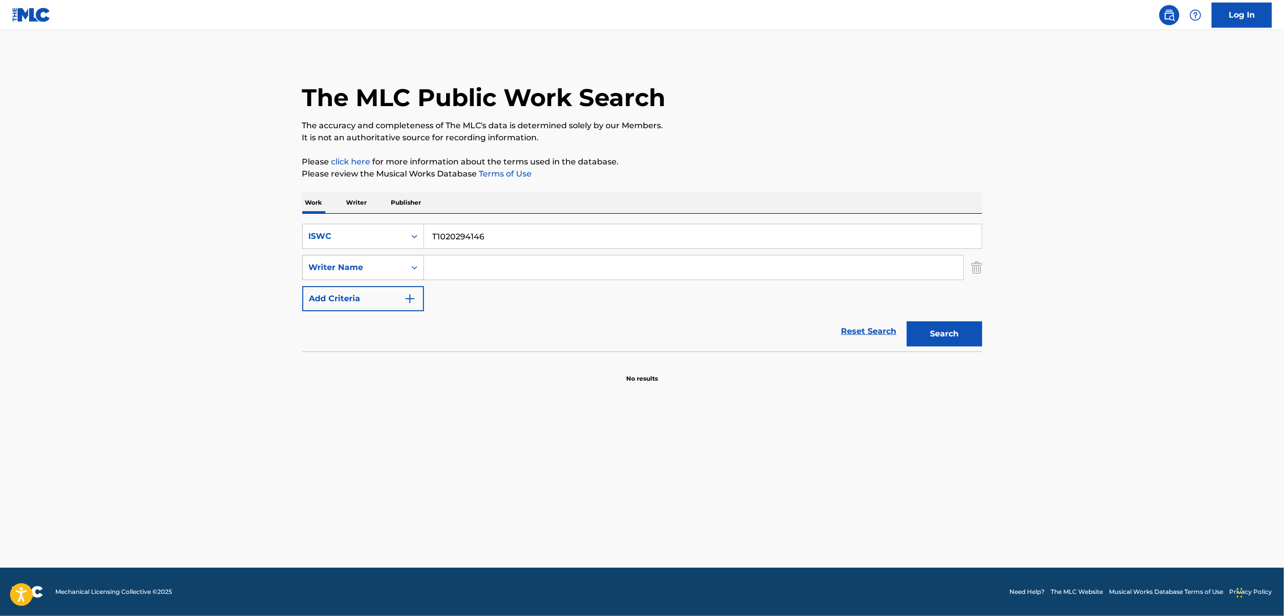
drag, startPoint x: 511, startPoint y: 228, endPoint x: 317, endPoint y: 279, distance: 200.5
click at [317, 279] on div "SearchWithCriteriae03b35f3-f778-4f56-a41a-aa3d431d496e ISWC T1020294146 SearchW…" at bounding box center [642, 267] width 680 height 87
click at [968, 334] on button "Search" at bounding box center [944, 333] width 75 height 25
drag, startPoint x: 539, startPoint y: 223, endPoint x: 337, endPoint y: 260, distance: 205.5
click at [339, 258] on div "SearchWithCriteriae03b35f3-f778-4f56-a41a-aa3d431d496e ISWC T1020292628 SearchW…" at bounding box center [642, 283] width 680 height 138
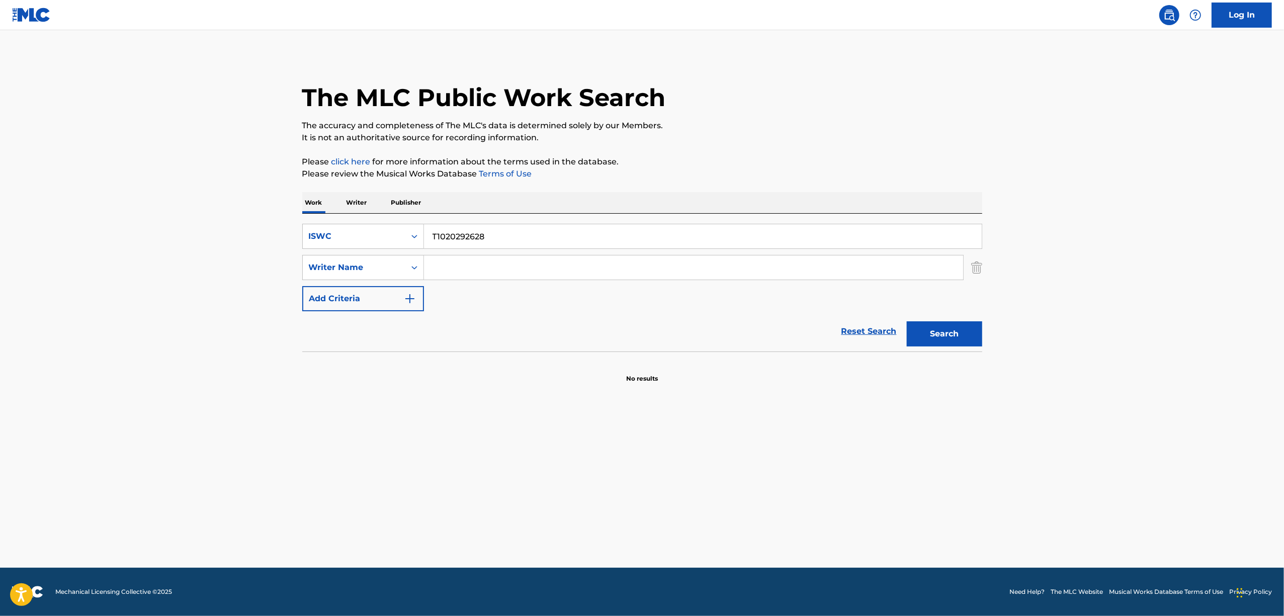
click at [488, 282] on div "SearchWithCriteriae03b35f3-f778-4f56-a41a-aa3d431d496e ISWC T1020292628 SearchW…" at bounding box center [642, 267] width 680 height 87
drag, startPoint x: 481, startPoint y: 240, endPoint x: 316, endPoint y: 258, distance: 166.4
click at [316, 258] on div "SearchWithCriteriae03b35f3-f778-4f56-a41a-aa3d431d496e ISWC T1020292628 SearchW…" at bounding box center [642, 267] width 680 height 87
click at [956, 320] on div "Search" at bounding box center [942, 331] width 80 height 40
click at [940, 342] on button "Search" at bounding box center [944, 333] width 75 height 25
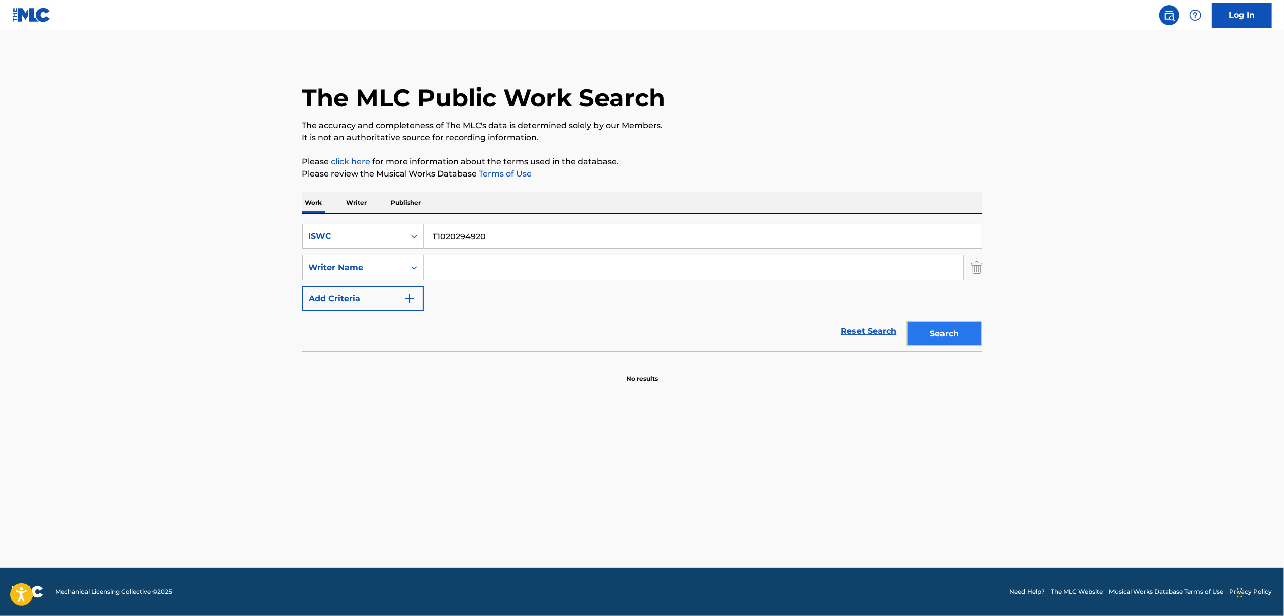
click at [938, 338] on button "Search" at bounding box center [944, 333] width 75 height 25
click at [434, 406] on main "The MLC Public Work Search The accuracy and completeness of The MLC's data is d…" at bounding box center [642, 299] width 1284 height 538
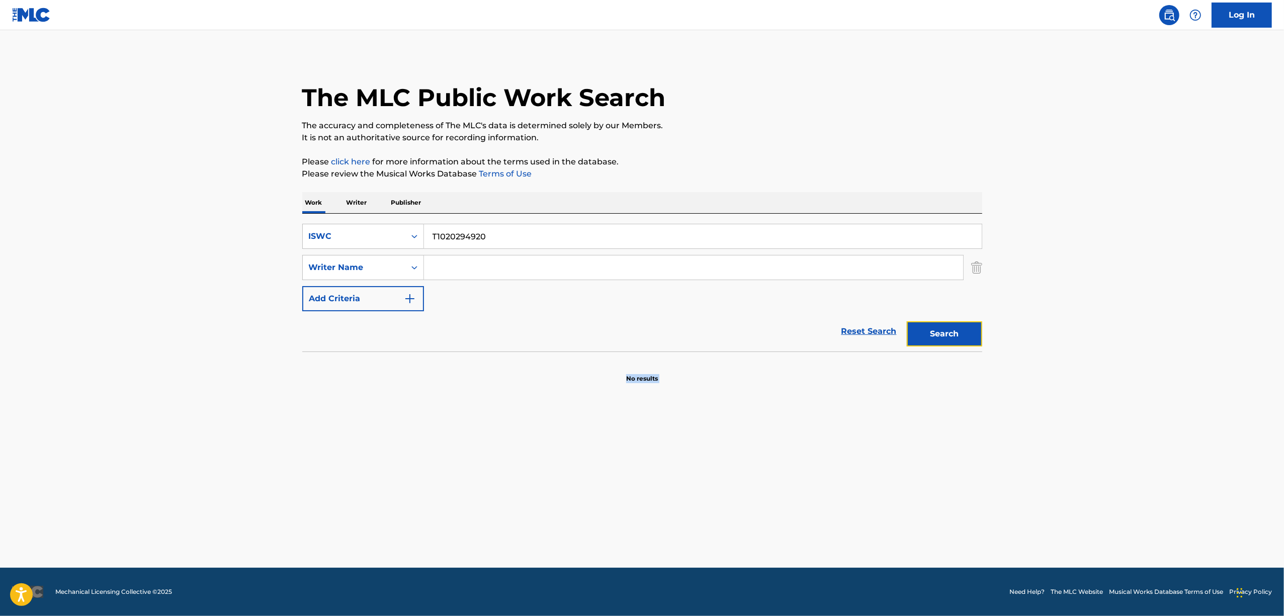
click at [950, 333] on button "Search" at bounding box center [944, 333] width 75 height 25
click at [1063, 335] on main "The MLC Public Work Search The accuracy and completeness of The MLC's data is d…" at bounding box center [642, 299] width 1284 height 538
click at [954, 330] on button "Search" at bounding box center [944, 333] width 75 height 25
click at [954, 330] on div "Search" at bounding box center [942, 331] width 80 height 40
drag, startPoint x: 954, startPoint y: 337, endPoint x: 955, endPoint y: 344, distance: 7.6
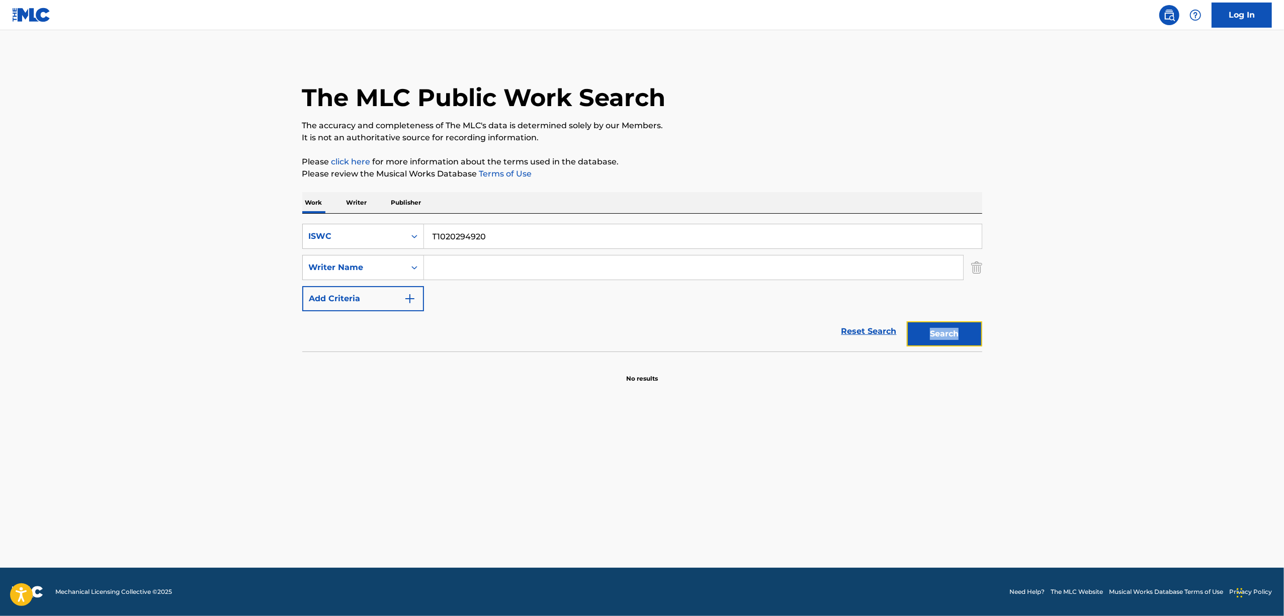
click at [954, 338] on button "Search" at bounding box center [944, 333] width 75 height 25
drag, startPoint x: 505, startPoint y: 226, endPoint x: 356, endPoint y: 266, distance: 154.5
click at [356, 266] on div "SearchWithCriteriae03b35f3-f778-4f56-a41a-aa3d431d496e ISWC T1020294920 SearchW…" at bounding box center [642, 267] width 680 height 87
click at [942, 326] on button "Search" at bounding box center [944, 333] width 75 height 25
drag, startPoint x: 498, startPoint y: 249, endPoint x: 345, endPoint y: 305, distance: 162.6
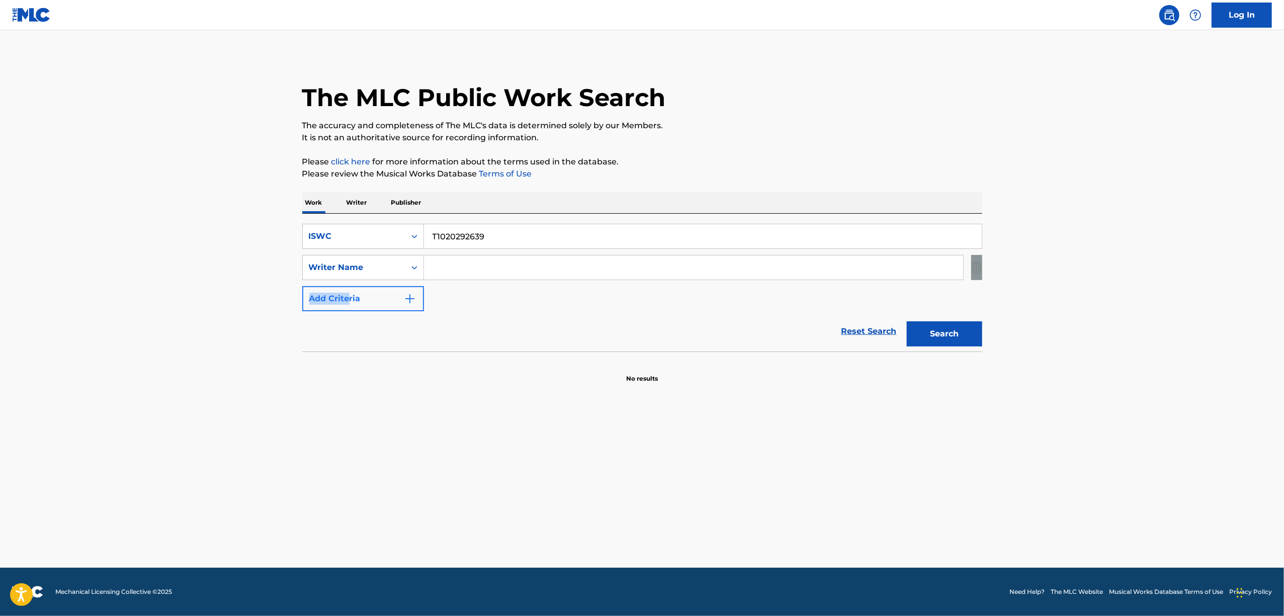
click at [345, 305] on div "SearchWithCriteriae03b35f3-f778-4f56-a41a-aa3d431d496e ISWC T1020292639 SearchW…" at bounding box center [642, 267] width 680 height 87
click at [549, 232] on input "T1020292639" at bounding box center [703, 236] width 558 height 24
drag, startPoint x: 534, startPoint y: 240, endPoint x: 398, endPoint y: 270, distance: 139.0
click at [398, 270] on div "SearchWithCriteriae03b35f3-f778-4f56-a41a-aa3d431d496e ISWC T1020292639 SearchW…" at bounding box center [642, 267] width 680 height 87
drag, startPoint x: 923, startPoint y: 330, endPoint x: 894, endPoint y: 328, distance: 29.7
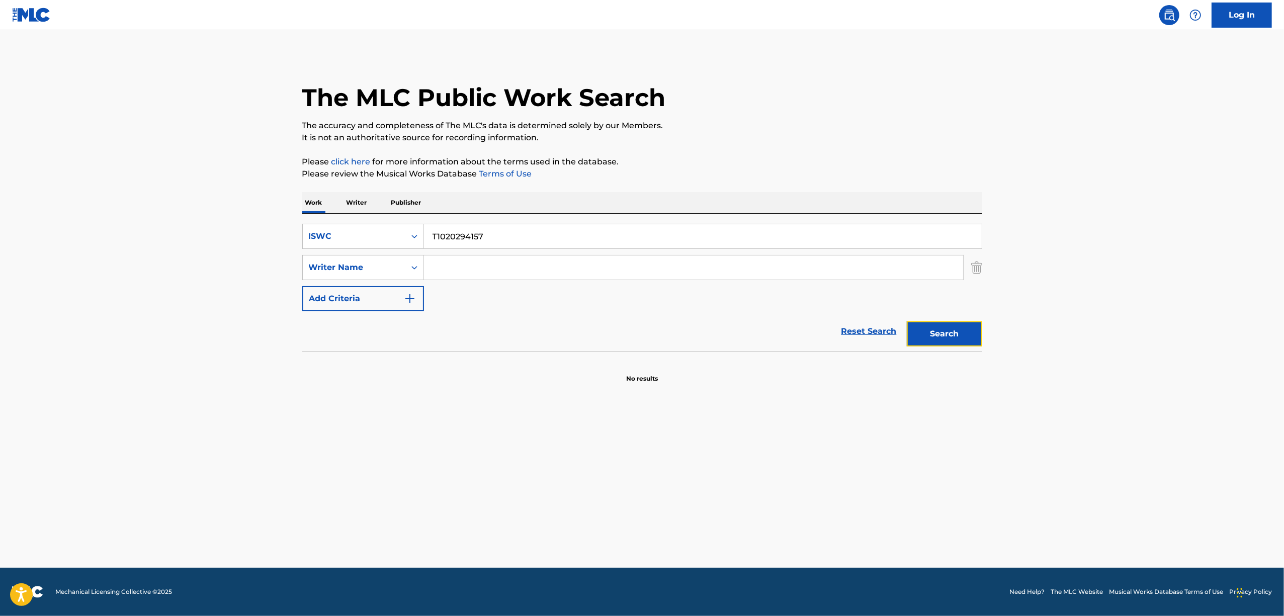
click at [916, 328] on button "Search" at bounding box center [944, 333] width 75 height 25
click at [947, 332] on button "Search" at bounding box center [944, 333] width 75 height 25
drag, startPoint x: 383, startPoint y: 441, endPoint x: 383, endPoint y: 447, distance: 6.1
click at [383, 441] on main "The MLC Public Work Search The accuracy and completeness of The MLC's data is d…" at bounding box center [642, 299] width 1284 height 538
drag, startPoint x: 483, startPoint y: 238, endPoint x: 360, endPoint y: 277, distance: 129.0
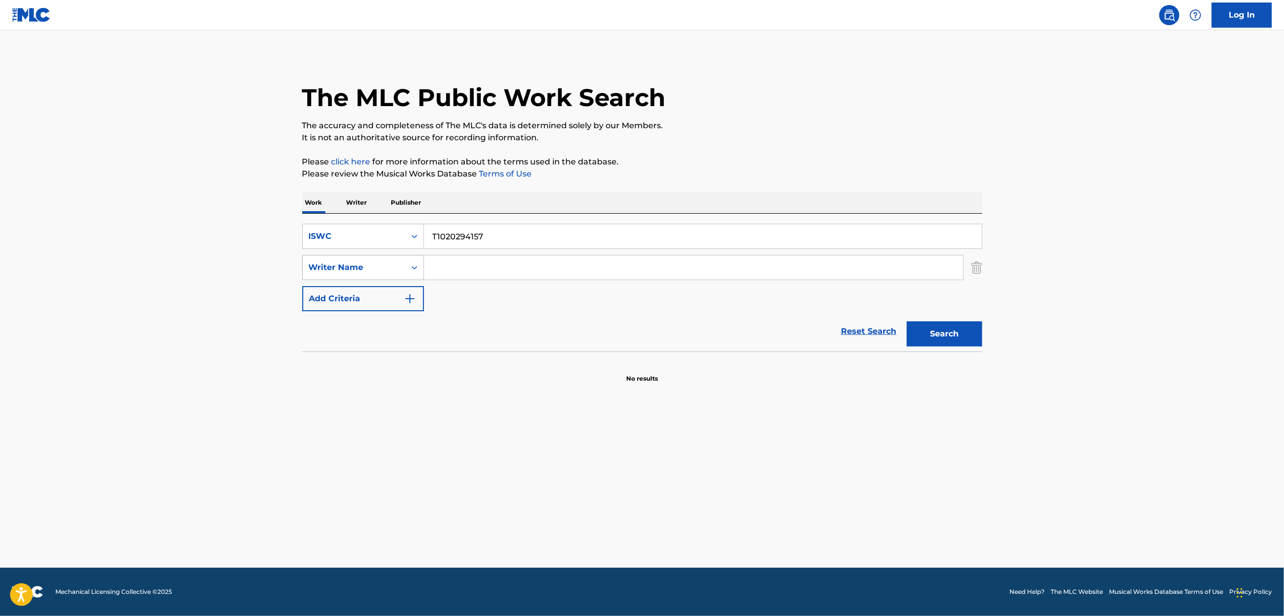
click at [361, 276] on div "SearchWithCriteriae03b35f3-f778-4f56-a41a-aa3d431d496e ISWC T1020294157 SearchW…" at bounding box center [642, 267] width 680 height 87
click at [955, 332] on button "Search" at bounding box center [944, 333] width 75 height 25
drag, startPoint x: 493, startPoint y: 357, endPoint x: 491, endPoint y: 373, distance: 16.8
click at [493, 361] on div "No results" at bounding box center [642, 367] width 680 height 32
drag, startPoint x: 534, startPoint y: 231, endPoint x: 357, endPoint y: 277, distance: 183.2
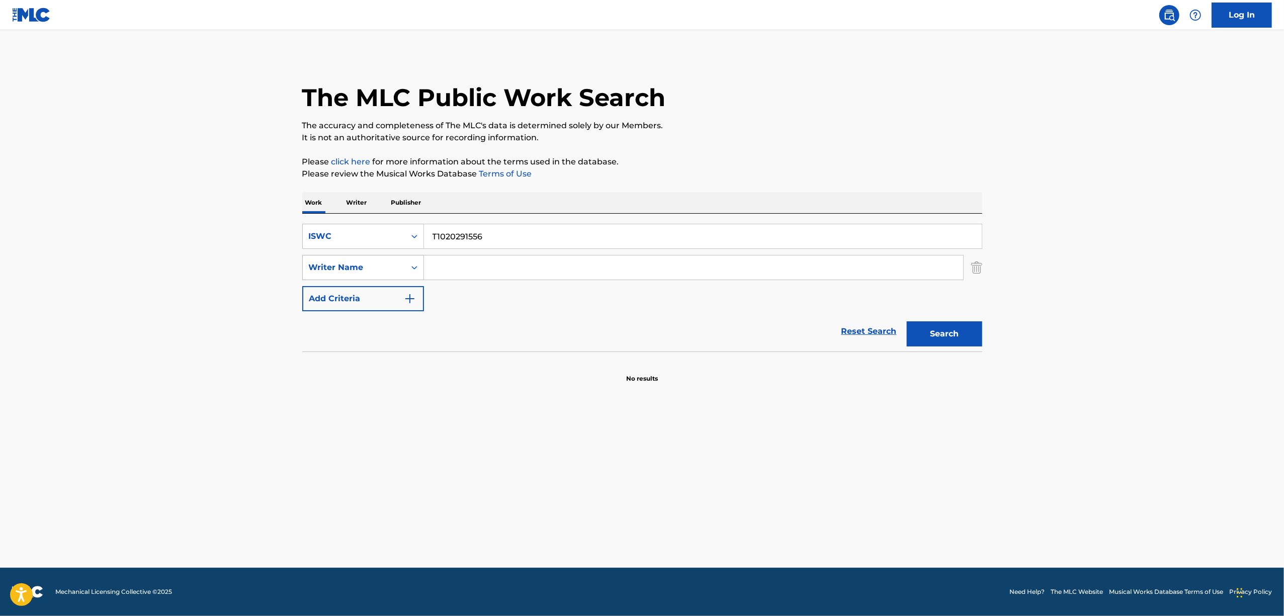
click at [357, 277] on div "SearchWithCriteriae03b35f3-f778-4f56-a41a-aa3d431d496e ISWC T1020291556 SearchW…" at bounding box center [642, 267] width 680 height 87
click at [925, 335] on button "Search" at bounding box center [944, 333] width 75 height 25
click at [527, 218] on div "SearchWithCriteriae03b35f3-f778-4f56-a41a-aa3d431d496e ISWC T-102.029.413-5 Sea…" at bounding box center [642, 283] width 680 height 138
drag, startPoint x: 406, startPoint y: 262, endPoint x: 385, endPoint y: 272, distance: 23.2
click at [387, 272] on div "SearchWithCriteriae03b35f3-f778-4f56-a41a-aa3d431d496e ISWC T-102.029.413-5 Sea…" at bounding box center [642, 267] width 680 height 87
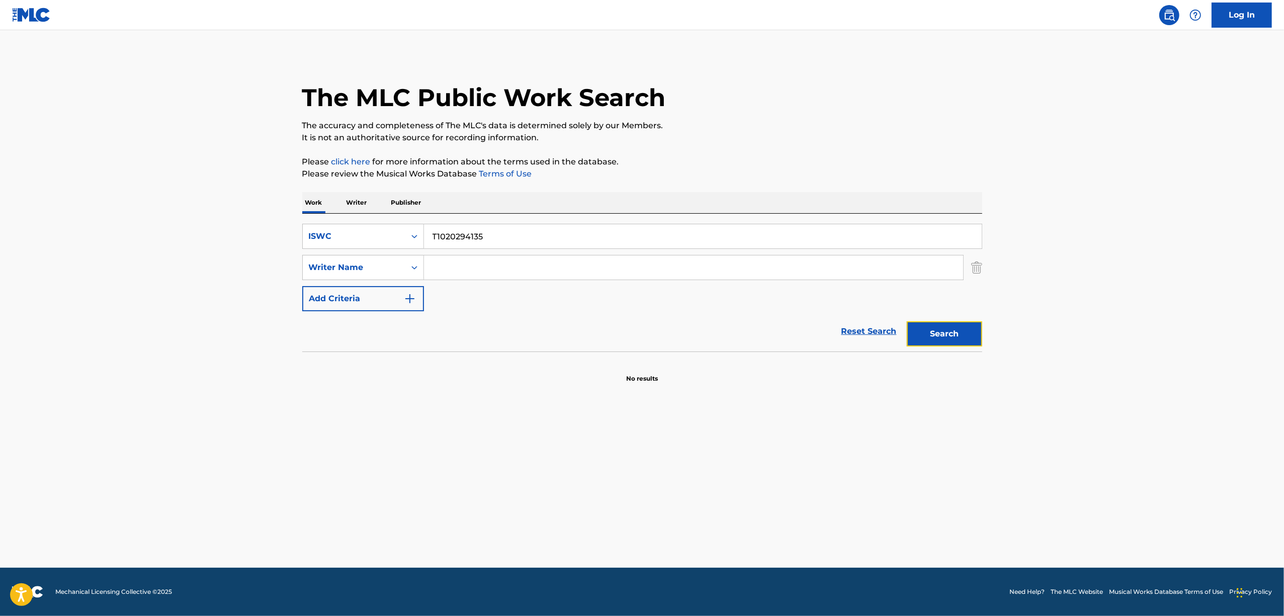
drag, startPoint x: 951, startPoint y: 336, endPoint x: 954, endPoint y: 344, distance: 8.4
click at [954, 341] on button "Search" at bounding box center [944, 333] width 75 height 25
drag, startPoint x: 389, startPoint y: 267, endPoint x: 356, endPoint y: 274, distance: 34.0
click at [357, 274] on div "SearchWithCriteriae03b35f3-f778-4f56-a41a-aa3d431d496e ISWC T1020294135 SearchW…" at bounding box center [642, 267] width 680 height 87
click at [928, 336] on button "Search" at bounding box center [944, 333] width 75 height 25
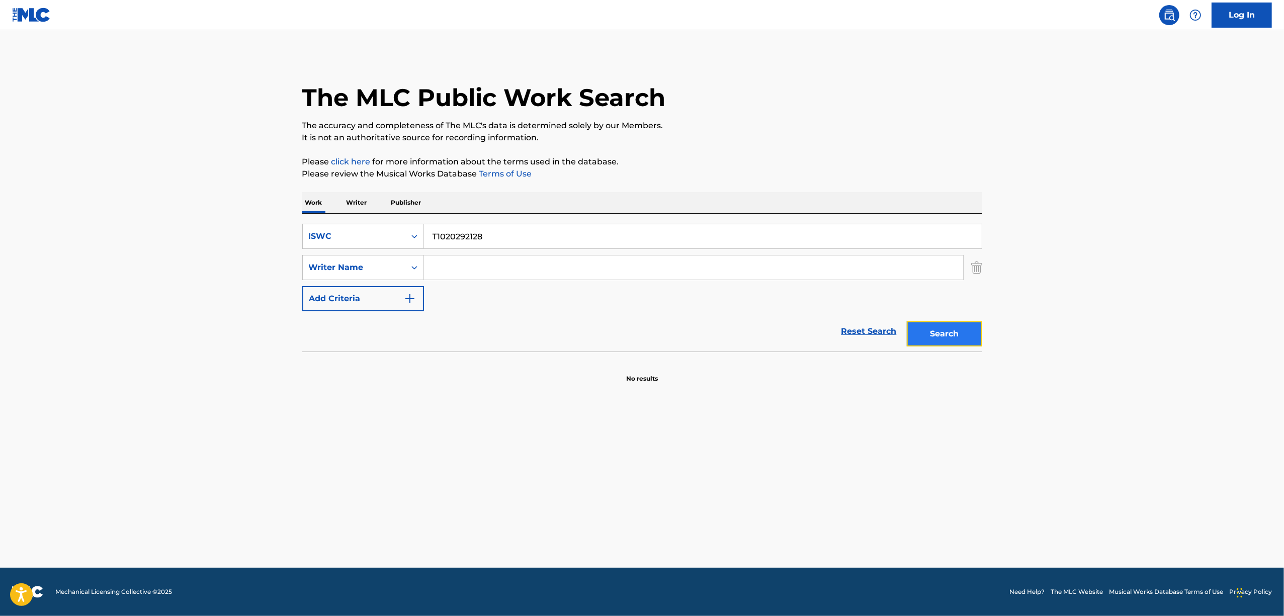
click at [924, 330] on button "Search" at bounding box center [944, 333] width 75 height 25
drag, startPoint x: 466, startPoint y: 452, endPoint x: 467, endPoint y: 459, distance: 7.6
click at [467, 456] on main "The MLC Public Work Search The accuracy and completeness of The MLC's data is d…" at bounding box center [642, 299] width 1284 height 538
drag, startPoint x: 510, startPoint y: 226, endPoint x: 240, endPoint y: 303, distance: 280.2
click at [240, 303] on main "The MLC Public Work Search The accuracy and completeness of The MLC's data is d…" at bounding box center [642, 299] width 1284 height 538
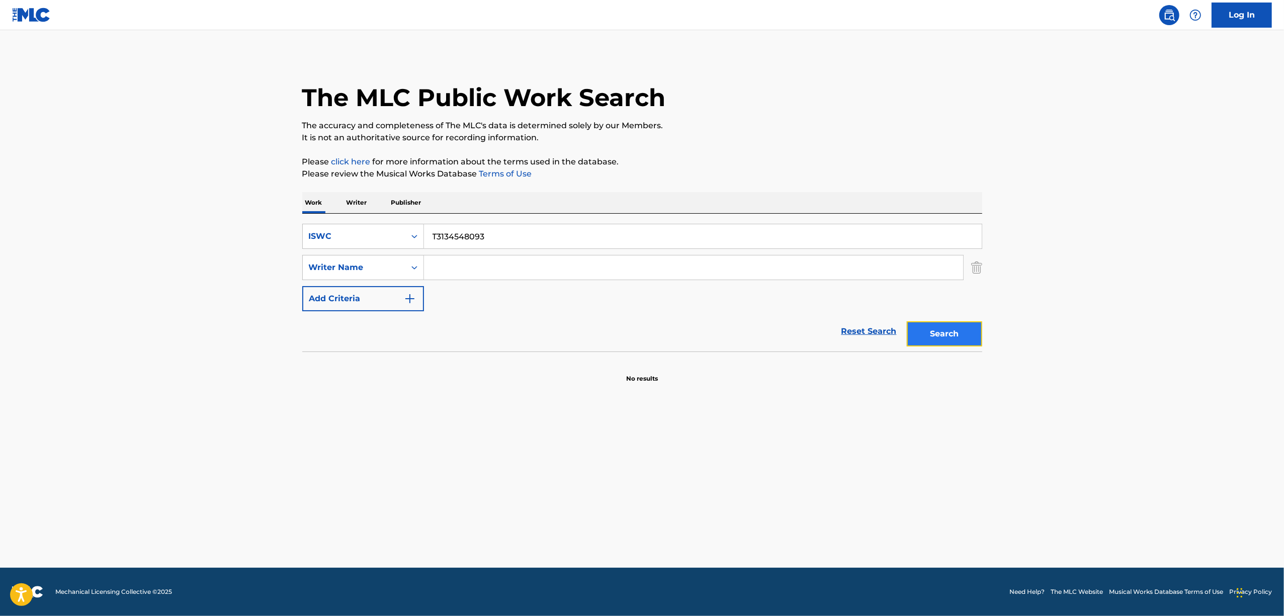
click at [960, 330] on button "Search" at bounding box center [944, 333] width 75 height 25
drag, startPoint x: 453, startPoint y: 245, endPoint x: 263, endPoint y: 309, distance: 199.4
click at [263, 309] on main "The MLC Public Work Search The accuracy and completeness of The MLC's data is d…" at bounding box center [642, 299] width 1284 height 538
click at [925, 326] on button "Search" at bounding box center [944, 333] width 75 height 25
click at [925, 327] on button "Search" at bounding box center [944, 333] width 75 height 25
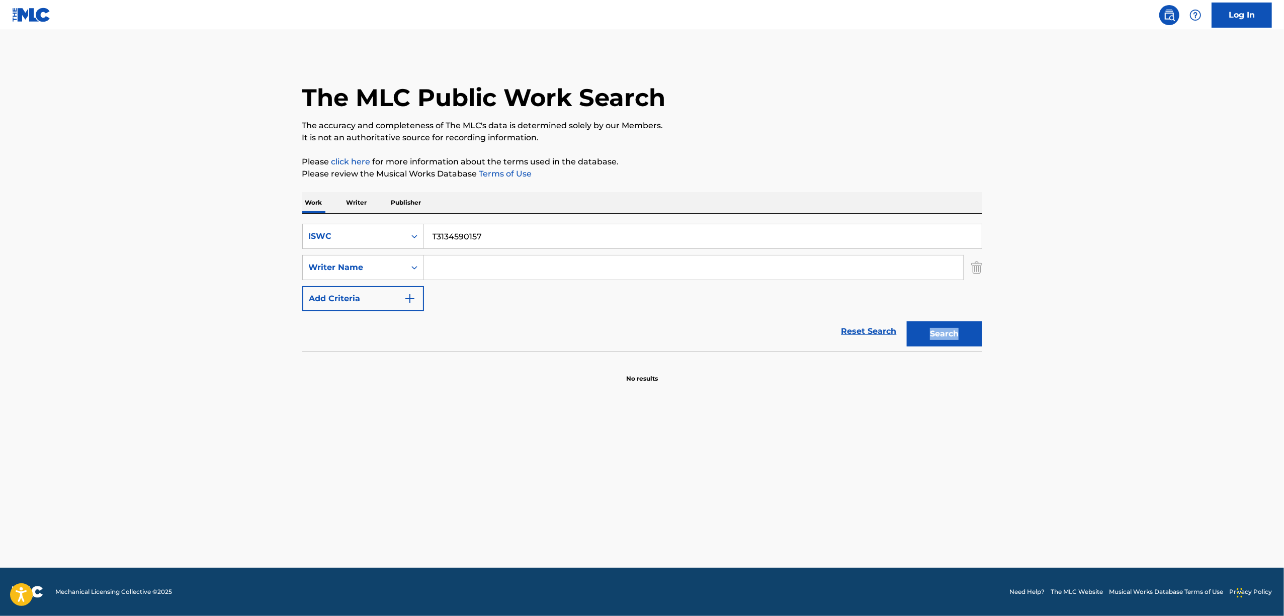
click at [925, 327] on div "Search" at bounding box center [942, 331] width 80 height 40
click at [925, 328] on button "Search" at bounding box center [944, 333] width 75 height 25
click at [925, 328] on div "Search" at bounding box center [942, 331] width 80 height 40
click at [911, 342] on button "Search" at bounding box center [944, 333] width 75 height 25
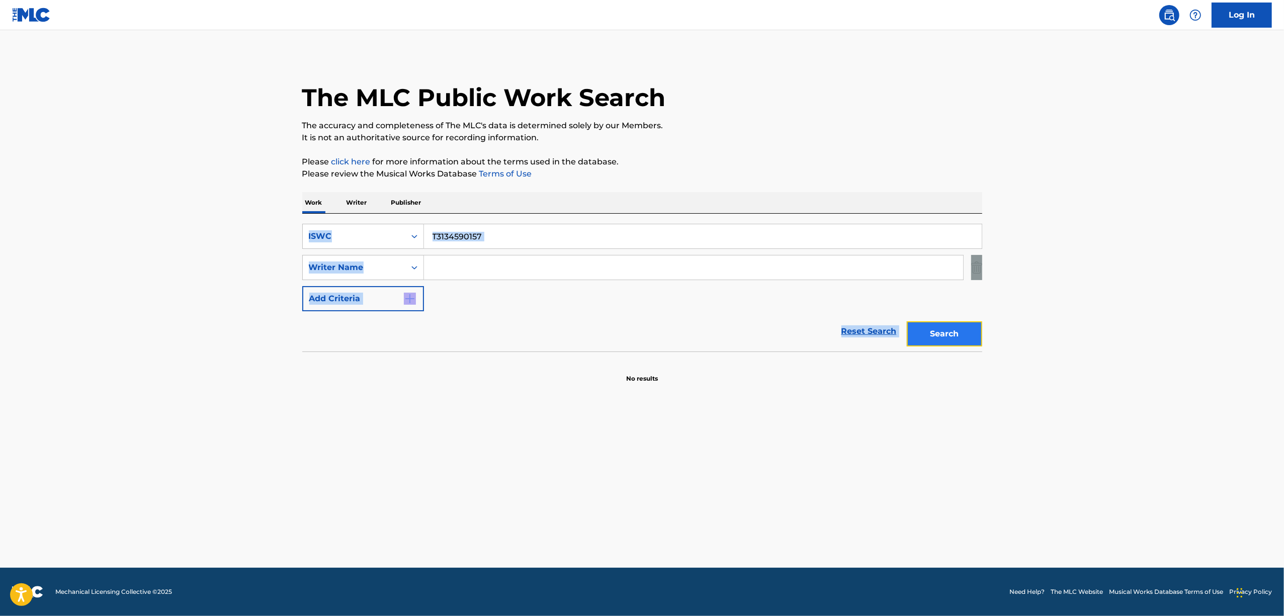
click at [935, 334] on button "Search" at bounding box center [944, 333] width 75 height 25
click at [935, 334] on div "Search" at bounding box center [942, 331] width 80 height 40
drag, startPoint x: 487, startPoint y: 234, endPoint x: 379, endPoint y: 248, distance: 109.0
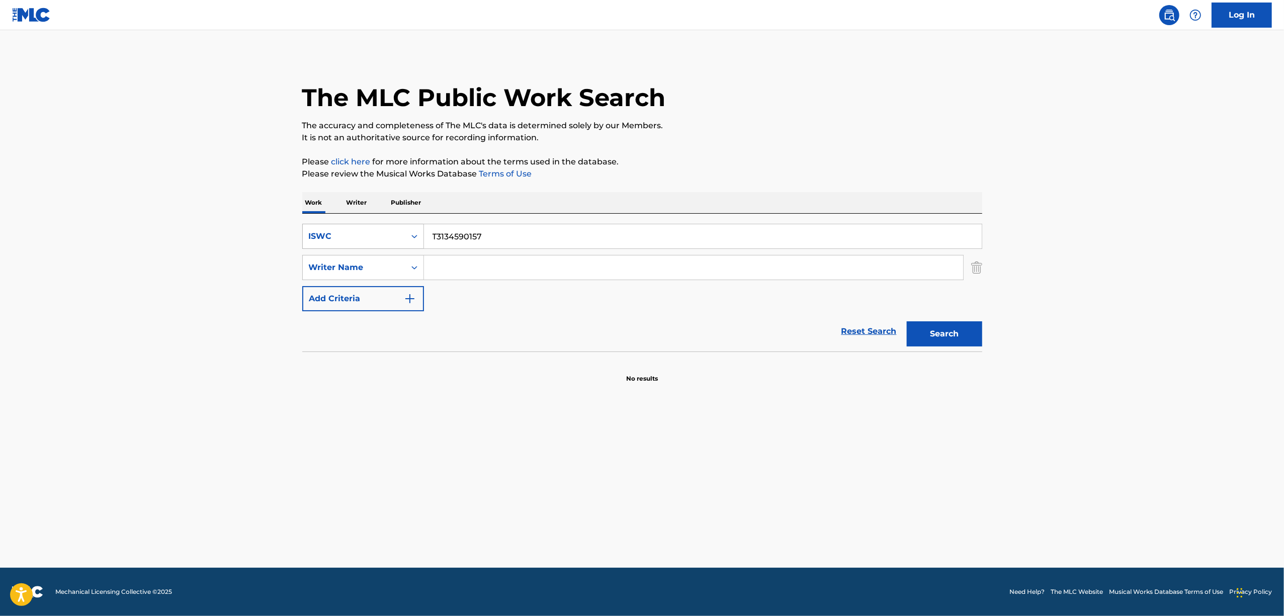
click at [379, 248] on div "SearchWithCriteriae03b35f3-f778-4f56-a41a-aa3d431d496e ISWC T3134590157" at bounding box center [642, 236] width 680 height 25
click at [934, 333] on button "Search" at bounding box center [944, 333] width 75 height 25
click at [934, 332] on button "Search" at bounding box center [944, 333] width 75 height 25
click at [934, 332] on div "Search" at bounding box center [942, 331] width 80 height 40
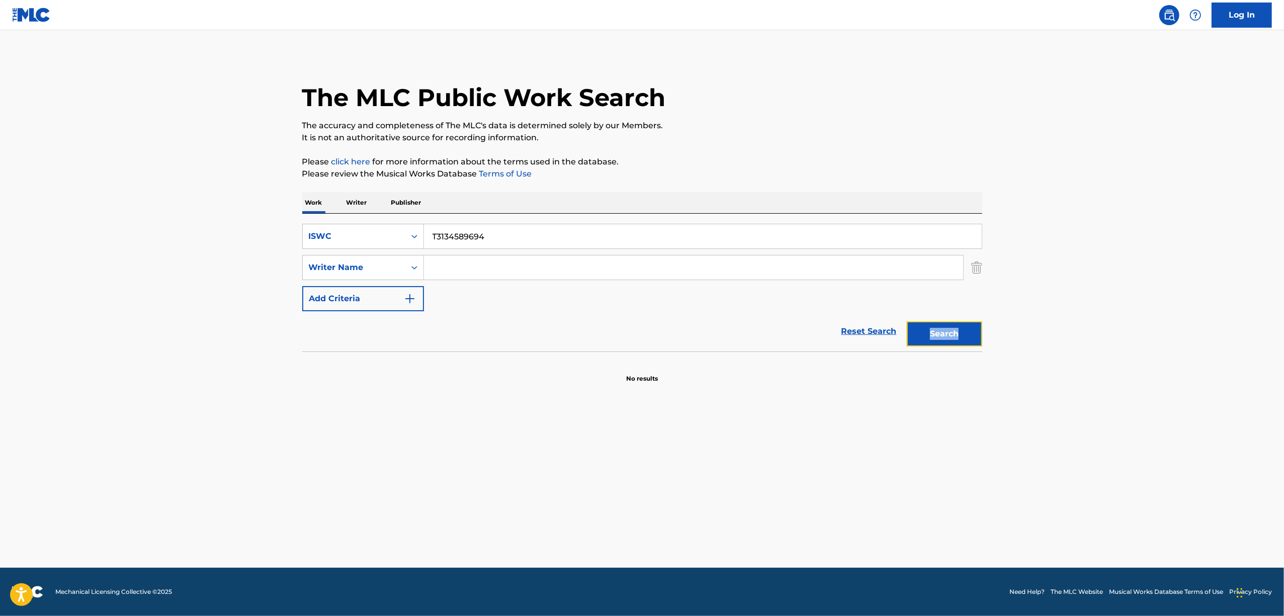
click at [934, 332] on button "Search" at bounding box center [944, 333] width 75 height 25
click at [934, 332] on div "Search" at bounding box center [942, 331] width 80 height 40
click at [934, 332] on button "Search" at bounding box center [944, 333] width 75 height 25
click at [934, 332] on div "Search" at bounding box center [942, 331] width 80 height 40
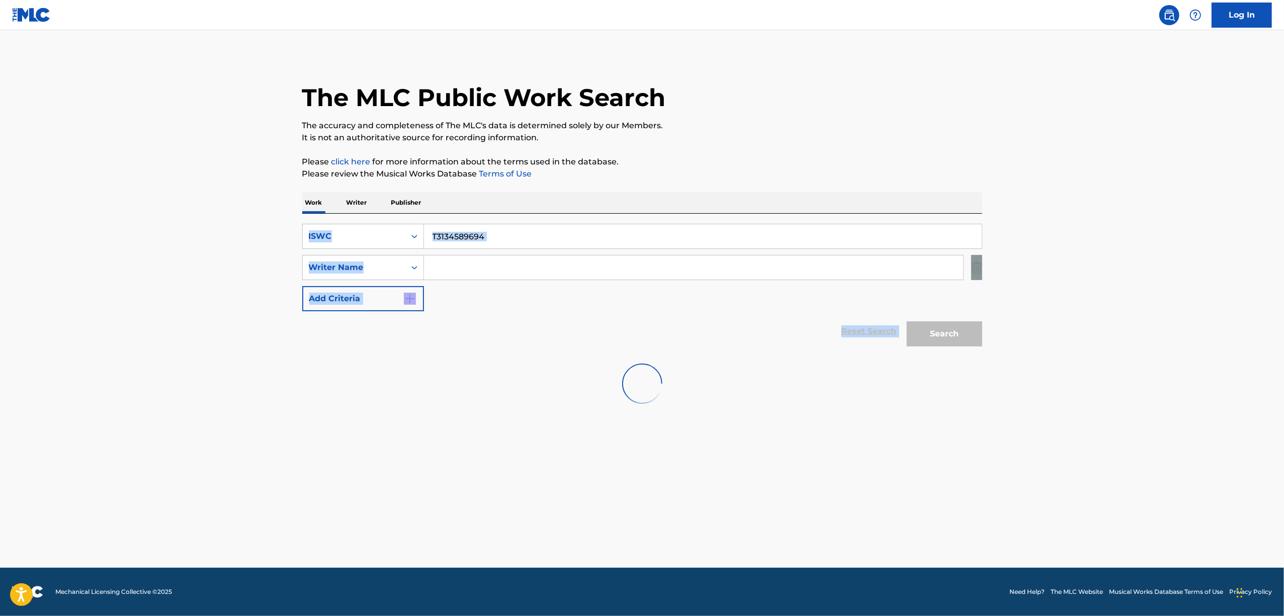
click at [934, 332] on div "Search" at bounding box center [942, 331] width 80 height 40
click at [934, 332] on button "Search" at bounding box center [944, 333] width 75 height 25
click at [934, 332] on div "Search" at bounding box center [942, 331] width 80 height 40
click at [934, 332] on button "Search" at bounding box center [944, 333] width 75 height 25
click at [934, 332] on div "Search" at bounding box center [942, 331] width 80 height 40
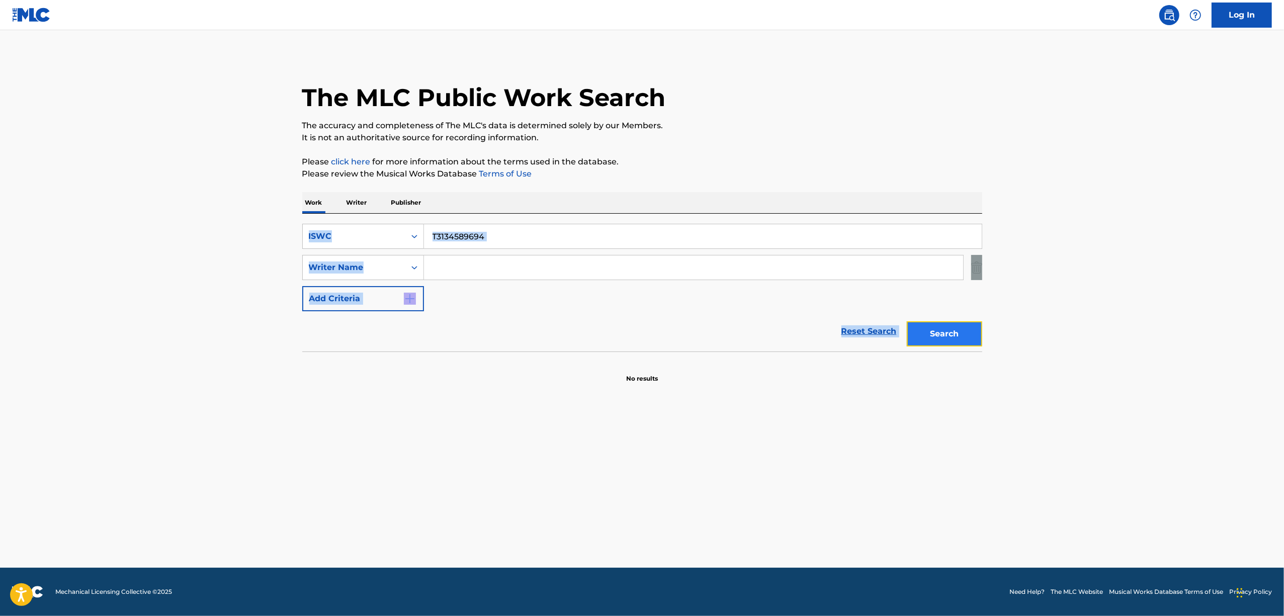
click at [934, 332] on button "Search" at bounding box center [944, 333] width 75 height 25
click at [935, 331] on button "Search" at bounding box center [944, 333] width 75 height 25
click at [935, 332] on button "Search" at bounding box center [944, 333] width 75 height 25
click at [935, 331] on div "Search" at bounding box center [942, 331] width 80 height 40
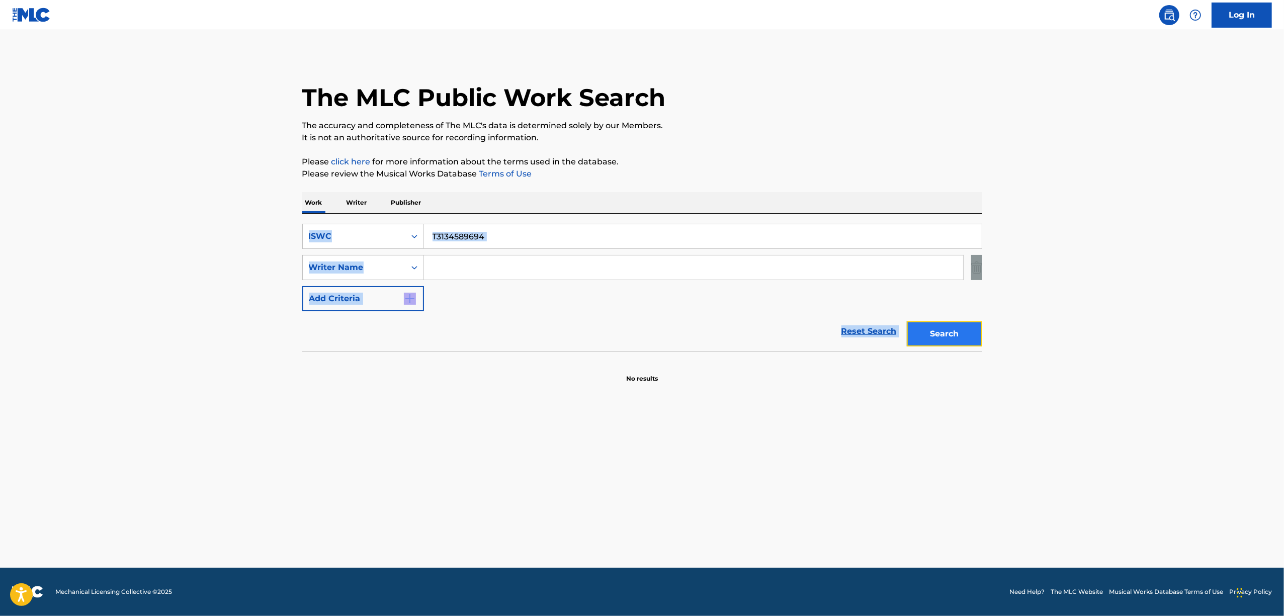
click at [935, 331] on button "Search" at bounding box center [944, 333] width 75 height 25
click at [935, 331] on div "Search" at bounding box center [942, 331] width 80 height 40
click at [935, 330] on button "Search" at bounding box center [944, 333] width 75 height 25
drag, startPoint x: 495, startPoint y: 230, endPoint x: 326, endPoint y: 270, distance: 173.6
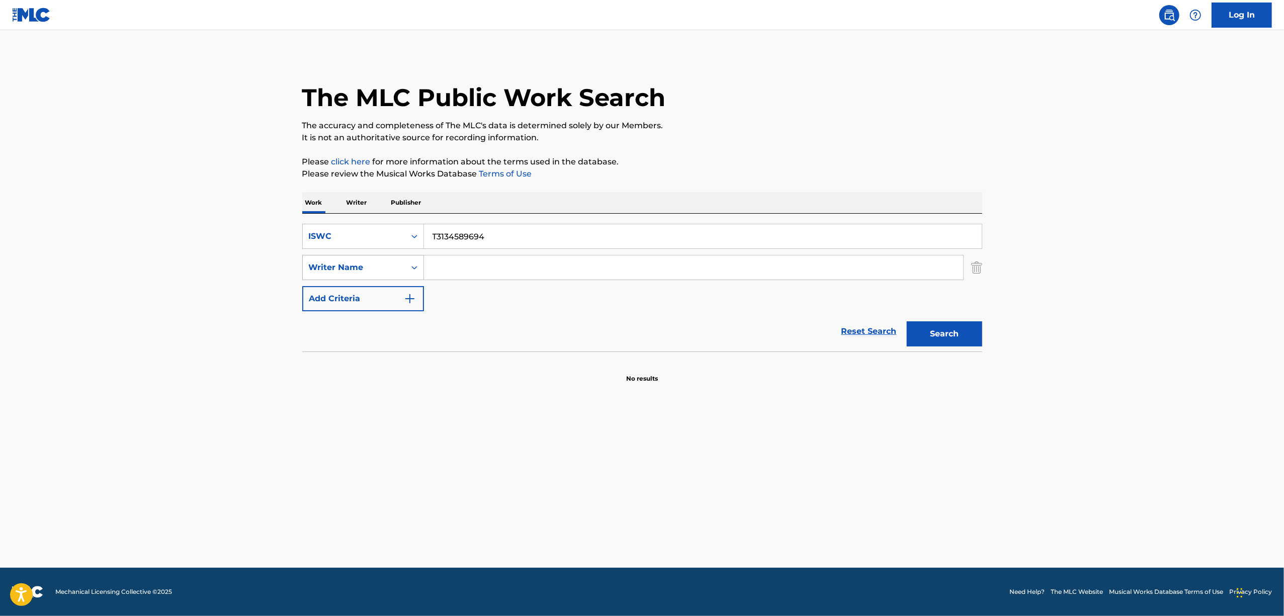
click at [326, 270] on div "SearchWithCriteriae03b35f3-f778-4f56-a41a-aa3d431d496e ISWC T3134589694 SearchW…" at bounding box center [642, 267] width 680 height 87
click at [937, 337] on button "Search" at bounding box center [944, 333] width 75 height 25
drag, startPoint x: 502, startPoint y: 228, endPoint x: 383, endPoint y: 258, distance: 122.9
click at [383, 258] on div "SearchWithCriteriae03b35f3-f778-4f56-a41a-aa3d431d496e ISWC T3134551596 SearchW…" at bounding box center [642, 267] width 680 height 87
click at [956, 344] on button "Search" at bounding box center [944, 333] width 75 height 25
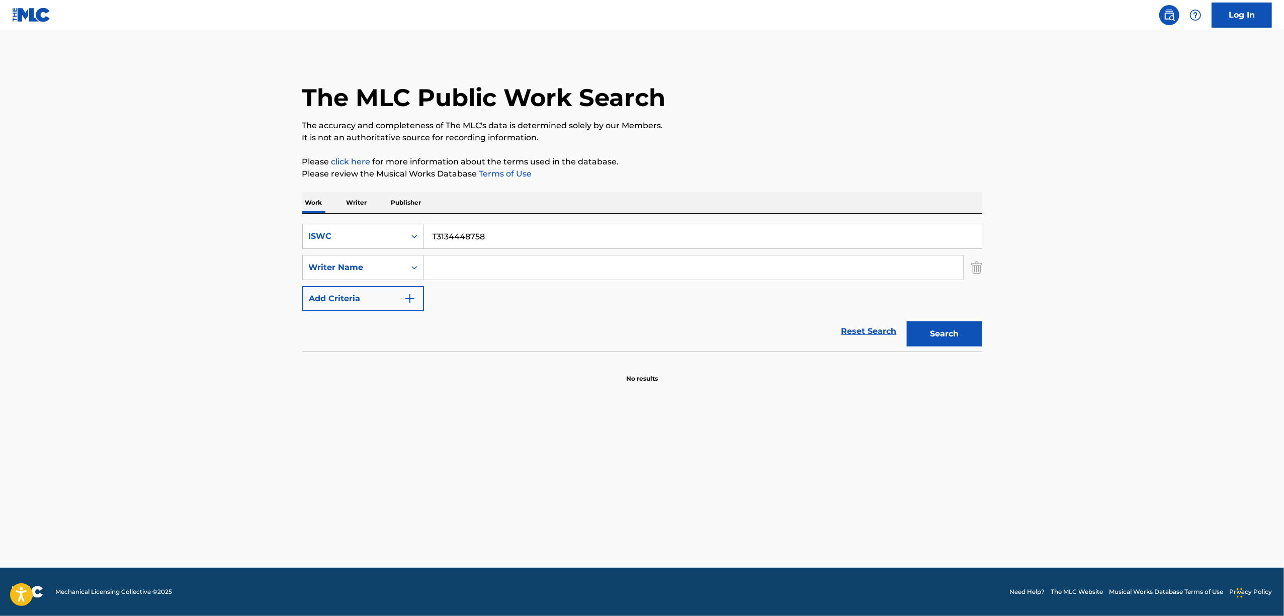
drag, startPoint x: 497, startPoint y: 245, endPoint x: 385, endPoint y: 252, distance: 111.8
click at [388, 250] on div "SearchWithCriteriae03b35f3-f778-4f56-a41a-aa3d431d496e ISWC T3134448758 SearchW…" at bounding box center [642, 267] width 680 height 87
click at [965, 341] on button "Search" at bounding box center [944, 333] width 75 height 25
click at [956, 328] on button "Search" at bounding box center [944, 333] width 75 height 25
drag, startPoint x: 407, startPoint y: 252, endPoint x: 391, endPoint y: 260, distance: 18.2
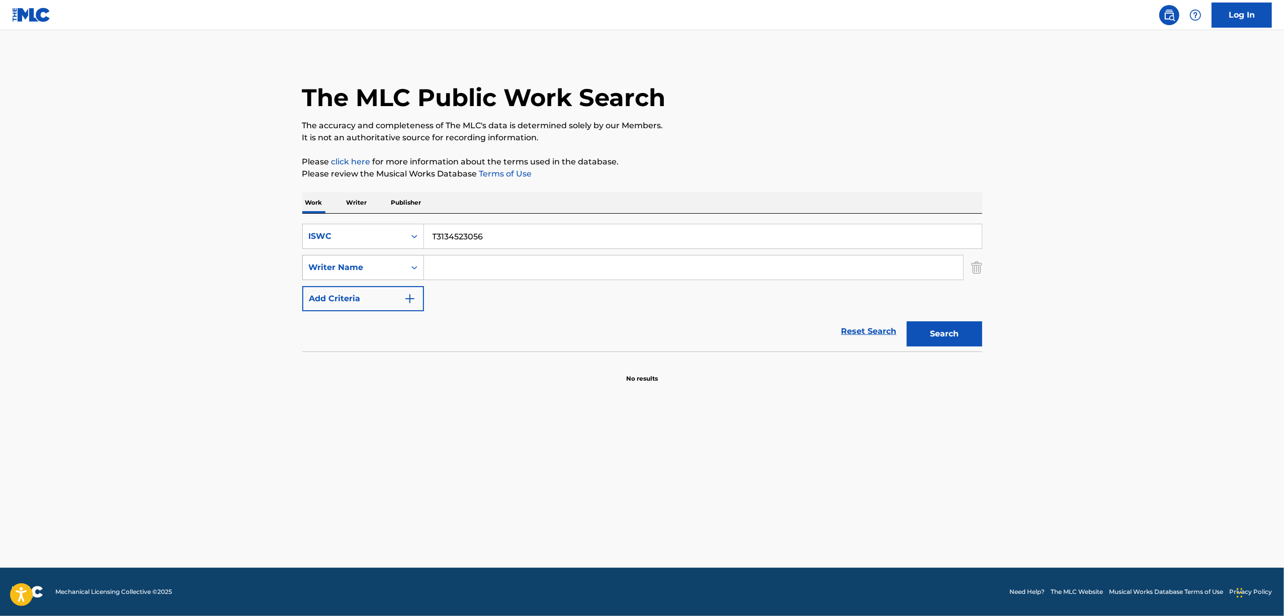
click at [391, 260] on div "SearchWithCriteriae03b35f3-f778-4f56-a41a-aa3d431d496e ISWC T3134523056 SearchW…" at bounding box center [642, 267] width 680 height 87
click at [936, 340] on button "Search" at bounding box center [944, 333] width 75 height 25
drag, startPoint x: 930, startPoint y: 329, endPoint x: 909, endPoint y: 325, distance: 21.0
click at [925, 332] on button "Search" at bounding box center [944, 333] width 75 height 25
drag, startPoint x: 431, startPoint y: 254, endPoint x: 336, endPoint y: 280, distance: 98.4
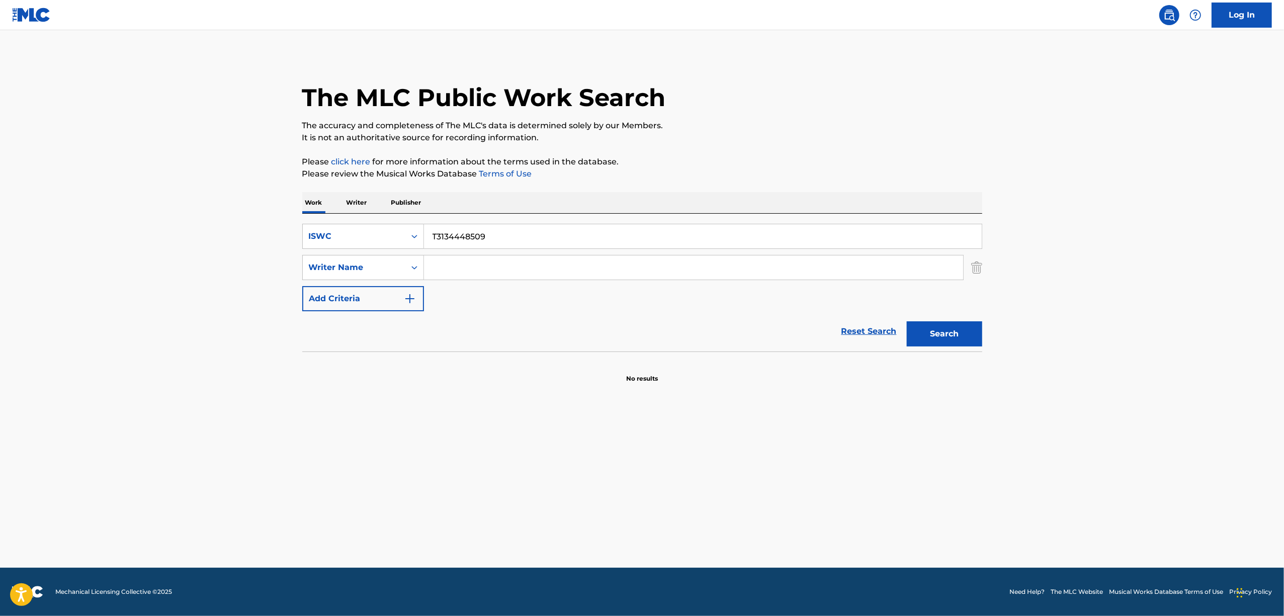
click at [337, 280] on div "SearchWithCriteriae03b35f3-f778-4f56-a41a-aa3d431d496e ISWC T3134448509 SearchW…" at bounding box center [642, 267] width 680 height 87
click at [946, 324] on button "Search" at bounding box center [944, 333] width 75 height 25
click at [944, 331] on button "Search" at bounding box center [944, 333] width 75 height 25
drag, startPoint x: 492, startPoint y: 228, endPoint x: 359, endPoint y: 262, distance: 137.2
click at [359, 262] on div "SearchWithCriteriae03b35f3-f778-4f56-a41a-aa3d431d496e ISWC T3134523147 SearchW…" at bounding box center [642, 267] width 680 height 87
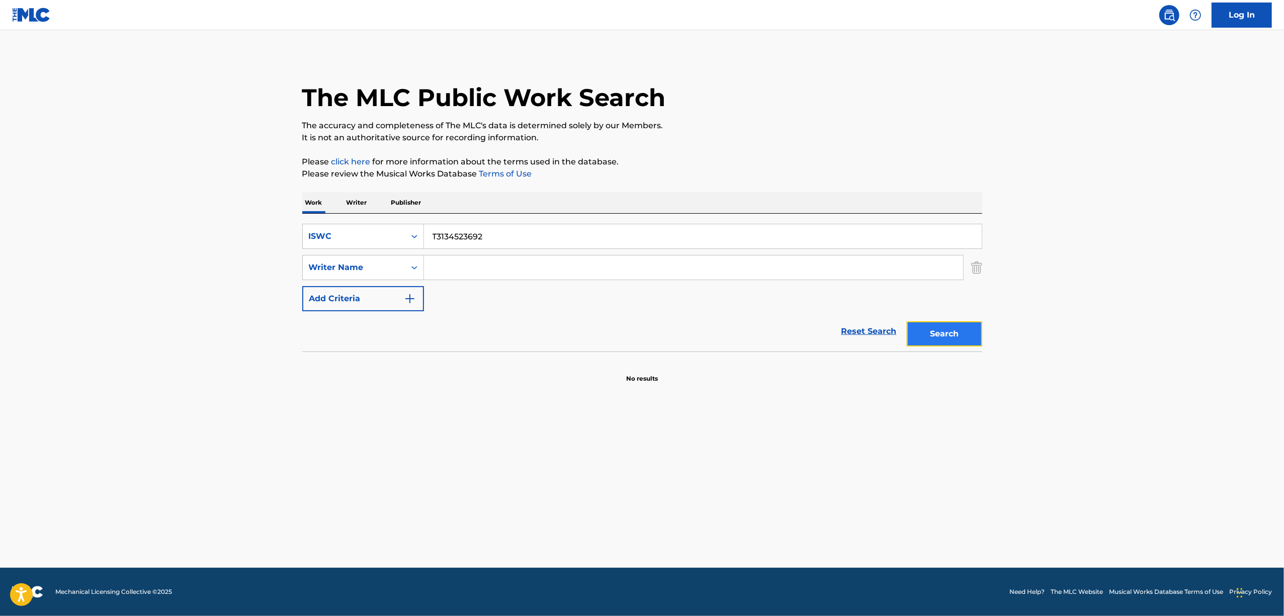
click at [958, 332] on button "Search" at bounding box center [944, 333] width 75 height 25
drag, startPoint x: 485, startPoint y: 248, endPoint x: 399, endPoint y: 266, distance: 87.8
click at [401, 264] on div "SearchWithCriteriae03b35f3-f778-4f56-a41a-aa3d431d496e ISWC T3134523692 SearchW…" at bounding box center [642, 267] width 680 height 87
click at [948, 336] on button "Search" at bounding box center [944, 333] width 75 height 25
click at [966, 315] on div "Search" at bounding box center [942, 331] width 80 height 40
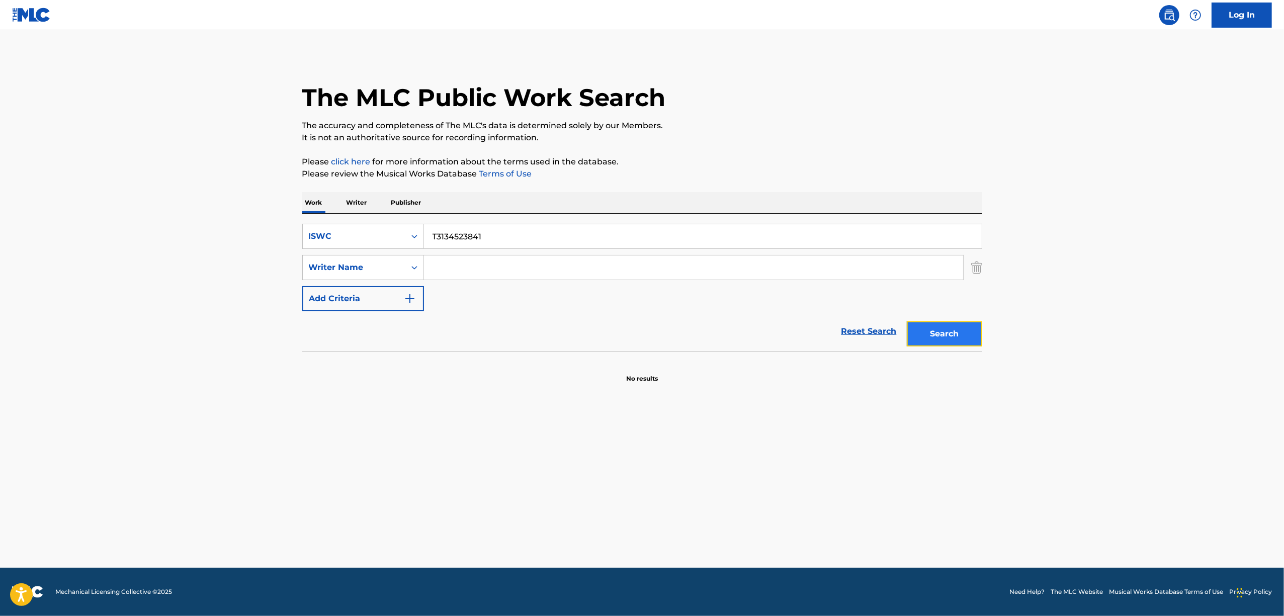
click at [961, 326] on button "Search" at bounding box center [944, 333] width 75 height 25
click at [464, 433] on main "The MLC Public Work Search The accuracy and completeness of The MLC's data is d…" at bounding box center [642, 299] width 1284 height 538
drag, startPoint x: 436, startPoint y: 250, endPoint x: 363, endPoint y: 263, distance: 74.7
click at [369, 262] on div "SearchWithCriteriae03b35f3-f778-4f56-a41a-aa3d431d496e ISWC T3134523841 SearchW…" at bounding box center [642, 267] width 680 height 87
click at [935, 333] on button "Search" at bounding box center [944, 333] width 75 height 25
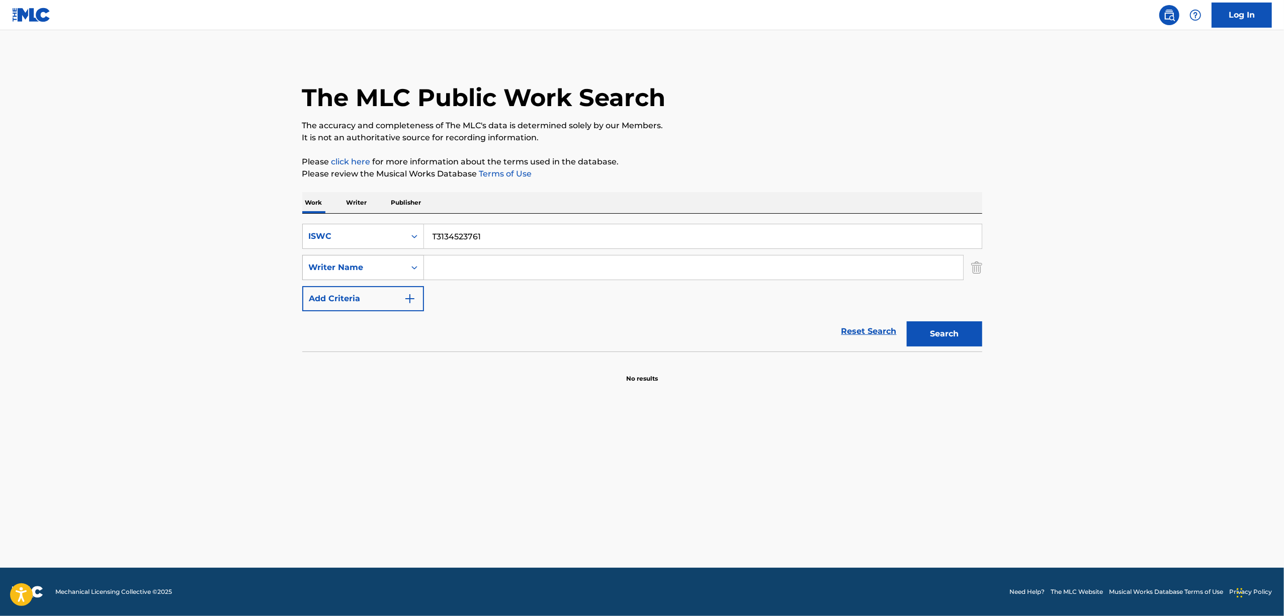
drag, startPoint x: 495, startPoint y: 236, endPoint x: 379, endPoint y: 267, distance: 120.0
click at [381, 267] on div "SearchWithCriteriae03b35f3-f778-4f56-a41a-aa3d431d496e ISWC T3134523761 SearchW…" at bounding box center [642, 267] width 680 height 87
click at [960, 327] on button "Search" at bounding box center [944, 333] width 75 height 25
click at [371, 230] on div "SearchWithCriteriae03b35f3-f778-4f56-a41a-aa3d431d496e ISWC T3134513530" at bounding box center [642, 236] width 680 height 25
click at [932, 338] on button "Search" at bounding box center [944, 333] width 75 height 25
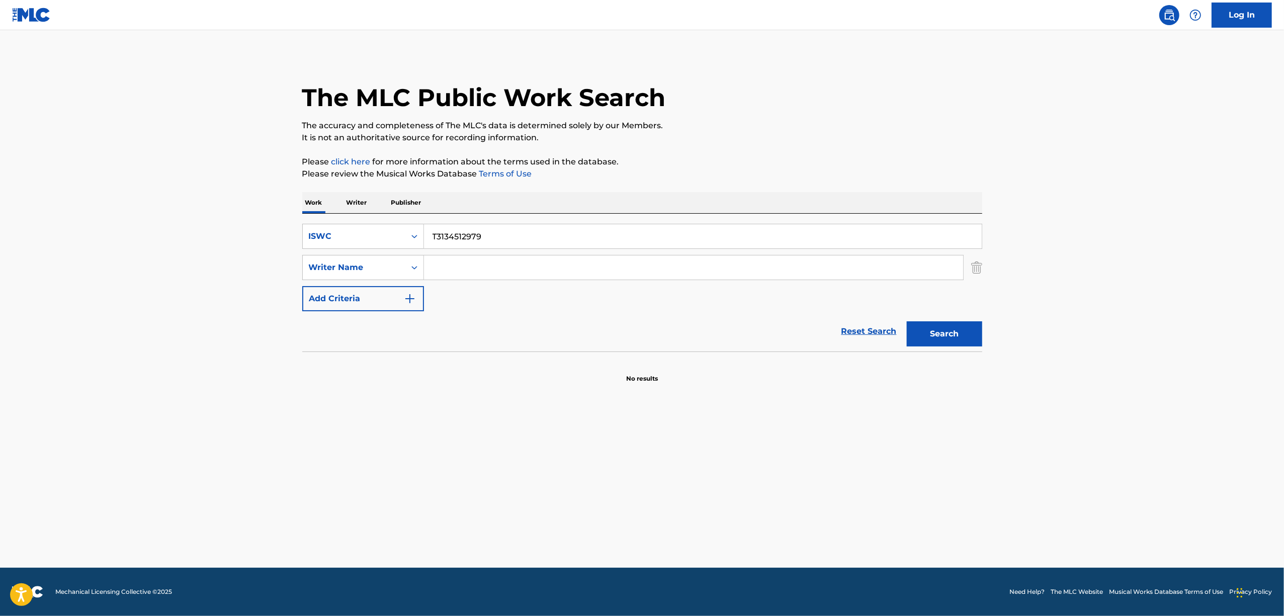
click at [439, 271] on input "Search Form" at bounding box center [693, 267] width 539 height 24
drag, startPoint x: 514, startPoint y: 232, endPoint x: 387, endPoint y: 256, distance: 129.0
click at [389, 257] on div "SearchWithCriteriae03b35f3-f778-4f56-a41a-aa3d431d496e ISWC T3134512979 SearchW…" at bounding box center [642, 267] width 680 height 87
click at [955, 340] on button "Search" at bounding box center [944, 333] width 75 height 25
drag, startPoint x: 505, startPoint y: 241, endPoint x: 376, endPoint y: 258, distance: 129.8
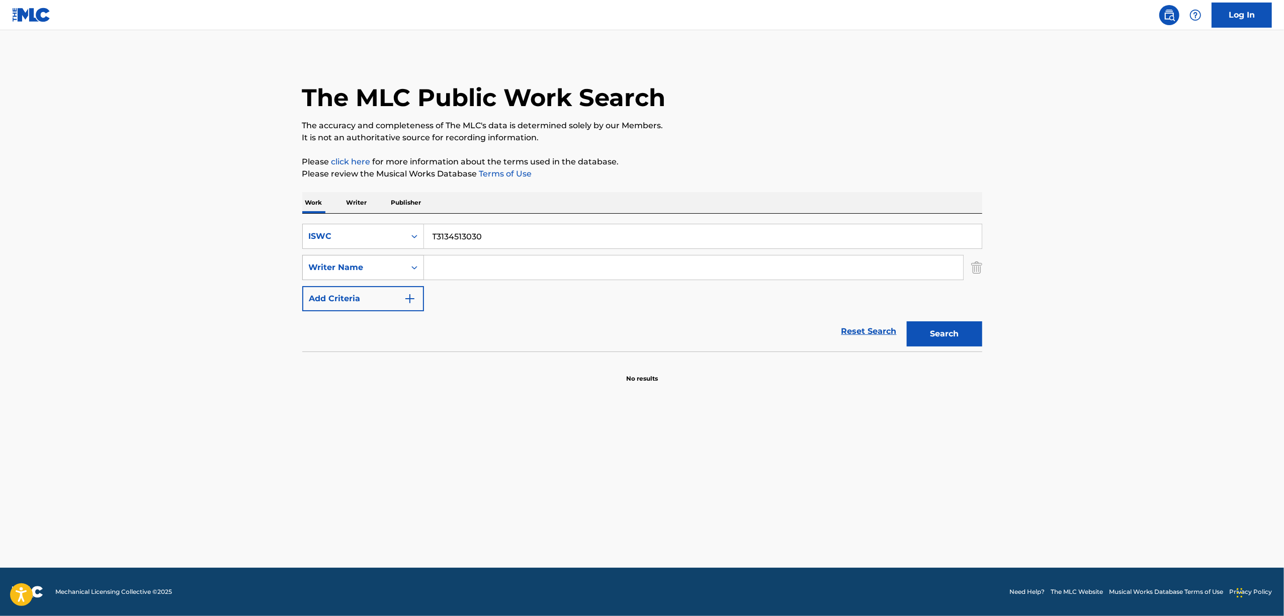
click at [376, 258] on div "SearchWithCriteriae03b35f3-f778-4f56-a41a-aa3d431d496e ISWC T3134513030 SearchW…" at bounding box center [642, 267] width 680 height 87
click at [960, 330] on button "Search" at bounding box center [944, 333] width 75 height 25
drag, startPoint x: 344, startPoint y: 258, endPoint x: 324, endPoint y: 263, distance: 20.9
click at [324, 263] on div "SearchWithCriteriae03b35f3-f778-4f56-a41a-aa3d431d496e ISWC T3134438436 SearchW…" at bounding box center [642, 267] width 680 height 87
click at [954, 338] on button "Search" at bounding box center [944, 333] width 75 height 25
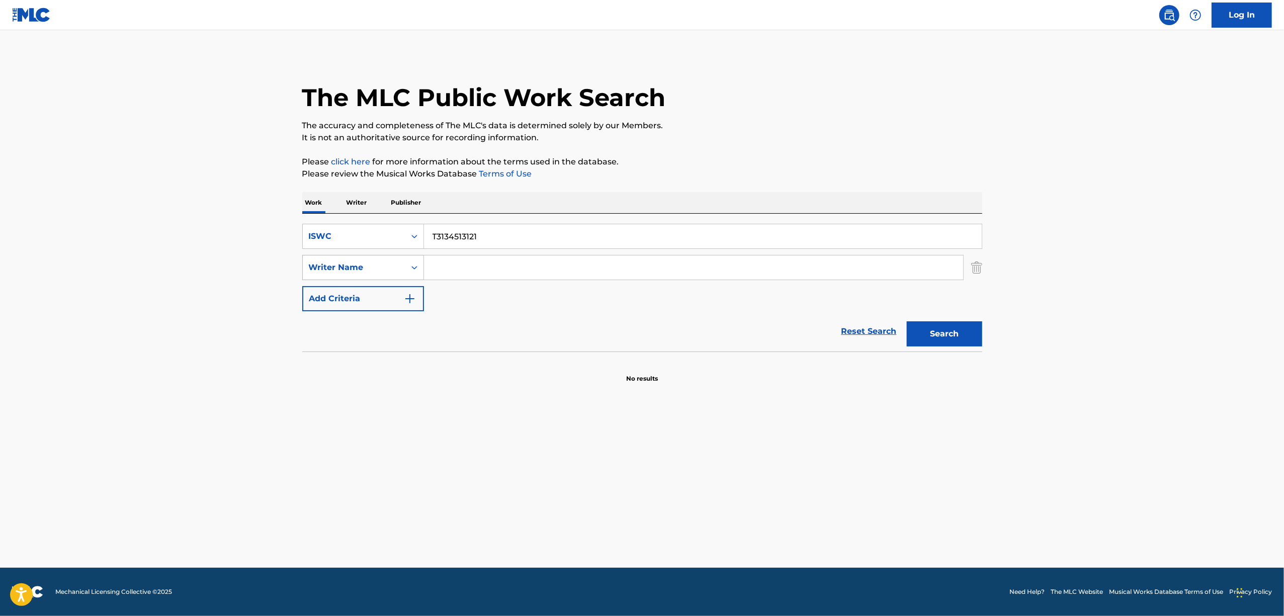
drag, startPoint x: 402, startPoint y: 259, endPoint x: 371, endPoint y: 264, distance: 31.5
click at [372, 264] on div "SearchWithCriteriae03b35f3-f778-4f56-a41a-aa3d431d496e ISWC T3134513121 SearchW…" at bounding box center [642, 267] width 680 height 87
type input "T3134523863"
click at [954, 327] on button "Search" at bounding box center [944, 333] width 75 height 25
click at [954, 326] on button "Search" at bounding box center [944, 333] width 75 height 25
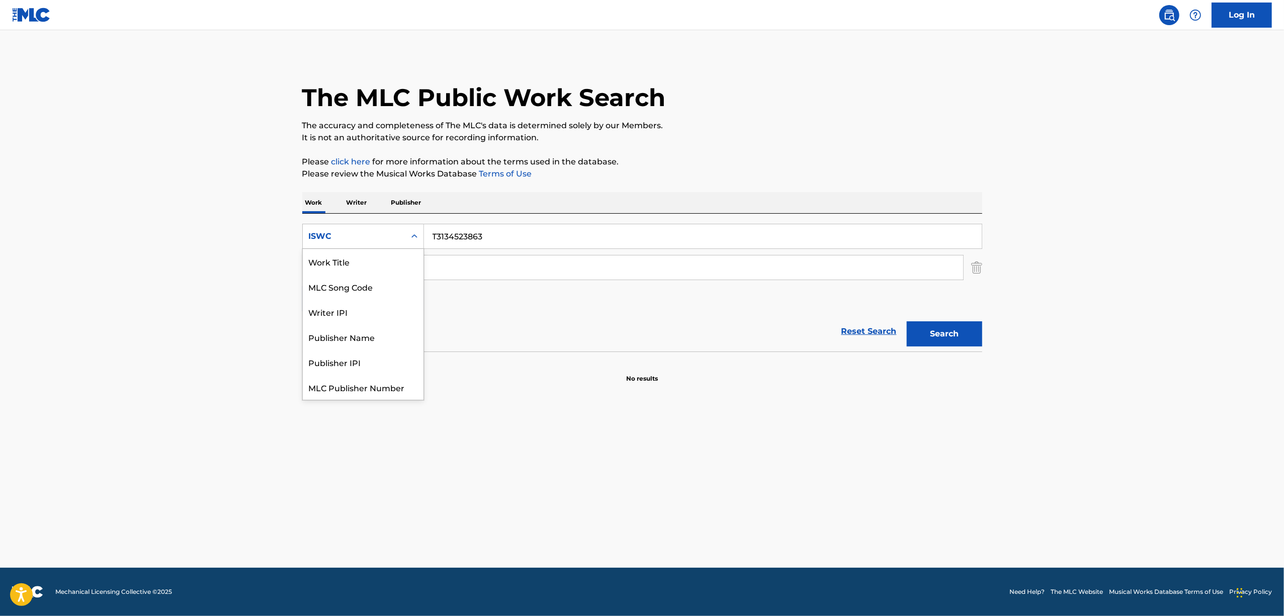
click at [411, 234] on icon "Search Form" at bounding box center [414, 236] width 10 height 10
click at [383, 268] on div "Work Title" at bounding box center [363, 261] width 121 height 25
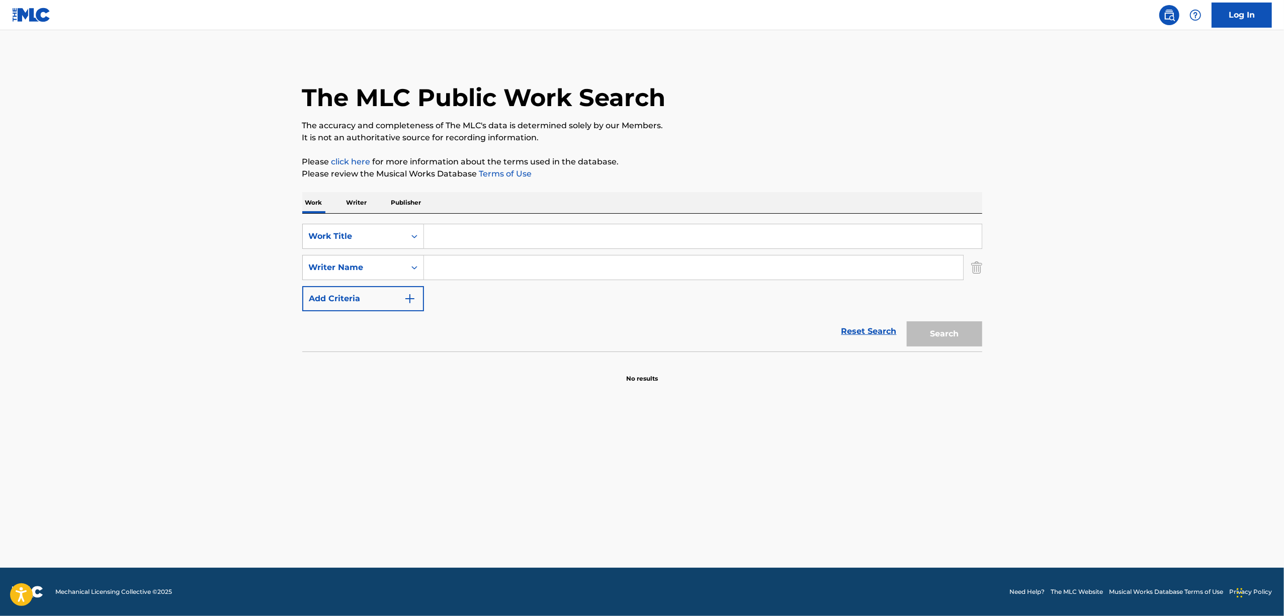
click at [500, 230] on input "Search Form" at bounding box center [703, 236] width 558 height 24
click at [940, 334] on button "Search" at bounding box center [944, 333] width 75 height 25
click at [361, 444] on main "The MLC Public Work Search The accuracy and completeness of The MLC's data is d…" at bounding box center [642, 299] width 1284 height 538
drag, startPoint x: 422, startPoint y: 265, endPoint x: 362, endPoint y: 278, distance: 61.7
click at [365, 277] on div "SearchWithCriteriaf152262e-5913-4b97-ae9d-3e4b40d6e7e3 Work Title KIKKAIKETTAI …" at bounding box center [642, 267] width 680 height 87
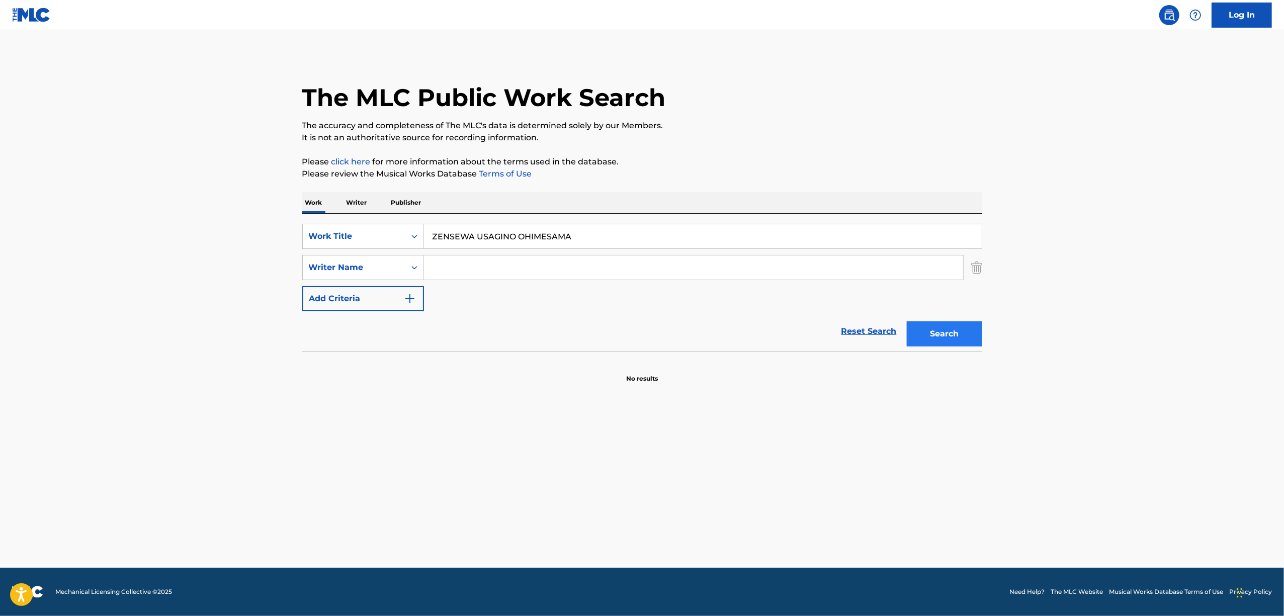
type input "ZENSEWA USAGINO OHIMESAMA"
click at [927, 340] on button "Search" at bounding box center [944, 333] width 75 height 25
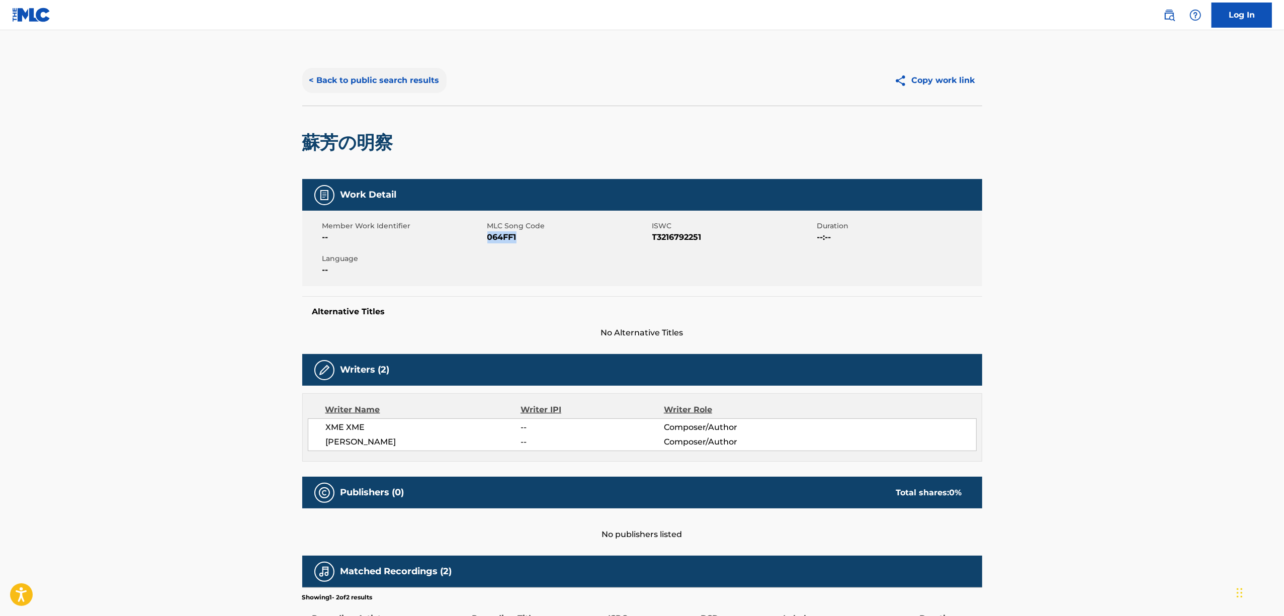
click at [414, 74] on button "< Back to public search results" at bounding box center [374, 80] width 144 height 25
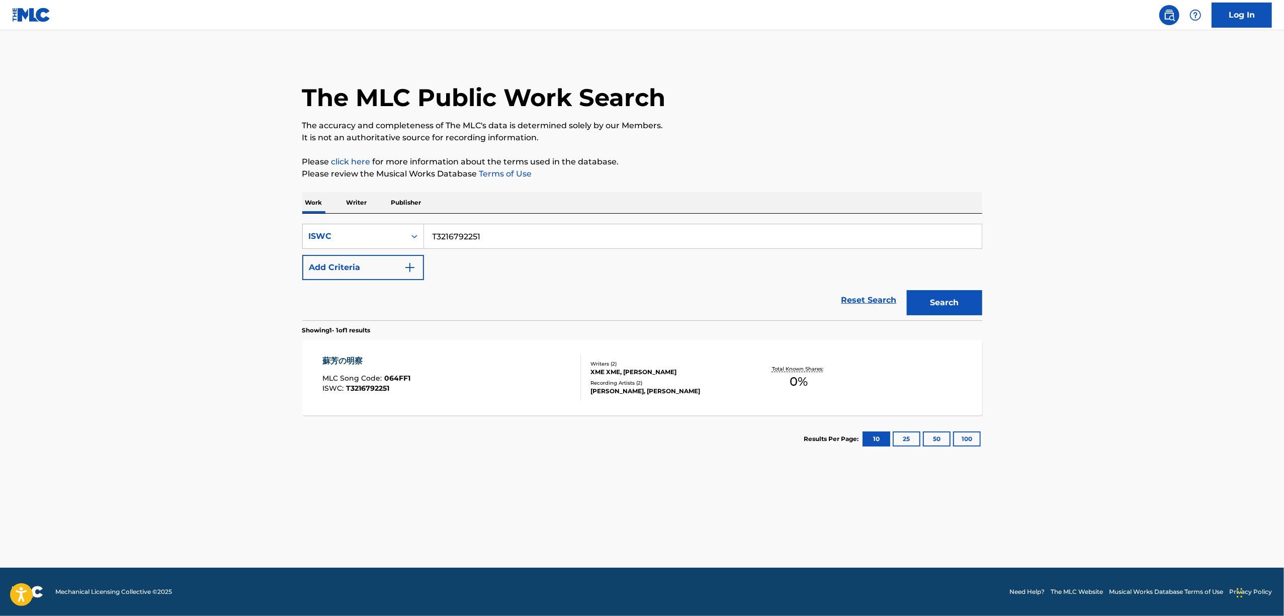
drag, startPoint x: 479, startPoint y: 240, endPoint x: 207, endPoint y: 324, distance: 284.7
click at [207, 324] on main "The MLC Public Work Search The accuracy and completeness of The MLC's data is d…" at bounding box center [642, 299] width 1284 height 538
click at [359, 200] on p "Writer" at bounding box center [356, 202] width 27 height 21
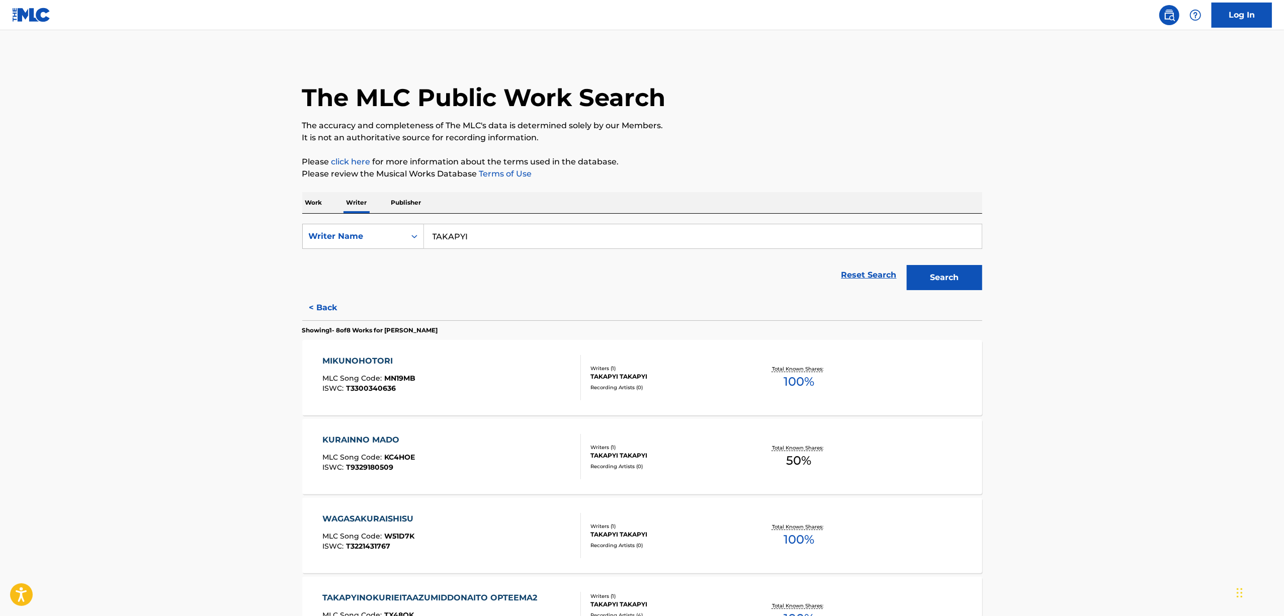
click at [310, 198] on p "Work" at bounding box center [313, 202] width 23 height 21
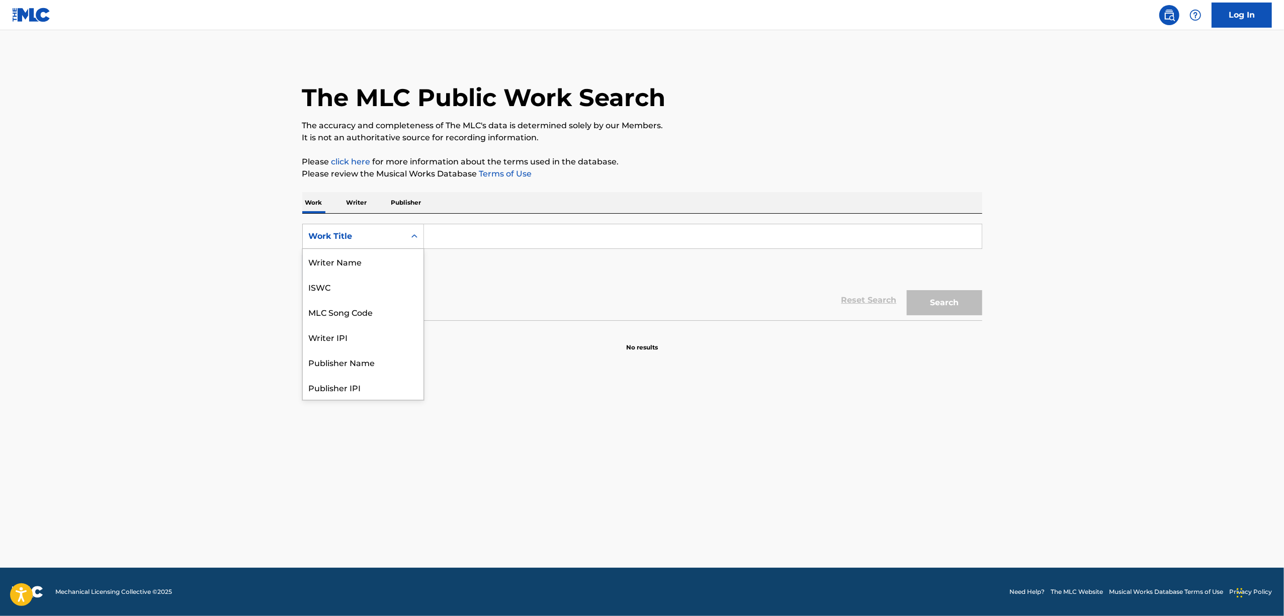
click at [417, 234] on icon "Search Form" at bounding box center [414, 236] width 10 height 10
click at [457, 230] on input "Search Form" at bounding box center [703, 236] width 558 height 24
paste input "蘇芳の明察"
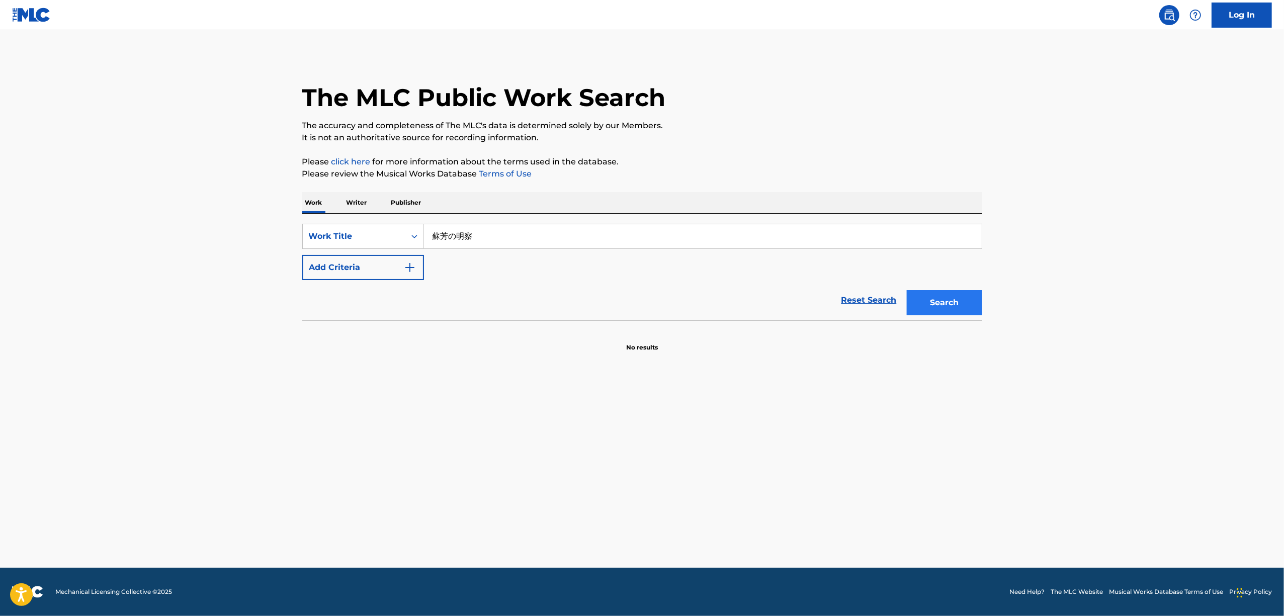
type input "蘇芳の明察"
click at [940, 302] on button "Search" at bounding box center [944, 302] width 75 height 25
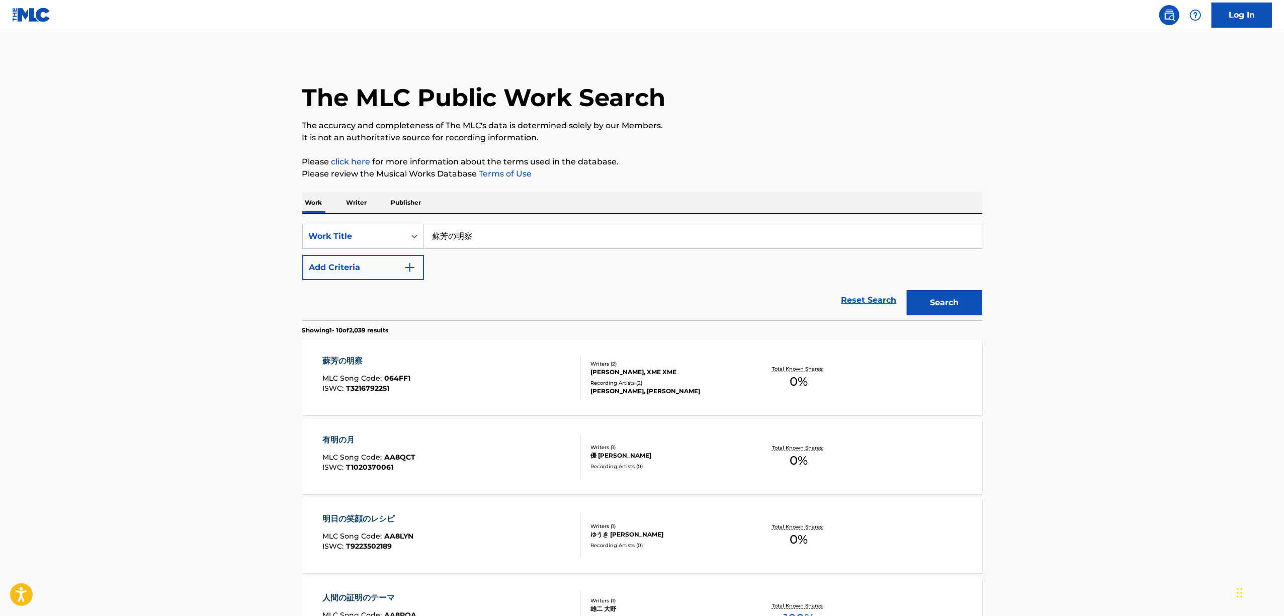
click at [355, 361] on div "蘇芳の明察" at bounding box center [366, 361] width 88 height 12
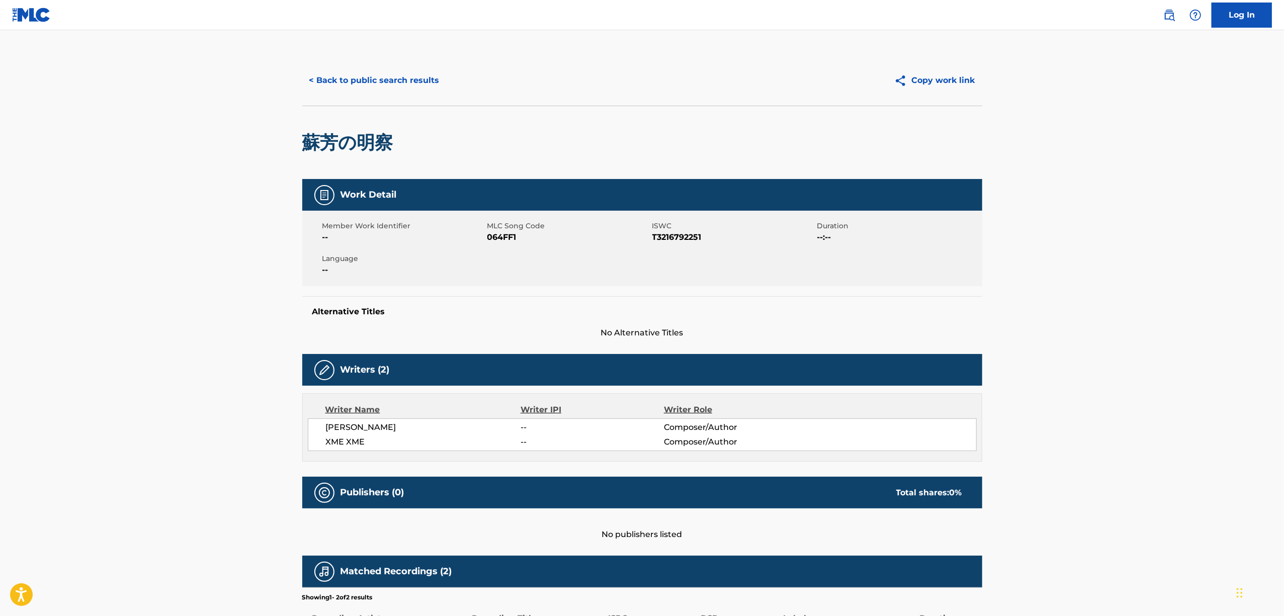
click at [503, 235] on span "064FF1" at bounding box center [568, 237] width 162 height 12
copy span "064FF1"
click at [370, 74] on button "< Back to public search results" at bounding box center [374, 80] width 144 height 25
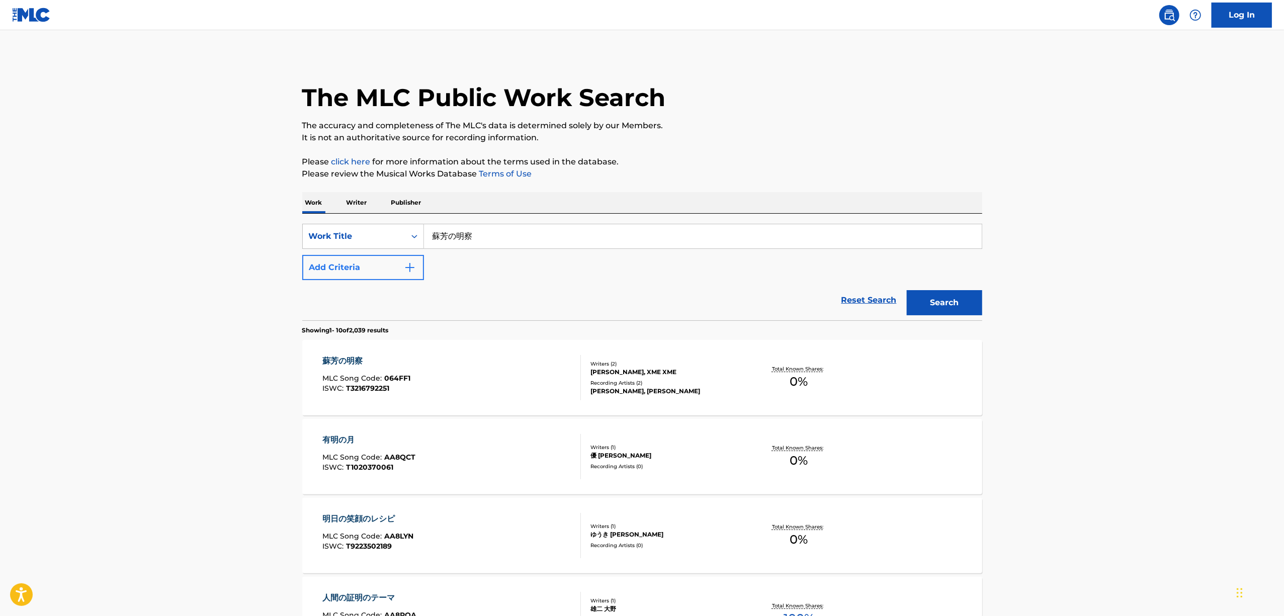
drag, startPoint x: 487, startPoint y: 238, endPoint x: 371, endPoint y: 268, distance: 119.3
click at [371, 268] on div "SearchWithCriteria8f1d9b54-11ca-4d57-9d4a-e0da5bf3039b Work Title 蘇芳の明察 Add Cri…" at bounding box center [642, 252] width 680 height 56
paste input "中毒"
type input "蠱中毒"
click at [927, 303] on button "Search" at bounding box center [944, 302] width 75 height 25
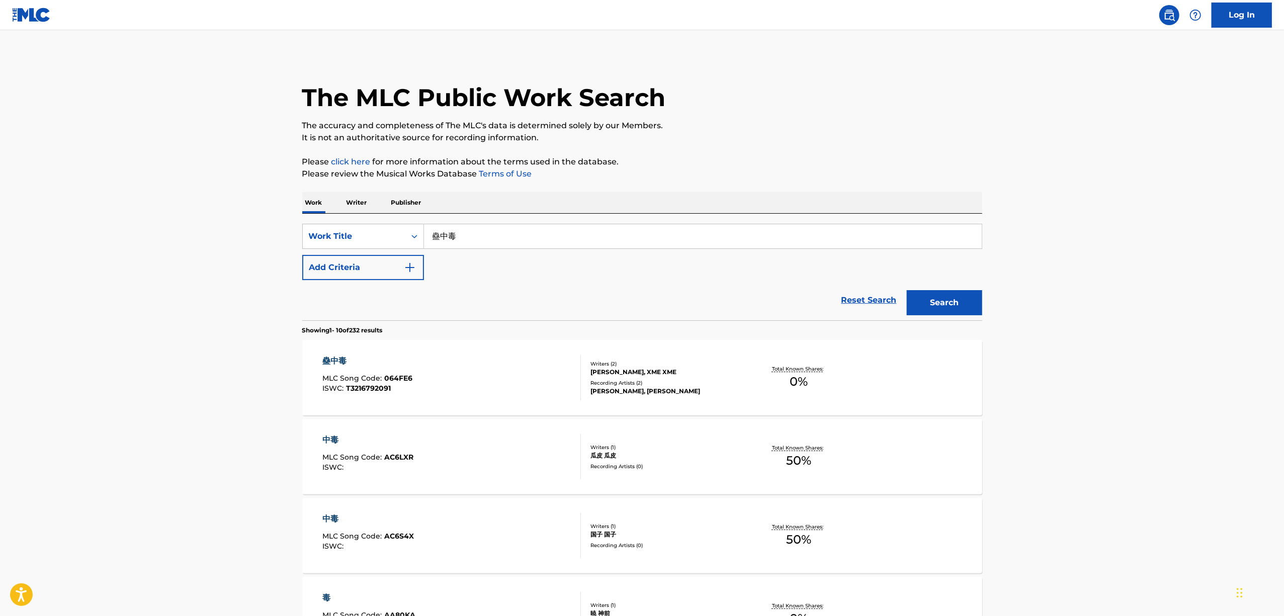
click at [202, 300] on main "The MLC Public Work Search The accuracy and completeness of The MLC's data is d…" at bounding box center [642, 606] width 1284 height 1153
click at [332, 355] on div "蠱中毒" at bounding box center [367, 361] width 90 height 12
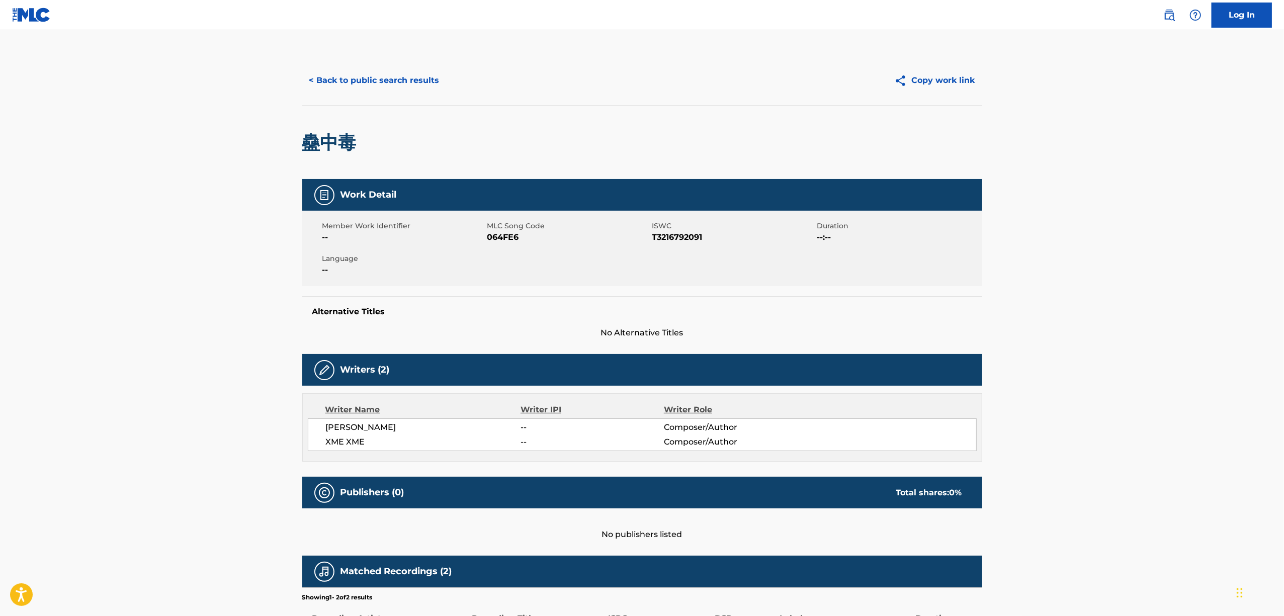
click at [512, 234] on span "064FE6" at bounding box center [568, 237] width 162 height 12
copy span "064FE6"
click at [369, 89] on button "< Back to public search results" at bounding box center [374, 80] width 144 height 25
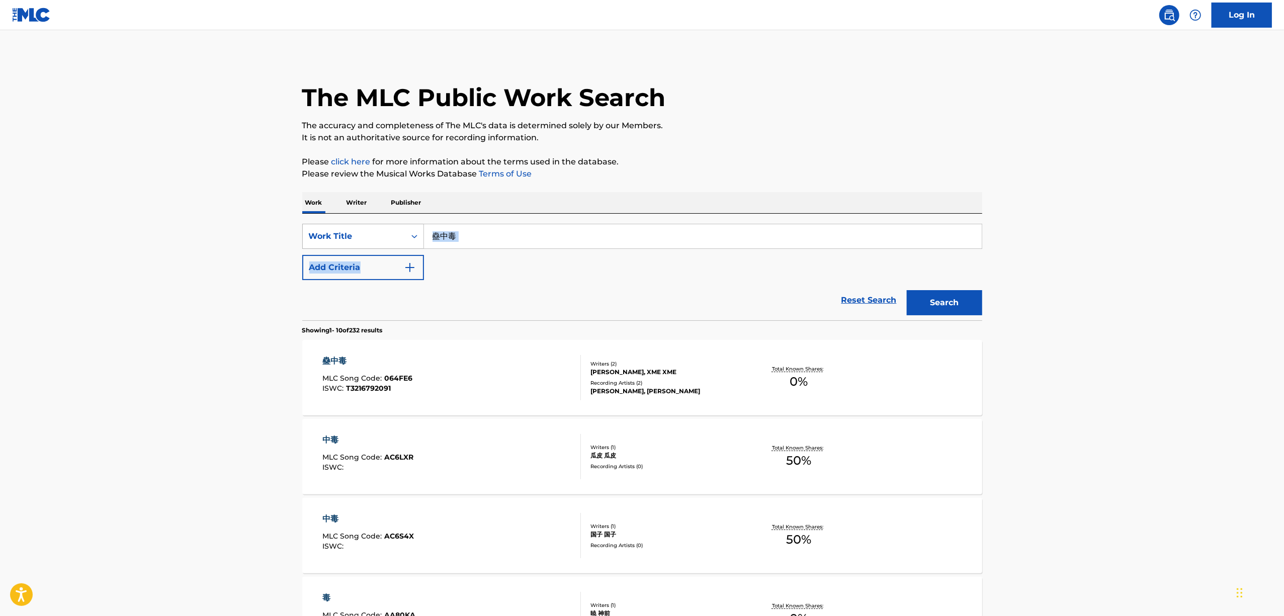
drag, startPoint x: 485, startPoint y: 252, endPoint x: 410, endPoint y: 236, distance: 76.6
click at [410, 236] on div "SearchWithCriteria8f1d9b54-11ca-4d57-9d4a-e0da5bf3039b Work Title 蠱中毒 Add Crite…" at bounding box center [642, 252] width 680 height 56
click at [488, 242] on input "蠱中毒" at bounding box center [703, 236] width 558 height 24
drag, startPoint x: 387, startPoint y: 241, endPoint x: 358, endPoint y: 244, distance: 28.8
click at [358, 244] on div "SearchWithCriteria8f1d9b54-11ca-4d57-9d4a-e0da5bf3039b Work Title 蠱中毒" at bounding box center [642, 236] width 680 height 25
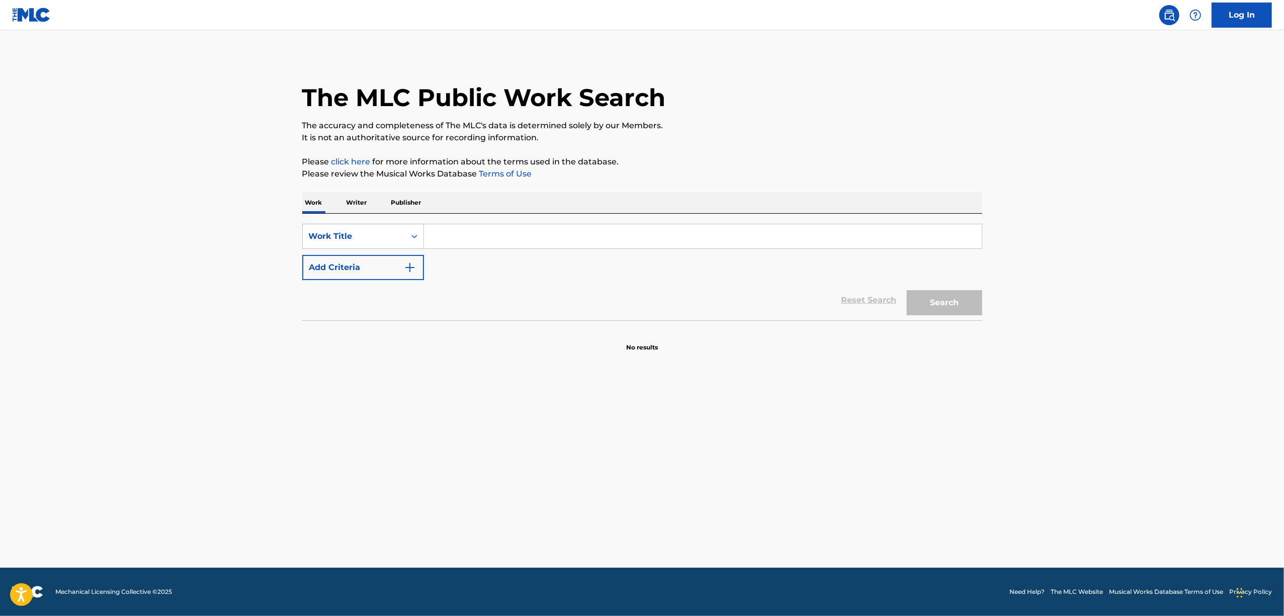
click at [463, 236] on input "Search Form" at bounding box center [703, 236] width 558 height 24
paste input "WINTER PARADE"
type input "WINTER PARADE"
click at [411, 272] on img "Search Form" at bounding box center [410, 267] width 12 height 12
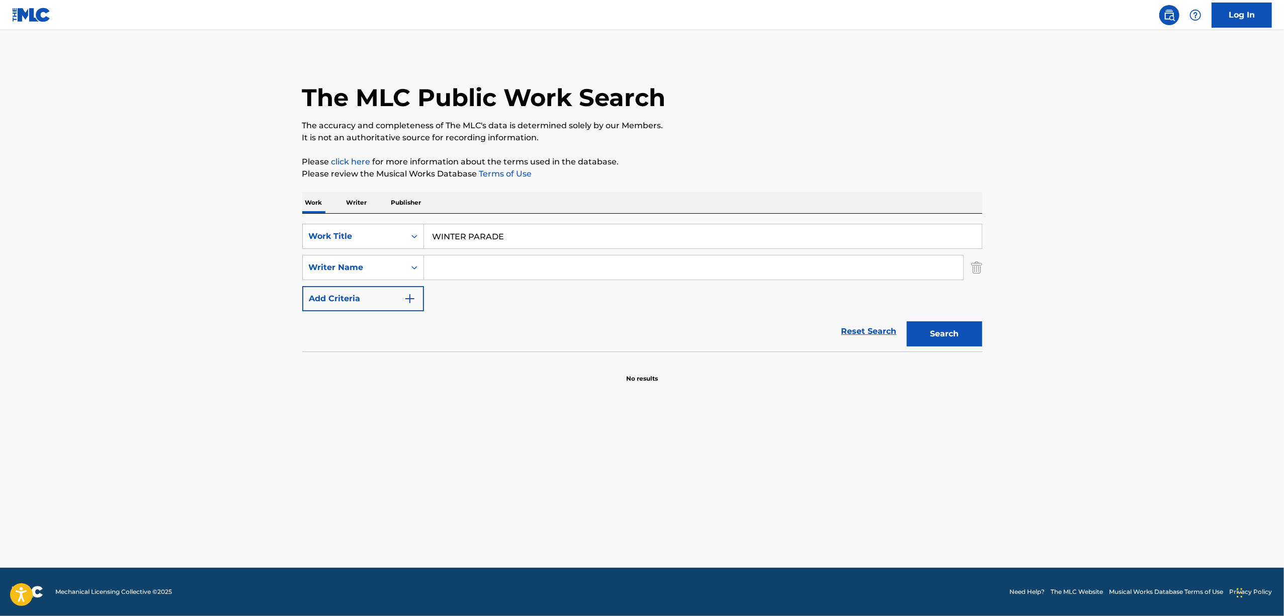
click at [453, 285] on div "SearchWithCriteria0a07e840-1842-4119-9821-3b8953533898 Work Title WINTER PARADE…" at bounding box center [642, 267] width 680 height 87
click at [461, 276] on input "Search Form" at bounding box center [693, 267] width 539 height 24
paste input "Risou"
type input "Risou"
click at [932, 333] on button "Search" at bounding box center [944, 333] width 75 height 25
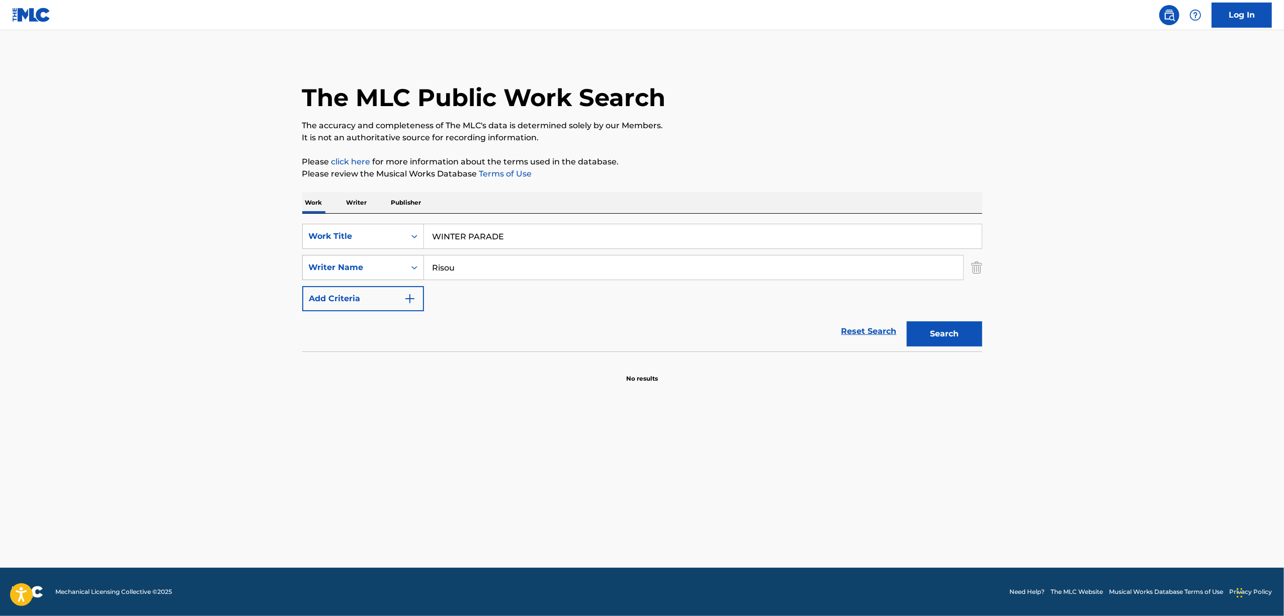
drag, startPoint x: 479, startPoint y: 276, endPoint x: 385, endPoint y: 268, distance: 94.4
click at [385, 268] on div "SearchWithCriteria7ec264fa-b714-4eaf-b395-a81b5305a349 Writer Name [PERSON_NAME]" at bounding box center [642, 267] width 680 height 25
drag, startPoint x: 429, startPoint y: 240, endPoint x: 151, endPoint y: 237, distance: 278.6
click at [151, 237] on main "The MLC Public Work Search The accuracy and completeness of The MLC's data is d…" at bounding box center [642, 299] width 1284 height 538
click at [473, 237] on input "Search Form" at bounding box center [703, 236] width 558 height 24
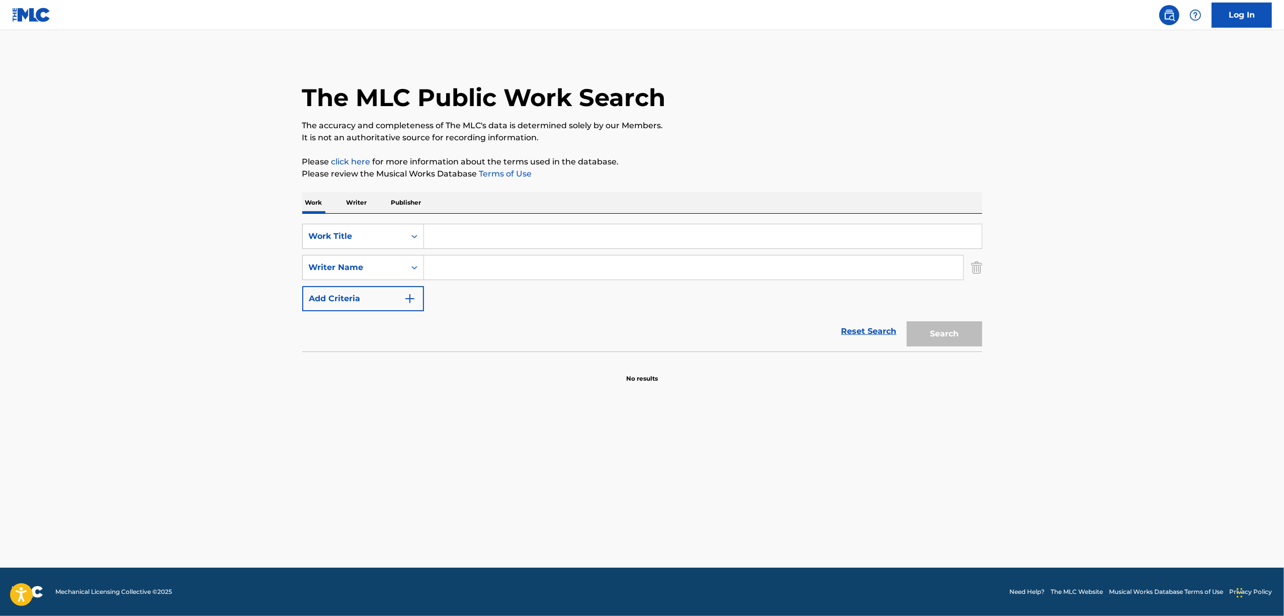
paste input "心花"
click at [949, 319] on div "Search" at bounding box center [942, 331] width 80 height 40
click at [946, 328] on button "Search" at bounding box center [944, 333] width 75 height 25
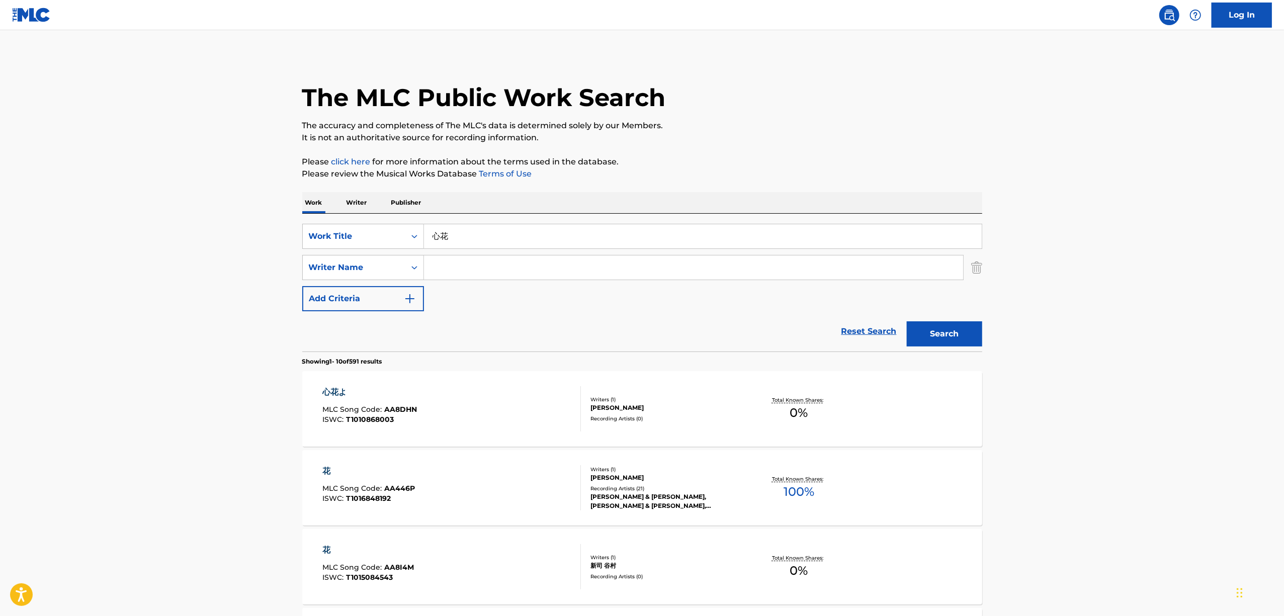
drag, startPoint x: 475, startPoint y: 254, endPoint x: 293, endPoint y: 305, distance: 189.0
paste input "KOKOROBANA"
type input "KOKOROBANA"
drag, startPoint x: 934, startPoint y: 330, endPoint x: 937, endPoint y: 346, distance: 16.0
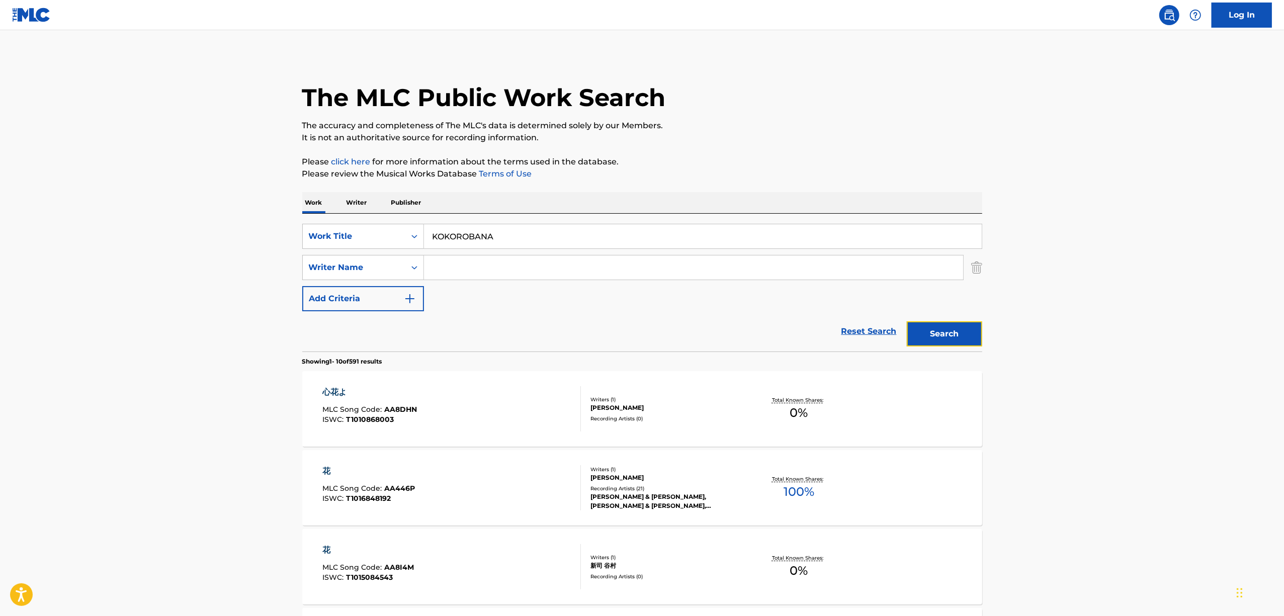
click at [934, 335] on button "Search" at bounding box center [944, 333] width 75 height 25
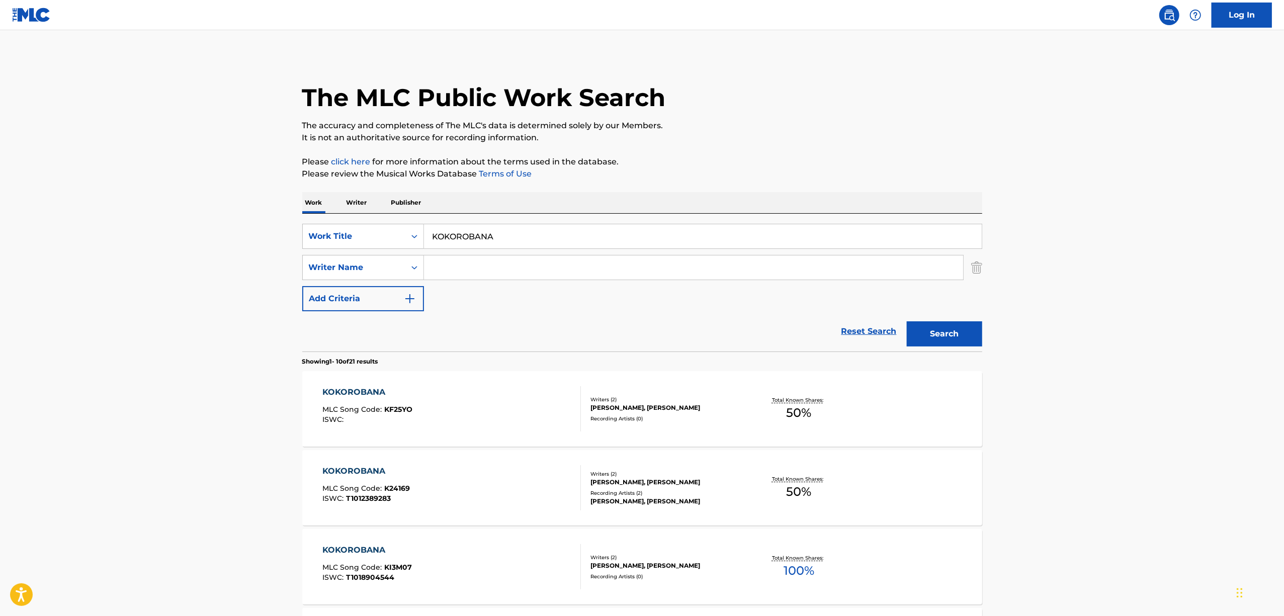
click at [439, 254] on div "SearchWithCriteria0a07e840-1842-4119-9821-3b8953533898 Work Title KOKOROBANA Se…" at bounding box center [642, 267] width 680 height 87
click at [435, 270] on input "Search Form" at bounding box center [693, 267] width 539 height 24
paste input "Chiitana"
type input "Chiitana"
click at [976, 317] on div "Search" at bounding box center [942, 331] width 80 height 40
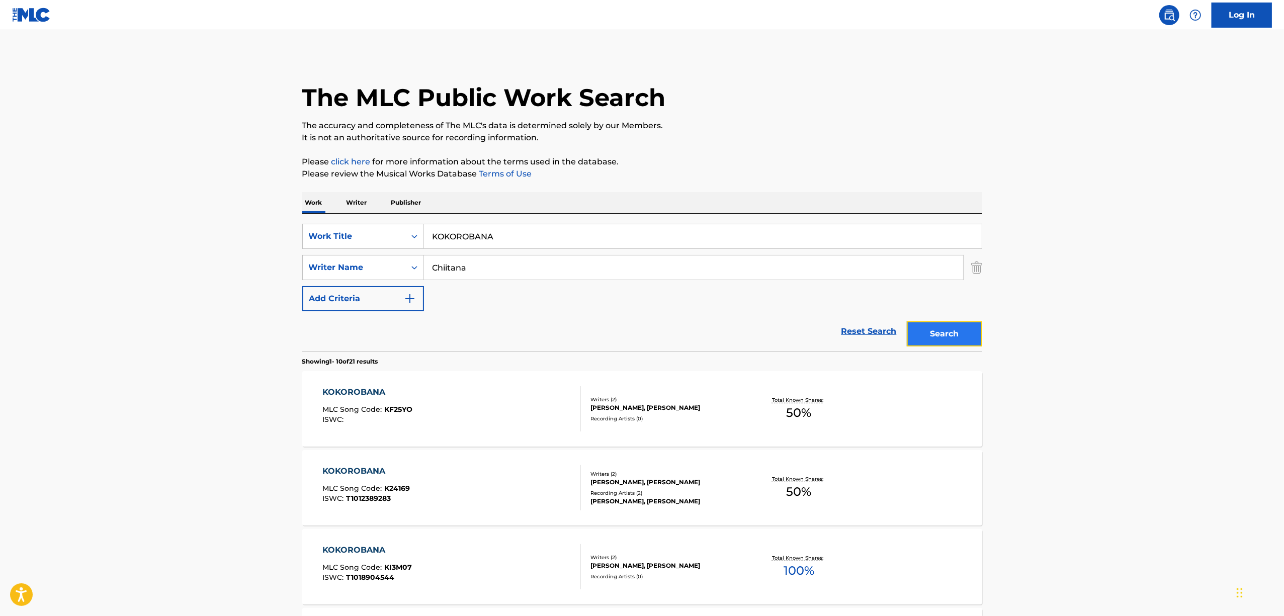
click at [966, 330] on button "Search" at bounding box center [944, 333] width 75 height 25
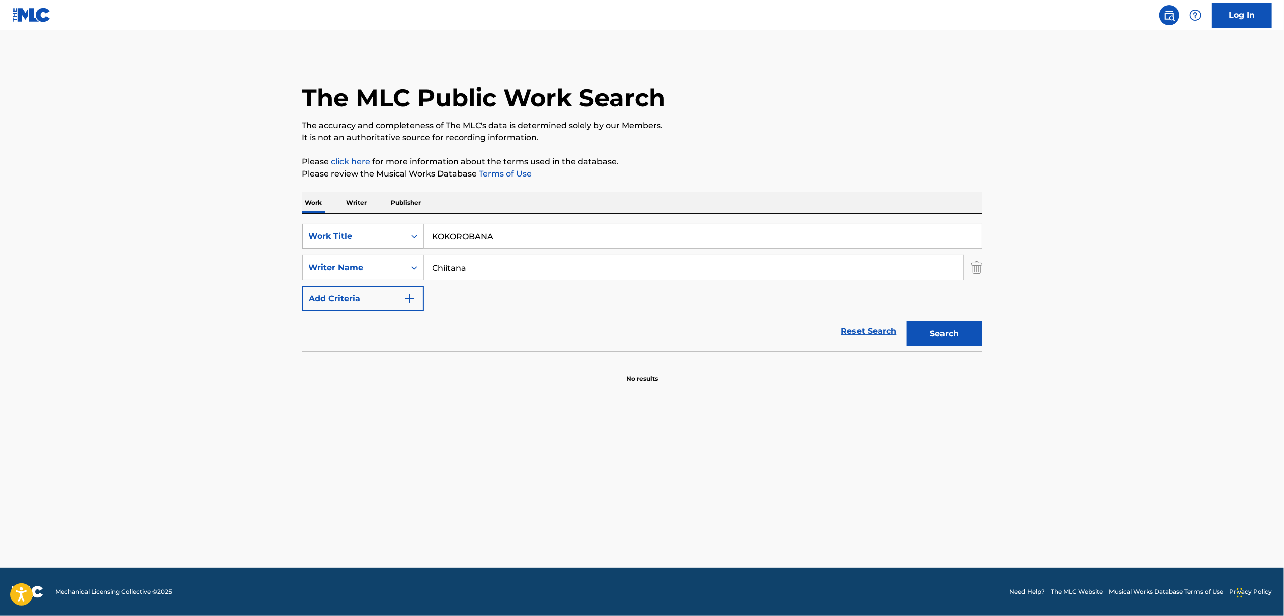
drag, startPoint x: 433, startPoint y: 242, endPoint x: 406, endPoint y: 244, distance: 26.8
click at [413, 245] on div "SearchWithCriteria0a07e840-1842-4119-9821-3b8953533898 Work Title KOKOROBANA" at bounding box center [642, 236] width 680 height 25
click at [406, 244] on div "Search Form" at bounding box center [414, 236] width 18 height 18
click at [363, 262] on div "ISWC" at bounding box center [363, 261] width 121 height 25
click at [465, 237] on input "Search Form" at bounding box center [703, 236] width 558 height 24
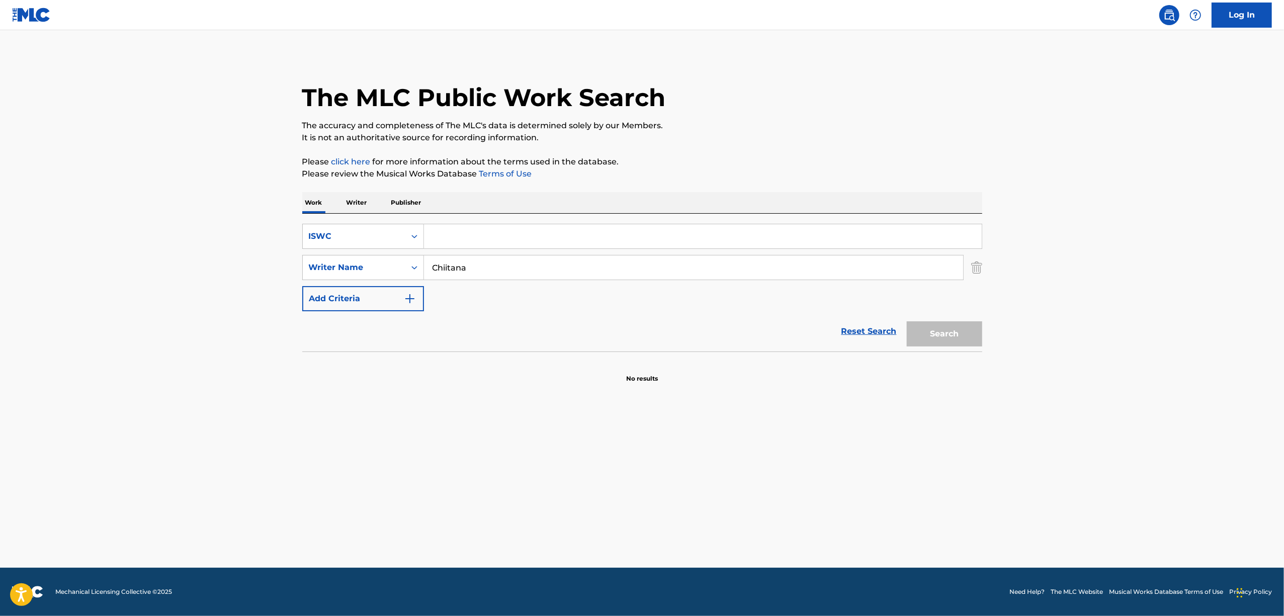
paste input "T-319.660.933-9"
type input "T-319.660.933-9"
drag, startPoint x: 494, startPoint y: 270, endPoint x: 346, endPoint y: 287, distance: 148.8
click at [346, 287] on div "SearchWithCriteria3109ae5e-96a9-4cb7-9cdc-bb8a205a8102 ISWC T-319.660.933-9 Sea…" at bounding box center [642, 267] width 680 height 87
click at [506, 241] on input "T-319.660.933-9" at bounding box center [703, 236] width 558 height 24
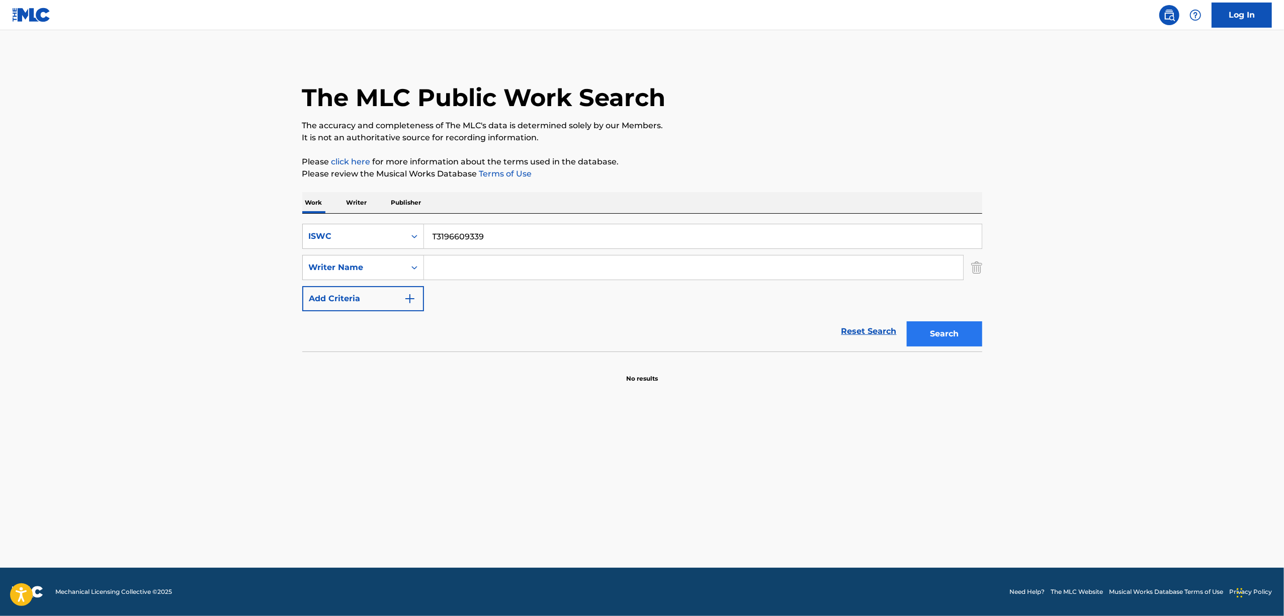
type input "T3196609339"
click at [964, 324] on button "Search" at bounding box center [944, 333] width 75 height 25
click at [59, 295] on main "The MLC Public Work Search The accuracy and completeness of The MLC's data is d…" at bounding box center [642, 299] width 1284 height 538
click at [948, 324] on button "Search" at bounding box center [944, 333] width 75 height 25
click at [417, 236] on icon "Search Form" at bounding box center [414, 236] width 10 height 10
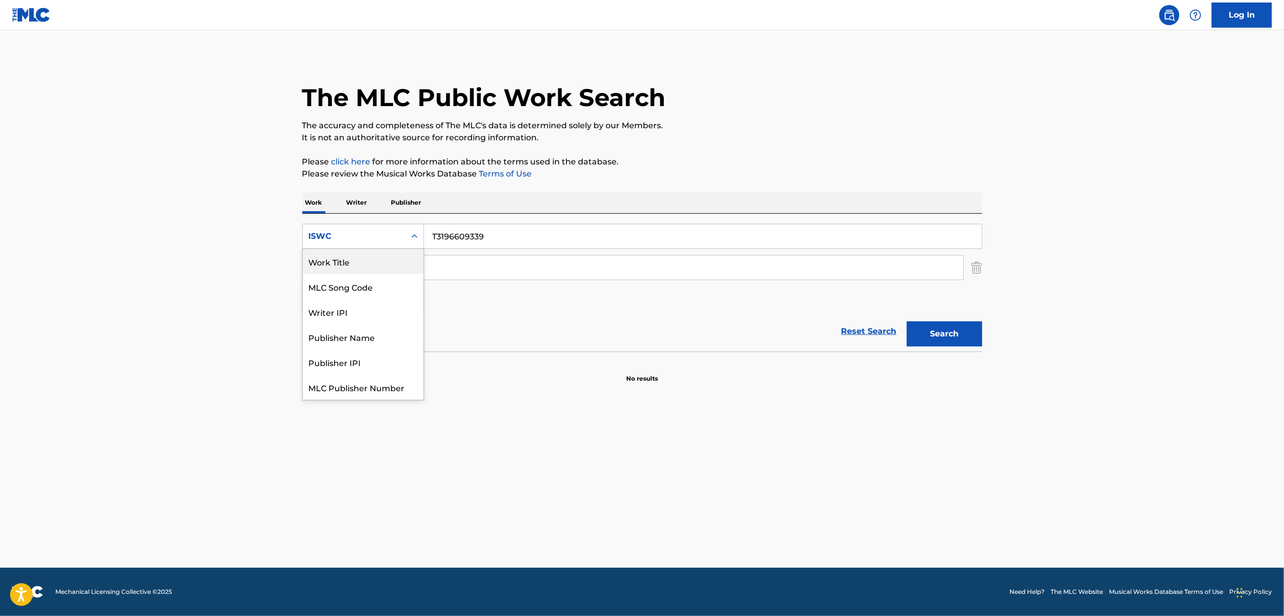
click at [371, 264] on div "Work Title" at bounding box center [363, 261] width 121 height 25
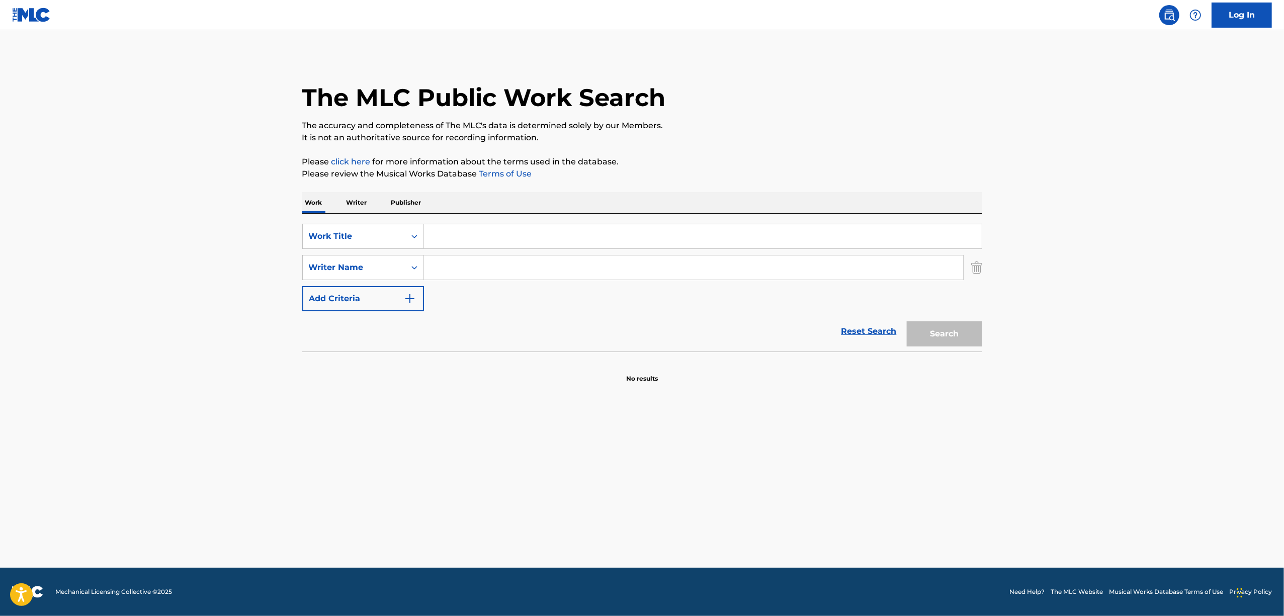
drag, startPoint x: 474, startPoint y: 242, endPoint x: 475, endPoint y: 236, distance: 6.7
click at [474, 242] on input "Search Form" at bounding box center [703, 236] width 558 height 24
paste input "QUEEN"
click at [453, 239] on input "QUEEN" at bounding box center [703, 236] width 558 height 24
type input "QUEEN"
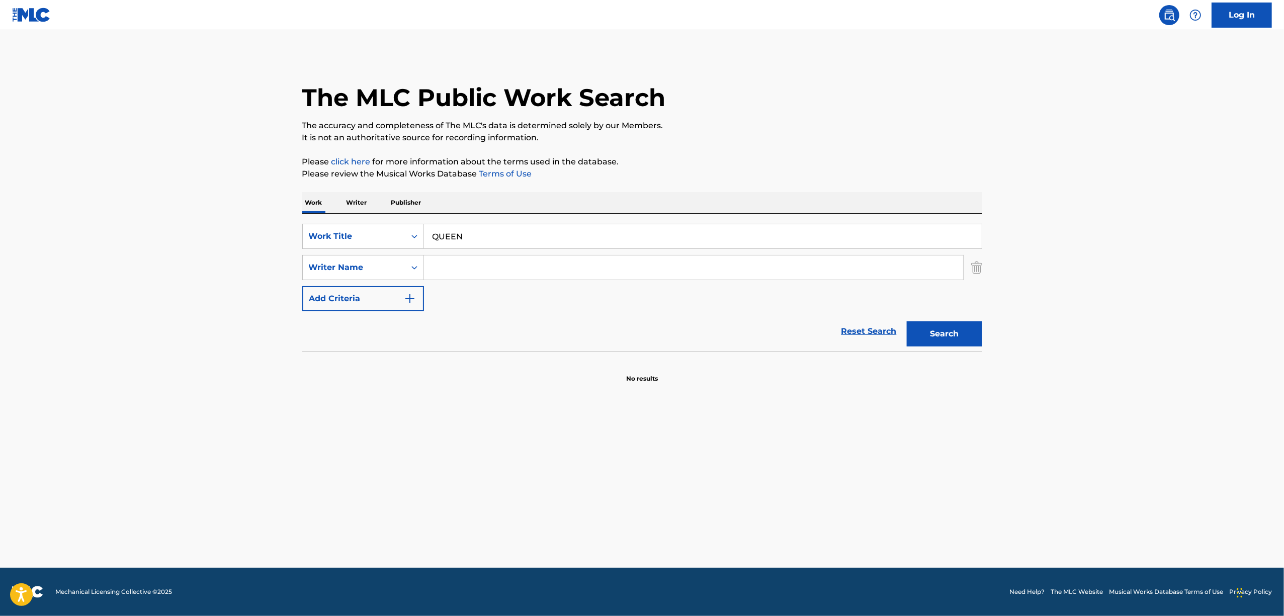
click at [460, 277] on input "Search Form" at bounding box center [693, 267] width 539 height 24
paste input "KAZAWARA"
click at [453, 262] on input "KAZAWARA" at bounding box center [693, 267] width 539 height 24
type input "KAZAWARA"
click at [907, 321] on button "Search" at bounding box center [944, 333] width 75 height 25
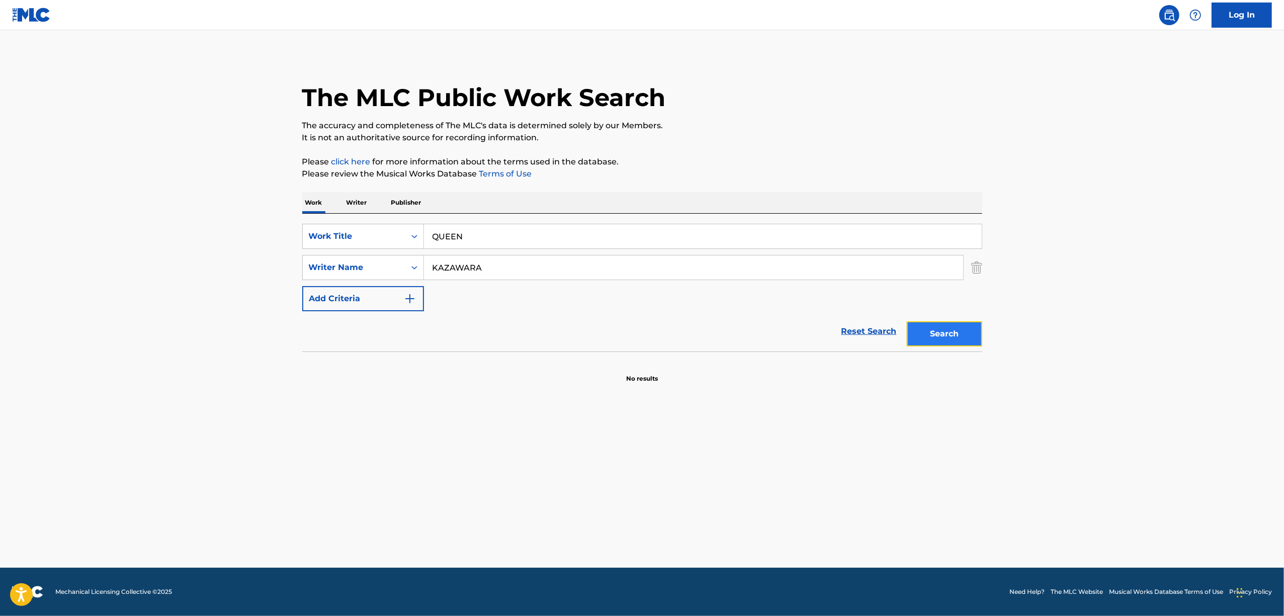
click at [938, 328] on button "Search" at bounding box center [944, 333] width 75 height 25
drag, startPoint x: 470, startPoint y: 232, endPoint x: 371, endPoint y: 239, distance: 99.3
click at [371, 239] on div "SearchWithCriteria5f2991e6-6838-4635-8e9c-9cce7f3d9692 Work Title QUEEN" at bounding box center [642, 236] width 680 height 25
paste input "URANAKU"
type input "URANAKU"
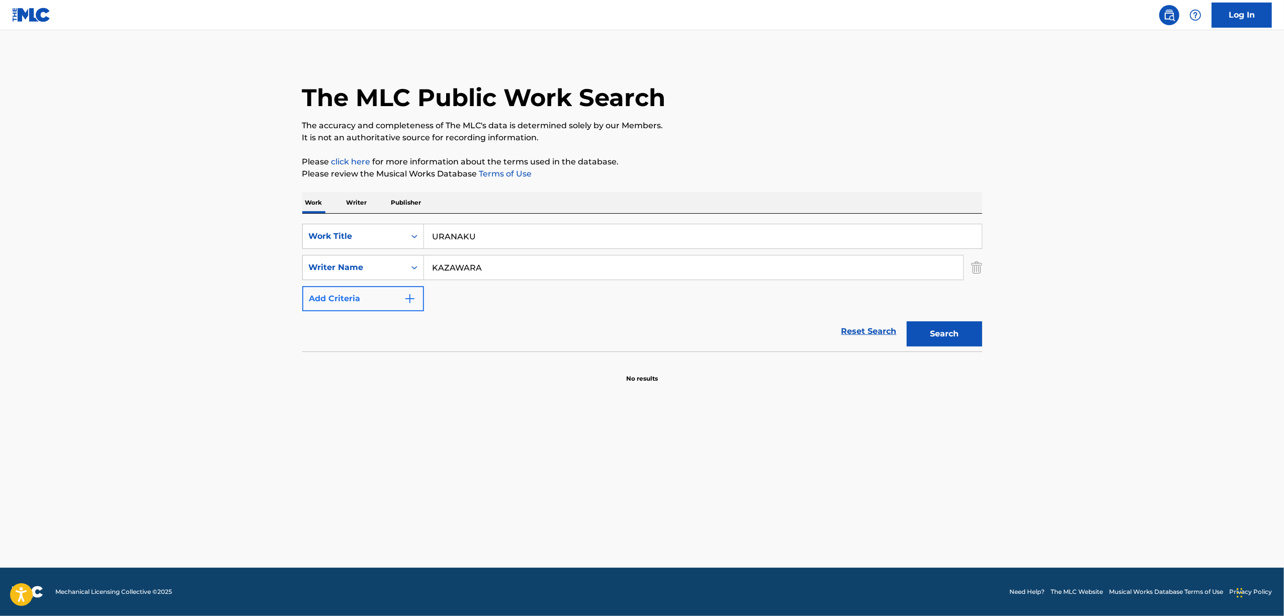
drag, startPoint x: 509, startPoint y: 271, endPoint x: 353, endPoint y: 290, distance: 157.1
click at [353, 290] on div "SearchWithCriteria5f2991e6-6838-4635-8e9c-9cce7f3d9692 Work Title URANAKU Searc…" at bounding box center [642, 267] width 680 height 87
click at [907, 321] on button "Search" at bounding box center [944, 333] width 75 height 25
click at [971, 340] on button "Search" at bounding box center [944, 333] width 75 height 25
click at [413, 242] on div "Search Form" at bounding box center [414, 236] width 18 height 18
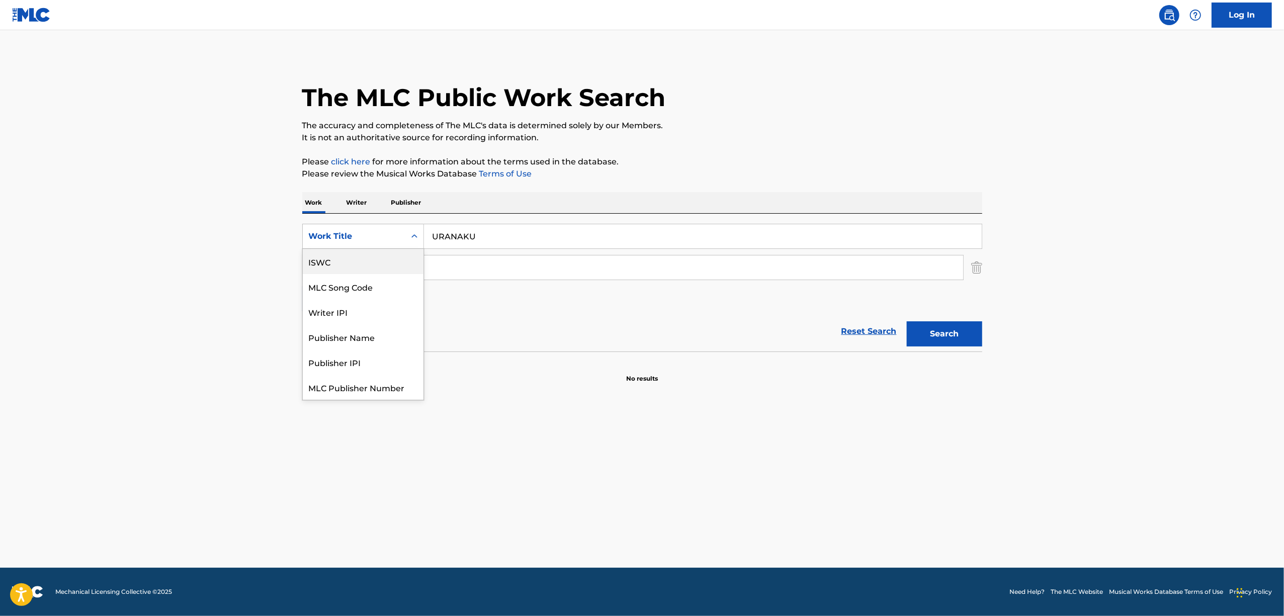
click at [373, 258] on div "ISWC" at bounding box center [363, 261] width 121 height 25
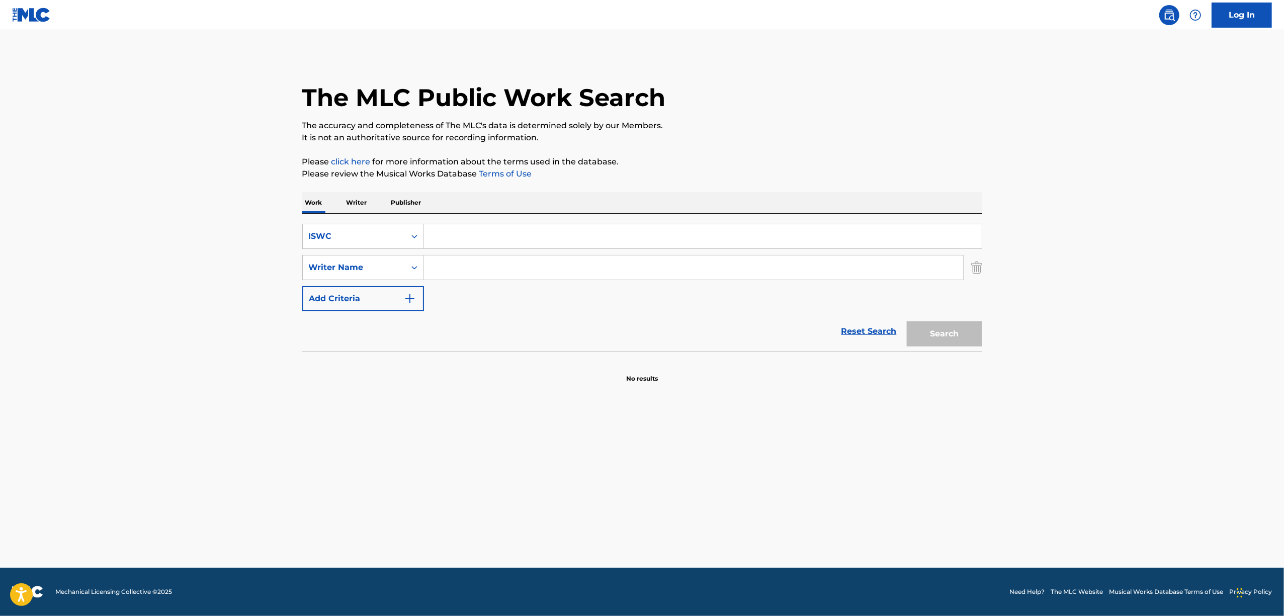
click at [495, 228] on input "Search Form" at bounding box center [703, 236] width 558 height 24
paste input "T-319.661.004-1"
click at [966, 334] on button "Search" at bounding box center [944, 333] width 75 height 25
click at [310, 471] on main "The MLC Public Work Search The accuracy and completeness of The MLC's data is d…" at bounding box center [642, 299] width 1284 height 538
click at [309, 471] on main "The MLC Public Work Search The accuracy and completeness of The MLC's data is d…" at bounding box center [642, 299] width 1284 height 538
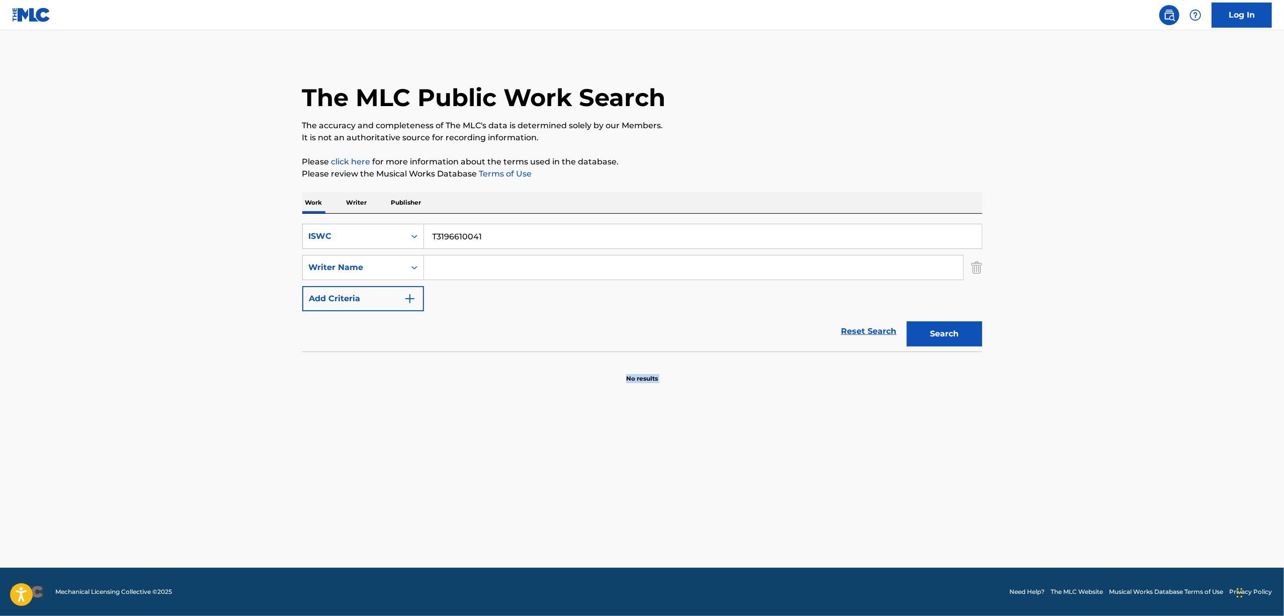
click at [309, 471] on main "The MLC Public Work Search The accuracy and completeness of The MLC's data is d…" at bounding box center [642, 299] width 1284 height 538
click at [309, 470] on main "The MLC Public Work Search The accuracy and completeness of The MLC's data is d…" at bounding box center [642, 299] width 1284 height 538
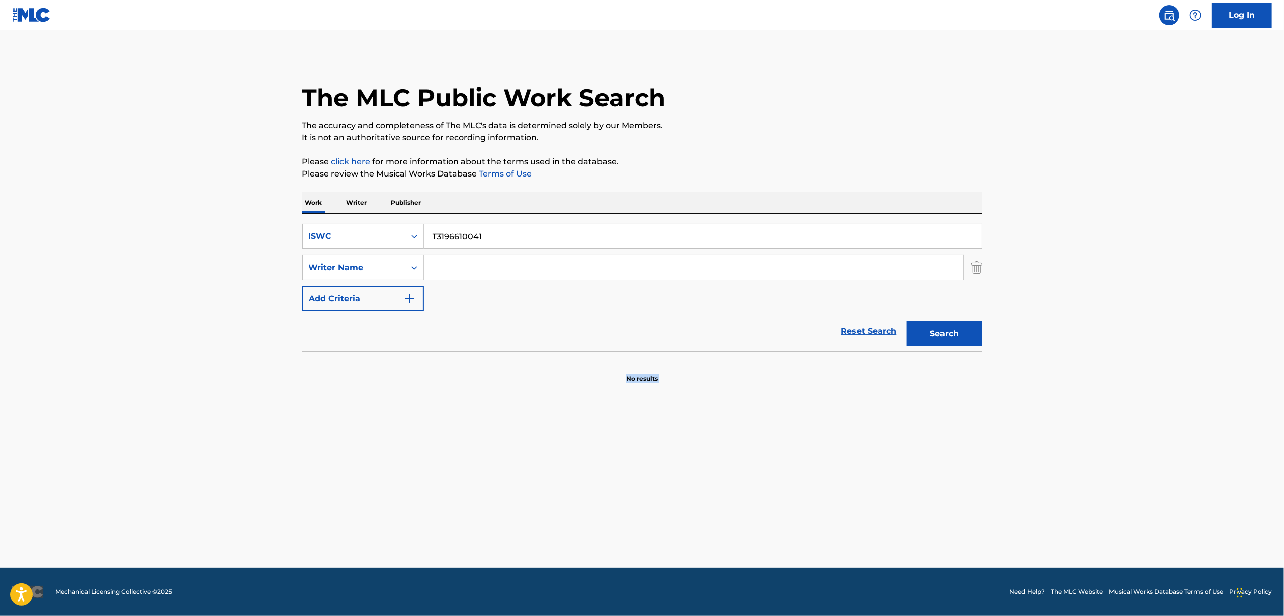
click at [309, 470] on main "The MLC Public Work Search The accuracy and completeness of The MLC's data is d…" at bounding box center [642, 299] width 1284 height 538
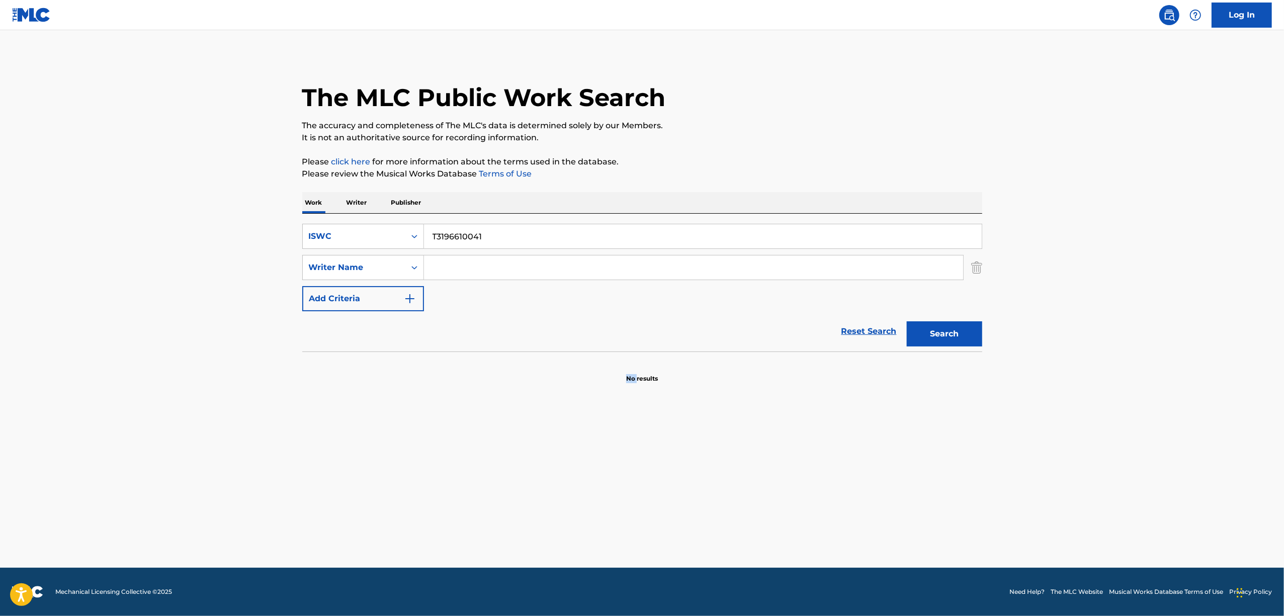
click at [309, 470] on main "The MLC Public Work Search The accuracy and completeness of The MLC's data is d…" at bounding box center [642, 299] width 1284 height 538
click at [950, 319] on div "Search" at bounding box center [942, 331] width 80 height 40
click at [946, 331] on button "Search" at bounding box center [944, 333] width 75 height 25
click at [1147, 306] on main "The MLC Public Work Search The accuracy and completeness of The MLC's data is d…" at bounding box center [642, 299] width 1284 height 538
click at [957, 340] on button "Search" at bounding box center [944, 333] width 75 height 25
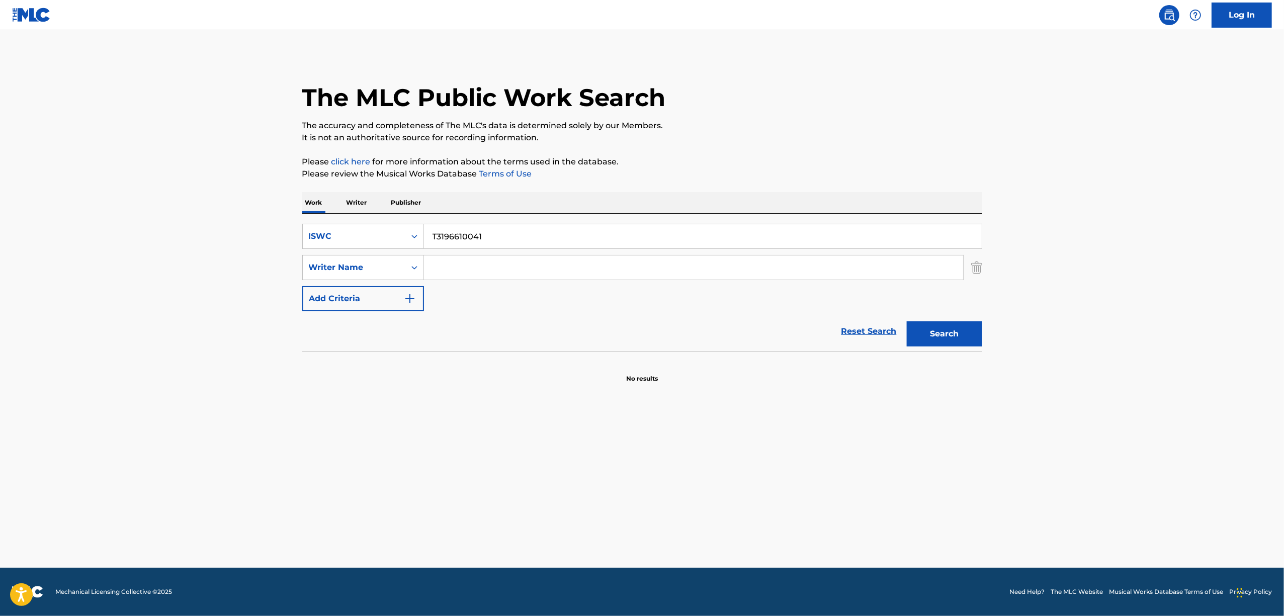
click at [1210, 266] on main "The MLC Public Work Search The accuracy and completeness of The MLC's data is d…" at bounding box center [642, 299] width 1284 height 538
drag, startPoint x: 493, startPoint y: 238, endPoint x: 387, endPoint y: 240, distance: 106.1
click at [387, 240] on div "SearchWithCriteriad18fafbe-fcee-41e0-8703-ff9789fb5143 ISWC T3196610041" at bounding box center [642, 236] width 680 height 25
paste input "5819"
click at [959, 335] on button "Search" at bounding box center [944, 333] width 75 height 25
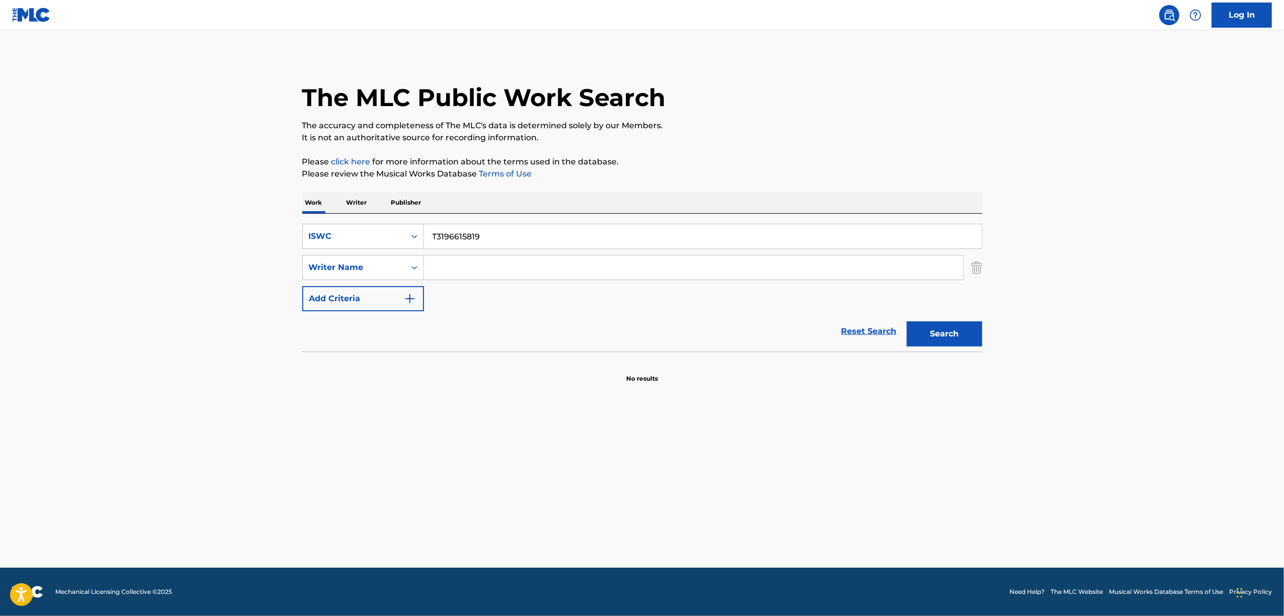
drag, startPoint x: 497, startPoint y: 241, endPoint x: 435, endPoint y: 193, distance: 78.9
click at [381, 252] on div "SearchWithCriteriad18fafbe-fcee-41e0-8703-ff9789fb5143 ISWC T3196615819 SearchW…" at bounding box center [642, 267] width 680 height 87
paste input "-317.488.998-2"
click at [950, 326] on button "Search" at bounding box center [944, 333] width 75 height 25
click at [493, 236] on input "T-317.488.998-2" at bounding box center [703, 236] width 558 height 24
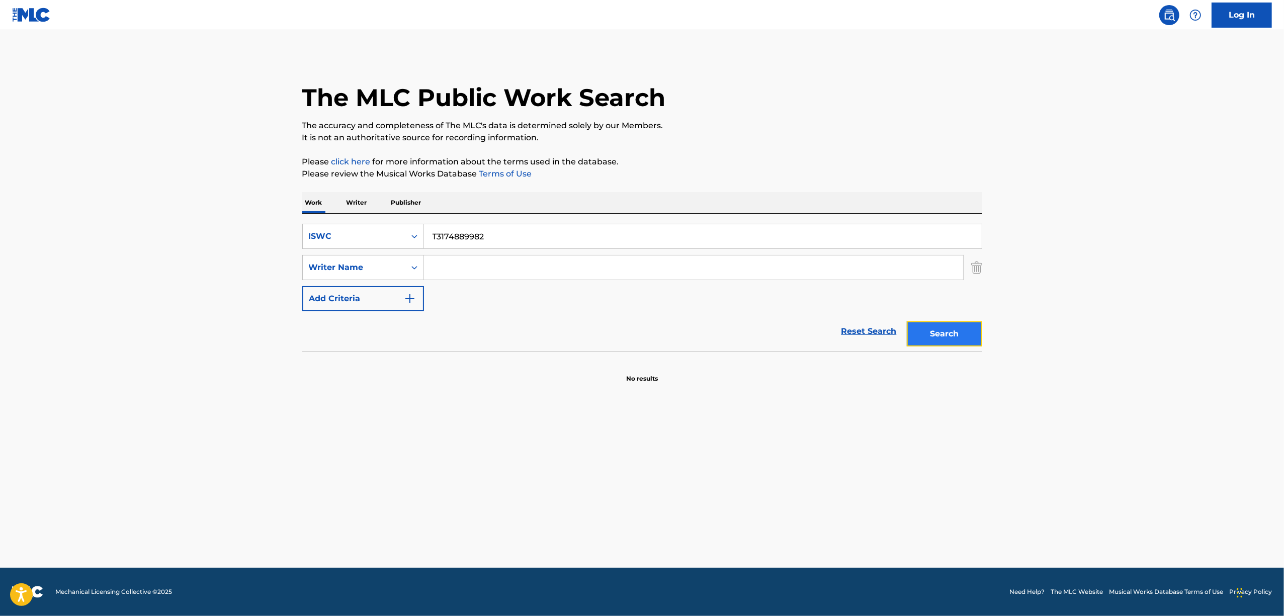
click at [935, 338] on button "Search" at bounding box center [944, 333] width 75 height 25
drag, startPoint x: 420, startPoint y: 253, endPoint x: 369, endPoint y: 260, distance: 51.7
click at [369, 260] on div "SearchWithCriteriad18fafbe-fcee-41e0-8703-ff9789fb5143 ISWC T3174889982 SearchW…" at bounding box center [642, 267] width 680 height 87
paste input "771956"
click at [919, 339] on button "Search" at bounding box center [944, 333] width 75 height 25
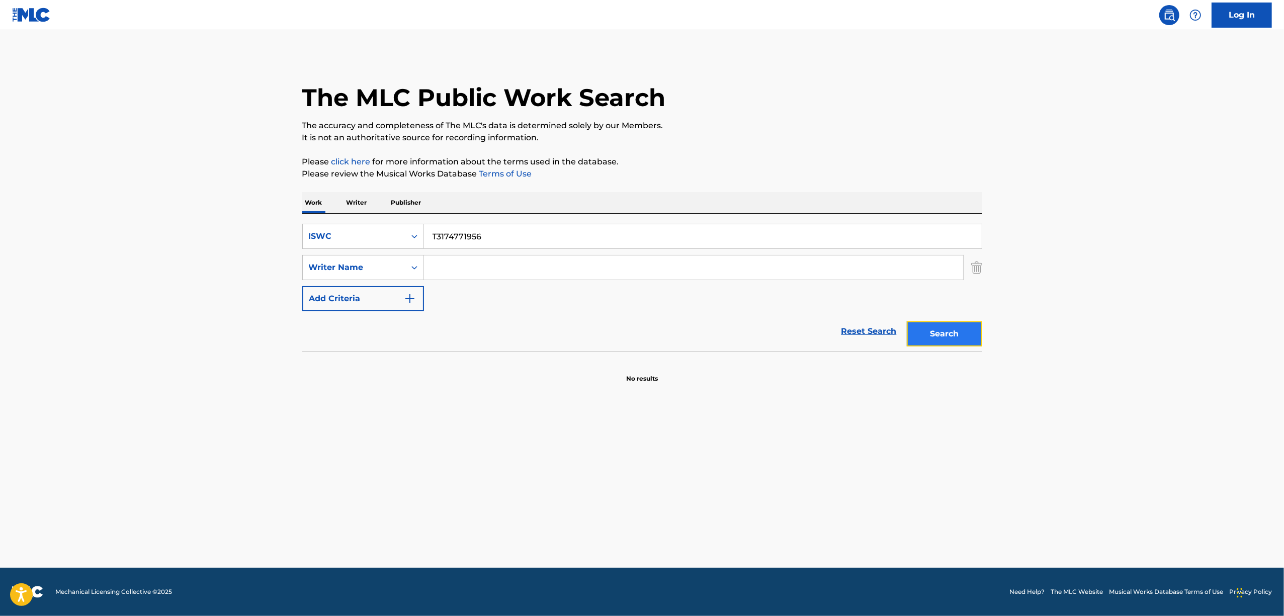
click at [920, 340] on button "Search" at bounding box center [944, 333] width 75 height 25
drag, startPoint x: 371, startPoint y: 250, endPoint x: 359, endPoint y: 252, distance: 11.7
click at [359, 252] on div "SearchWithCriteriad18fafbe-fcee-41e0-8703-ff9789fb5143 ISWC T3174771956 SearchW…" at bounding box center [642, 267] width 680 height 87
paste input "928220"
click at [952, 338] on button "Search" at bounding box center [944, 333] width 75 height 25
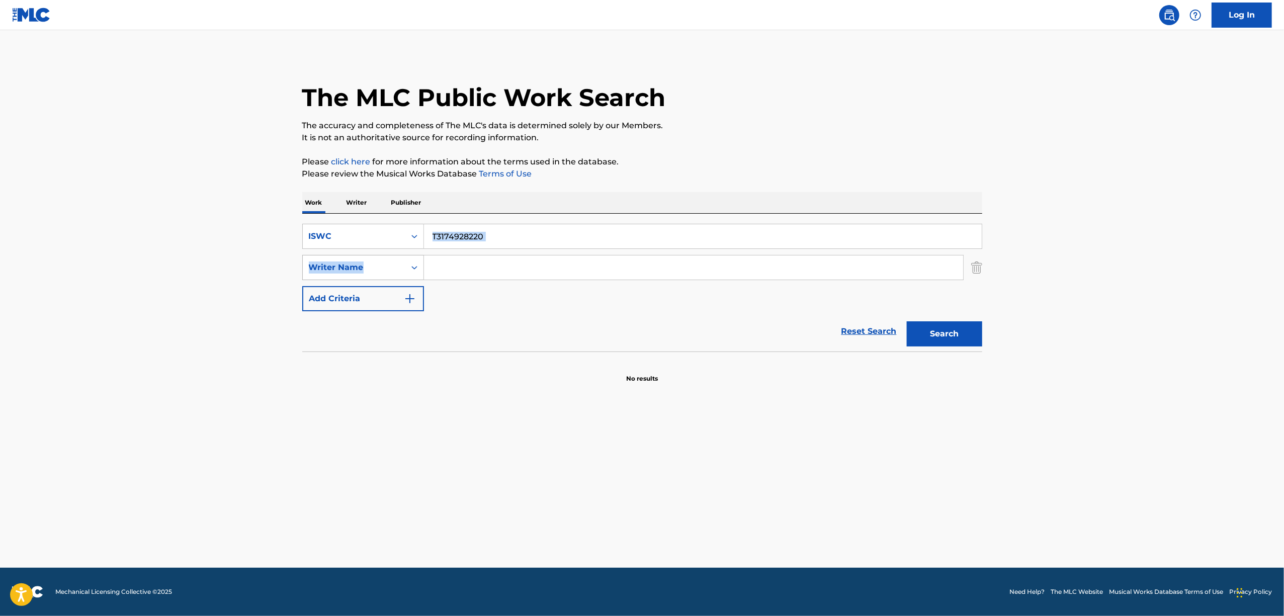
drag, startPoint x: 393, startPoint y: 267, endPoint x: 366, endPoint y: 273, distance: 27.8
click at [367, 273] on div "SearchWithCriteriad18fafbe-fcee-41e0-8703-ff9789fb5143 ISWC T3174928220 SearchW…" at bounding box center [642, 267] width 680 height 87
drag, startPoint x: 443, startPoint y: 284, endPoint x: 495, endPoint y: 239, distance: 68.1
click at [444, 284] on div "SearchWithCriteriad18fafbe-fcee-41e0-8703-ff9789fb5143 ISWC T3174928220 SearchW…" at bounding box center [642, 267] width 680 height 87
drag, startPoint x: 395, startPoint y: 264, endPoint x: 357, endPoint y: 272, distance: 39.4
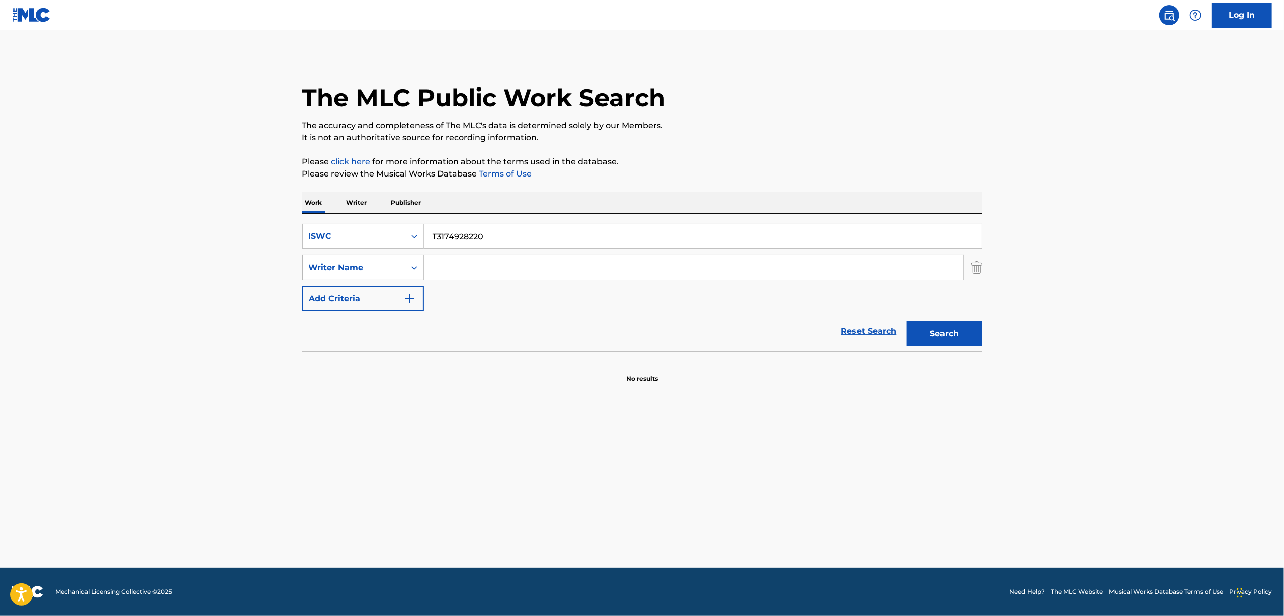
click at [357, 272] on div "SearchWithCriteriad18fafbe-fcee-41e0-8703-ff9789fb5143 ISWC T3174928220 SearchW…" at bounding box center [642, 267] width 680 height 87
paste input "97"
type input "T3174928297"
click at [941, 336] on button "Search" at bounding box center [944, 333] width 75 height 25
click at [422, 235] on div "Search Form" at bounding box center [414, 236] width 18 height 18
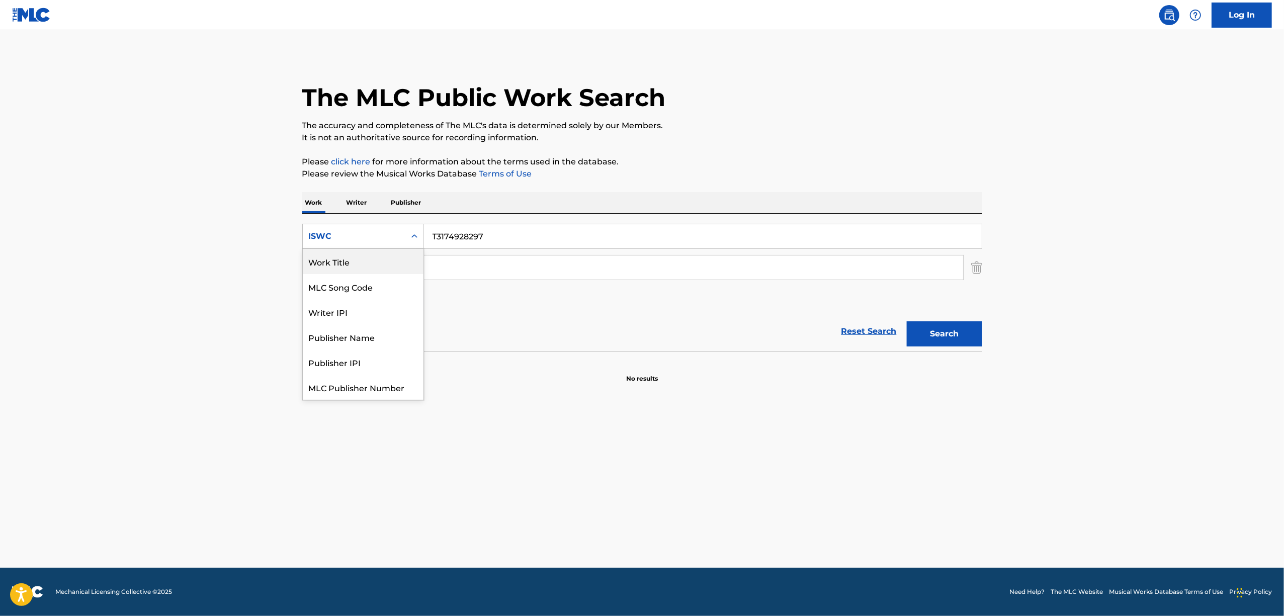
click at [370, 272] on div "Work Title" at bounding box center [363, 261] width 121 height 25
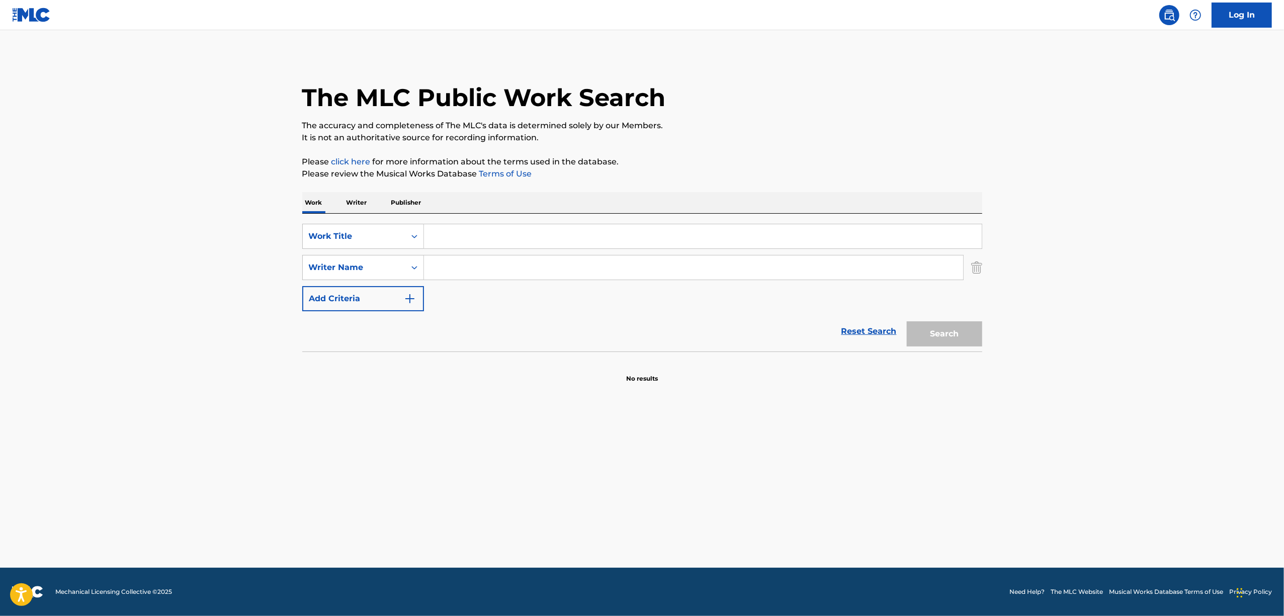
click at [464, 238] on input "Search Form" at bounding box center [703, 236] width 558 height 24
paste input "GAABERA"
type input "GAABERA"
drag, startPoint x: 938, startPoint y: 334, endPoint x: 634, endPoint y: 300, distance: 306.1
click at [938, 334] on button "Search" at bounding box center [944, 333] width 75 height 25
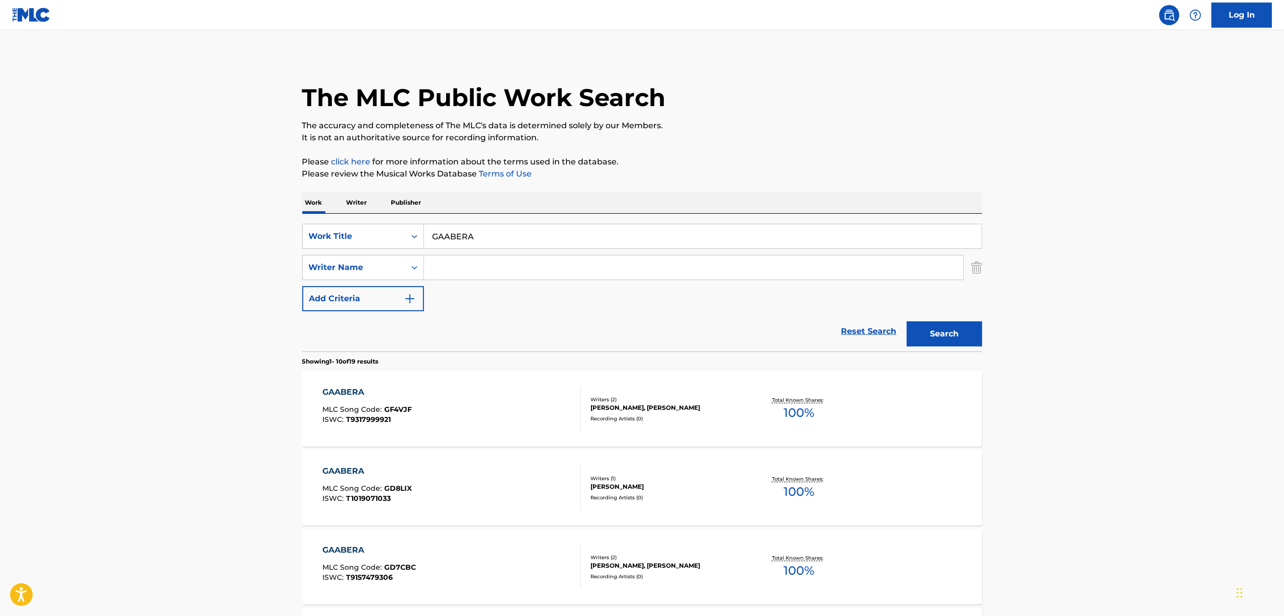
click at [458, 272] on input "Search Form" at bounding box center [693, 267] width 539 height 24
paste input "[PERSON_NAME]"
type input "[PERSON_NAME]"
click at [932, 332] on button "Search" at bounding box center [944, 333] width 75 height 25
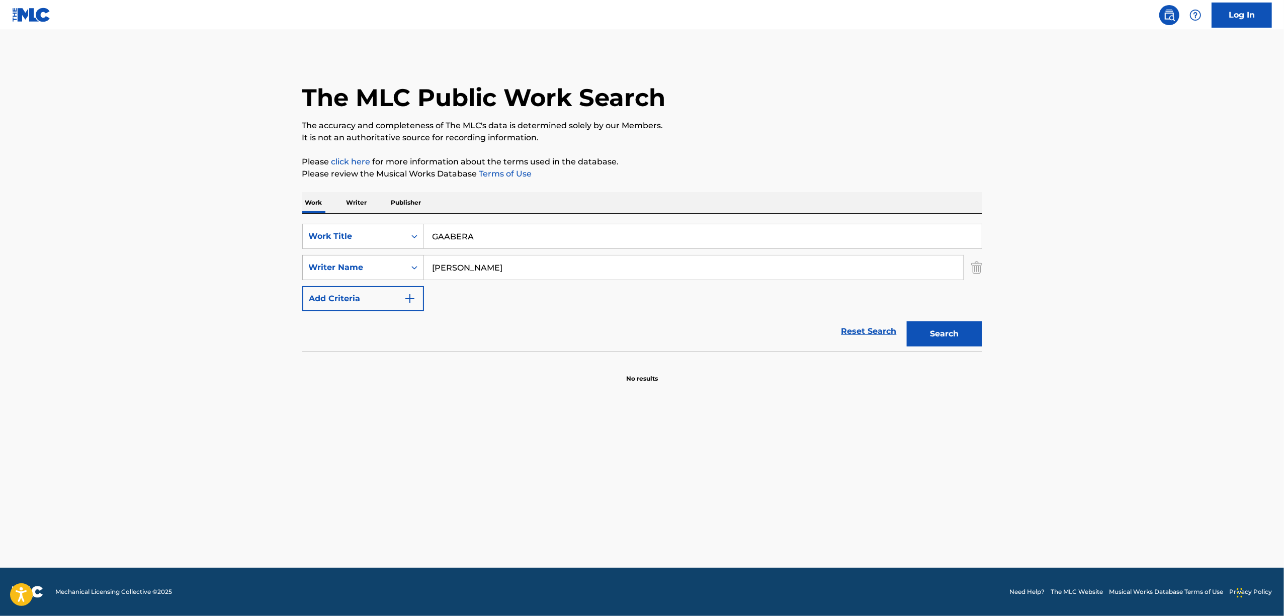
drag, startPoint x: 509, startPoint y: 231, endPoint x: 379, endPoint y: 277, distance: 137.4
click at [344, 245] on div "SearchWithCriteriaed333201-f2e5-4fe2-a939-4c4e519da83a Work Title GAABERA" at bounding box center [642, 236] width 680 height 25
paste input "HAKAI"
type input "HAKAI"
drag, startPoint x: 480, startPoint y: 275, endPoint x: 317, endPoint y: 300, distance: 164.9
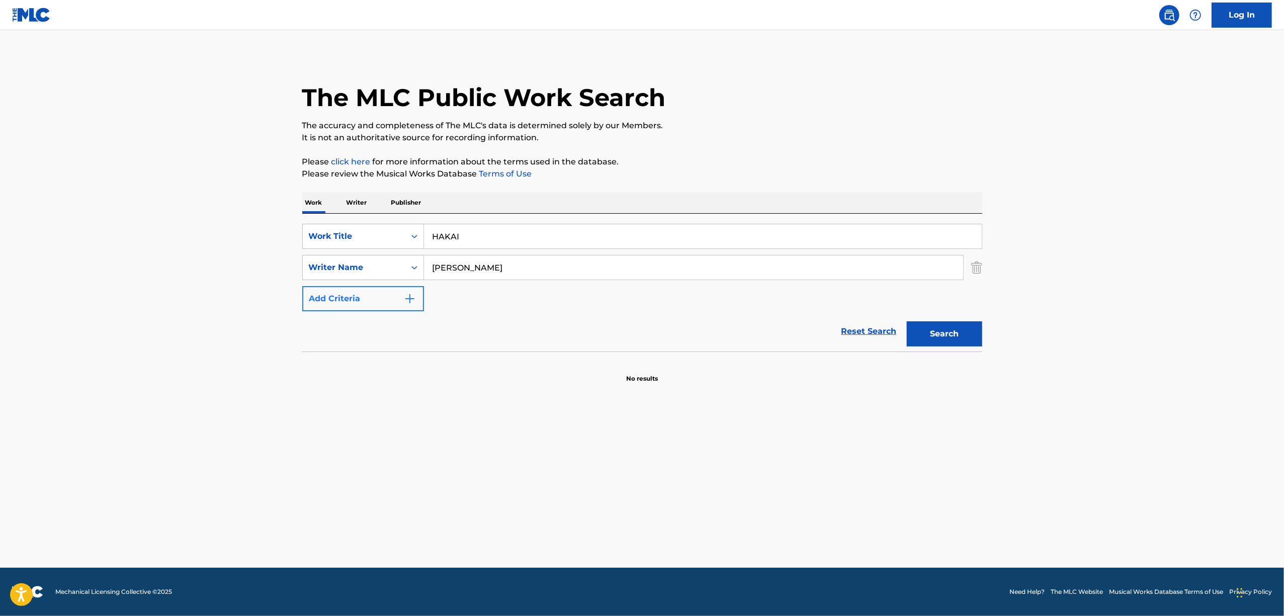
click at [318, 300] on div "SearchWithCriteriaed333201-f2e5-4fe2-a939-4c4e519da83a Work Title HAKAI SearchW…" at bounding box center [642, 267] width 680 height 87
paste input "[PERSON_NAME]"
click at [960, 339] on button "Search" at bounding box center [944, 333] width 75 height 25
drag, startPoint x: 455, startPoint y: 280, endPoint x: 318, endPoint y: 304, distance: 139.4
click at [321, 304] on div "SearchWithCriteriaed333201-f2e5-4fe2-a939-4c4e519da83a Work Title HAKAI SearchW…" at bounding box center [642, 267] width 680 height 87
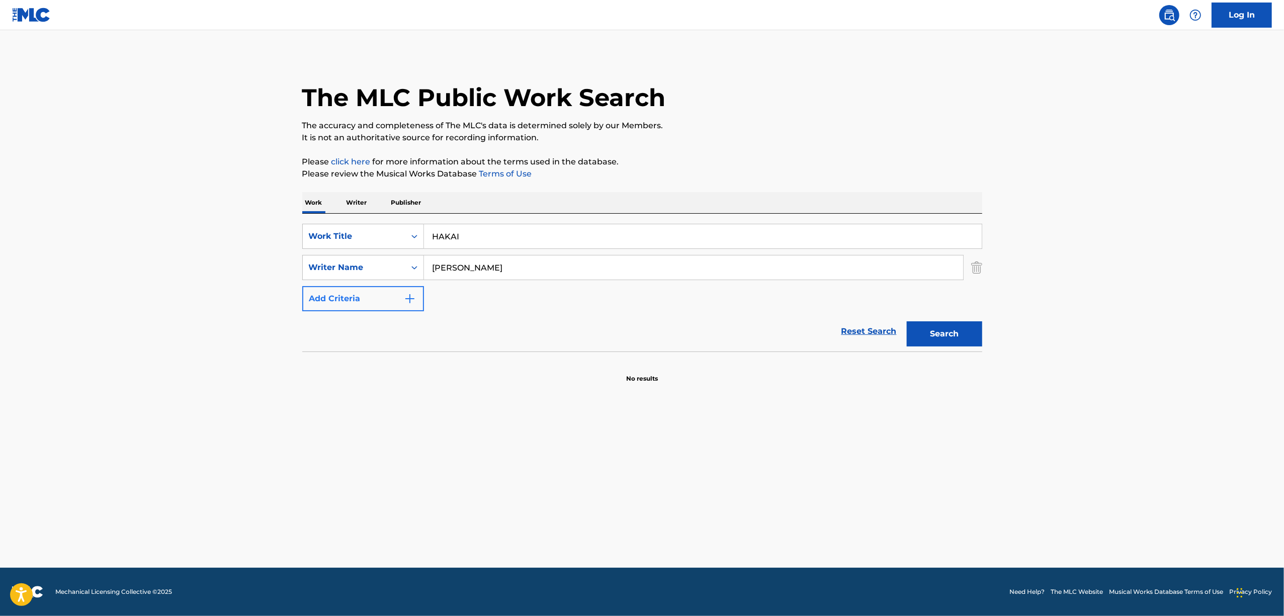
paste input "巡巡"
type input "巡巡"
click at [949, 333] on button "Search" at bounding box center [944, 333] width 75 height 25
drag, startPoint x: 467, startPoint y: 238, endPoint x: 429, endPoint y: 258, distance: 43.0
click at [408, 249] on div "SearchWithCriteriaed333201-f2e5-4fe2-a939-4c4e519da83a Work Title HAKAI SearchW…" at bounding box center [642, 267] width 680 height 87
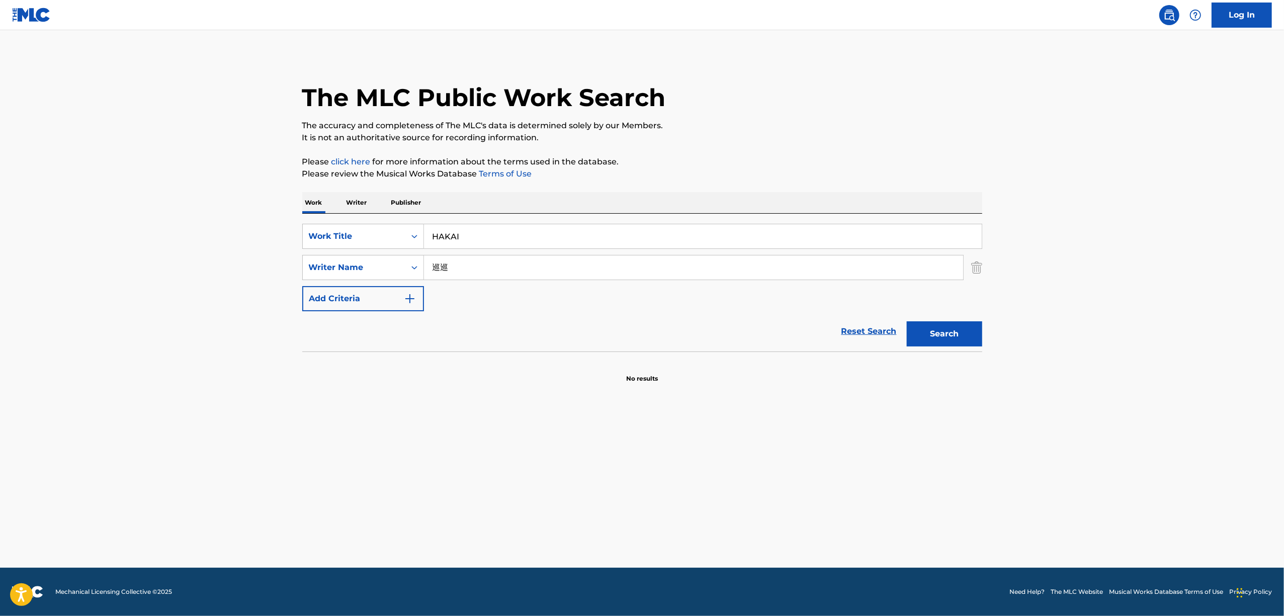
paste input "KIMINO SUKINA UTA"
type input "KIMINO SUKINA UTA"
drag, startPoint x: 387, startPoint y: 284, endPoint x: 288, endPoint y: 300, distance: 99.9
click at [290, 300] on div "The MLC Public Work Search The accuracy and completeness of The MLC's data is d…" at bounding box center [642, 219] width 704 height 328
click at [452, 236] on input "KIMINO SUKINA UTA" at bounding box center [703, 236] width 558 height 24
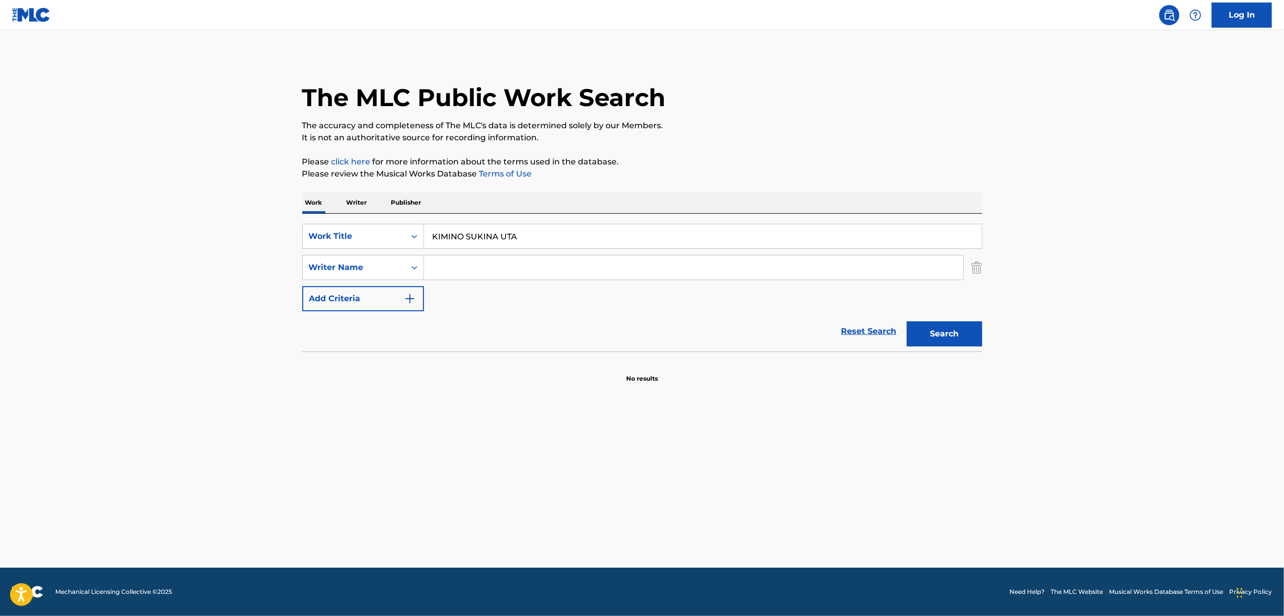
click at [907, 321] on button "Search" at bounding box center [944, 333] width 75 height 25
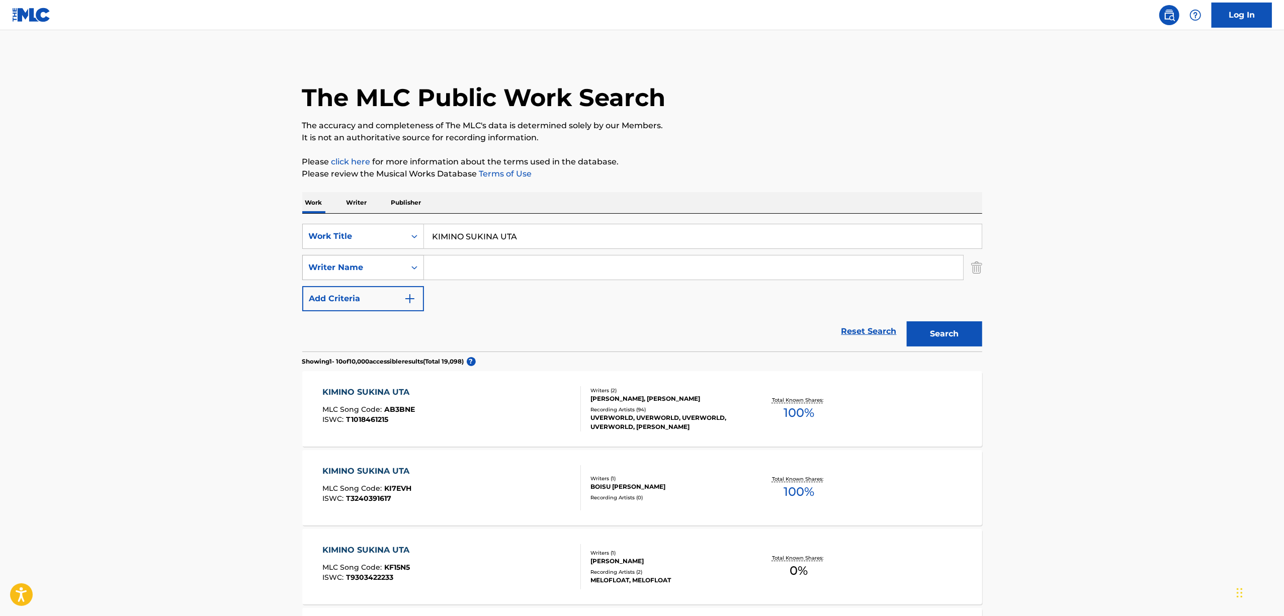
drag, startPoint x: 483, startPoint y: 248, endPoint x: 352, endPoint y: 273, distance: 133.0
click at [354, 273] on div "SearchWithCriteriaed333201-f2e5-4fe2-a939-4c4e519da83a Work Title KIMINO SUKINA…" at bounding box center [642, 267] width 680 height 87
paste input "[PERSON_NAME]"
click at [929, 329] on button "Search" at bounding box center [944, 333] width 75 height 25
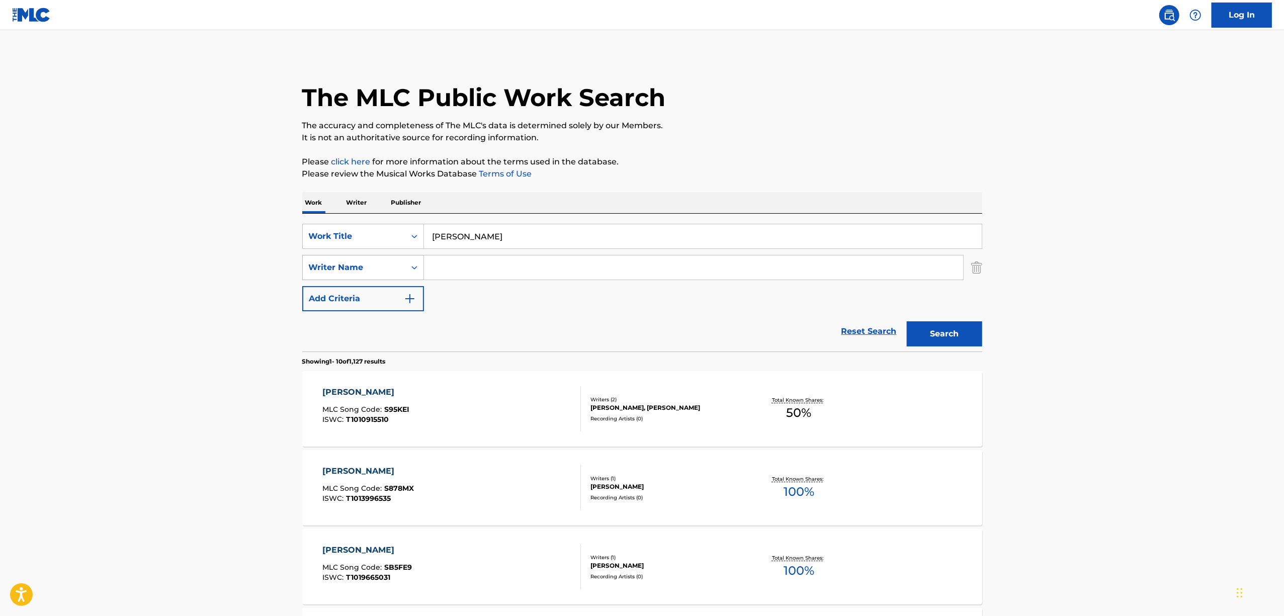
drag, startPoint x: 528, startPoint y: 243, endPoint x: 389, endPoint y: 276, distance: 143.1
click at [389, 276] on div "SearchWithCriteriaed333201-f2e5-4fe2-a939-4c4e519da83a Work Title SHIZUKANA YOR…" at bounding box center [642, 267] width 680 height 87
paste input "DOPE."
type input "DOPE."
click at [908, 330] on button "Search" at bounding box center [944, 333] width 75 height 25
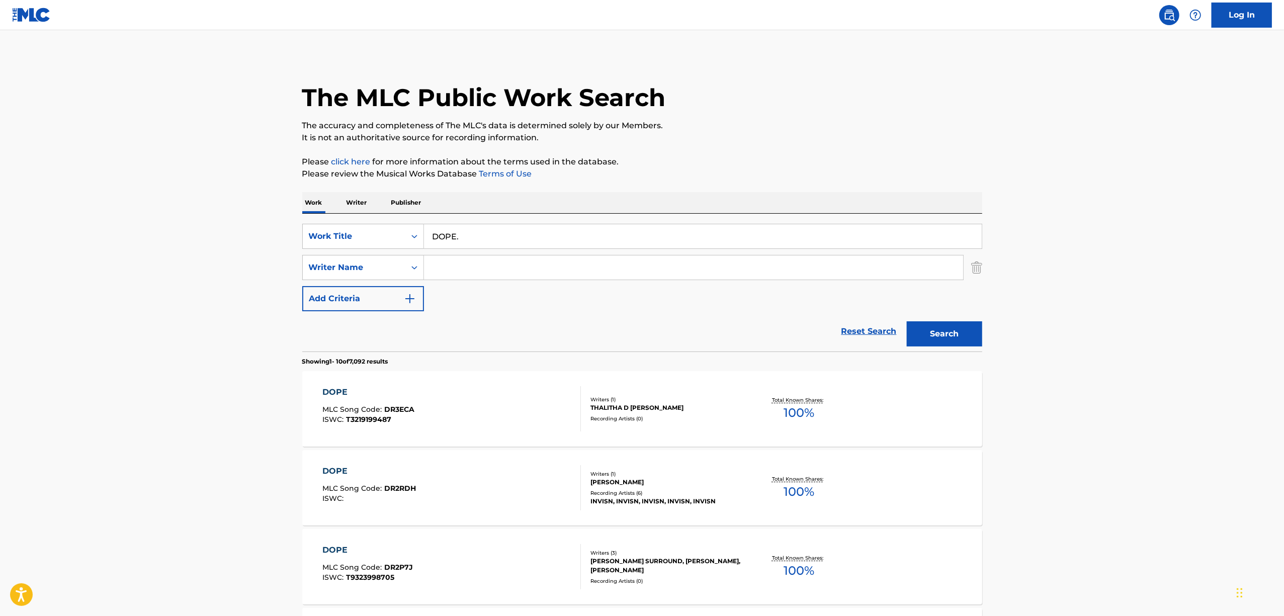
click at [464, 272] on input "Search Form" at bounding box center [693, 267] width 539 height 24
paste input "[PERSON_NAME]"
type input "[PERSON_NAME]"
click at [935, 336] on button "Search" at bounding box center [944, 333] width 75 height 25
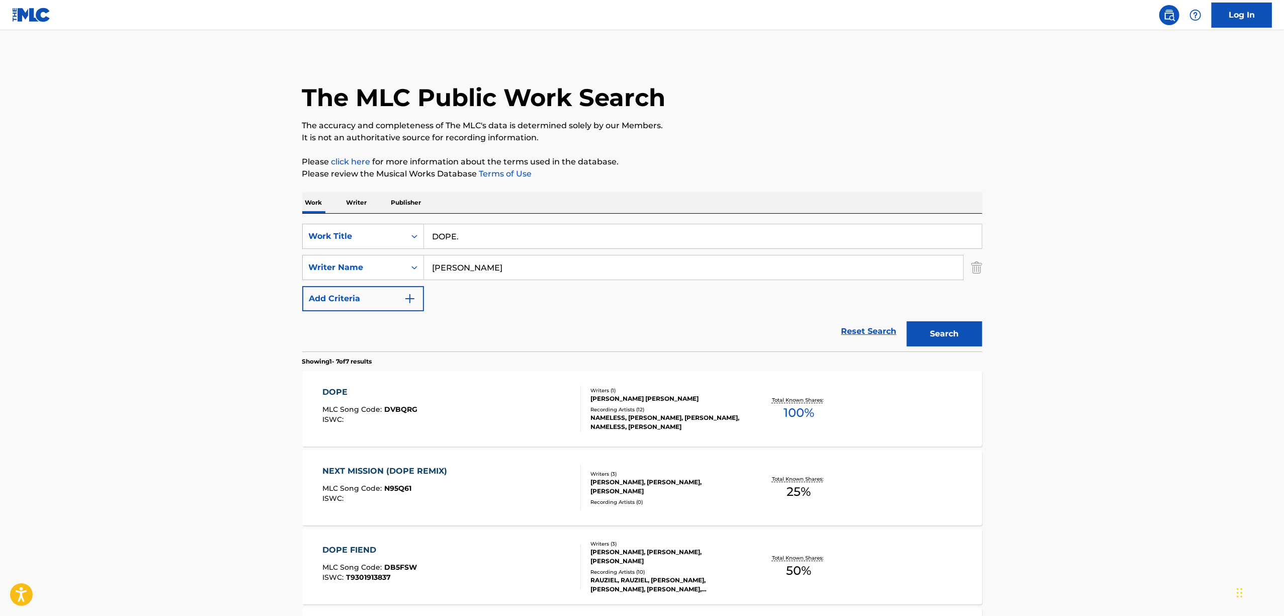
drag, startPoint x: 430, startPoint y: 247, endPoint x: 397, endPoint y: 252, distance: 33.6
click at [397, 252] on div "SearchWithCriteriaed333201-f2e5-4fe2-a939-4c4e519da83a Work Title DOPE. SearchW…" at bounding box center [642, 267] width 680 height 87
paste input "TSUKITOOSHITA USO"
type input "TSUKITOOSHITA USO"
drag, startPoint x: 291, startPoint y: 317, endPoint x: 262, endPoint y: 324, distance: 29.0
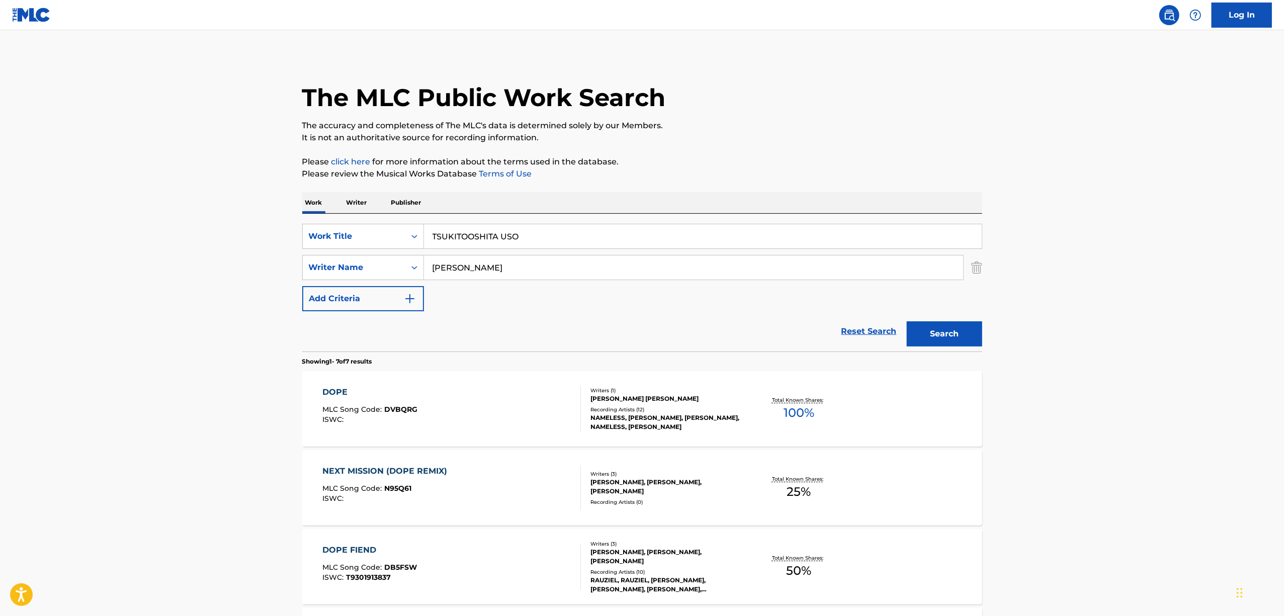
click at [264, 324] on main "The MLC Public Work Search The accuracy and completeness of The MLC's data is d…" at bounding box center [642, 501] width 1284 height 942
click at [948, 338] on button "Search" at bounding box center [944, 333] width 75 height 25
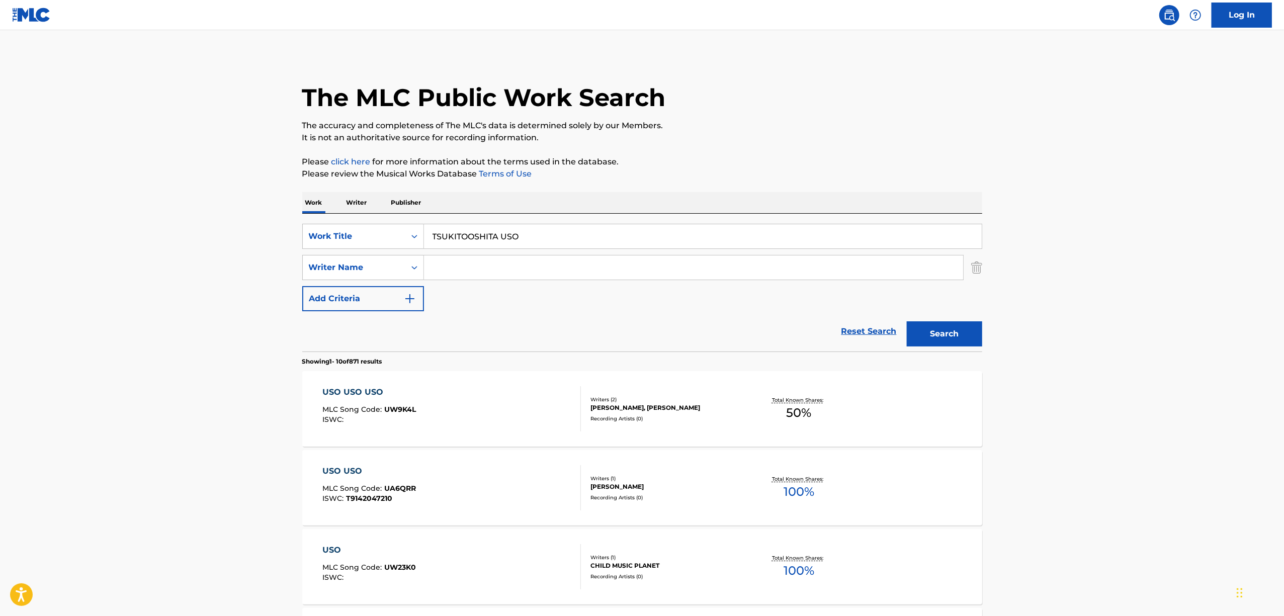
drag, startPoint x: 1149, startPoint y: 451, endPoint x: 1152, endPoint y: 518, distance: 66.9
click at [1151, 460] on main "The MLC Public Work Search The accuracy and completeness of The MLC's data is d…" at bounding box center [642, 622] width 1284 height 1184
click at [113, 449] on main "The MLC Public Work Search The accuracy and completeness of The MLC's data is d…" at bounding box center [642, 622] width 1284 height 1184
drag, startPoint x: 560, startPoint y: 230, endPoint x: 278, endPoint y: 284, distance: 287.6
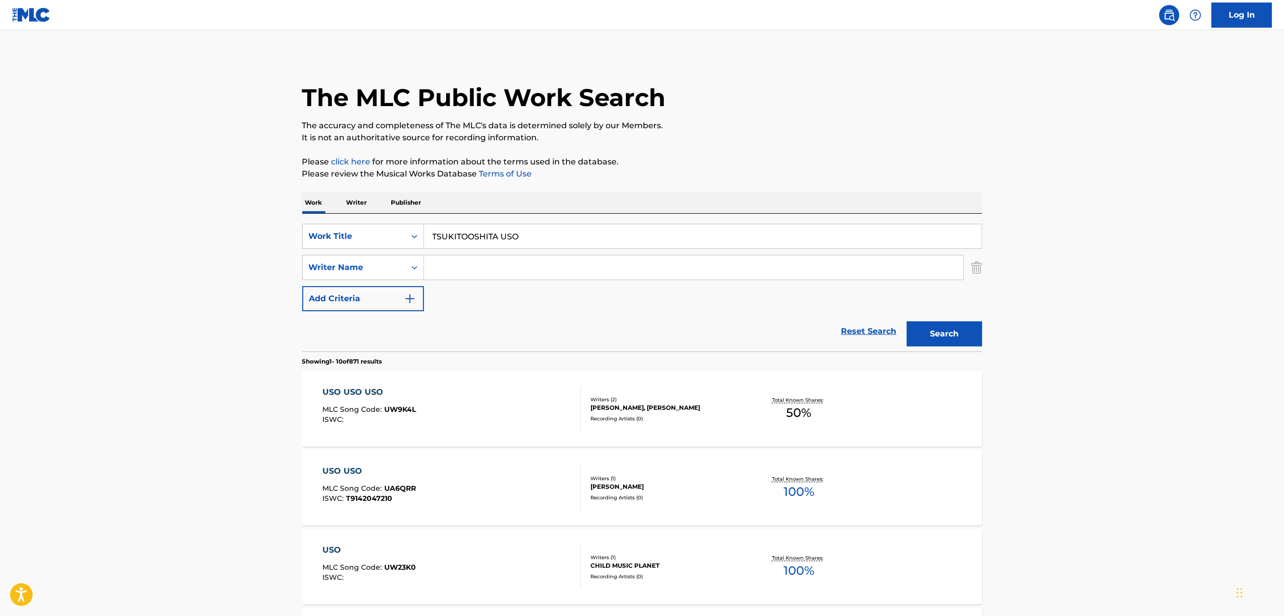
click at [278, 284] on main "The MLC Public Work Search The accuracy and completeness of The MLC's data is d…" at bounding box center [642, 622] width 1284 height 1184
click at [920, 332] on button "Search" at bounding box center [944, 333] width 75 height 25
drag, startPoint x: 515, startPoint y: 240, endPoint x: 443, endPoint y: 242, distance: 71.9
click at [405, 246] on div "SearchWithCriteriaed333201-f2e5-4fe2-a939-4c4e519da83a Work Title TSUKITOOSHITA…" at bounding box center [642, 236] width 680 height 25
drag, startPoint x: 545, startPoint y: 244, endPoint x: 371, endPoint y: 239, distance: 174.6
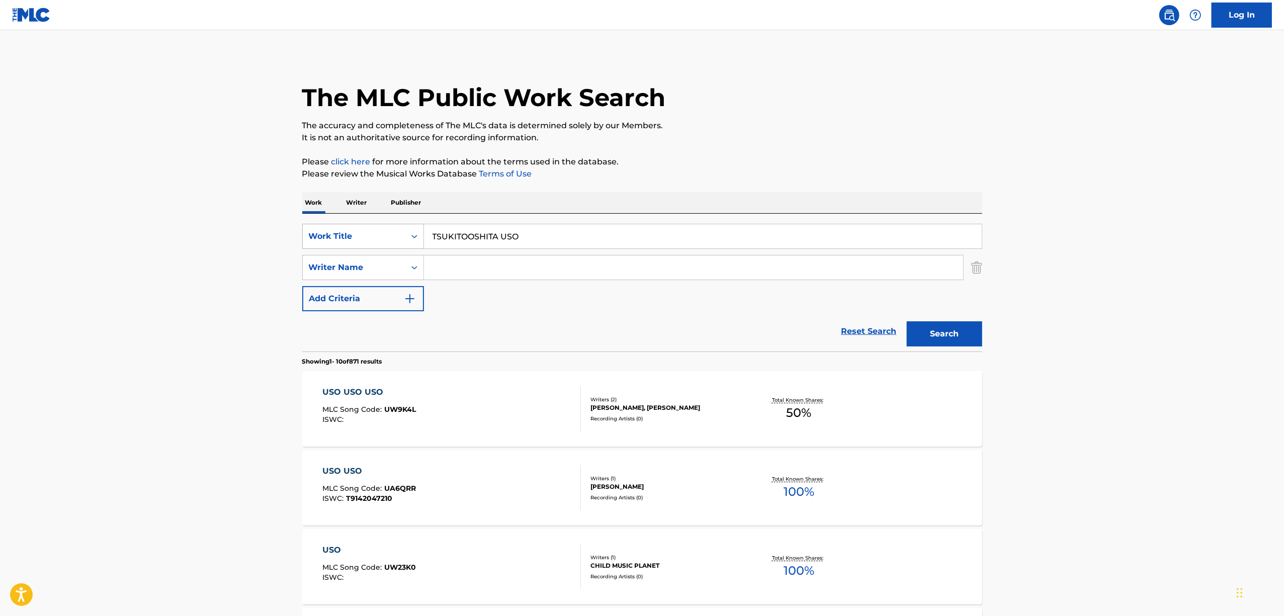
click at [371, 239] on div "SearchWithCriteriaed333201-f2e5-4fe2-a939-4c4e519da83a Work Title TSUKITOOSHITA…" at bounding box center [642, 236] width 680 height 25
paste input "OYASUMI"
type input "OYASUMI"
click at [944, 329] on button "Search" at bounding box center [944, 333] width 75 height 25
click at [481, 270] on input "Search Form" at bounding box center [693, 267] width 539 height 24
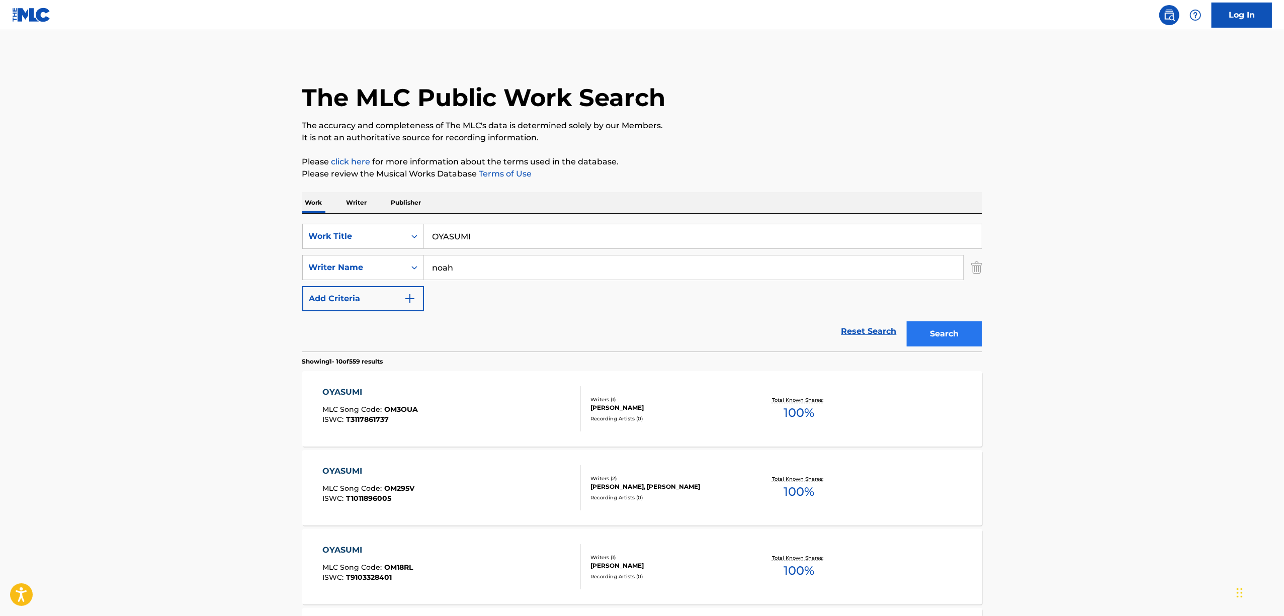
type input "noah"
click at [948, 329] on button "Search" at bounding box center [944, 333] width 75 height 25
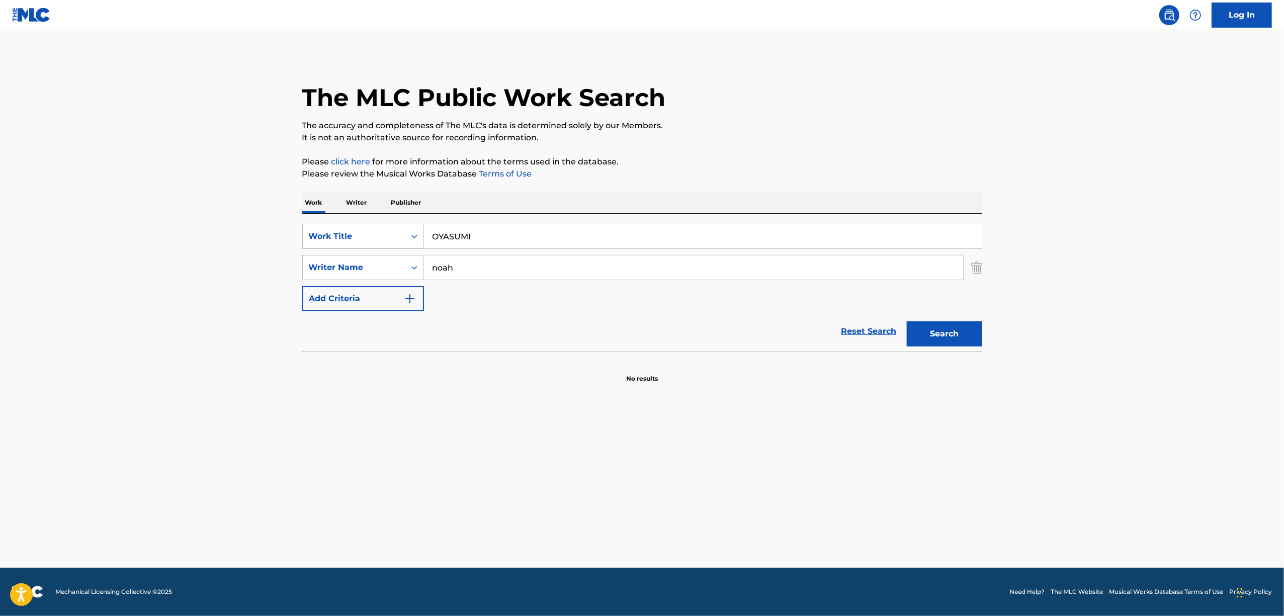
click at [406, 237] on div "Search Form" at bounding box center [414, 236] width 18 height 18
drag, startPoint x: 371, startPoint y: 260, endPoint x: 378, endPoint y: 258, distance: 8.0
click at [371, 260] on div "ISWC" at bounding box center [363, 261] width 121 height 25
click at [477, 226] on input "Search Form" at bounding box center [703, 236] width 558 height 24
paste input "T-317.476.552-3"
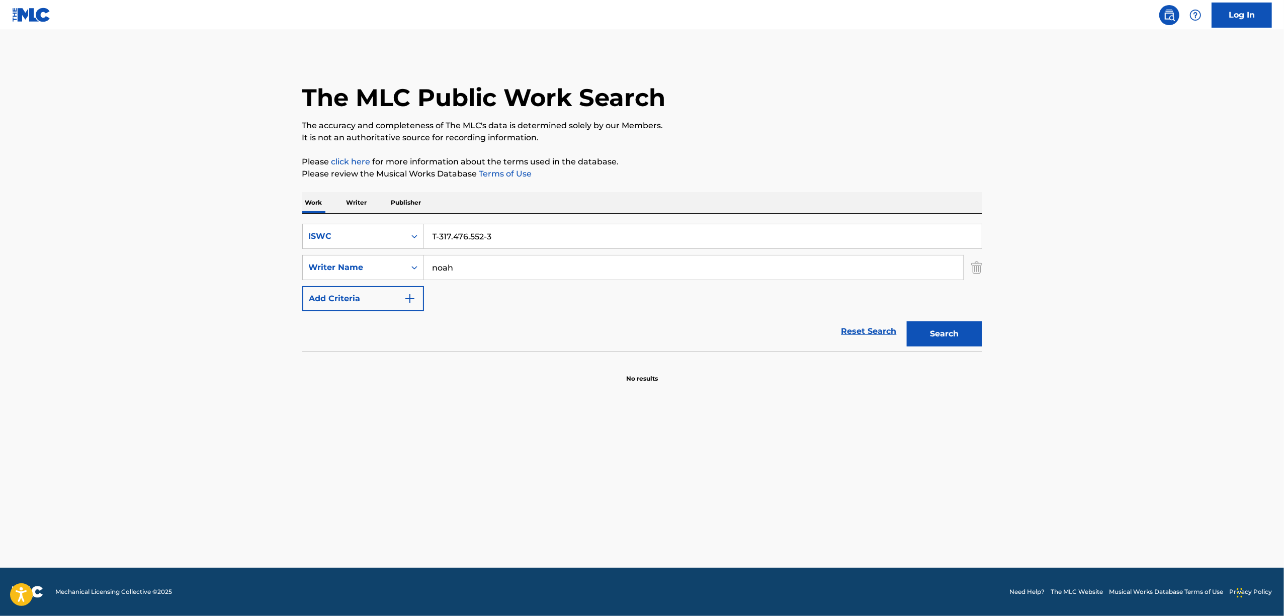
type input "T-317.476.552-3"
drag, startPoint x: 477, startPoint y: 266, endPoint x: 250, endPoint y: 308, distance: 230.7
click at [255, 308] on main "The MLC Public Work Search The accuracy and completeness of The MLC's data is d…" at bounding box center [642, 299] width 1284 height 538
click at [520, 223] on div "SearchWithCriteriac9b17f97-3abc-47da-b29d-5d31e29dd34d ISWC T-317.476.552-3 Sea…" at bounding box center [642, 283] width 680 height 138
click at [516, 230] on input "T-317.476.552-3" at bounding box center [703, 236] width 558 height 24
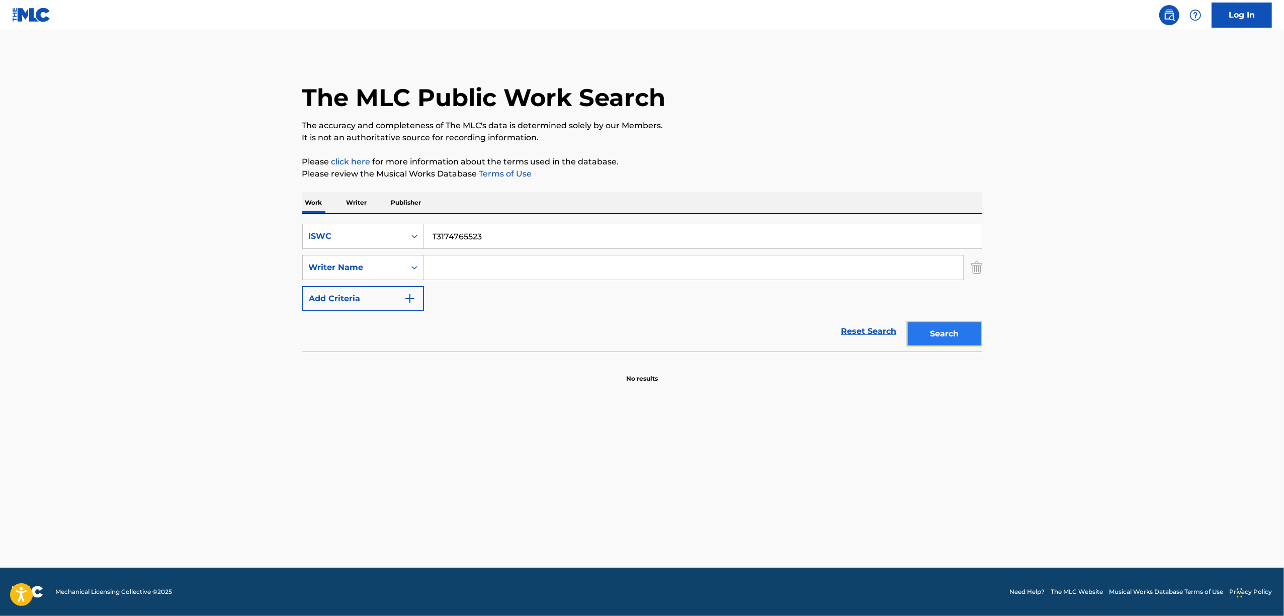
click at [937, 330] on button "Search" at bounding box center [944, 333] width 75 height 25
click at [175, 492] on main "The MLC Public Work Search The accuracy and completeness of The MLC's data is d…" at bounding box center [642, 299] width 1284 height 538
click at [932, 337] on button "Search" at bounding box center [944, 333] width 75 height 25
drag, startPoint x: 488, startPoint y: 235, endPoint x: 361, endPoint y: 248, distance: 127.4
click at [363, 248] on div "SearchWithCriteriac9b17f97-3abc-47da-b29d-5d31e29dd34d ISWC T3174765523" at bounding box center [642, 236] width 680 height 25
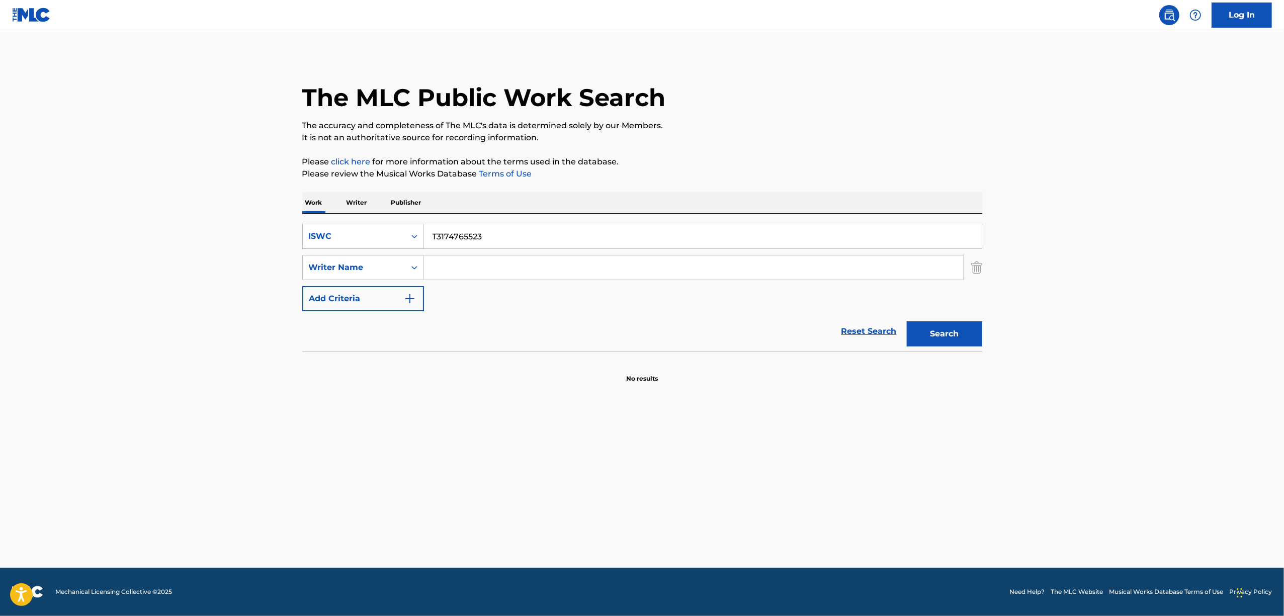
paste input "27909"
click at [921, 334] on button "Search" at bounding box center [944, 333] width 75 height 25
drag, startPoint x: 500, startPoint y: 240, endPoint x: 376, endPoint y: 254, distance: 124.5
click at [376, 254] on div "SearchWithCriteriac9b17f97-3abc-47da-b29d-5d31e29dd34d ISWC T3174727909 SearchW…" at bounding box center [642, 267] width 680 height 87
paste input "9201"
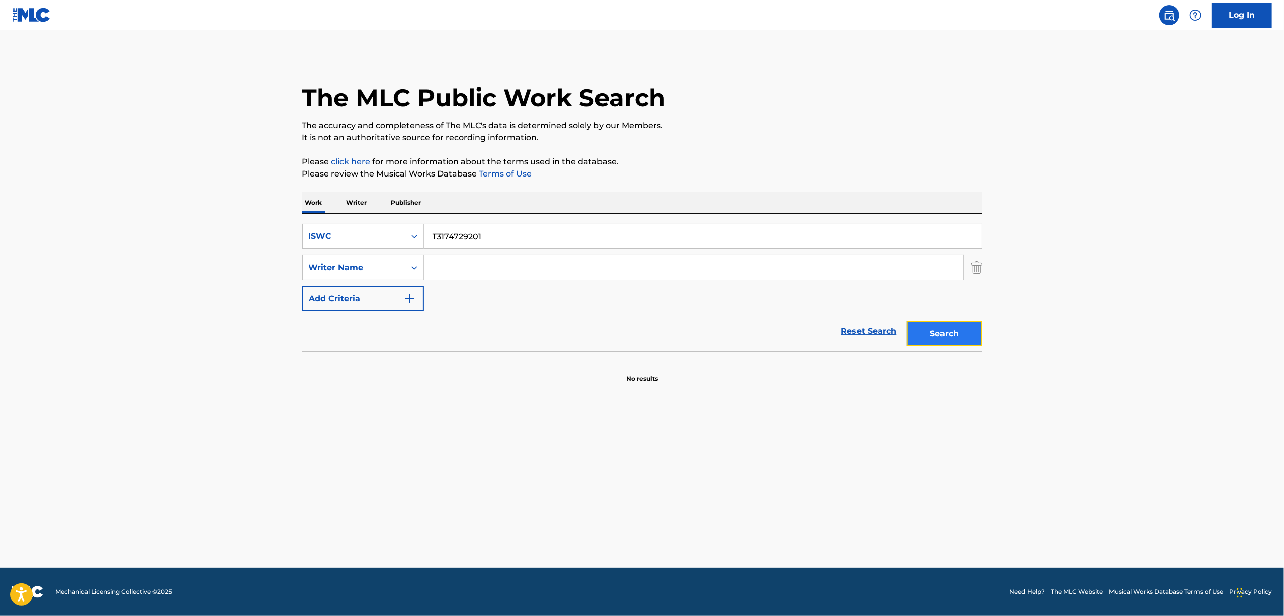
click at [964, 345] on button "Search" at bounding box center [944, 333] width 75 height 25
drag, startPoint x: 471, startPoint y: 256, endPoint x: 543, endPoint y: 234, distance: 75.4
click at [403, 262] on div "SearchWithCriteria7ec264fa-b714-4eaf-b395-a81b5305a349 Writer Name" at bounding box center [642, 267] width 680 height 25
drag, startPoint x: 432, startPoint y: 251, endPoint x: 354, endPoint y: 258, distance: 78.8
click at [355, 258] on div "SearchWithCriteriac9b17f97-3abc-47da-b29d-5d31e29dd34d ISWC T3174729201 SearchW…" at bounding box center [642, 267] width 680 height 87
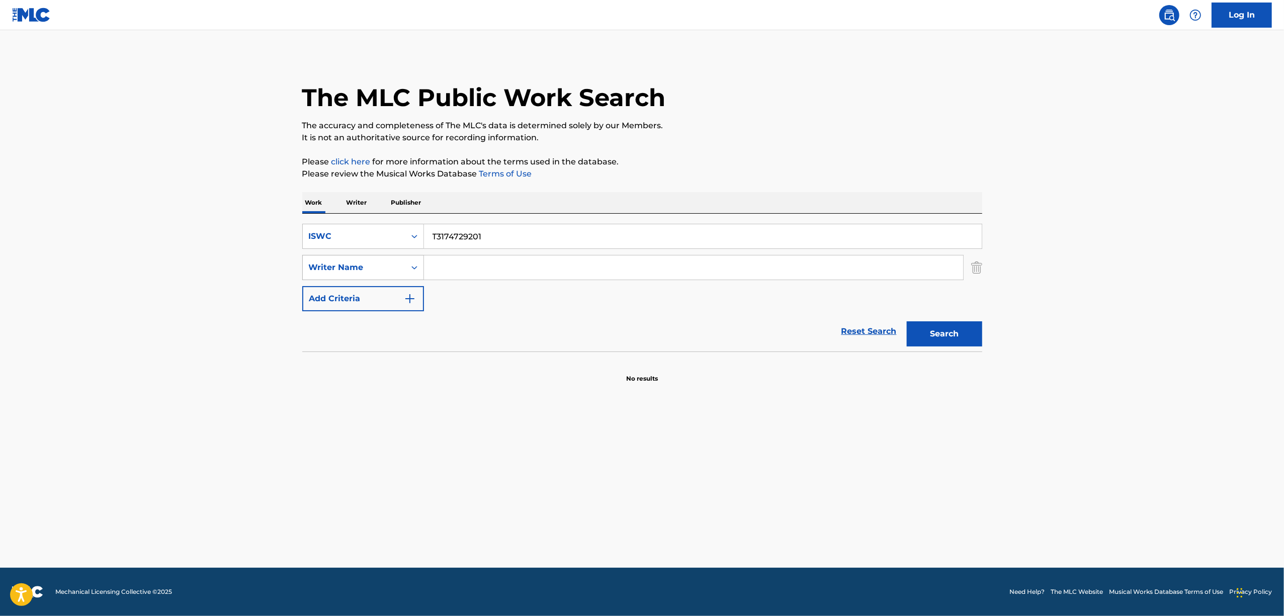
paste input "970077"
type input "T3174970077"
click at [939, 335] on button "Search" at bounding box center [944, 333] width 75 height 25
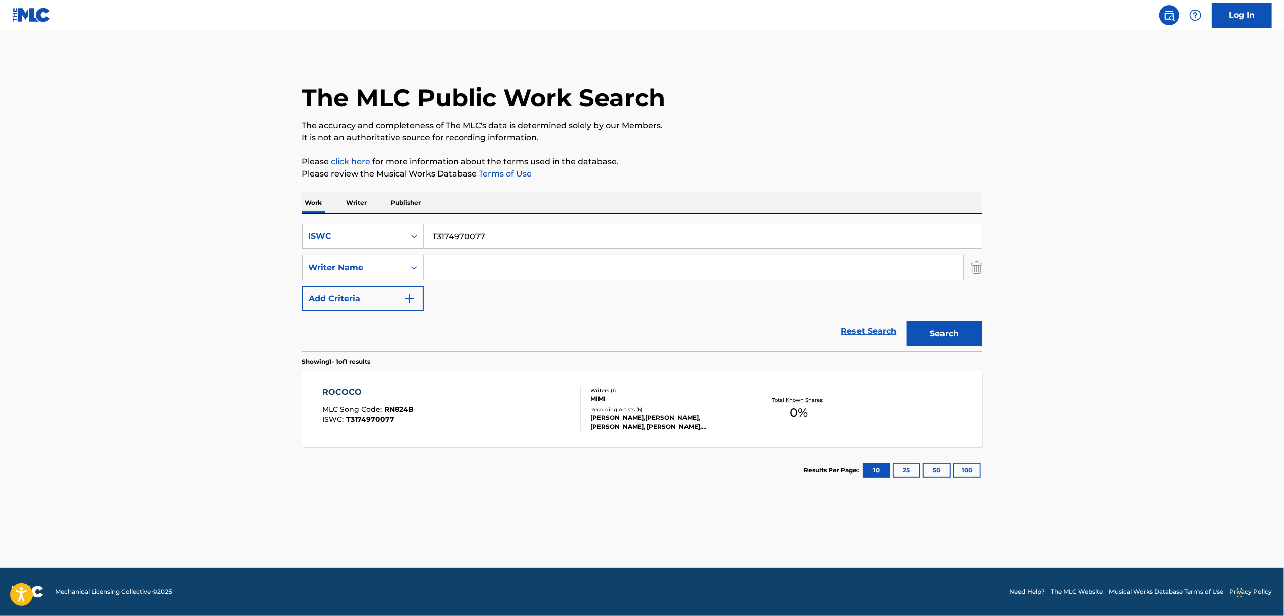
click at [341, 396] on div "ROCOCO" at bounding box center [368, 392] width 92 height 12
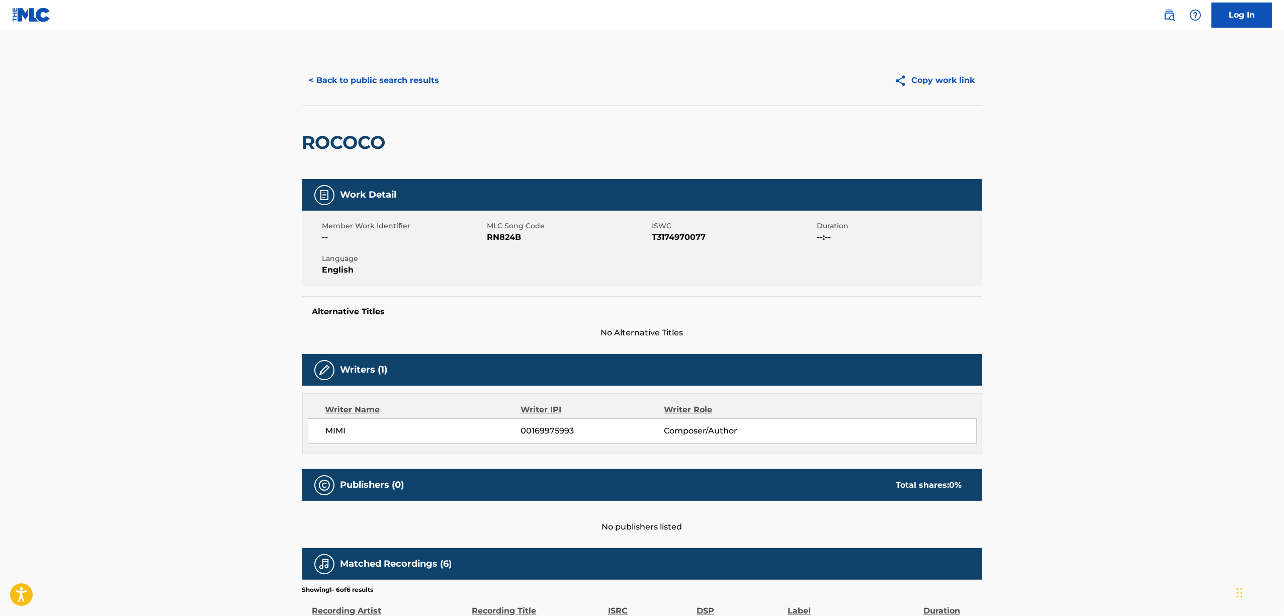
click at [504, 238] on span "RN824B" at bounding box center [568, 237] width 162 height 12
copy span "RN824B"
click at [391, 72] on button "< Back to public search results" at bounding box center [374, 80] width 144 height 25
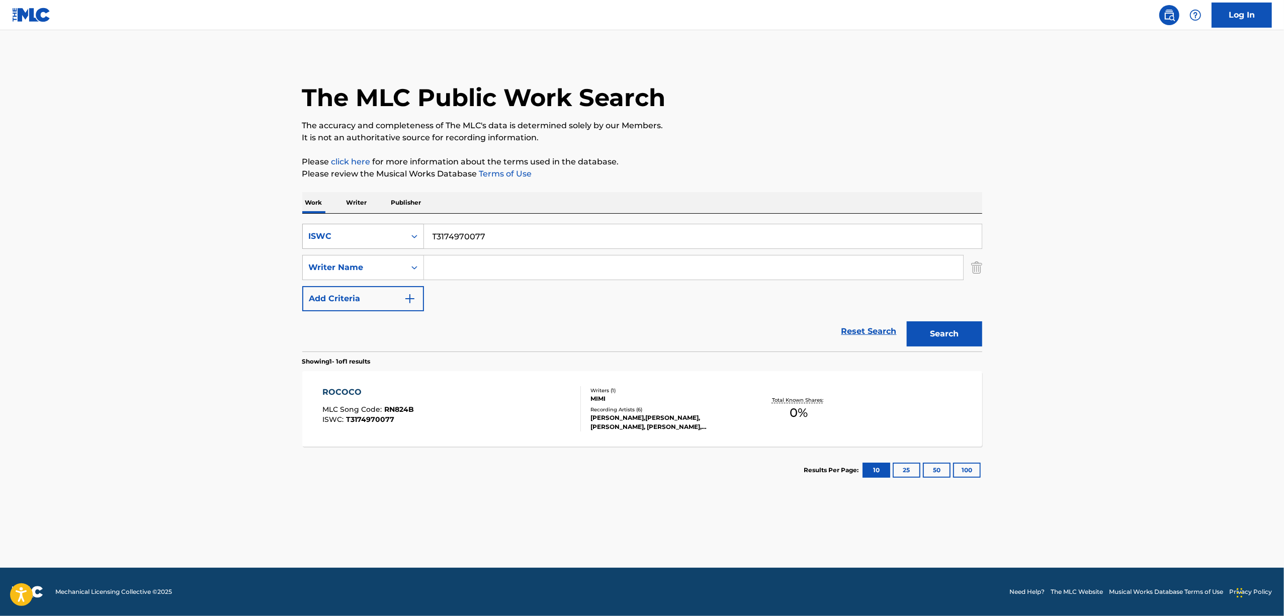
drag, startPoint x: 517, startPoint y: 242, endPoint x: 370, endPoint y: 242, distance: 146.8
click at [370, 242] on div "SearchWithCriteriac9b17f97-3abc-47da-b29d-5d31e29dd34d ISWC T3174970077" at bounding box center [642, 236] width 680 height 25
paste input "734891"
type input "T3174734891"
click at [936, 332] on button "Search" at bounding box center [944, 333] width 75 height 25
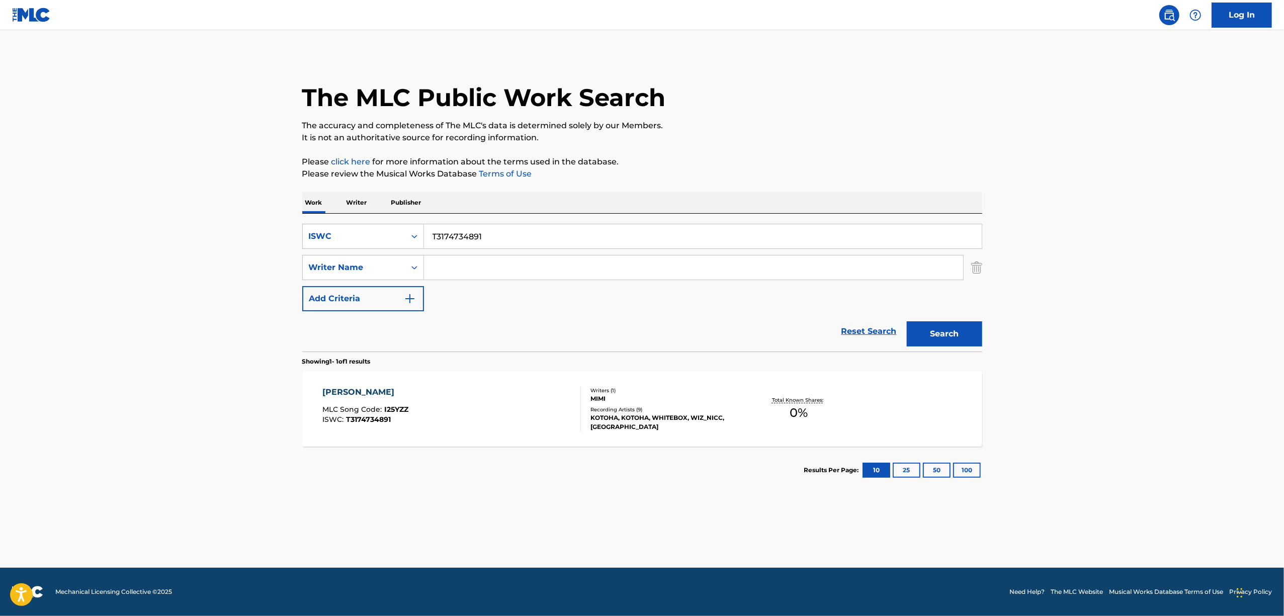
click at [355, 392] on div "[PERSON_NAME]" at bounding box center [365, 392] width 86 height 12
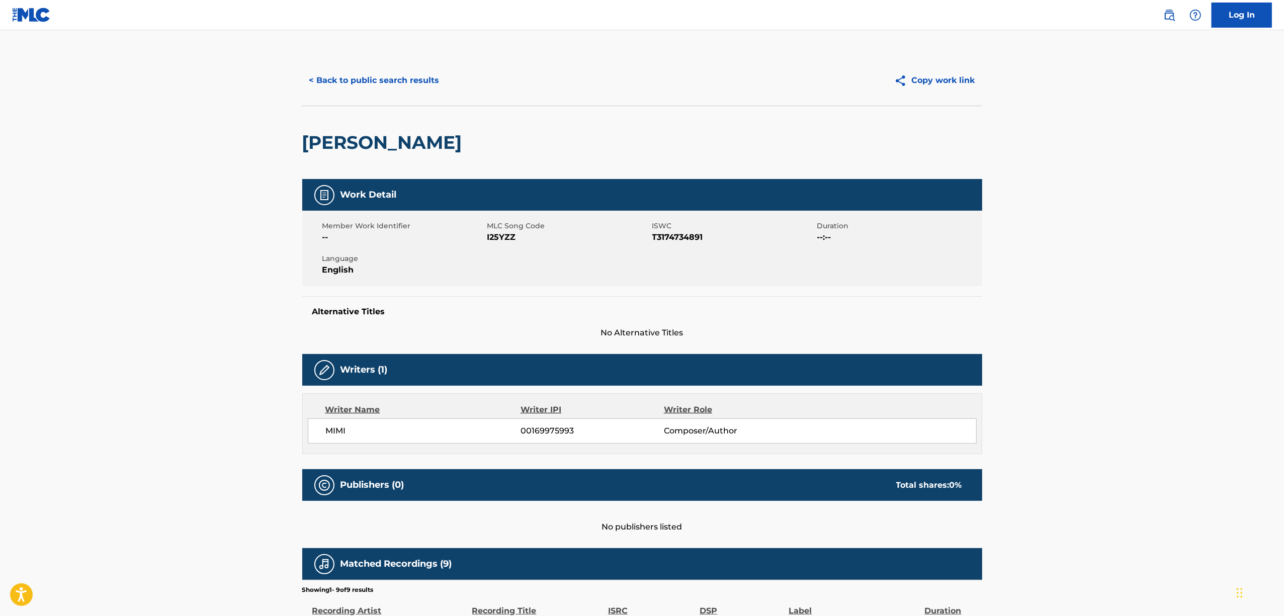
click at [501, 238] on span "I25YZZ" at bounding box center [568, 237] width 162 height 12
drag, startPoint x: 501, startPoint y: 238, endPoint x: 555, endPoint y: 248, distance: 54.7
click at [502, 238] on span "I25YZZ" at bounding box center [568, 237] width 162 height 12
copy span "I25YZZ"
click at [403, 91] on button "< Back to public search results" at bounding box center [374, 80] width 144 height 25
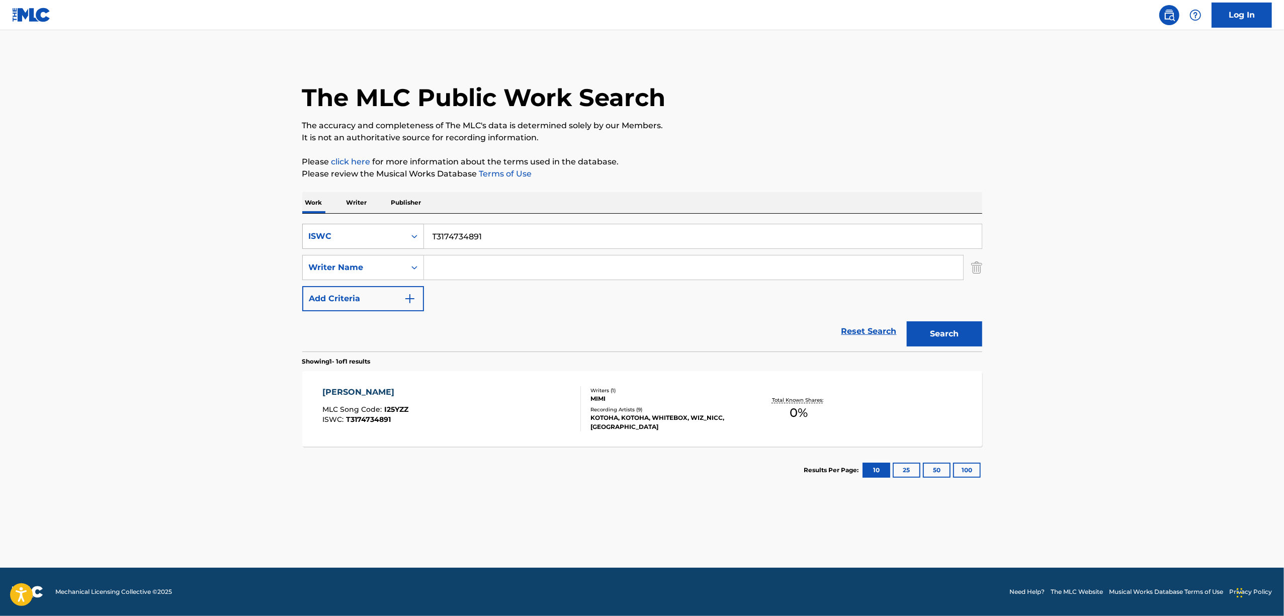
drag, startPoint x: 509, startPoint y: 231, endPoint x: 392, endPoint y: 246, distance: 117.6
click at [393, 246] on div "SearchWithCriteriac9b17f97-3abc-47da-b29d-5d31e29dd34d ISWC T3174734891" at bounding box center [642, 236] width 680 height 25
paste input "976644"
click at [939, 330] on button "Search" at bounding box center [944, 333] width 75 height 25
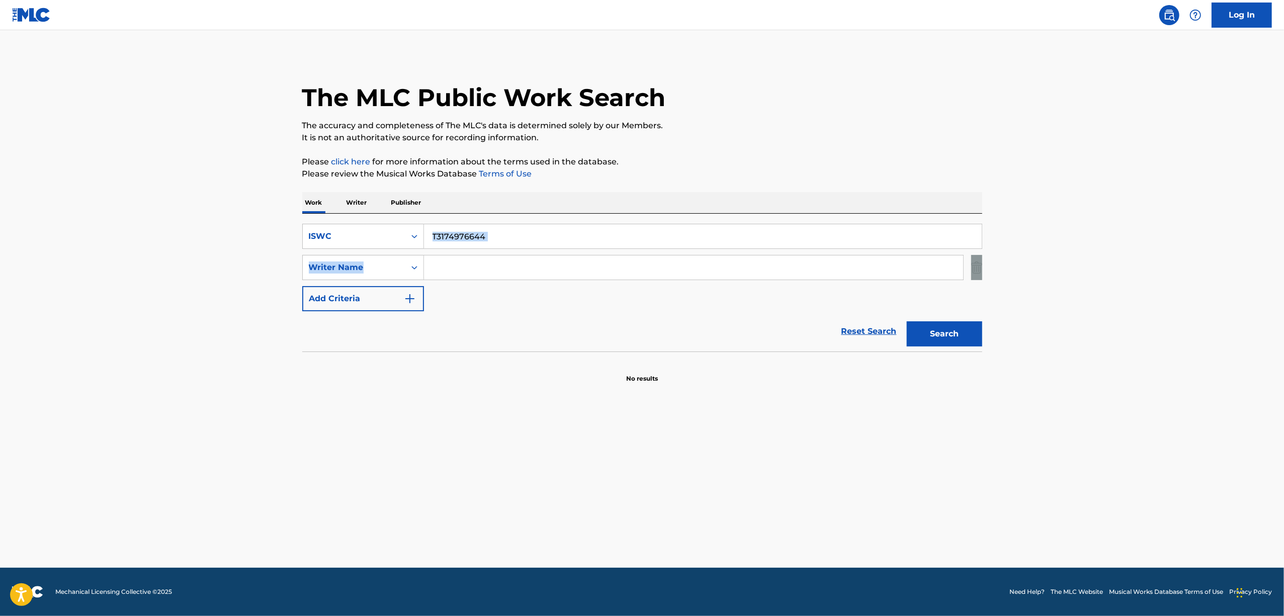
drag, startPoint x: 539, startPoint y: 222, endPoint x: 300, endPoint y: 288, distance: 248.3
click at [300, 288] on div "The MLC Public Work Search The accuracy and completeness of The MLC's data is d…" at bounding box center [642, 219] width 704 height 328
click at [475, 260] on input "Search Form" at bounding box center [693, 267] width 539 height 24
drag, startPoint x: 506, startPoint y: 245, endPoint x: 375, endPoint y: 256, distance: 131.2
click at [376, 256] on div "SearchWithCriteriac9b17f97-3abc-47da-b29d-5d31e29dd34d ISWC T3174976644 SearchW…" at bounding box center [642, 267] width 680 height 87
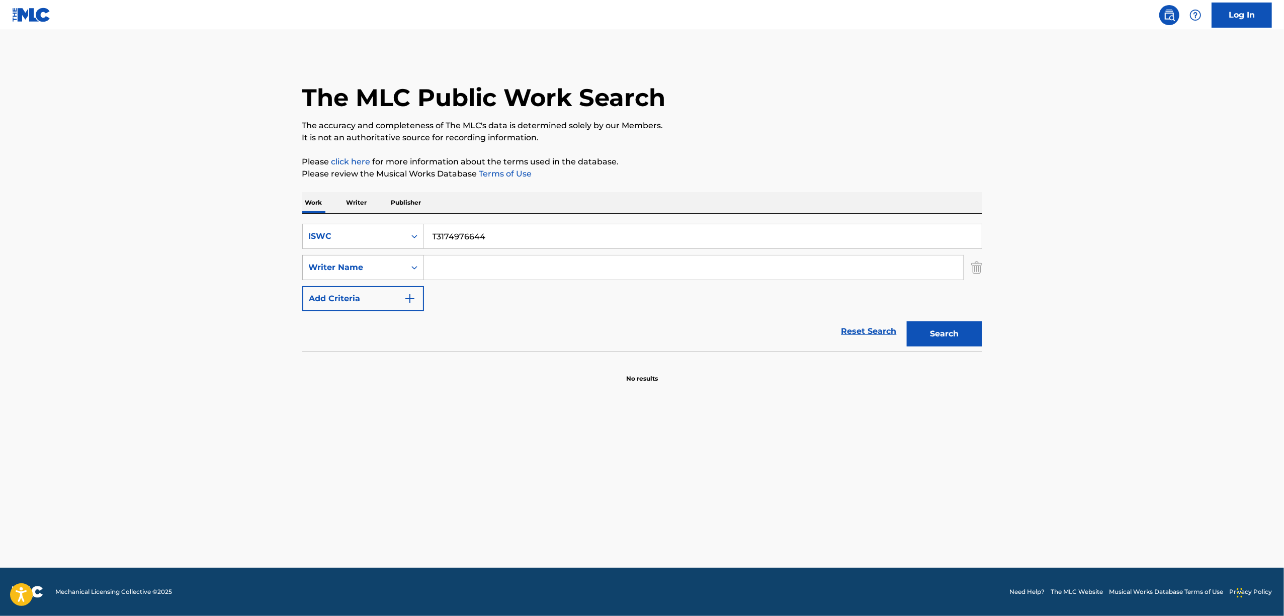
paste input "735"
click at [950, 324] on button "Search" at bounding box center [944, 333] width 75 height 25
drag, startPoint x: 455, startPoint y: 265, endPoint x: 343, endPoint y: 283, distance: 113.1
click at [343, 283] on div "SearchWithCriteriac9b17f97-3abc-47da-b29d-5d31e29dd34d ISWC T3174976735 SearchW…" at bounding box center [642, 267] width 680 height 87
paste input "688"
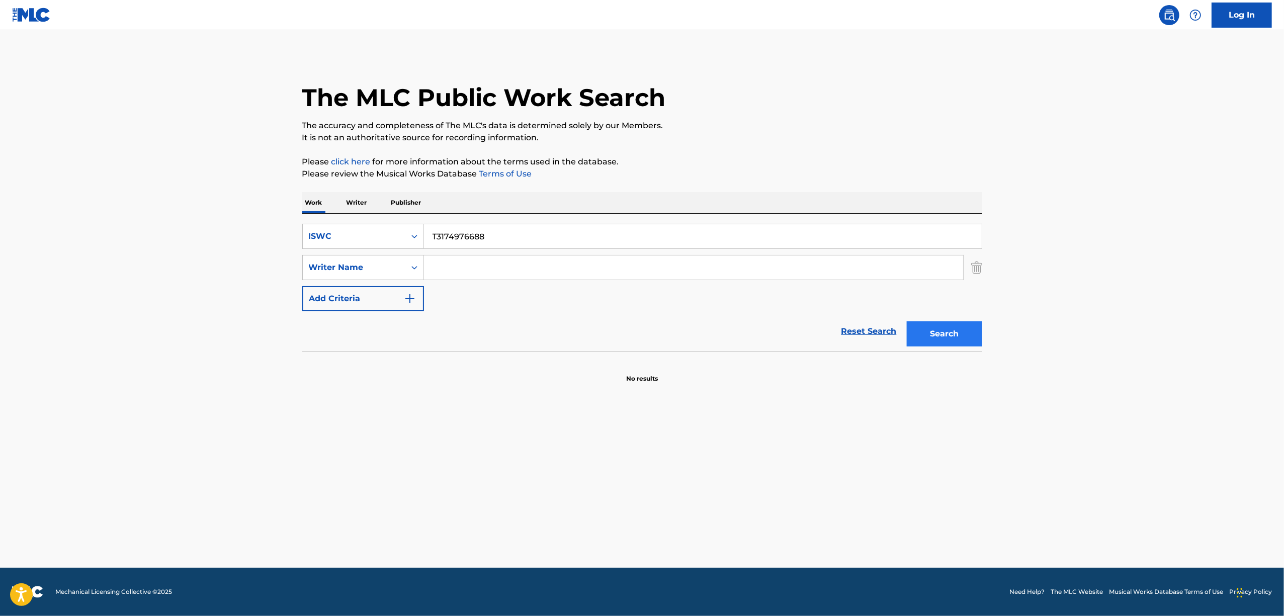
type input "T3174976688"
click at [924, 336] on button "Search" at bounding box center [944, 333] width 75 height 25
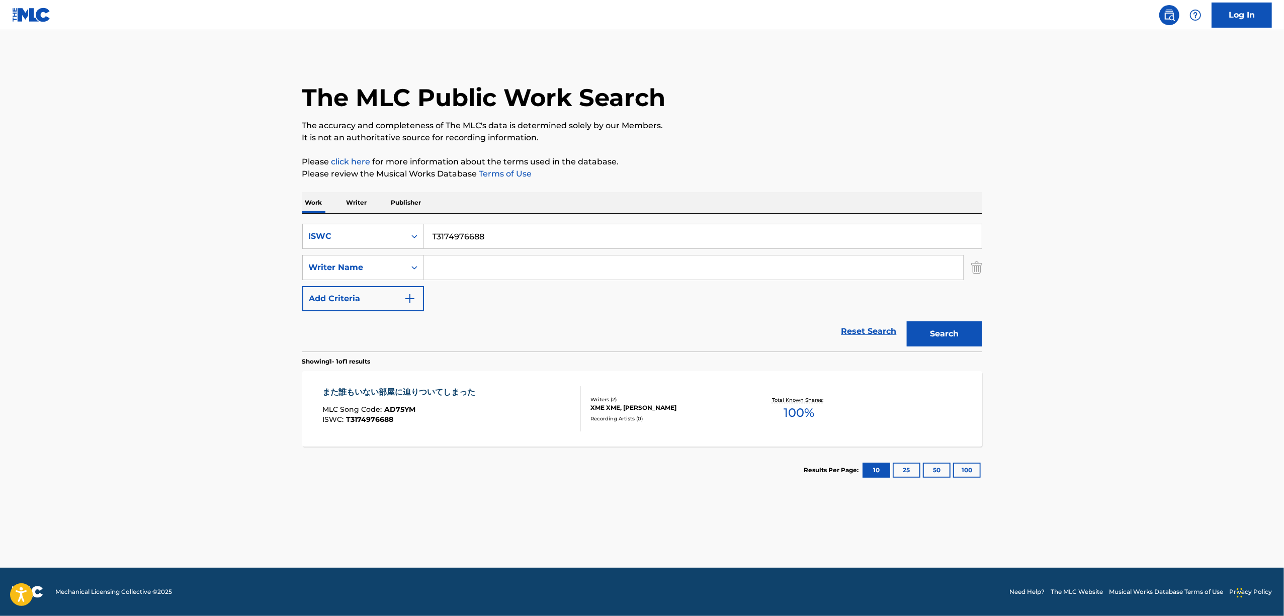
click at [383, 391] on div "また誰もいない部屋に辿りついてしまった" at bounding box center [401, 392] width 158 height 12
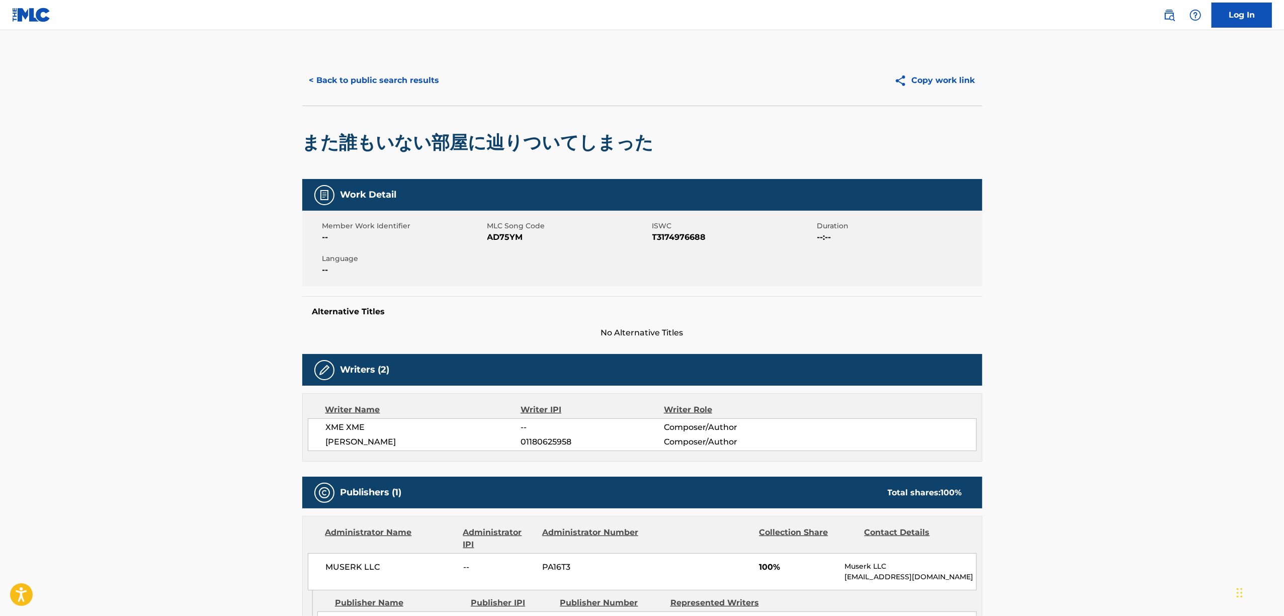
click at [507, 232] on span "AD75YM" at bounding box center [568, 237] width 162 height 12
copy span "AD75YM"
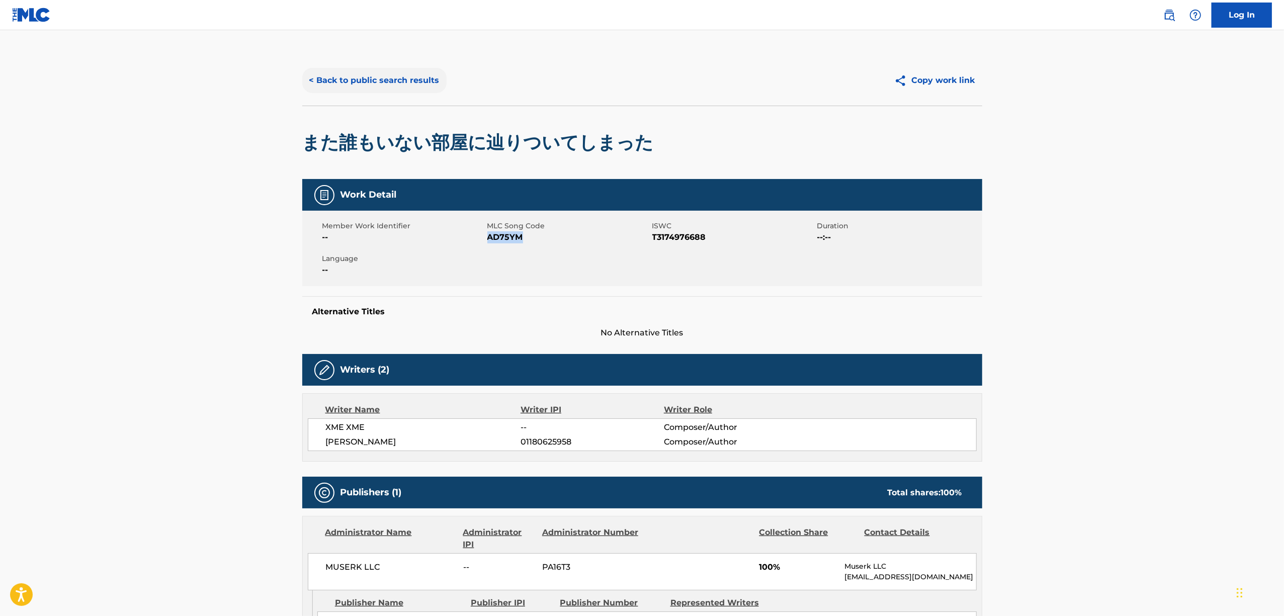
click at [374, 82] on button "< Back to public search results" at bounding box center [374, 80] width 144 height 25
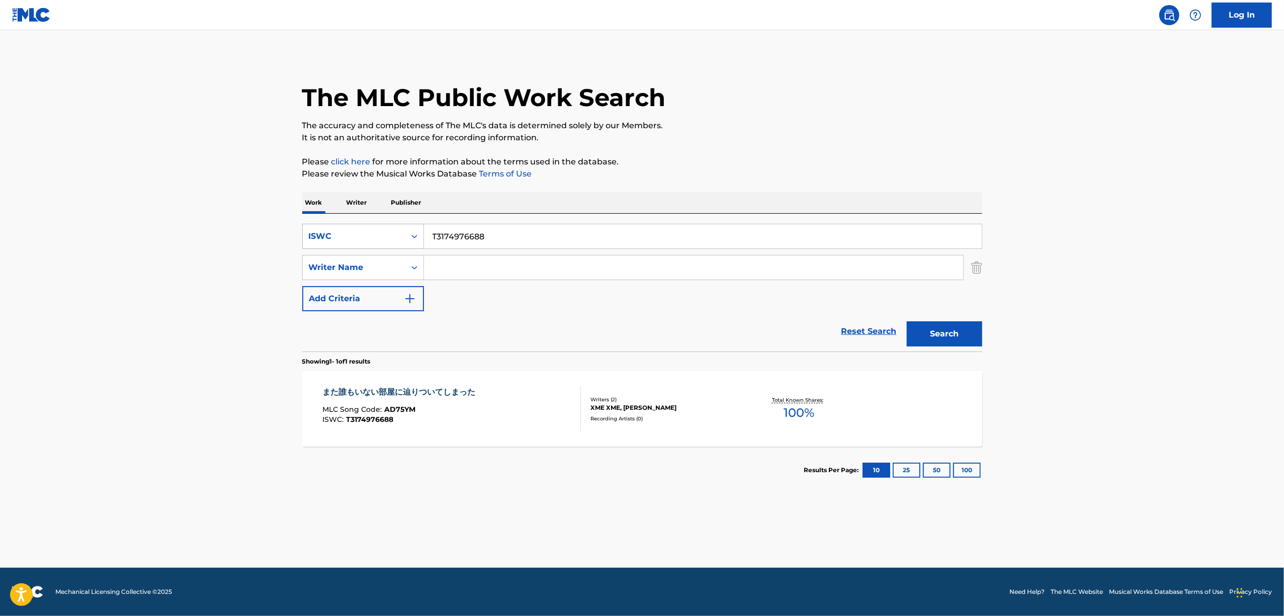
drag, startPoint x: 404, startPoint y: 230, endPoint x: 407, endPoint y: 237, distance: 8.1
click at [404, 230] on div "ISWC" at bounding box center [354, 236] width 103 height 19
click at [383, 263] on div "Work Title" at bounding box center [363, 261] width 121 height 25
click at [496, 236] on input "Search Form" at bounding box center [703, 236] width 558 height 24
click at [948, 332] on button "Search" at bounding box center [944, 333] width 75 height 25
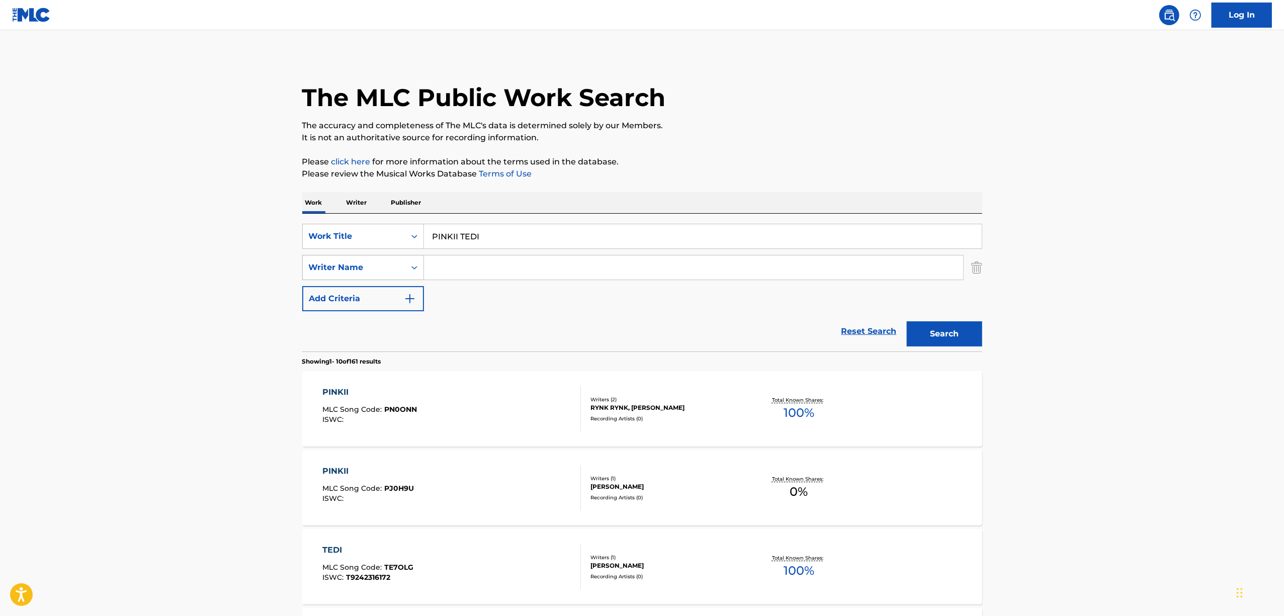
drag, startPoint x: 480, startPoint y: 244, endPoint x: 316, endPoint y: 258, distance: 164.1
click at [316, 258] on div "SearchWithCriteria9023aea0-286c-4f2e-9eb1-f35ff79ef9c6 Work Title PINKII TEDI S…" at bounding box center [642, 267] width 680 height 87
paste input "DOUSURU"
type input "DOUSURU"
click at [928, 334] on button "Search" at bounding box center [944, 333] width 75 height 25
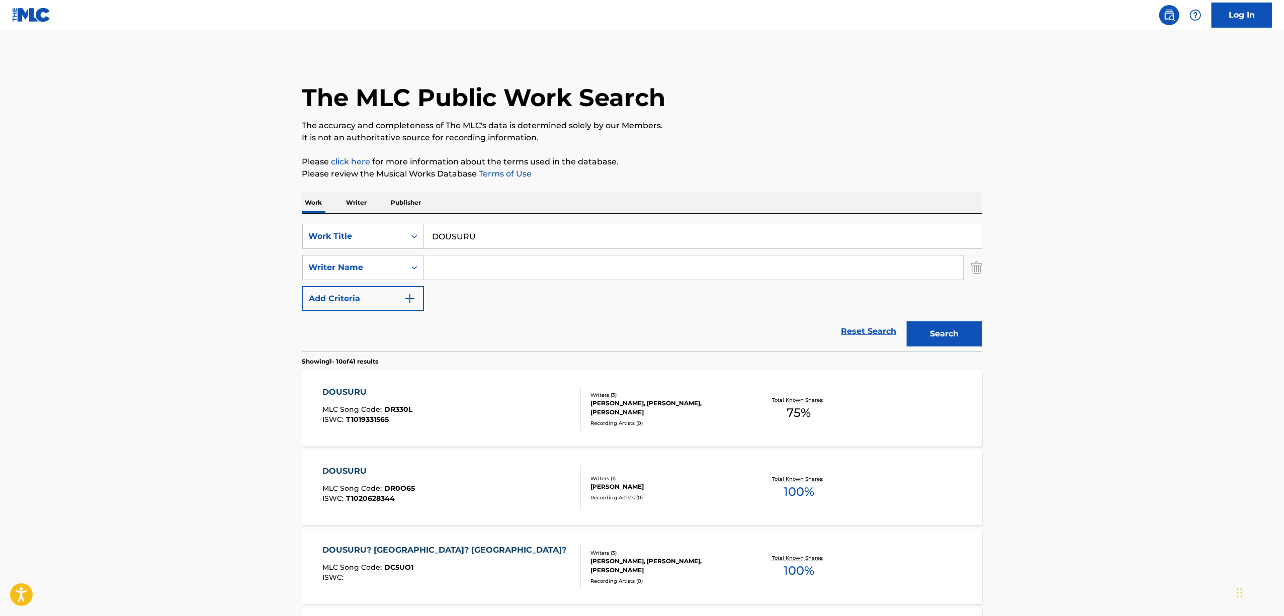
click at [469, 250] on div "SearchWithCriteria9023aea0-286c-4f2e-9eb1-f35ff79ef9c6 Work Title DOUSURU Searc…" at bounding box center [642, 267] width 680 height 87
click at [464, 265] on input "Search Form" at bounding box center [693, 267] width 539 height 24
paste input "Utopialyric"
type input "Utopialyric"
click at [948, 338] on button "Search" at bounding box center [944, 333] width 75 height 25
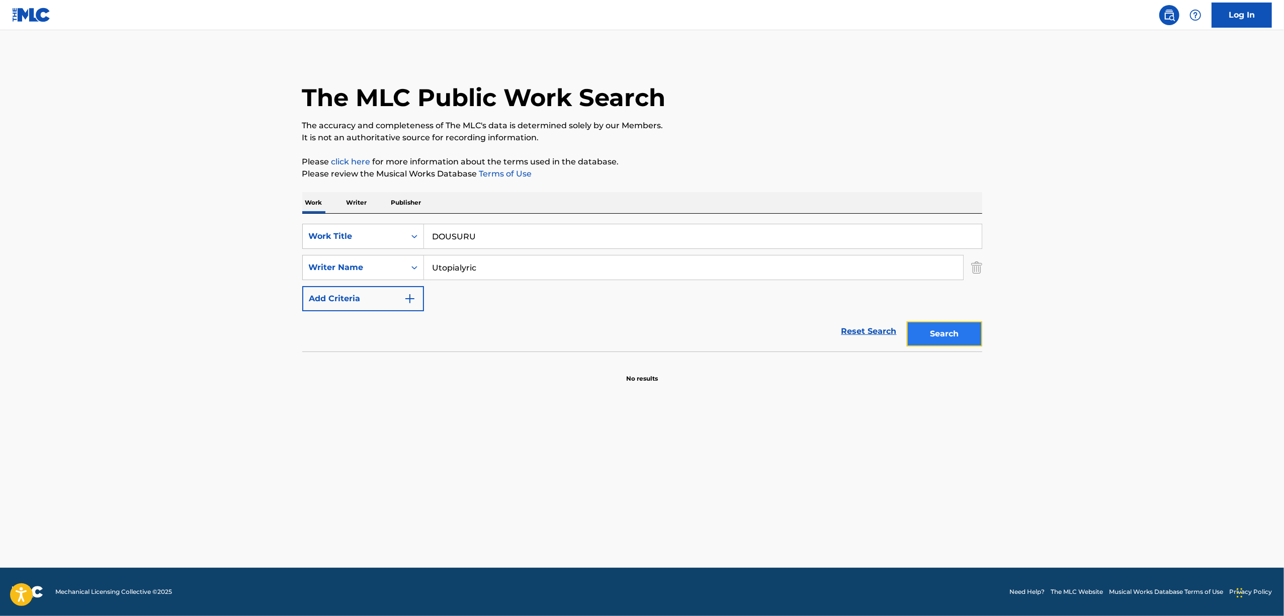
click at [948, 336] on button "Search" at bounding box center [944, 333] width 75 height 25
drag, startPoint x: 349, startPoint y: 251, endPoint x: 276, endPoint y: 256, distance: 73.1
click at [276, 256] on main "The MLC Public Work Search The accuracy and completeness of The MLC's data is d…" at bounding box center [642, 299] width 1284 height 538
paste input "WAGAMAMA HYUUMAN"
click at [941, 331] on button "Search" at bounding box center [944, 333] width 75 height 25
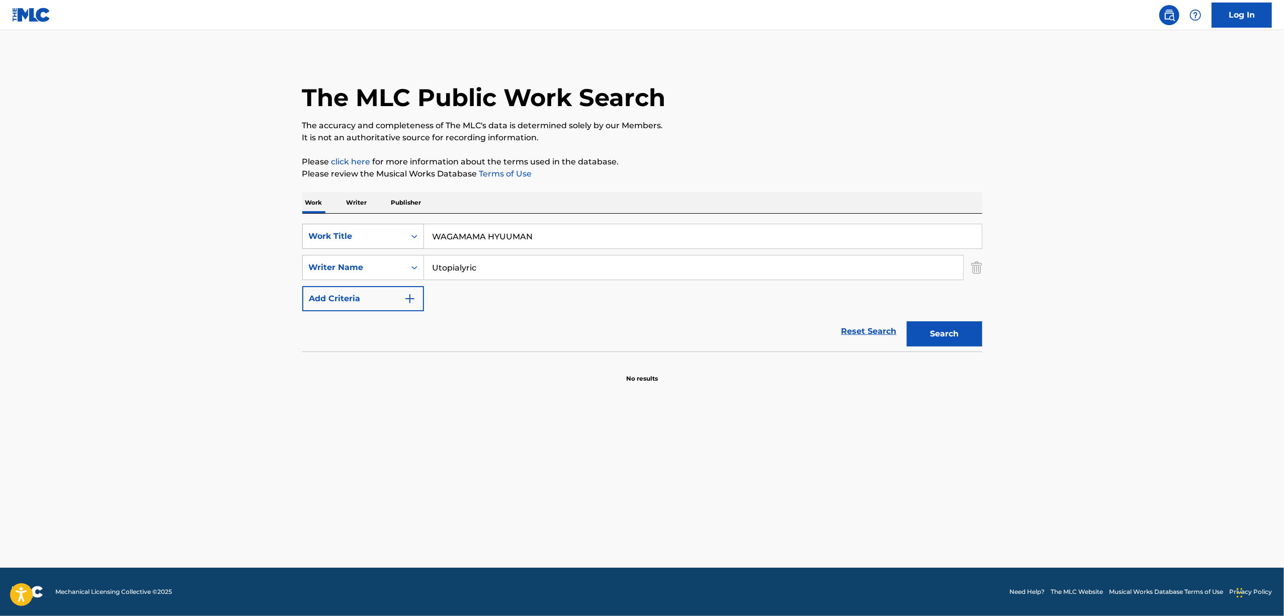
drag, startPoint x: 559, startPoint y: 236, endPoint x: 308, endPoint y: 236, distance: 250.9
click at [308, 236] on div "SearchWithCriteria9023aea0-286c-4f2e-9eb1-f35ff79ef9c6 Work Title WAGAMAMA HYUU…" at bounding box center [642, 236] width 680 height 25
paste input "ワガママ非ューマン"
click at [954, 330] on button "Search" at bounding box center [944, 333] width 75 height 25
click at [928, 325] on button "Search" at bounding box center [944, 333] width 75 height 25
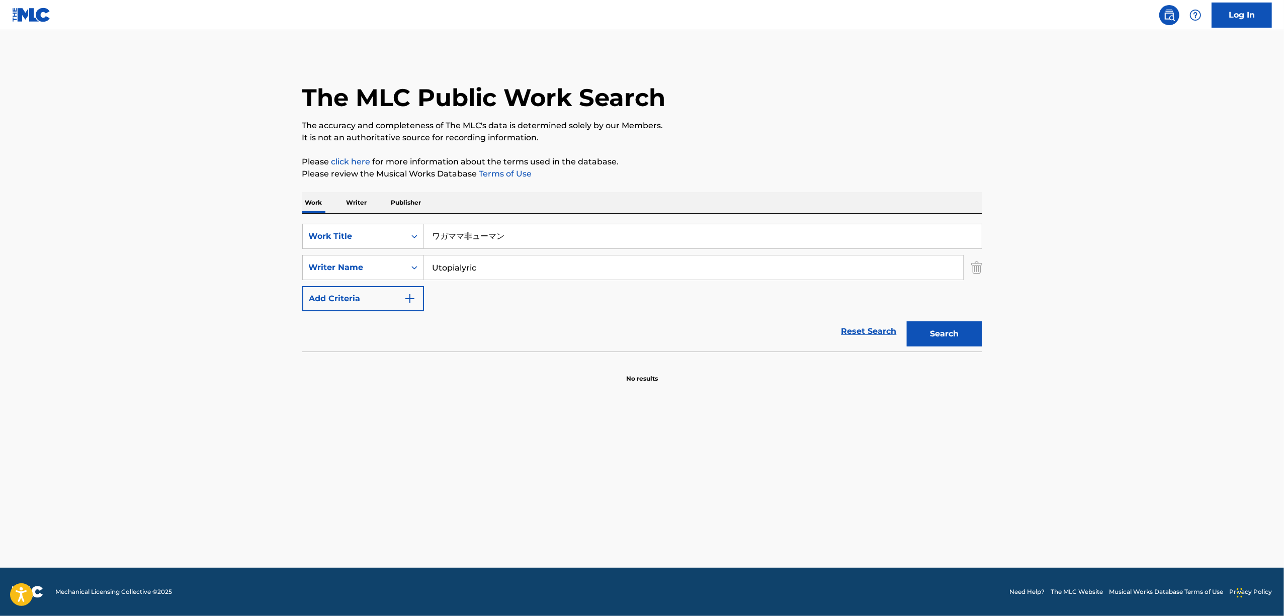
click at [1115, 244] on main "The MLC Public Work Search The accuracy and completeness of The MLC's data is d…" at bounding box center [642, 299] width 1284 height 538
click at [1135, 254] on main "The MLC Public Work Search The accuracy and completeness of The MLC's data is d…" at bounding box center [642, 299] width 1284 height 538
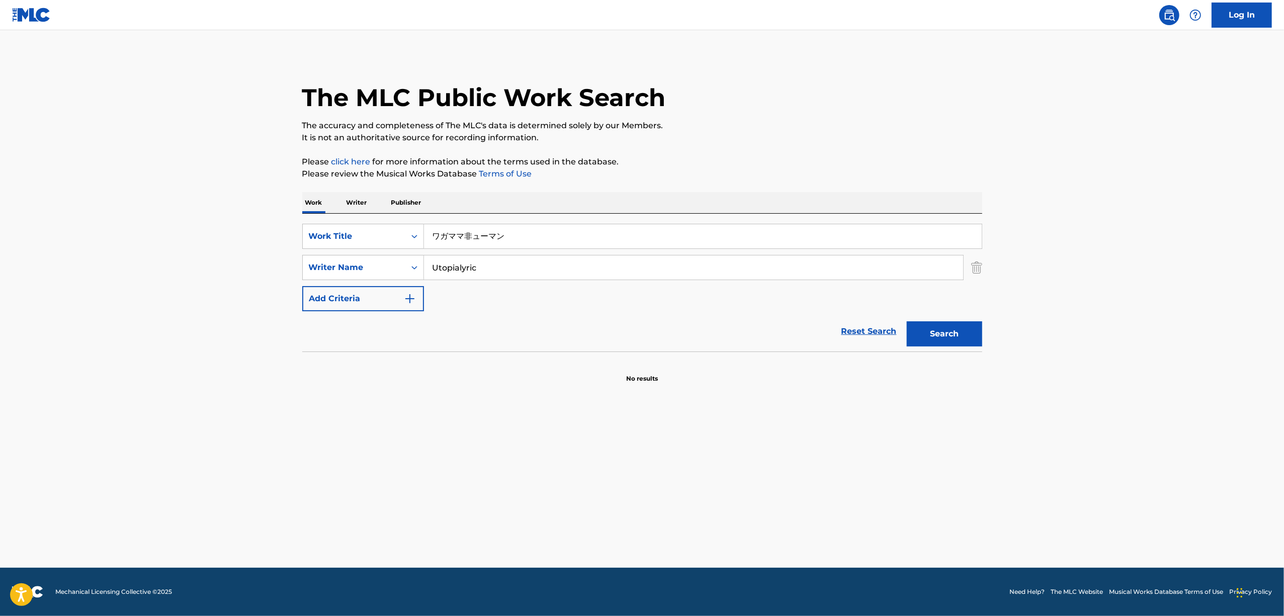
click at [1135, 254] on main "The MLC Public Work Search The accuracy and completeness of The MLC's data is d…" at bounding box center [642, 299] width 1284 height 538
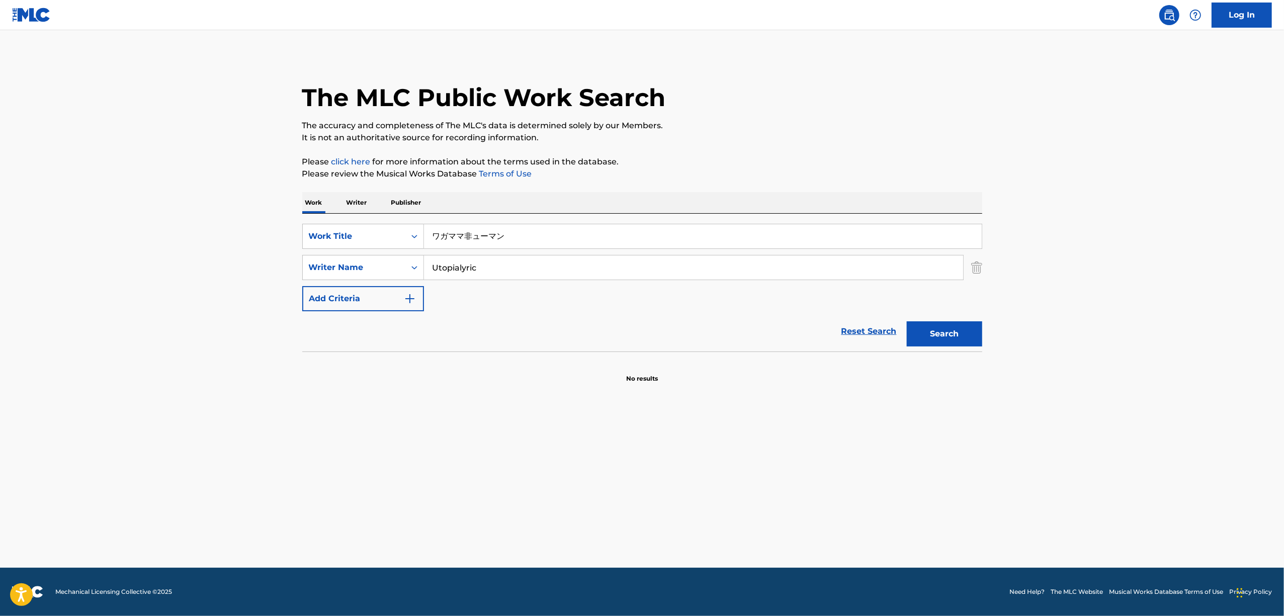
click at [1135, 254] on main "The MLC Public Work Search The accuracy and completeness of The MLC's data is d…" at bounding box center [642, 299] width 1284 height 538
drag, startPoint x: 423, startPoint y: 232, endPoint x: 411, endPoint y: 260, distance: 30.8
click at [423, 232] on div "SearchWithCriteria9023aea0-286c-4f2e-9eb1-f35ff79ef9c6 Work Title ワガママ非ューマン" at bounding box center [642, 236] width 680 height 25
drag, startPoint x: 532, startPoint y: 258, endPoint x: 461, endPoint y: 232, distance: 75.9
click at [407, 238] on div "SearchWithCriteria9023aea0-286c-4f2e-9eb1-f35ff79ef9c6 Work Title ワガママ非ューマン Sea…" at bounding box center [642, 267] width 680 height 87
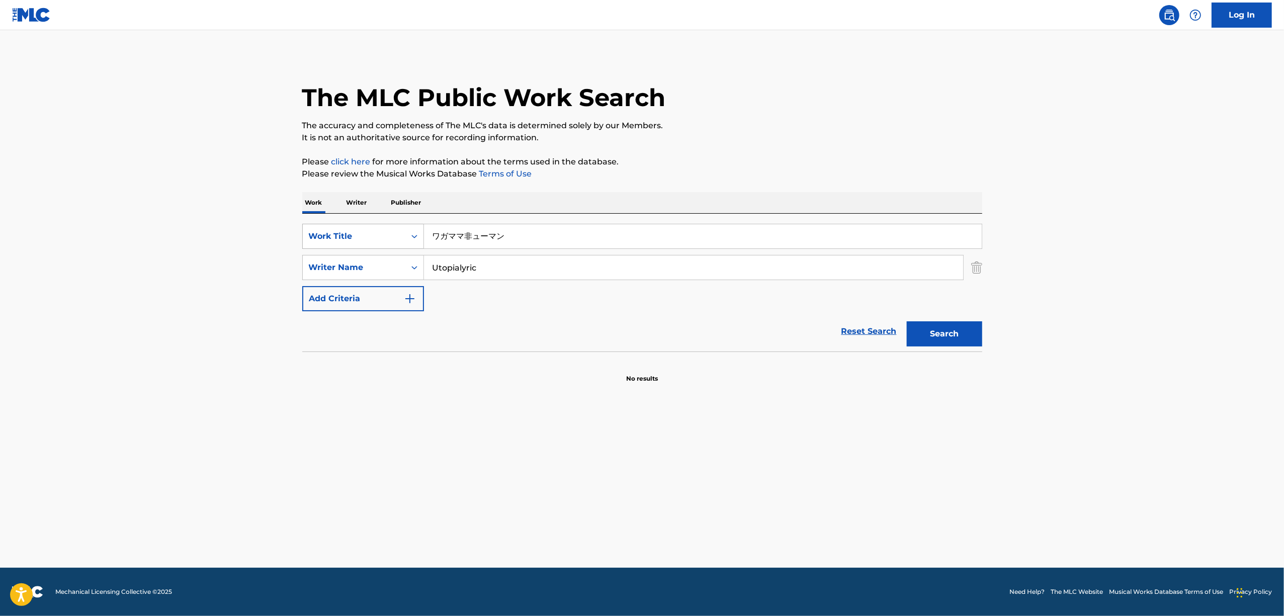
drag, startPoint x: 518, startPoint y: 240, endPoint x: 399, endPoint y: 228, distance: 119.8
click at [399, 228] on div "SearchWithCriteria9023aea0-286c-4f2e-9eb1-f35ff79ef9c6 Work Title ワガママ非ューマン" at bounding box center [642, 236] width 680 height 25
paste input "SHOGYOUMUJOU"
type input "SHOGYOUMUJOU"
drag, startPoint x: 515, startPoint y: 266, endPoint x: 268, endPoint y: 282, distance: 247.9
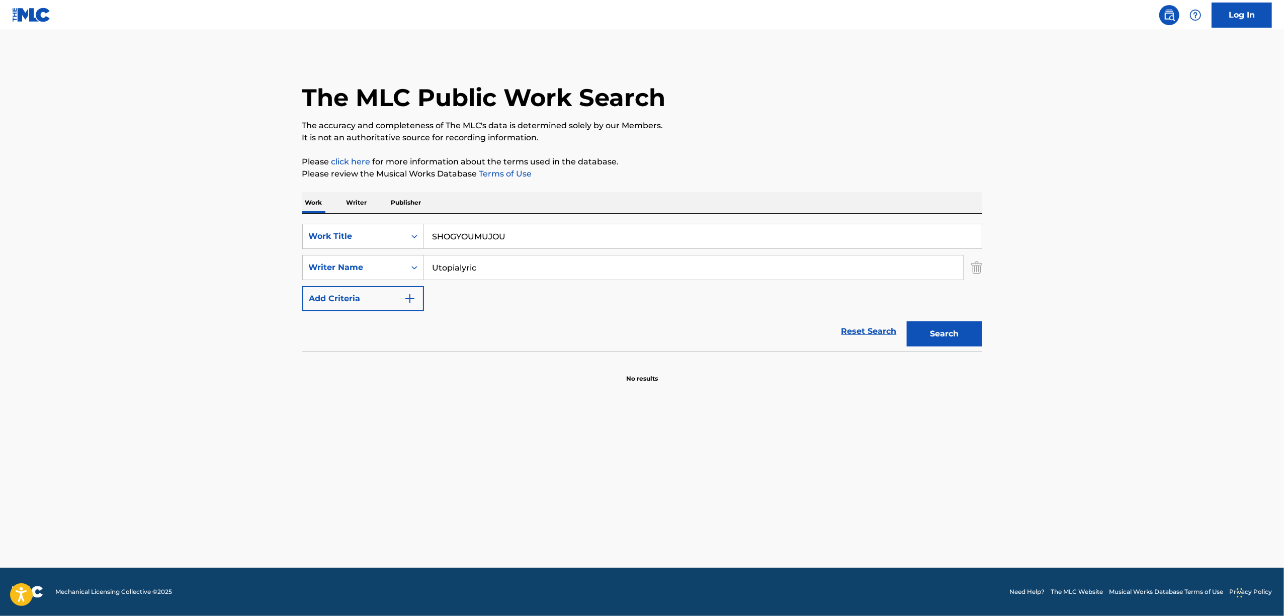
click at [270, 282] on main "The MLC Public Work Search The accuracy and completeness of The MLC's data is d…" at bounding box center [642, 299] width 1284 height 538
click at [907, 321] on button "Search" at bounding box center [944, 333] width 75 height 25
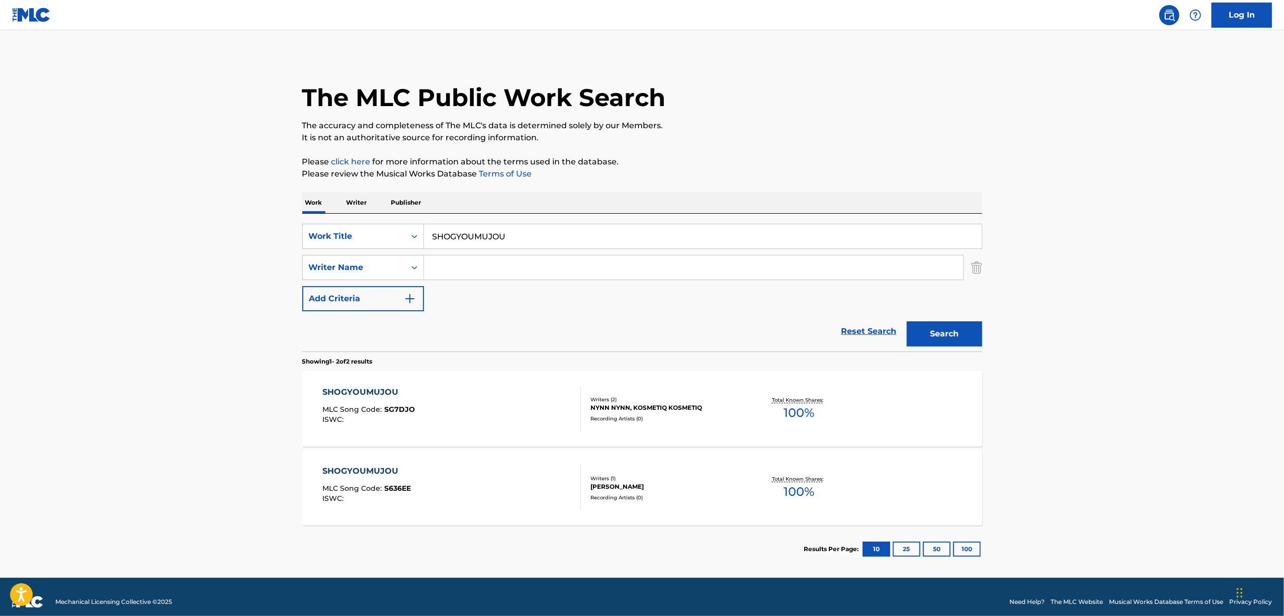
click at [1091, 379] on main "The MLC Public Work Search The accuracy and completeness of The MLC's data is d…" at bounding box center [642, 304] width 1284 height 548
drag, startPoint x: 325, startPoint y: 299, endPoint x: 299, endPoint y: 301, distance: 26.2
click at [300, 300] on div "The MLC Public Work Search The accuracy and completeness of The MLC's data is d…" at bounding box center [642, 313] width 704 height 517
paste input "PAPAGEENO"
click at [932, 336] on button "Search" at bounding box center [944, 333] width 75 height 25
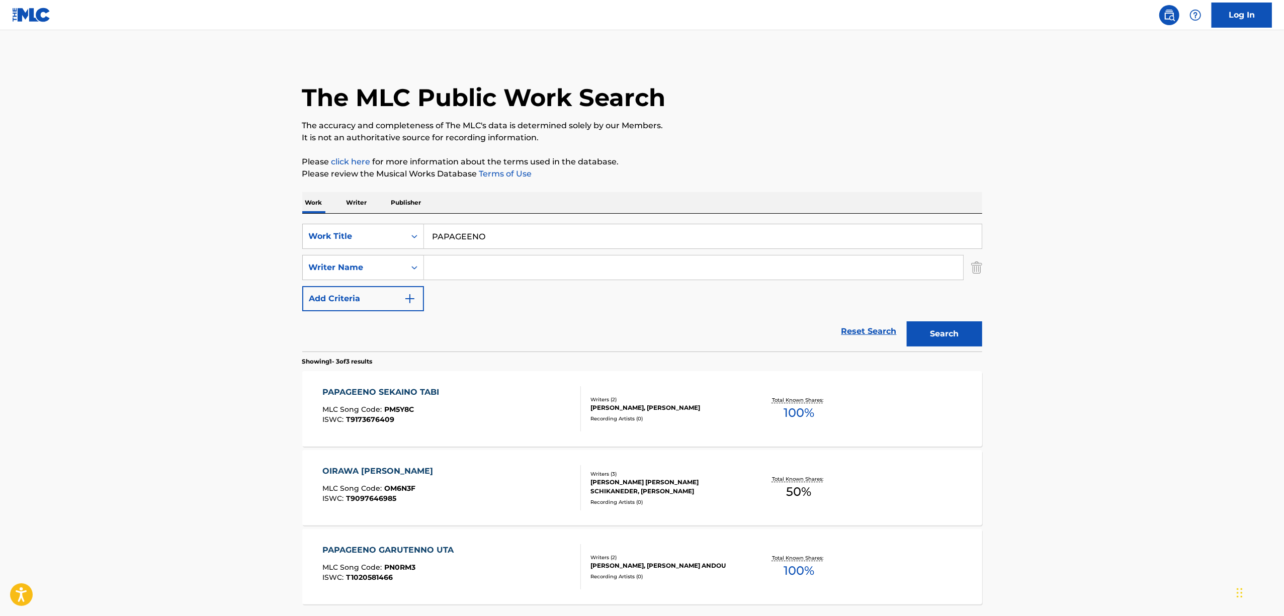
drag, startPoint x: 493, startPoint y: 238, endPoint x: 308, endPoint y: 281, distance: 189.8
click at [309, 281] on div "SearchWithCriteria9023aea0-286c-4f2e-9eb1-f35ff79ef9c6 Work Title PAPAGEENO Sea…" at bounding box center [642, 267] width 680 height 87
paste input "CHOU SUUPAA URUTORA HOTT"
click at [937, 331] on button "Search" at bounding box center [944, 333] width 75 height 25
drag, startPoint x: 584, startPoint y: 244, endPoint x: 332, endPoint y: 287, distance: 255.4
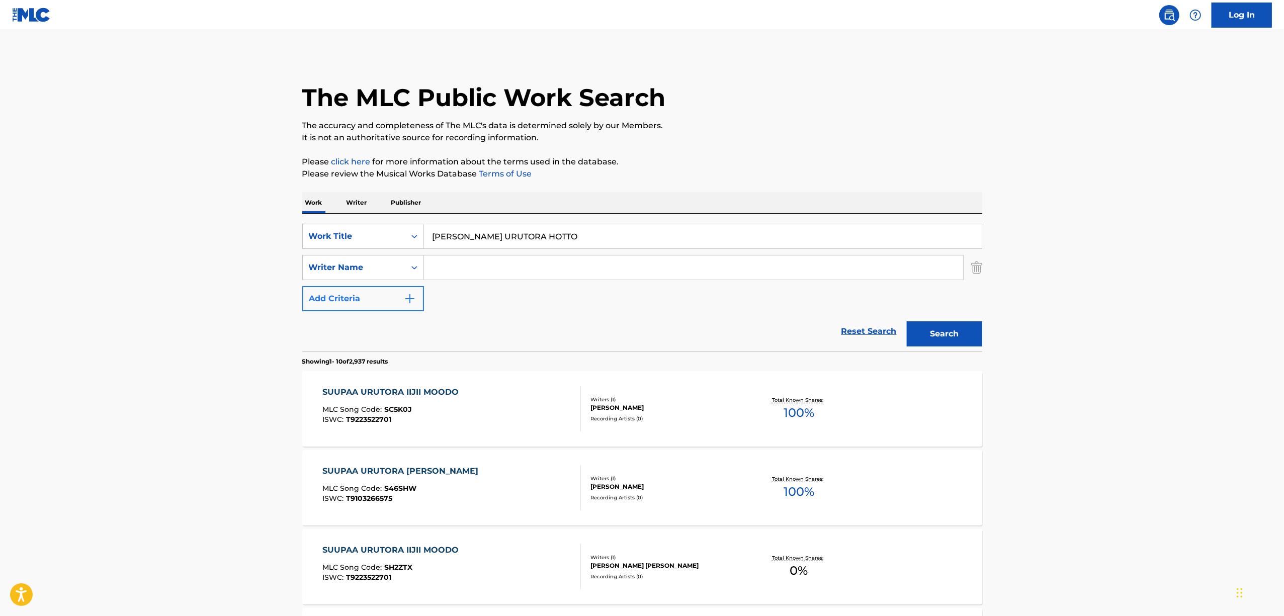
click at [332, 287] on div "SearchWithCriteria9023aea0-286c-4f2e-9eb1-f35ff79ef9c6 Work Title CHOU SUUPAA U…" at bounding box center [642, 267] width 680 height 87
paste input "超スーパーウルトラホット"
type input "超スーパーウルトラホット"
click at [958, 322] on button "Search" at bounding box center [944, 333] width 75 height 25
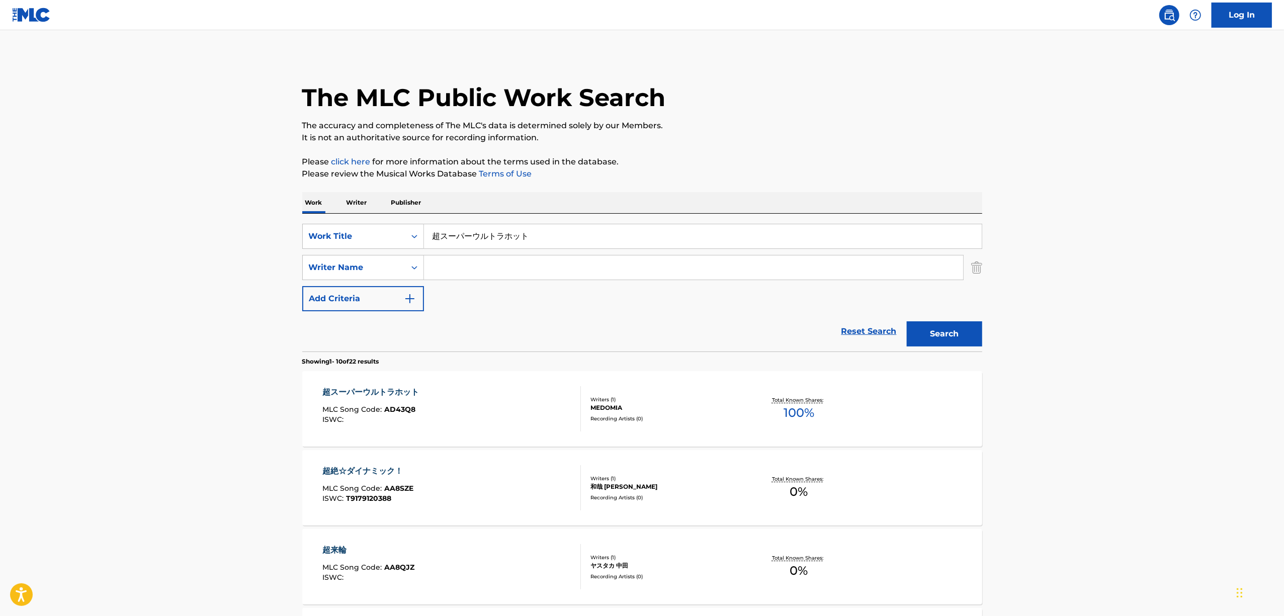
click at [355, 390] on div "超スーパーウルトラホット" at bounding box center [373, 392] width 102 height 12
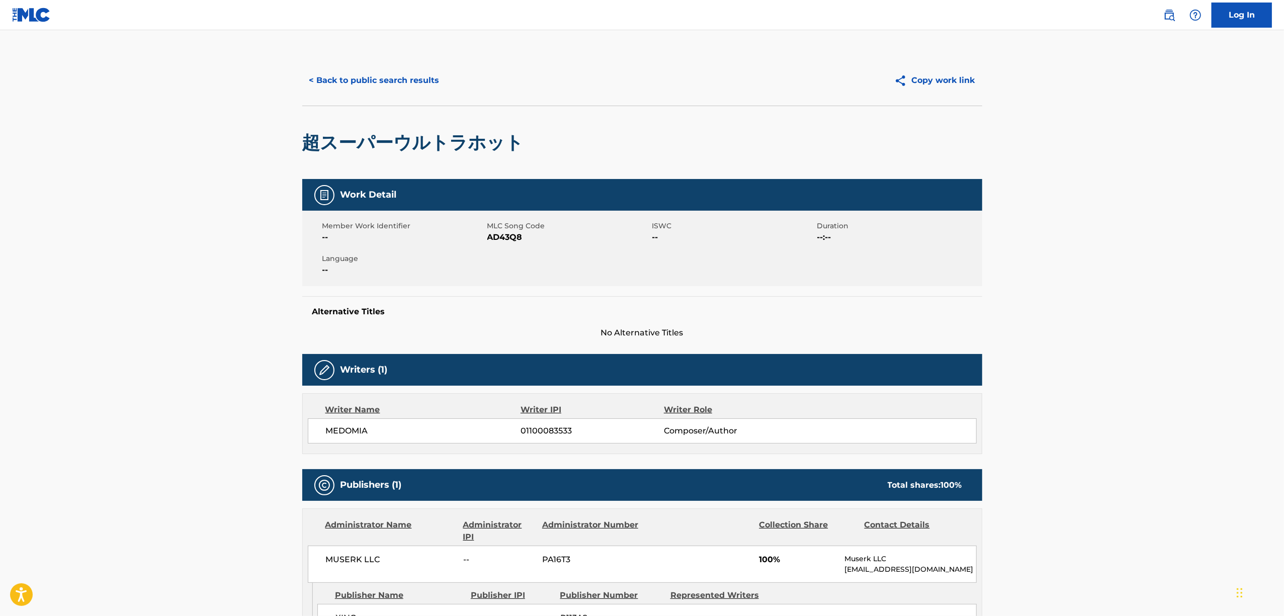
click at [501, 243] on div "Member Work Identifier -- MLC Song Code AD43Q8 ISWC -- Duration --:-- Language …" at bounding box center [642, 248] width 680 height 75
click at [501, 243] on span "AD43Q8" at bounding box center [568, 237] width 162 height 12
copy span "AD43Q8"
click at [501, 239] on span "AD43Q8" at bounding box center [568, 237] width 162 height 12
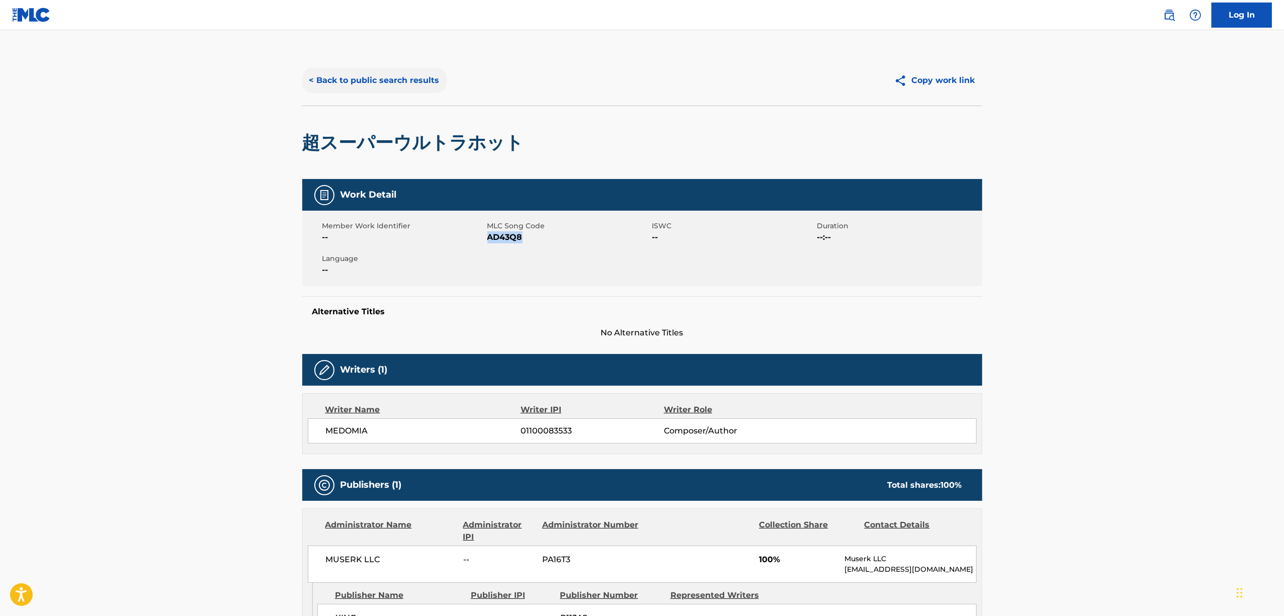
click at [423, 84] on button "< Back to public search results" at bounding box center [374, 80] width 144 height 25
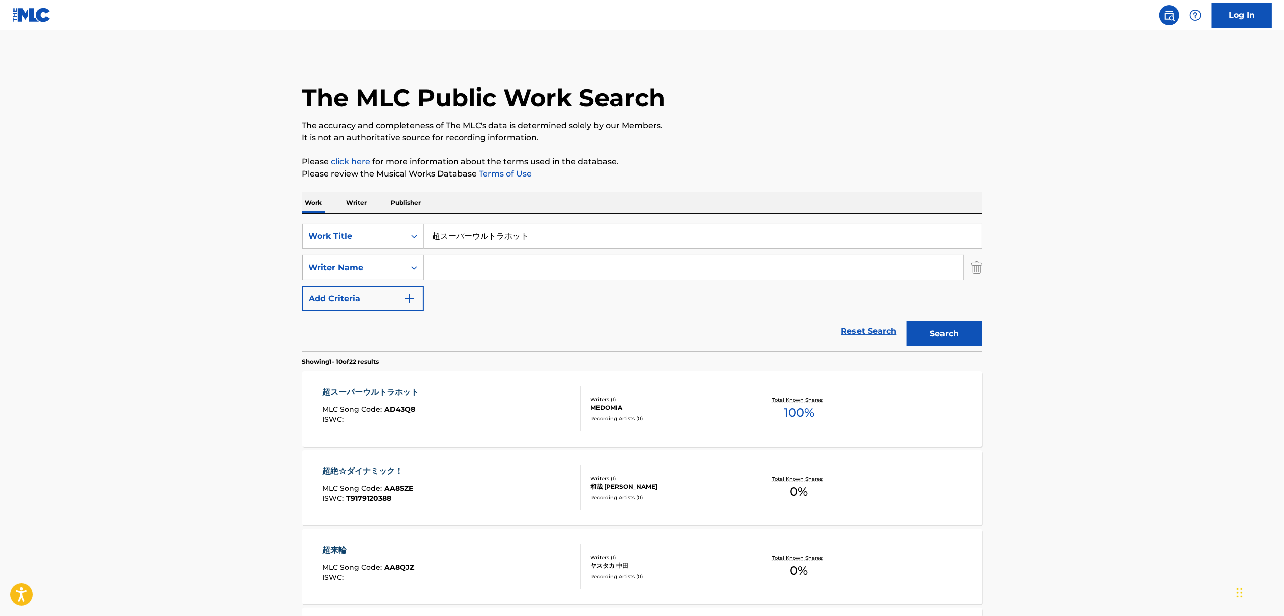
drag, startPoint x: 353, startPoint y: 264, endPoint x: 327, endPoint y: 266, distance: 25.7
click at [327, 266] on div "SearchWithCriteria9023aea0-286c-4f2e-9eb1-f35ff79ef9c6 Work Title 超スーパーウルトラホット …" at bounding box center [642, 267] width 680 height 87
paste input "[PERSON_NAME] SUKINI NATCHAU"
click at [960, 336] on button "Search" at bounding box center [944, 333] width 75 height 25
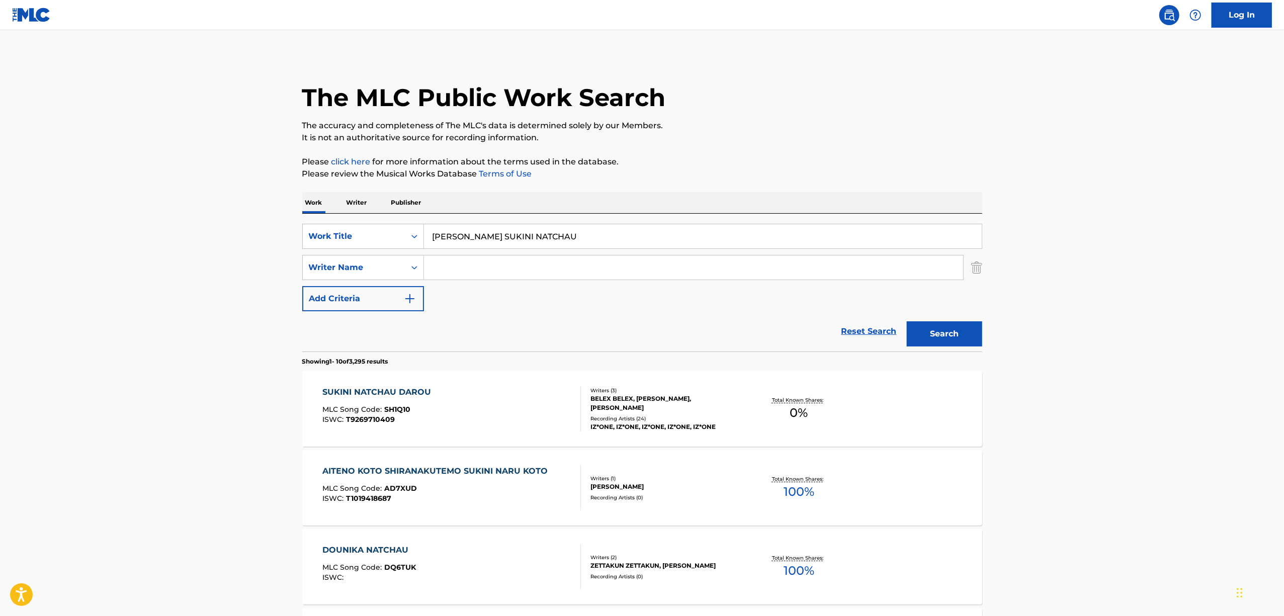
drag, startPoint x: 344, startPoint y: 276, endPoint x: 278, endPoint y: 288, distance: 67.9
click at [284, 287] on main "The MLC Public Work Search The accuracy and completeness of The MLC's data is d…" at bounding box center [642, 622] width 1284 height 1184
drag, startPoint x: 592, startPoint y: 234, endPoint x: 231, endPoint y: 301, distance: 367.2
click at [233, 301] on main "The MLC Public Work Search The accuracy and completeness of The MLC's data is d…" at bounding box center [642, 622] width 1284 height 1184
paste input "先生のこと好きになっちゃう"
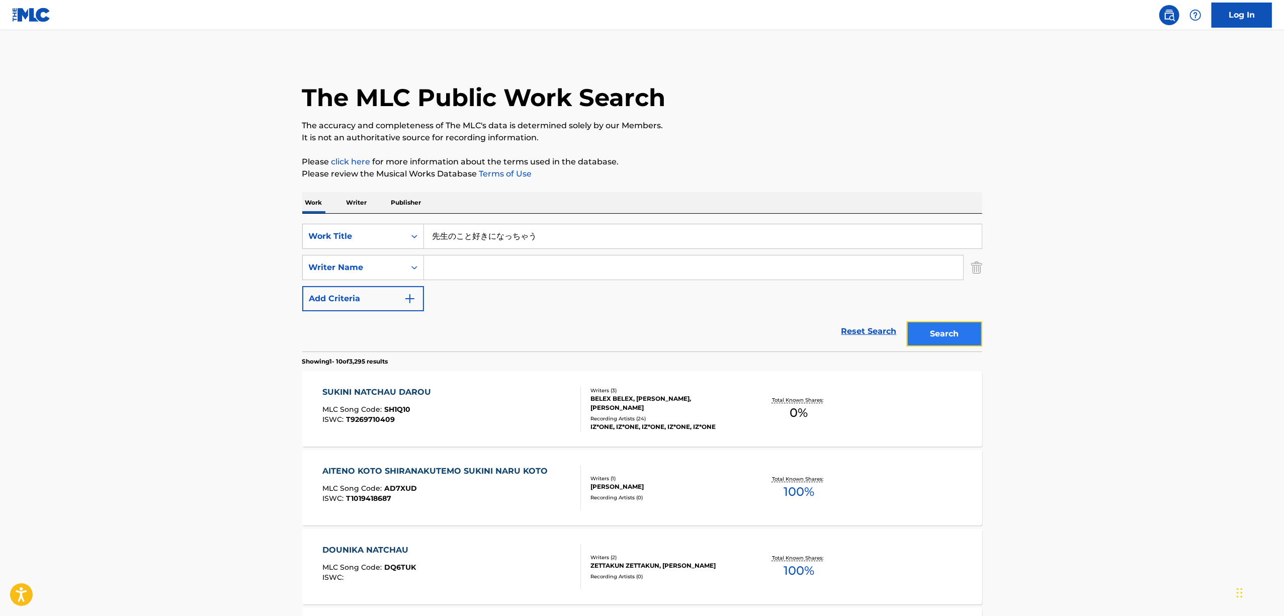
click at [952, 326] on button "Search" at bounding box center [944, 333] width 75 height 25
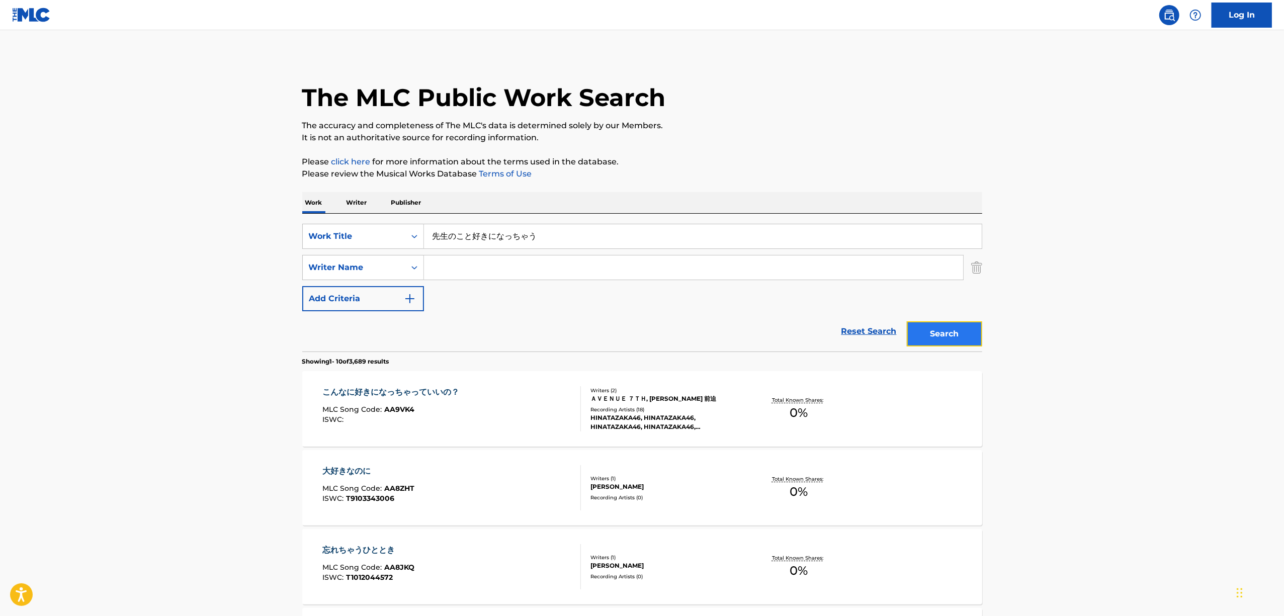
click at [958, 331] on button "Search" at bounding box center [944, 333] width 75 height 25
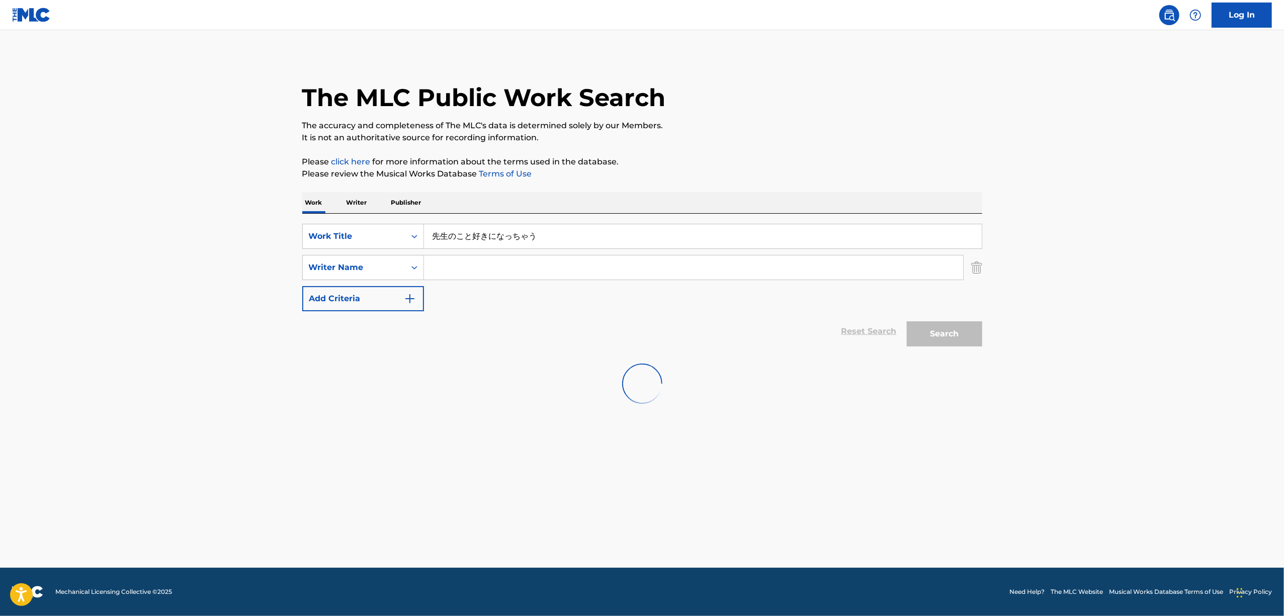
click at [1080, 357] on main "The MLC Public Work Search The accuracy and completeness of The MLC's data is d…" at bounding box center [642, 299] width 1284 height 538
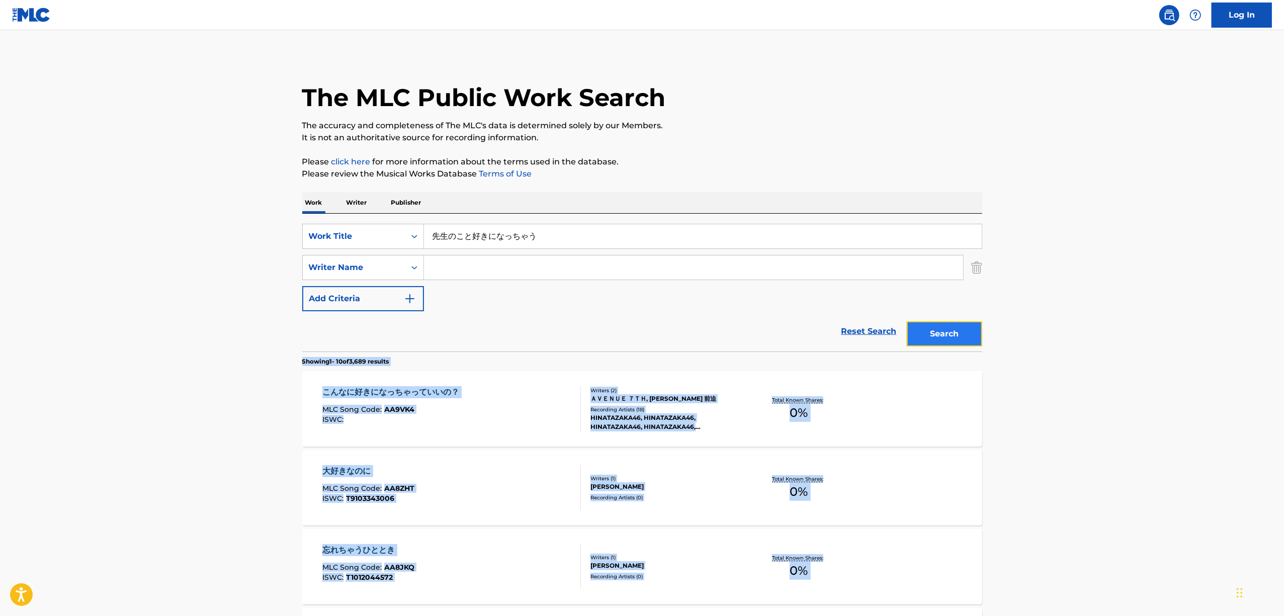
click at [952, 328] on button "Search" at bounding box center [944, 333] width 75 height 25
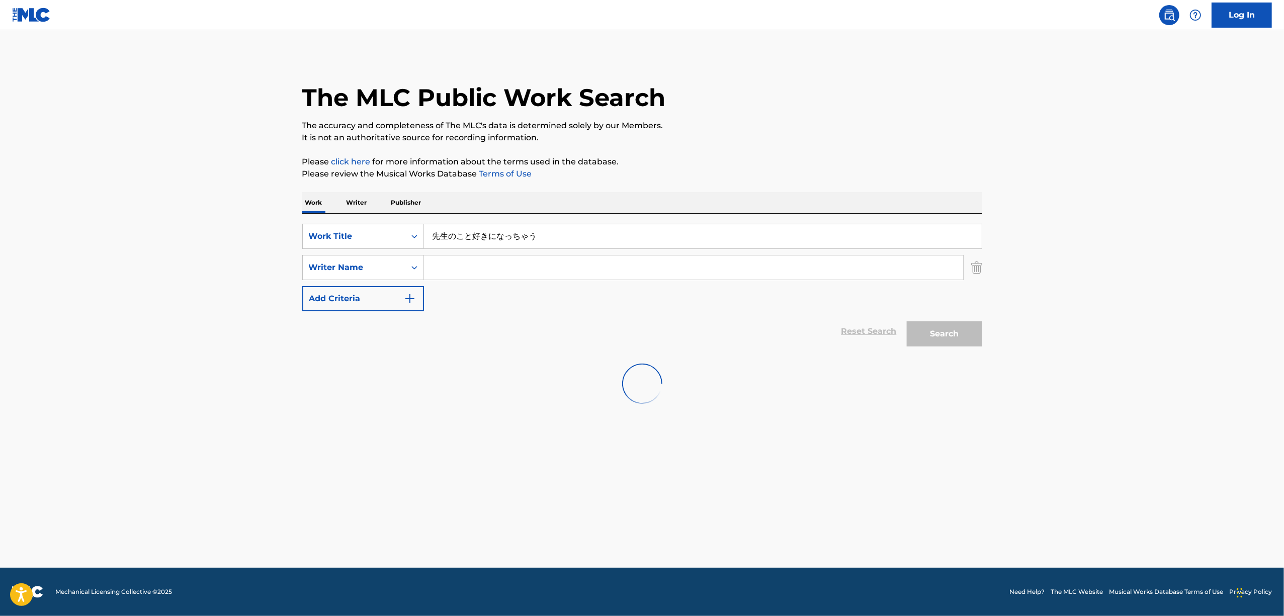
click at [1056, 284] on main "The MLC Public Work Search The accuracy and completeness of The MLC's data is d…" at bounding box center [642, 299] width 1284 height 538
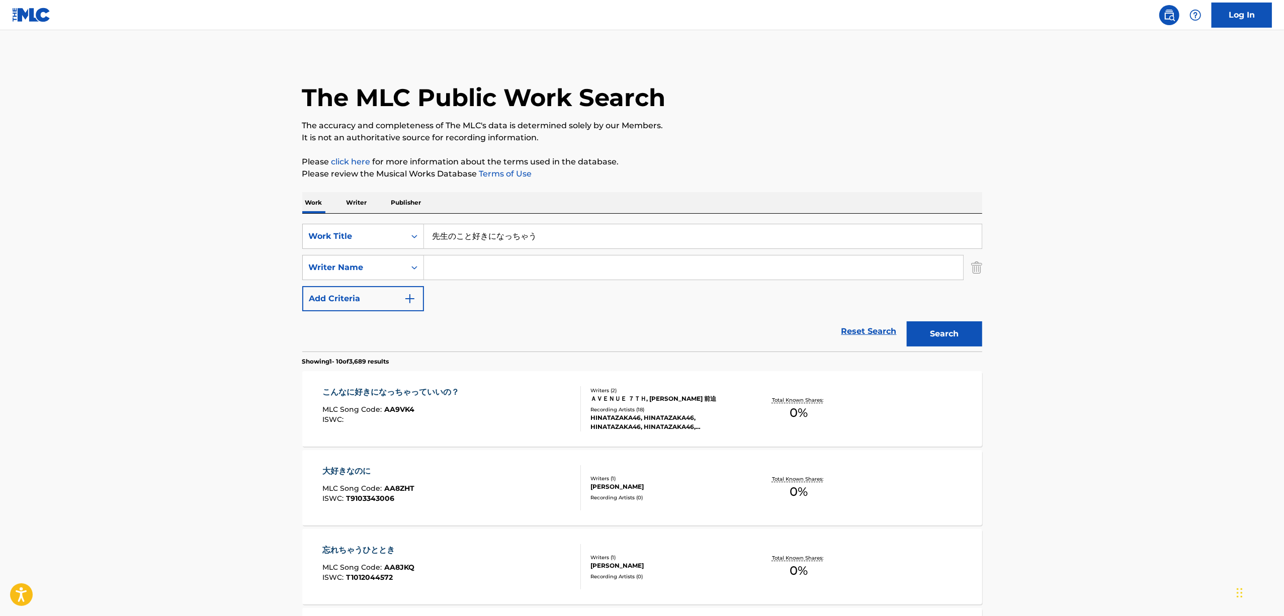
click at [717, 89] on div "The MLC Public Work Search" at bounding box center [642, 91] width 680 height 73
click at [938, 332] on button "Search" at bounding box center [944, 333] width 75 height 25
drag, startPoint x: 429, startPoint y: 266, endPoint x: 308, endPoint y: 302, distance: 126.1
click at [308, 302] on div "SearchWithCriteria9023aea0-286c-4f2e-9eb1-f35ff79ef9c6 Work Title 先生のこと好きになっちゃう…" at bounding box center [642, 267] width 680 height 87
paste input "[PERSON_NAME]"
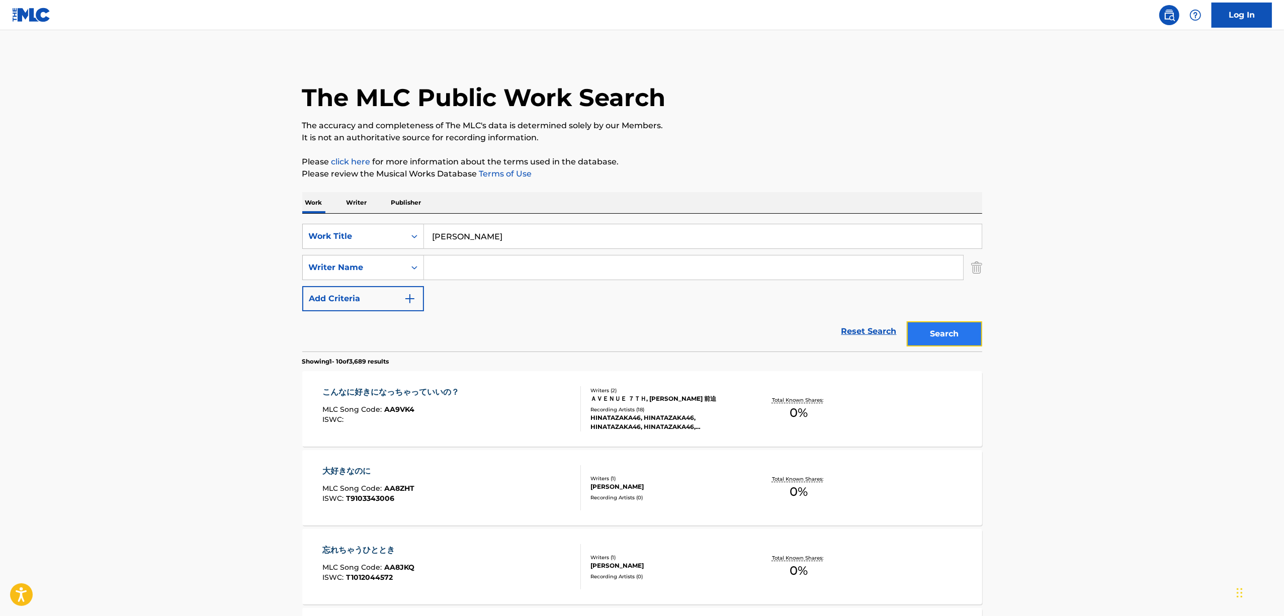
click at [930, 339] on button "Search" at bounding box center [944, 333] width 75 height 25
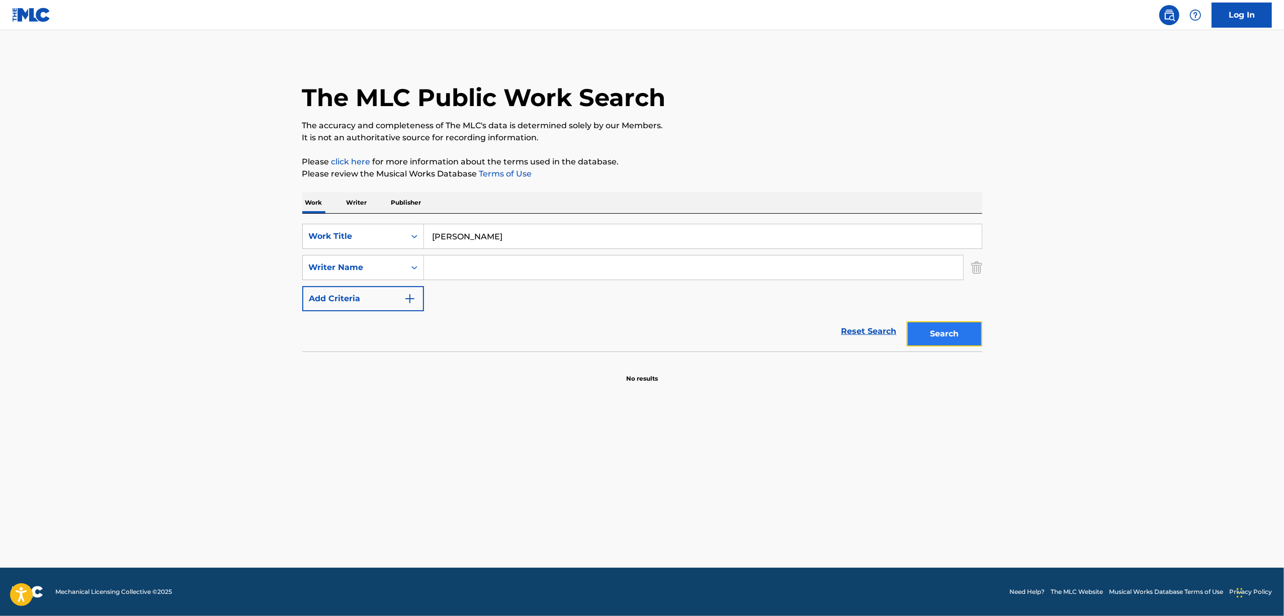
drag, startPoint x: 942, startPoint y: 334, endPoint x: 638, endPoint y: 284, distance: 308.4
click at [943, 332] on button "Search" at bounding box center [944, 333] width 75 height 25
drag, startPoint x: 551, startPoint y: 228, endPoint x: 318, endPoint y: 286, distance: 239.8
click at [320, 286] on div "SearchWithCriteria9023aea0-286c-4f2e-9eb1-f35ff79ef9c6 Work Title [PERSON_NAME]…" at bounding box center [642, 283] width 680 height 138
click at [530, 299] on div "SearchWithCriteria9023aea0-286c-4f2e-9eb1-f35ff79ef9c6 Work Title [PERSON_NAME]…" at bounding box center [642, 267] width 680 height 87
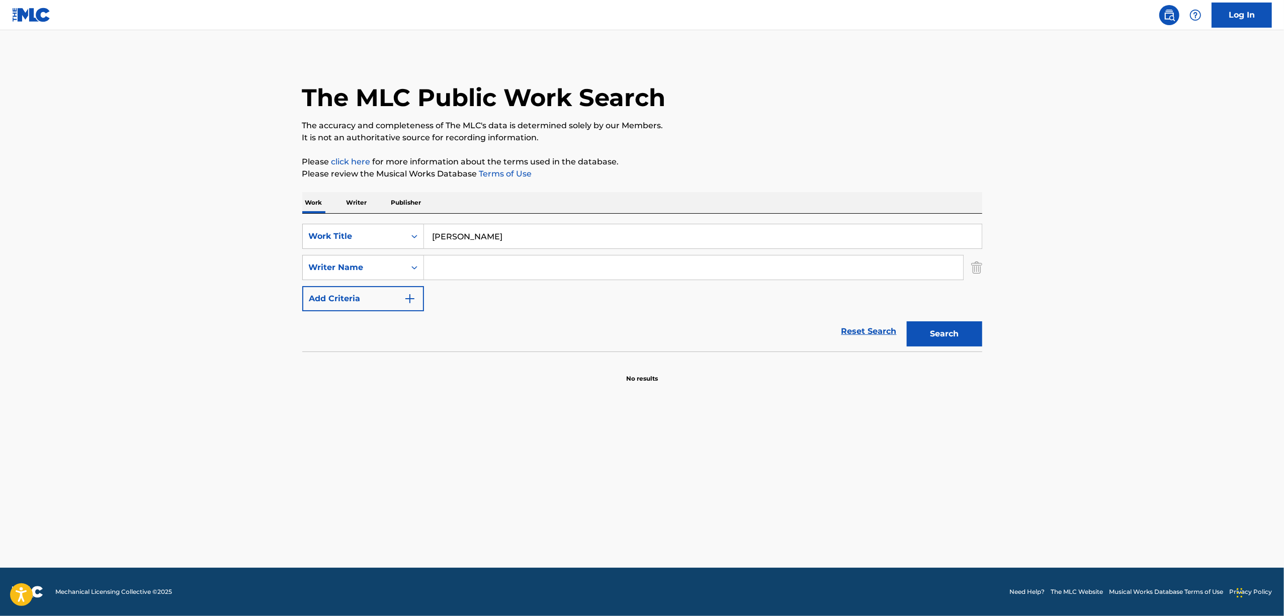
click at [535, 290] on div "SearchWithCriteria9023aea0-286c-4f2e-9eb1-f35ff79ef9c6 Work Title [PERSON_NAME]…" at bounding box center [642, 267] width 680 height 87
drag, startPoint x: 431, startPoint y: 246, endPoint x: 355, endPoint y: 256, distance: 77.0
click at [356, 256] on div "SearchWithCriteria9023aea0-286c-4f2e-9eb1-f35ff79ef9c6 Work Title [PERSON_NAME]…" at bounding box center [642, 267] width 680 height 87
paste input "安値の[PERSON_NAME]"
click at [942, 332] on button "Search" at bounding box center [944, 333] width 75 height 25
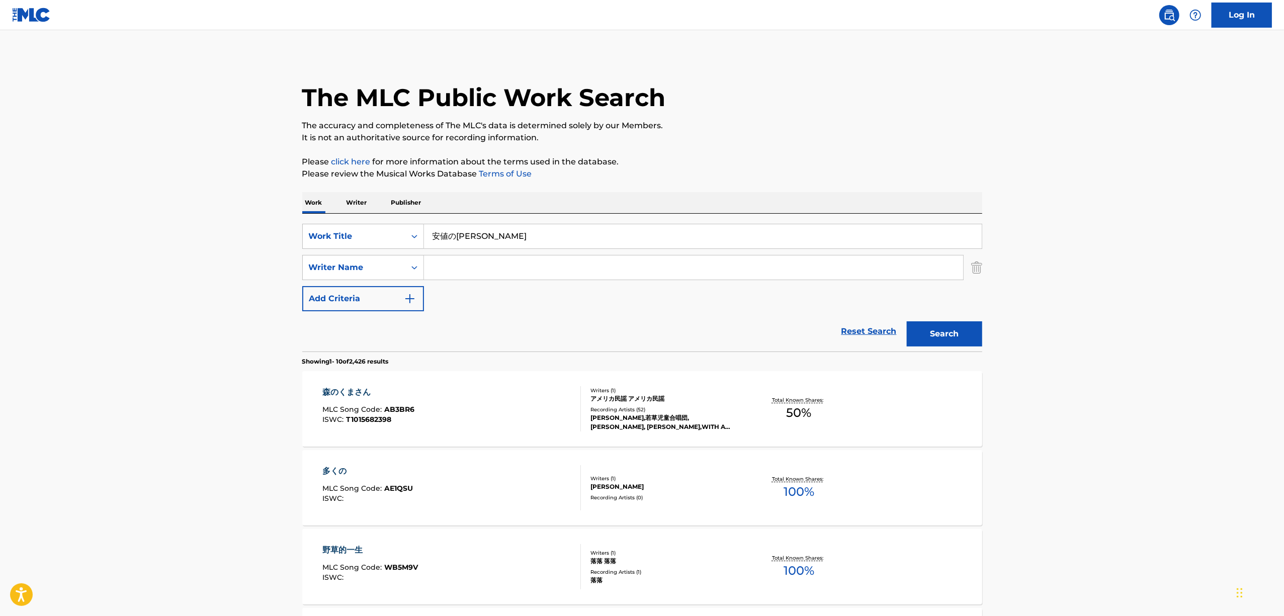
click at [519, 240] on input "安値の[PERSON_NAME]" at bounding box center [703, 236] width 558 height 24
paste input "KAMIGAMINO [PERSON_NAME] [PERSON_NAME] [PERSON_NAME]"
drag, startPoint x: 733, startPoint y: 233, endPoint x: 328, endPoint y: 304, distance: 411.0
click at [329, 304] on div "SearchWithCriteria9023aea0-286c-4f2e-9eb1-f35ff79ef9c6 Work Title 安値の[PERSON_NA…" at bounding box center [642, 267] width 680 height 87
paste input "Search Form"
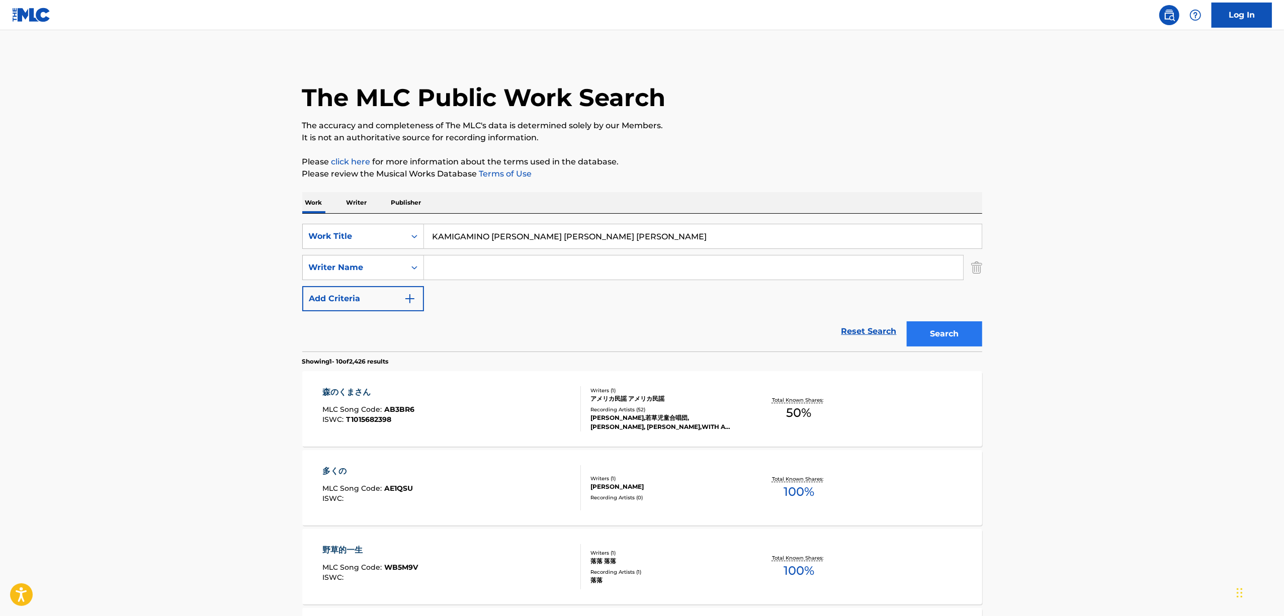
type input "KAMIGAMINO [PERSON_NAME] [PERSON_NAME] [PERSON_NAME]"
click at [938, 330] on button "Search" at bounding box center [944, 333] width 75 height 25
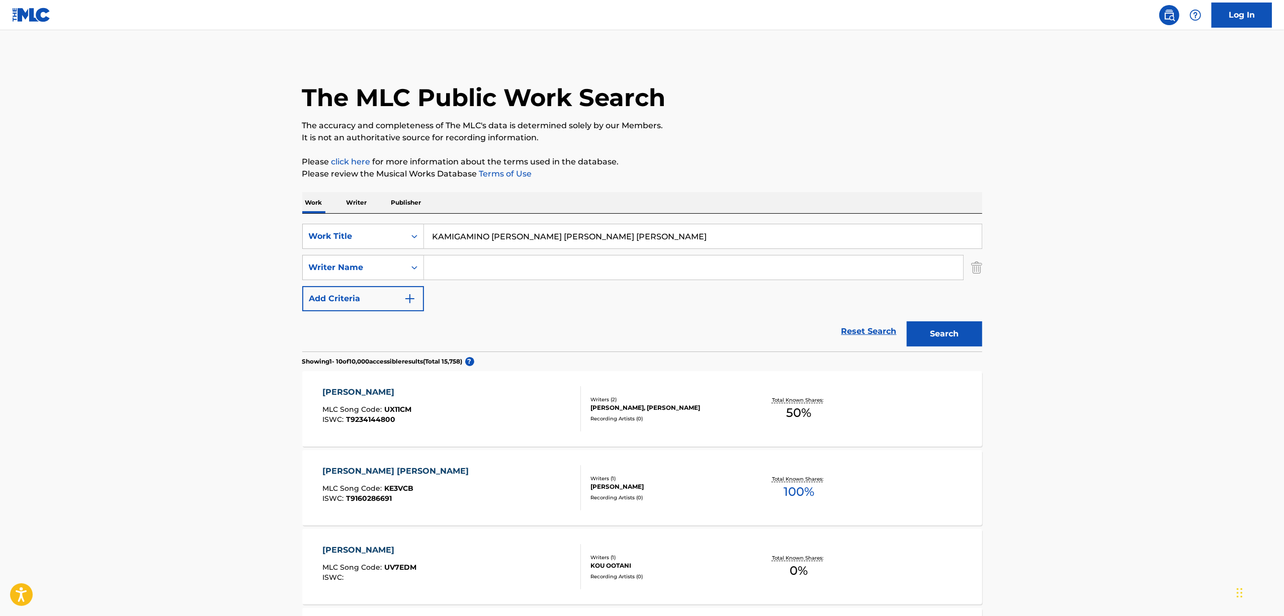
drag, startPoint x: 675, startPoint y: 234, endPoint x: 296, endPoint y: 273, distance: 381.1
paste input "SHIRO DOMINA"
click at [453, 232] on input "SHIRO DOMINA" at bounding box center [703, 236] width 558 height 24
click at [962, 330] on button "Search" at bounding box center [944, 333] width 75 height 25
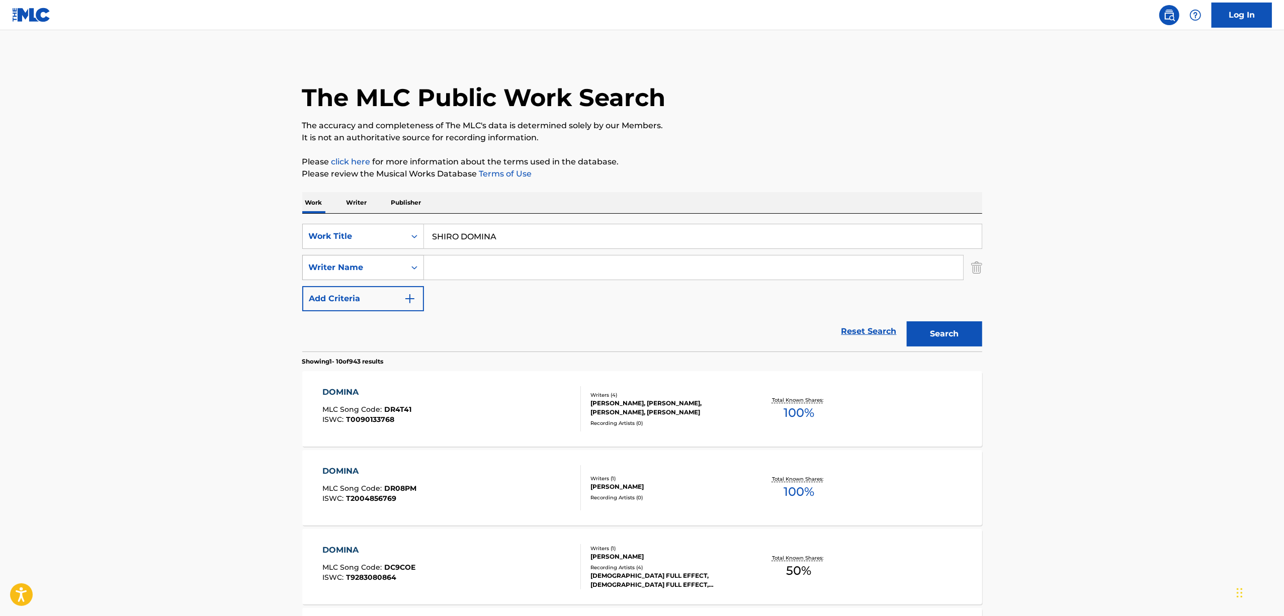
drag, startPoint x: 538, startPoint y: 226, endPoint x: 362, endPoint y: 276, distance: 182.4
click at [362, 276] on div "SearchWithCriteria9023aea0-286c-4f2e-9eb1-f35ff79ef9c6 Work Title SHIRO DOMINA …" at bounding box center [642, 267] width 680 height 87
paste input "BURAKKU MAAKETTO EITO OO OO"
type input "BURAKKU MAAKETTO EITO OO OO"
click at [942, 343] on button "Search" at bounding box center [944, 333] width 75 height 25
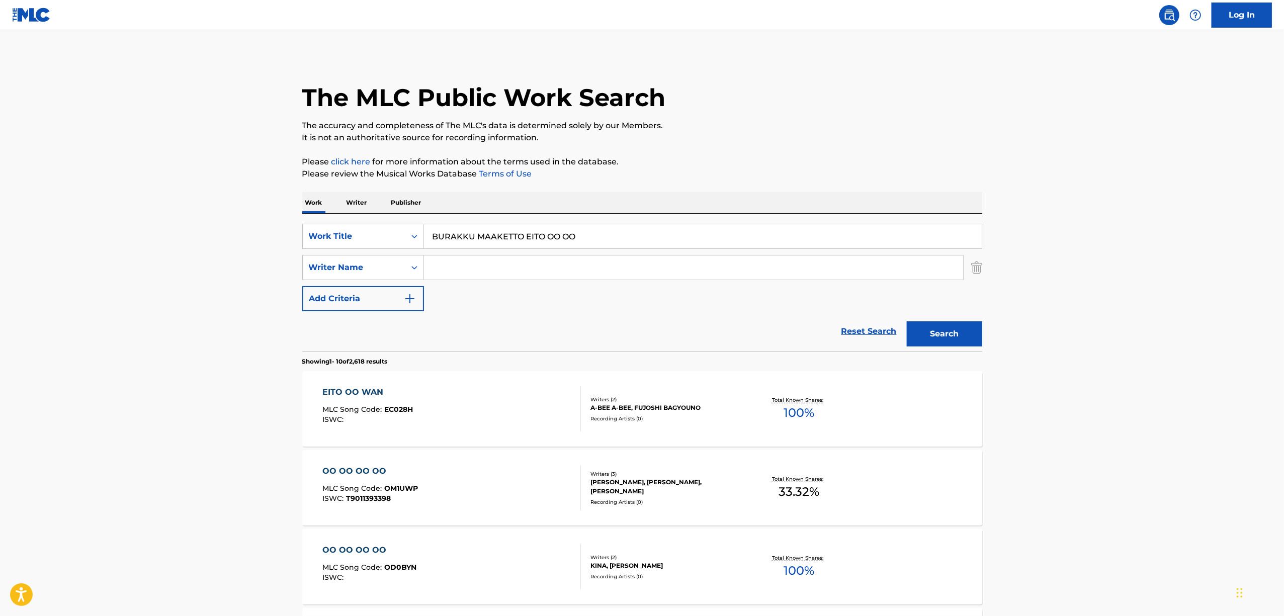
click at [1073, 437] on main "The MLC Public Work Search The accuracy and completeness of The MLC's data is d…" at bounding box center [642, 622] width 1284 height 1184
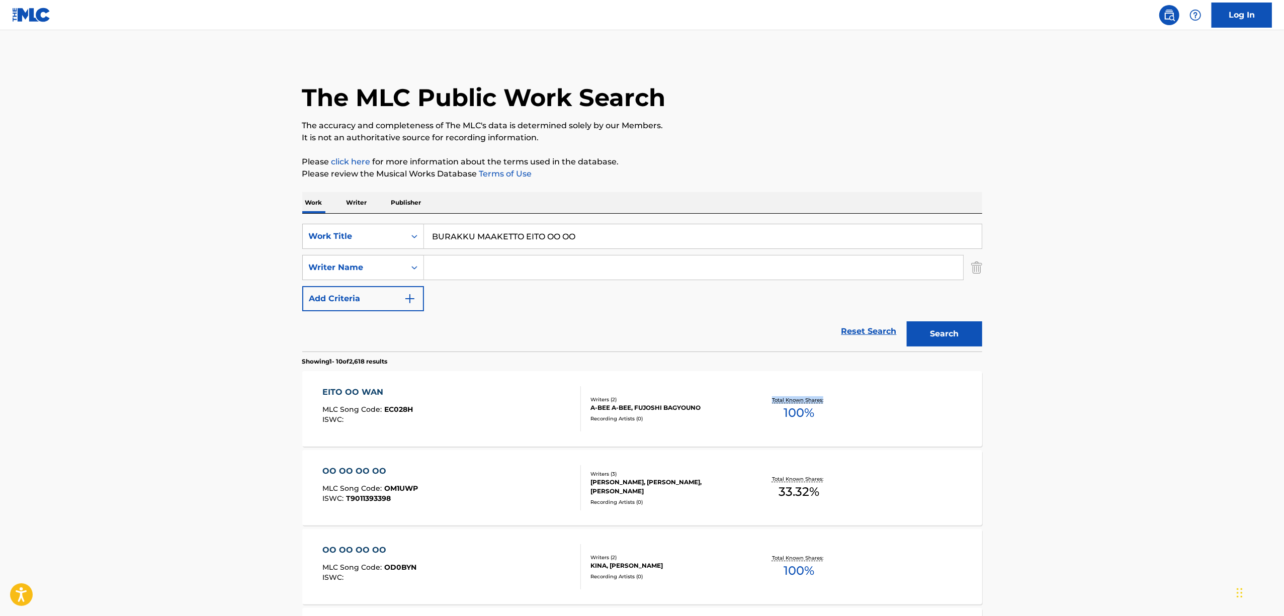
click at [1073, 437] on main "The MLC Public Work Search The accuracy and completeness of The MLC's data is d…" at bounding box center [642, 622] width 1284 height 1184
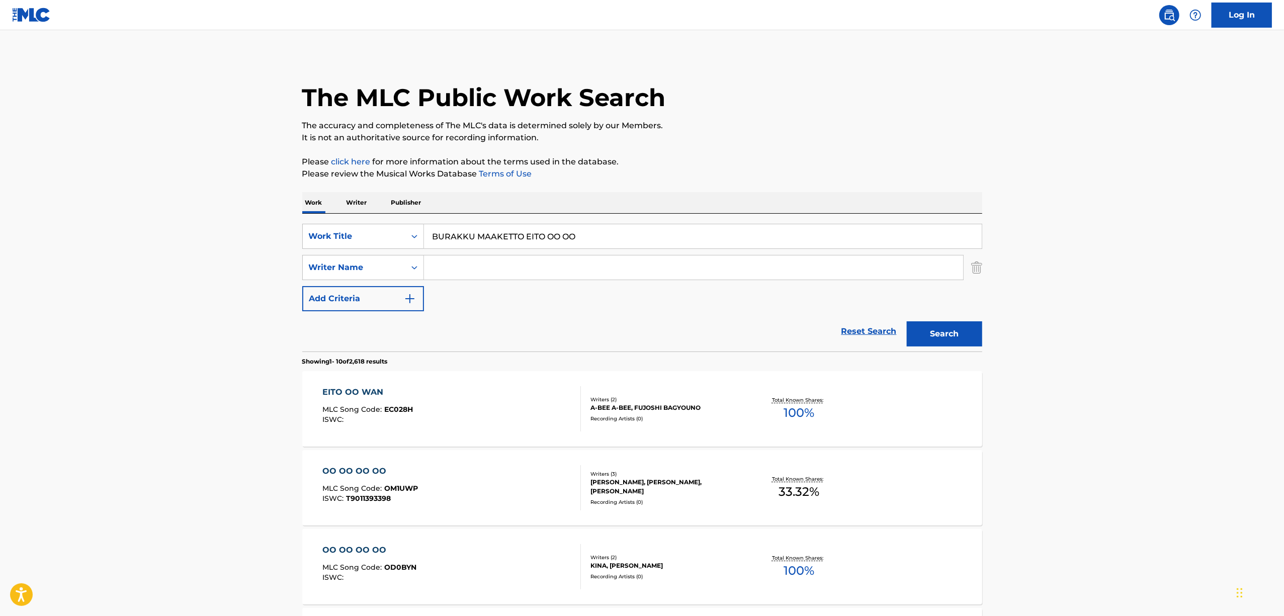
click at [1073, 437] on main "The MLC Public Work Search The accuracy and completeness of The MLC's data is d…" at bounding box center [642, 622] width 1284 height 1184
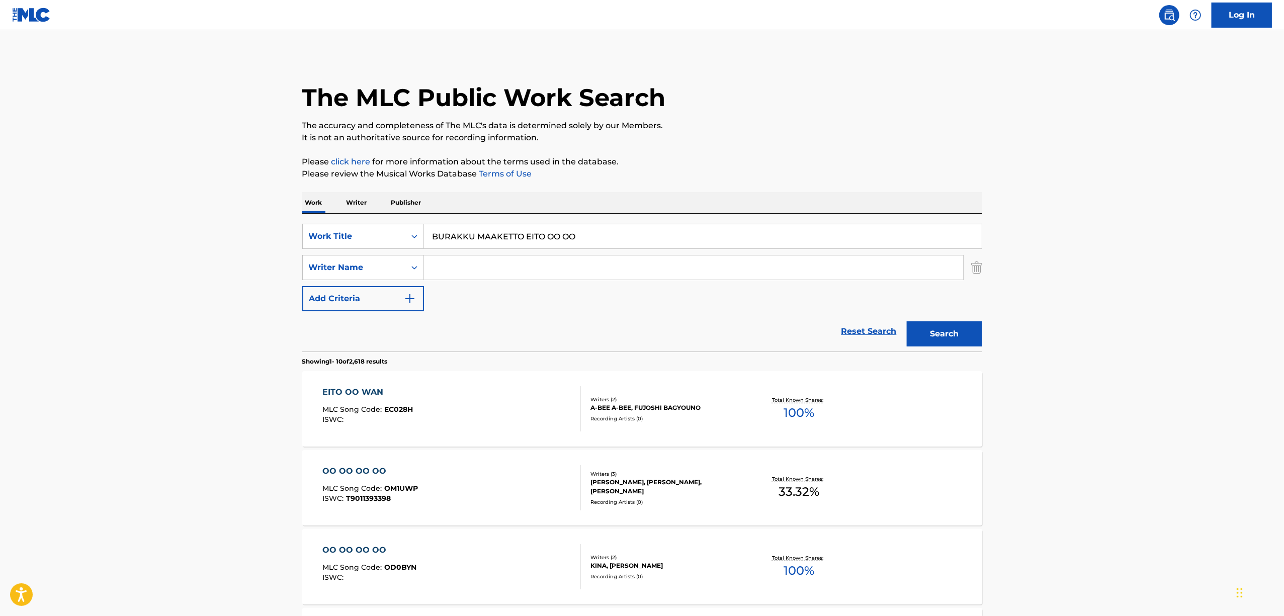
click at [1073, 437] on main "The MLC Public Work Search The accuracy and completeness of The MLC's data is d…" at bounding box center [642, 622] width 1284 height 1184
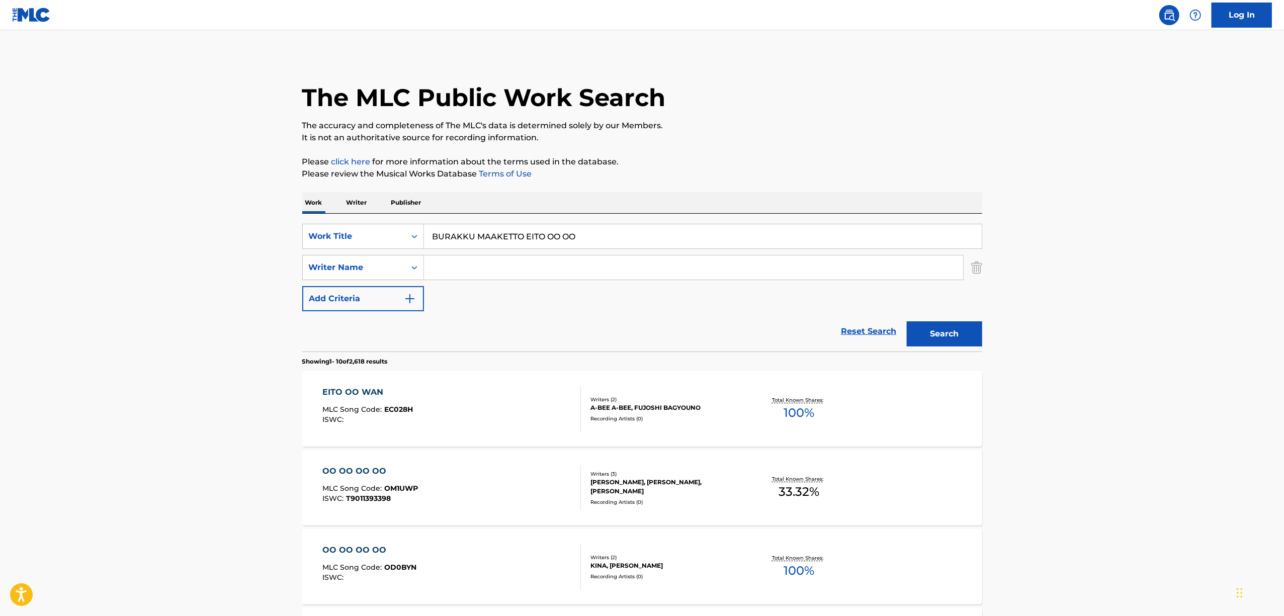
click at [1073, 437] on main "The MLC Public Work Search The accuracy and completeness of The MLC's data is d…" at bounding box center [642, 622] width 1284 height 1184
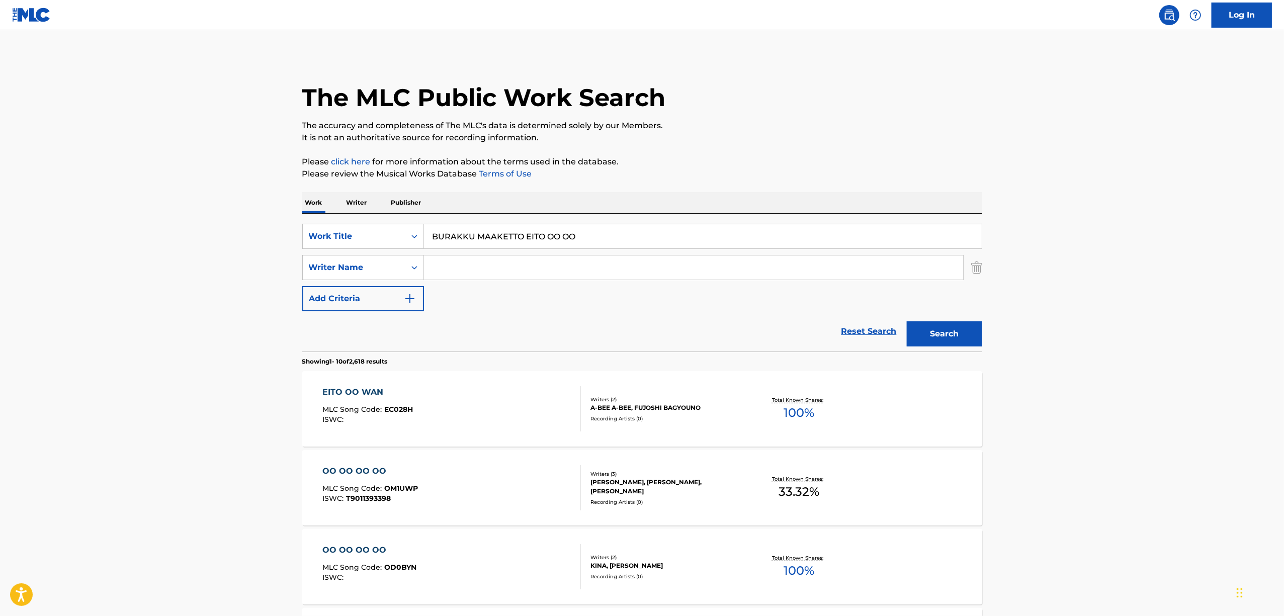
click at [1073, 437] on main "The MLC Public Work Search The accuracy and completeness of The MLC's data is d…" at bounding box center [642, 622] width 1284 height 1184
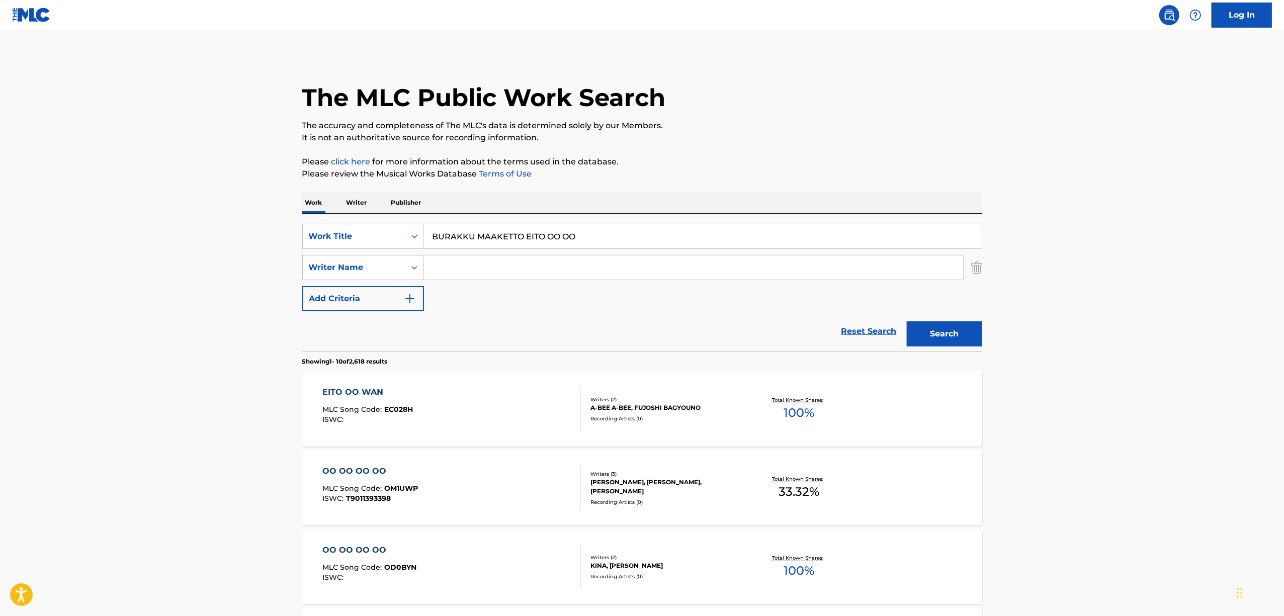
click at [1073, 437] on main "The MLC Public Work Search The accuracy and completeness of The MLC's data is d…" at bounding box center [642, 622] width 1284 height 1184
click at [961, 347] on div "Search" at bounding box center [942, 331] width 80 height 40
click at [970, 333] on button "Search" at bounding box center [944, 333] width 75 height 25
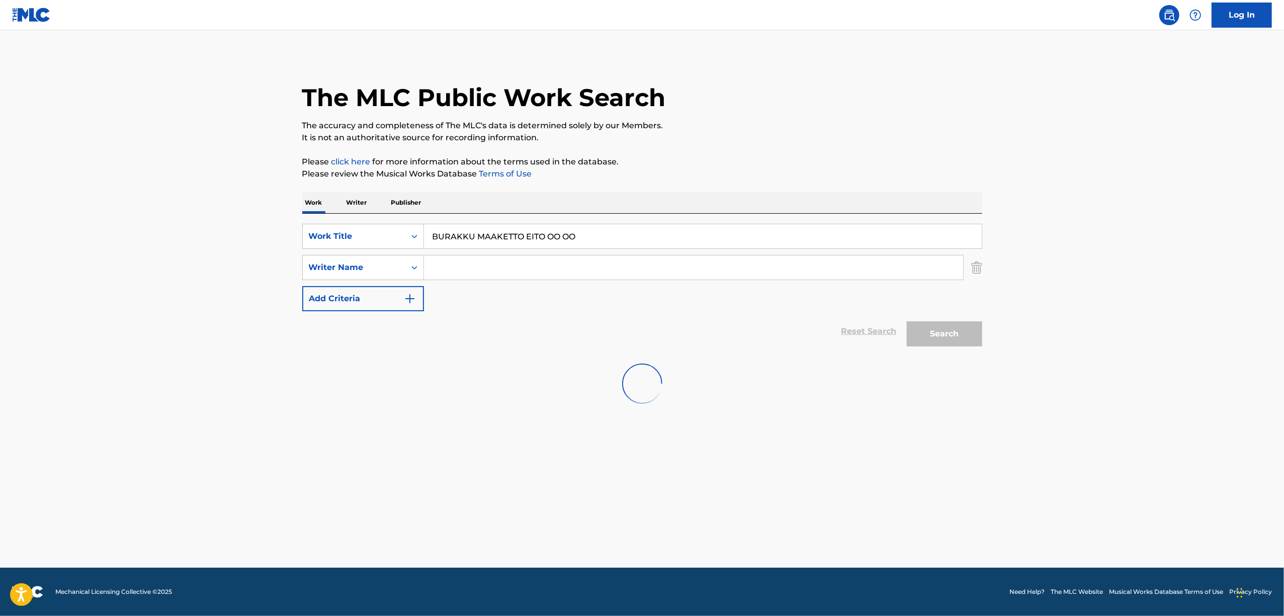
drag, startPoint x: 1125, startPoint y: 304, endPoint x: 1122, endPoint y: 338, distance: 34.8
click at [1125, 308] on main "The MLC Public Work Search The accuracy and completeness of The MLC's data is d…" at bounding box center [642, 299] width 1284 height 538
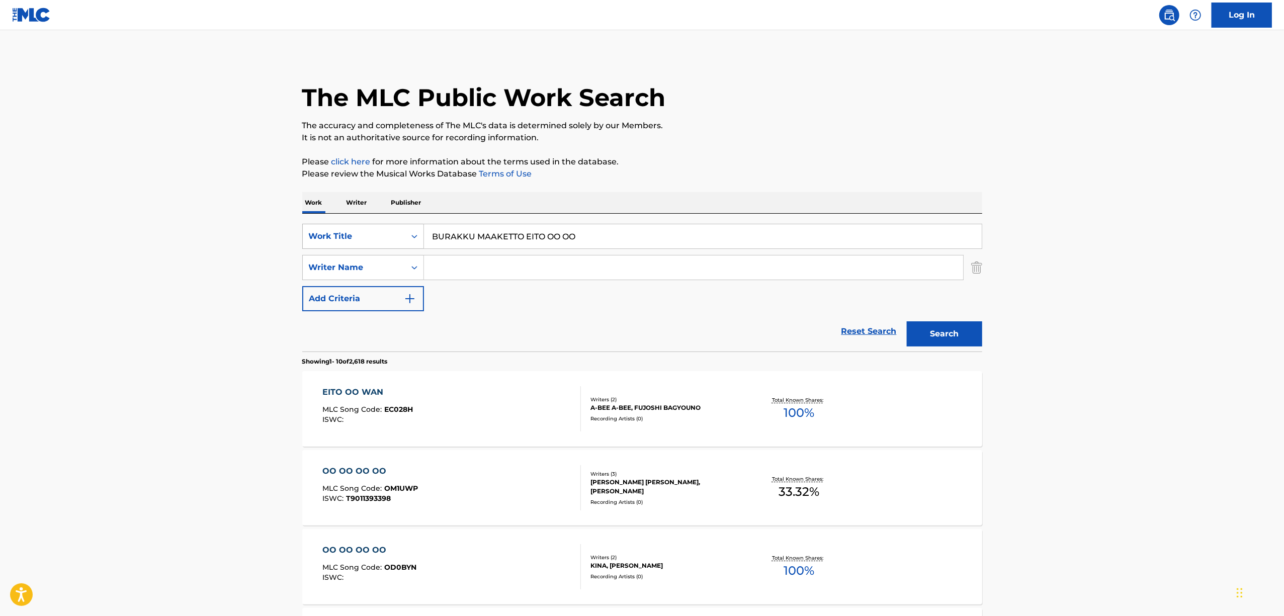
click at [412, 228] on div "Search Form" at bounding box center [414, 236] width 18 height 18
click at [409, 263] on div "ISWC" at bounding box center [363, 261] width 121 height 25
click at [536, 235] on input "Search Form" at bounding box center [703, 236] width 558 height 24
paste input "T3139910451"
click at [938, 334] on button "Search" at bounding box center [944, 333] width 75 height 25
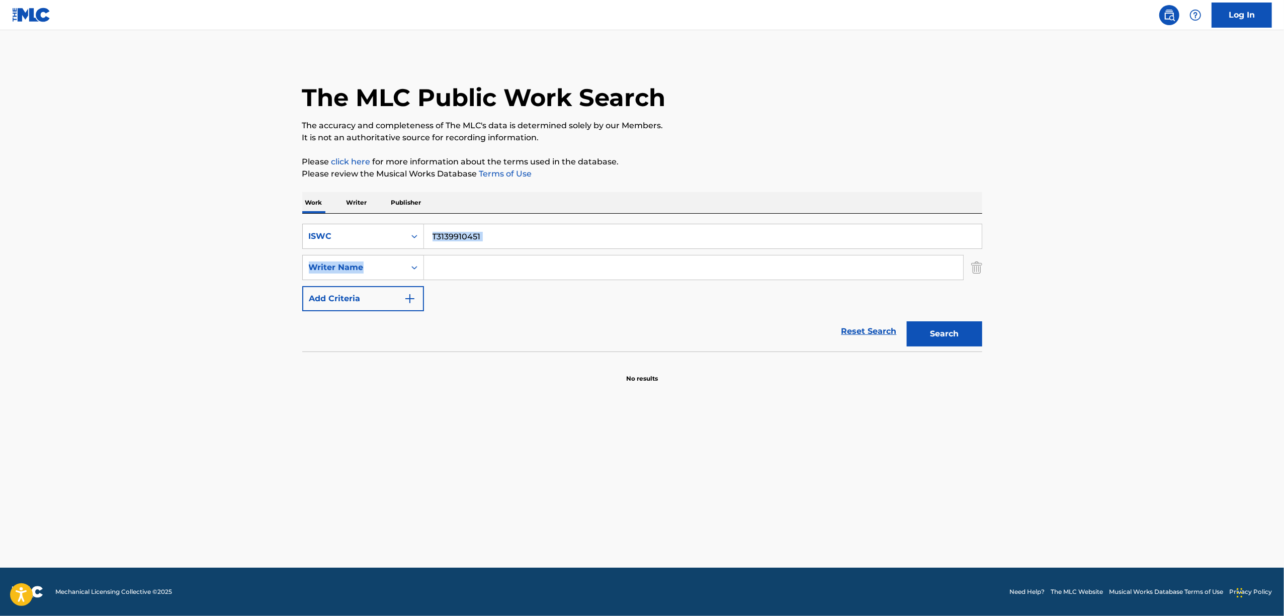
drag, startPoint x: 513, startPoint y: 222, endPoint x: 413, endPoint y: 254, distance: 105.1
click at [413, 254] on div "SearchWithCriteriab51faf95-5755-407e-b2f3-80365ee90c4d ISWC T3139910451 SearchW…" at bounding box center [642, 283] width 680 height 138
click at [474, 258] on input "Search Form" at bounding box center [693, 267] width 539 height 24
drag, startPoint x: 505, startPoint y: 237, endPoint x: 375, endPoint y: 260, distance: 131.8
click at [376, 260] on div "SearchWithCriteriab51faf95-5755-407e-b2f3-80365ee90c4d ISWC T3139910451 SearchW…" at bounding box center [642, 267] width 680 height 87
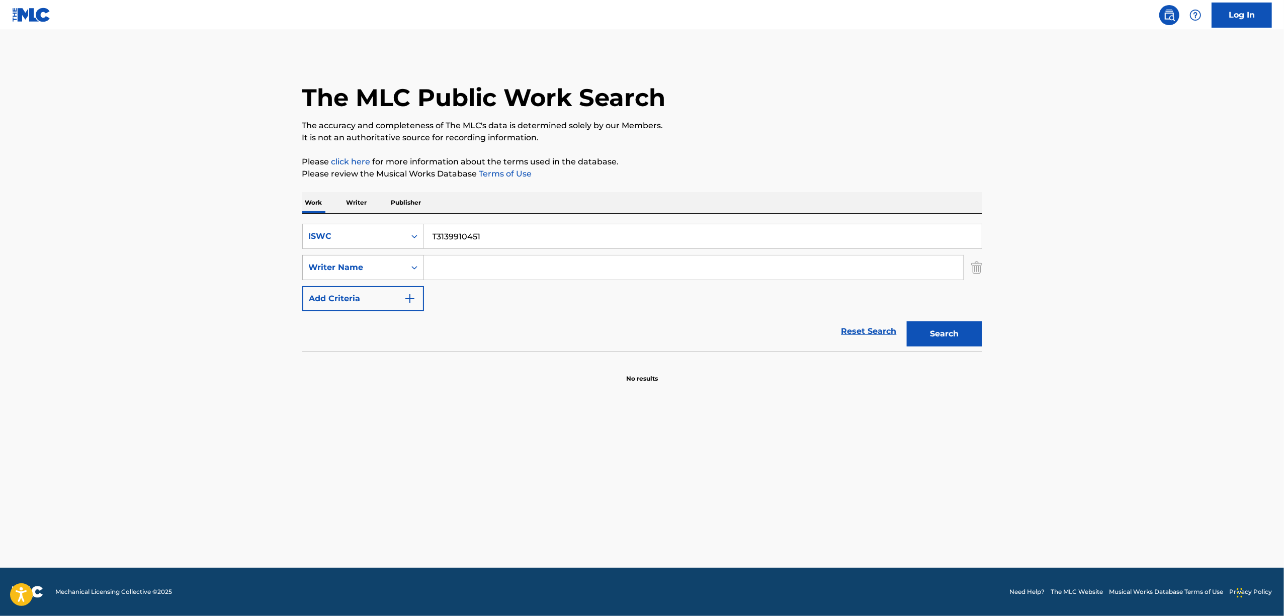
paste input "85544990"
click at [970, 332] on button "Search" at bounding box center [944, 333] width 75 height 25
drag, startPoint x: 491, startPoint y: 229, endPoint x: 278, endPoint y: 288, distance: 221.2
click at [278, 288] on main "The MLC Public Work Search The accuracy and completeness of The MLC's data is d…" at bounding box center [642, 299] width 1284 height 538
paste input "17936586"
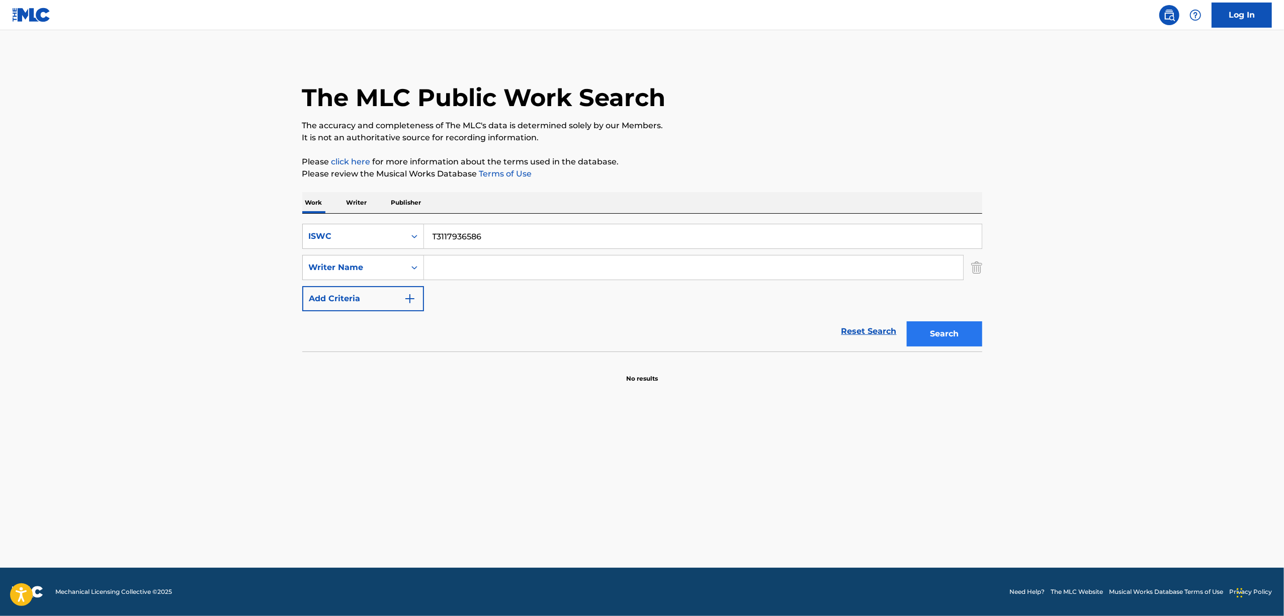
type input "T3117936586"
click at [936, 332] on button "Search" at bounding box center [944, 333] width 75 height 25
click at [959, 340] on button "Search" at bounding box center [944, 333] width 75 height 25
click at [435, 444] on main "The MLC Public Work Search The accuracy and completeness of The MLC's data is d…" at bounding box center [642, 299] width 1284 height 538
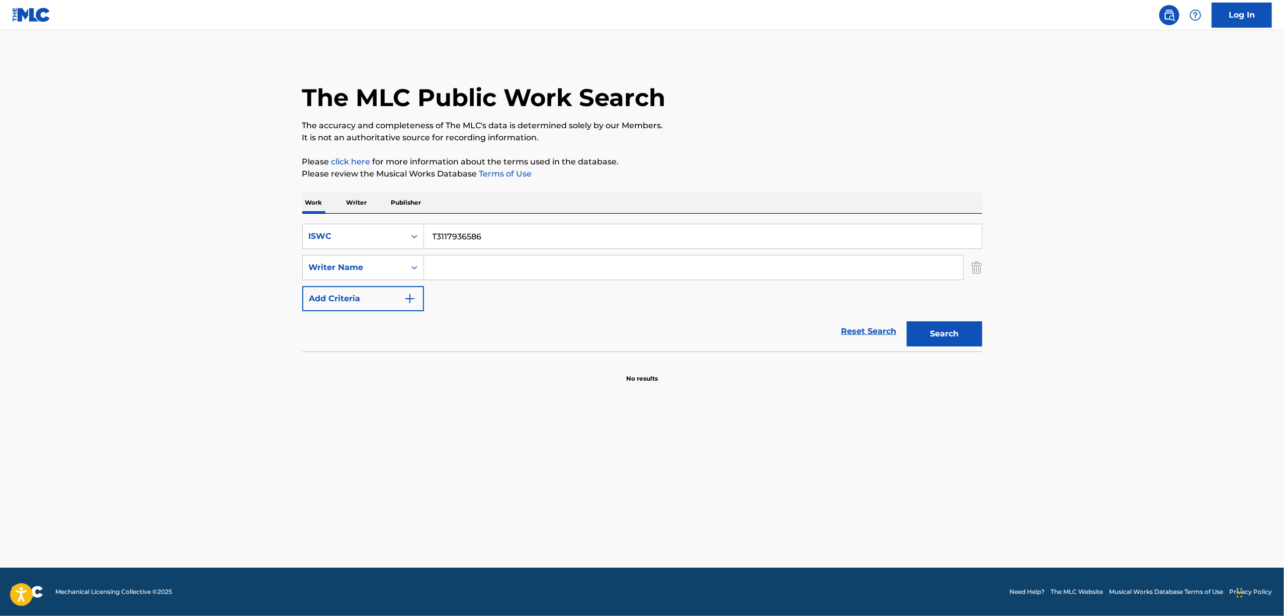
click at [435, 444] on main "The MLC Public Work Search The accuracy and completeness of The MLC's data is d…" at bounding box center [642, 299] width 1284 height 538
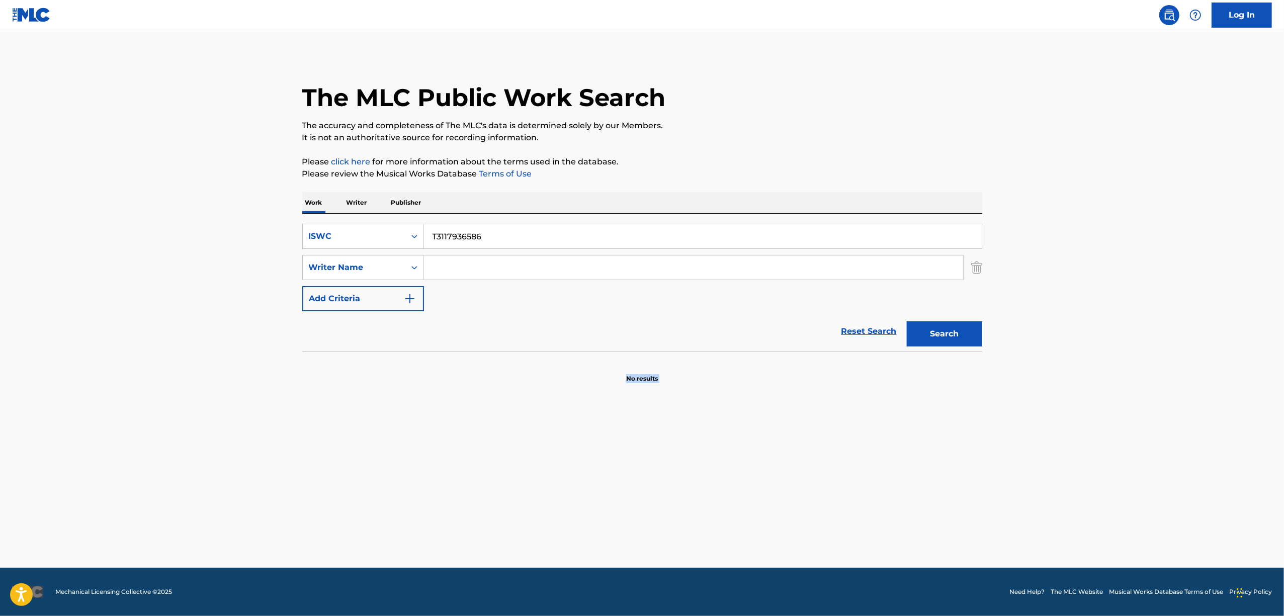
click at [435, 444] on main "The MLC Public Work Search The accuracy and completeness of The MLC's data is d…" at bounding box center [642, 299] width 1284 height 538
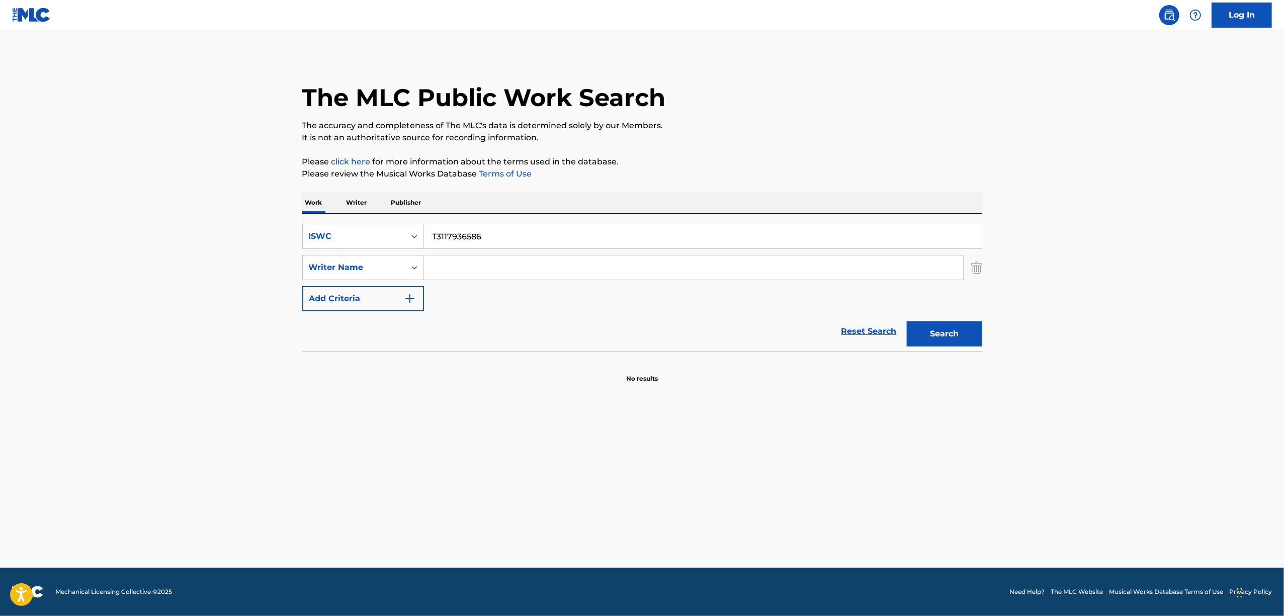
click at [435, 444] on main "The MLC Public Work Search The accuracy and completeness of The MLC's data is d…" at bounding box center [642, 299] width 1284 height 538
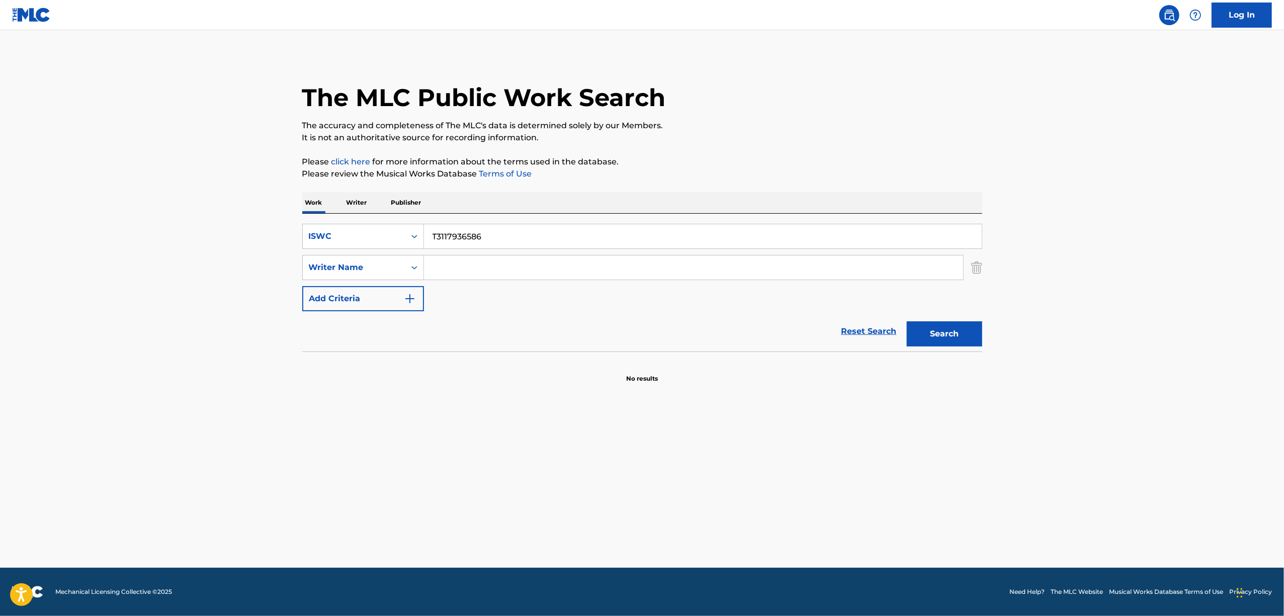
click at [435, 444] on main "The MLC Public Work Search The accuracy and completeness of The MLC's data is d…" at bounding box center [642, 299] width 1284 height 538
click at [946, 334] on button "Search" at bounding box center [944, 333] width 75 height 25
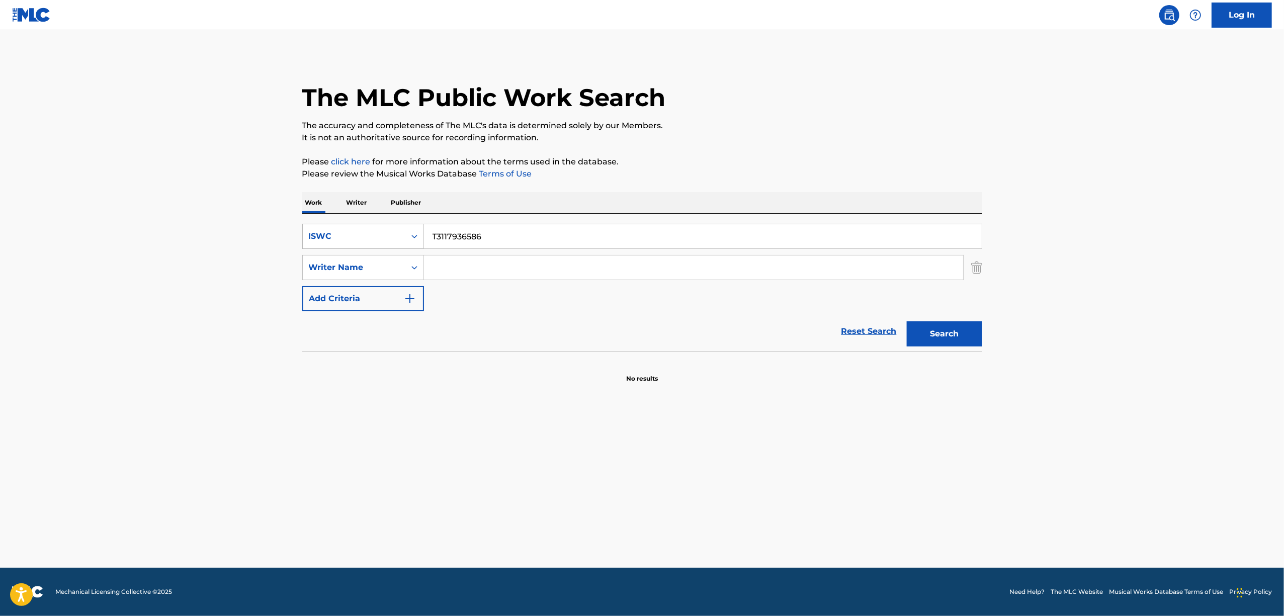
click at [413, 234] on icon "Search Form" at bounding box center [414, 236] width 10 height 10
click at [411, 293] on div "Writer IPI" at bounding box center [363, 286] width 121 height 25
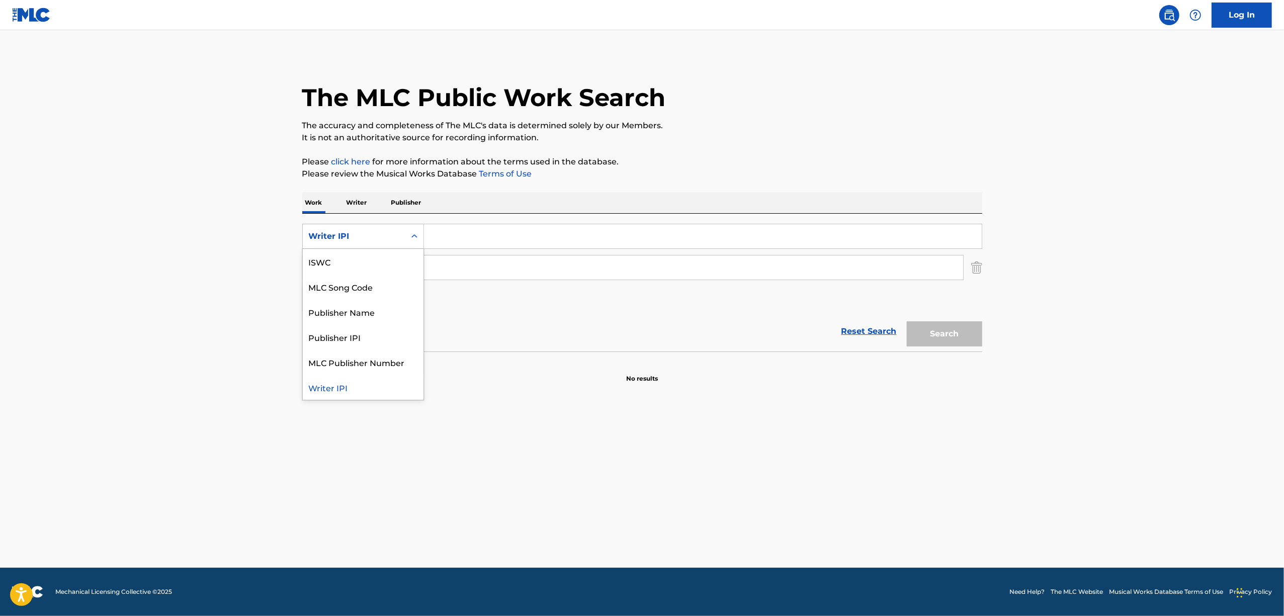
click at [417, 231] on icon "Search Form" at bounding box center [414, 236] width 10 height 10
click at [379, 262] on div "Work Title" at bounding box center [363, 261] width 121 height 25
click at [456, 226] on input "Search Form" at bounding box center [703, 236] width 558 height 24
paste input "EAAMANGA TAOSENAI"
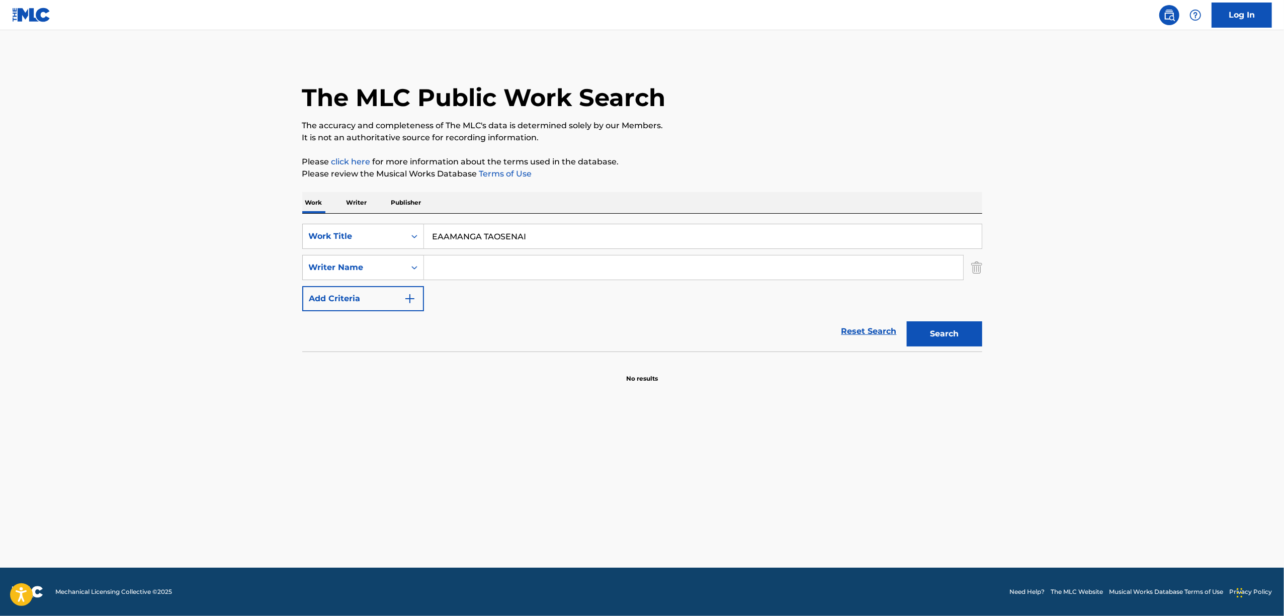
click at [966, 315] on div "Search" at bounding box center [942, 331] width 80 height 40
click at [960, 324] on button "Search" at bounding box center [944, 333] width 75 height 25
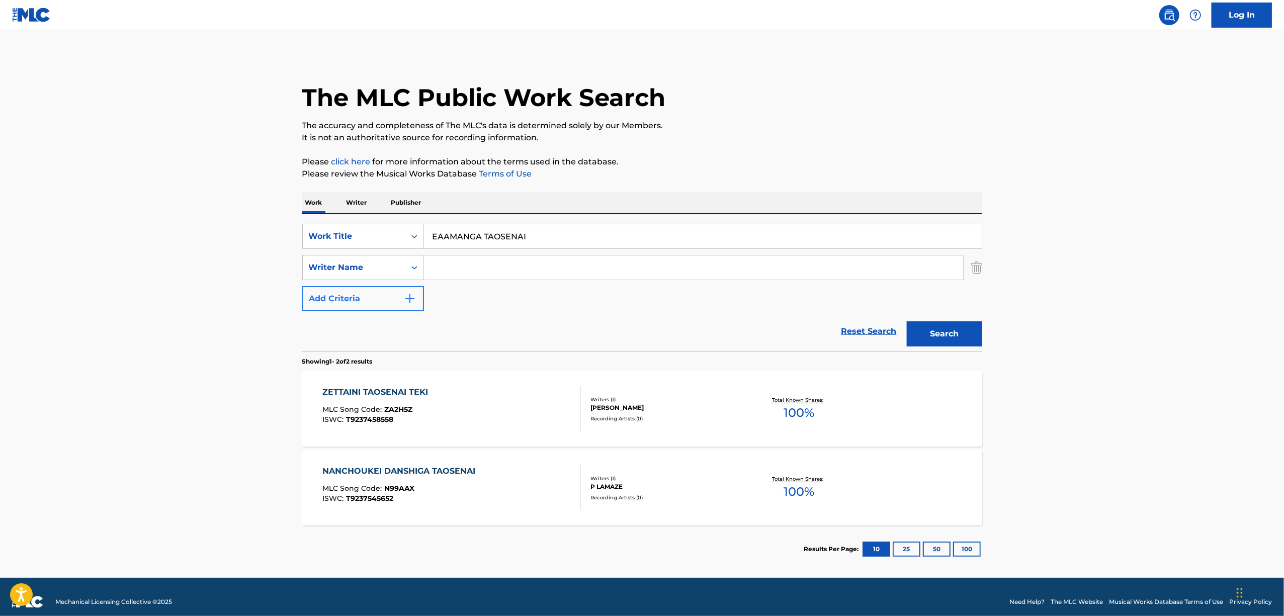
drag, startPoint x: 482, startPoint y: 254, endPoint x: 369, endPoint y: 288, distance: 118.1
click at [369, 287] on div "SearchWithCriteria4646a0cf-7197-497d-a446-266faa584efb Work Title EAAMANGA TAOS…" at bounding box center [642, 267] width 680 height 87
paste input "K S K KIMINO SONOTEWA KOKONI ARU"
click at [926, 332] on button "Search" at bounding box center [944, 333] width 75 height 25
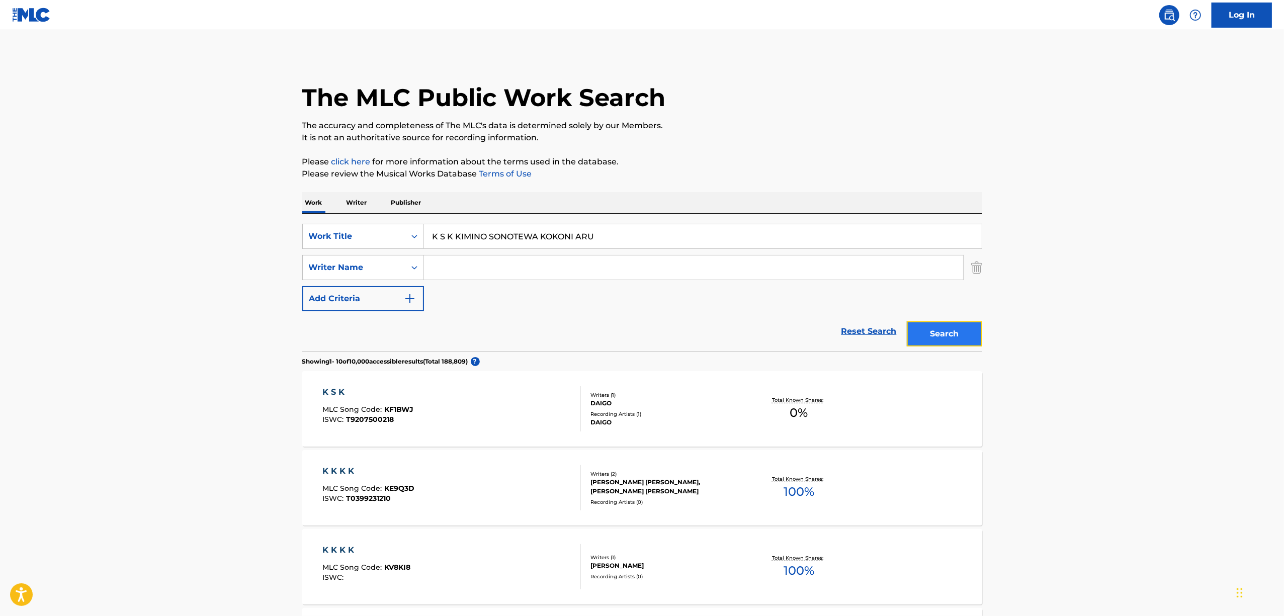
click at [945, 339] on button "Search" at bounding box center [944, 333] width 75 height 25
click at [1052, 373] on main "The MLC Public Work Search The accuracy and completeness of The MLC's data is d…" at bounding box center [642, 622] width 1284 height 1184
click at [1075, 344] on main "The MLC Public Work Search The accuracy and completeness of The MLC's data is d…" at bounding box center [642, 622] width 1284 height 1184
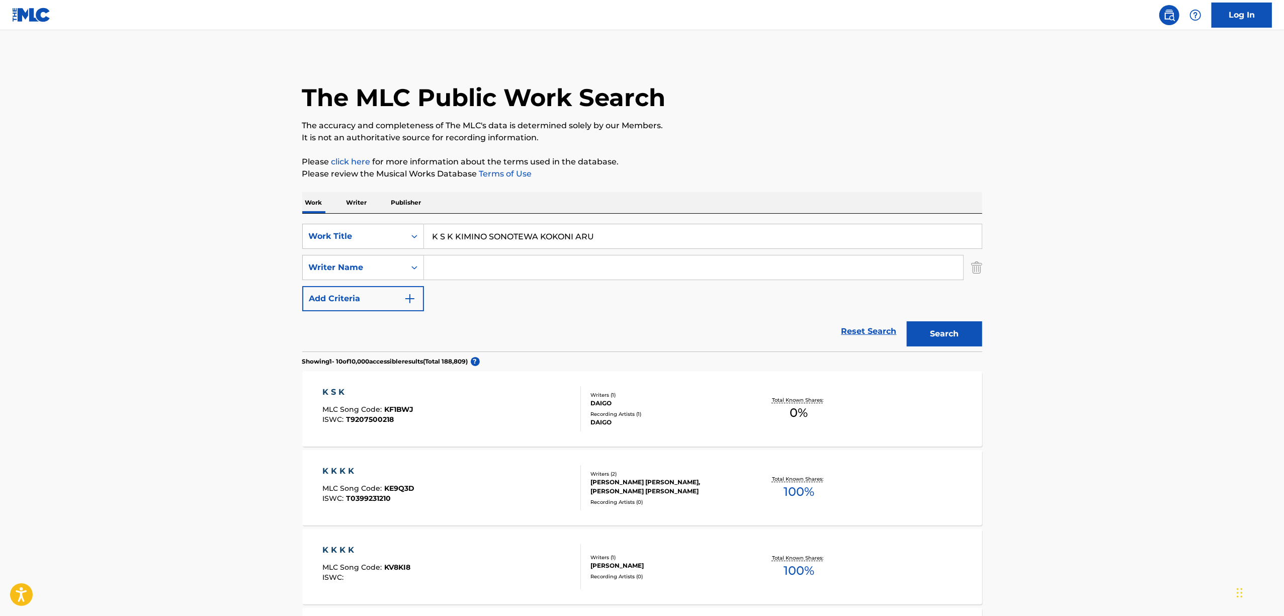
click at [1075, 344] on main "The MLC Public Work Search The accuracy and completeness of The MLC's data is d…" at bounding box center [642, 622] width 1284 height 1184
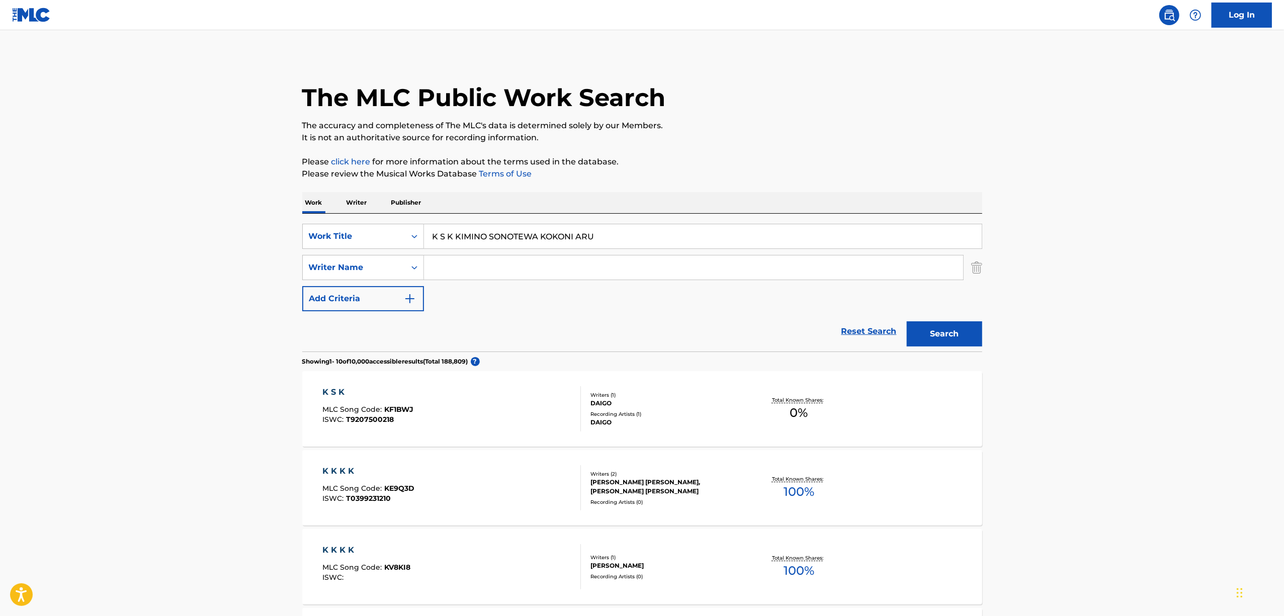
drag, startPoint x: 373, startPoint y: 281, endPoint x: 194, endPoint y: 305, distance: 180.6
click at [196, 305] on main "The MLC Public Work Search The accuracy and completeness of The MLC's data is d…" at bounding box center [642, 622] width 1284 height 1184
paste input "ASHITA GEEMUGA RAKUGAKIDARAKEDE KAETTE KITA KEN"
click at [911, 328] on button "Search" at bounding box center [944, 333] width 75 height 25
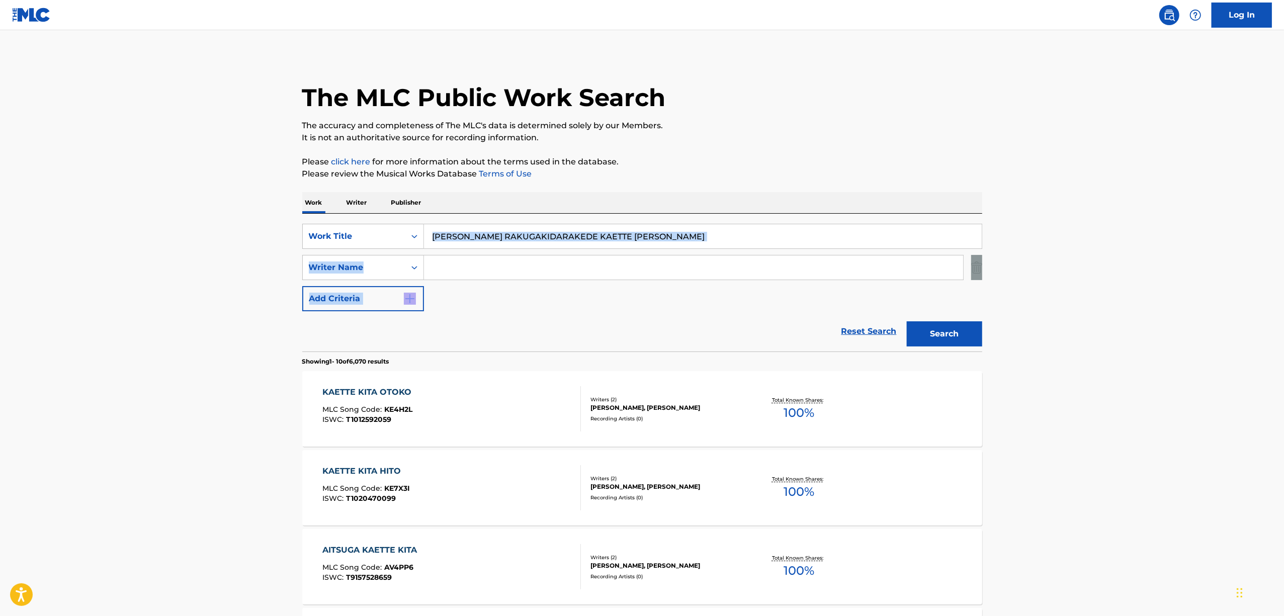
drag, startPoint x: 718, startPoint y: 220, endPoint x: 207, endPoint y: 350, distance: 527.2
click at [208, 350] on main "The MLC Public Work Search The accuracy and completeness of The MLC's data is d…" at bounding box center [642, 622] width 1284 height 1184
click at [554, 238] on input "KASHITA GEEMUGA RAKUGAKIDARAKEDE KAETTE KITA KEN" at bounding box center [703, 236] width 558 height 24
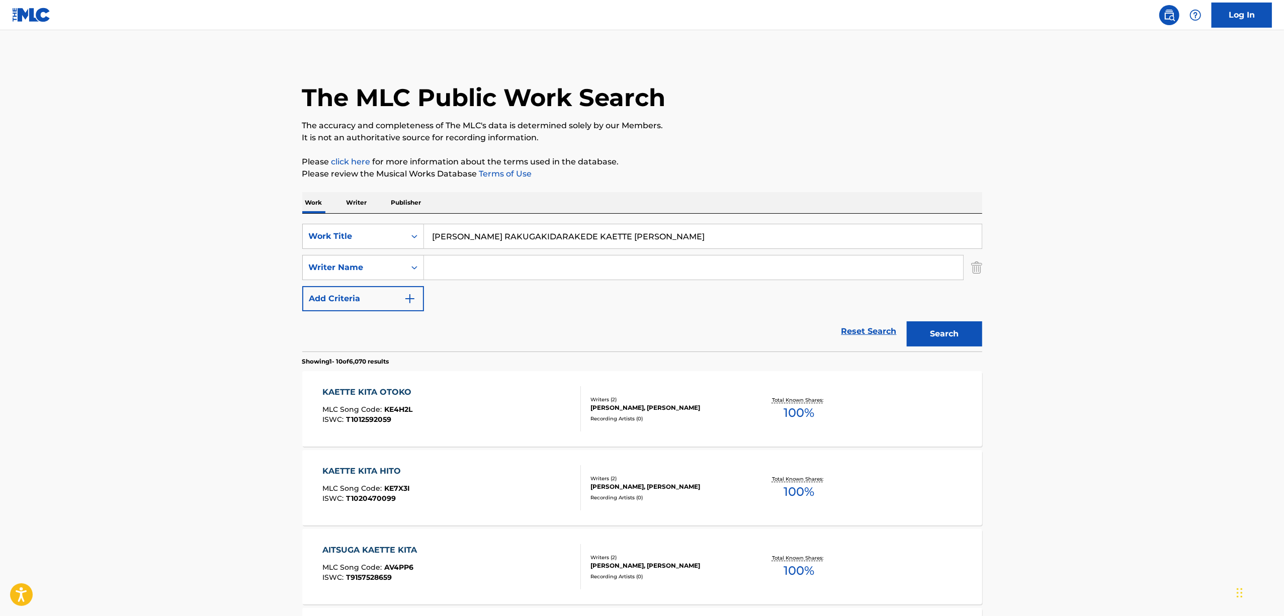
paste input "UKARUMADEWA NEMURANAI"
click at [954, 333] on button "Search" at bounding box center [944, 333] width 75 height 25
drag, startPoint x: 577, startPoint y: 230, endPoint x: 291, endPoint y: 301, distance: 295.3
paste input "KURIA"
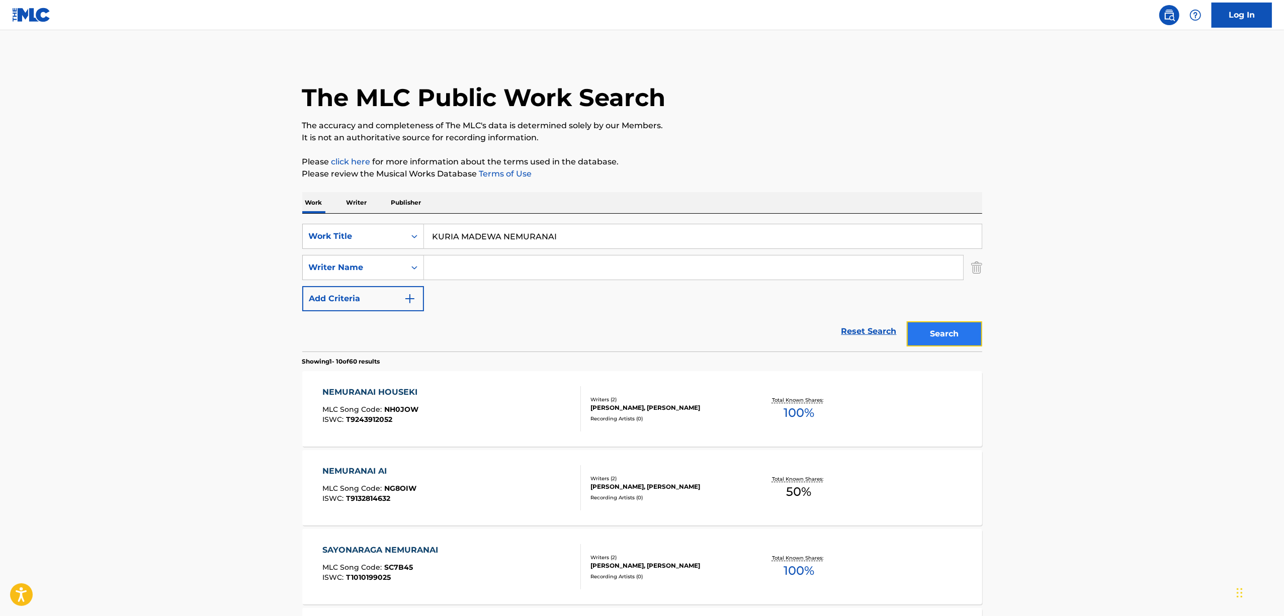
click at [938, 329] on button "Search" at bounding box center [944, 333] width 75 height 25
click at [940, 327] on button "Search" at bounding box center [944, 333] width 75 height 25
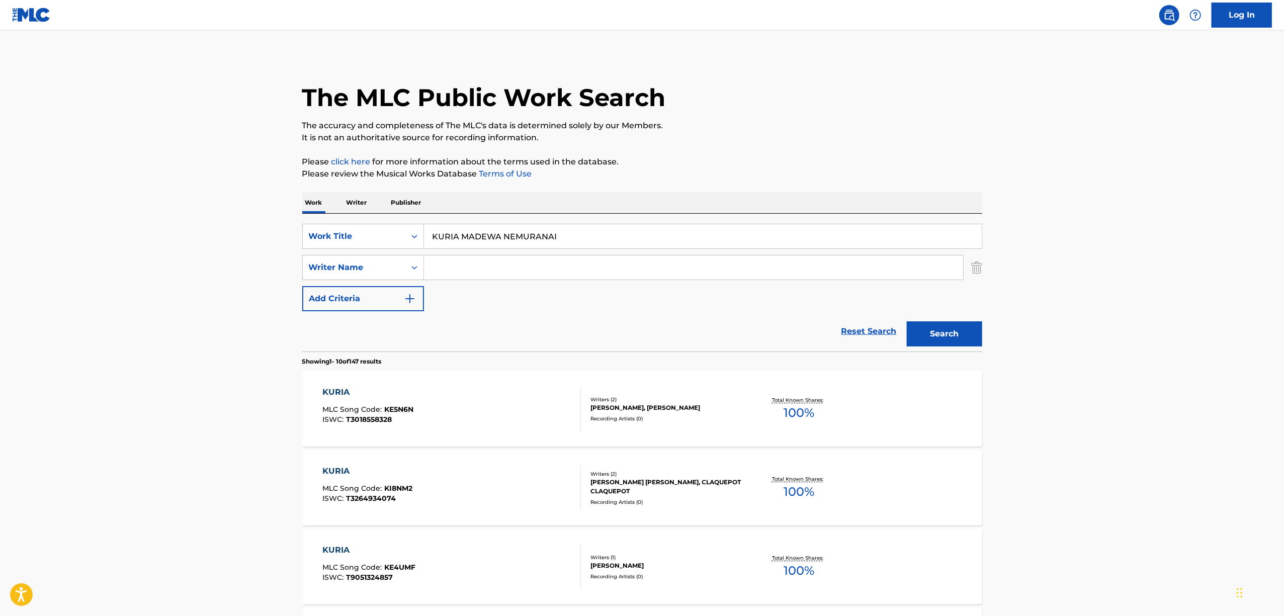
drag, startPoint x: 571, startPoint y: 232, endPoint x: 234, endPoint y: 329, distance: 350.5
click at [234, 329] on main "The MLC Public Work Search The accuracy and completeness of The MLC's data is d…" at bounding box center [642, 622] width 1284 height 1184
paste input "ZEROSTYLE"
click at [952, 313] on div "Search" at bounding box center [942, 331] width 80 height 40
click at [938, 336] on button "Search" at bounding box center [944, 333] width 75 height 25
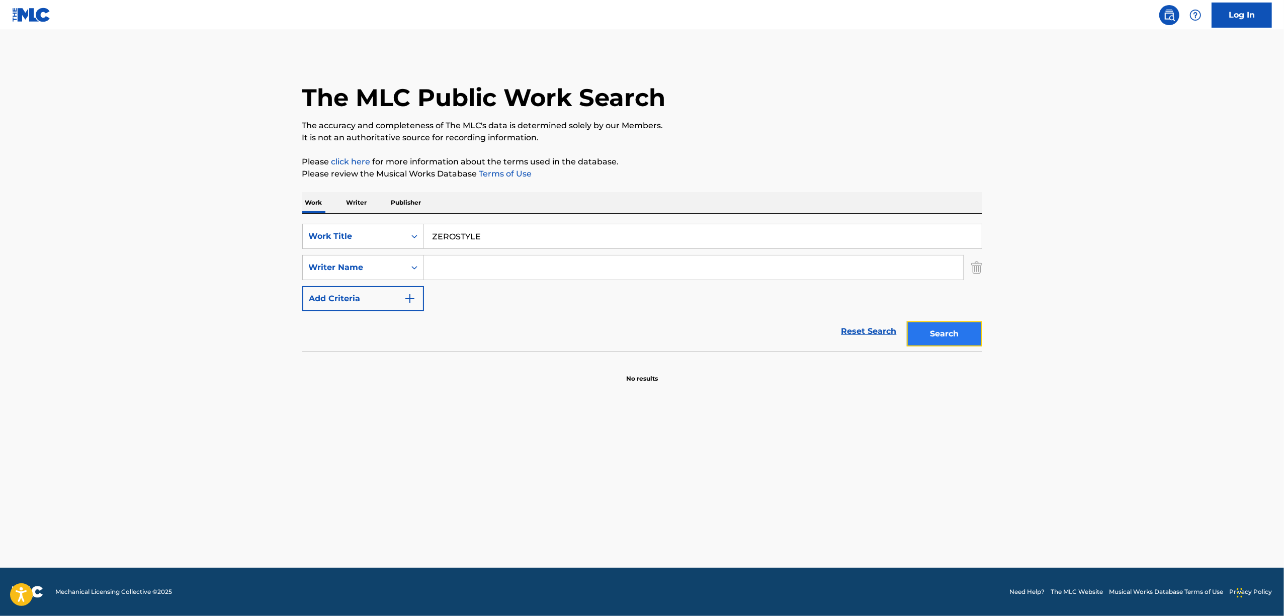
click at [940, 334] on button "Search" at bounding box center [944, 333] width 75 height 25
click at [940, 334] on div "Search" at bounding box center [942, 331] width 80 height 40
click at [940, 334] on button "Search" at bounding box center [944, 333] width 75 height 25
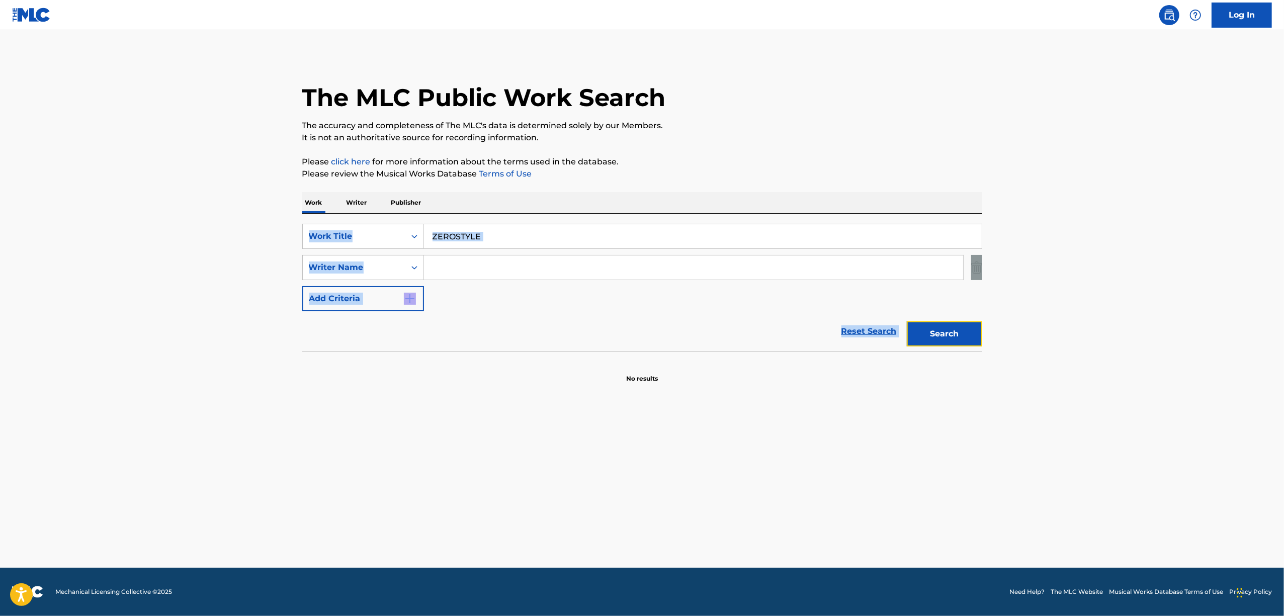
click at [940, 334] on button "Search" at bounding box center [944, 333] width 75 height 25
click at [940, 334] on div "Search" at bounding box center [942, 331] width 80 height 40
click at [940, 334] on button "Search" at bounding box center [944, 333] width 75 height 25
click at [940, 334] on div "Search" at bounding box center [942, 331] width 80 height 40
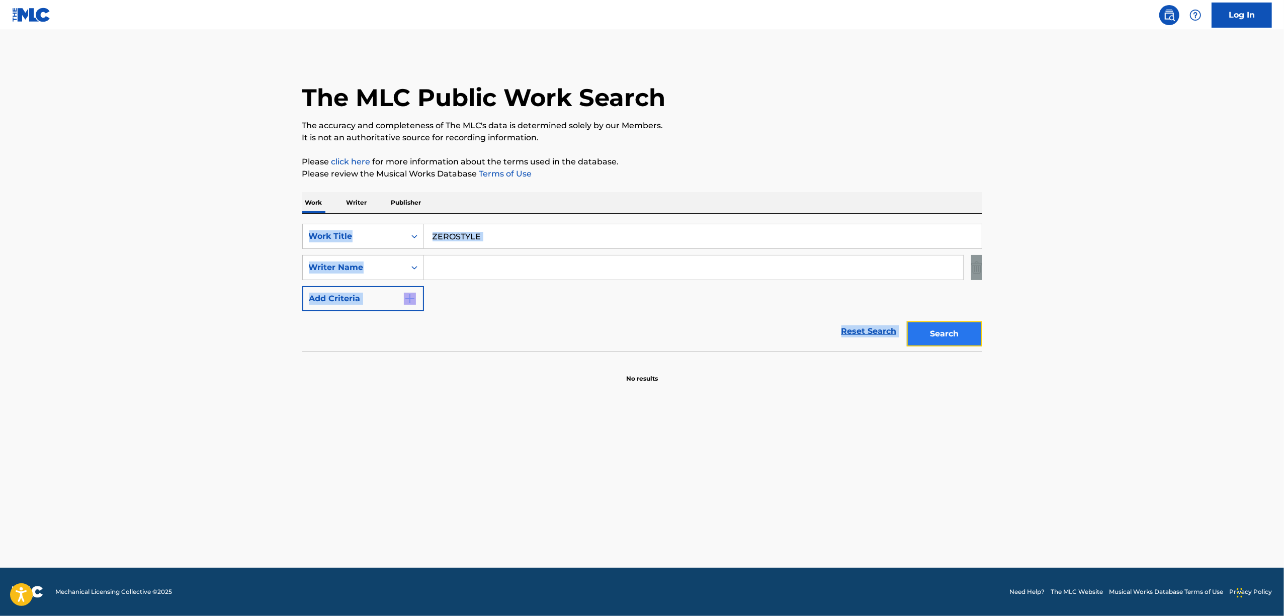
click at [940, 330] on button "Search" at bounding box center [944, 333] width 75 height 25
drag, startPoint x: 525, startPoint y: 240, endPoint x: 163, endPoint y: 367, distance: 383.3
click at [166, 366] on main "The MLC Public Work Search The accuracy and completeness of The MLC's data is d…" at bounding box center [642, 299] width 1284 height 538
paste input "KOITSUWA HONTONI KYOURYOKUSURU KIGA ARUNOKA"
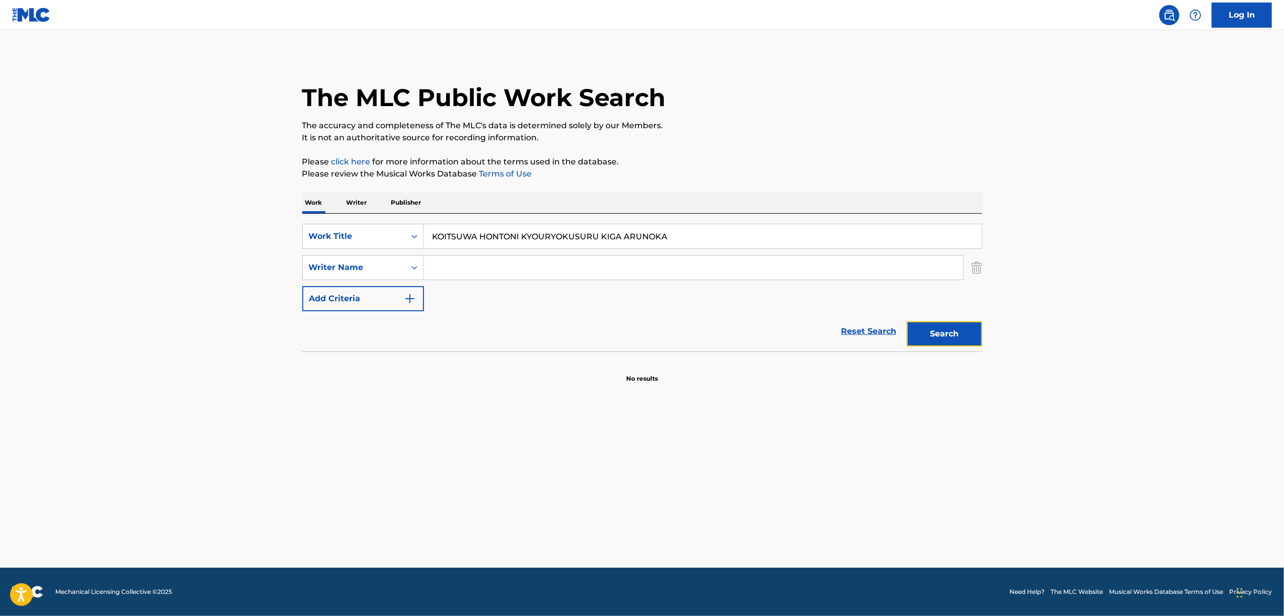
click at [929, 332] on button "Search" at bounding box center [944, 333] width 75 height 25
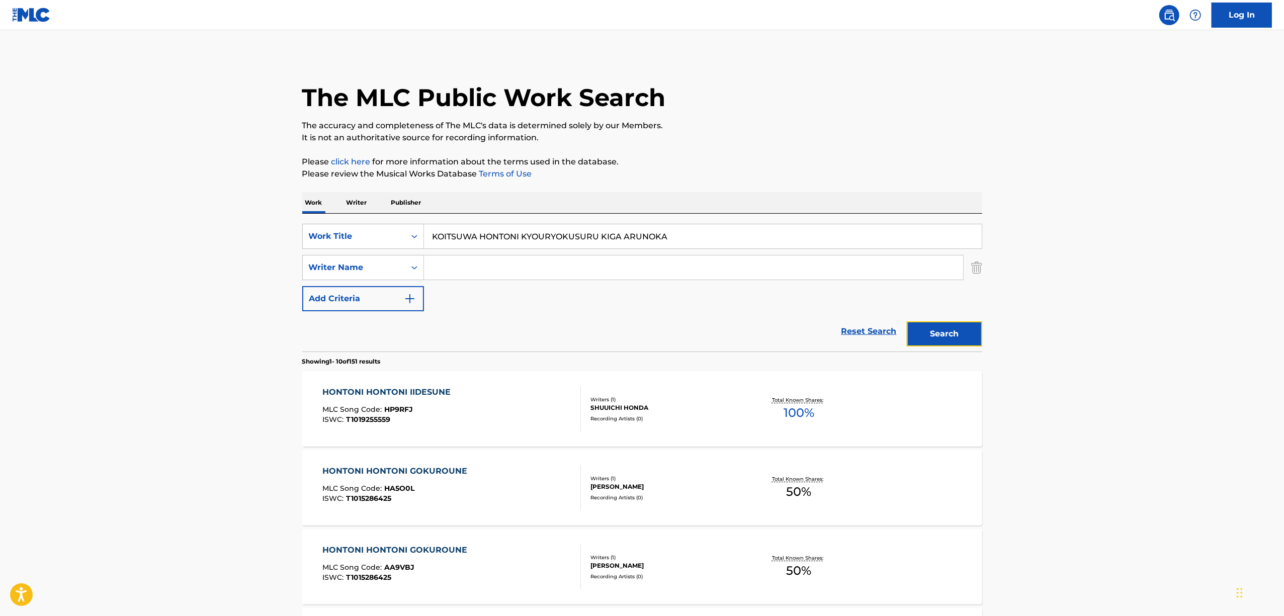
click at [928, 334] on button "Search" at bounding box center [944, 333] width 75 height 25
drag, startPoint x: 725, startPoint y: 230, endPoint x: 206, endPoint y: 374, distance: 539.0
click at [206, 374] on main "The MLC Public Work Search The accuracy and completeness of The MLC's data is d…" at bounding box center [642, 622] width 1284 height 1184
paste input "NANBAA FAIBUNO KATA OMOI"
click at [930, 331] on button "Search" at bounding box center [944, 333] width 75 height 25
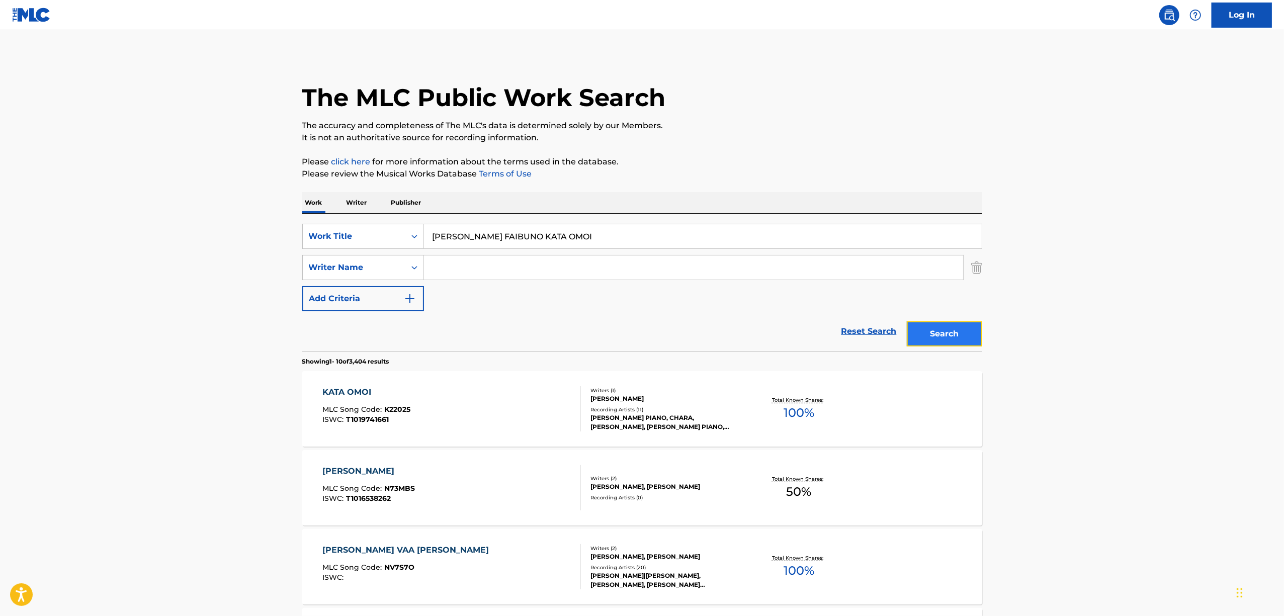
click at [924, 331] on button "Search" at bounding box center [944, 333] width 75 height 25
drag, startPoint x: 567, startPoint y: 234, endPoint x: 338, endPoint y: 258, distance: 230.6
click at [340, 259] on div "SearchWithCriteria4646a0cf-7197-497d-a446-266faa584efb Work Title NANBAA FAIBUN…" at bounding box center [642, 267] width 680 height 87
paste input "AOIRONO SHOUNEN"
click at [945, 341] on button "Search" at bounding box center [944, 333] width 75 height 25
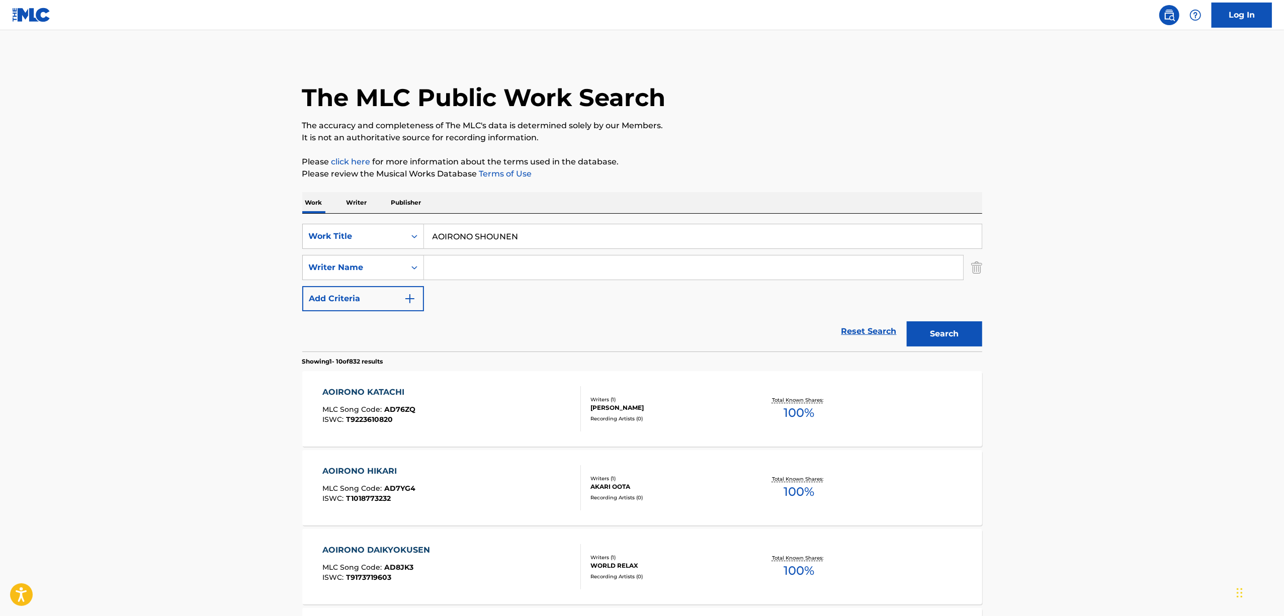
drag, startPoint x: 439, startPoint y: 255, endPoint x: 210, endPoint y: 313, distance: 236.4
click at [210, 313] on main "The MLC Public Work Search The accuracy and completeness of The MLC's data is d…" at bounding box center [642, 622] width 1284 height 1184
paste input "DAMEDAMESHIA"
click at [935, 320] on div "Search" at bounding box center [942, 331] width 80 height 40
click at [936, 334] on button "Search" at bounding box center [944, 333] width 75 height 25
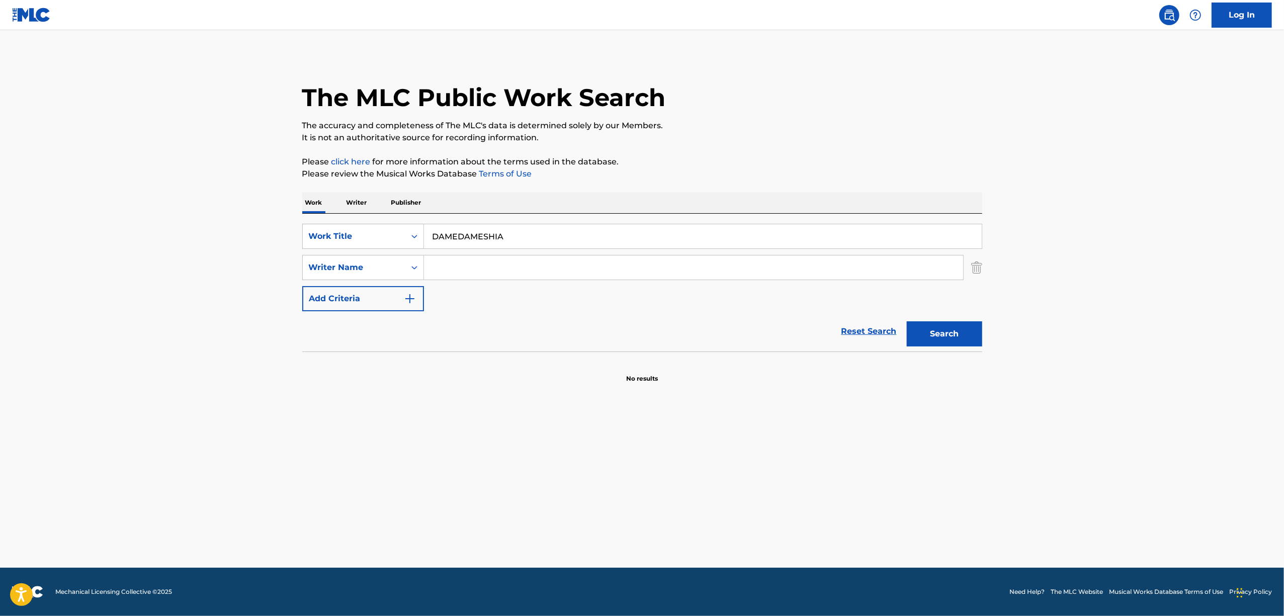
click at [815, 134] on p "It is not an authoritative source for recording information." at bounding box center [642, 138] width 680 height 12
click at [877, 106] on div "The MLC Public Work Search" at bounding box center [642, 91] width 680 height 73
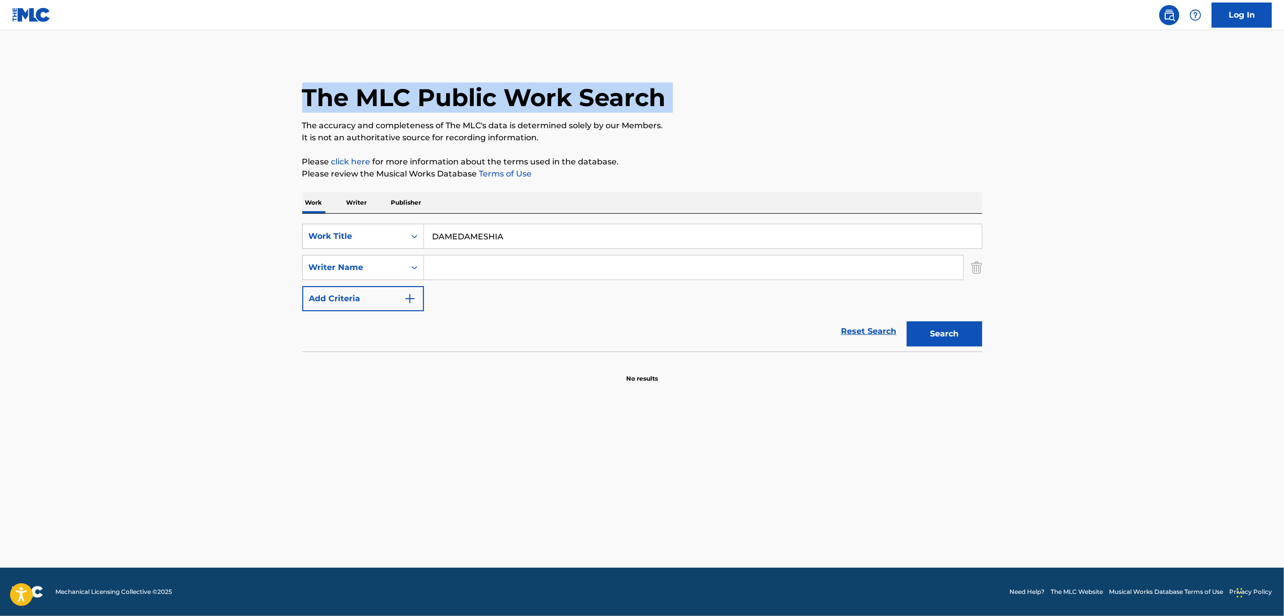
click at [877, 106] on div "The MLC Public Work Search" at bounding box center [642, 91] width 680 height 73
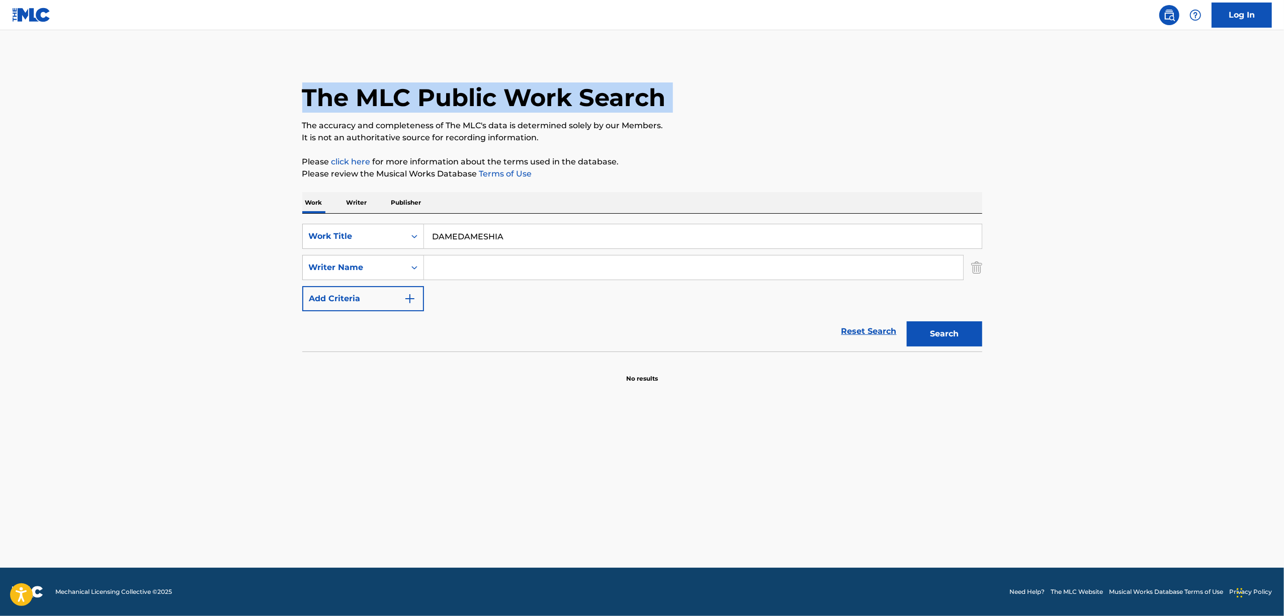
click at [877, 106] on div "The MLC Public Work Search" at bounding box center [642, 91] width 680 height 73
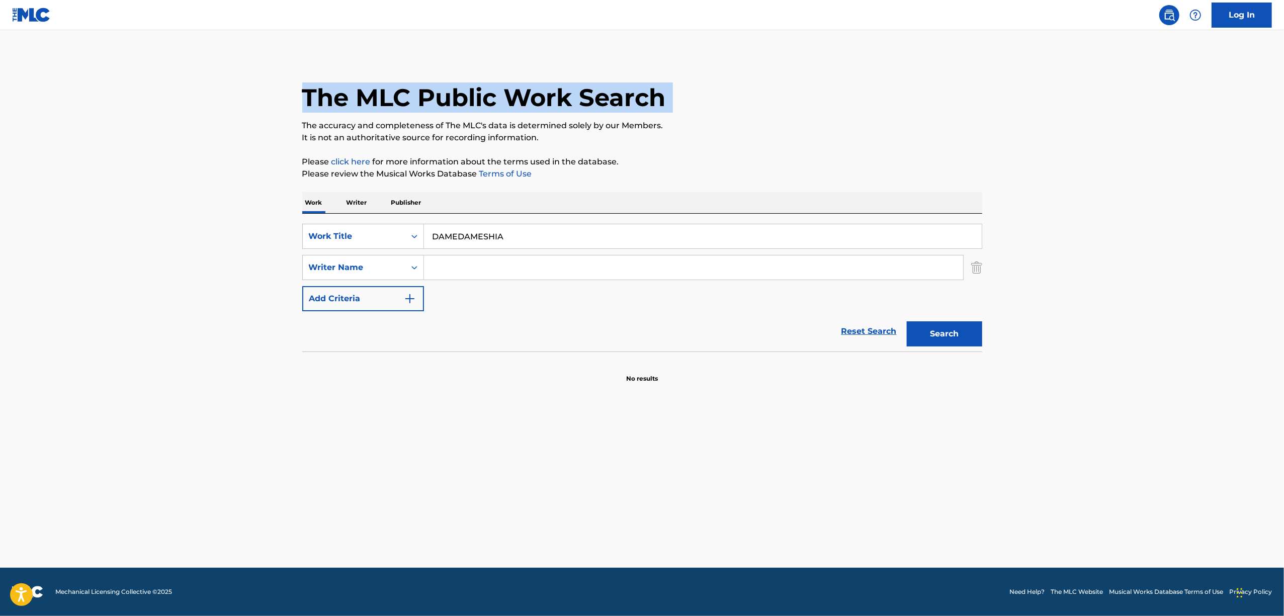
click at [877, 106] on div "The MLC Public Work Search" at bounding box center [642, 91] width 680 height 73
click at [877, 105] on div "The MLC Public Work Search" at bounding box center [642, 91] width 680 height 73
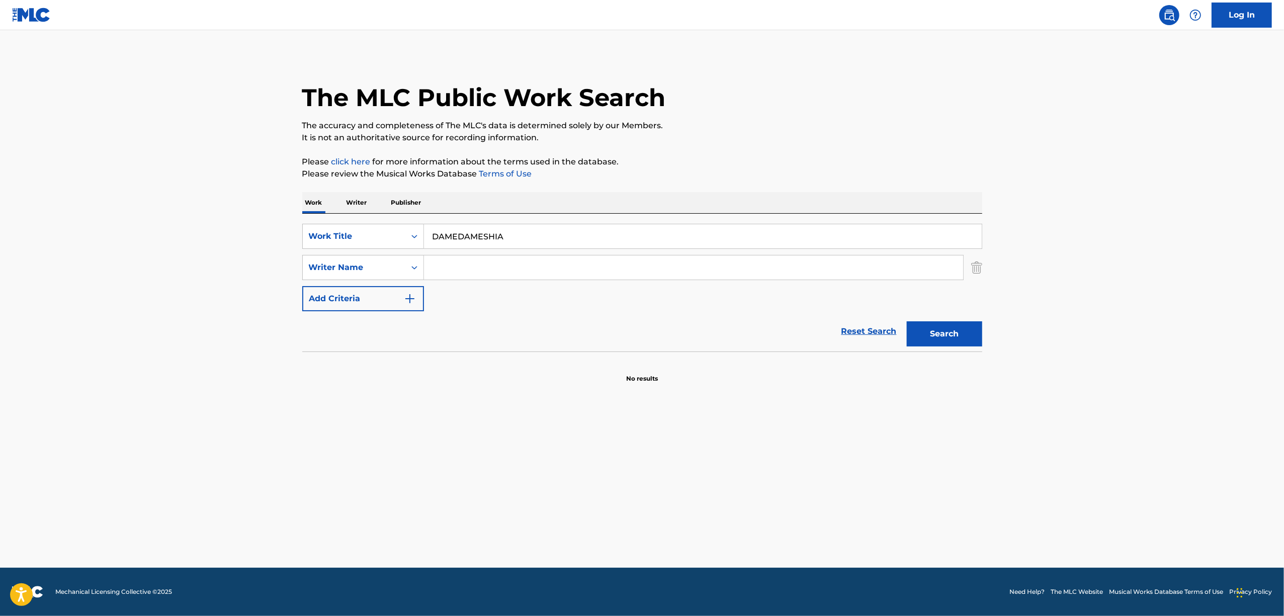
click at [839, 132] on p "It is not an authoritative source for recording information." at bounding box center [642, 138] width 680 height 12
click at [839, 127] on p "The accuracy and completeness of The MLC's data is determined solely by our Mem…" at bounding box center [642, 126] width 680 height 12
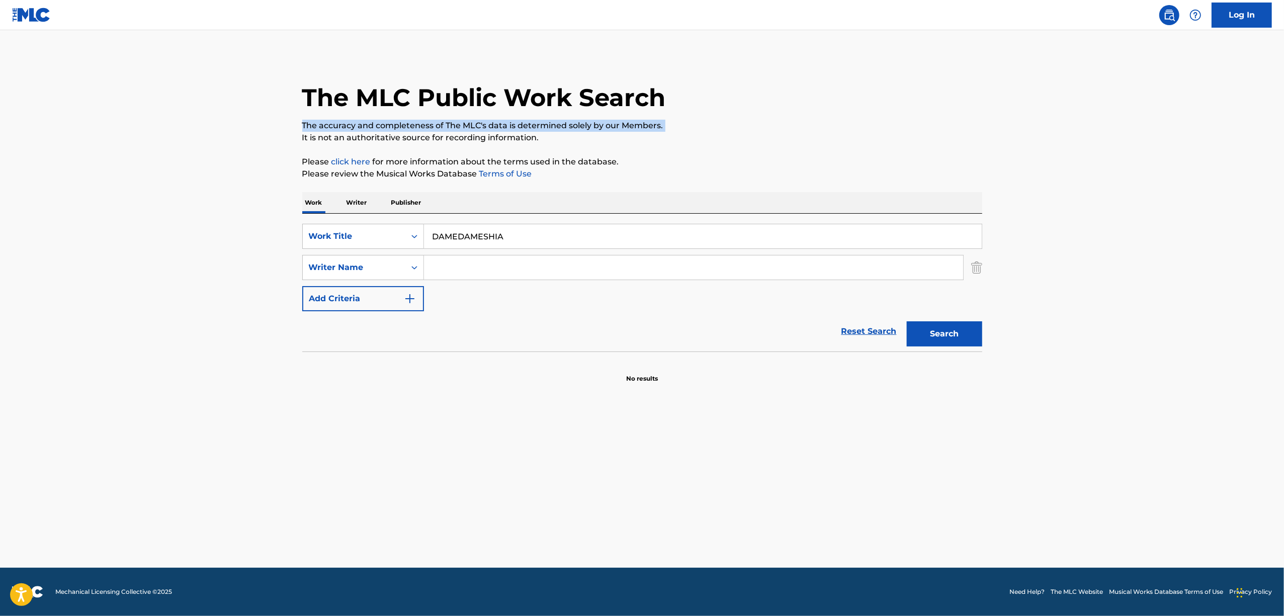
click at [839, 127] on p "The accuracy and completeness of The MLC's data is determined solely by our Mem…" at bounding box center [642, 126] width 680 height 12
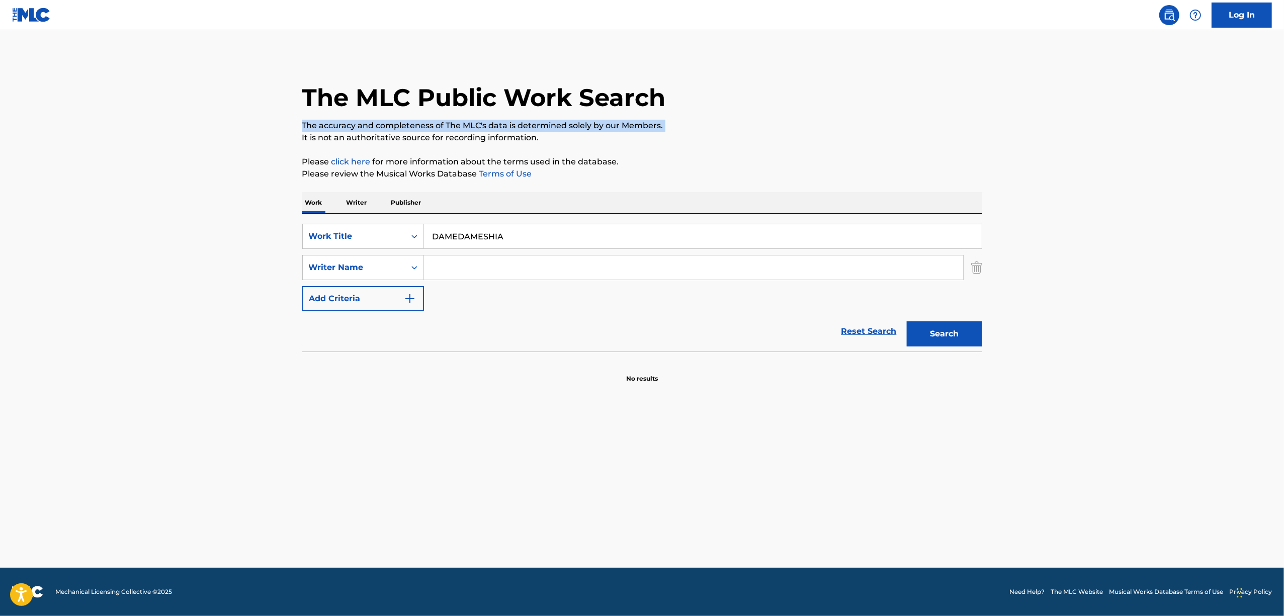
click at [839, 127] on p "The accuracy and completeness of The MLC's data is determined solely by our Mem…" at bounding box center [642, 126] width 680 height 12
drag, startPoint x: 488, startPoint y: 237, endPoint x: 194, endPoint y: 314, distance: 303.6
click at [194, 314] on main "The MLC Public Work Search The accuracy and completeness of The MLC's data is d…" at bounding box center [642, 299] width 1284 height 538
paste input "SAKYUBASU"
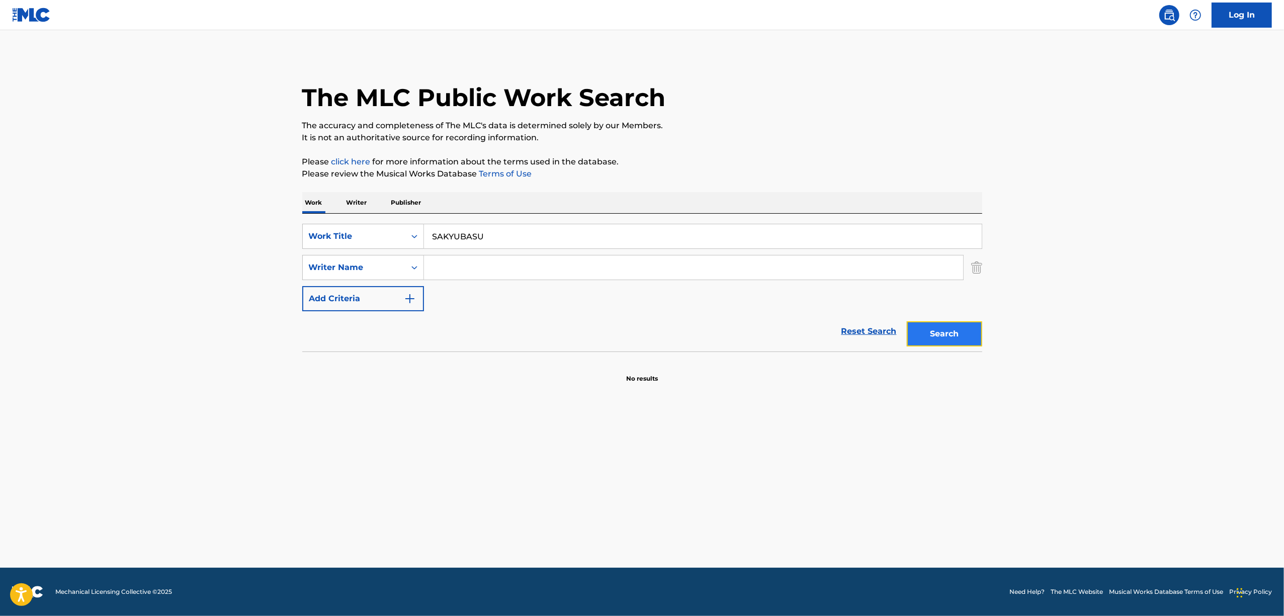
click at [931, 328] on button "Search" at bounding box center [944, 333] width 75 height 25
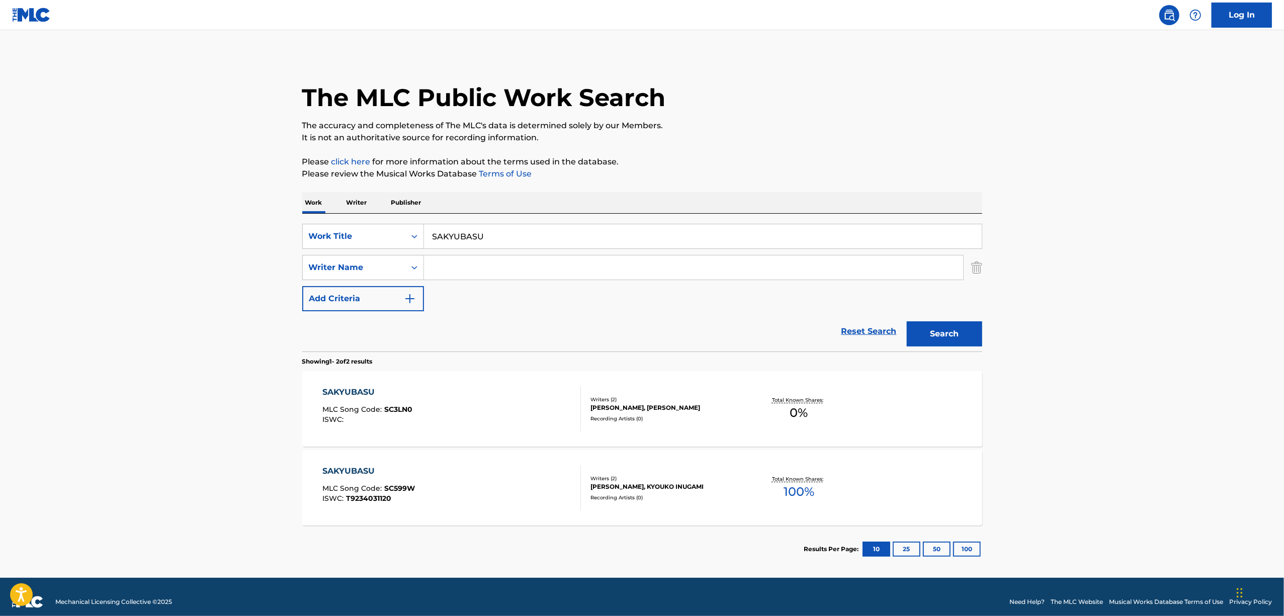
click at [1039, 398] on main "The MLC Public Work Search The accuracy and completeness of The MLC's data is d…" at bounding box center [642, 304] width 1284 height 548
drag, startPoint x: 1039, startPoint y: 398, endPoint x: 1035, endPoint y: 402, distance: 5.7
click at [1035, 402] on main "The MLC Public Work Search The accuracy and completeness of The MLC's data is d…" at bounding box center [642, 304] width 1284 height 548
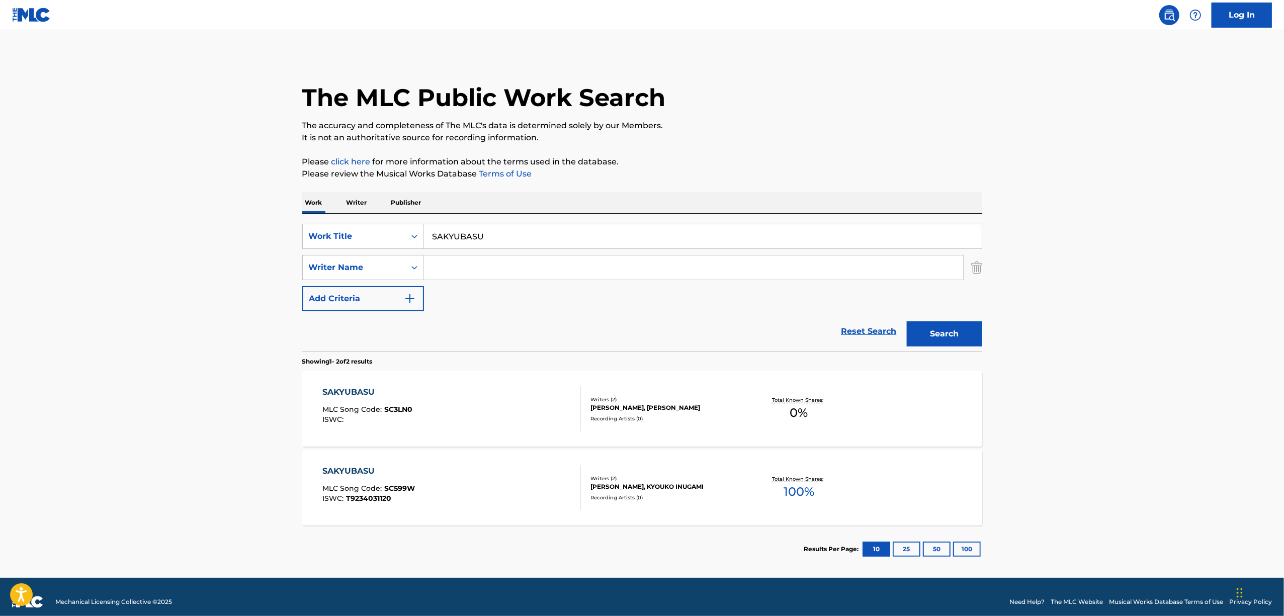
click at [1035, 402] on main "The MLC Public Work Search The accuracy and completeness of The MLC's data is d…" at bounding box center [642, 304] width 1284 height 548
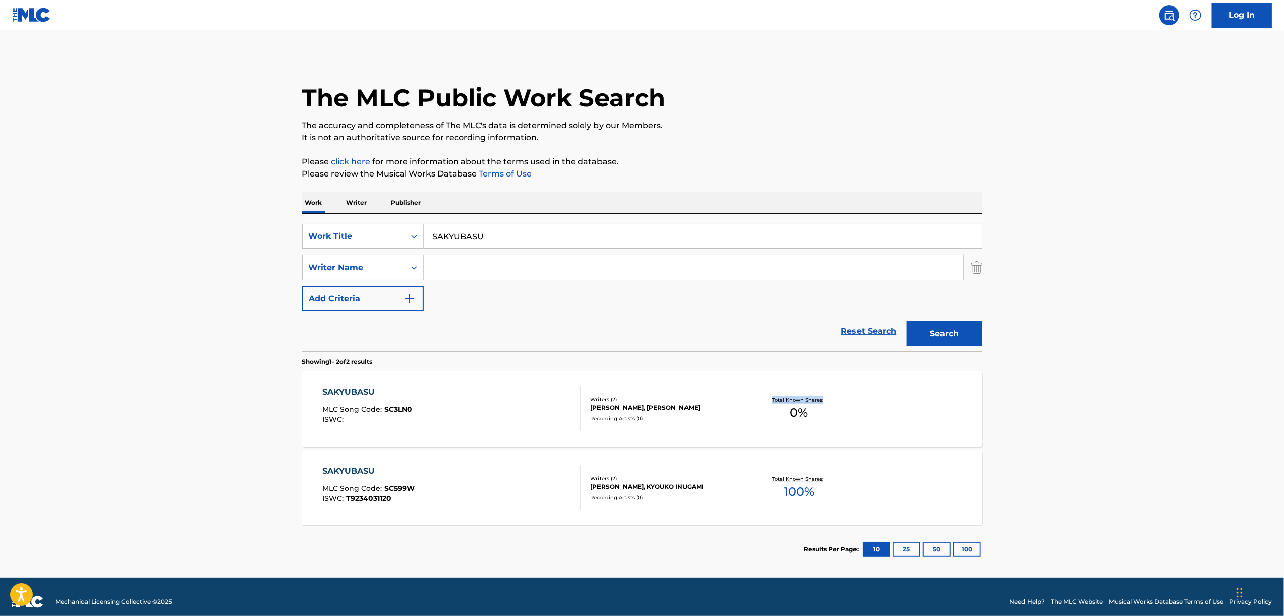
click at [1035, 402] on main "The MLC Public Work Search The accuracy and completeness of The MLC's data is d…" at bounding box center [642, 304] width 1284 height 548
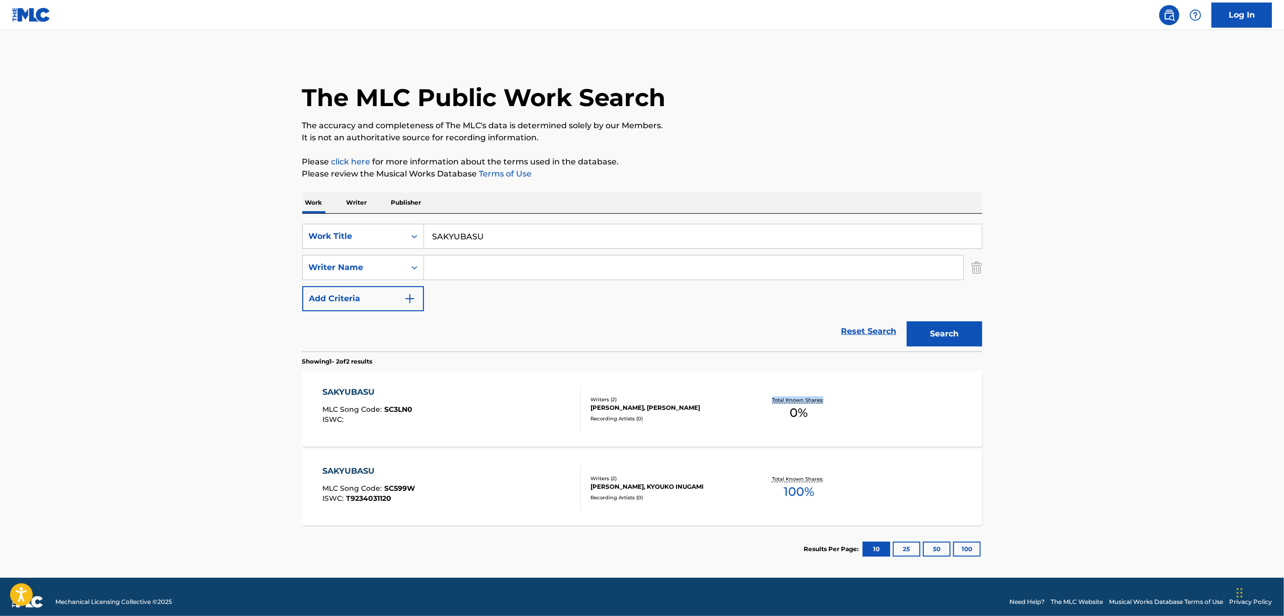
click at [1035, 402] on main "The MLC Public Work Search The accuracy and completeness of The MLC's data is d…" at bounding box center [642, 304] width 1284 height 548
click at [1031, 405] on main "The MLC Public Work Search The accuracy and completeness of The MLC's data is d…" at bounding box center [642, 304] width 1284 height 548
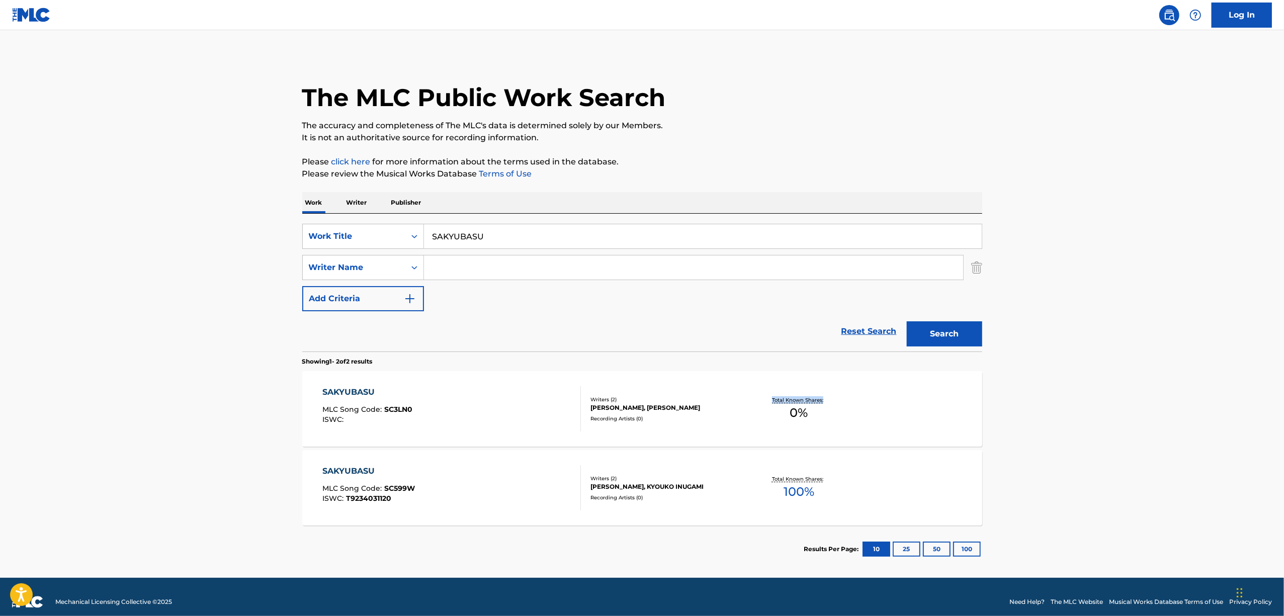
click at [1031, 405] on main "The MLC Public Work Search The accuracy and completeness of The MLC's data is d…" at bounding box center [642, 304] width 1284 height 548
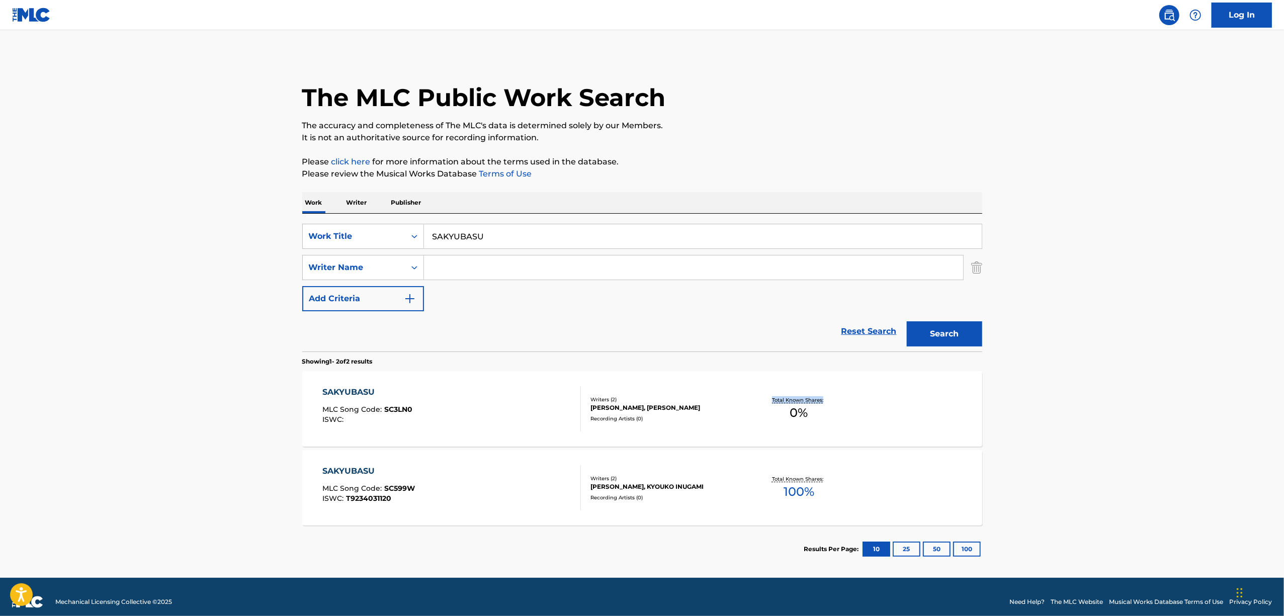
click at [1031, 405] on main "The MLC Public Work Search The accuracy and completeness of The MLC's data is d…" at bounding box center [642, 304] width 1284 height 548
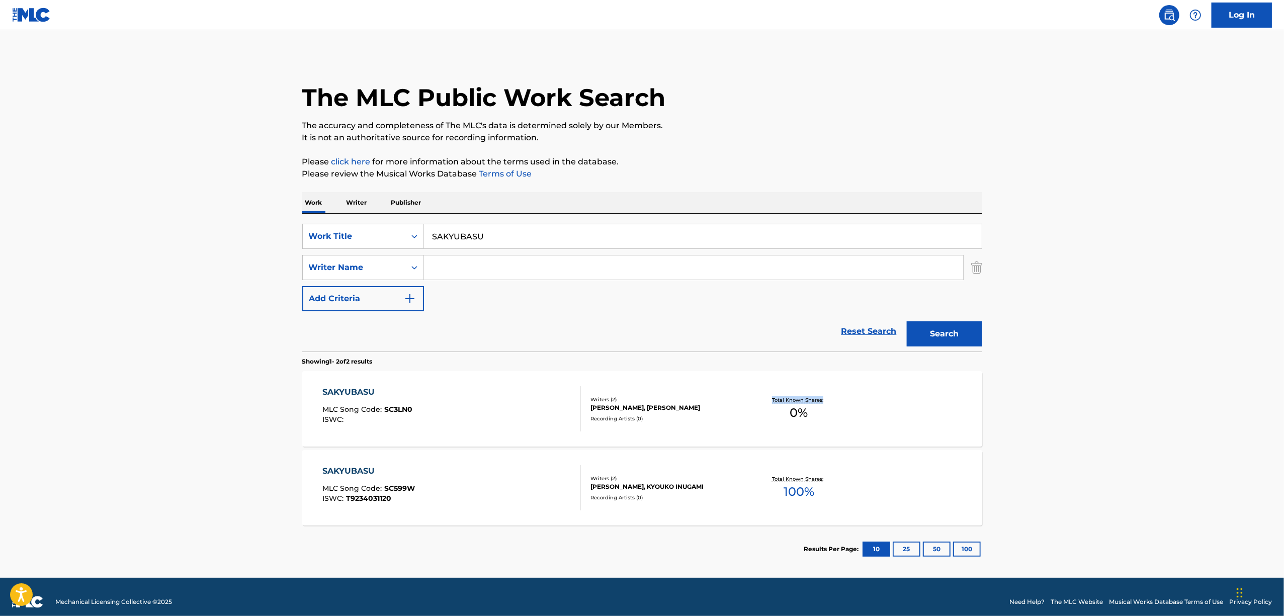
click at [1031, 405] on main "The MLC Public Work Search The accuracy and completeness of The MLC's data is d…" at bounding box center [642, 304] width 1284 height 548
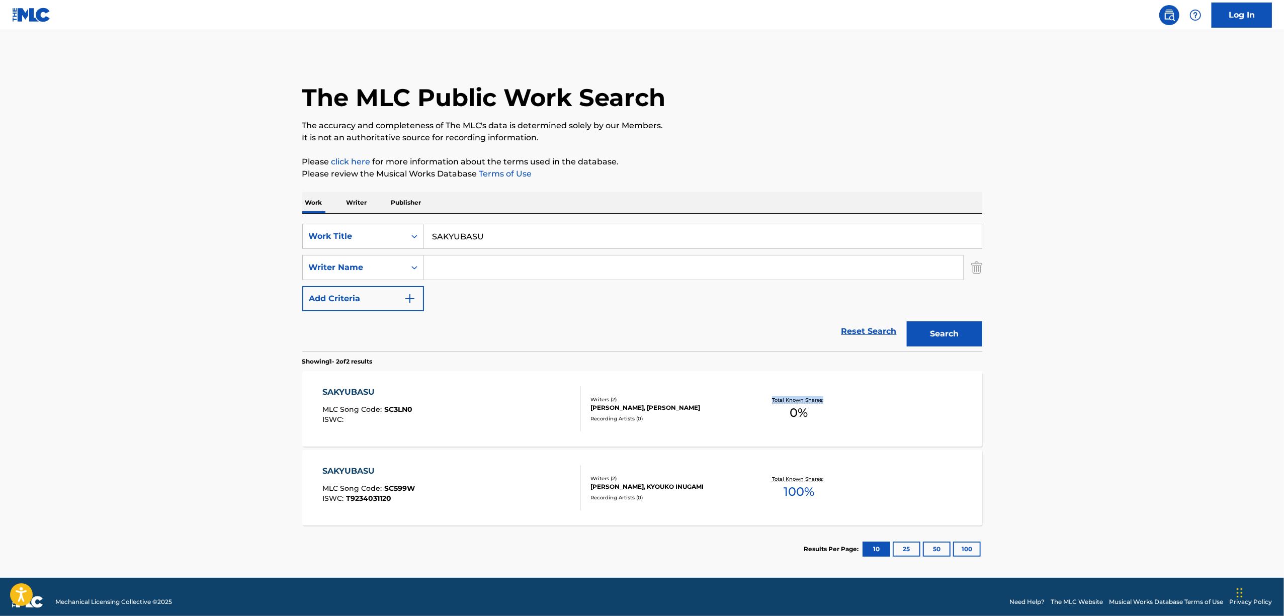
click at [1031, 405] on main "The MLC Public Work Search The accuracy and completeness of The MLC's data is d…" at bounding box center [642, 304] width 1284 height 548
click at [1032, 405] on main "The MLC Public Work Search The accuracy and completeness of The MLC's data is d…" at bounding box center [642, 304] width 1284 height 548
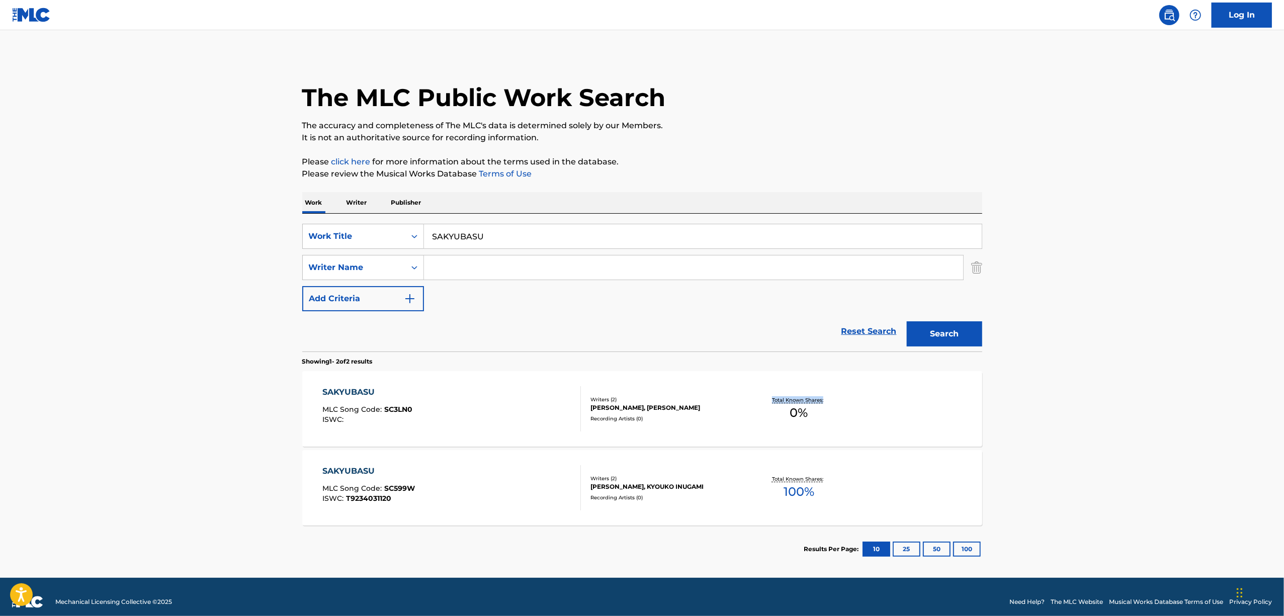
click at [1165, 406] on main "The MLC Public Work Search The accuracy and completeness of The MLC's data is d…" at bounding box center [642, 304] width 1284 height 548
click at [1161, 400] on main "The MLC Public Work Search The accuracy and completeness of The MLC's data is d…" at bounding box center [642, 304] width 1284 height 548
click at [1161, 399] on main "The MLC Public Work Search The accuracy and completeness of The MLC's data is d…" at bounding box center [642, 304] width 1284 height 548
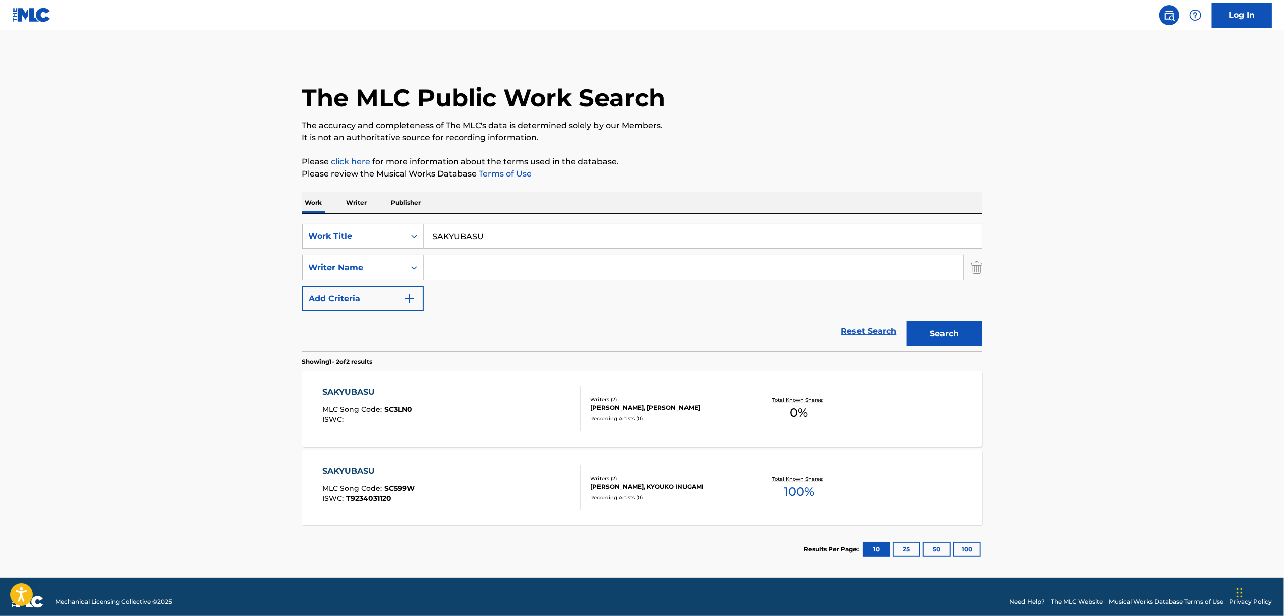
click at [1161, 399] on main "The MLC Public Work Search The accuracy and completeness of The MLC's data is d…" at bounding box center [642, 304] width 1284 height 548
click at [1160, 399] on main "The MLC Public Work Search The accuracy and completeness of The MLC's data is d…" at bounding box center [642, 304] width 1284 height 548
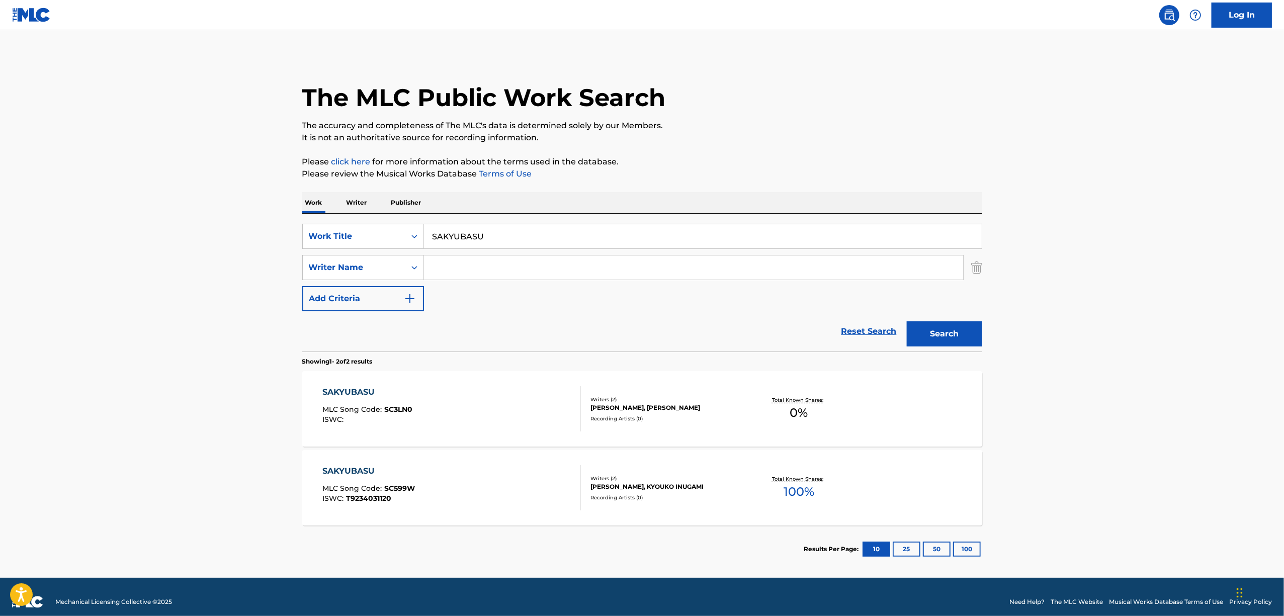
click at [1160, 399] on main "The MLC Public Work Search The accuracy and completeness of The MLC's data is d…" at bounding box center [642, 304] width 1284 height 548
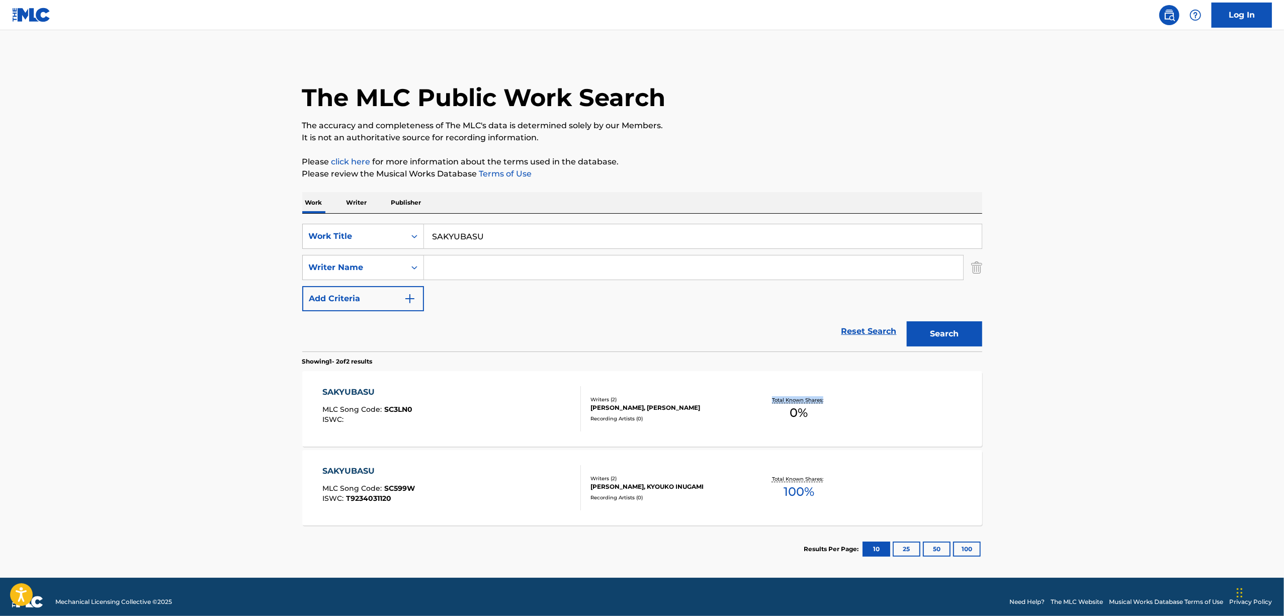
click at [1160, 399] on main "The MLC Public Work Search The accuracy and completeness of The MLC's data is d…" at bounding box center [642, 304] width 1284 height 548
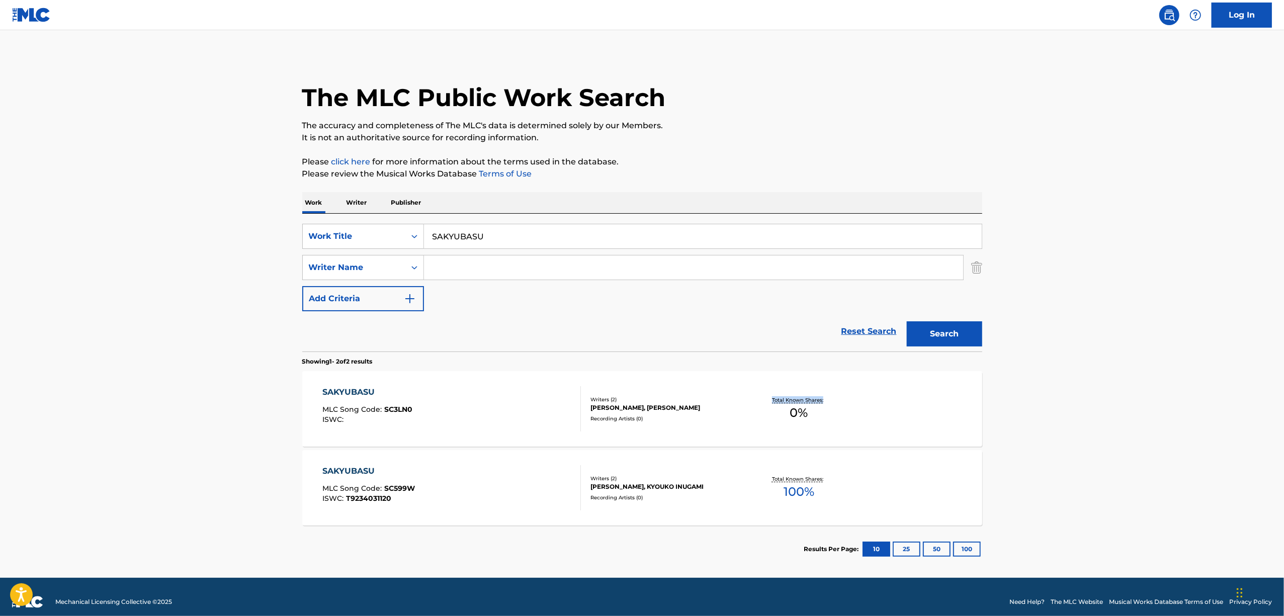
click at [1160, 399] on main "The MLC Public Work Search The accuracy and completeness of The MLC's data is d…" at bounding box center [642, 304] width 1284 height 548
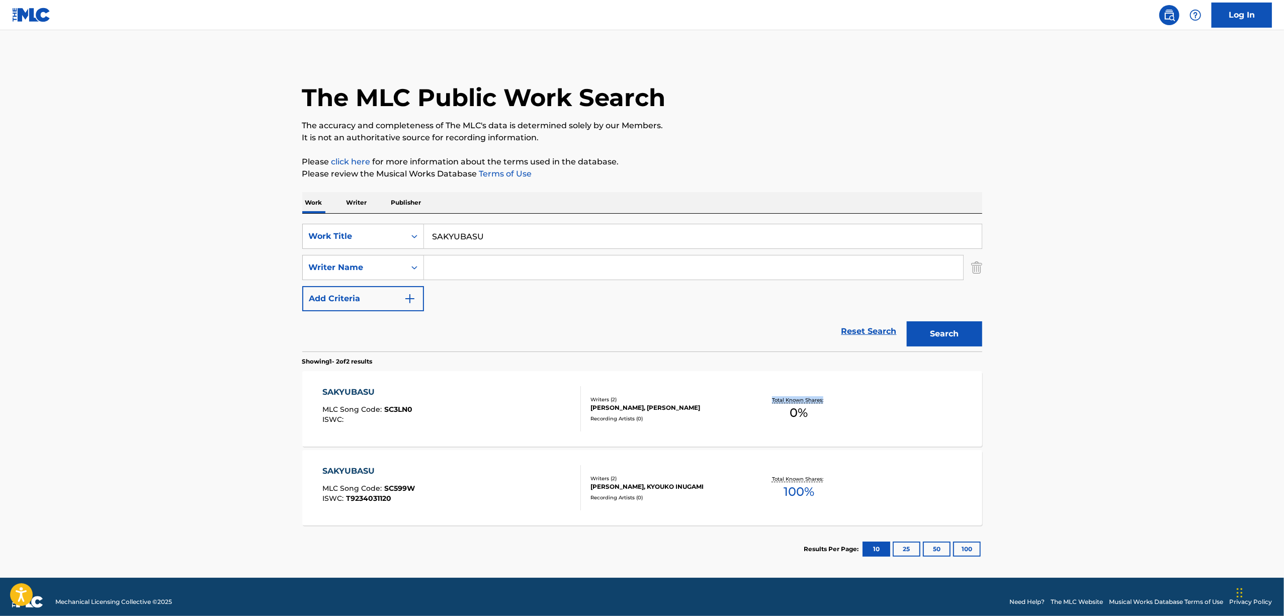
click at [1160, 399] on main "The MLC Public Work Search The accuracy and completeness of The MLC's data is d…" at bounding box center [642, 304] width 1284 height 548
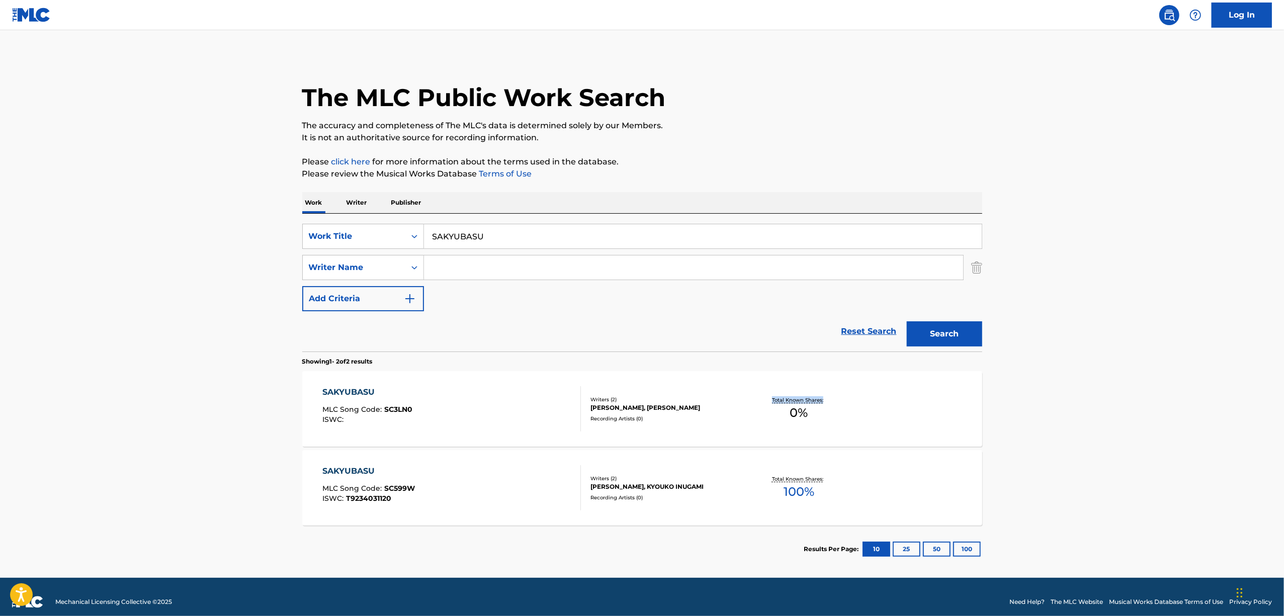
click at [1160, 399] on main "The MLC Public Work Search The accuracy and completeness of The MLC's data is d…" at bounding box center [642, 304] width 1284 height 548
click at [1165, 396] on main "The MLC Public Work Search The accuracy and completeness of The MLC's data is d…" at bounding box center [642, 304] width 1284 height 548
click at [1164, 397] on main "The MLC Public Work Search The accuracy and completeness of The MLC's data is d…" at bounding box center [642, 304] width 1284 height 548
click at [1159, 403] on main "The MLC Public Work Search The accuracy and completeness of The MLC's data is d…" at bounding box center [642, 304] width 1284 height 548
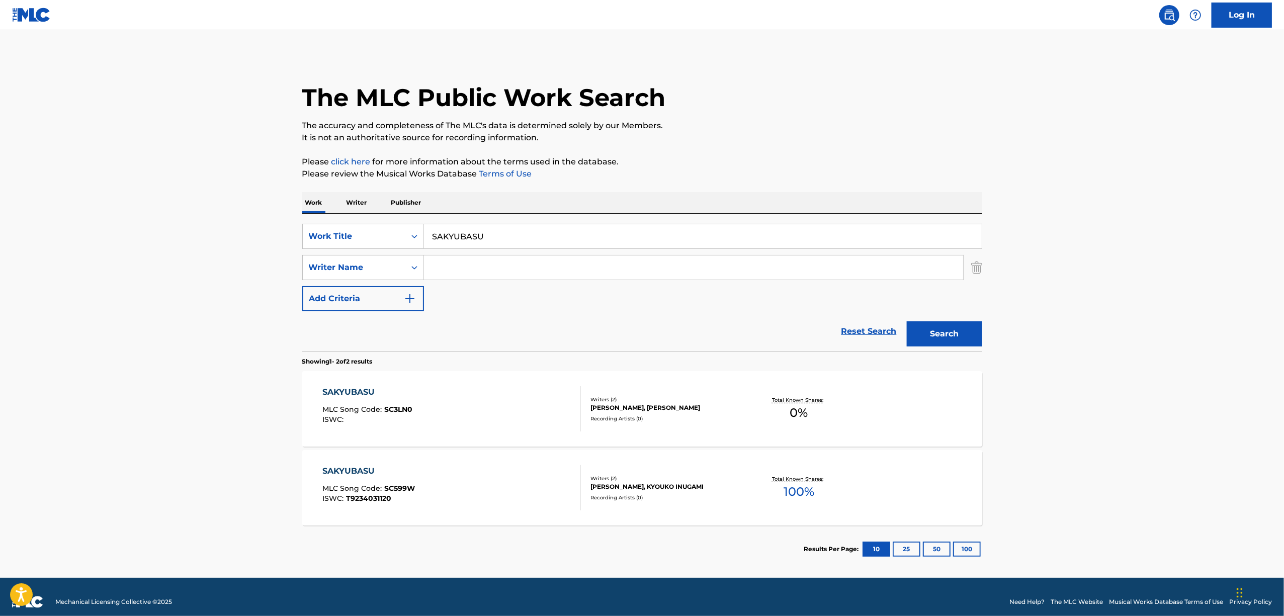
click at [1159, 403] on main "The MLC Public Work Search The accuracy and completeness of The MLC's data is d…" at bounding box center [642, 304] width 1284 height 548
click at [1159, 404] on main "The MLC Public Work Search The accuracy and completeness of The MLC's data is d…" at bounding box center [642, 304] width 1284 height 548
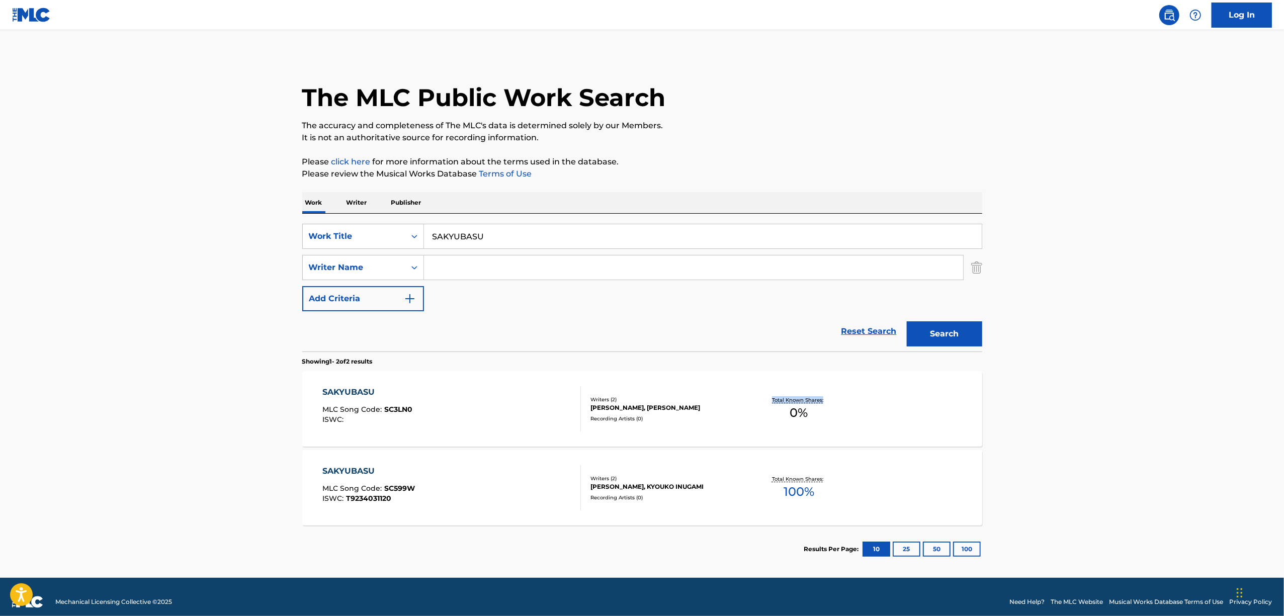
click at [1159, 404] on main "The MLC Public Work Search The accuracy and completeness of The MLC's data is d…" at bounding box center [642, 304] width 1284 height 548
click at [1157, 405] on main "The MLC Public Work Search The accuracy and completeness of The MLC's data is d…" at bounding box center [642, 304] width 1284 height 548
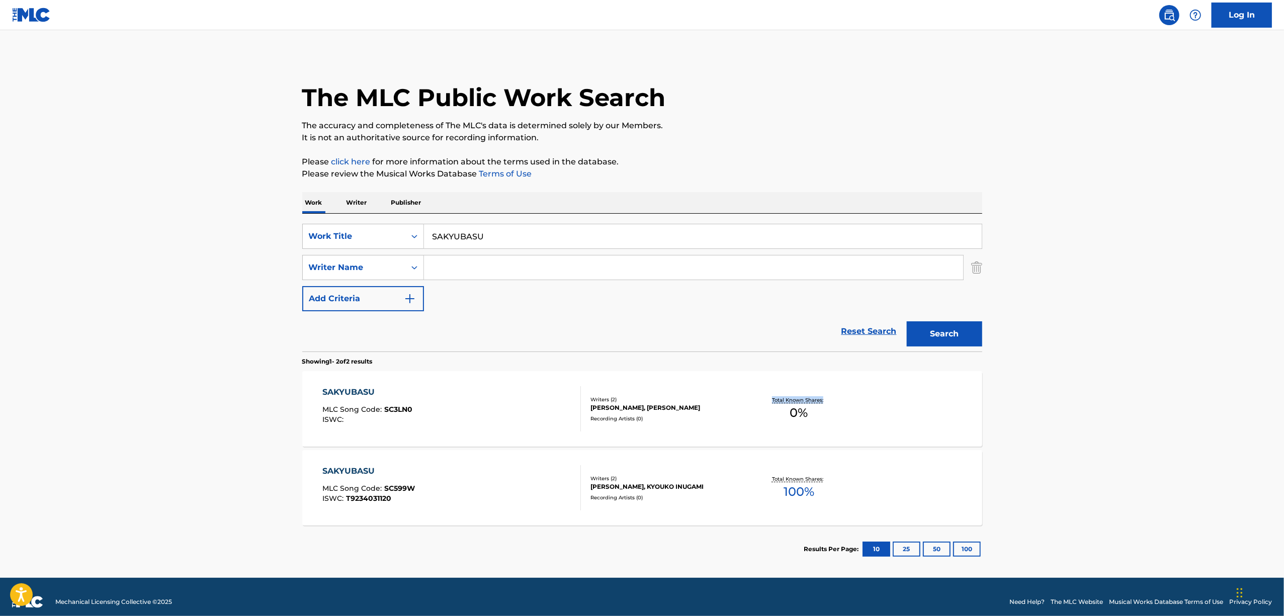
click at [1157, 405] on main "The MLC Public Work Search The accuracy and completeness of The MLC's data is d…" at bounding box center [642, 304] width 1284 height 548
click at [1150, 410] on main "The MLC Public Work Search The accuracy and completeness of The MLC's data is d…" at bounding box center [642, 304] width 1284 height 548
click at [1150, 411] on main "The MLC Public Work Search The accuracy and completeness of The MLC's data is d…" at bounding box center [642, 304] width 1284 height 548
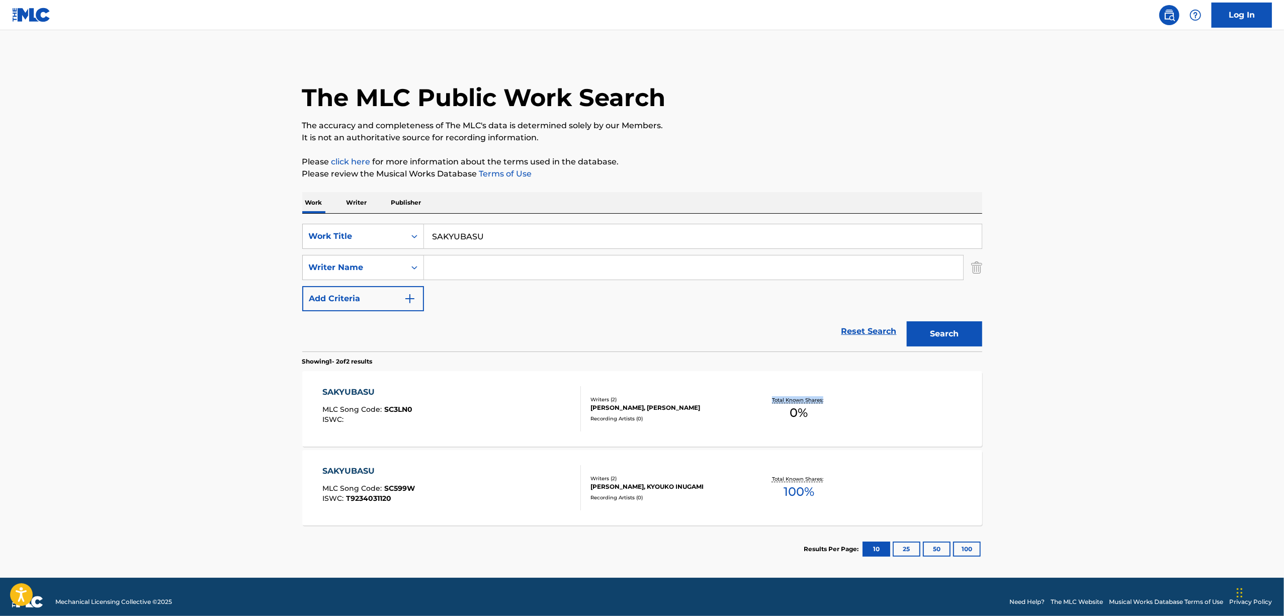
click at [1150, 411] on main "The MLC Public Work Search The accuracy and completeness of The MLC's data is d…" at bounding box center [642, 304] width 1284 height 548
drag, startPoint x: 511, startPoint y: 234, endPoint x: 310, endPoint y: 299, distance: 211.7
click at [310, 298] on div "SearchWithCriteria4646a0cf-7197-497d-a446-266faa584efb Work Title SAKYUBASU Sea…" at bounding box center [642, 267] width 680 height 87
paste input "MYU"
type input "MYUU"
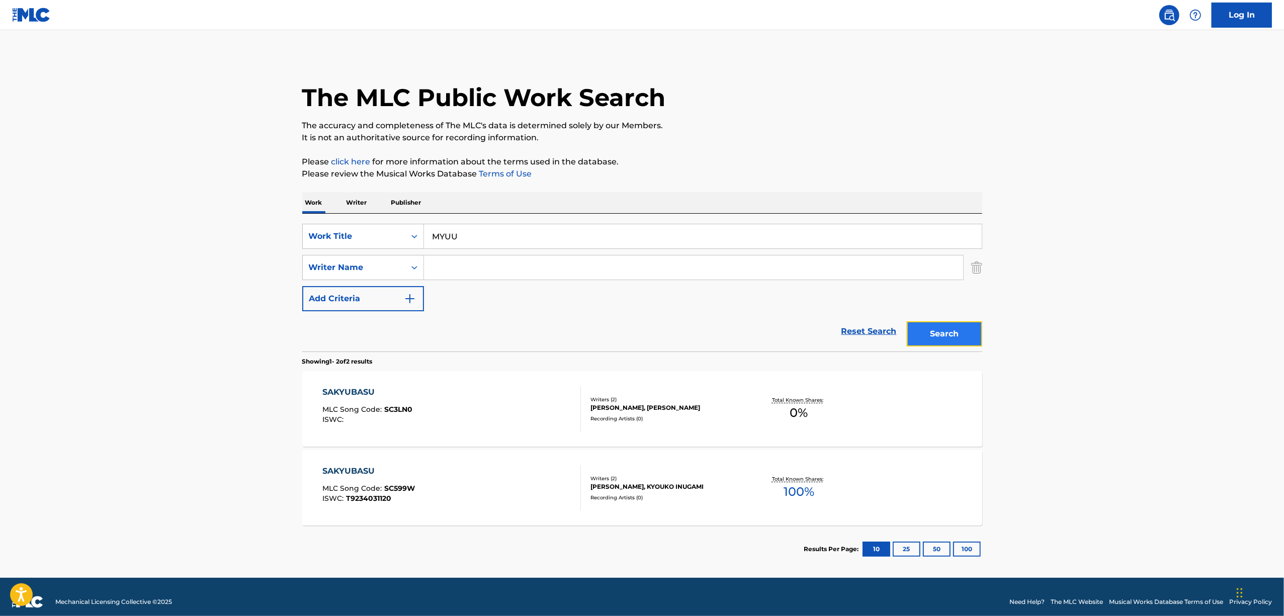
click at [947, 335] on button "Search" at bounding box center [944, 333] width 75 height 25
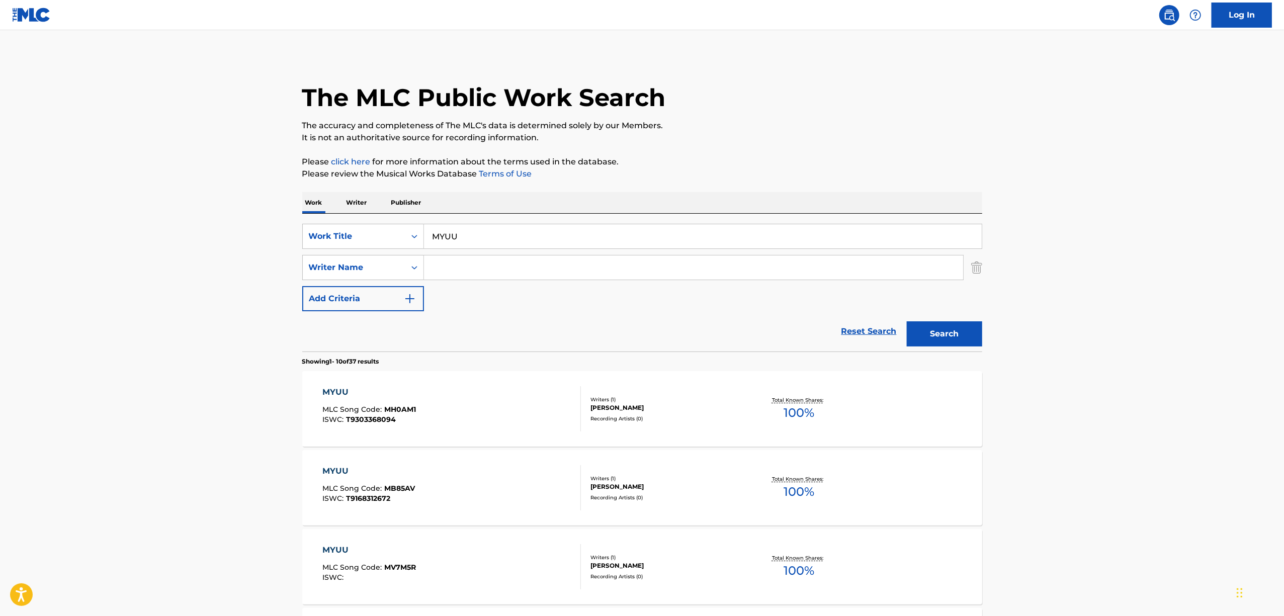
click at [469, 258] on input "Search Form" at bounding box center [693, 267] width 539 height 24
paste input "Wotaku"
type input "Wotaku"
click at [944, 328] on button "Search" at bounding box center [944, 333] width 75 height 25
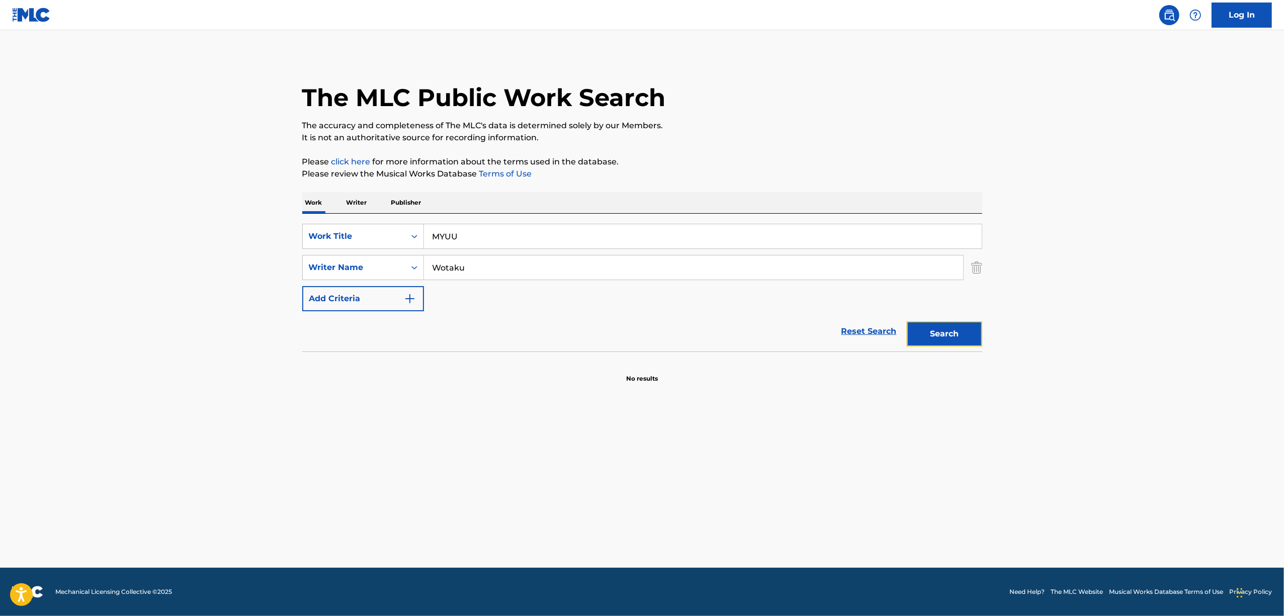
drag, startPoint x: 942, startPoint y: 334, endPoint x: 919, endPoint y: 330, distance: 23.6
click at [937, 336] on button "Search" at bounding box center [944, 333] width 75 height 25
drag, startPoint x: 364, startPoint y: 251, endPoint x: 376, endPoint y: 250, distance: 12.2
click at [363, 252] on div "SearchWithCriteria4646a0cf-7197-497d-a446-266faa584efb Work Title MYUU SearchWi…" at bounding box center [642, 267] width 680 height 87
paste input "DORUFINKIKK"
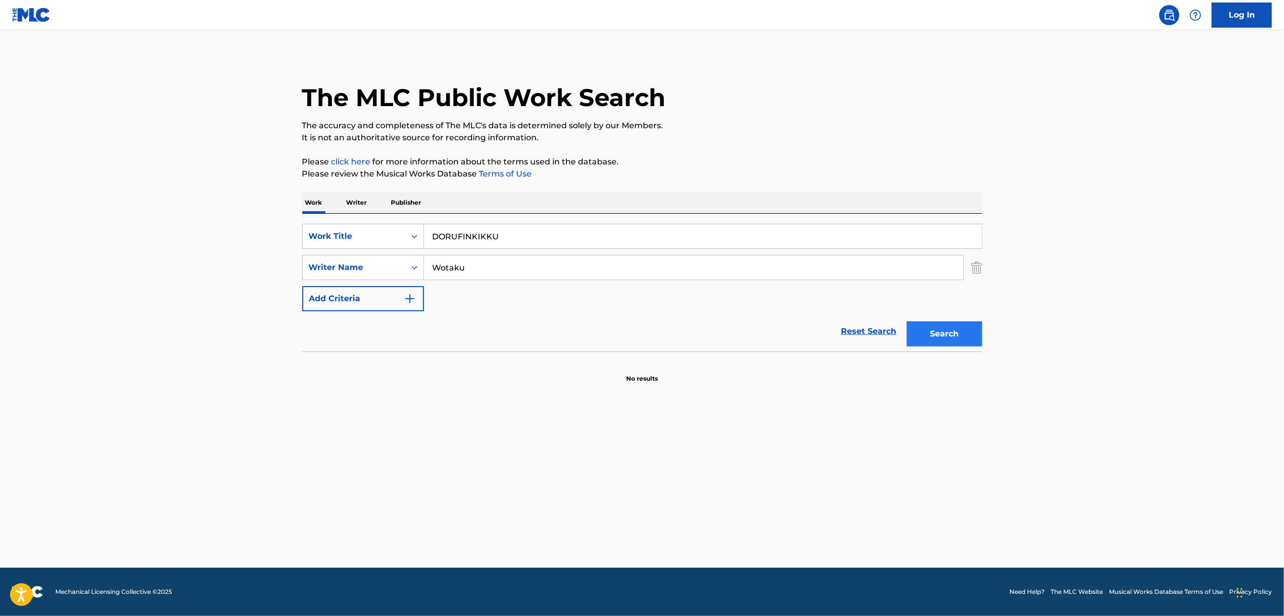
type input "DORUFINKIKKU"
click at [940, 335] on button "Search" at bounding box center [944, 333] width 75 height 25
drag, startPoint x: 387, startPoint y: 288, endPoint x: 368, endPoint y: 292, distance: 19.5
click at [368, 292] on div "SearchWithCriteria4646a0cf-7197-497d-a446-266faa584efb Work Title DORUFINKIKKU …" at bounding box center [642, 267] width 680 height 87
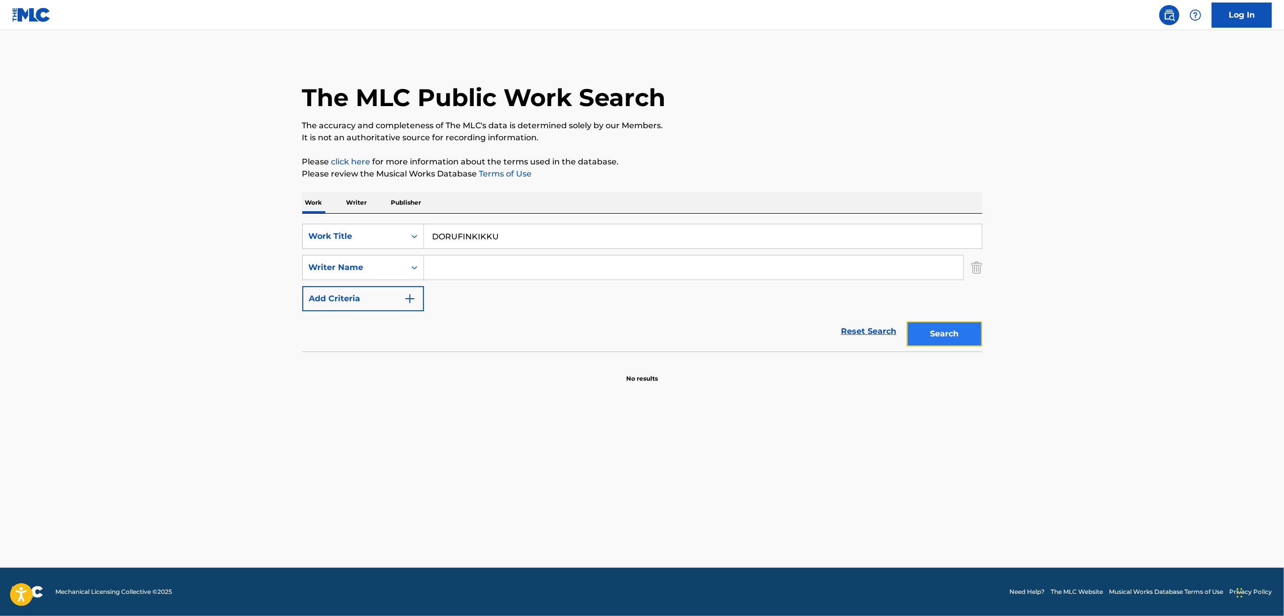
click at [942, 346] on button "Search" at bounding box center [944, 333] width 75 height 25
click at [942, 345] on div "Search" at bounding box center [942, 331] width 80 height 40
drag, startPoint x: 956, startPoint y: 326, endPoint x: 952, endPoint y: 345, distance: 19.6
click at [956, 326] on button "Search" at bounding box center [944, 333] width 75 height 25
drag, startPoint x: 471, startPoint y: 252, endPoint x: 391, endPoint y: 266, distance: 80.5
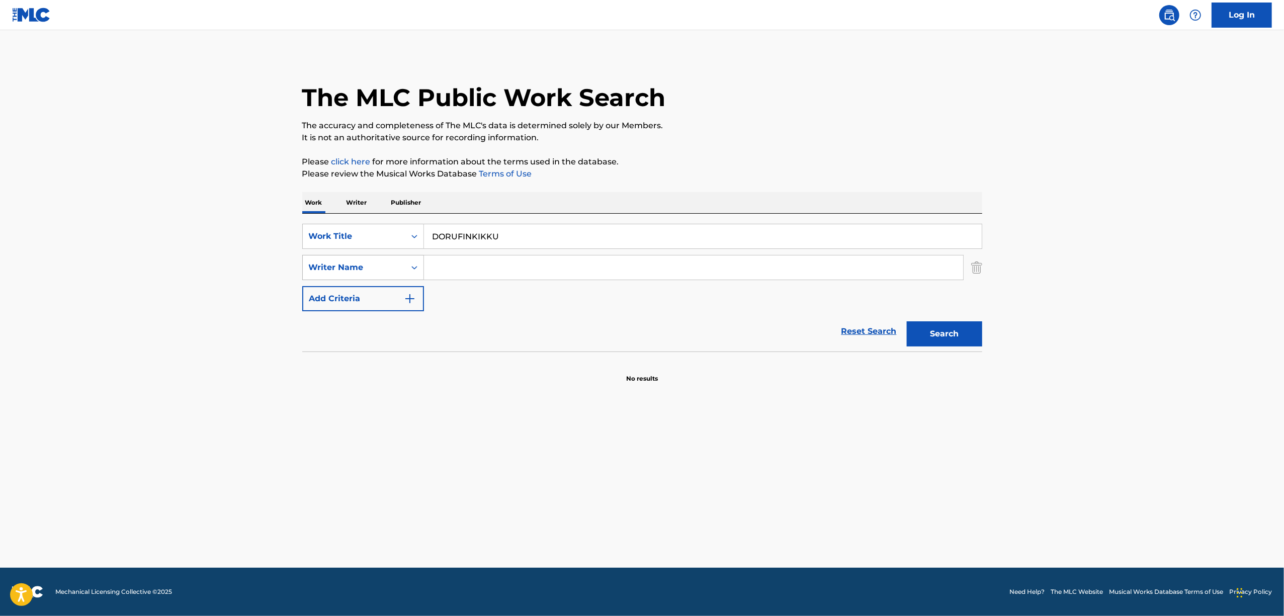
click at [391, 266] on div "SearchWithCriteria4646a0cf-7197-497d-a446-266faa584efb Work Title DORUFINKIKKU …" at bounding box center [642, 267] width 680 height 87
paste input "AGAPEENO SAISHUUTEIRI"
click at [934, 340] on button "Search" at bounding box center [944, 333] width 75 height 25
drag, startPoint x: 357, startPoint y: 291, endPoint x: 318, endPoint y: 306, distance: 41.6
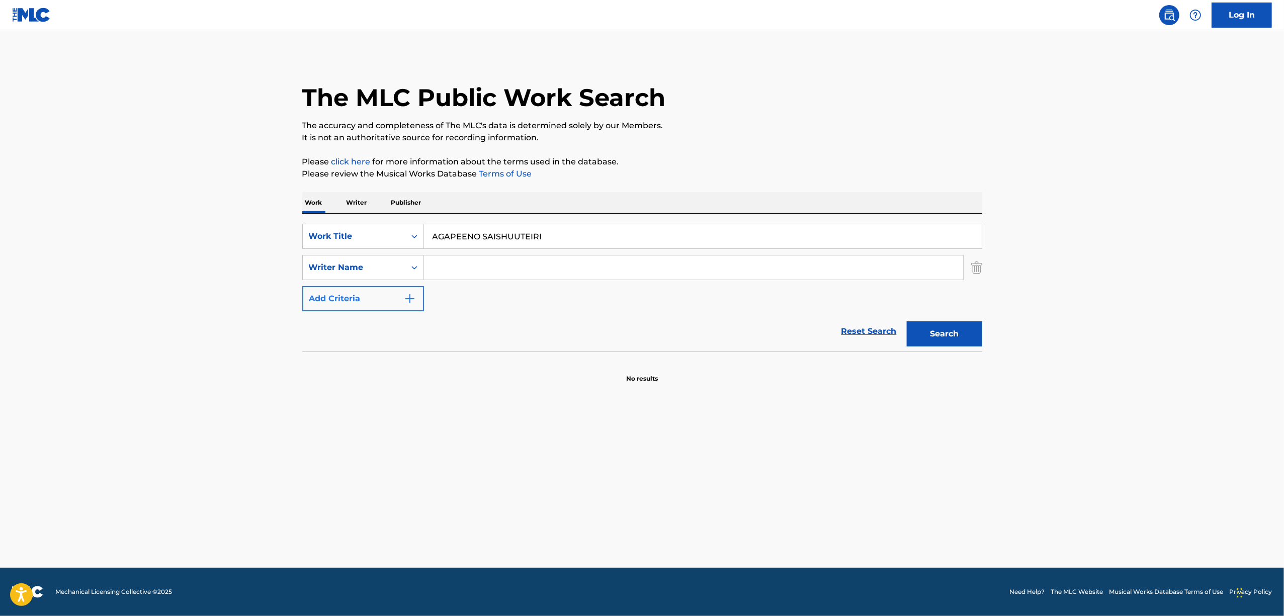
click at [318, 306] on div "SearchWithCriteria4646a0cf-7197-497d-a446-266faa584efb Work Title AGAPEENO SAIS…" at bounding box center [642, 267] width 680 height 87
drag, startPoint x: 421, startPoint y: 270, endPoint x: 296, endPoint y: 310, distance: 131.7
click at [302, 308] on div "SearchWithCriteria4646a0cf-7197-497d-a446-266faa584efb Work Title AGAPEENO SAIS…" at bounding box center [642, 267] width 680 height 87
paste input "OMERUTA"
click at [454, 236] on input "OMERUTA" at bounding box center [703, 236] width 558 height 24
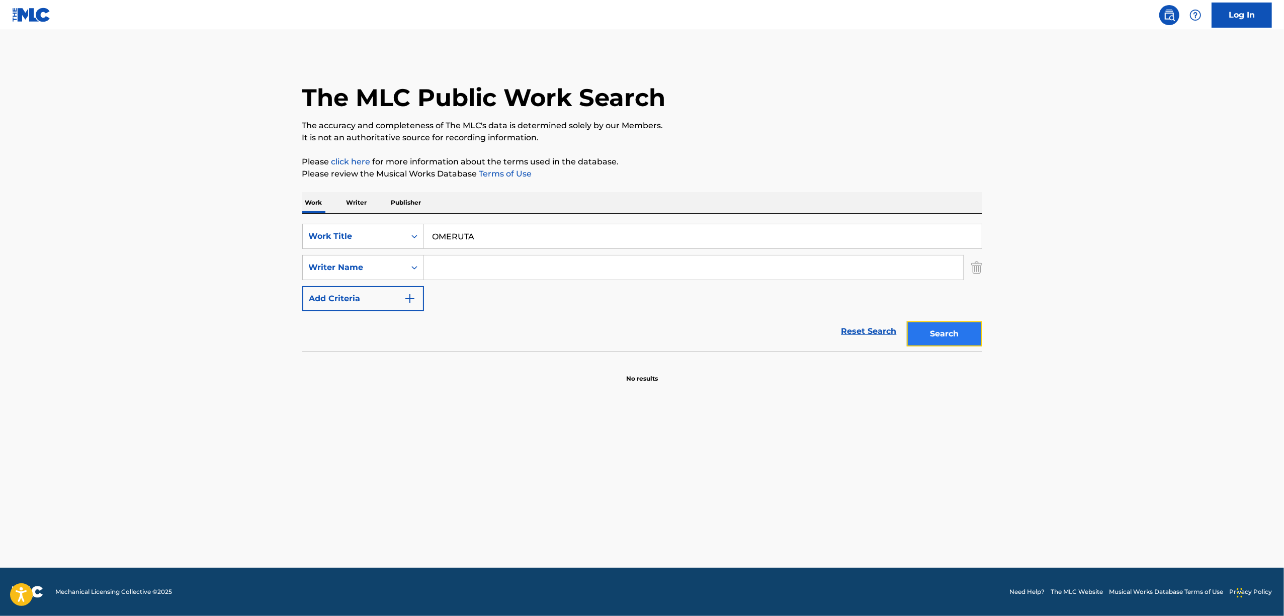
click at [918, 335] on button "Search" at bounding box center [944, 333] width 75 height 25
drag, startPoint x: 473, startPoint y: 238, endPoint x: 385, endPoint y: 253, distance: 88.9
click at [385, 253] on div "SearchWithCriteria4646a0cf-7197-497d-a446-266faa584efb Work Title OMERUTA Searc…" at bounding box center [642, 267] width 680 height 87
paste input "ARUSEENU"
click at [942, 330] on button "Search" at bounding box center [944, 333] width 75 height 25
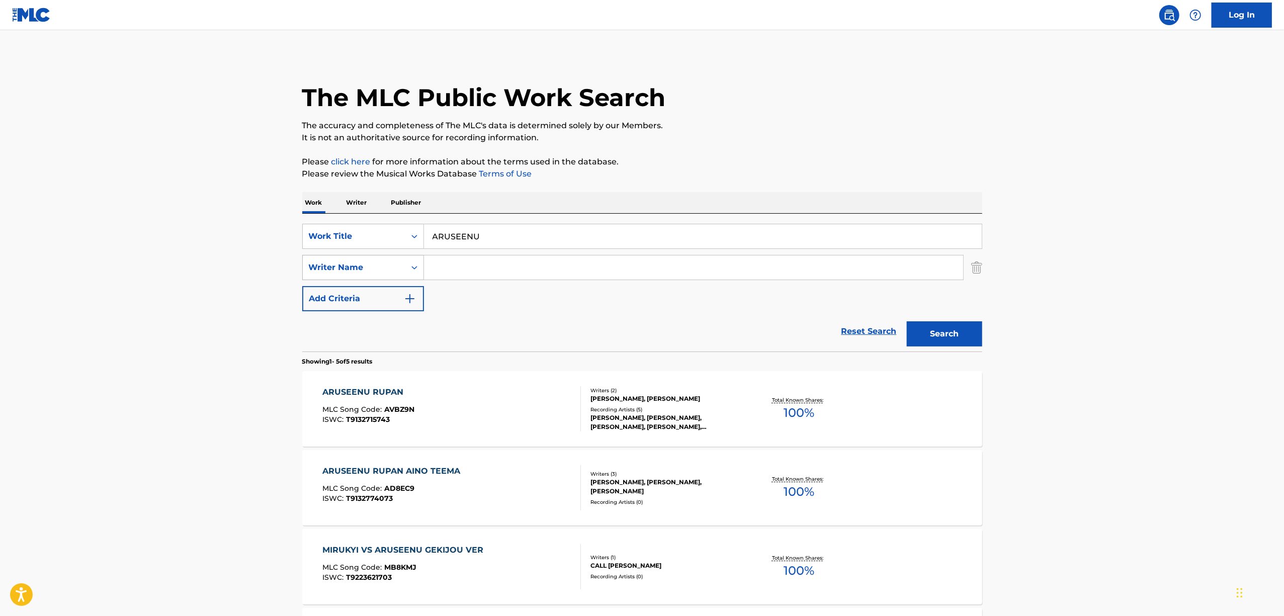
drag, startPoint x: 514, startPoint y: 232, endPoint x: 417, endPoint y: 254, distance: 99.7
click at [417, 254] on div "SearchWithCriteria4646a0cf-7197-497d-a446-266faa584efb Work Title ARUSEENU Sear…" at bounding box center [642, 267] width 680 height 87
paste input "KOROSHINI IKUKARA MATTEIRO"
click at [933, 324] on button "Search" at bounding box center [944, 333] width 75 height 25
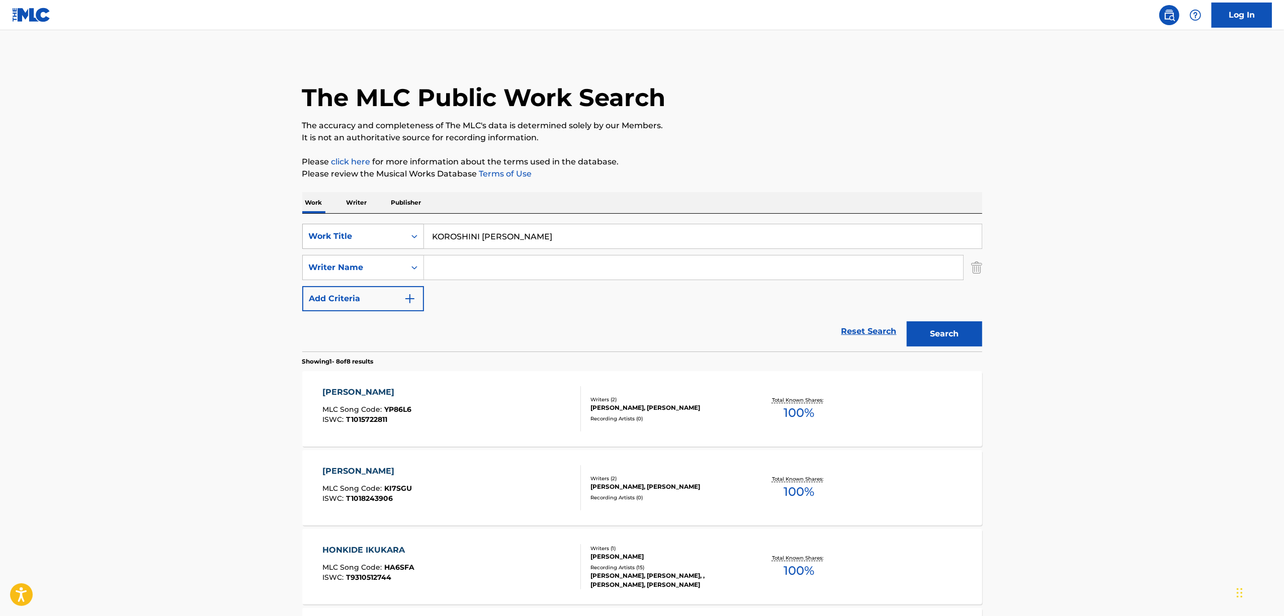
drag, startPoint x: 519, startPoint y: 243, endPoint x: 353, endPoint y: 242, distance: 166.5
click at [359, 243] on div "SearchWithCriteria4646a0cf-7197-497d-a446-266faa584efb Work Title KOROSHINI IKU…" at bounding box center [642, 236] width 680 height 25
paste input "UUAI"
click at [964, 336] on button "Search" at bounding box center [944, 333] width 75 height 25
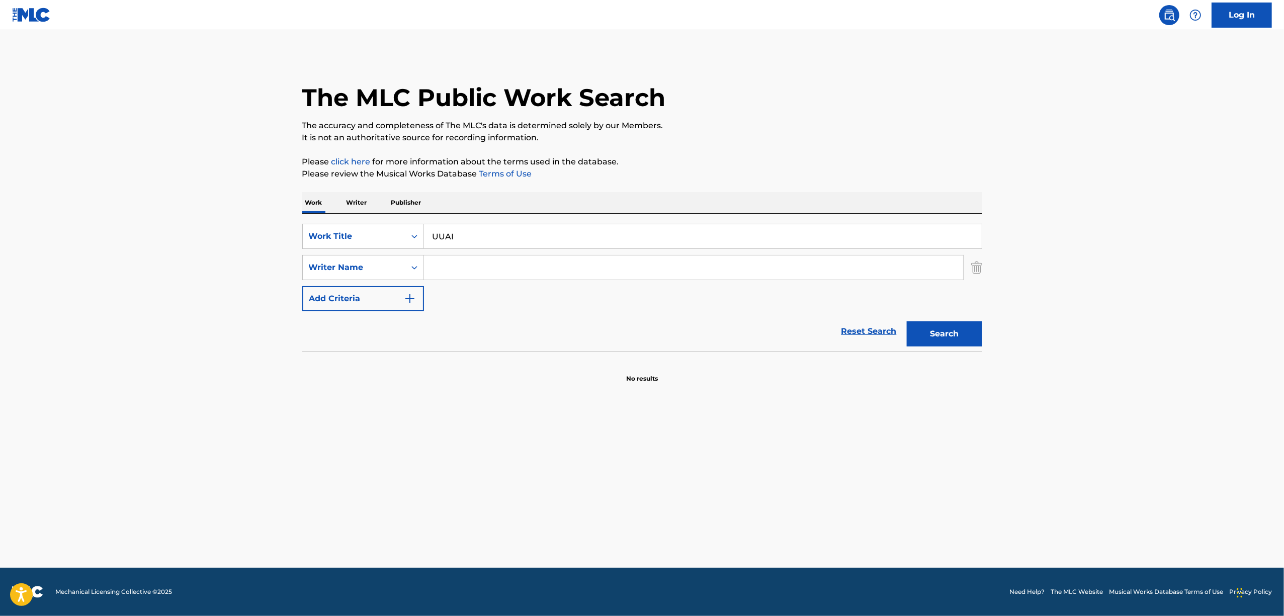
drag, startPoint x: 479, startPoint y: 243, endPoint x: 381, endPoint y: 252, distance: 98.5
click at [383, 252] on div "SearchWithCriteria4646a0cf-7197-497d-a446-266faa584efb Work Title UUAI SearchWi…" at bounding box center [642, 267] width 680 height 87
paste input "BIOTOOPU"
type input "BIOTOOPU"
click at [945, 333] on button "Search" at bounding box center [944, 333] width 75 height 25
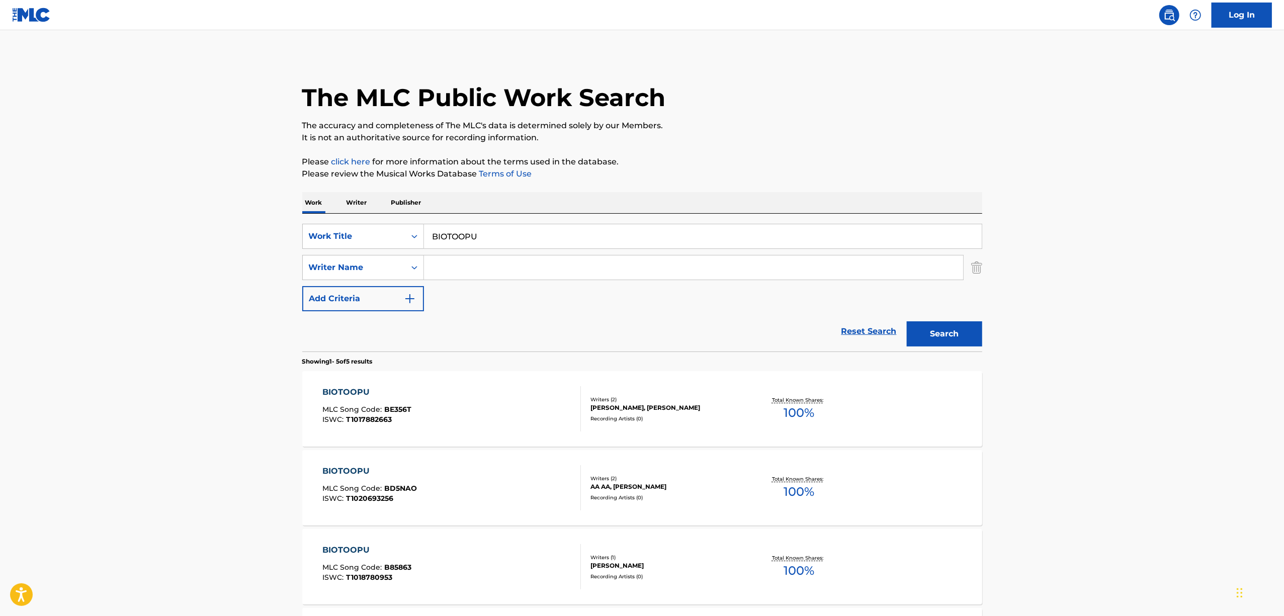
click at [450, 259] on input "Search Form" at bounding box center [693, 267] width 539 height 24
paste input "WOTAKU"
click at [452, 268] on input "WOTAKU" at bounding box center [693, 267] width 539 height 24
type input "WOTAKU"
click at [907, 321] on button "Search" at bounding box center [944, 333] width 75 height 25
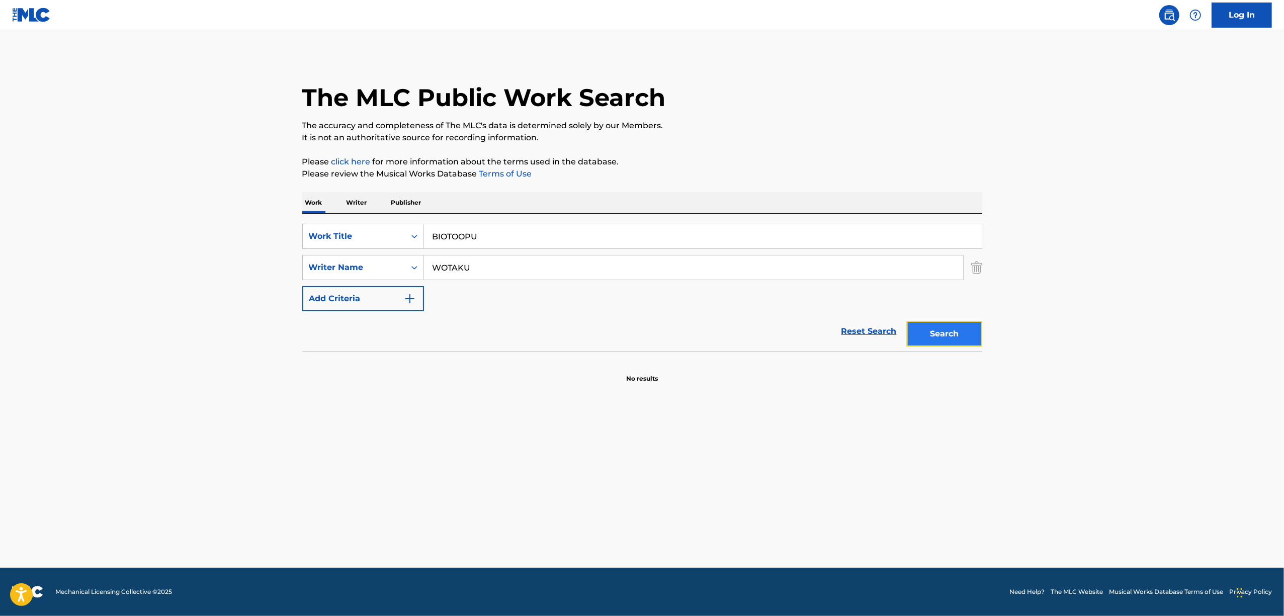
click at [954, 323] on button "Search" at bounding box center [944, 333] width 75 height 25
click at [932, 337] on button "Search" at bounding box center [944, 333] width 75 height 25
drag, startPoint x: 505, startPoint y: 244, endPoint x: 469, endPoint y: 286, distance: 55.3
click at [370, 270] on div "SearchWithCriteria4646a0cf-7197-497d-a446-266faa584efb Work Title BIOTOOPU Sear…" at bounding box center [642, 267] width 680 height 87
paste input "KONO SENSOUGA OWATTARA"
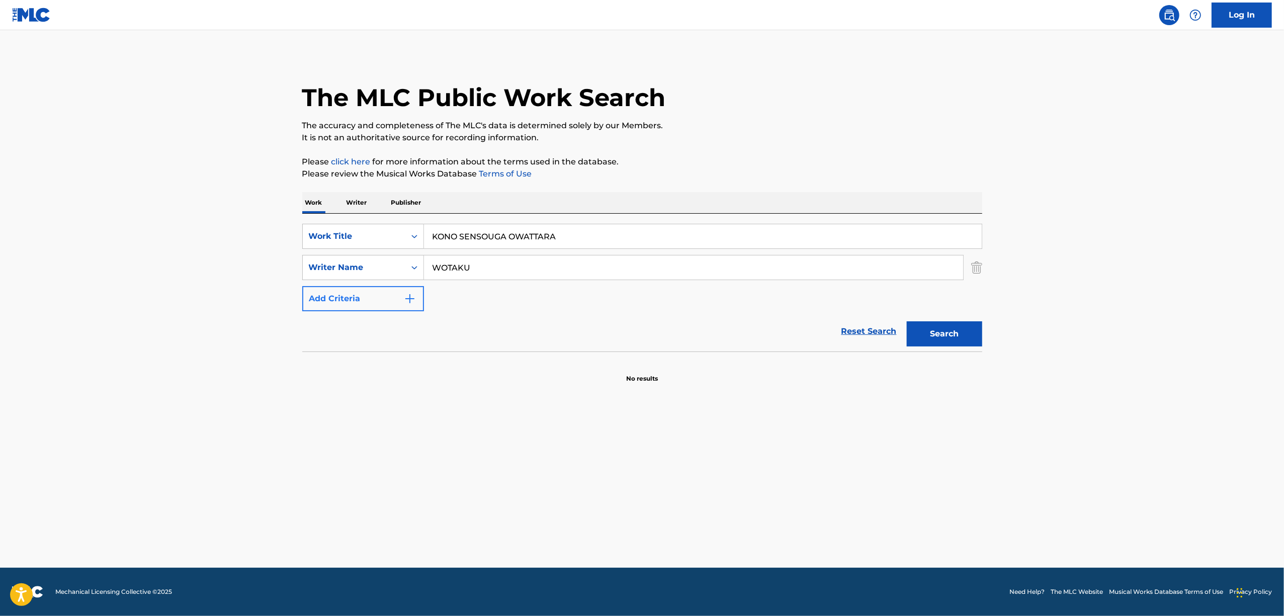
type input "KONO SENSOUGA OWATTARA"
drag, startPoint x: 323, startPoint y: 304, endPoint x: 314, endPoint y: 304, distance: 9.1
click at [314, 304] on div "SearchWithCriteria4646a0cf-7197-497d-a446-266faa584efb Work Title KONO SENSOUGA…" at bounding box center [642, 267] width 680 height 87
click at [907, 321] on button "Search" at bounding box center [944, 333] width 75 height 25
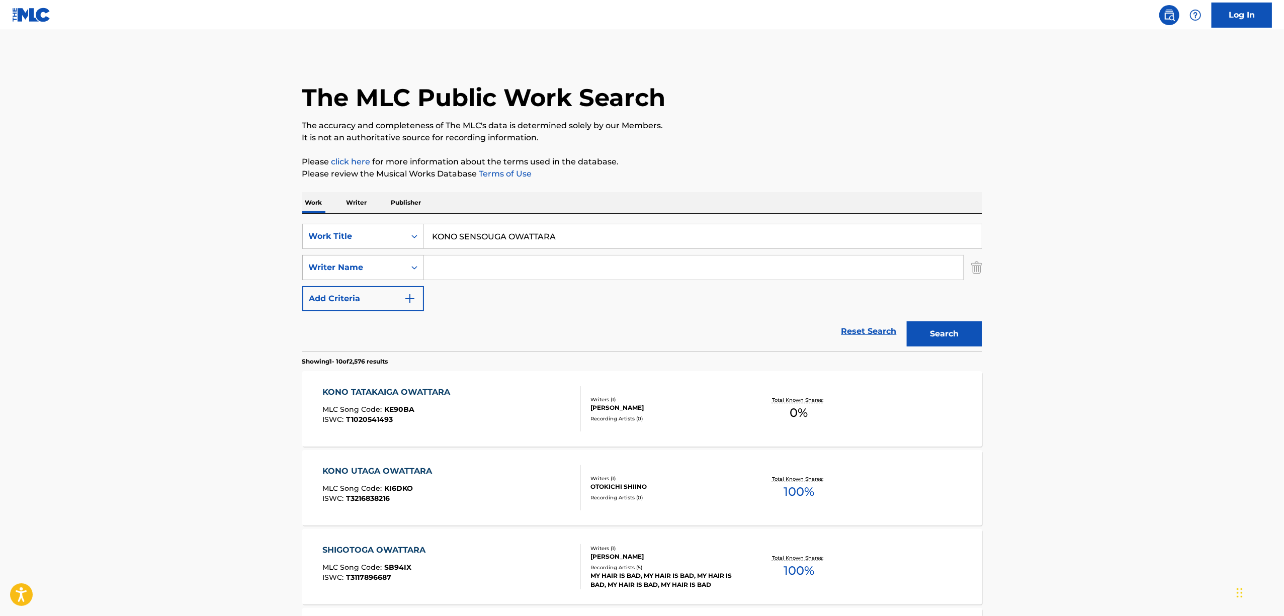
drag, startPoint x: 584, startPoint y: 233, endPoint x: 328, endPoint y: 258, distance: 257.2
click at [330, 259] on div "SearchWithCriteria4646a0cf-7197-497d-a446-266faa584efb Work Title KONO SENSOUGA…" at bounding box center [642, 267] width 680 height 87
paste input "SHANB"
type input "SHANBARA"
click at [946, 342] on button "Search" at bounding box center [944, 333] width 75 height 25
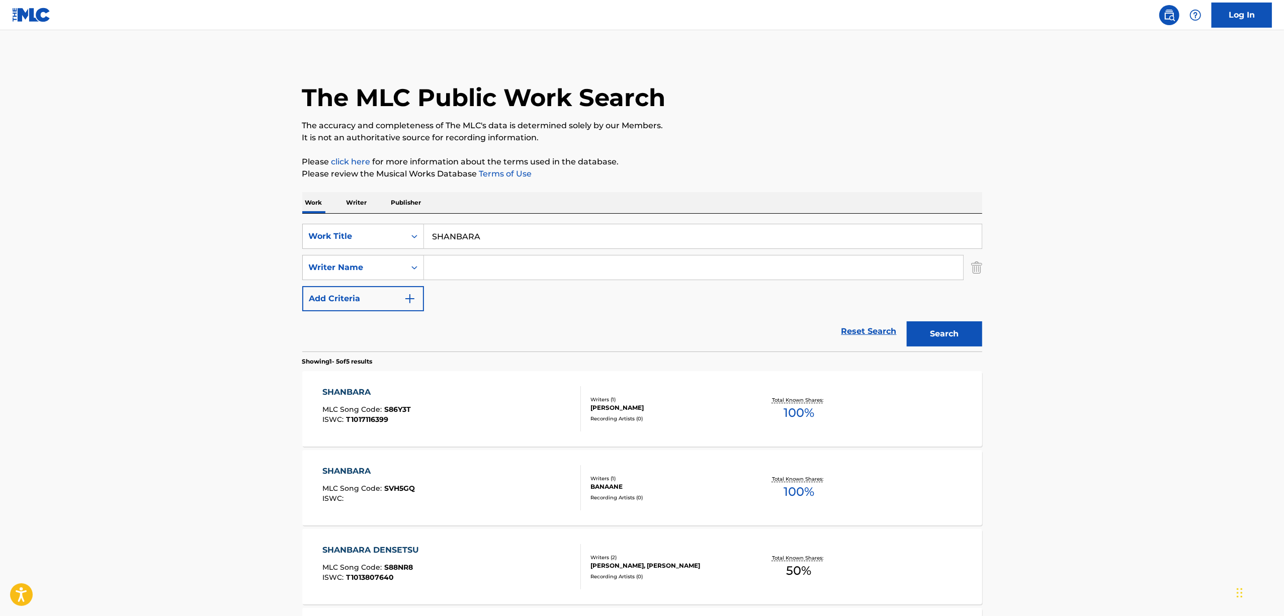
click at [450, 258] on input "Search Form" at bounding box center [693, 267] width 539 height 24
paste input "Wotaku"
type input "Wotaku"
click at [940, 322] on button "Search" at bounding box center [944, 333] width 75 height 25
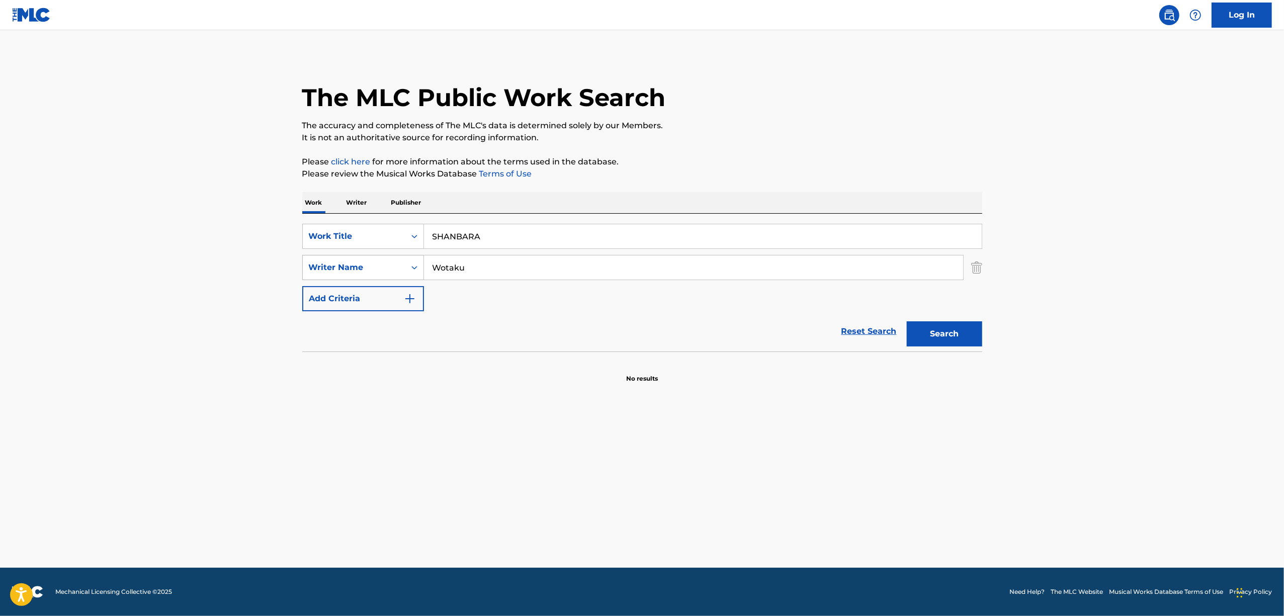
drag, startPoint x: 498, startPoint y: 234, endPoint x: 391, endPoint y: 258, distance: 109.2
click at [391, 258] on div "SearchWithCriteria4646a0cf-7197-497d-a446-266faa584efb Work Title SHANBARA Sear…" at bounding box center [642, 267] width 680 height 87
paste input "HARUPYUI"
click at [927, 339] on button "Search" at bounding box center [944, 333] width 75 height 25
click at [962, 333] on button "Search" at bounding box center [944, 333] width 75 height 25
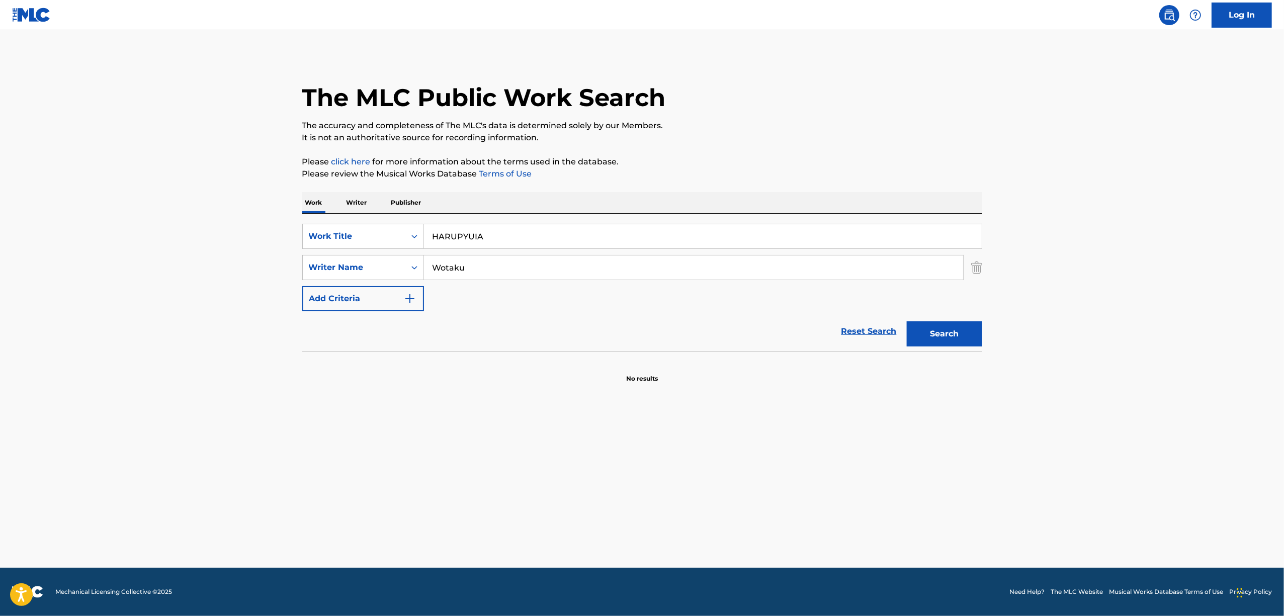
drag, startPoint x: 501, startPoint y: 236, endPoint x: 409, endPoint y: 251, distance: 92.8
click at [409, 251] on div "SearchWithCriteria4646a0cf-7197-497d-a446-266faa584efb Work Title HARUPYUIA Sea…" at bounding box center [642, 267] width 680 height 87
paste input "ROUJINGAI"
drag, startPoint x: 962, startPoint y: 330, endPoint x: 296, endPoint y: 36, distance: 728.3
click at [956, 328] on button "Search" at bounding box center [944, 333] width 75 height 25
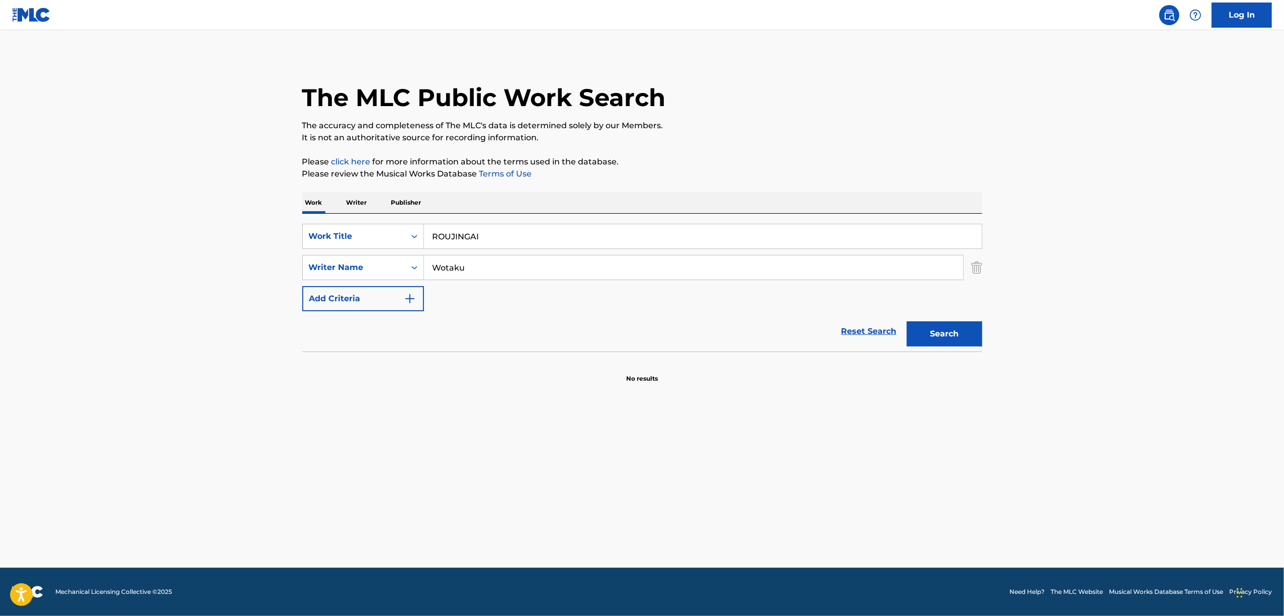
drag, startPoint x: 496, startPoint y: 244, endPoint x: 442, endPoint y: 274, distance: 62.1
click at [334, 261] on div "SearchWithCriteria4646a0cf-7197-497d-a446-266faa584efb Work Title ROUJINGAI Sea…" at bounding box center [642, 267] width 680 height 87
paste input "SUKAISUKUREIPAA"
type input "SUKAISUKUREIPAA"
click at [942, 334] on button "Search" at bounding box center [944, 333] width 75 height 25
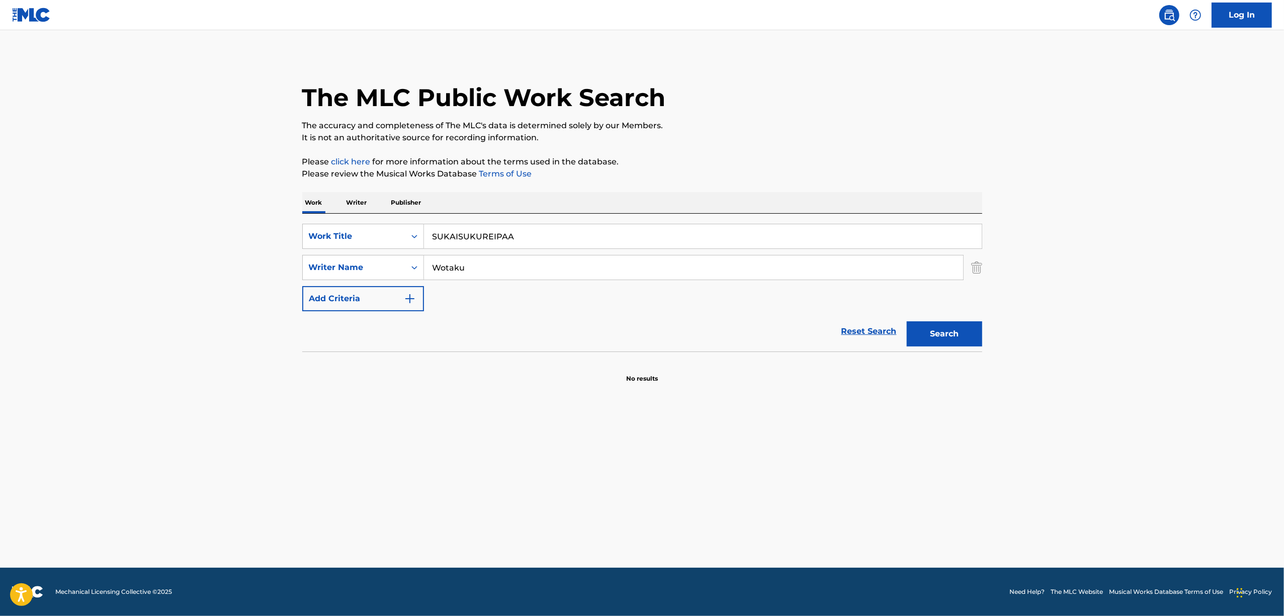
drag, startPoint x: 494, startPoint y: 275, endPoint x: 234, endPoint y: 324, distance: 264.1
click at [239, 324] on main "The MLC Public Work Search The accuracy and completeness of The MLC's data is d…" at bounding box center [642, 299] width 1284 height 538
click at [907, 321] on button "Search" at bounding box center [944, 333] width 75 height 25
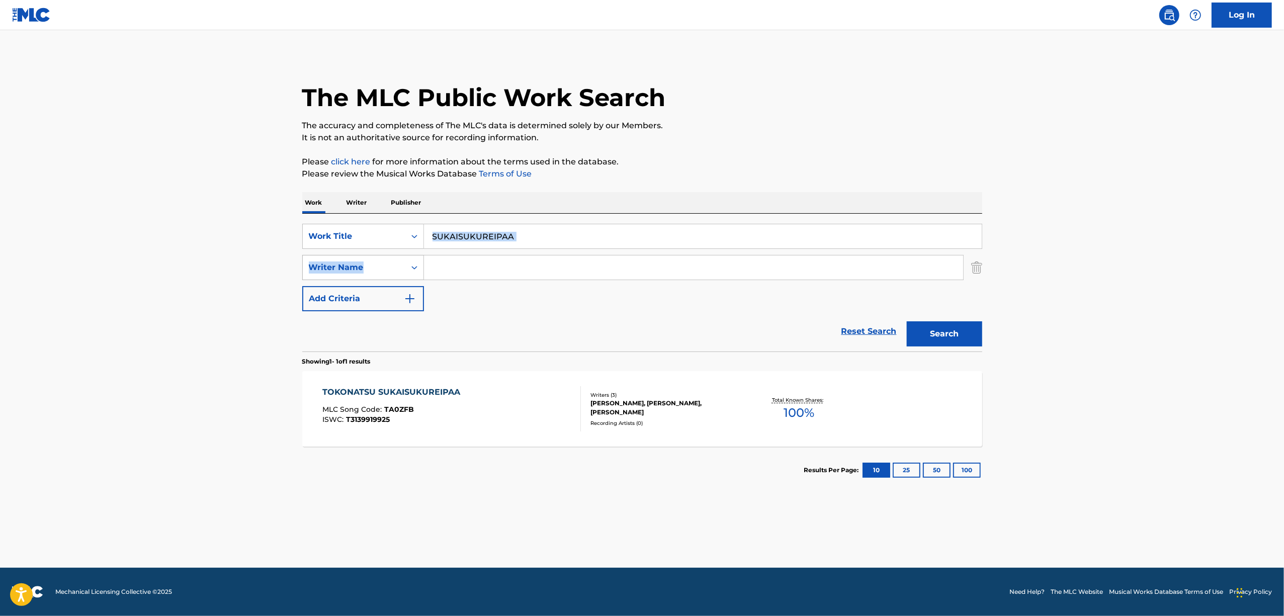
drag, startPoint x: 534, startPoint y: 222, endPoint x: 381, endPoint y: 268, distance: 159.6
click at [382, 268] on div "SearchWithCriteria4646a0cf-7197-497d-a446-266faa584efb Work Title SUKAISUKUREIP…" at bounding box center [642, 283] width 680 height 138
click at [499, 292] on div "SearchWithCriteria4646a0cf-7197-497d-a446-266faa584efb Work Title SUKAISUKUREIP…" at bounding box center [642, 267] width 680 height 87
drag, startPoint x: 531, startPoint y: 234, endPoint x: 379, endPoint y: 257, distance: 154.2
click at [379, 257] on div "SearchWithCriteria4646a0cf-7197-497d-a446-266faa584efb Work Title SUKAISUKUREIP…" at bounding box center [642, 267] width 680 height 87
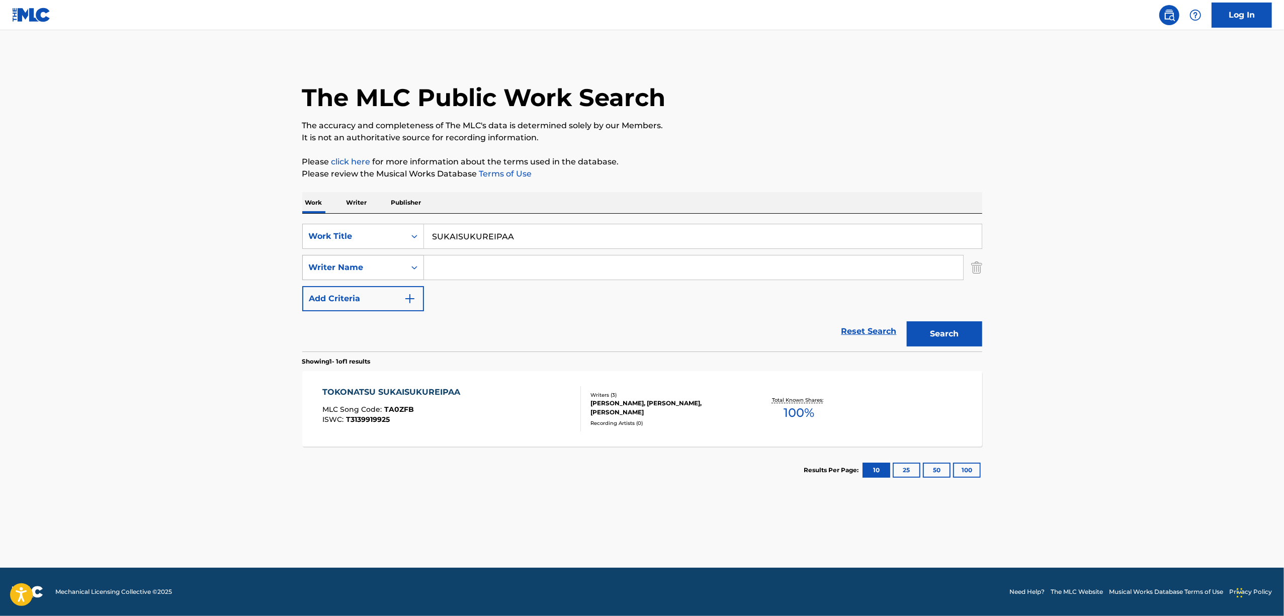
paste input "REMONEEDO"
type input "REMONEEDO"
click at [937, 344] on button "Search" at bounding box center [944, 333] width 75 height 25
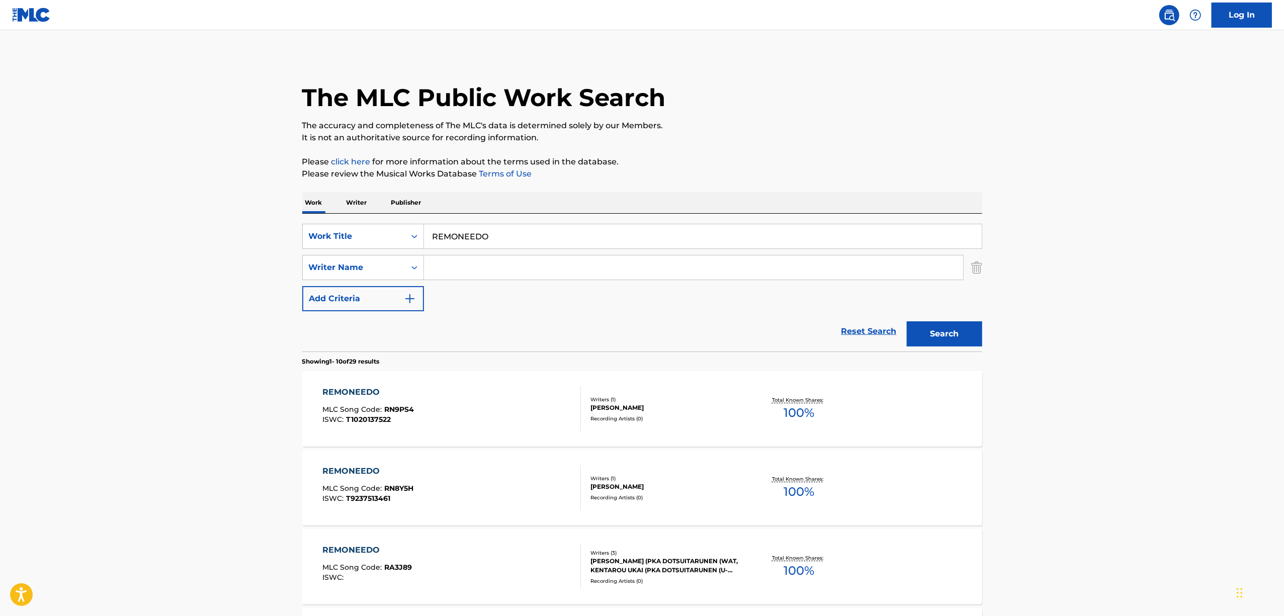
click at [450, 269] on input "Search Form" at bounding box center [693, 267] width 539 height 24
paste input "Wotaku"
type input "Wotaku"
click at [939, 339] on button "Search" at bounding box center [944, 333] width 75 height 25
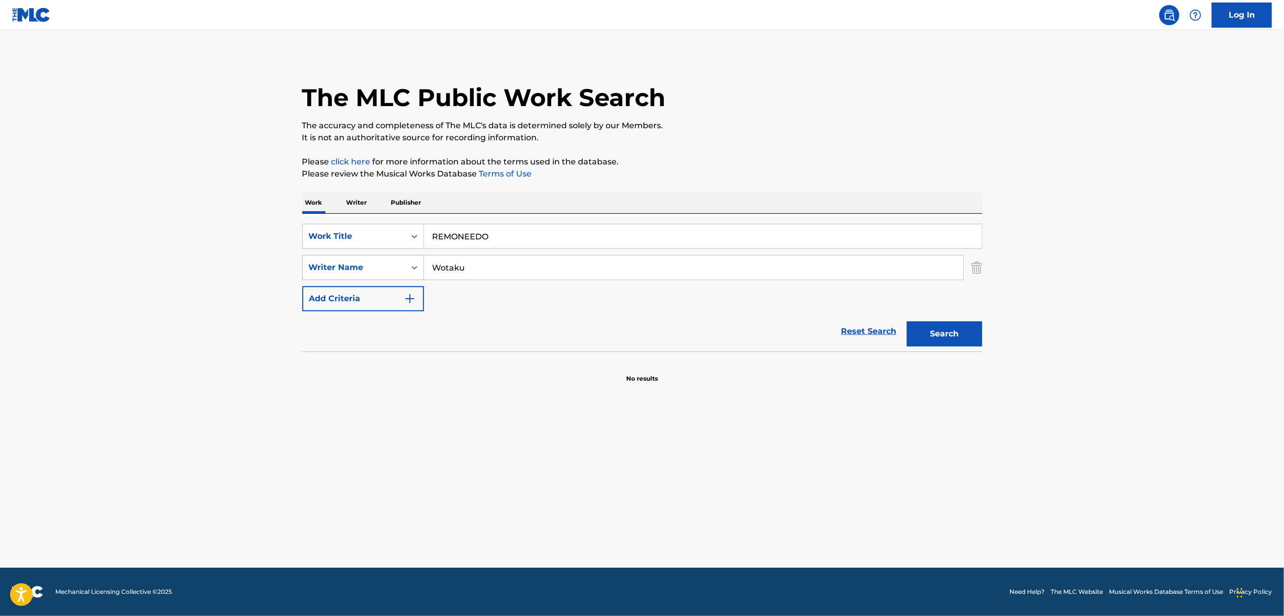
drag, startPoint x: 389, startPoint y: 257, endPoint x: 367, endPoint y: 262, distance: 22.7
click at [367, 262] on div "SearchWithCriteria4646a0cf-7197-497d-a446-266faa584efb Work Title REMONEEDO Sea…" at bounding box center [642, 267] width 680 height 87
paste input "SENSHITIBU"
click at [935, 337] on button "Search" at bounding box center [944, 333] width 75 height 25
drag, startPoint x: 521, startPoint y: 222, endPoint x: 433, endPoint y: 247, distance: 91.7
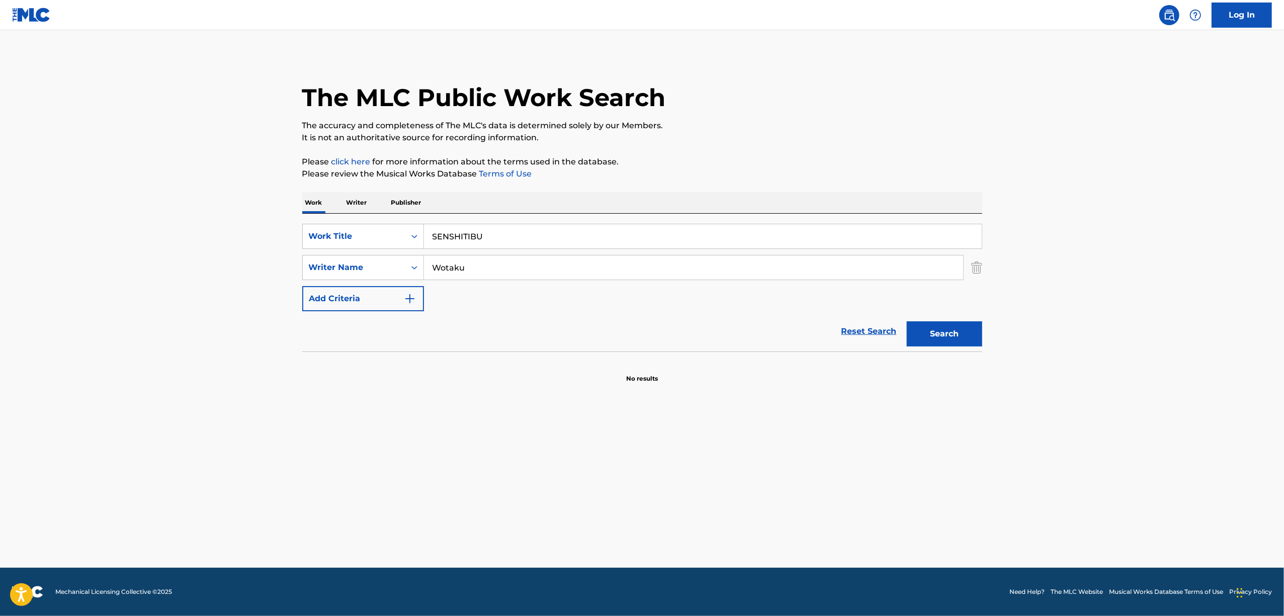
click at [399, 244] on div "SearchWithCriteria4646a0cf-7197-497d-a446-266faa584efb Work Title SENSHITIBU Se…" at bounding box center [642, 283] width 680 height 138
drag, startPoint x: 447, startPoint y: 240, endPoint x: 415, endPoint y: 248, distance: 32.7
click at [403, 252] on div "SearchWithCriteria4646a0cf-7197-497d-a446-266faa584efb Work Title SENSHITIBU Se…" at bounding box center [642, 267] width 680 height 87
paste input "ZAREGOTO OYOBI GAIDEN"
type input "ZAREGOTO OYOBI GAIDEN"
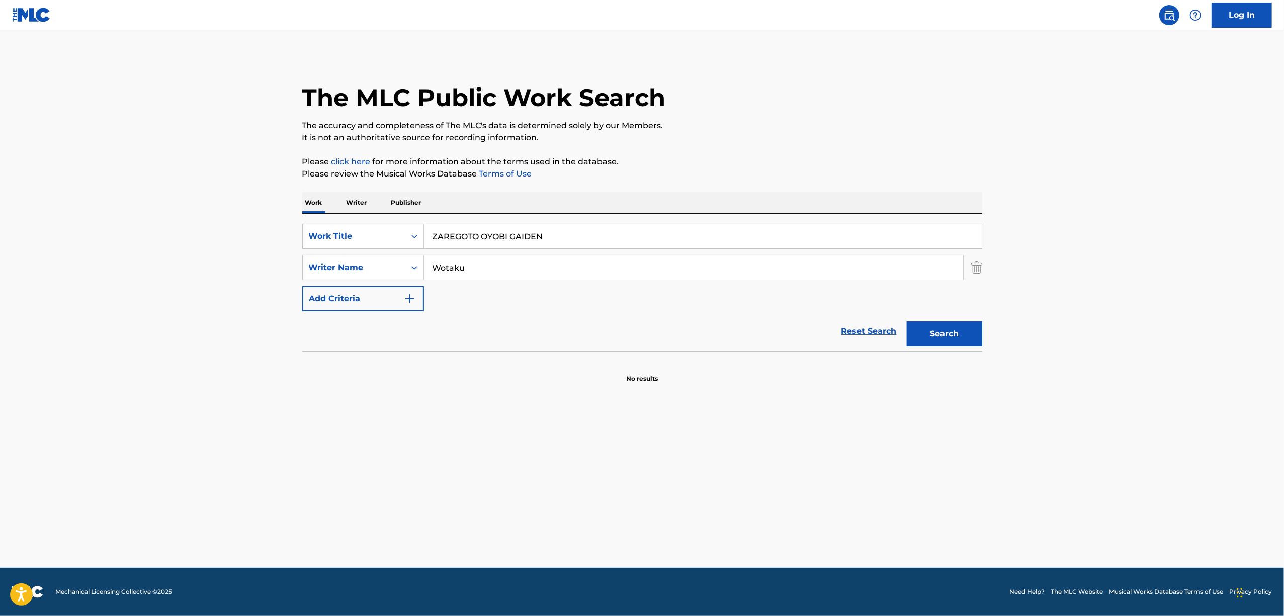
drag, startPoint x: 430, startPoint y: 271, endPoint x: 357, endPoint y: 281, distance: 74.1
click at [361, 282] on div "SearchWithCriteria4646a0cf-7197-497d-a446-266faa584efb Work Title ZAREGOTO OYOB…" at bounding box center [642, 267] width 680 height 87
click at [907, 321] on button "Search" at bounding box center [944, 333] width 75 height 25
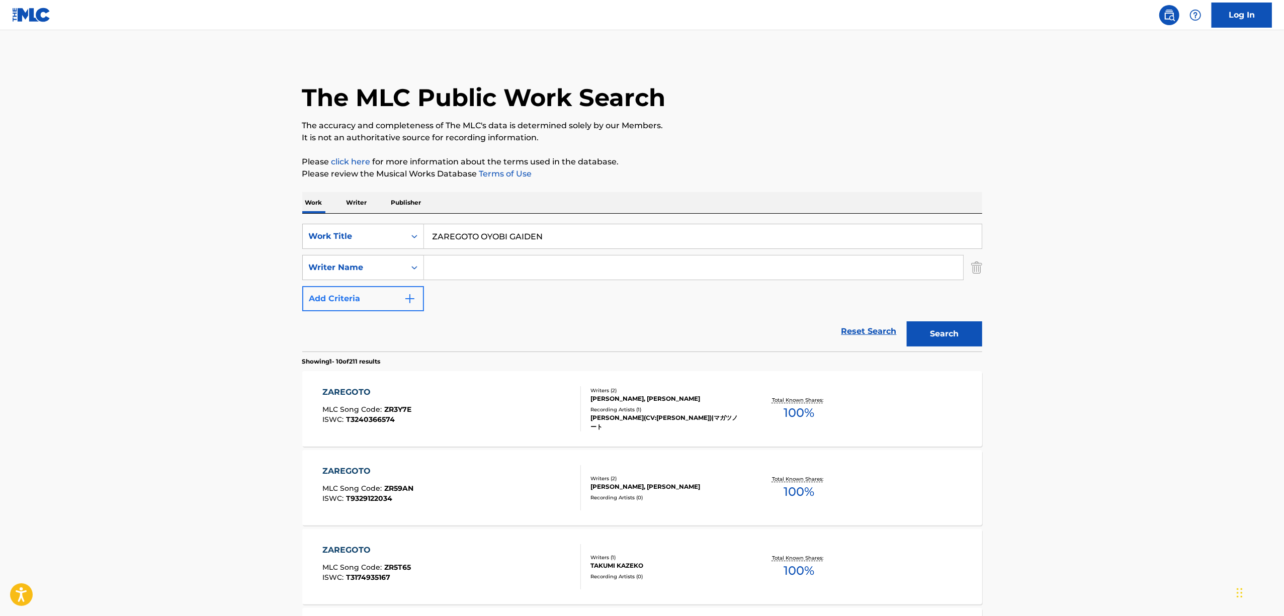
drag, startPoint x: 405, startPoint y: 271, endPoint x: 355, endPoint y: 286, distance: 52.2
click at [355, 286] on div "SearchWithCriteria4646a0cf-7197-497d-a446-266faa584efb Work Title ZAREGOTO OYOB…" at bounding box center [642, 267] width 680 height 87
paste input "GOUBYOU"
click at [938, 317] on div "Search" at bounding box center [942, 331] width 80 height 40
click at [932, 333] on button "Search" at bounding box center [944, 333] width 75 height 25
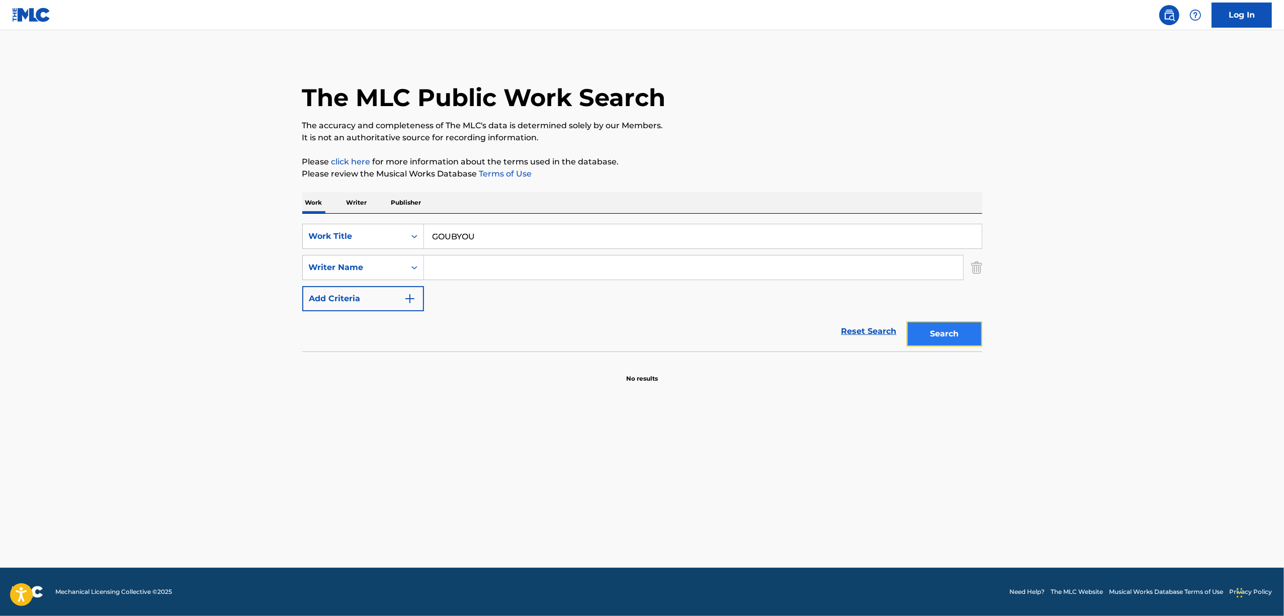
click at [926, 334] on button "Search" at bounding box center [944, 333] width 75 height 25
drag, startPoint x: 504, startPoint y: 221, endPoint x: 361, endPoint y: 261, distance: 148.4
click at [361, 261] on div "SearchWithCriteria4646a0cf-7197-497d-a446-266faa584efb Work Title GOUBYOU Searc…" at bounding box center [642, 283] width 680 height 138
click at [455, 262] on input "Search Form" at bounding box center [693, 267] width 539 height 24
drag, startPoint x: 461, startPoint y: 244, endPoint x: 381, endPoint y: 252, distance: 80.4
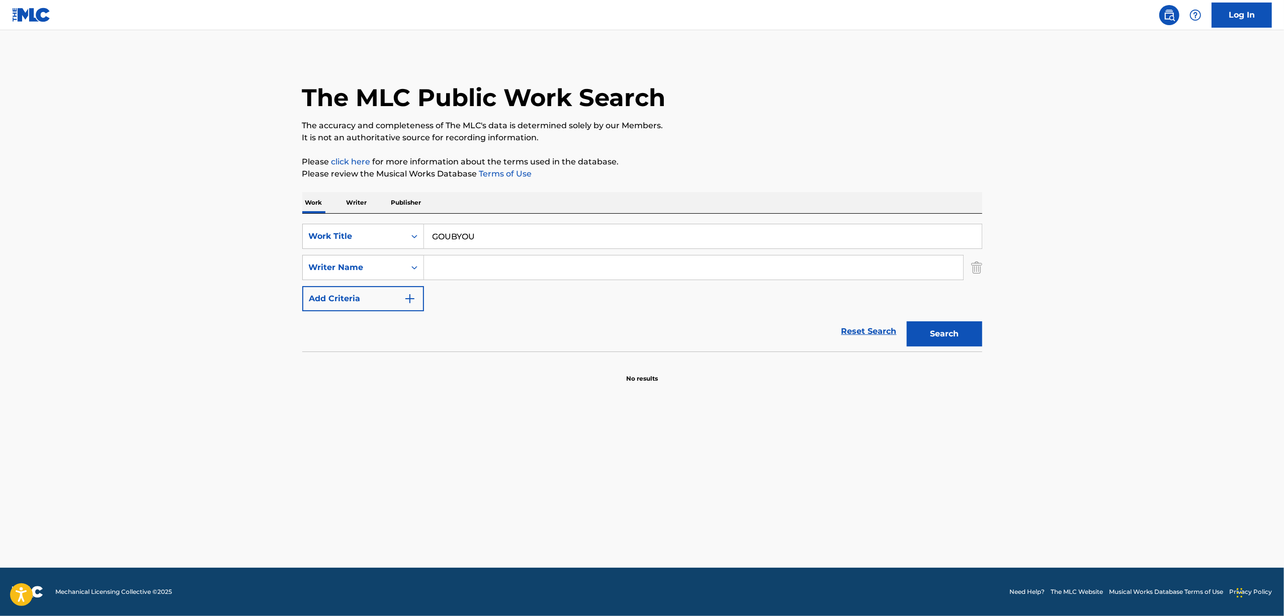
click at [381, 252] on div "SearchWithCriteria4646a0cf-7197-497d-a446-266faa584efb Work Title GOUBYOU Searc…" at bounding box center [642, 267] width 680 height 87
click at [481, 262] on input "Search Form" at bounding box center [693, 267] width 539 height 24
drag, startPoint x: 418, startPoint y: 245, endPoint x: 379, endPoint y: 254, distance: 40.6
click at [380, 254] on div "SearchWithCriteria4646a0cf-7197-497d-a446-266faa584efb Work Title GOUBYOU Searc…" at bounding box center [642, 267] width 680 height 87
paste input "SEKAI FUSEIKAI"
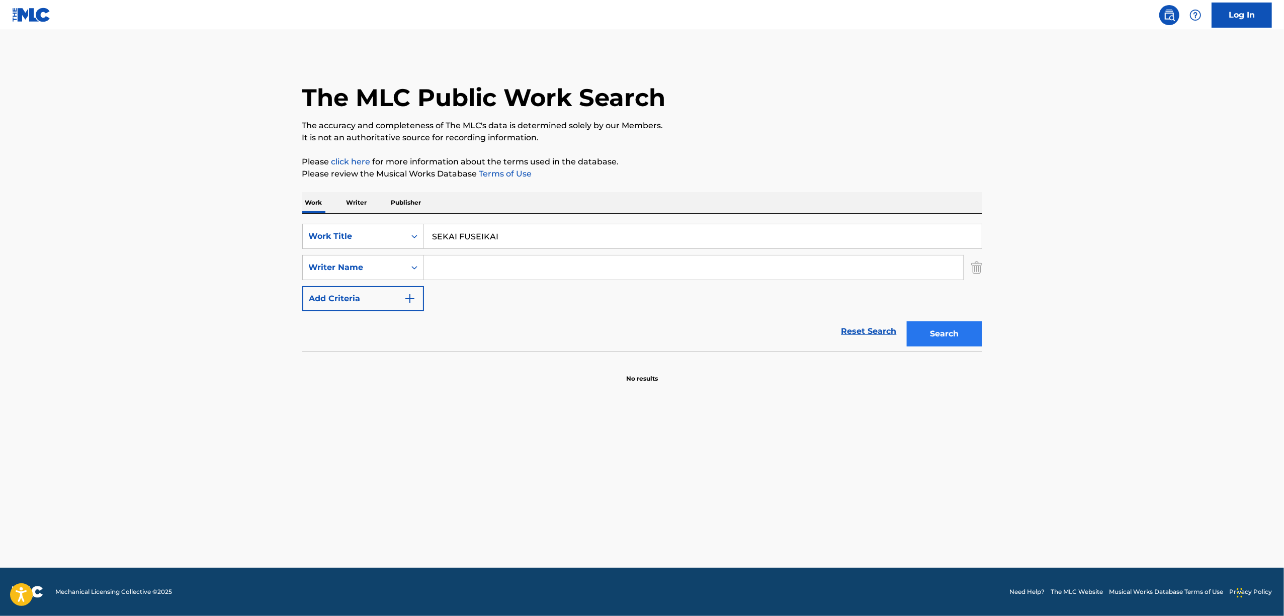
type input "SEKAI FUSEIKAI"
click at [961, 335] on button "Search" at bounding box center [944, 333] width 75 height 25
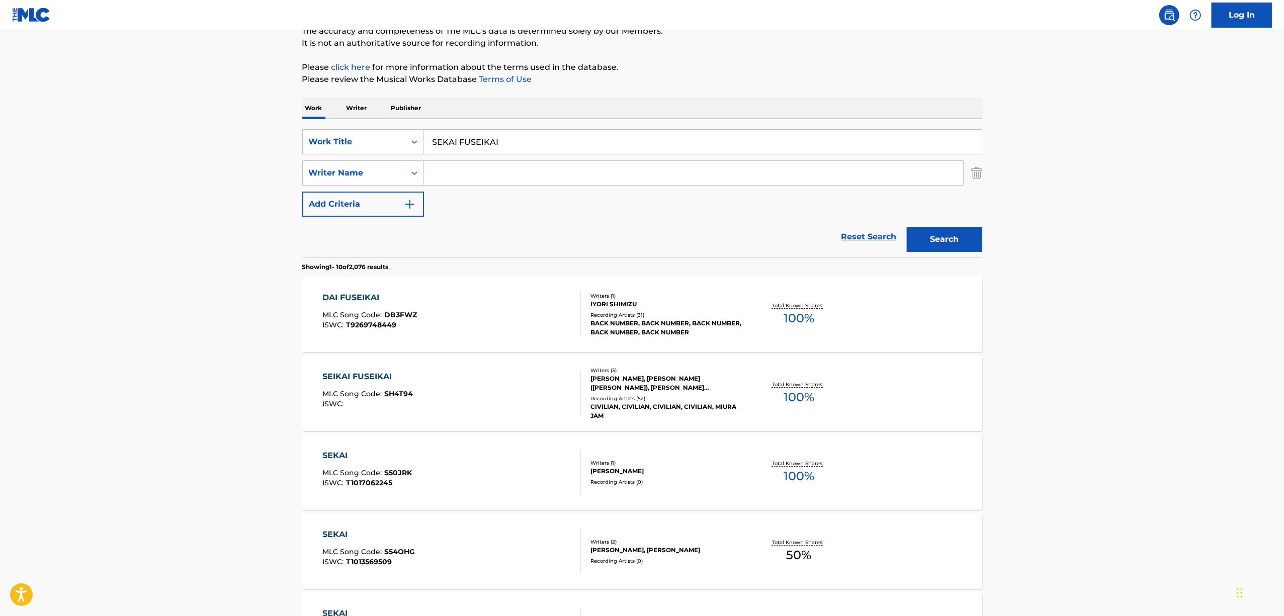
scroll to position [134, 0]
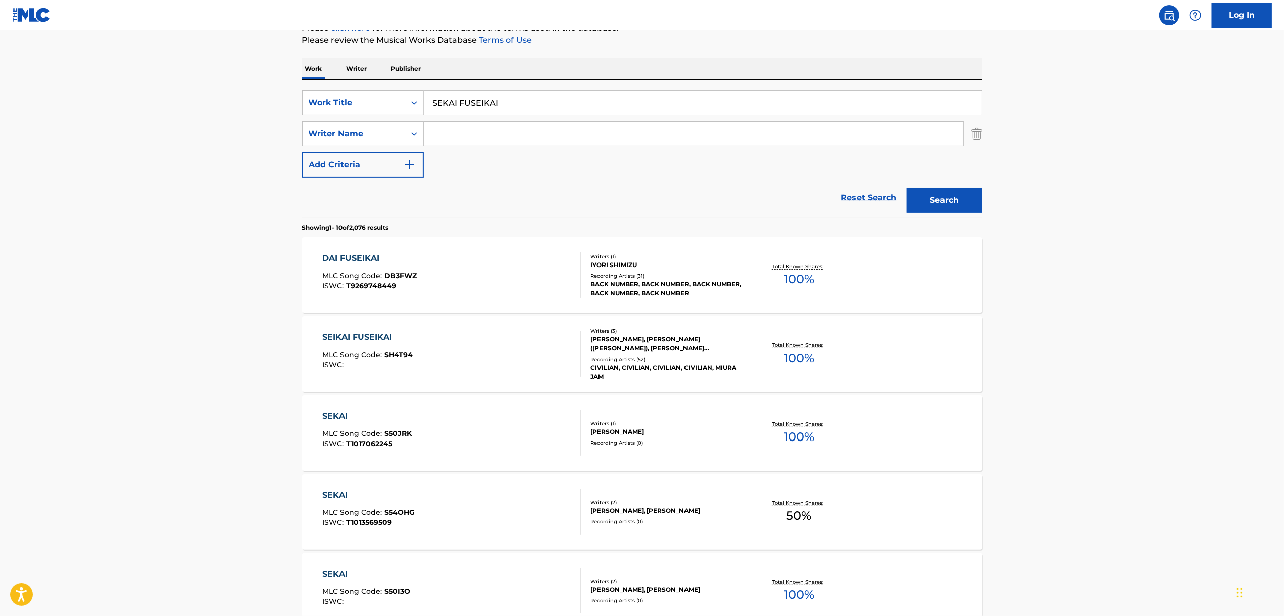
click at [469, 140] on input "Search Form" at bounding box center [693, 134] width 539 height 24
paste input "wotaku"
type input "wotaku"
click at [939, 204] on button "Search" at bounding box center [944, 200] width 75 height 25
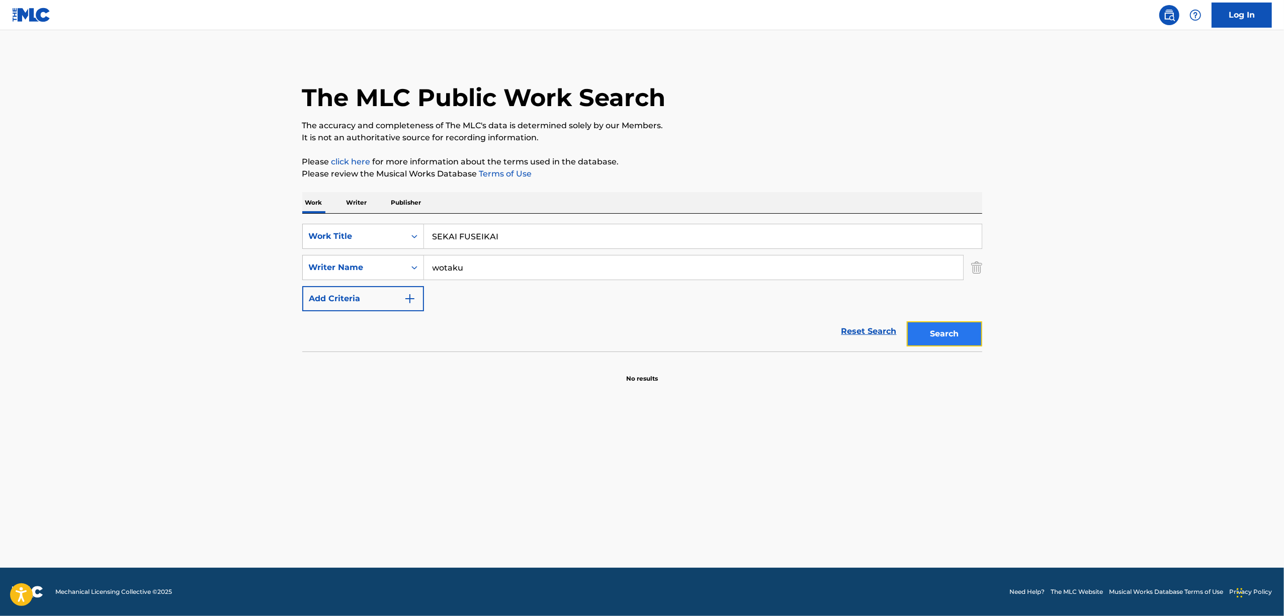
click at [934, 328] on button "Search" at bounding box center [944, 333] width 75 height 25
drag, startPoint x: 477, startPoint y: 236, endPoint x: 311, endPoint y: 282, distance: 172.6
click at [312, 282] on div "SearchWithCriteria4646a0cf-7197-497d-a446-266faa584efb Work Title SEKAI FUSEIKA…" at bounding box center [642, 267] width 680 height 87
paste input "13KAIMENO RINKAANEESHON"
type input "13KAIMENO RINKAANEESHON"
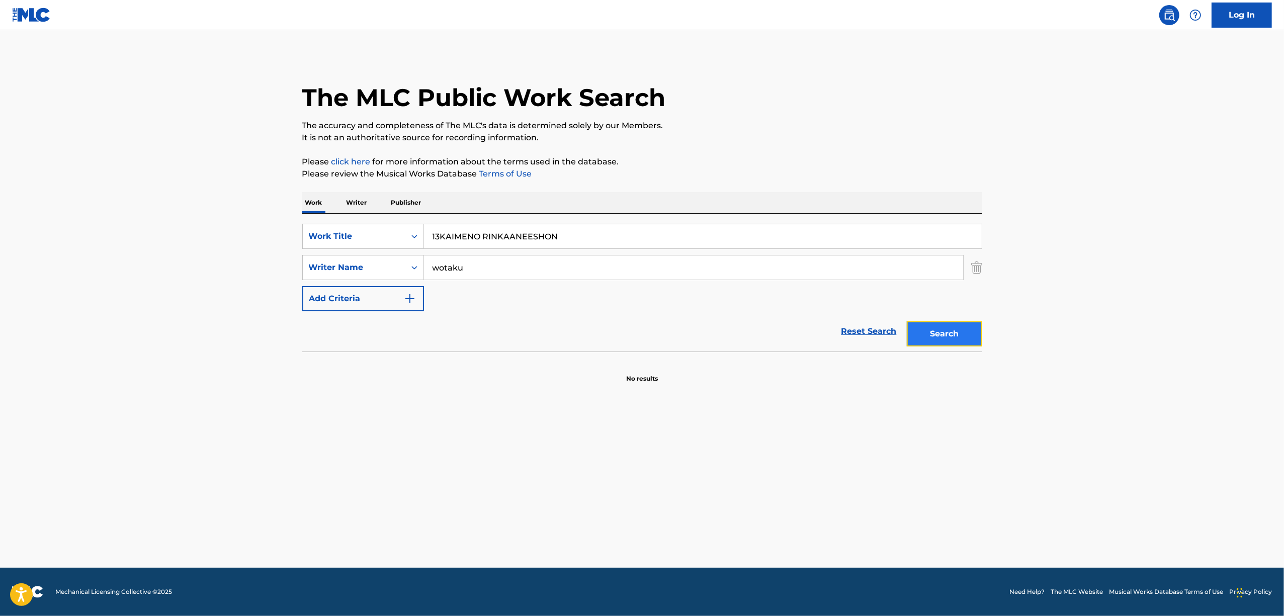
click at [964, 334] on button "Search" at bounding box center [944, 333] width 75 height 25
drag, startPoint x: 498, startPoint y: 257, endPoint x: 255, endPoint y: 350, distance: 259.4
click at [255, 350] on main "The MLC Public Work Search The accuracy and completeness of The MLC's data is d…" at bounding box center [642, 299] width 1284 height 538
click at [907, 321] on button "Search" at bounding box center [944, 333] width 75 height 25
